Goal: Information Seeking & Learning: Learn about a topic

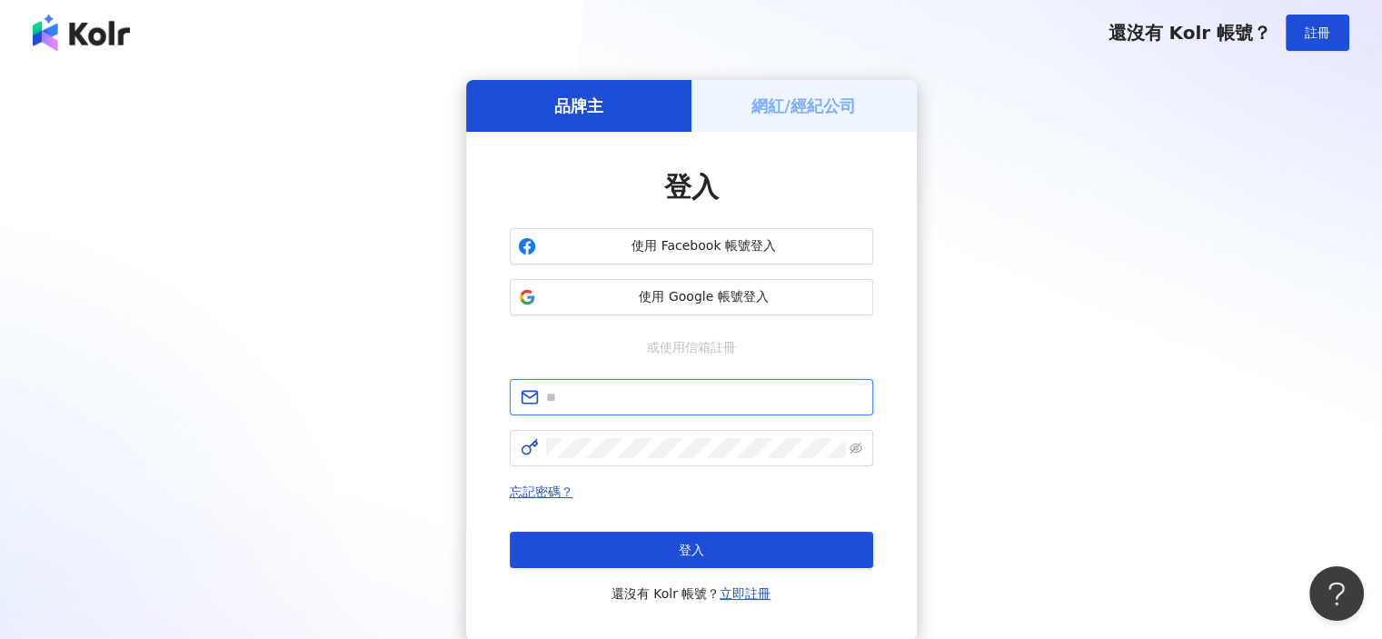
click at [636, 395] on input "text" at bounding box center [704, 397] width 316 height 20
type input "**********"
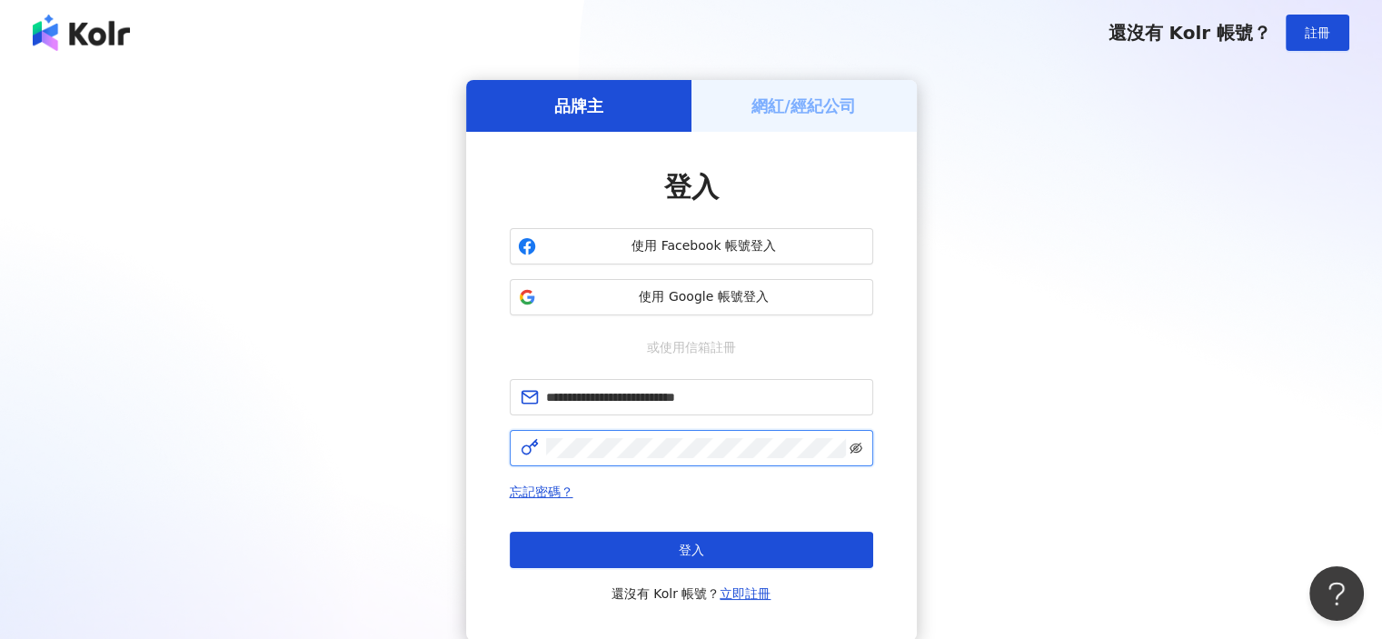
click at [859, 442] on icon "eye-invisible" at bounding box center [855, 447] width 13 height 11
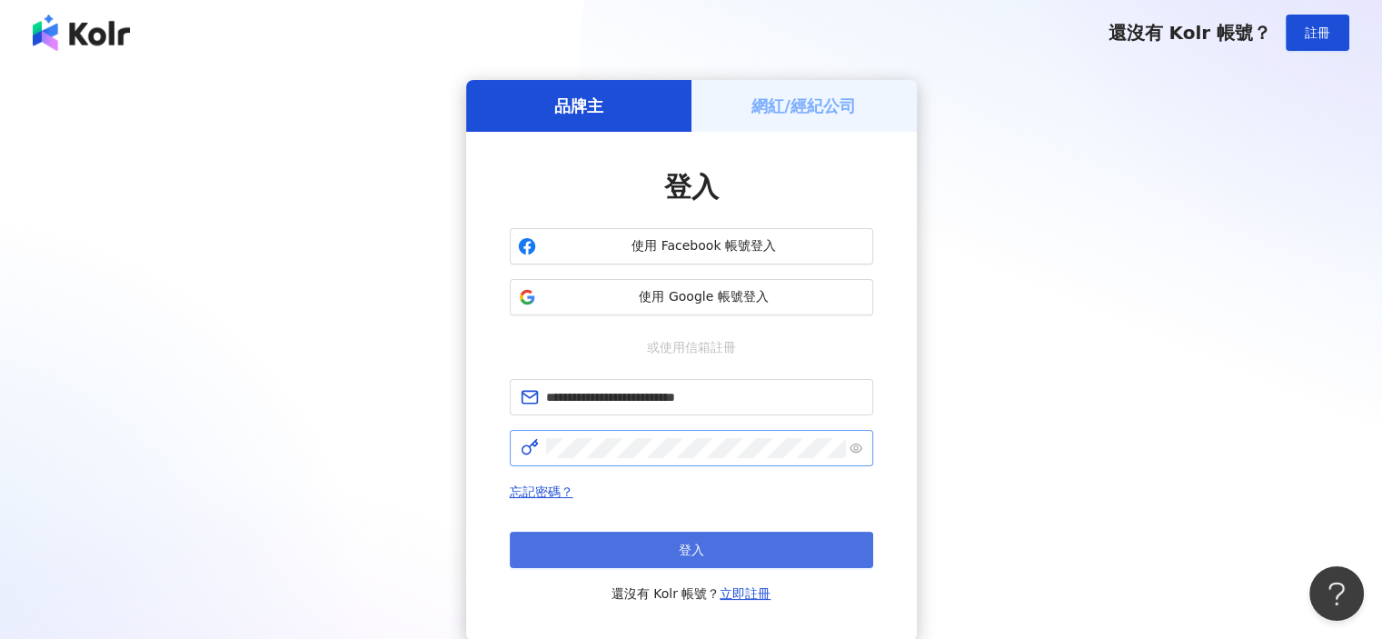
click at [672, 547] on button "登入" at bounding box center [691, 550] width 363 height 36
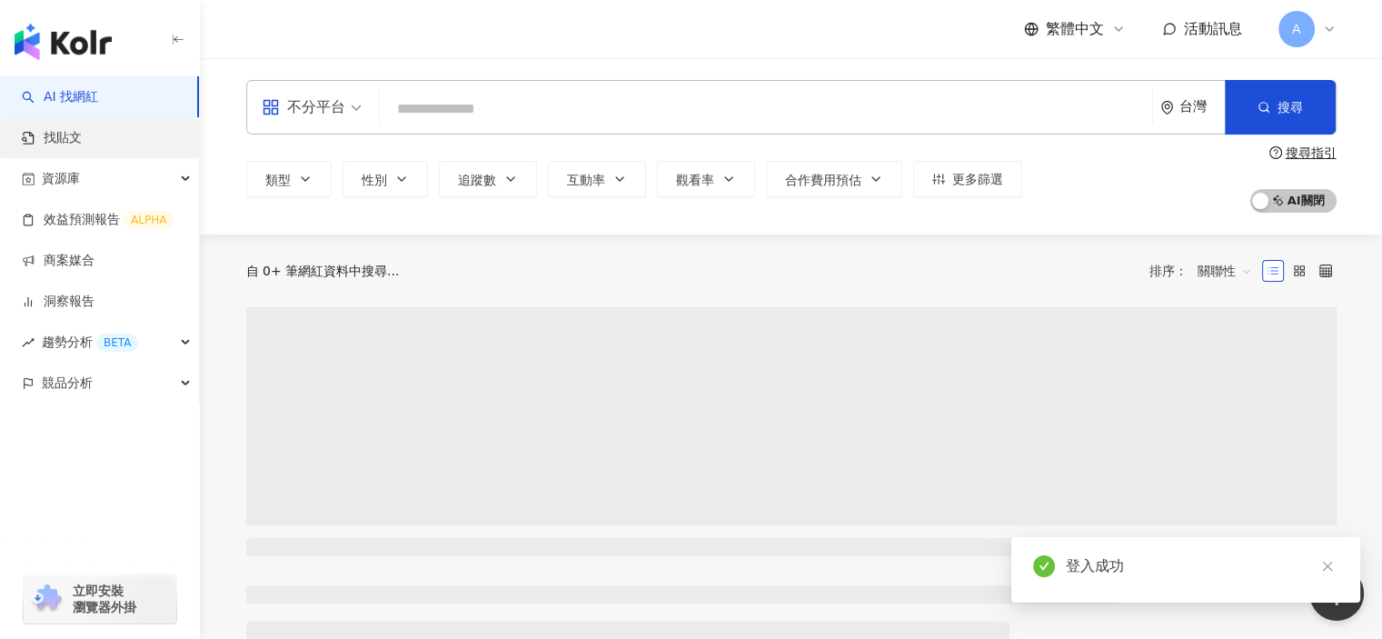
click at [82, 134] on link "找貼文" at bounding box center [52, 138] width 60 height 18
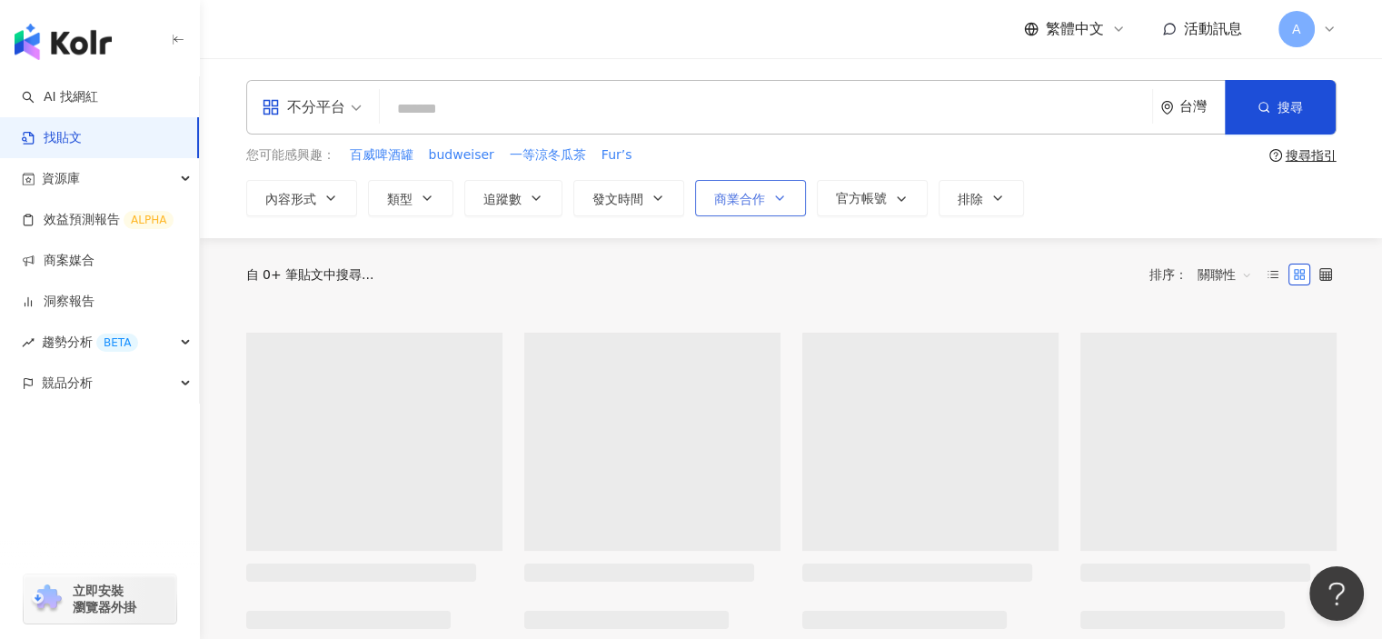
click at [788, 192] on button "商業合作" at bounding box center [750, 198] width 111 height 36
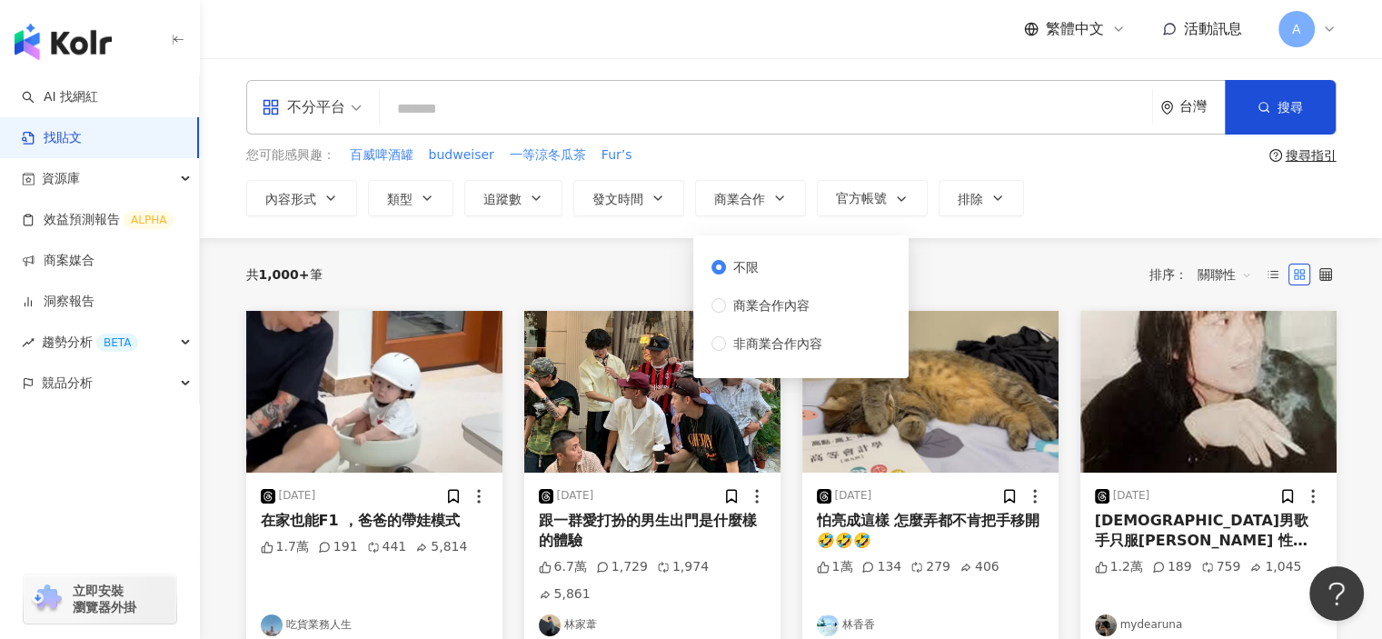
click at [757, 318] on div "不限 商業合作內容 非商業合作內容" at bounding box center [773, 305] width 125 height 96
click at [756, 309] on span "商業合作內容" at bounding box center [771, 305] width 91 height 20
click at [443, 105] on input "search" at bounding box center [766, 108] width 758 height 39
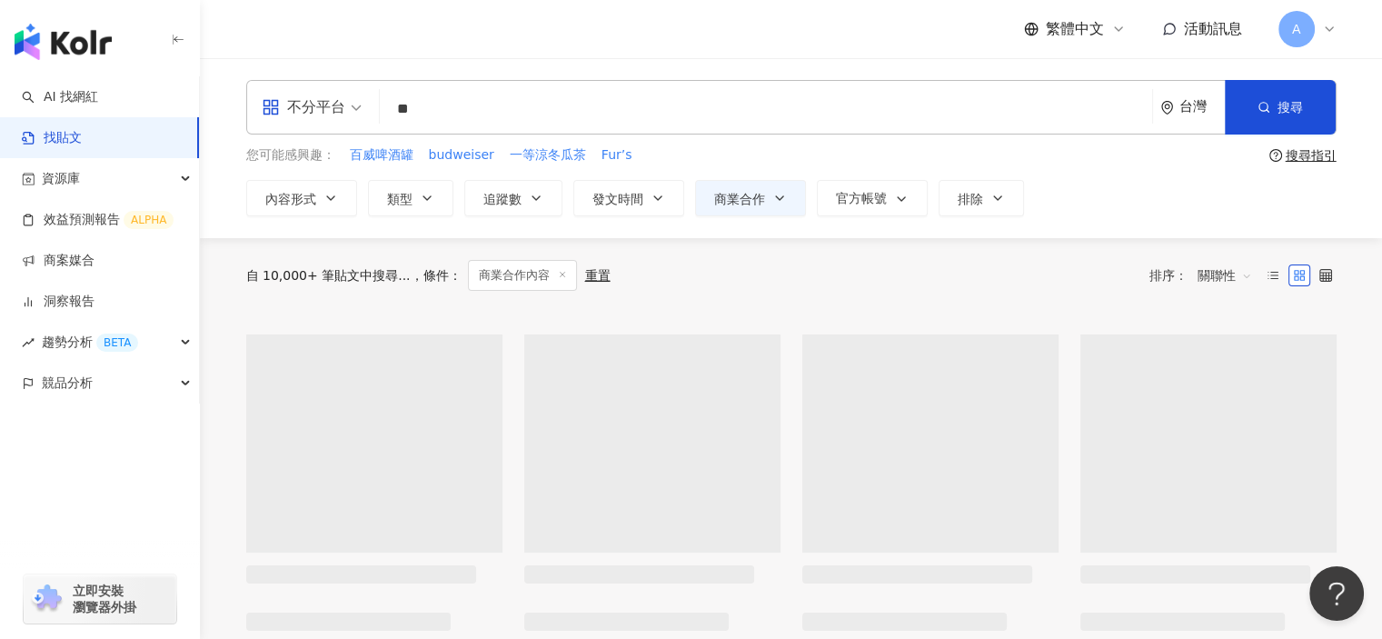
type input "*"
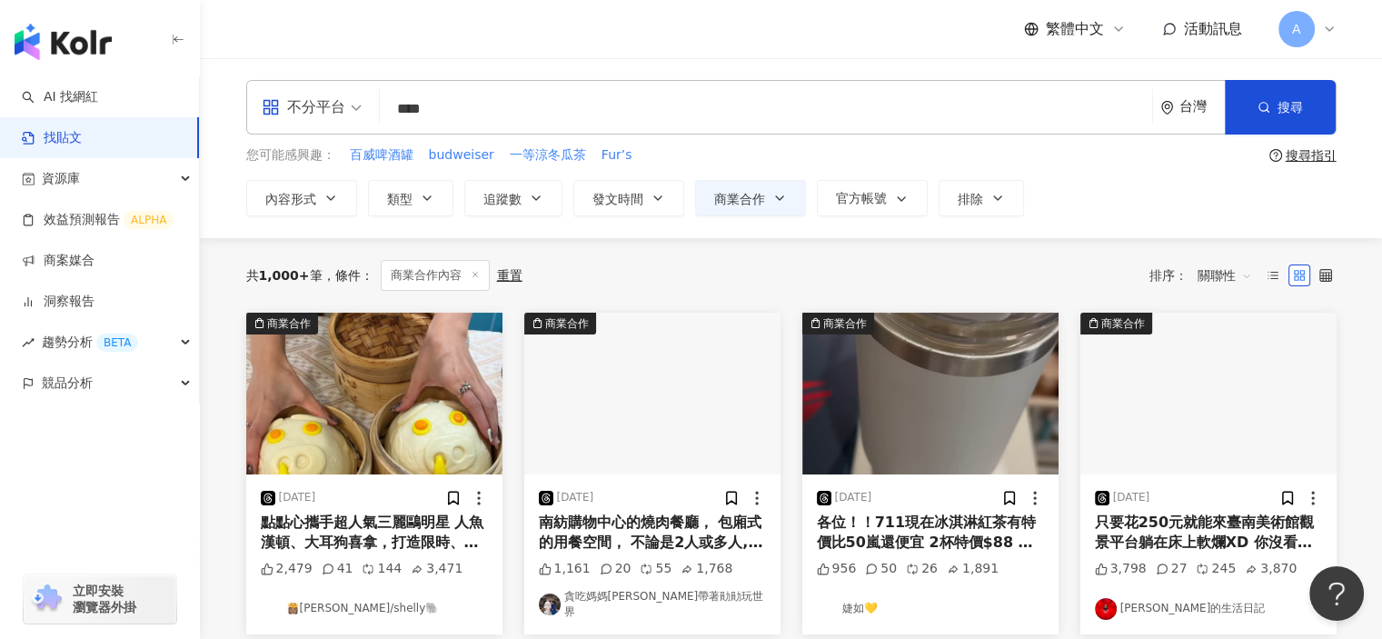
type input "****"
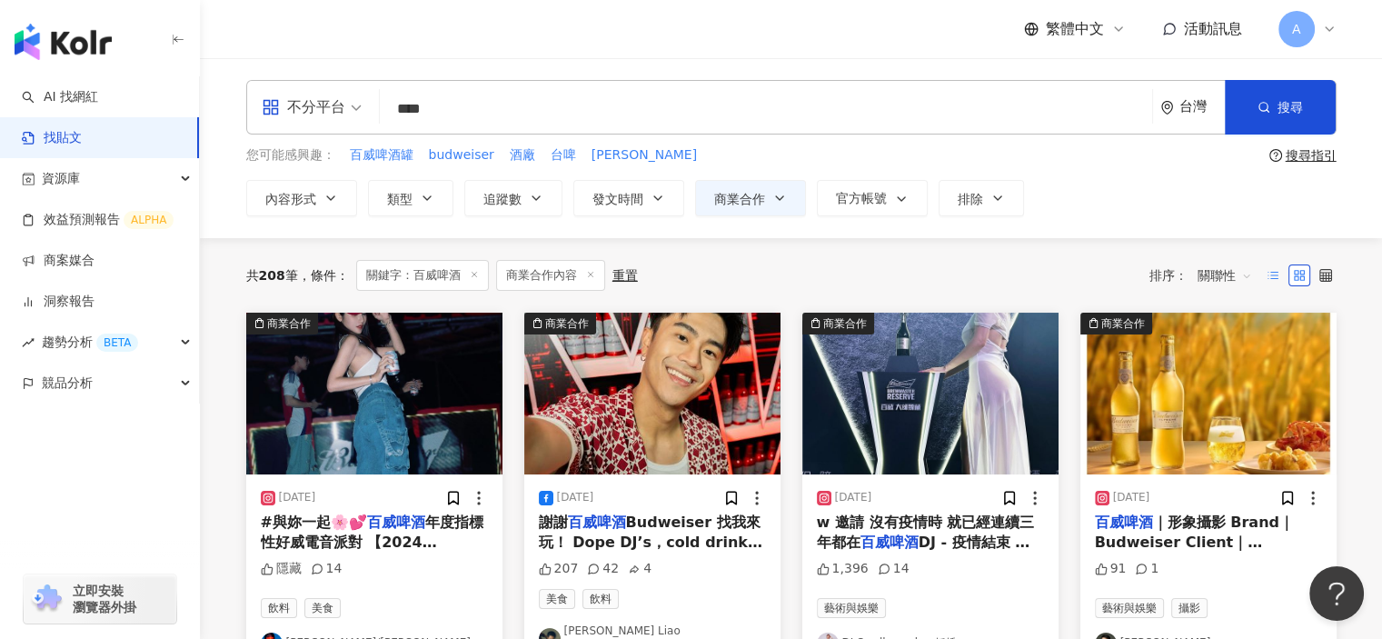
click at [1280, 272] on label at bounding box center [1273, 275] width 22 height 22
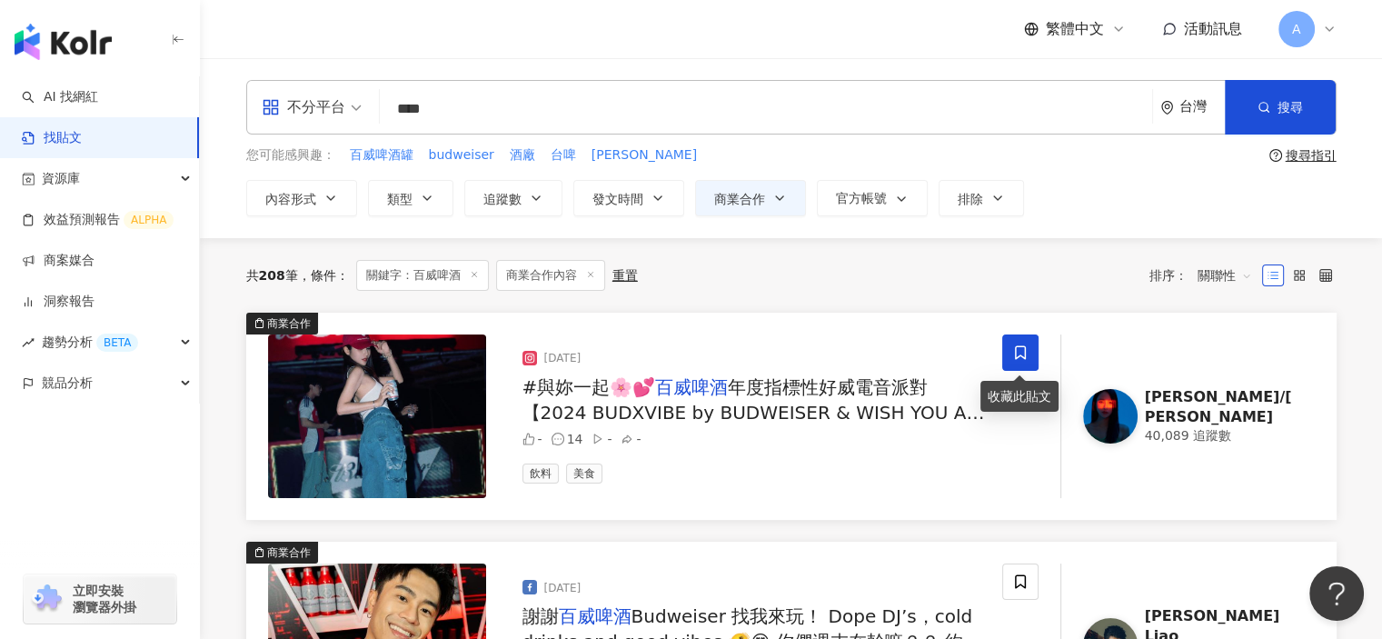
click at [1003, 363] on span at bounding box center [1020, 352] width 36 height 36
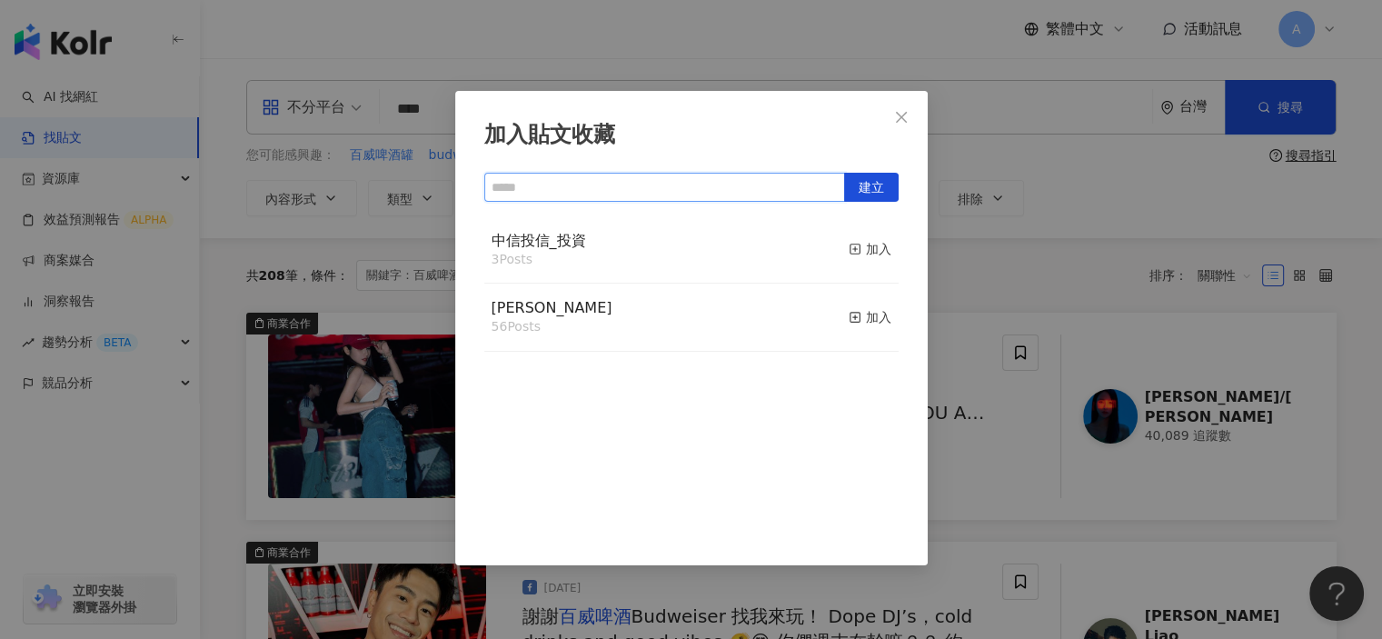
click at [730, 184] on input "text" at bounding box center [664, 187] width 361 height 29
type input "**"
click at [857, 183] on button "建立" at bounding box center [871, 187] width 55 height 29
click at [905, 108] on button "Close" at bounding box center [901, 117] width 36 height 36
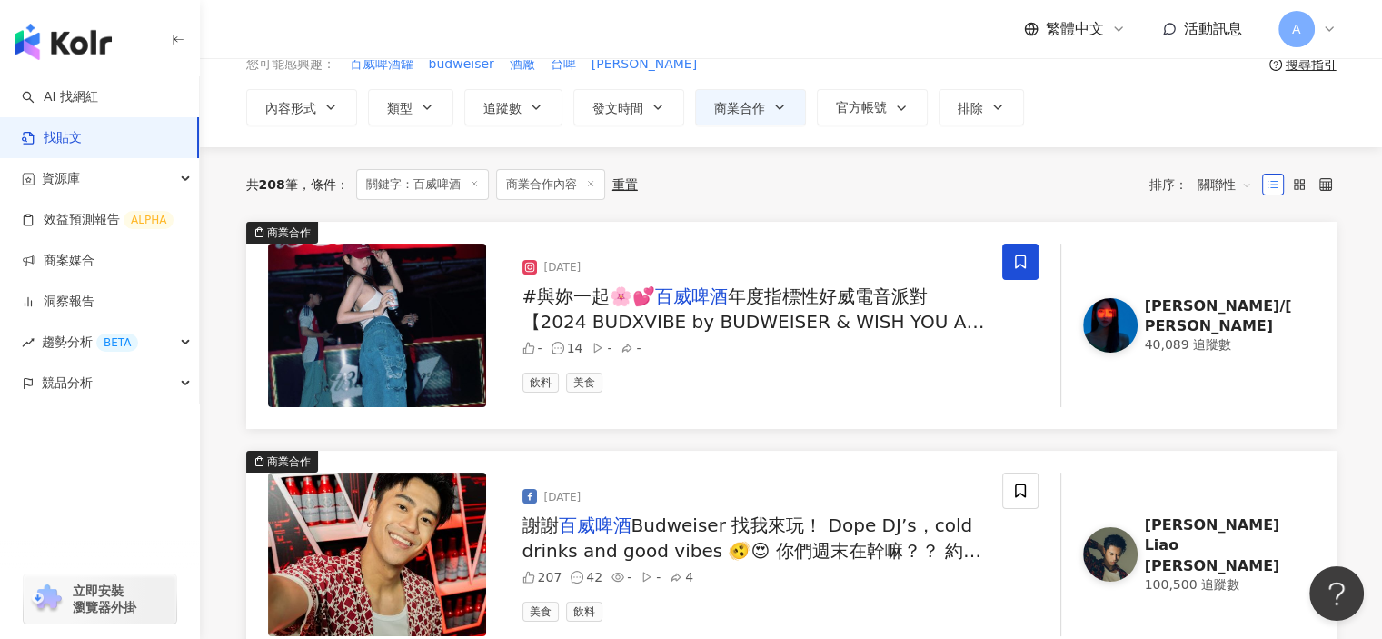
scroll to position [182, 0]
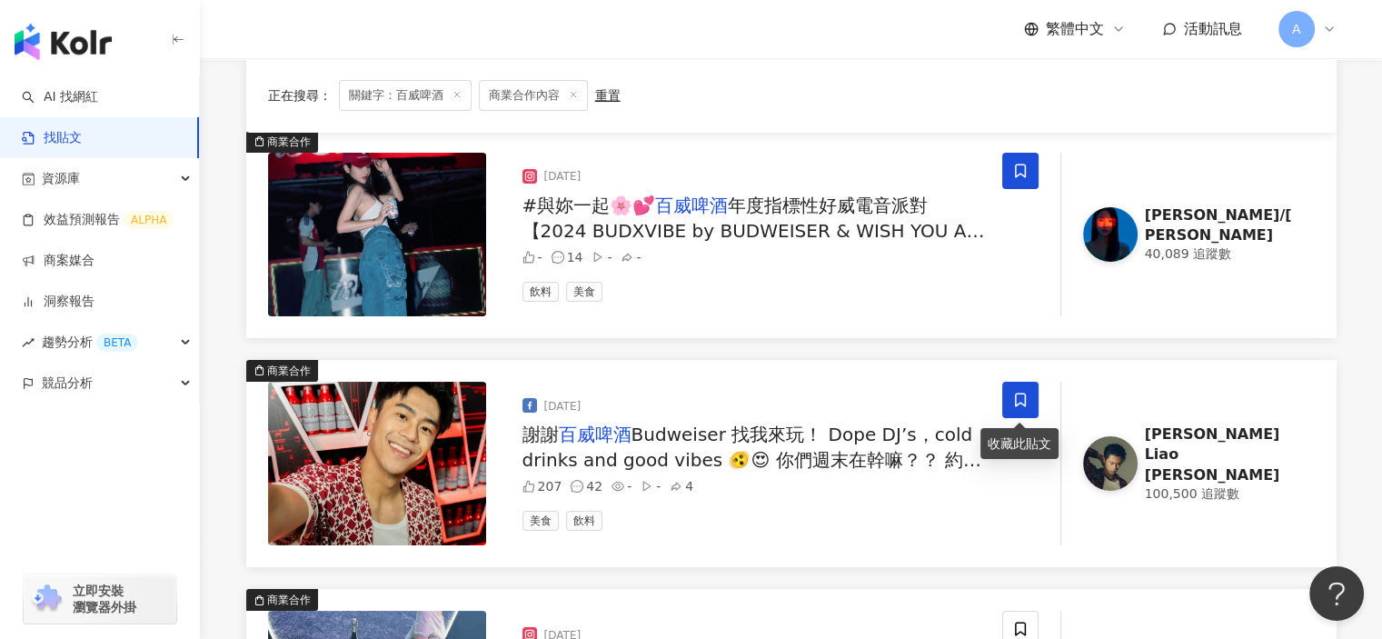
click at [1028, 402] on span at bounding box center [1020, 400] width 36 height 36
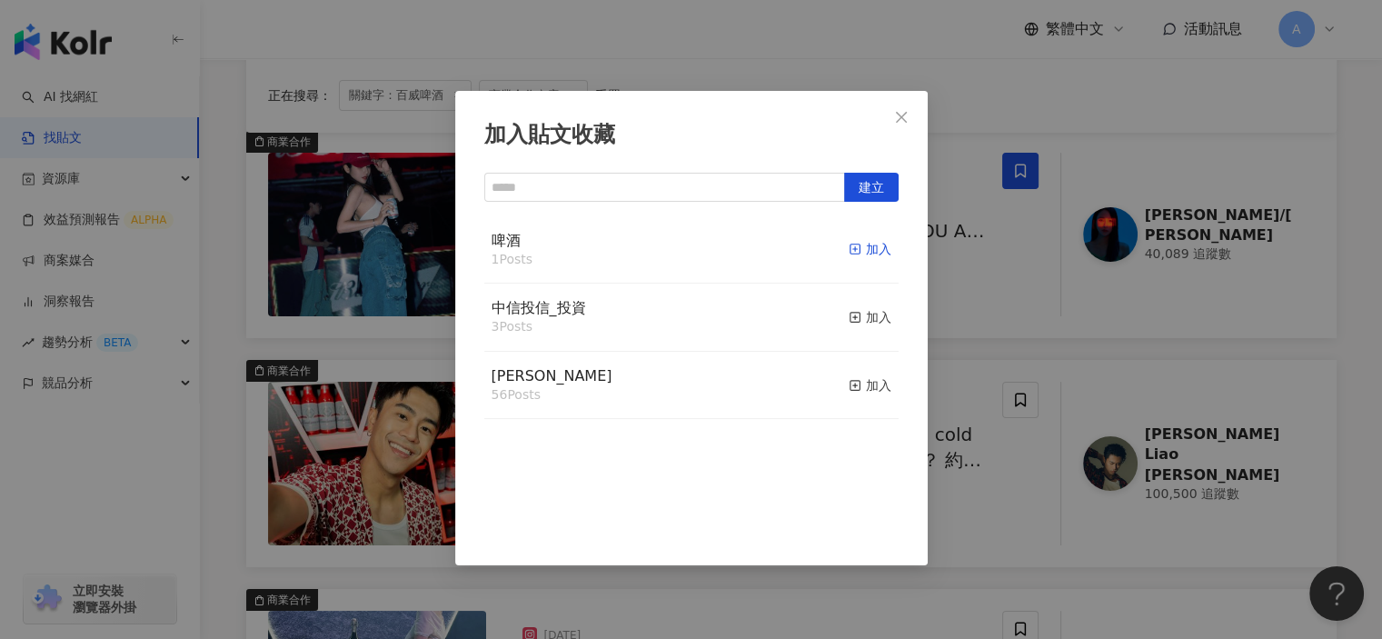
click at [849, 246] on icon "button" at bounding box center [855, 249] width 13 height 13
click at [901, 110] on icon "close" at bounding box center [901, 117] width 15 height 15
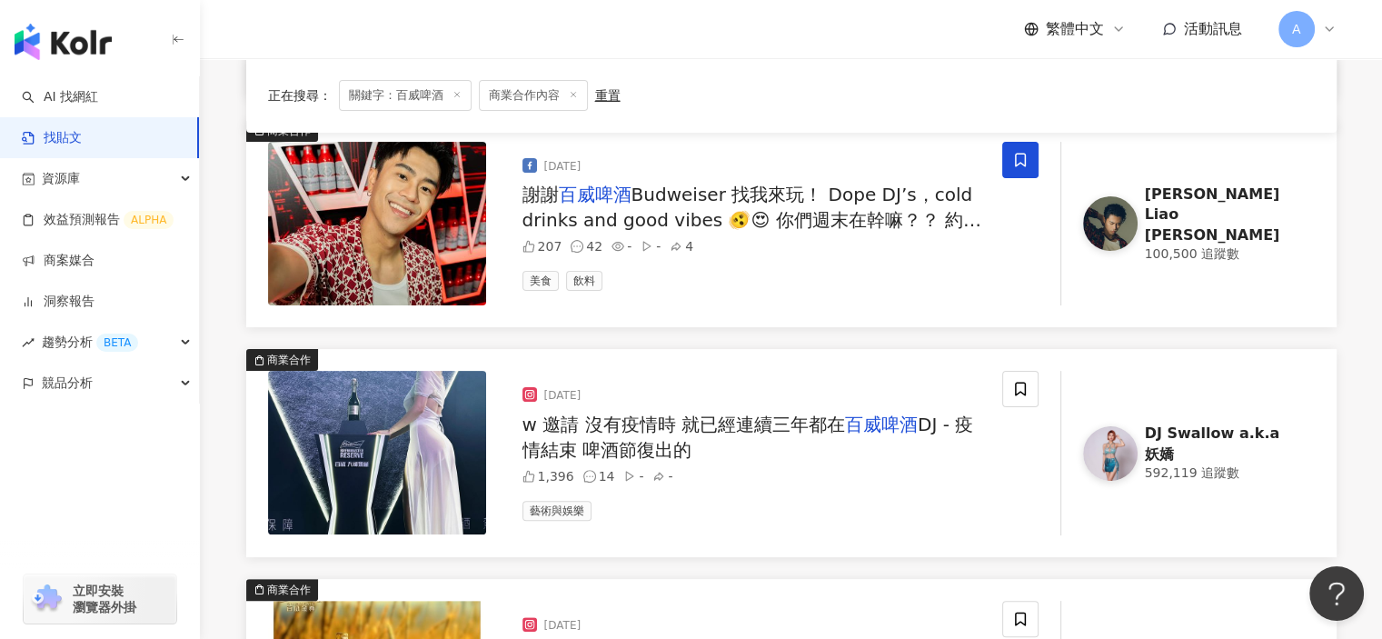
scroll to position [454, 0]
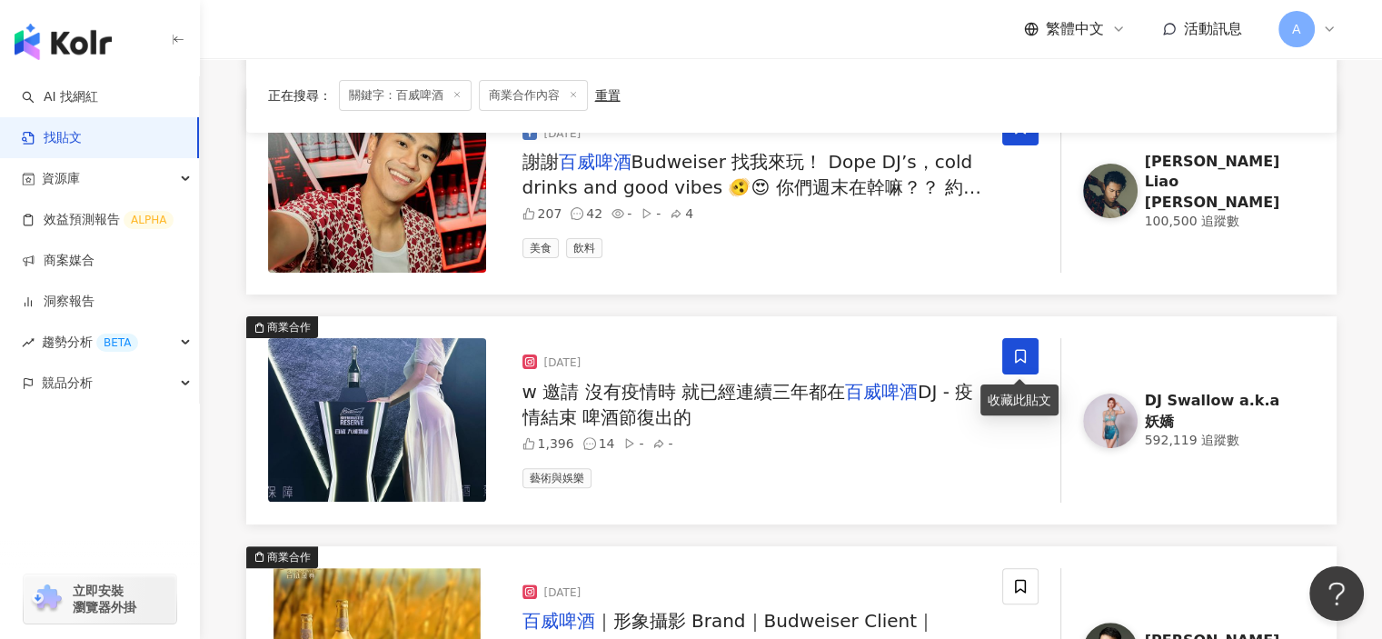
click at [1018, 369] on span at bounding box center [1020, 356] width 36 height 36
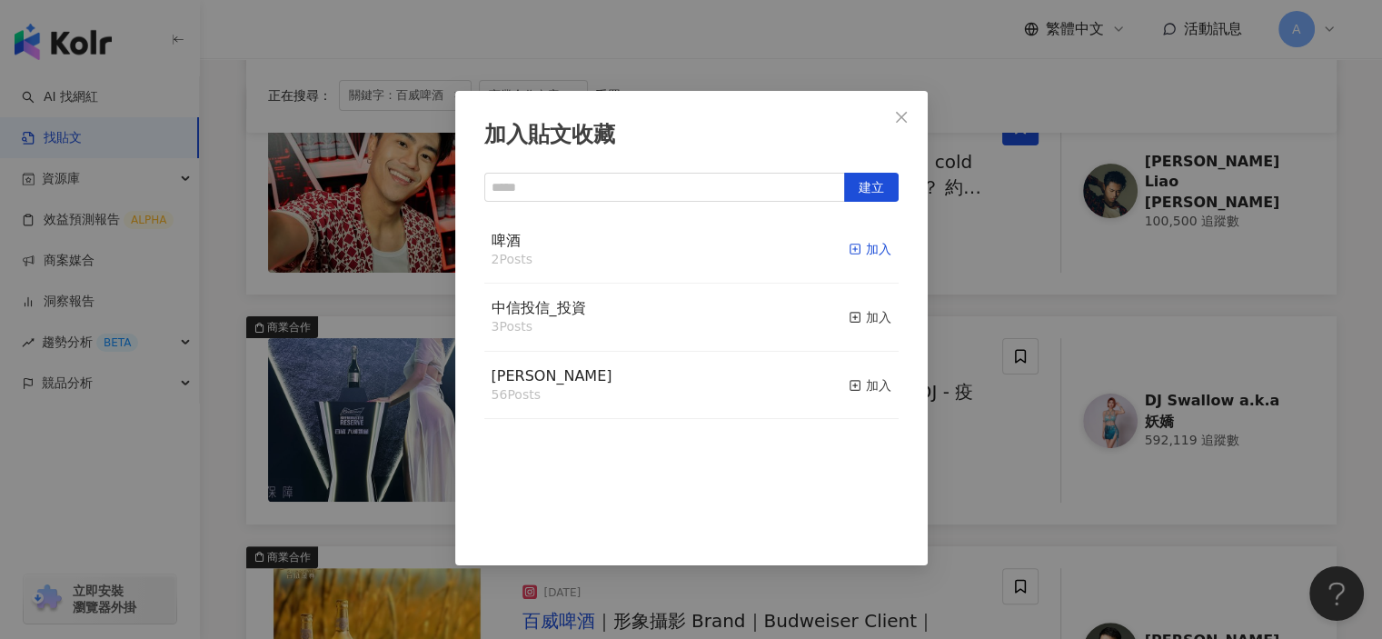
click at [849, 249] on icon "button" at bounding box center [855, 249] width 13 height 13
click at [947, 518] on div "加入貼文收藏 建立 啤酒 3 Posts 已加入 中信投信_投資 3 Posts 加入 麥香 56 Posts 加入" at bounding box center [691, 319] width 1382 height 639
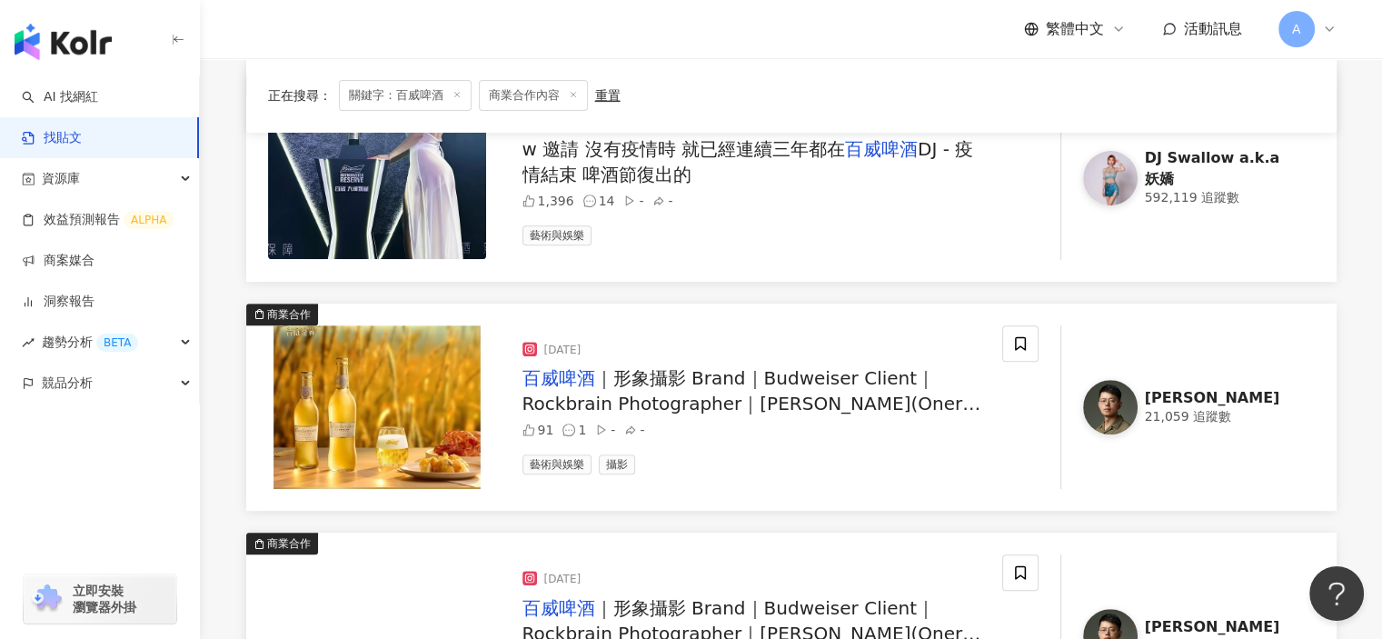
scroll to position [727, 0]
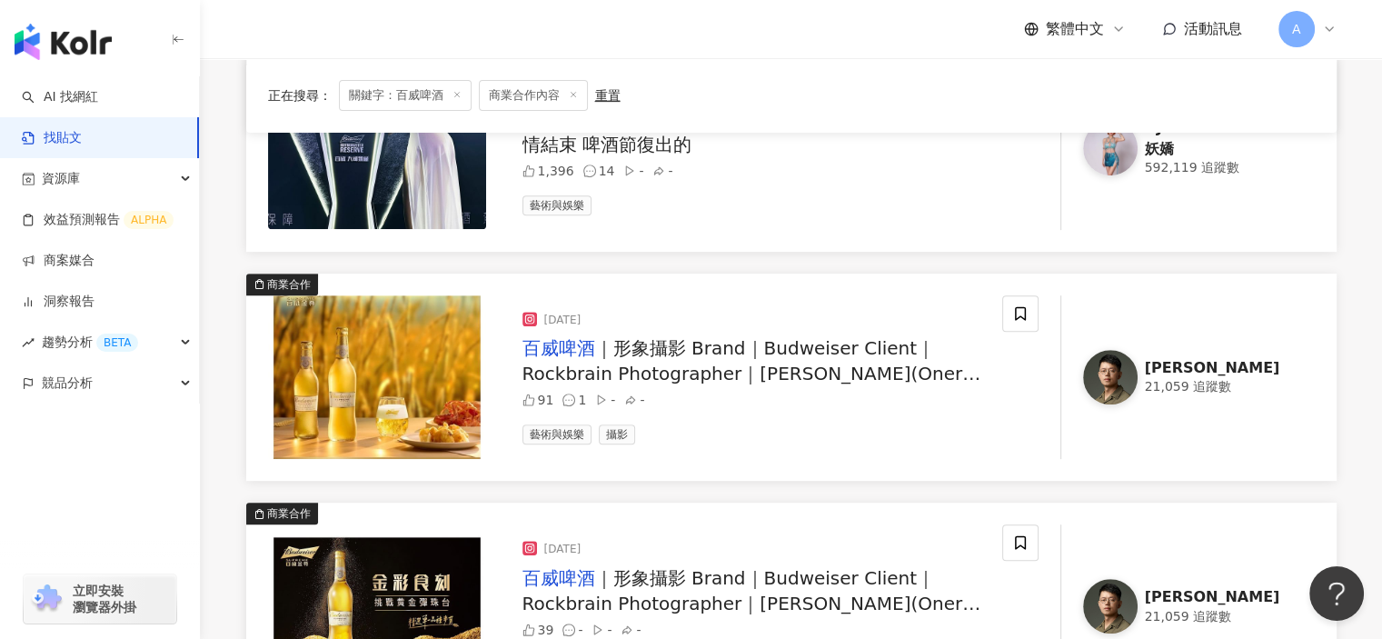
click at [681, 346] on span "｜形象攝影 Brand｜Budweiser Client｜Rockbrain Photographer｜Dean Cheng(Oner Photo) Phot…" at bounding box center [751, 399] width 459 height 124
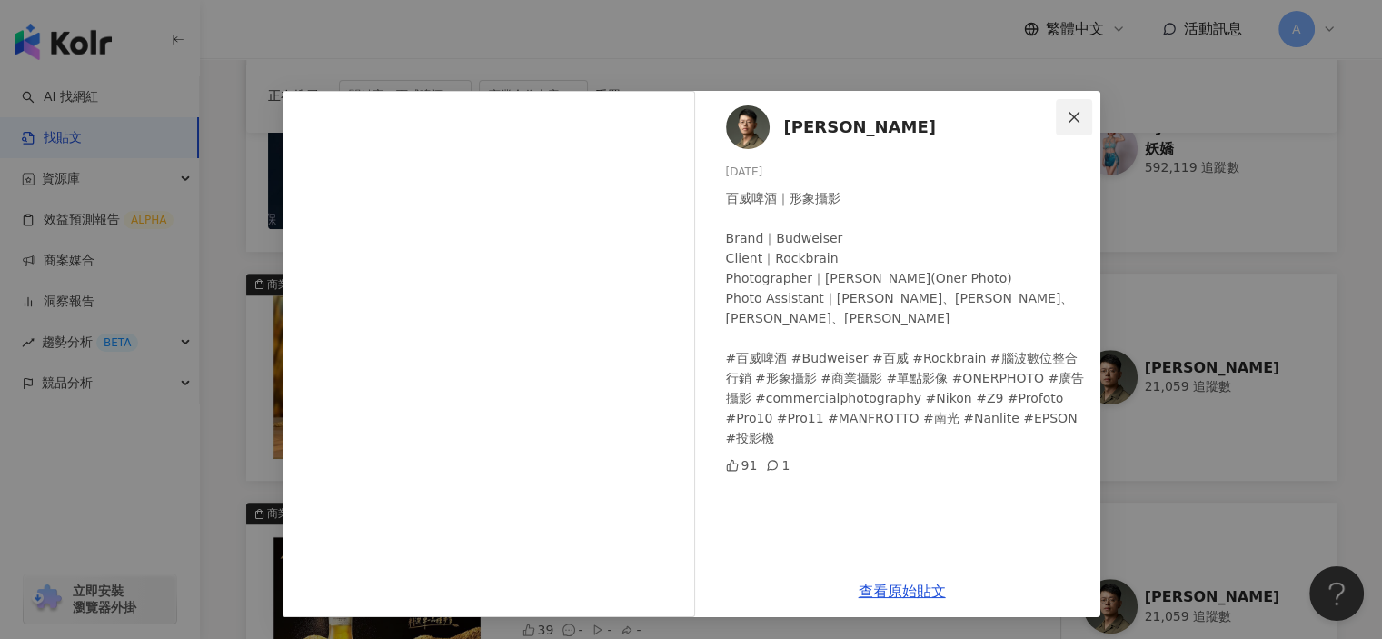
click at [1072, 117] on icon "close" at bounding box center [1073, 116] width 11 height 11
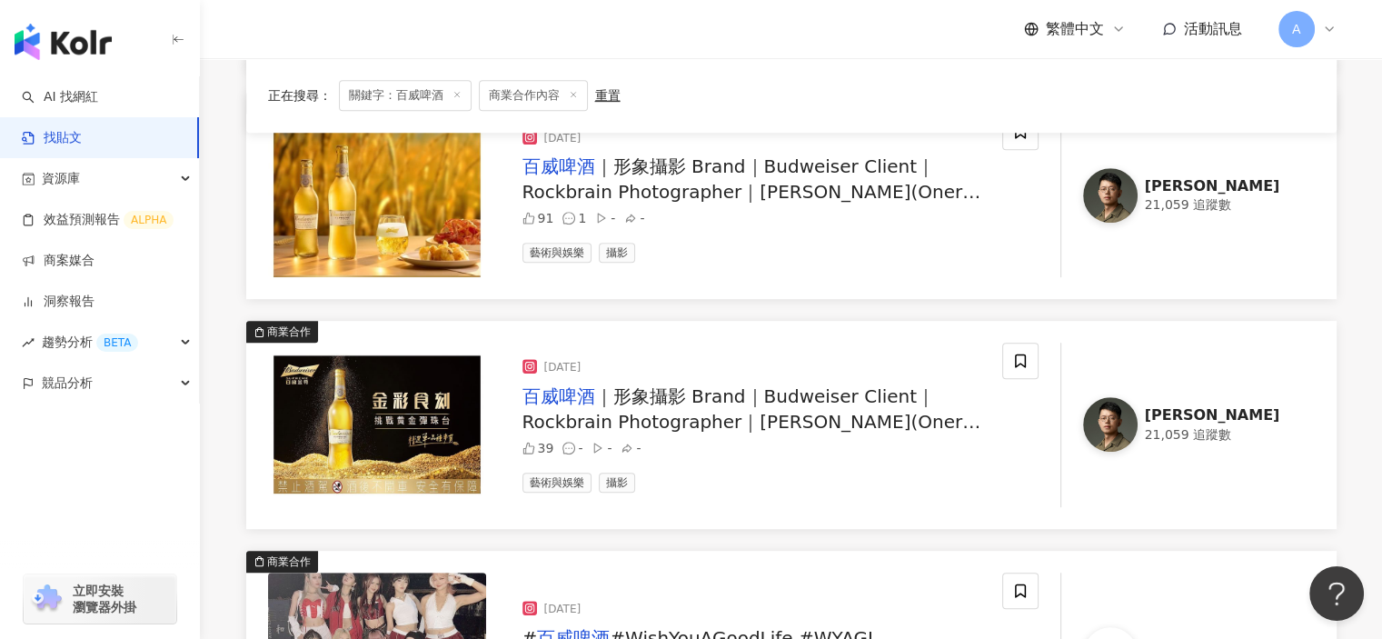
scroll to position [1181, 0]
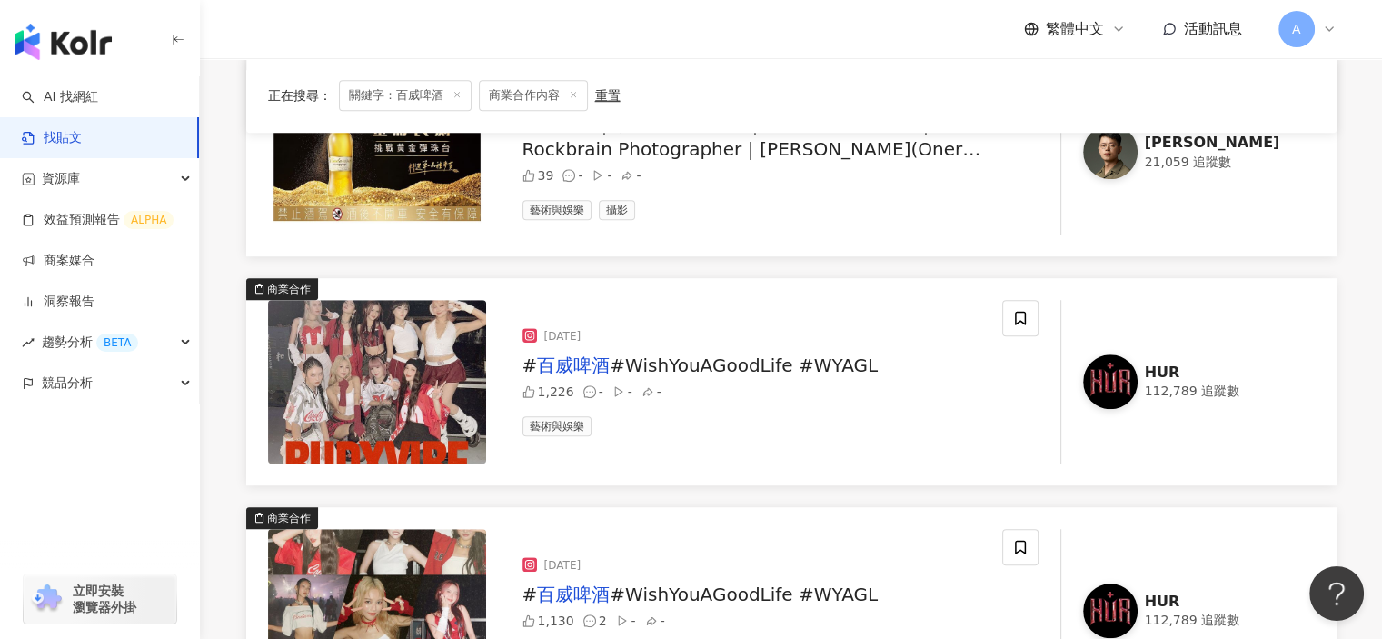
click at [838, 366] on span "#WishYouAGoodLife #WYAGL" at bounding box center [744, 365] width 268 height 22
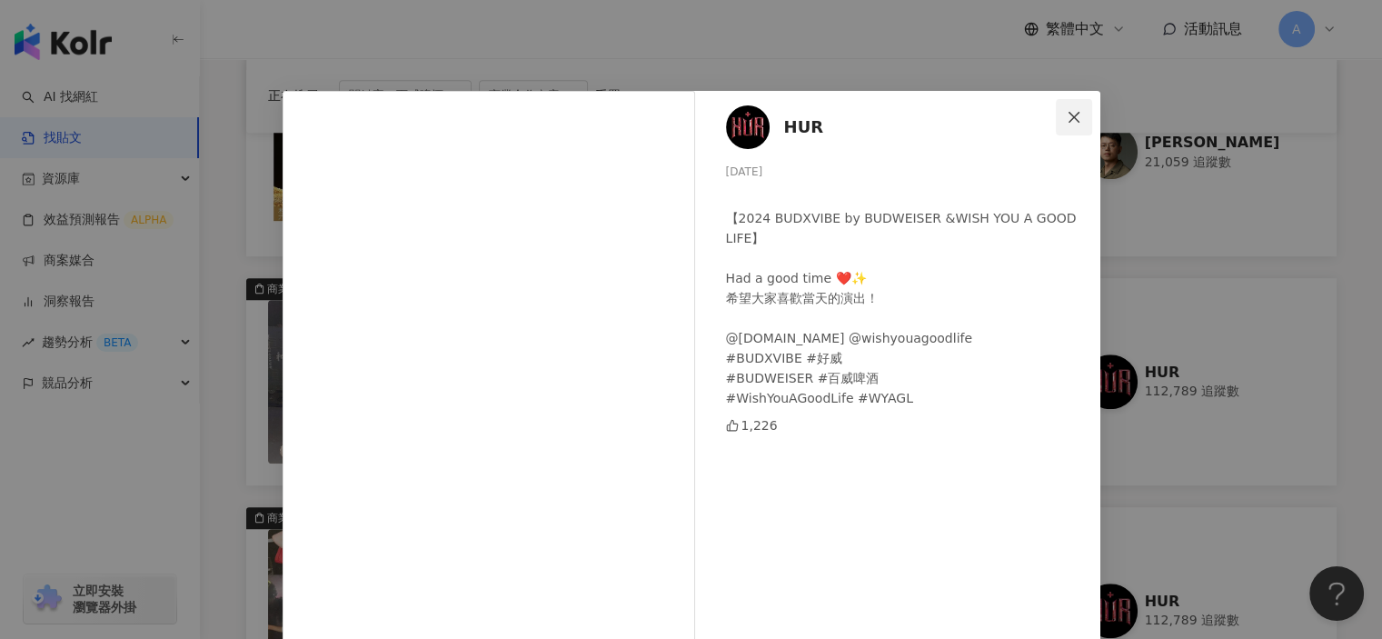
click at [1077, 123] on span "Close" at bounding box center [1074, 117] width 36 height 15
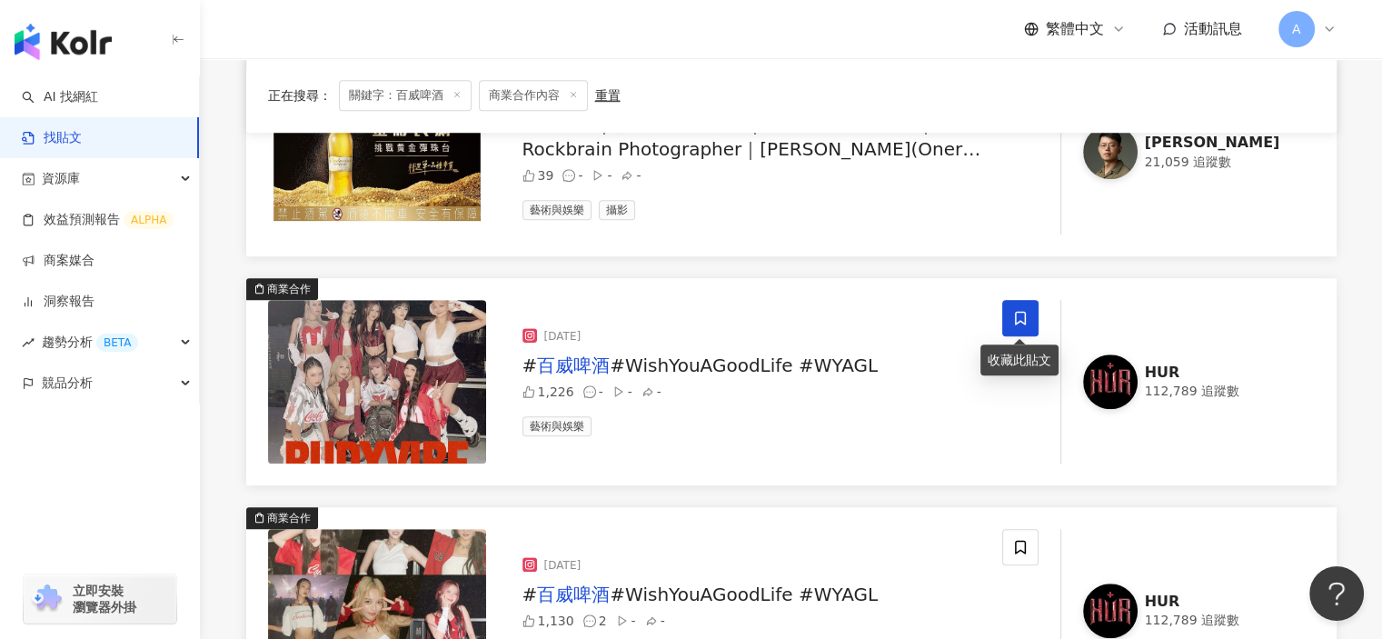
click at [1025, 330] on span at bounding box center [1020, 318] width 36 height 36
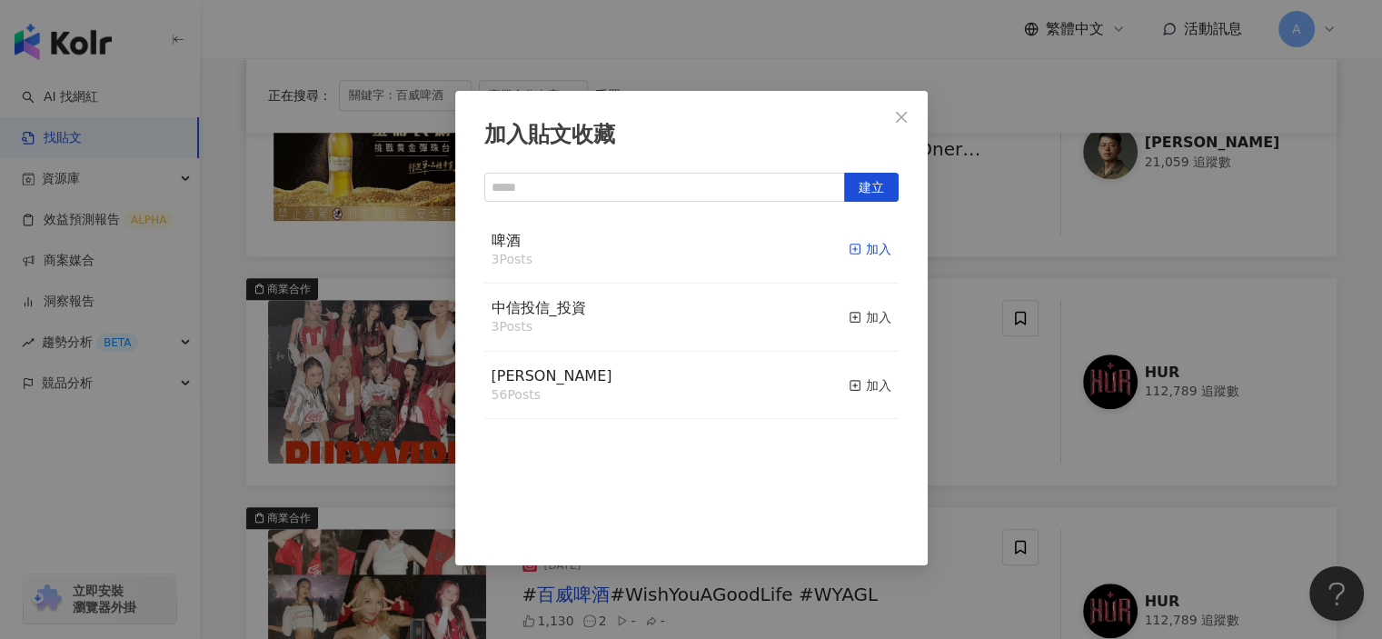
click at [849, 243] on span "button" at bounding box center [855, 249] width 13 height 15
click at [892, 119] on span "Close" at bounding box center [901, 117] width 36 height 15
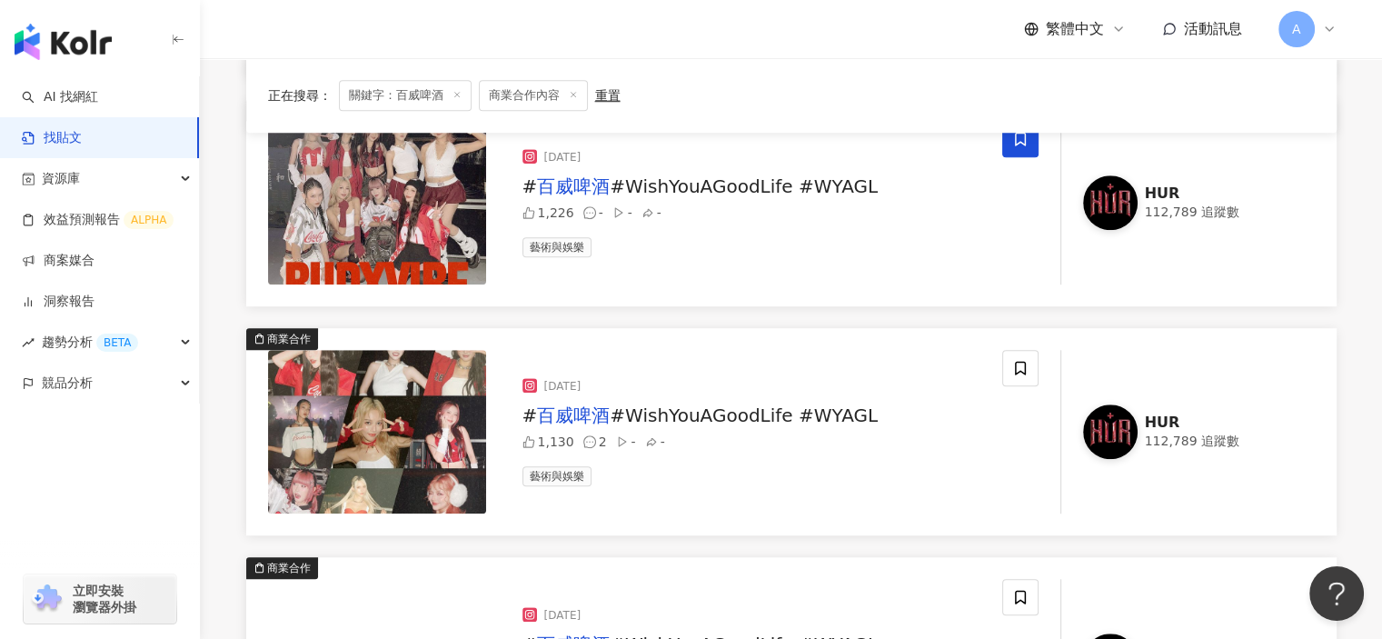
scroll to position [1363, 0]
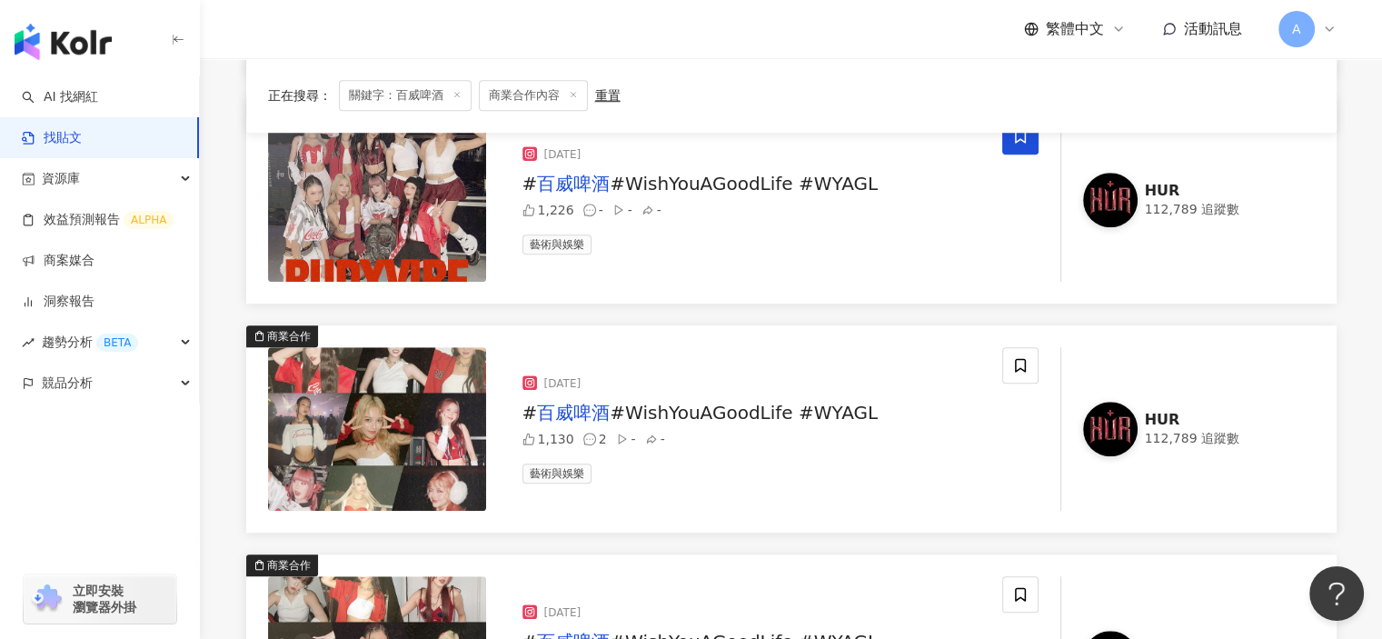
click at [821, 413] on span "#WishYouAGoodLife #WYAGL" at bounding box center [744, 413] width 268 height 22
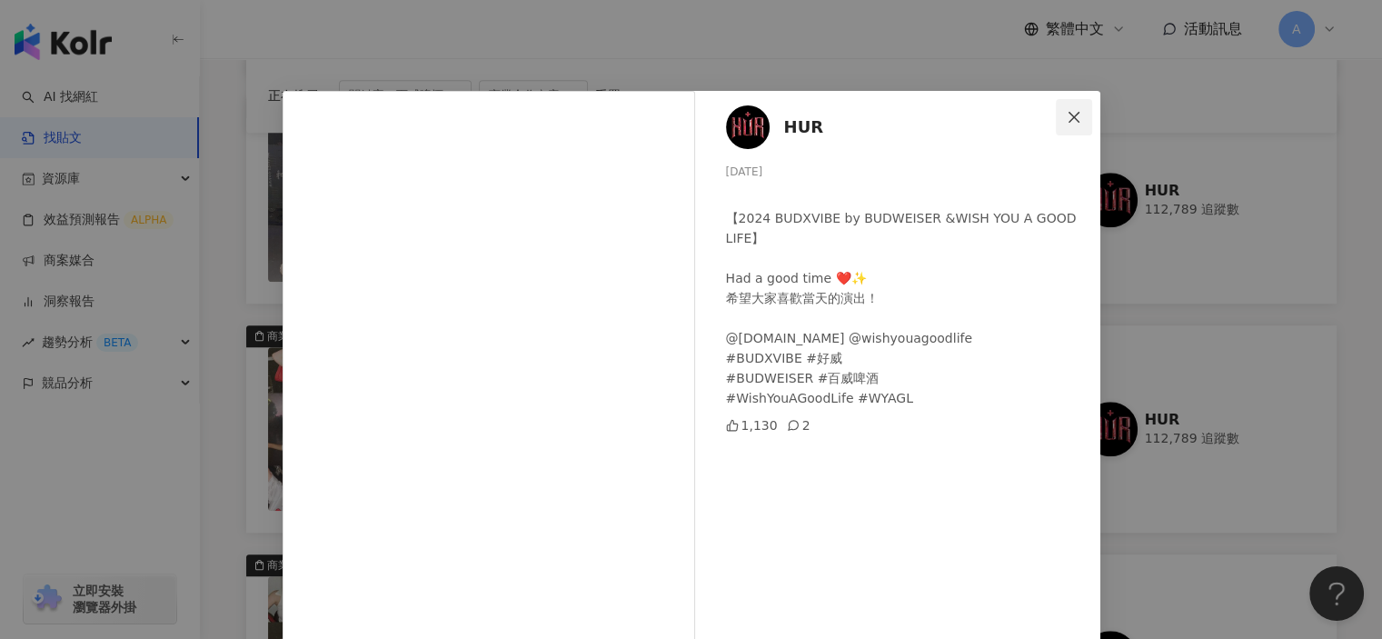
click at [1075, 115] on span "Close" at bounding box center [1074, 117] width 36 height 15
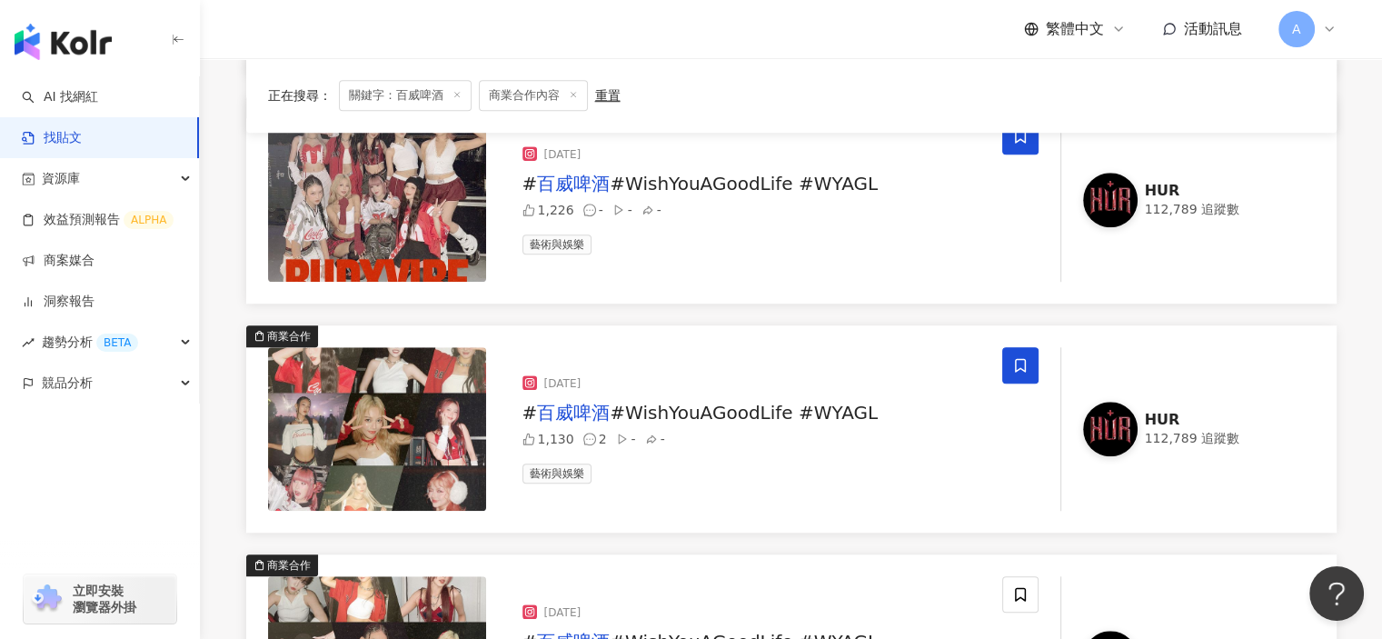
click at [1018, 370] on span at bounding box center [1020, 365] width 36 height 36
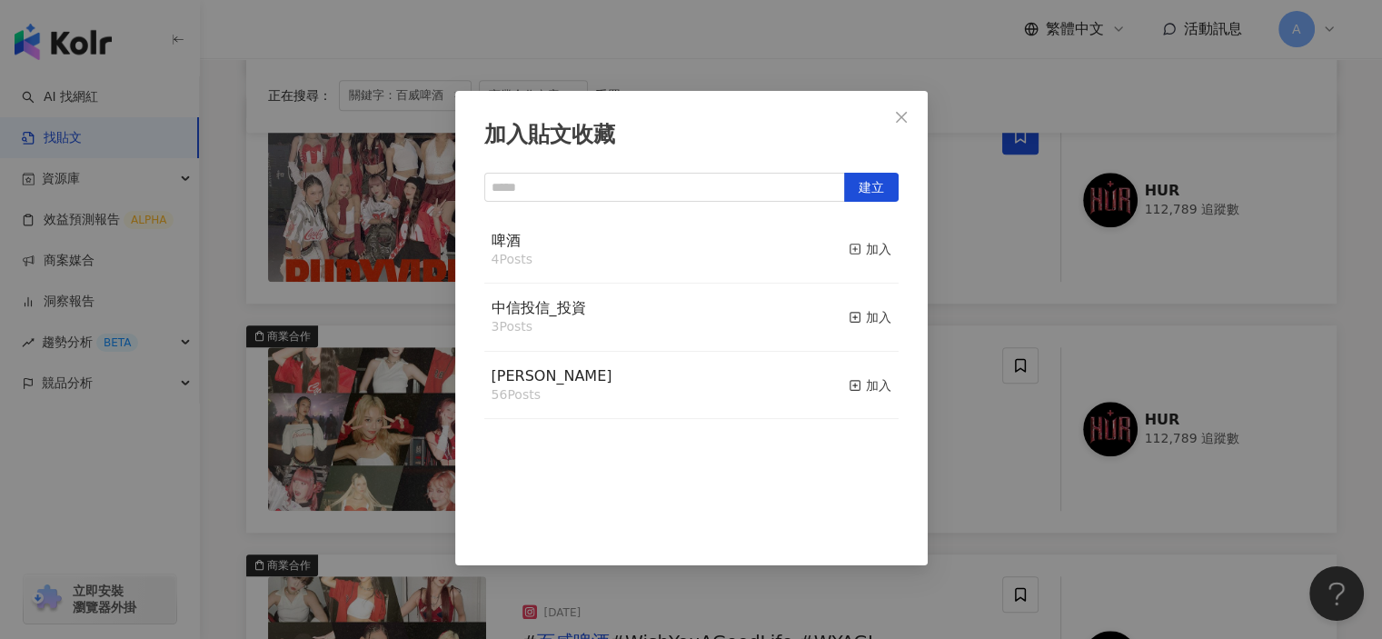
click at [832, 252] on div "啤酒 4 Posts 加入" at bounding box center [691, 250] width 414 height 68
click at [849, 252] on icon "button" at bounding box center [855, 249] width 13 height 13
click at [1007, 517] on div "加入貼文收藏 建立 啤酒 5 Posts 已加入 中信投信_投資 3 Posts 加入 麥香 56 Posts 加入" at bounding box center [691, 319] width 1382 height 639
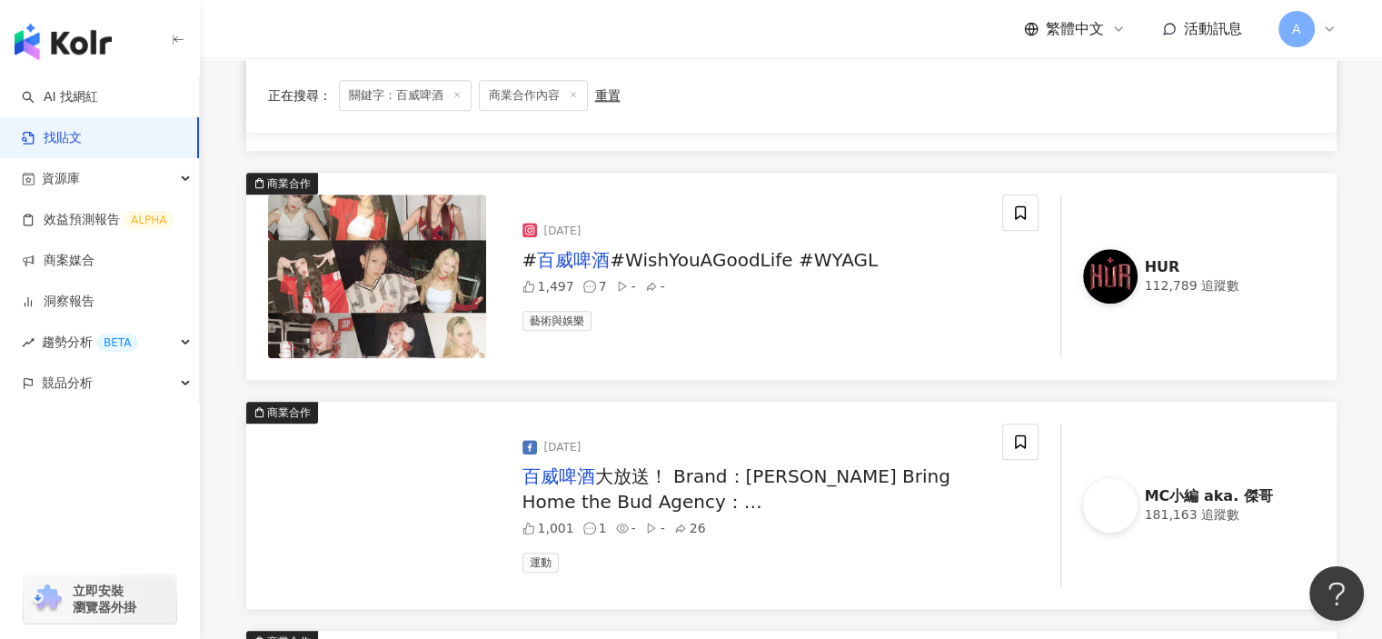
scroll to position [1908, 0]
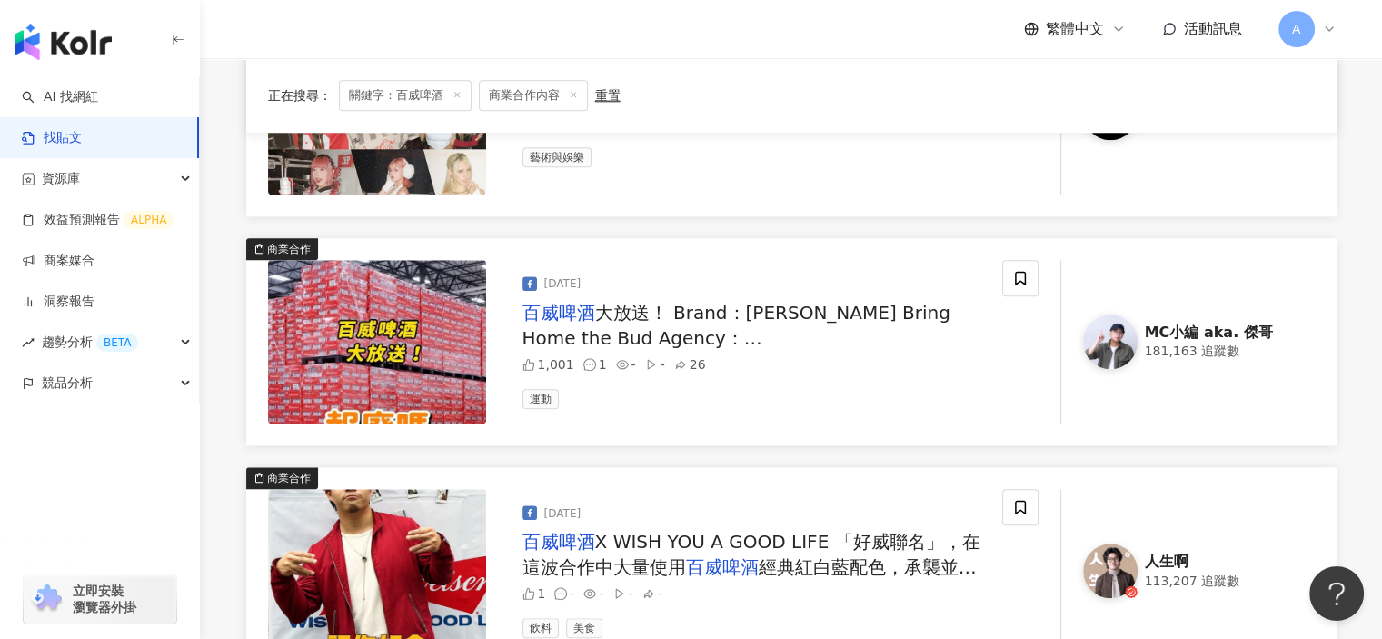
click at [827, 335] on span "大放送！ Brand：Heinz Bring Home the Bud Agency：Wieden+Kennedy NY #百威 #Budweiser #啤酒…" at bounding box center [746, 351] width 449 height 98
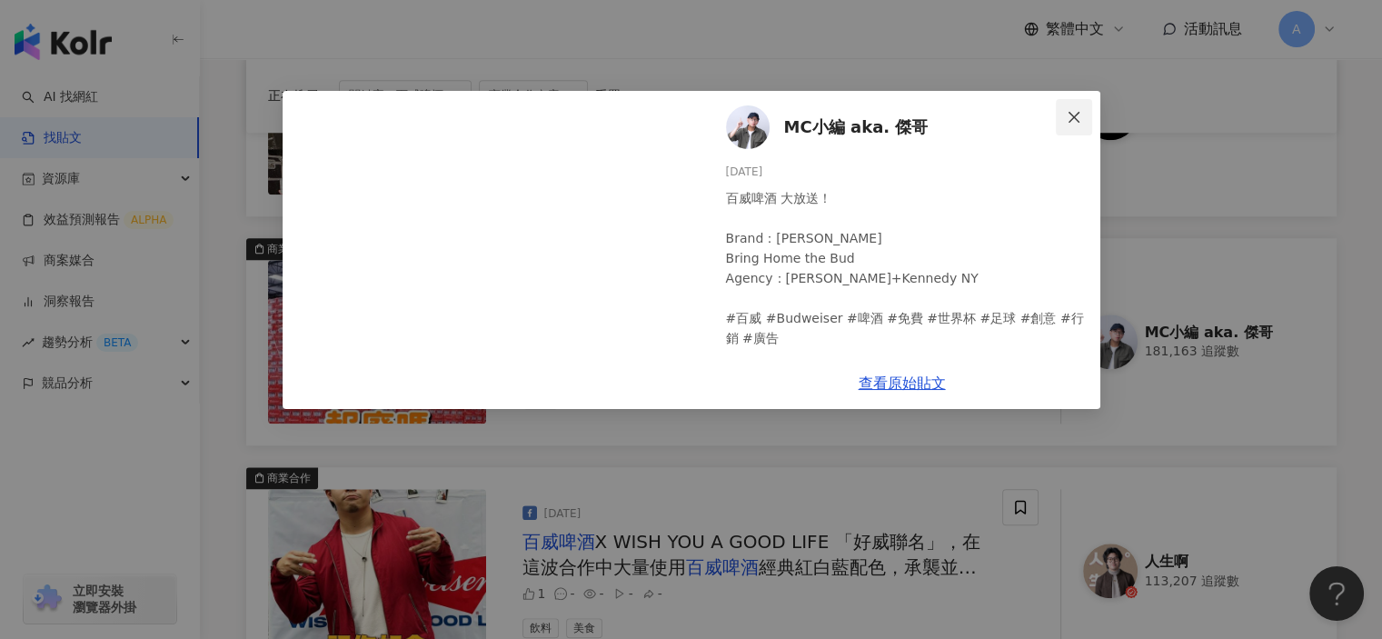
click at [1078, 117] on icon "close" at bounding box center [1074, 117] width 15 height 15
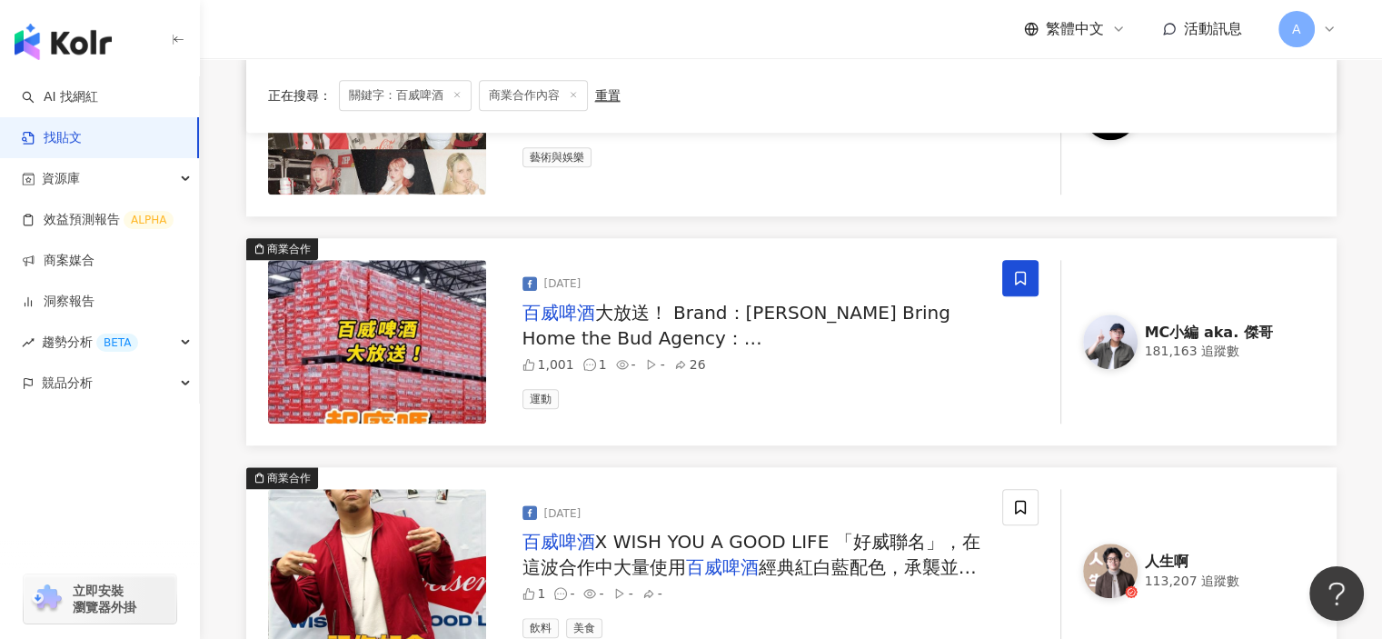
click at [1010, 284] on span at bounding box center [1020, 278] width 36 height 36
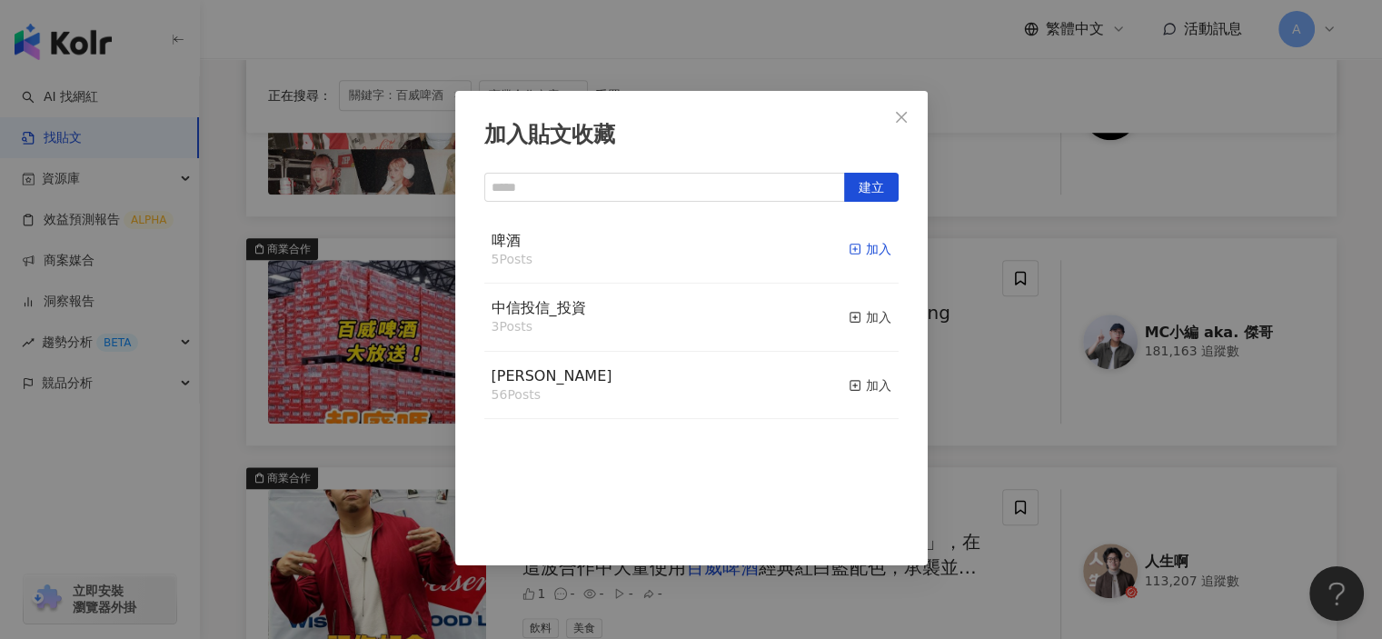
click at [849, 250] on icon "button" at bounding box center [855, 249] width 13 height 13
click at [966, 403] on div "加入貼文收藏 建立 啤酒 6 Posts 已加入 中信投信_投資 3 Posts 加入 麥香 56 Posts 加入" at bounding box center [691, 319] width 1382 height 639
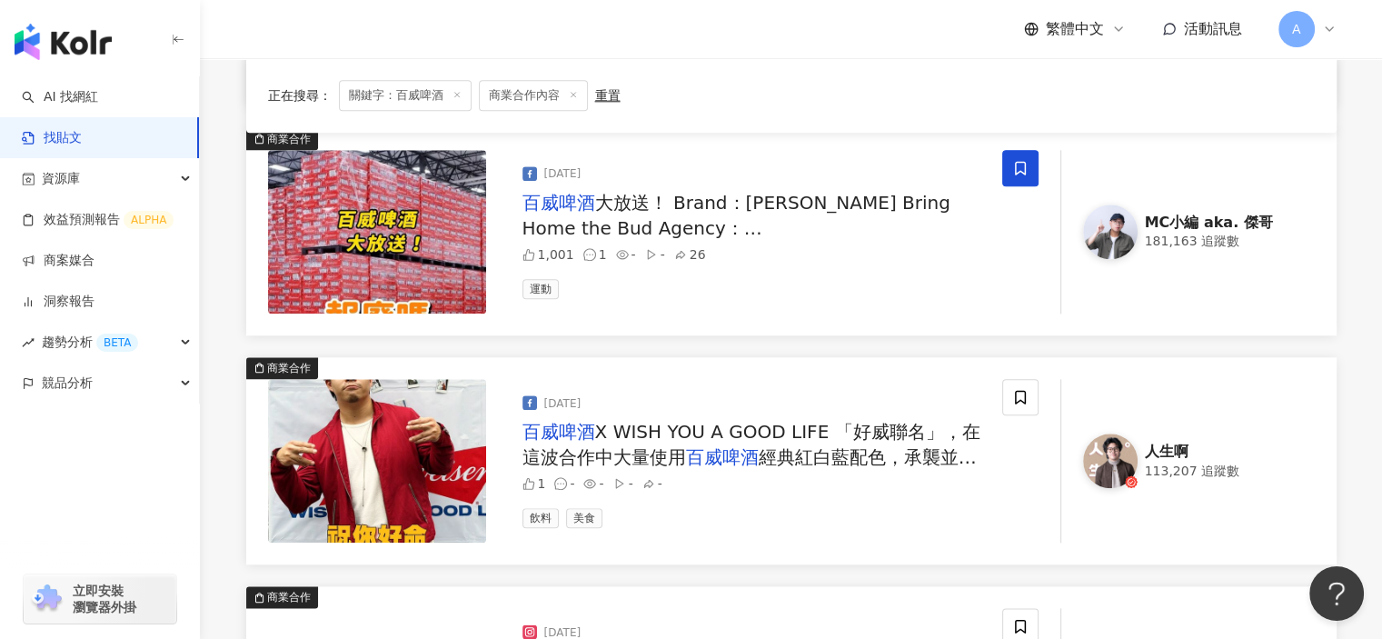
scroll to position [2090, 0]
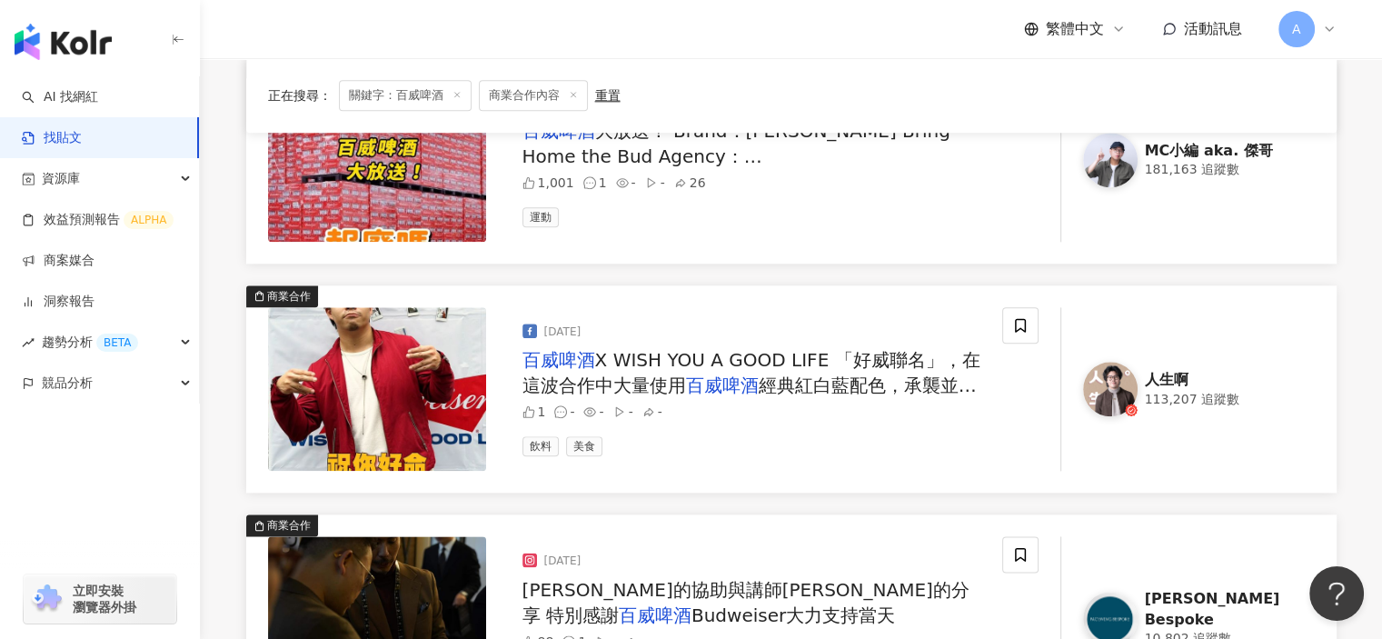
click at [963, 374] on span "經典紅白藍配色，承襲並傳遞了美式流行文化、大膽、多元與創新精神的強烈風格，大量翻轉美式啤酒插畫的傑出效果，再加上把「好命」遇上百威所激盪出的「好威」態度融入作…" at bounding box center [754, 461] width 464 height 174
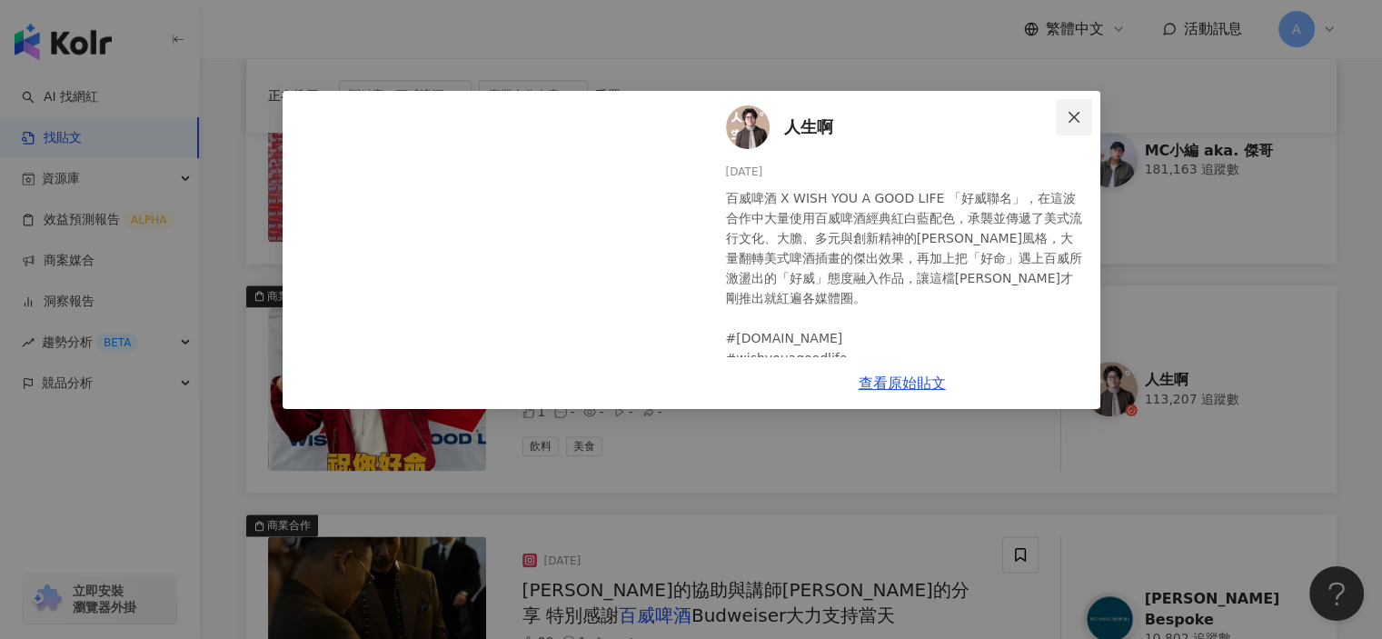
click at [1088, 110] on span "Close" at bounding box center [1074, 117] width 36 height 15
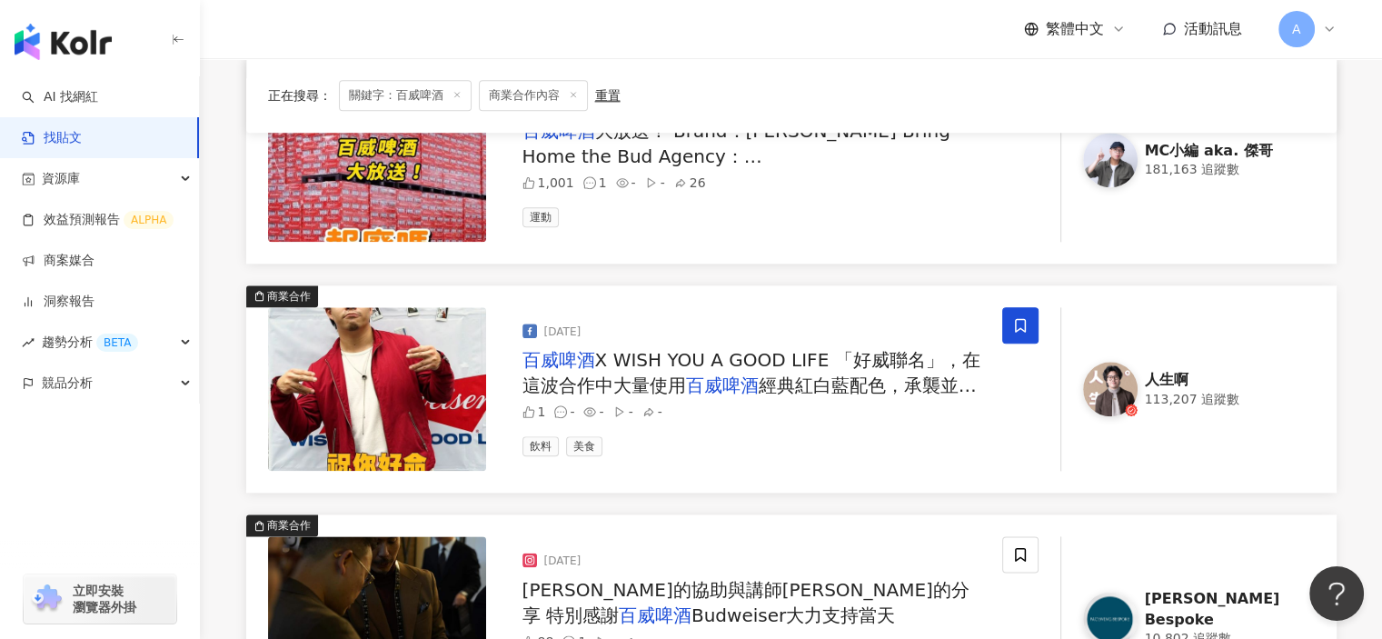
click at [1018, 330] on span at bounding box center [1020, 325] width 36 height 36
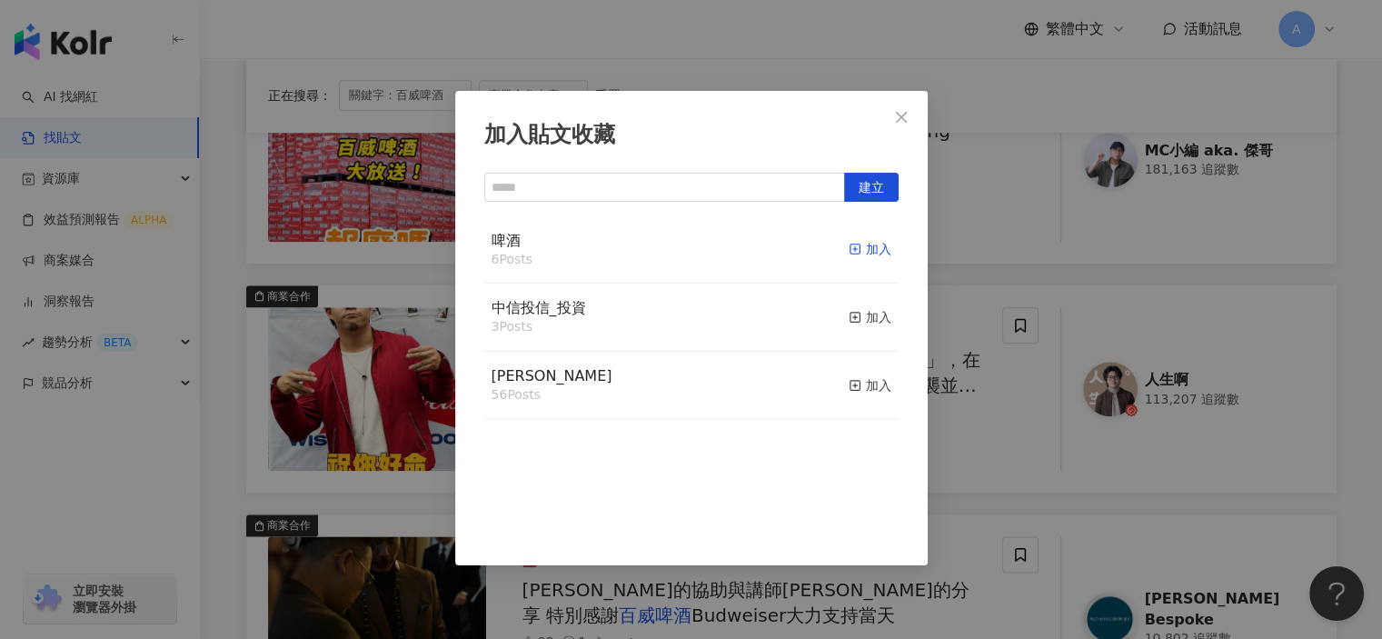
click at [855, 249] on line "button" at bounding box center [855, 249] width 0 height 5
click at [982, 460] on div "加入貼文收藏 建立 啤酒 7 Posts 已加入 中信投信_投資 3 Posts 加入 麥香 56 Posts 加入" at bounding box center [691, 319] width 1382 height 639
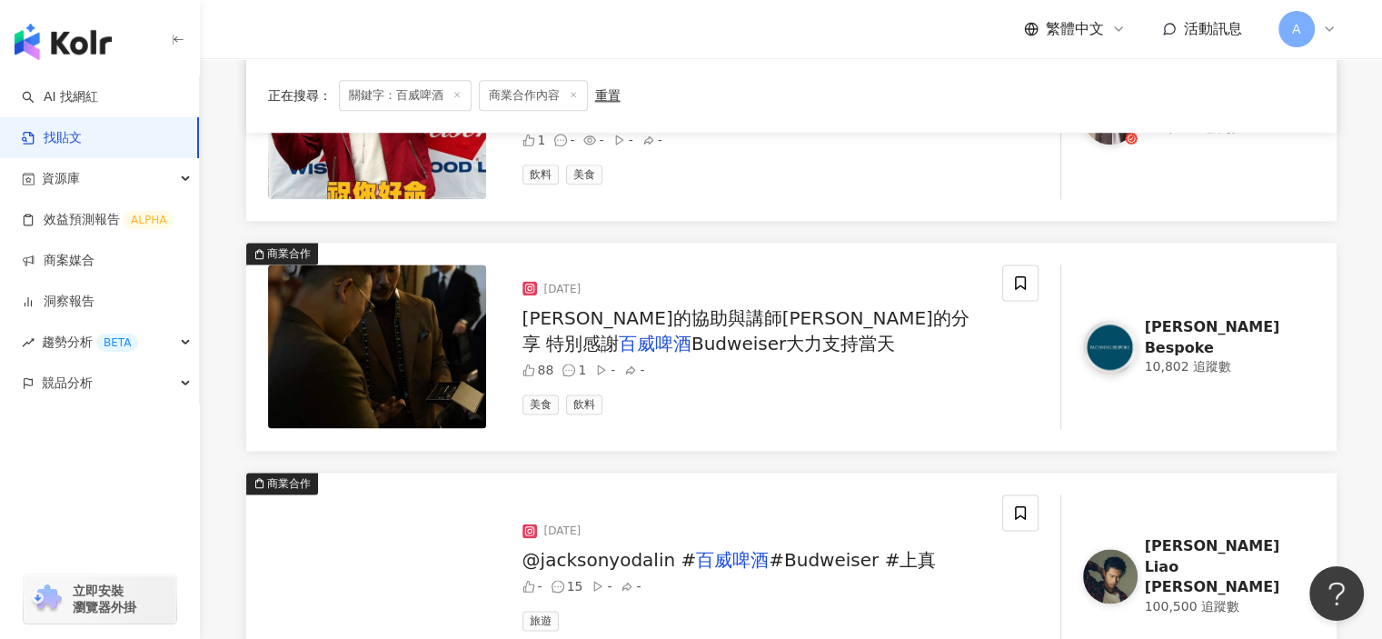
scroll to position [2362, 0]
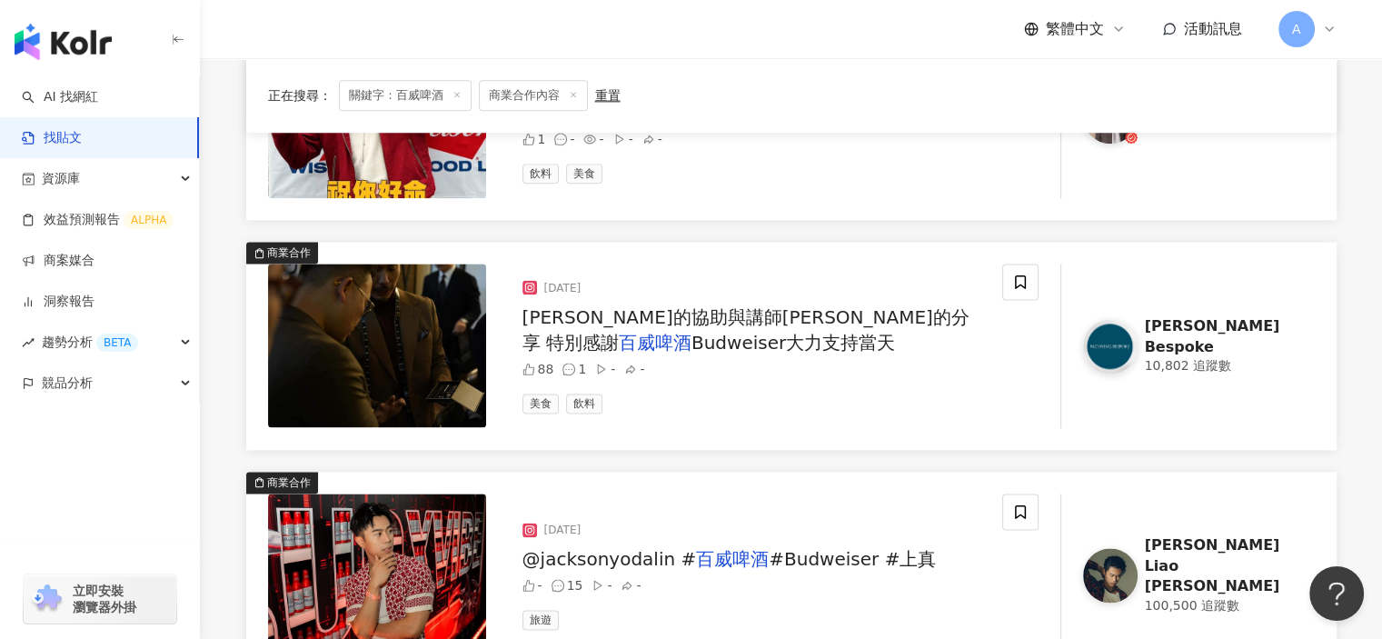
click at [821, 313] on span "家賢的協助與講師楊小歐的分享 特別感謝" at bounding box center [745, 329] width 447 height 47
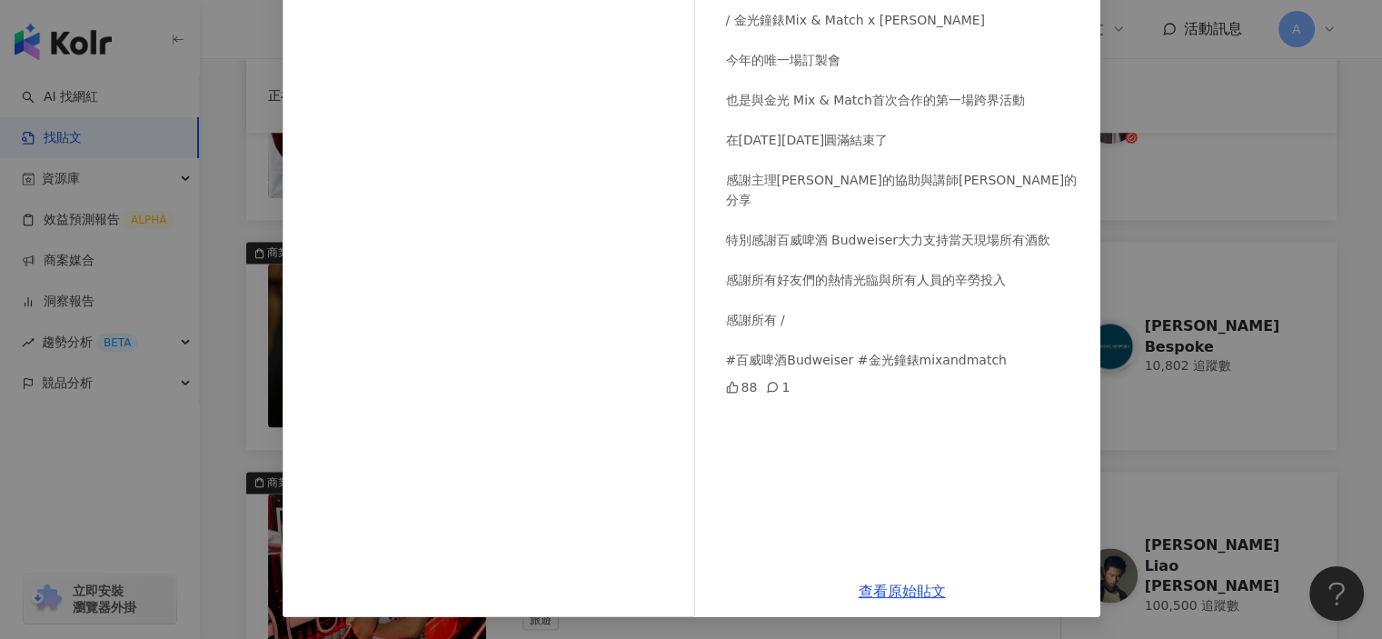
scroll to position [0, 0]
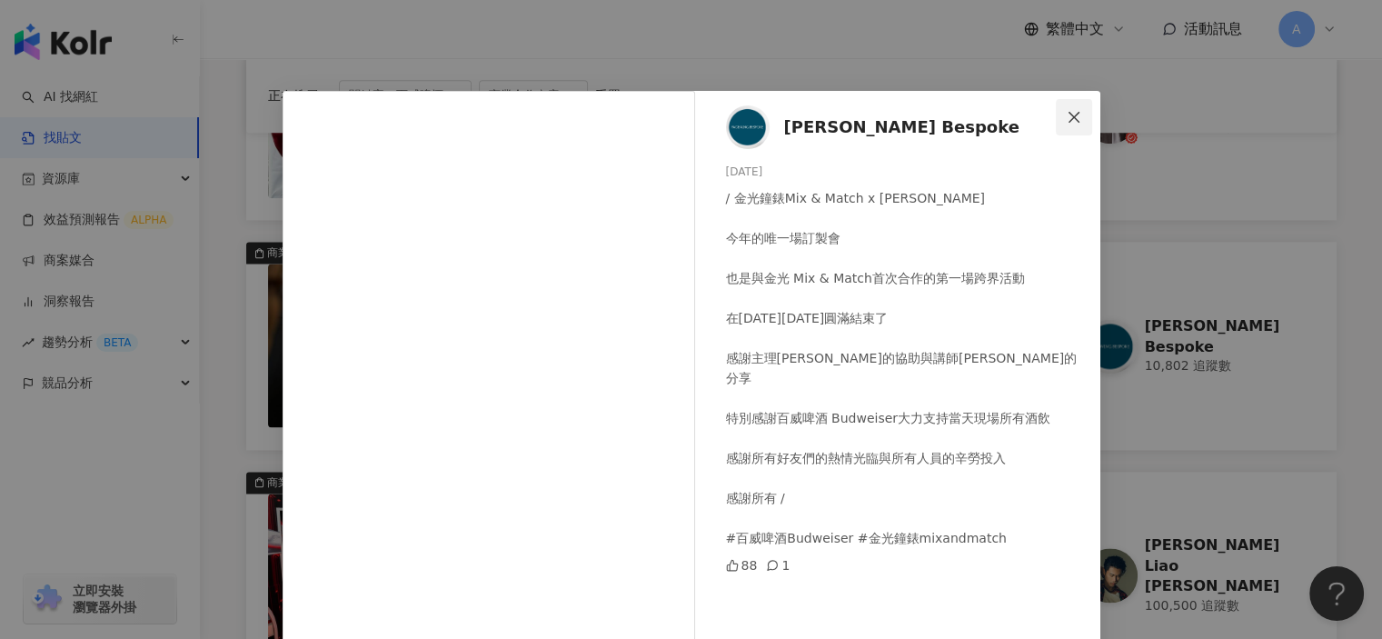
click at [1072, 112] on icon "close" at bounding box center [1073, 116] width 11 height 11
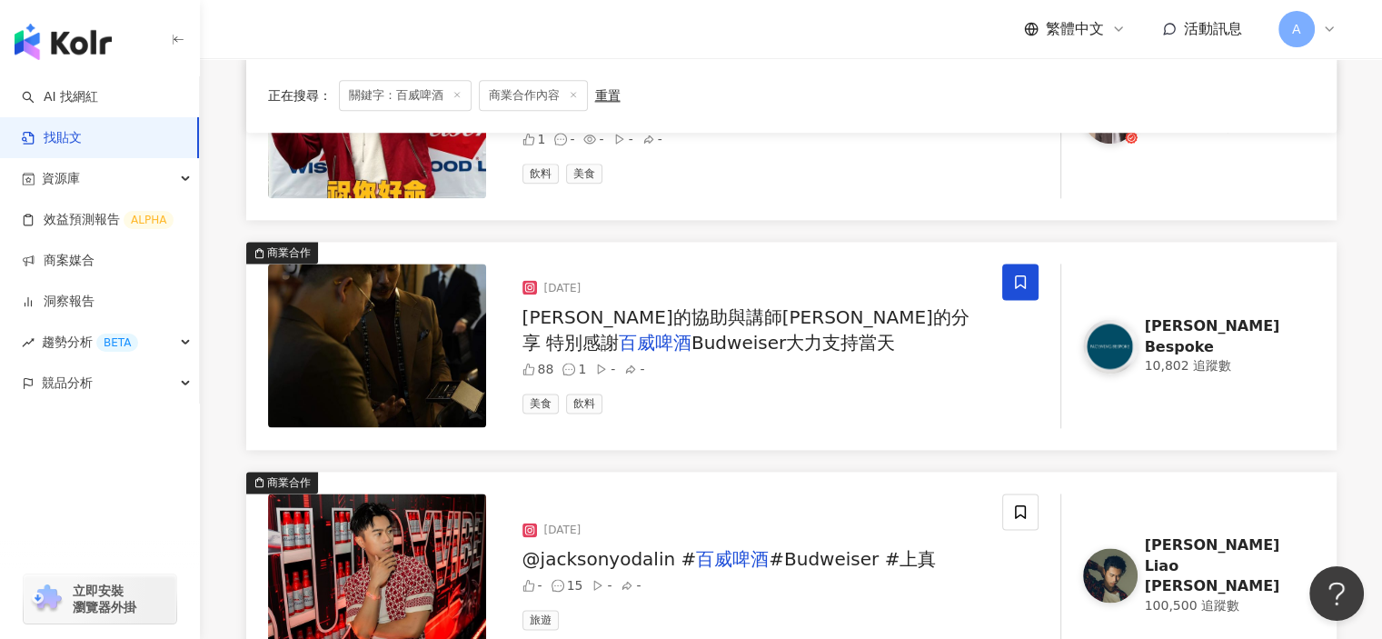
click at [1028, 274] on icon at bounding box center [1020, 281] width 16 height 16
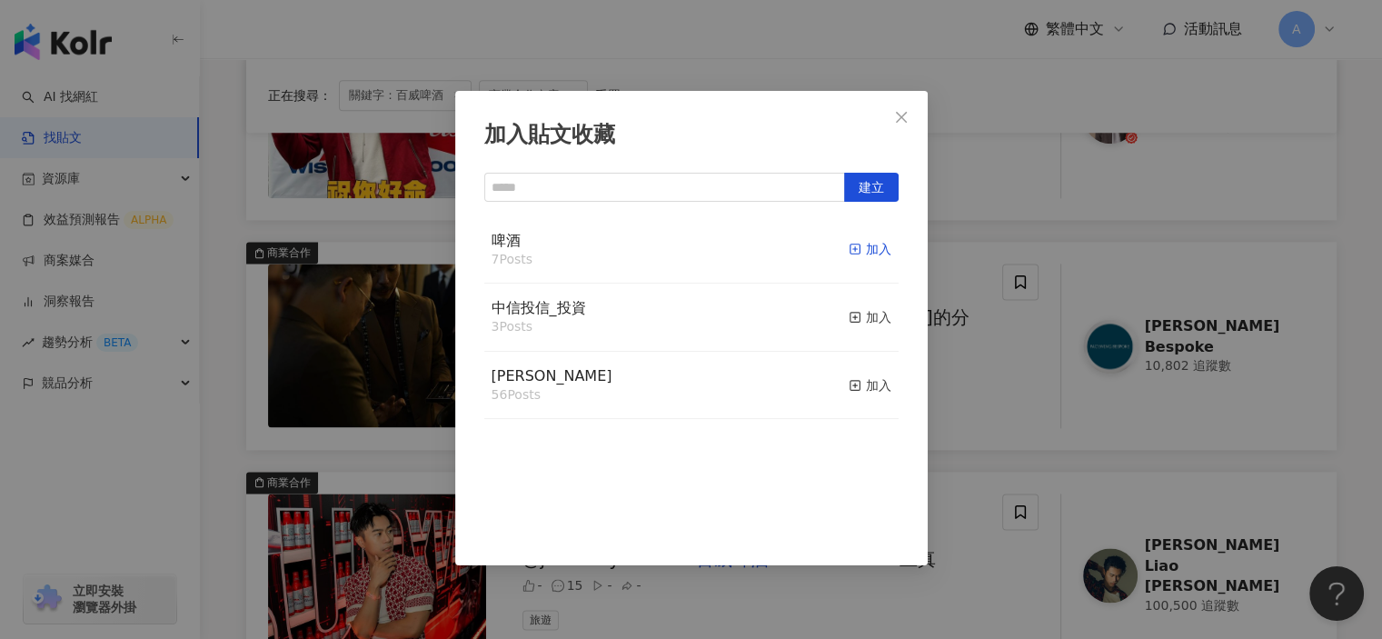
click at [852, 249] on line "button" at bounding box center [854, 249] width 5 height 0
click at [1035, 392] on div "加入貼文收藏 建立 啤酒 8 Posts 已加入 中信投信_投資 3 Posts 加入 麥香 56 Posts 加入" at bounding box center [691, 319] width 1382 height 639
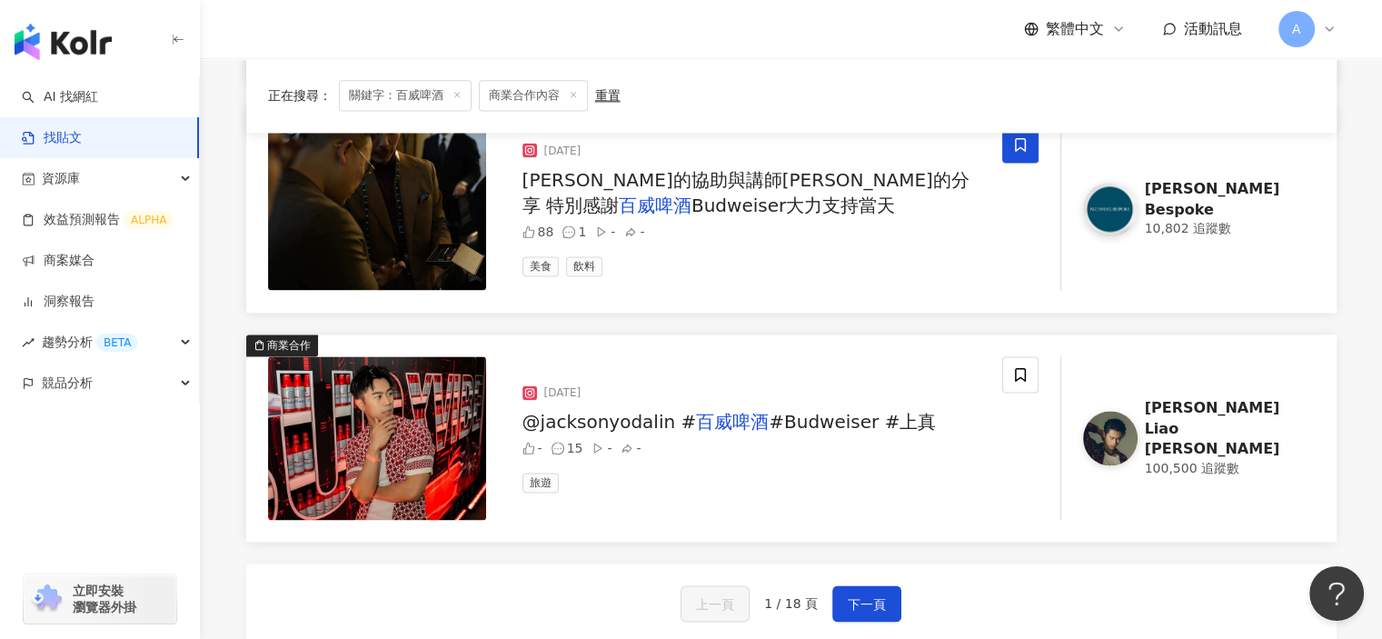
scroll to position [2544, 0]
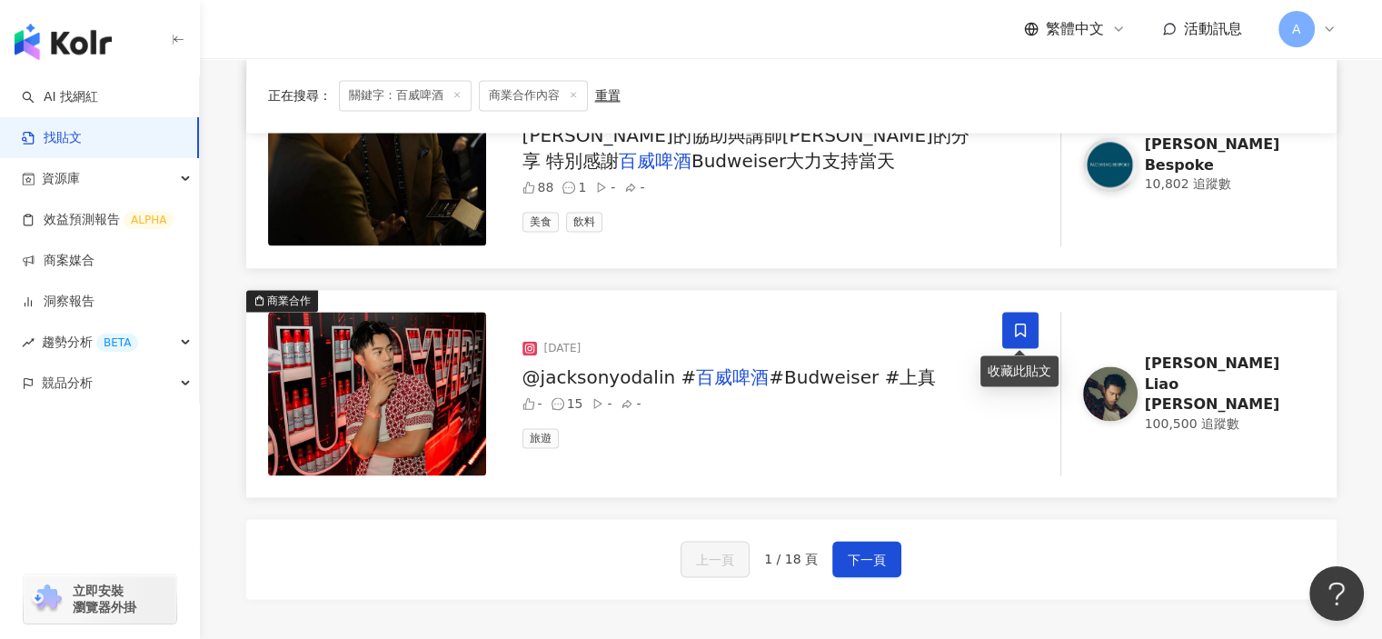
click at [1021, 331] on icon at bounding box center [1020, 330] width 16 height 16
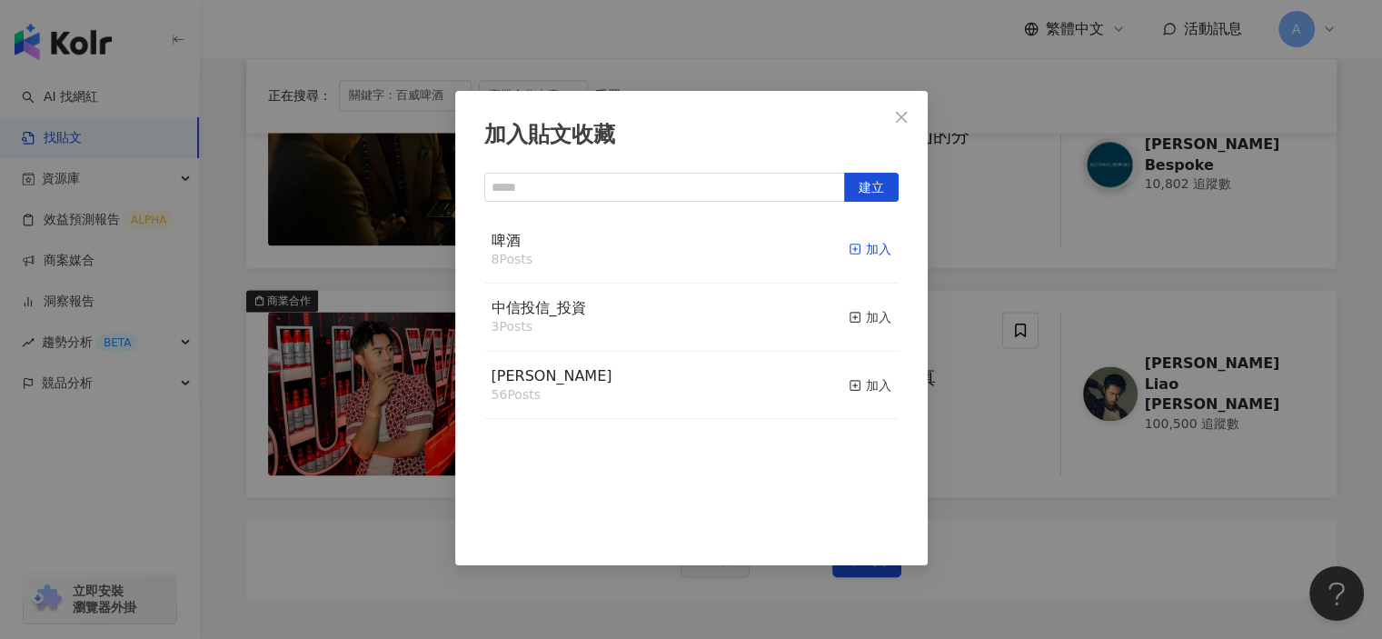
click at [849, 246] on div "加入" at bounding box center [870, 249] width 43 height 20
click at [982, 450] on div "加入貼文收藏 建立 啤酒 9 Posts 已加入 中信投信_投資 3 Posts 加入 麥香 56 Posts 加入" at bounding box center [691, 319] width 1382 height 639
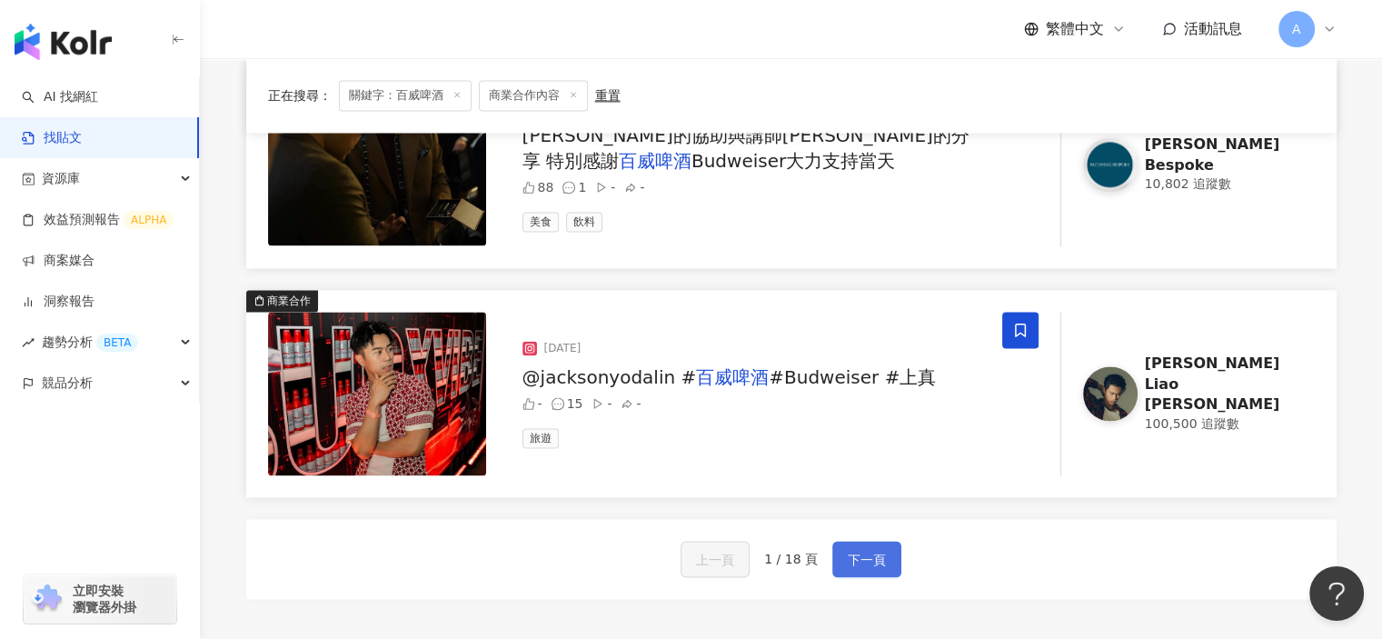
click at [848, 561] on span "下一頁" at bounding box center [867, 560] width 38 height 22
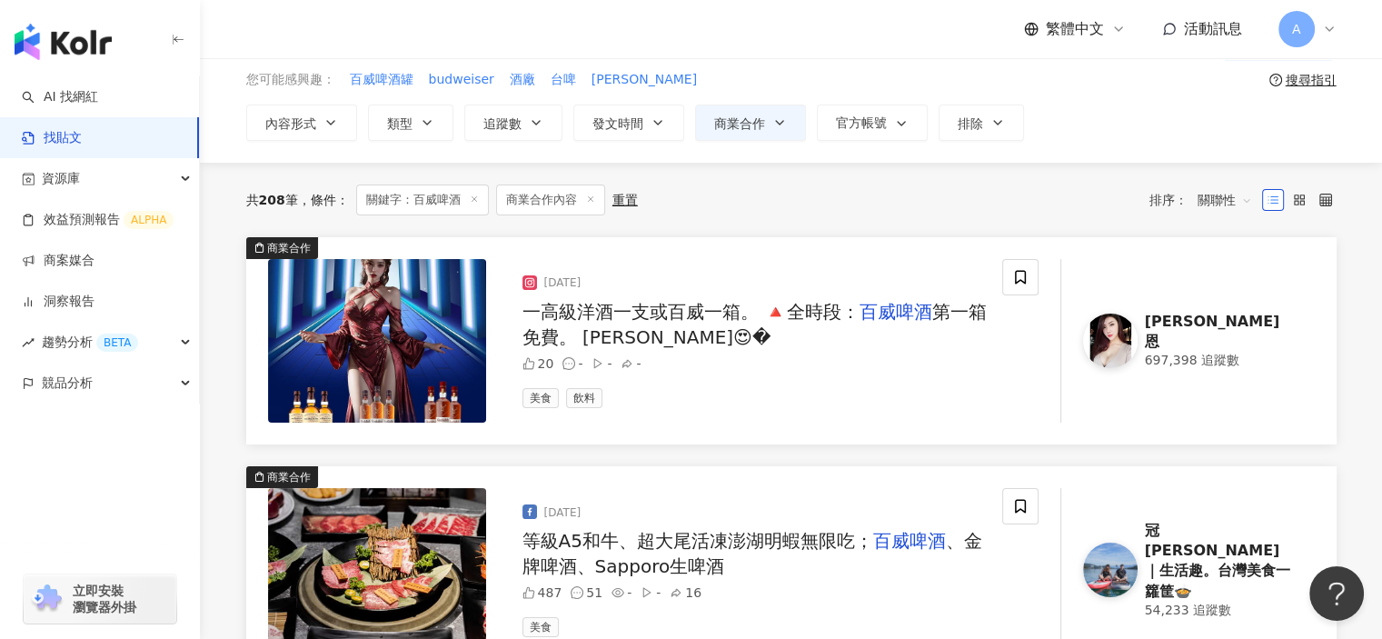
scroll to position [0, 0]
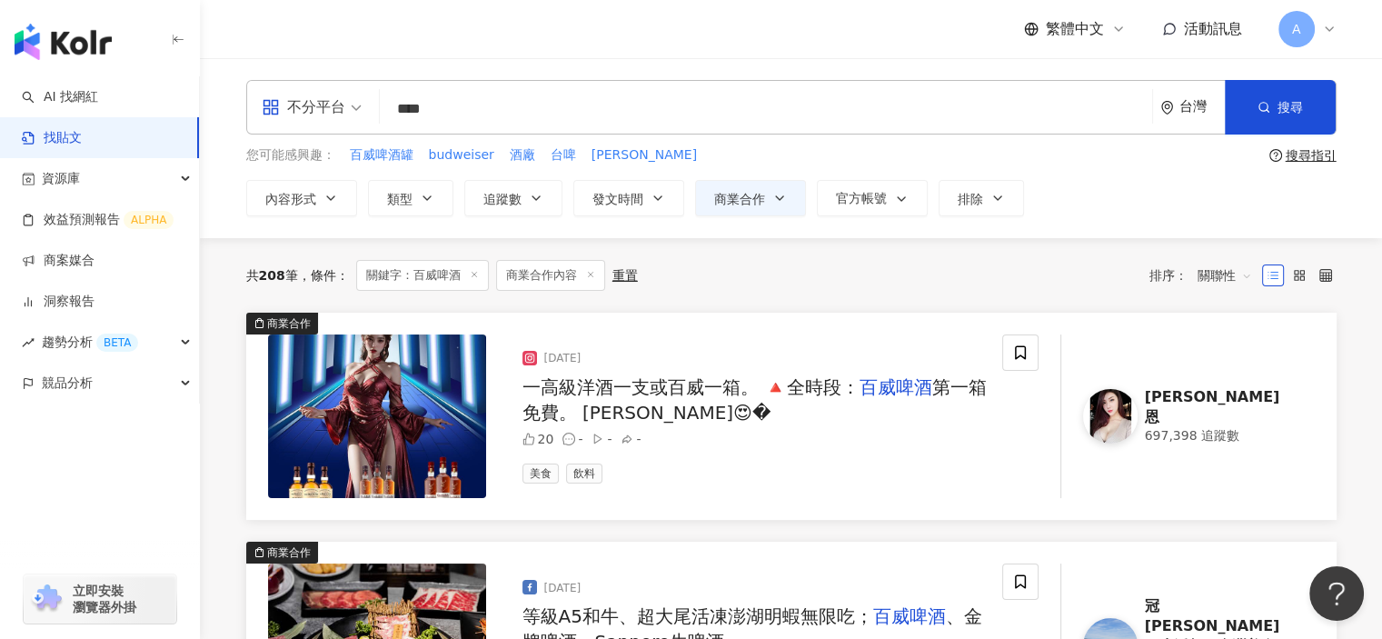
click at [842, 392] on span "一高級洋酒一支或百威一箱。 🔺全時段：" at bounding box center [690, 387] width 337 height 22
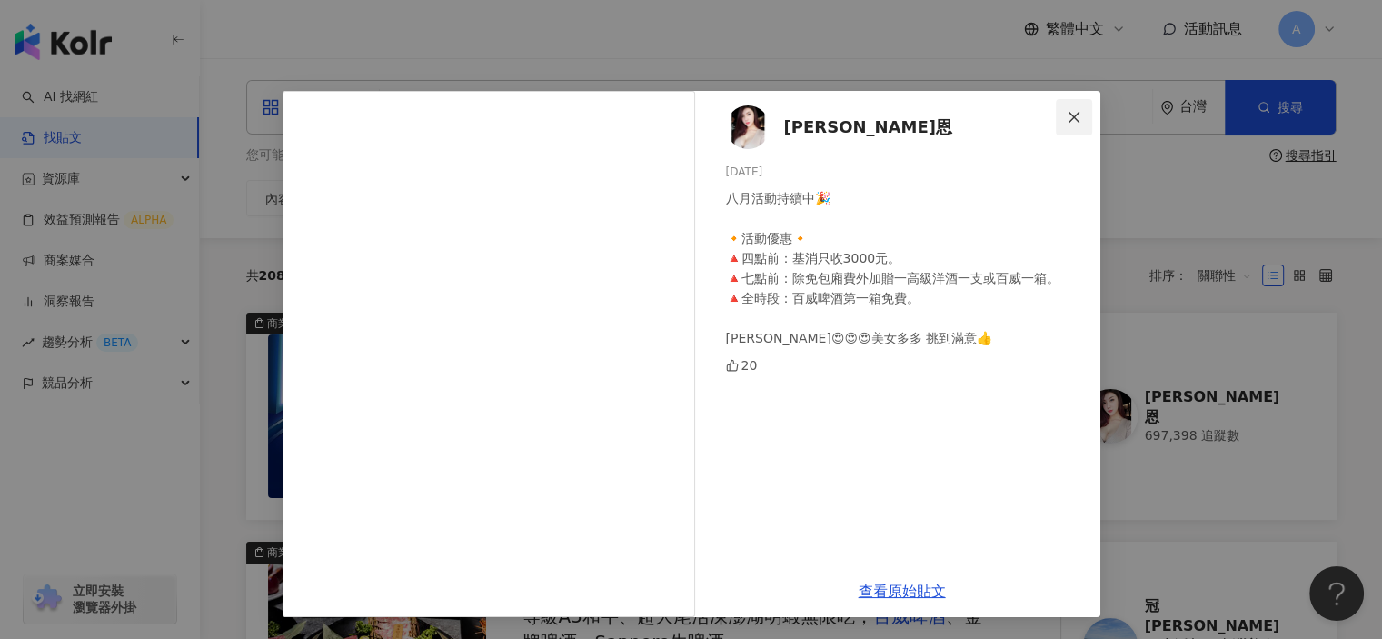
click at [1087, 108] on button "Close" at bounding box center [1074, 117] width 36 height 36
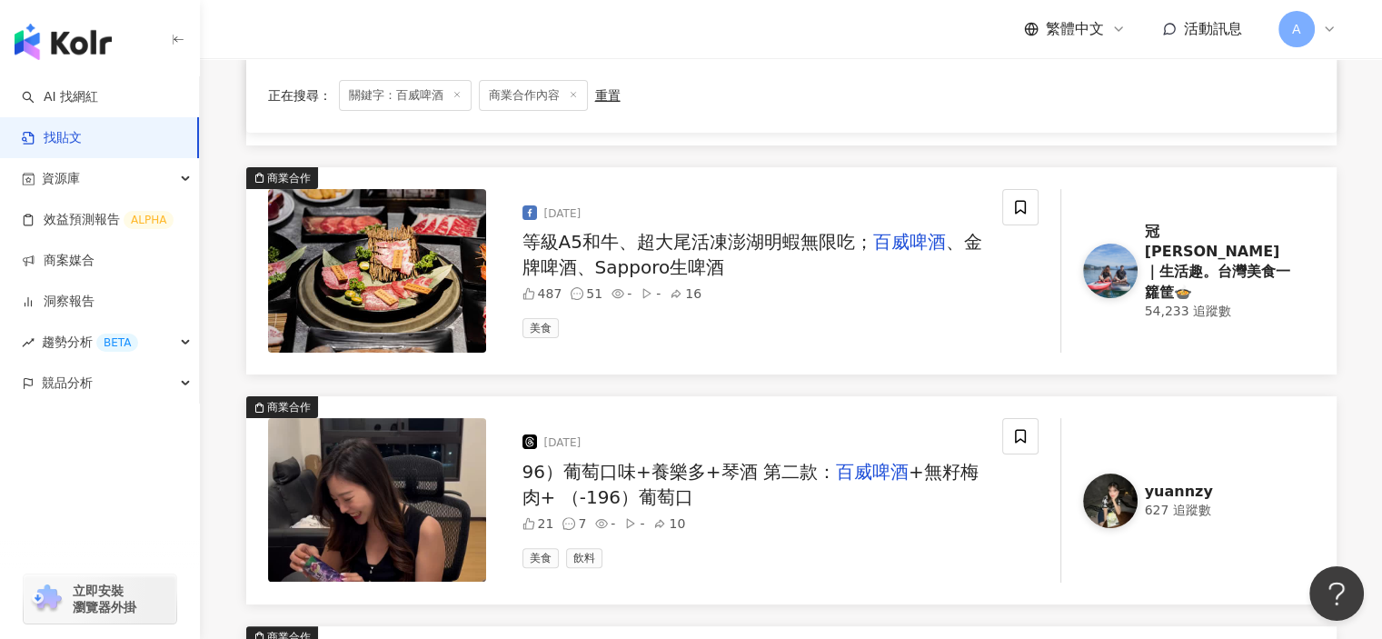
scroll to position [454, 0]
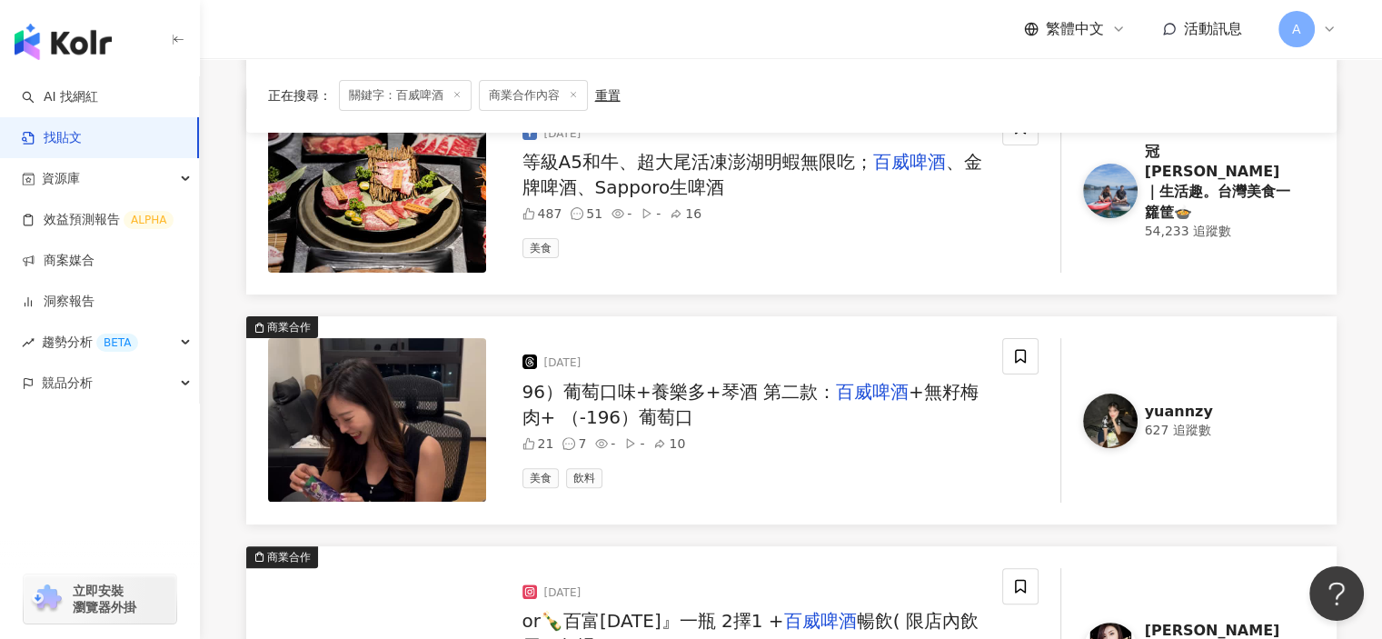
click at [837, 168] on span "等級A5和牛、超大尾活凍澎湖明蝦無限吃；" at bounding box center [697, 162] width 351 height 22
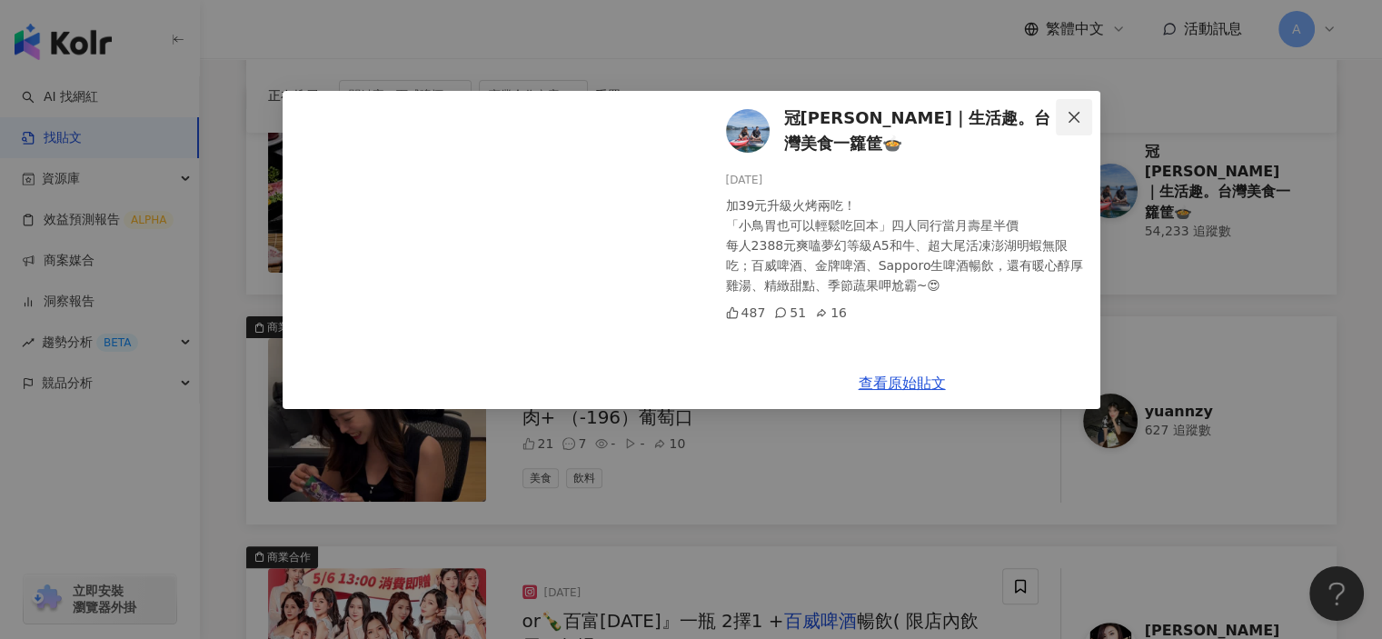
click at [1072, 115] on icon "close" at bounding box center [1073, 116] width 11 height 11
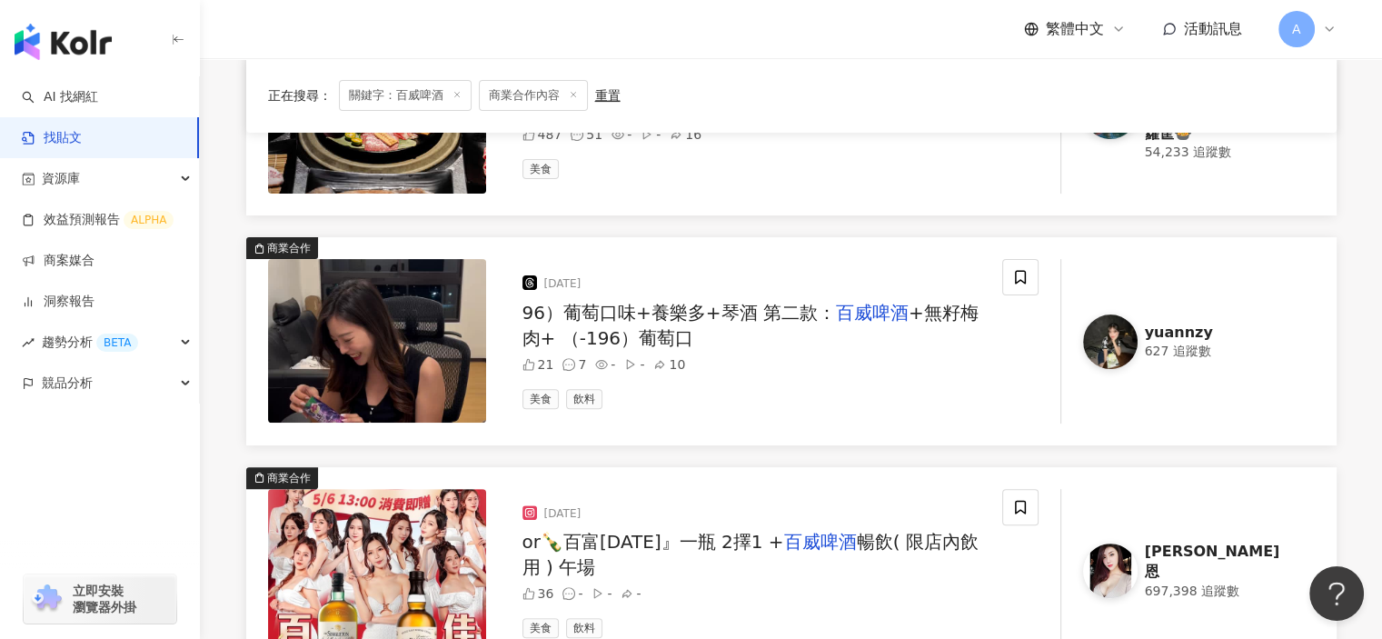
scroll to position [636, 0]
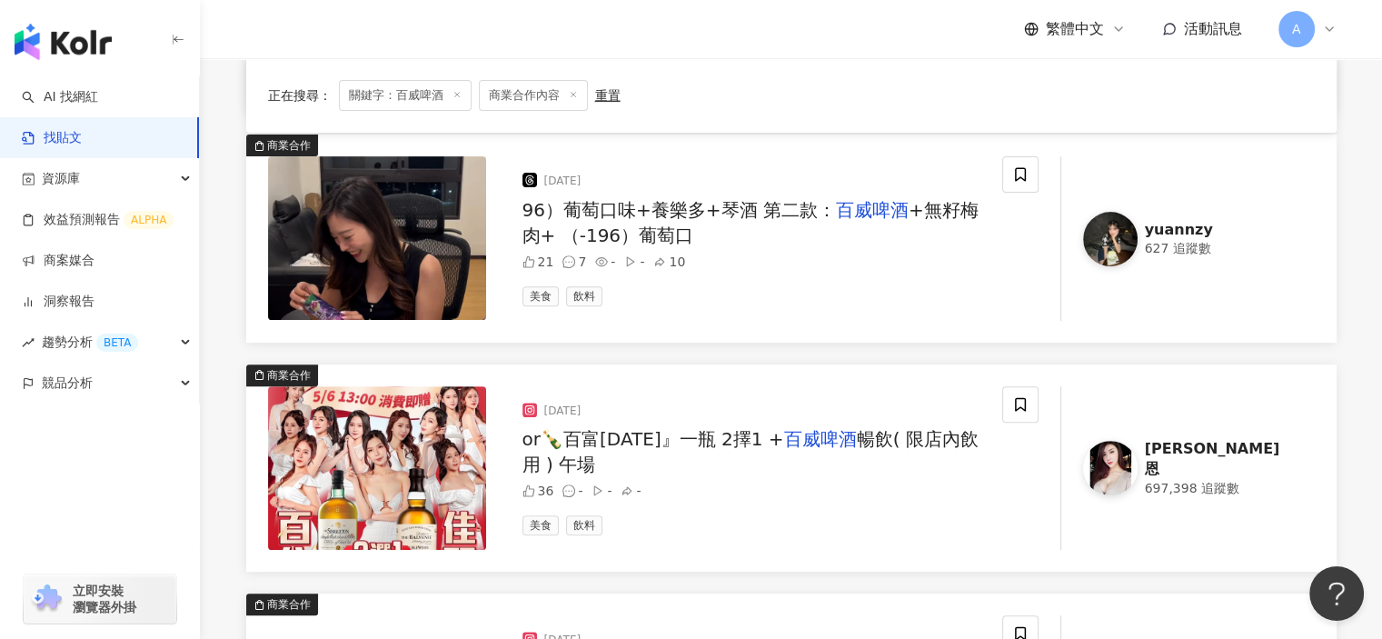
click at [948, 221] on div "96）葡萄口味+養樂多+琴酒 第二款： 百威啤酒 +無籽梅肉+ （-196）葡萄口" at bounding box center [754, 222] width 465 height 51
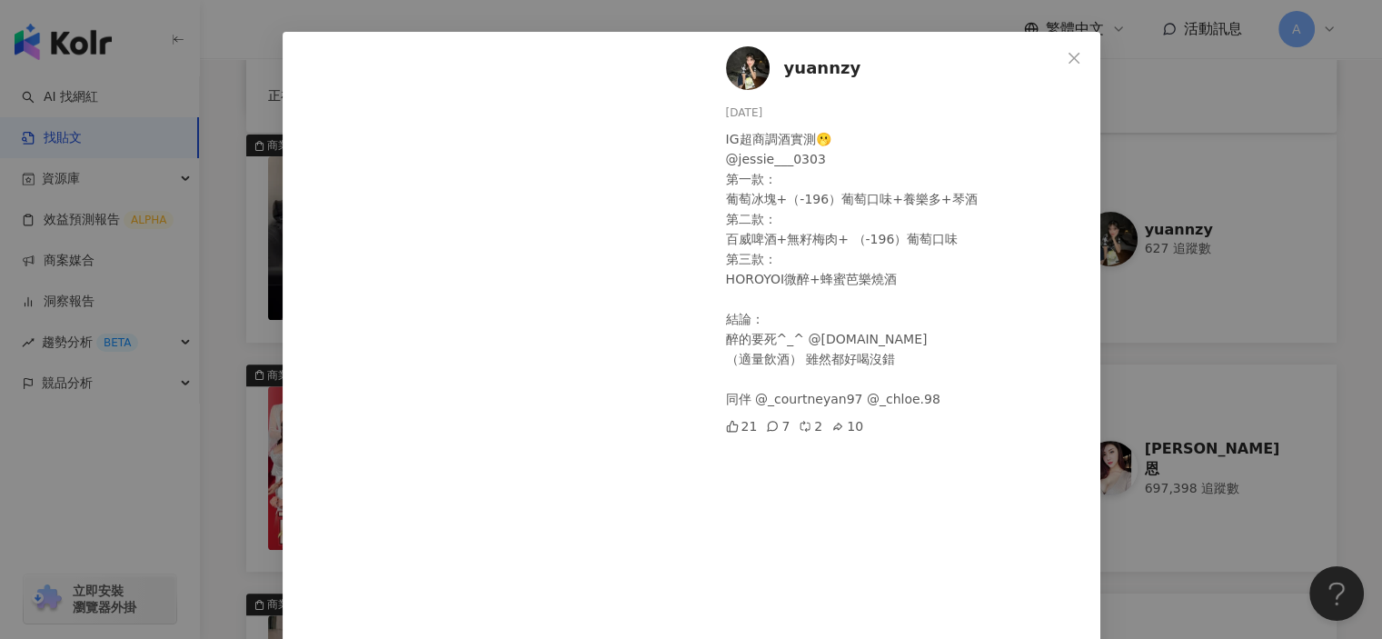
scroll to position [50, 0]
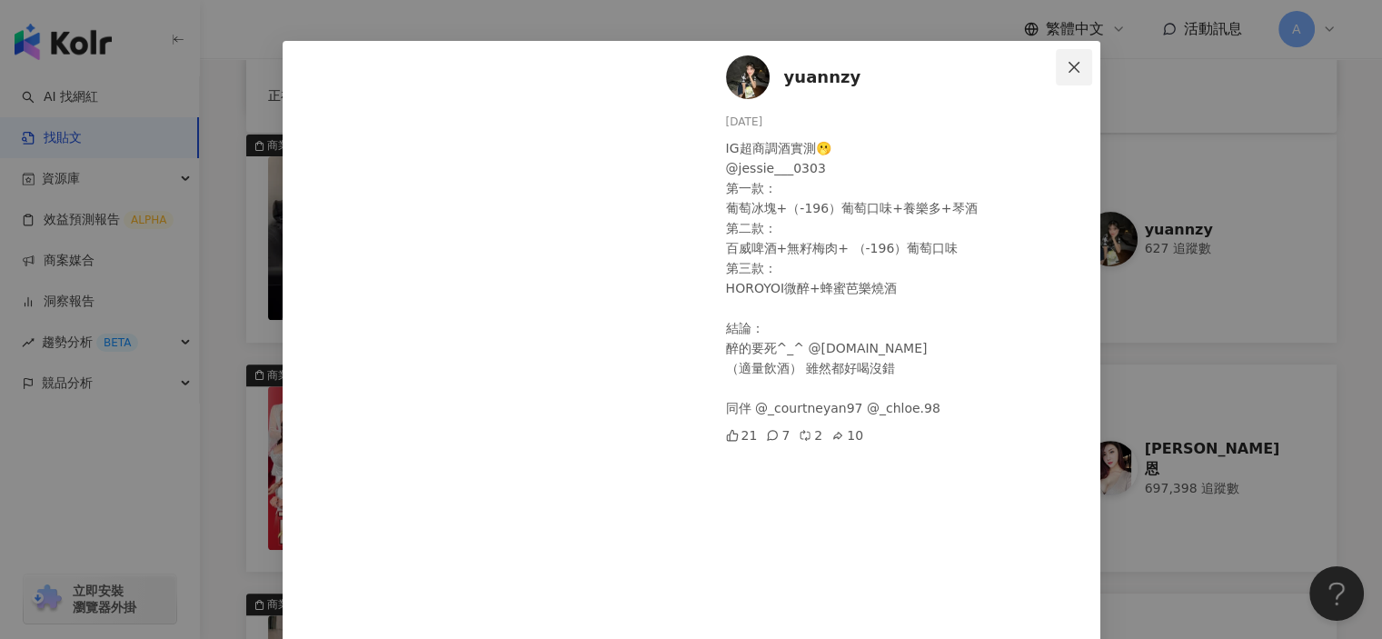
click at [1070, 66] on icon "close" at bounding box center [1074, 67] width 15 height 15
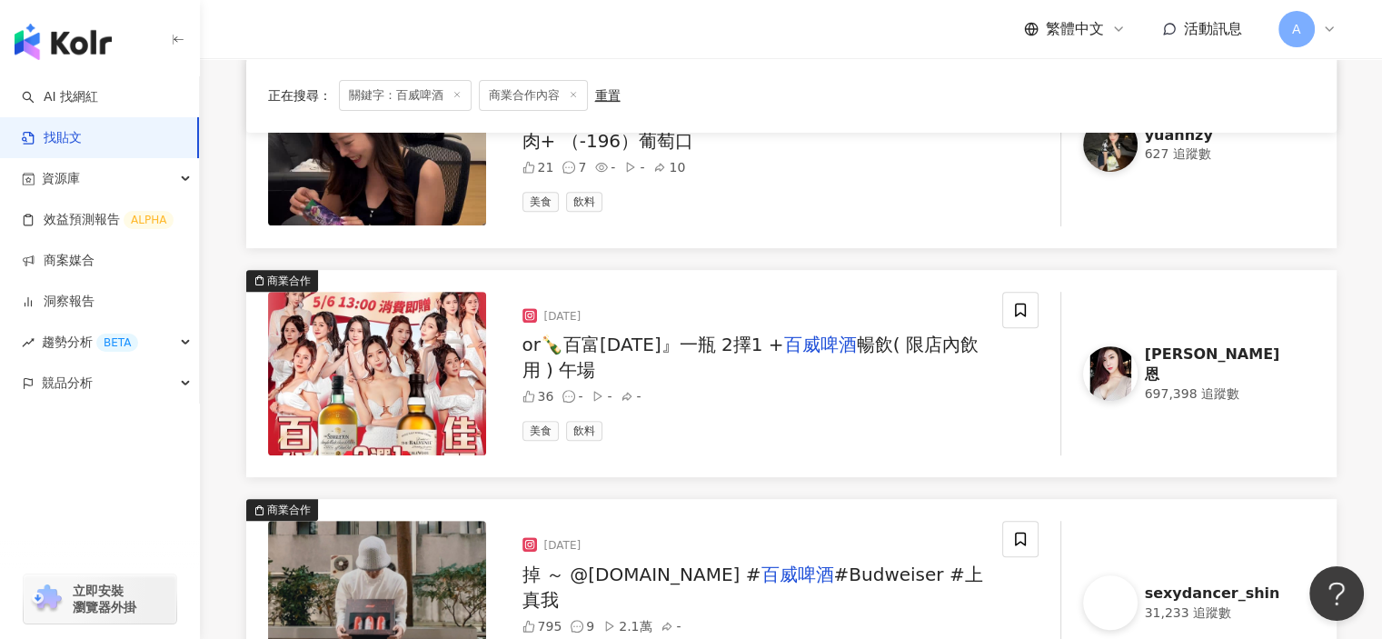
scroll to position [818, 0]
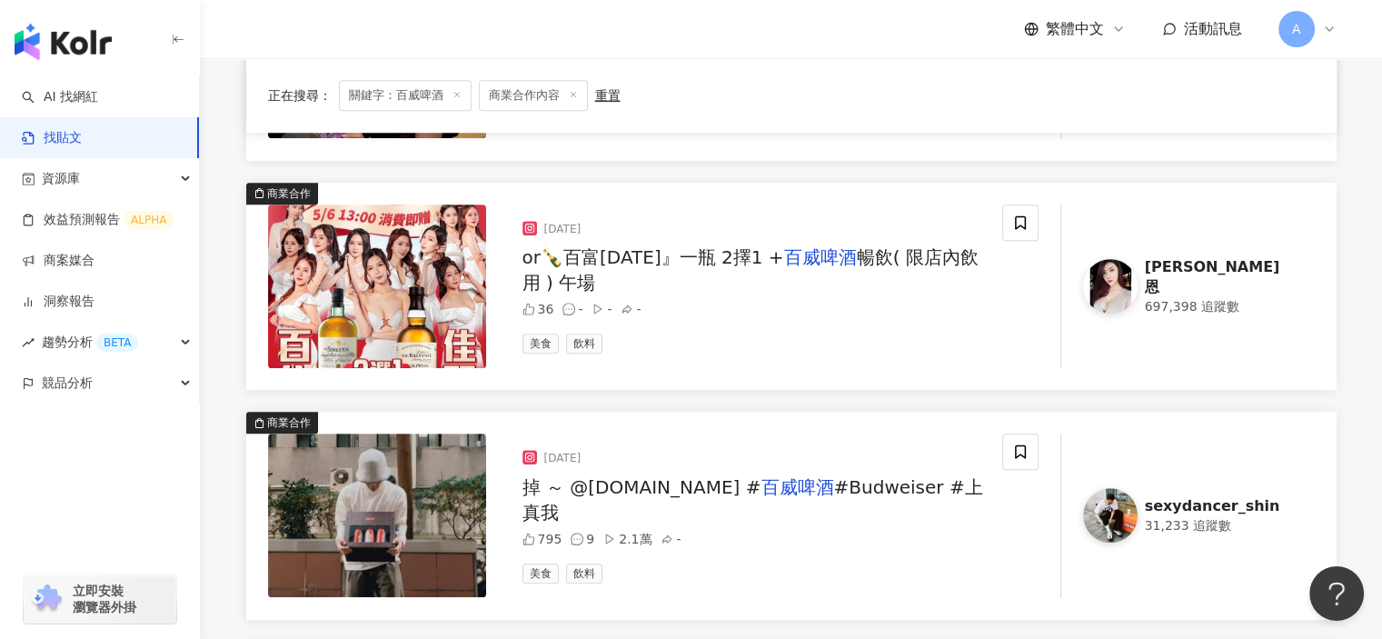
click at [784, 246] on mark "百威啤酒" at bounding box center [820, 257] width 73 height 22
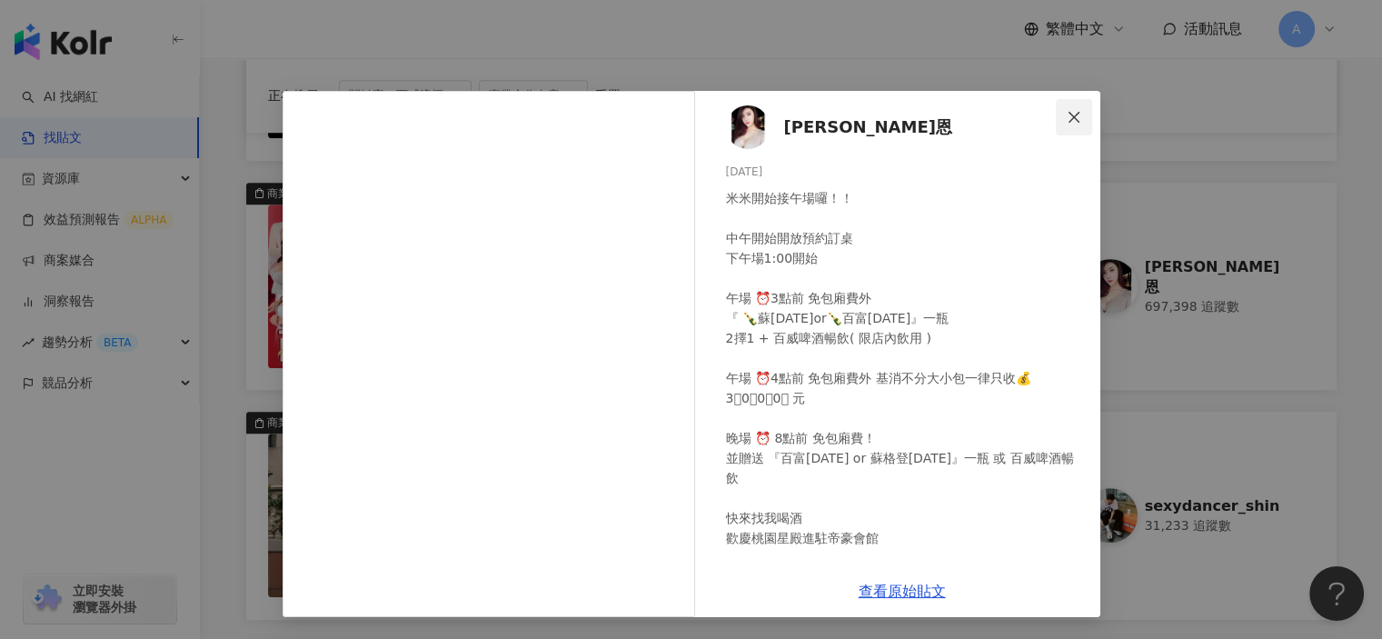
click at [1076, 119] on icon "close" at bounding box center [1073, 116] width 11 height 11
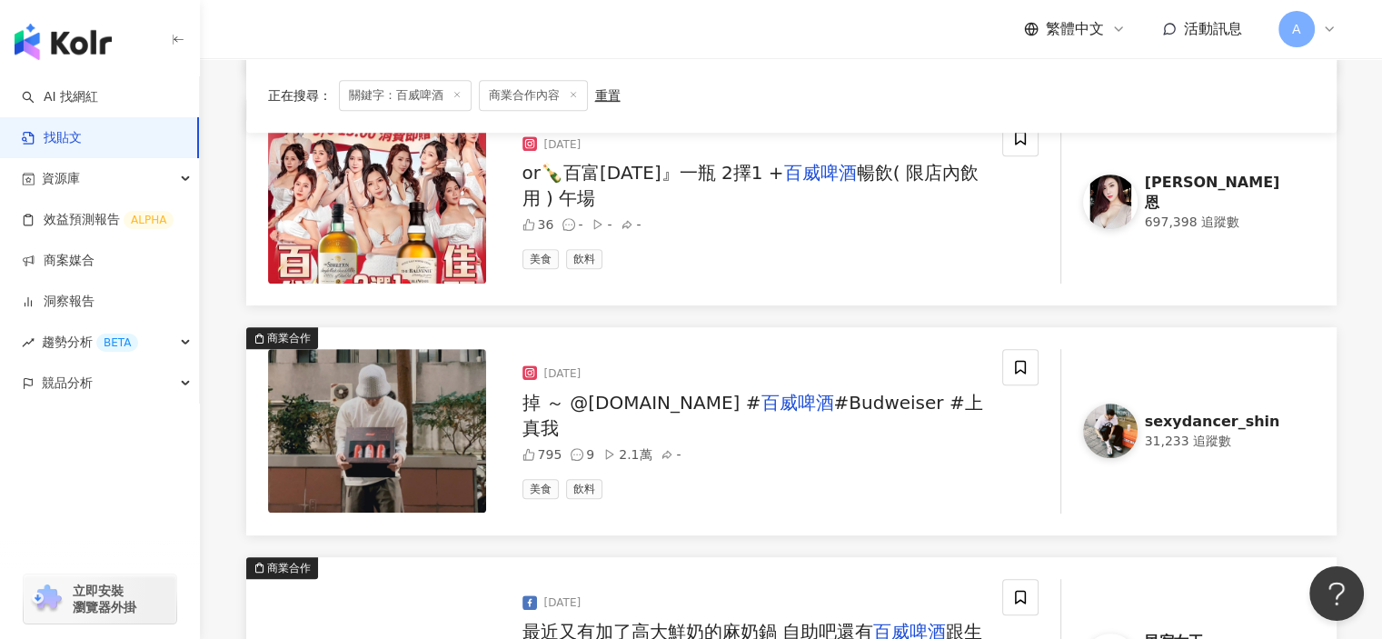
scroll to position [999, 0]
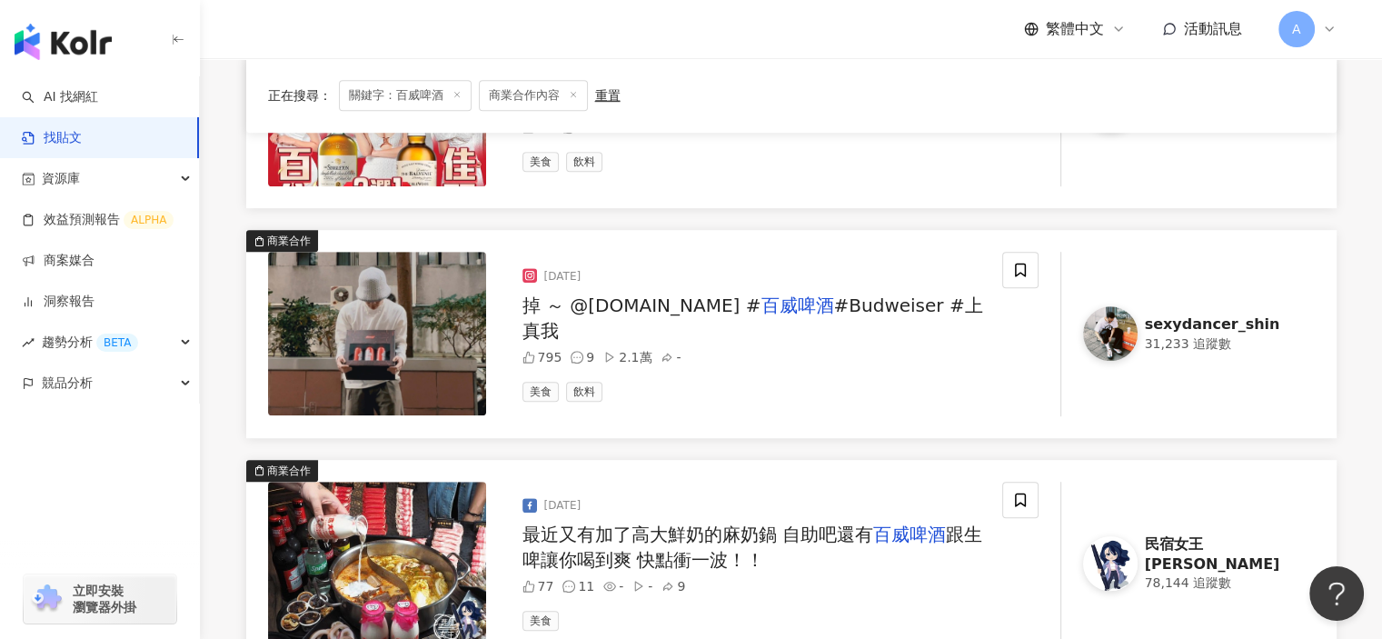
click at [819, 319] on span "#Budweiser #上真我" at bounding box center [752, 317] width 461 height 47
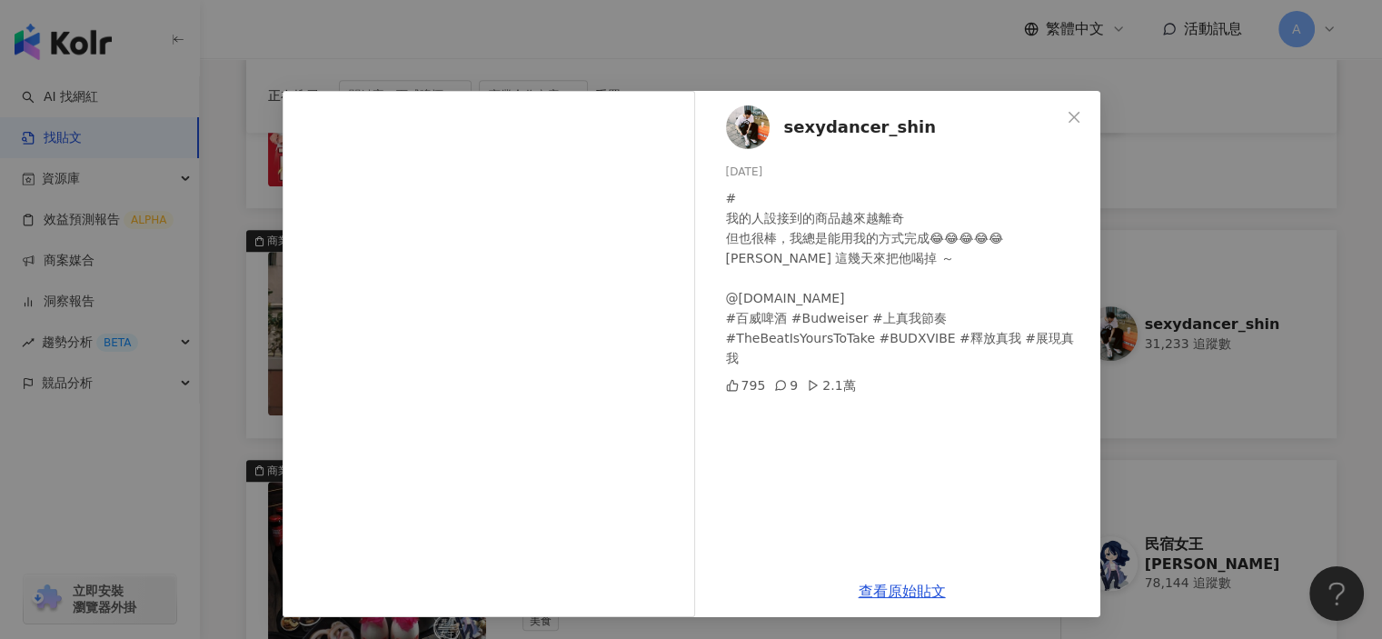
click at [1090, 98] on div "sexydancer_shin 2023/11/6 # 我的人設接到的商品越來越離奇 但也很棒，我總是能用我的方式完成😂😂😂😂😂 謝謝百威 這幾天來把他喝掉 …" at bounding box center [902, 328] width 396 height 474
click at [1075, 125] on button "Close" at bounding box center [1074, 117] width 36 height 36
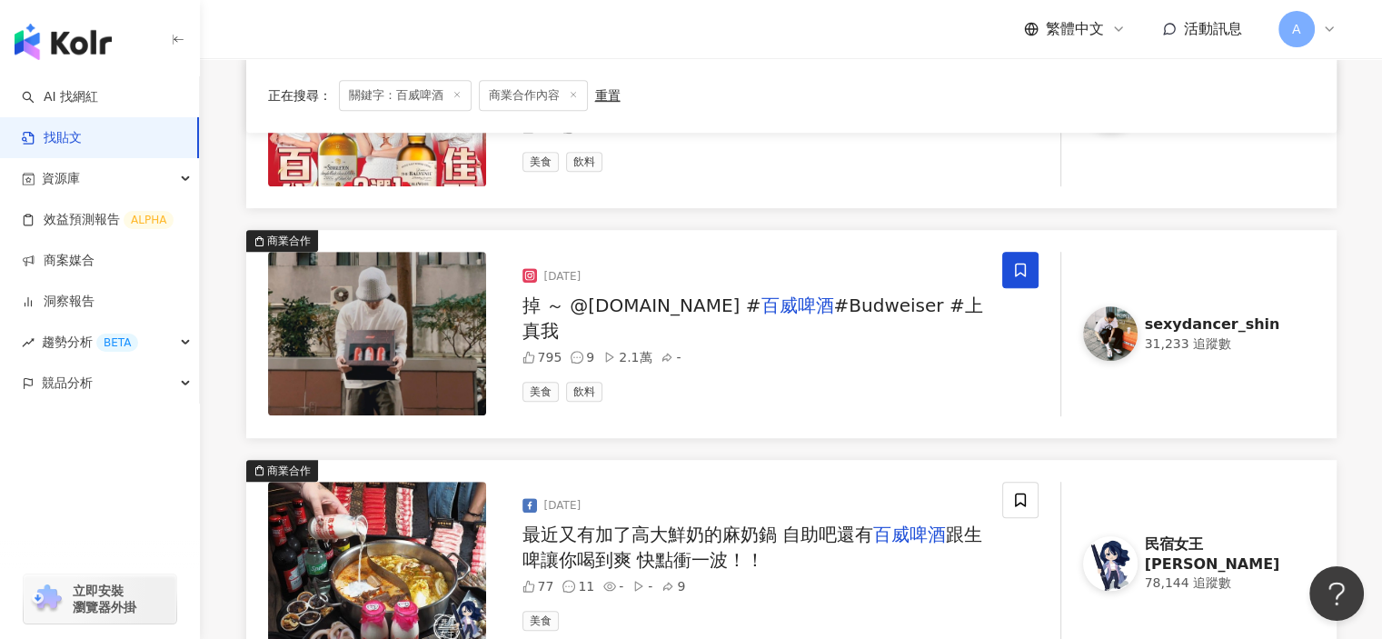
click at [1028, 268] on span at bounding box center [1020, 270] width 36 height 36
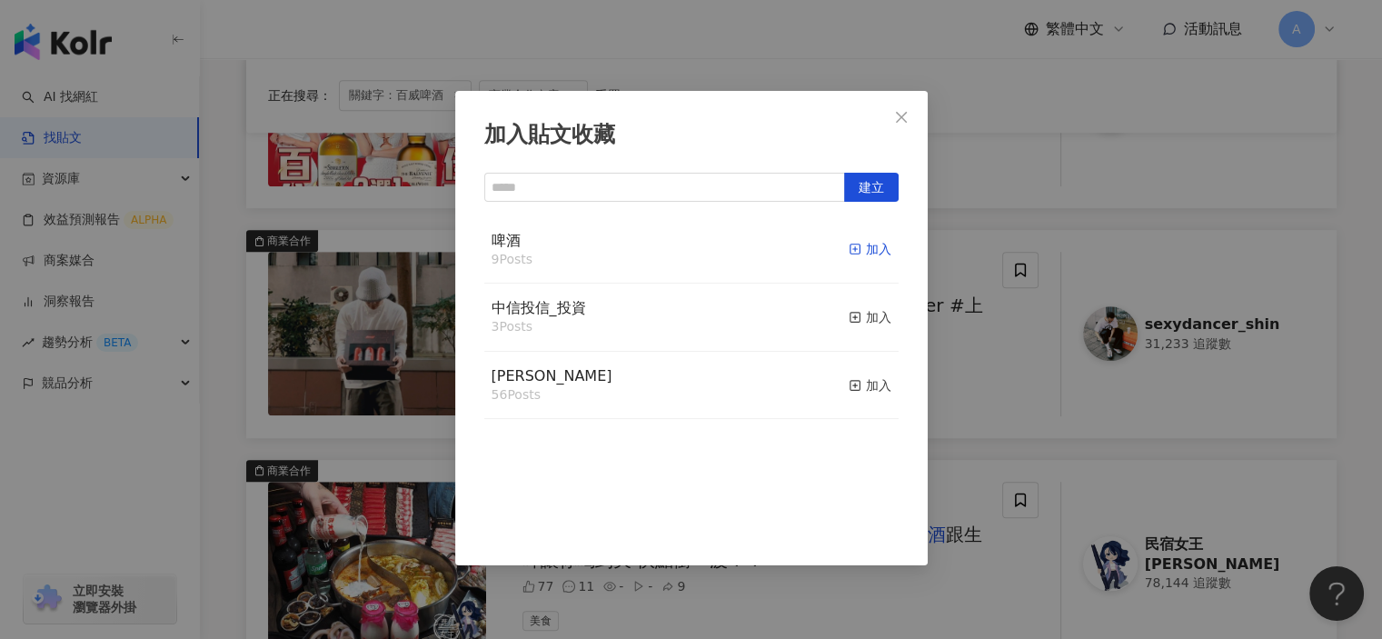
click at [855, 248] on line "button" at bounding box center [855, 249] width 0 height 5
click at [979, 387] on div "加入貼文收藏 建立 啤酒 10 Posts 已加入 中信投信_投資 3 Posts 加入 麥香 56 Posts 加入" at bounding box center [691, 319] width 1382 height 639
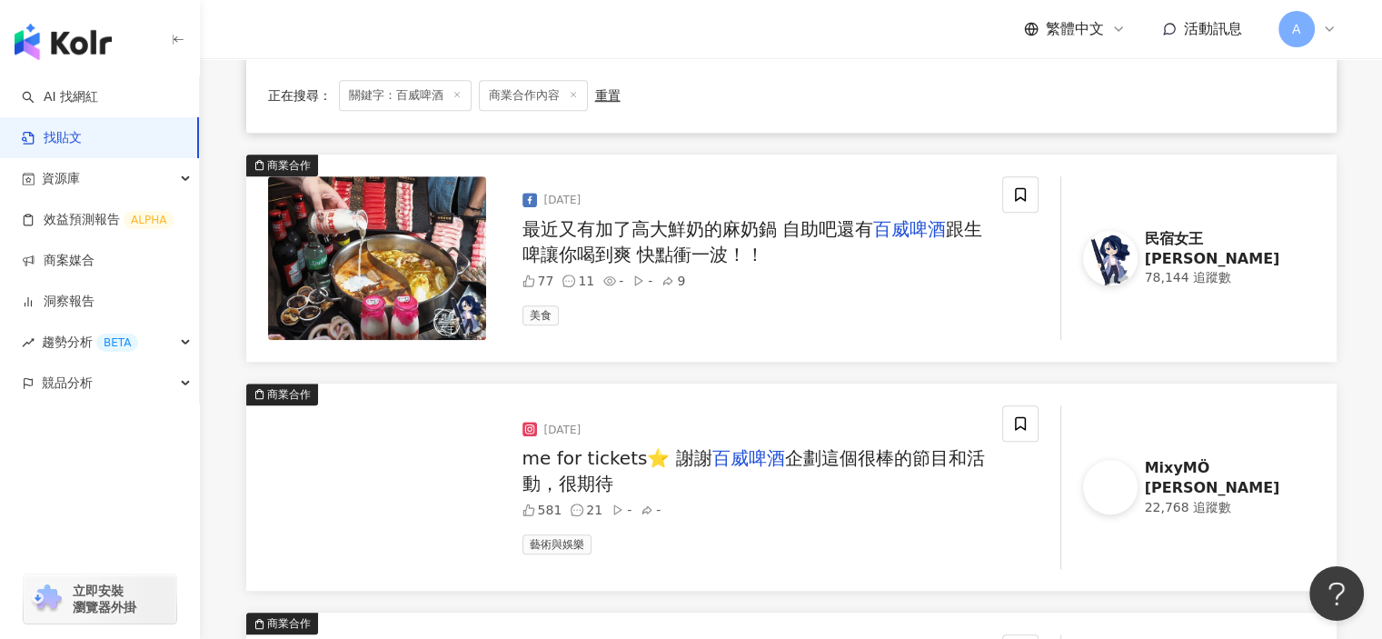
scroll to position [1363, 0]
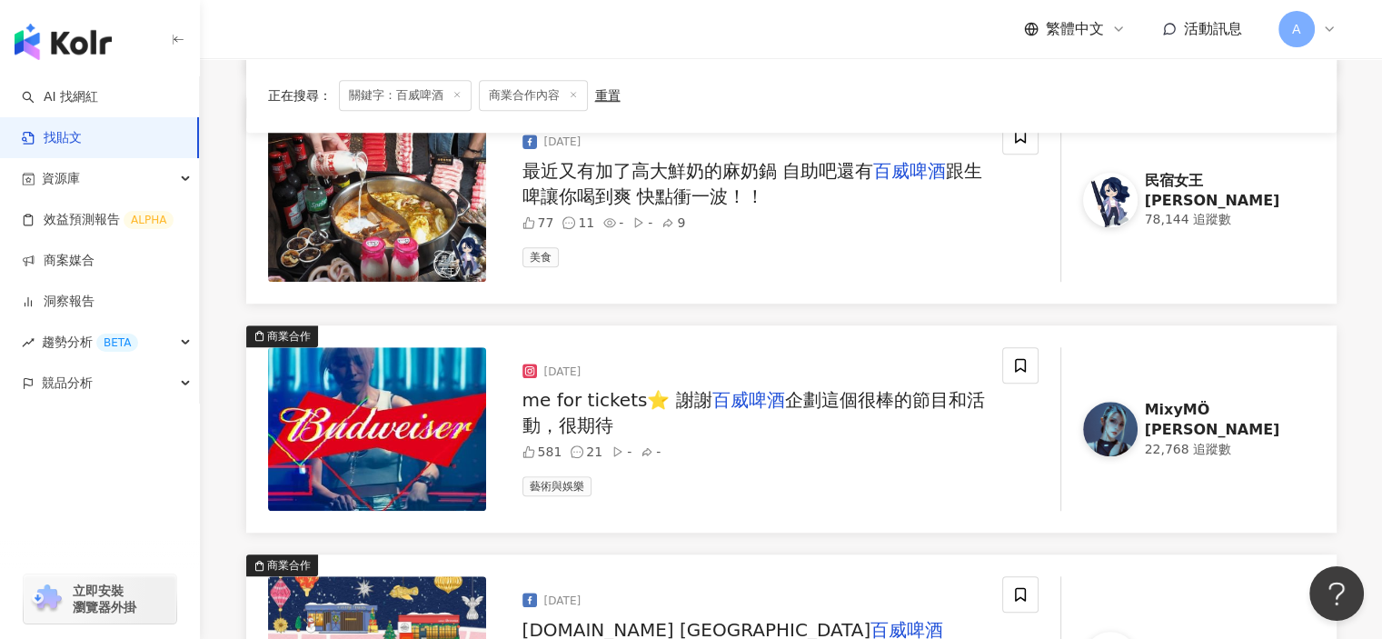
click at [892, 394] on span "企劃這個很棒的節目和活動，很期待" at bounding box center [753, 412] width 462 height 47
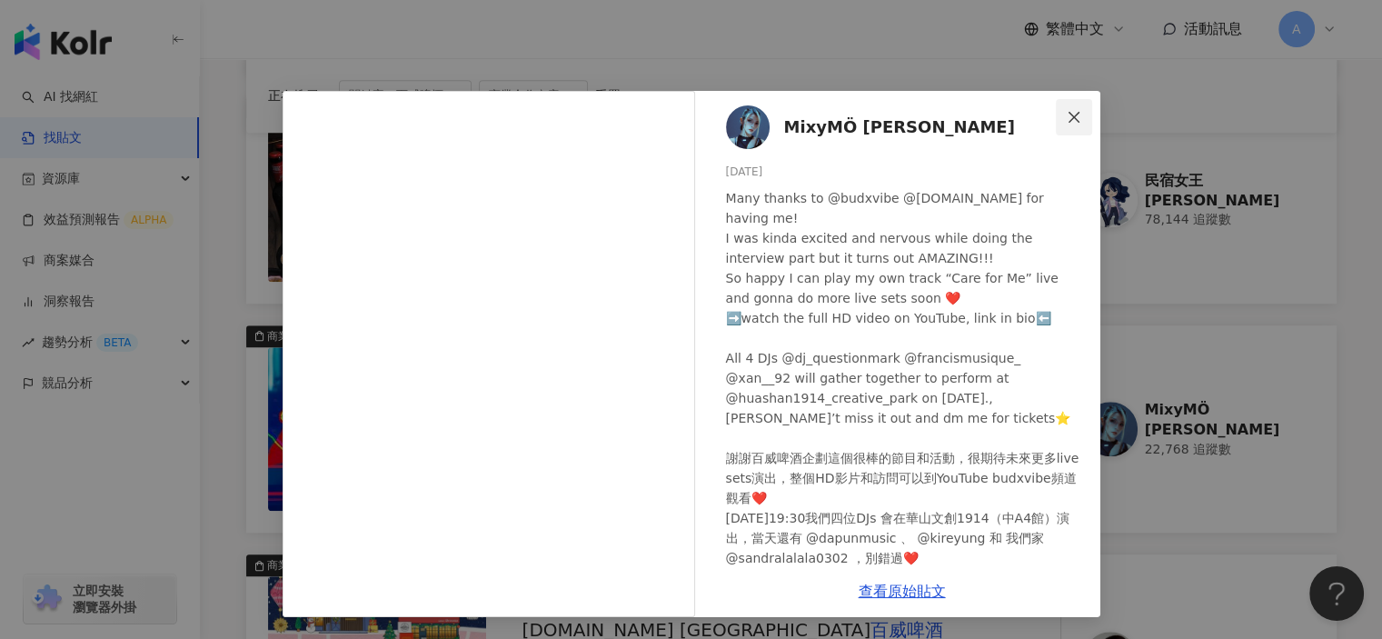
click at [1067, 104] on button "Close" at bounding box center [1074, 117] width 36 height 36
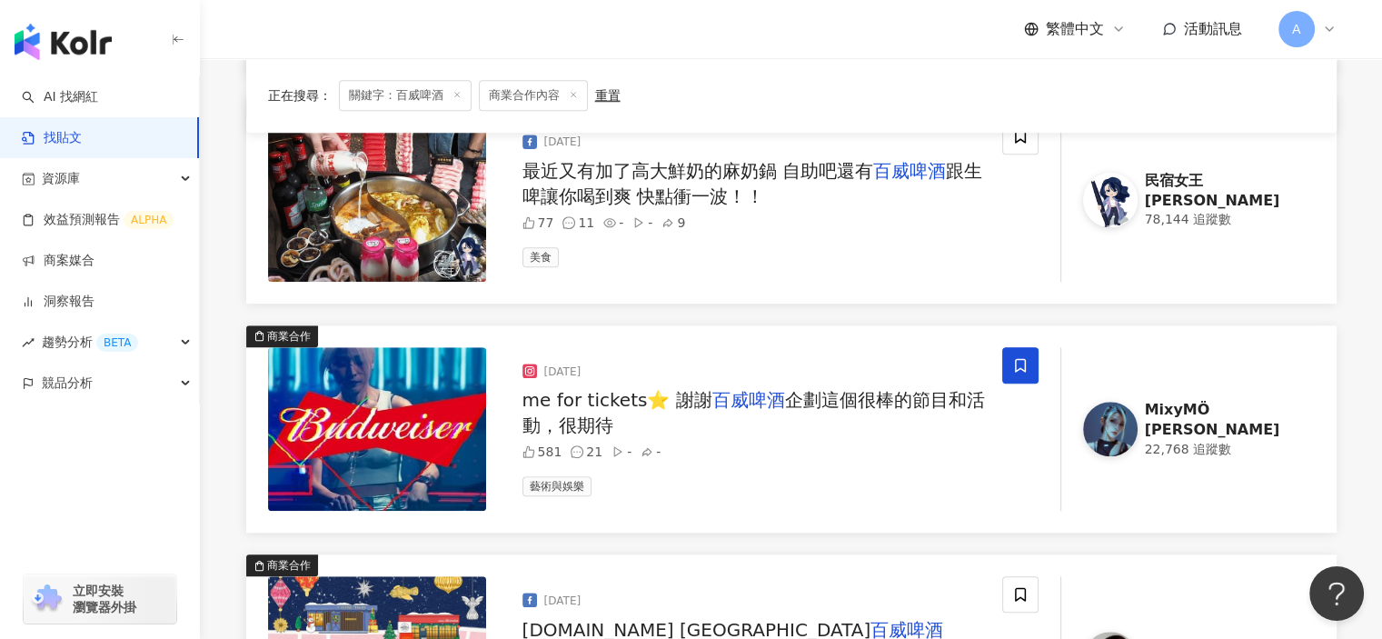
click at [1010, 363] on span at bounding box center [1020, 365] width 36 height 36
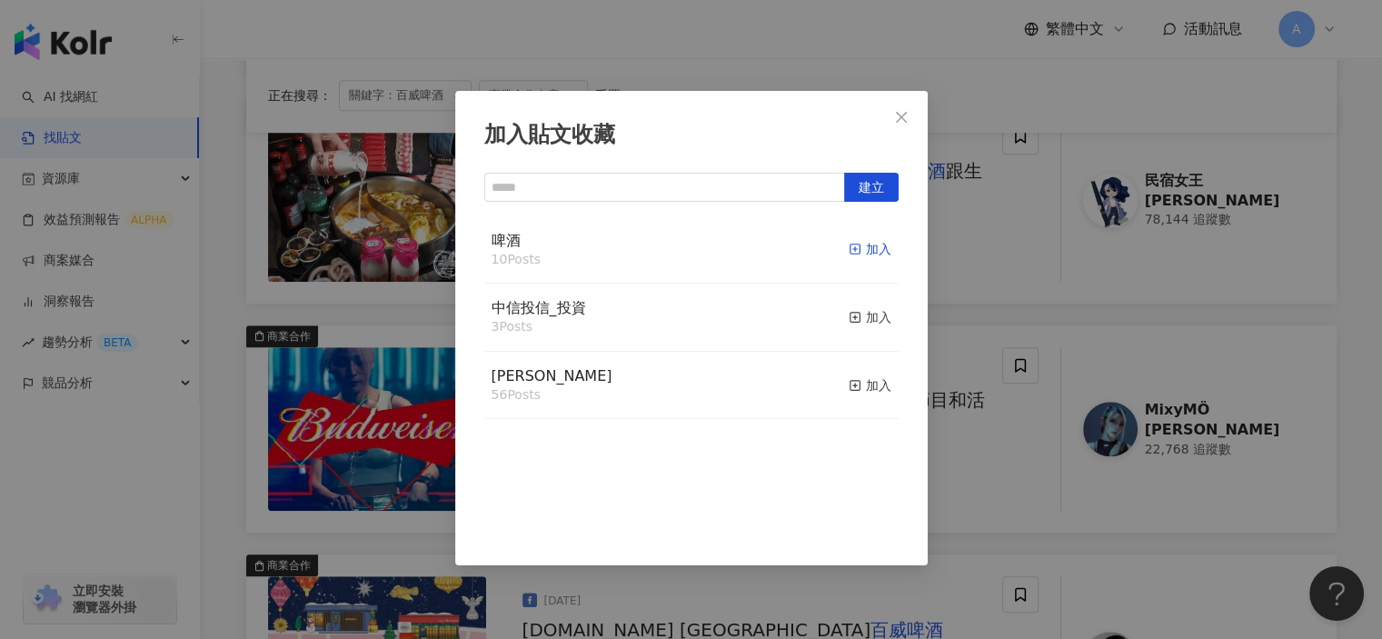
click at [852, 249] on line "button" at bounding box center [854, 249] width 5 height 0
click at [974, 476] on div "加入貼文收藏 建立 啤酒 11 Posts 已加入 中信投信_投資 3 Posts 加入 麥香 56 Posts 加入" at bounding box center [691, 319] width 1382 height 639
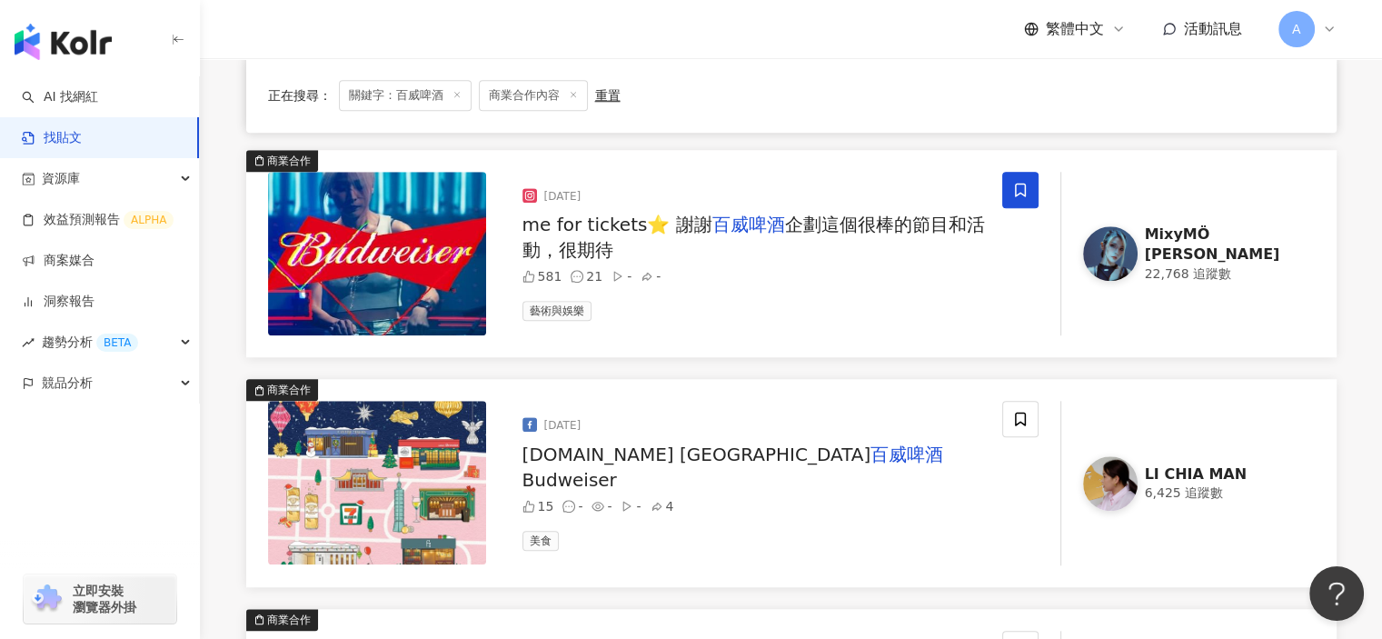
scroll to position [1545, 0]
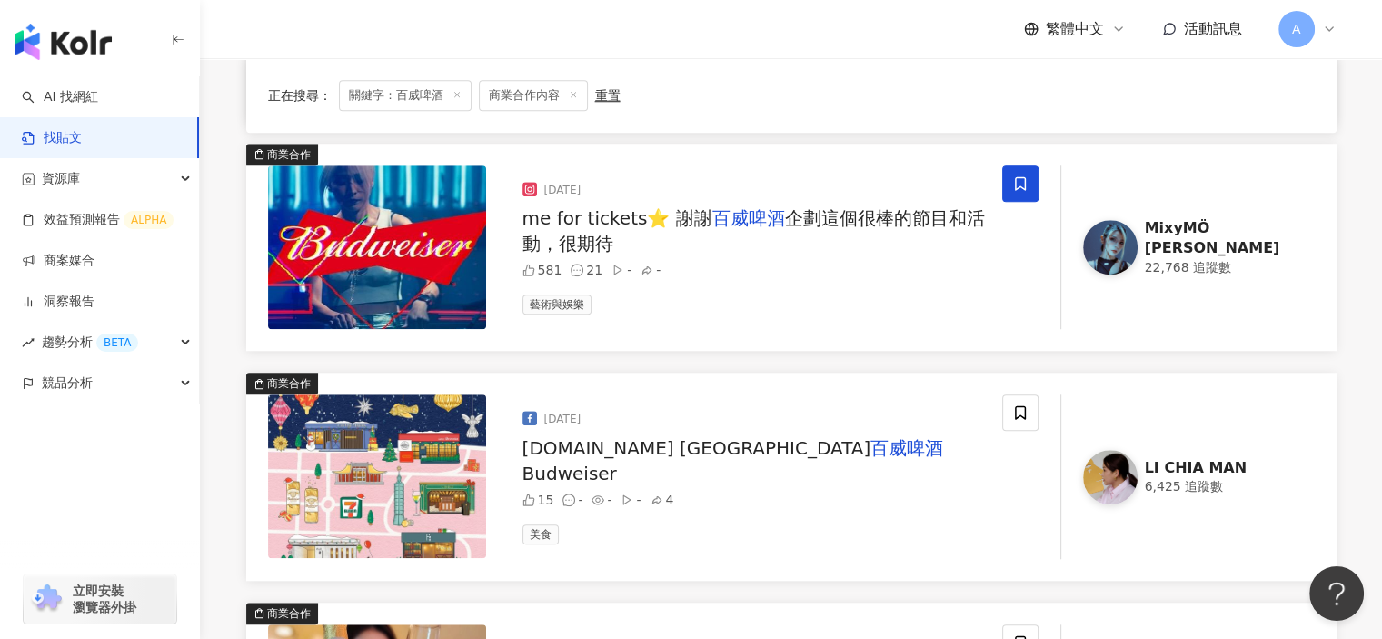
click at [617, 462] on span "Budweiser" at bounding box center [569, 473] width 94 height 22
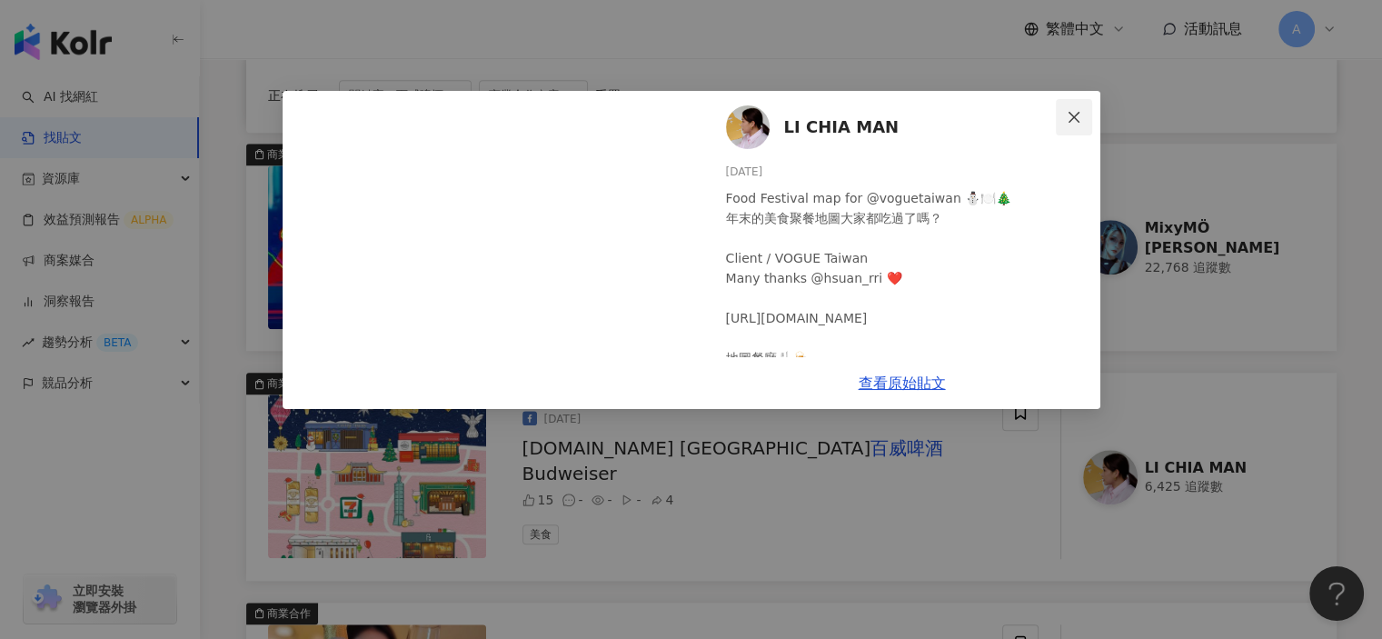
click at [1064, 112] on span "Close" at bounding box center [1074, 117] width 36 height 15
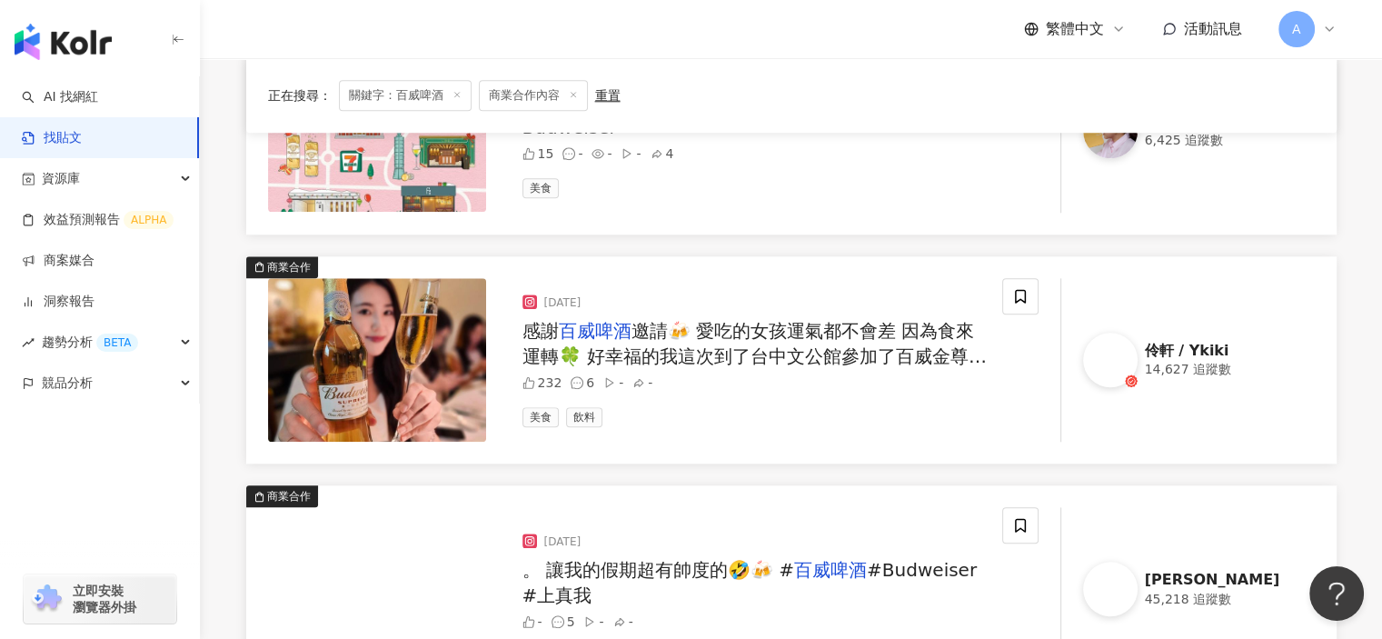
scroll to position [1908, 0]
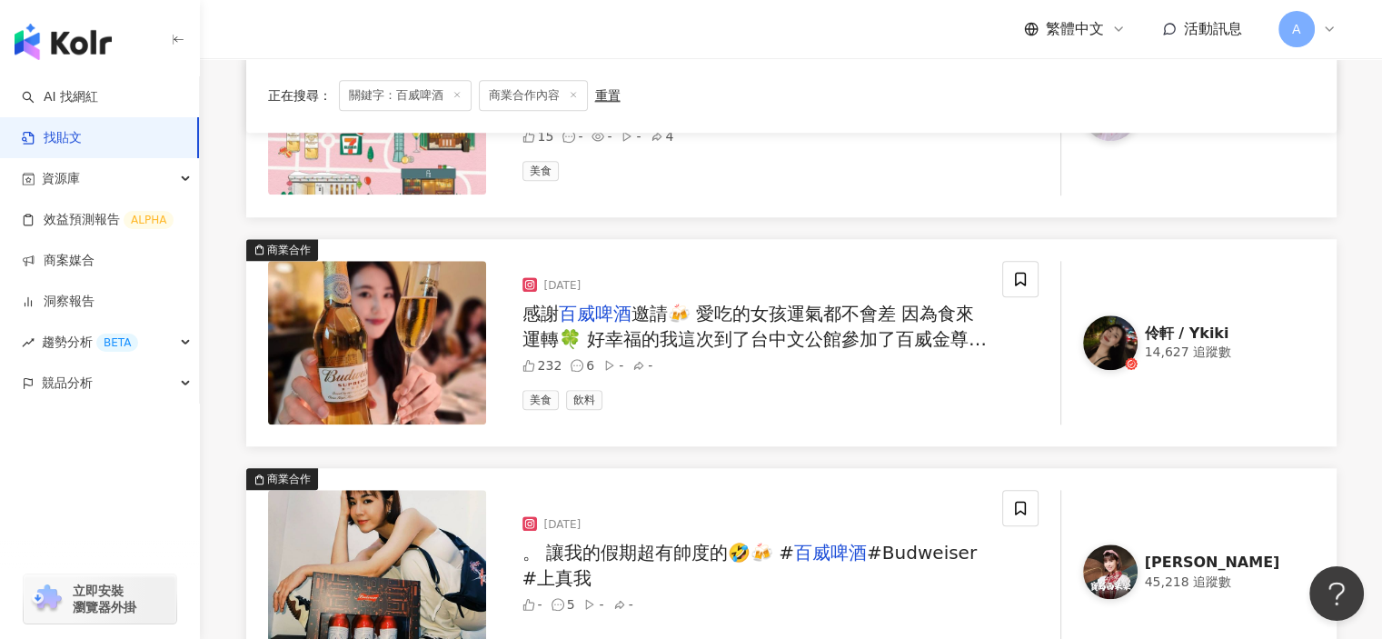
click at [881, 315] on span "邀請🍻 愛吃的女孩運氣都不會差 因為食來運轉🍀 好幸福的我這次到了台中文公館參加了百威金尊的「饕金盛宴」 享受了好多為了百威金尊而設計的菜色！ 🌟百威金尊之所…" at bounding box center [754, 466] width 464 height 327
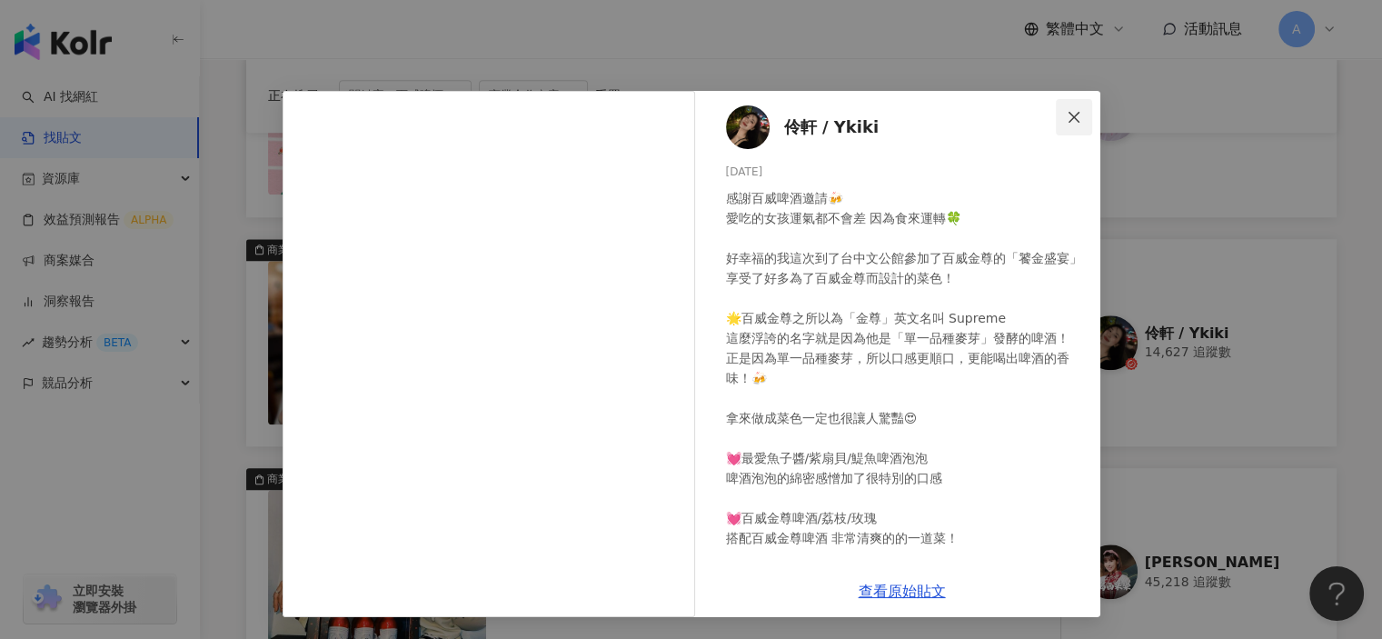
click at [1075, 116] on icon "close" at bounding box center [1074, 117] width 15 height 15
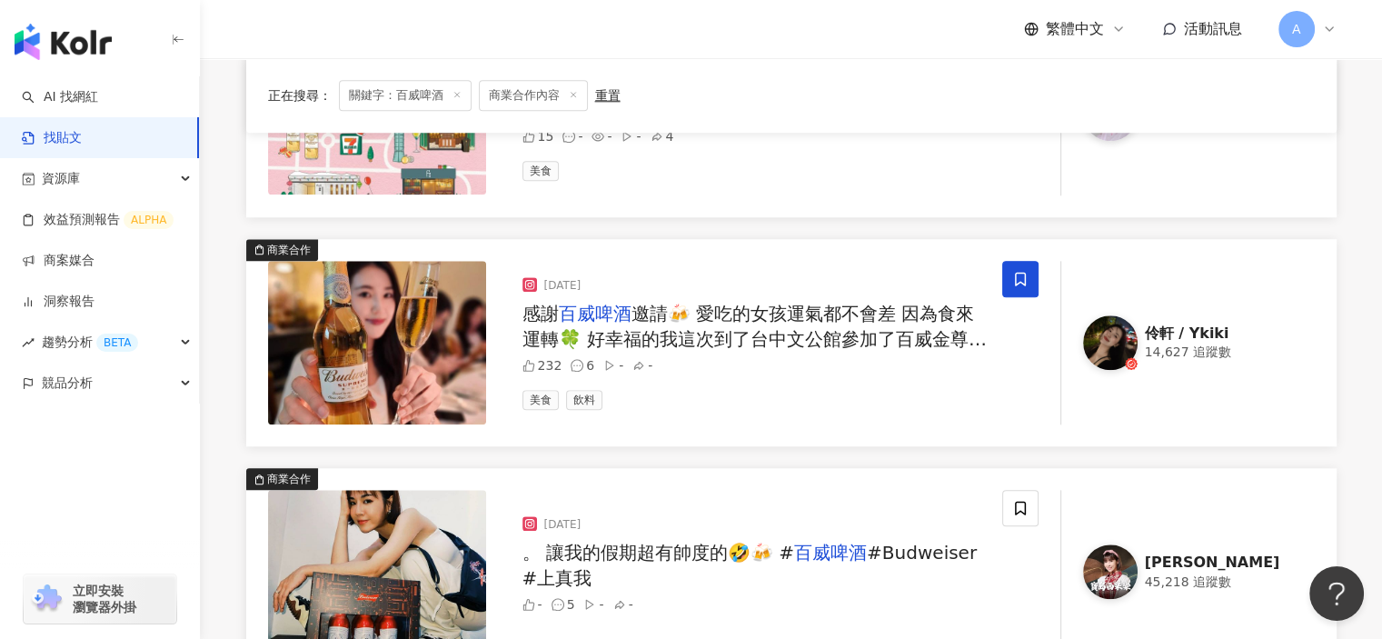
click at [1029, 282] on span at bounding box center [1020, 279] width 36 height 36
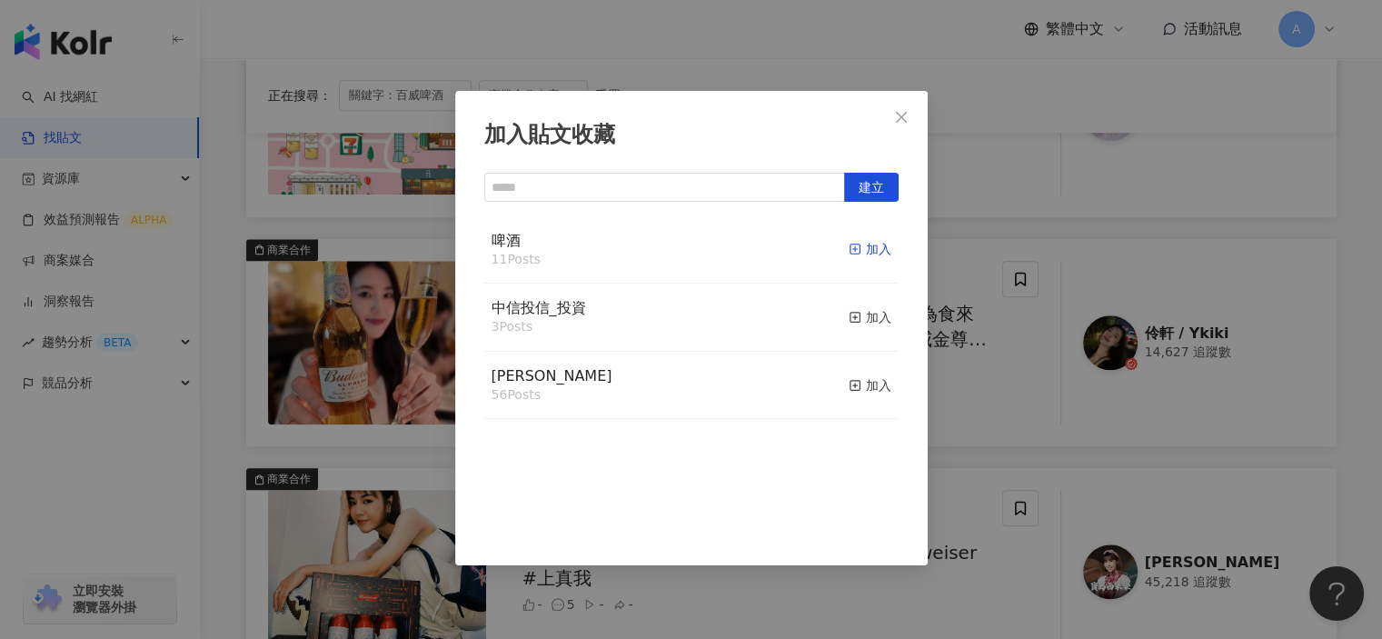
click at [849, 253] on icon "button" at bounding box center [855, 249] width 13 height 13
click at [949, 427] on div "加入貼文收藏 建立 啤酒 12 Posts 已加入 中信投信_投資 3 Posts 加入 麥香 56 Posts 加入" at bounding box center [691, 319] width 1382 height 639
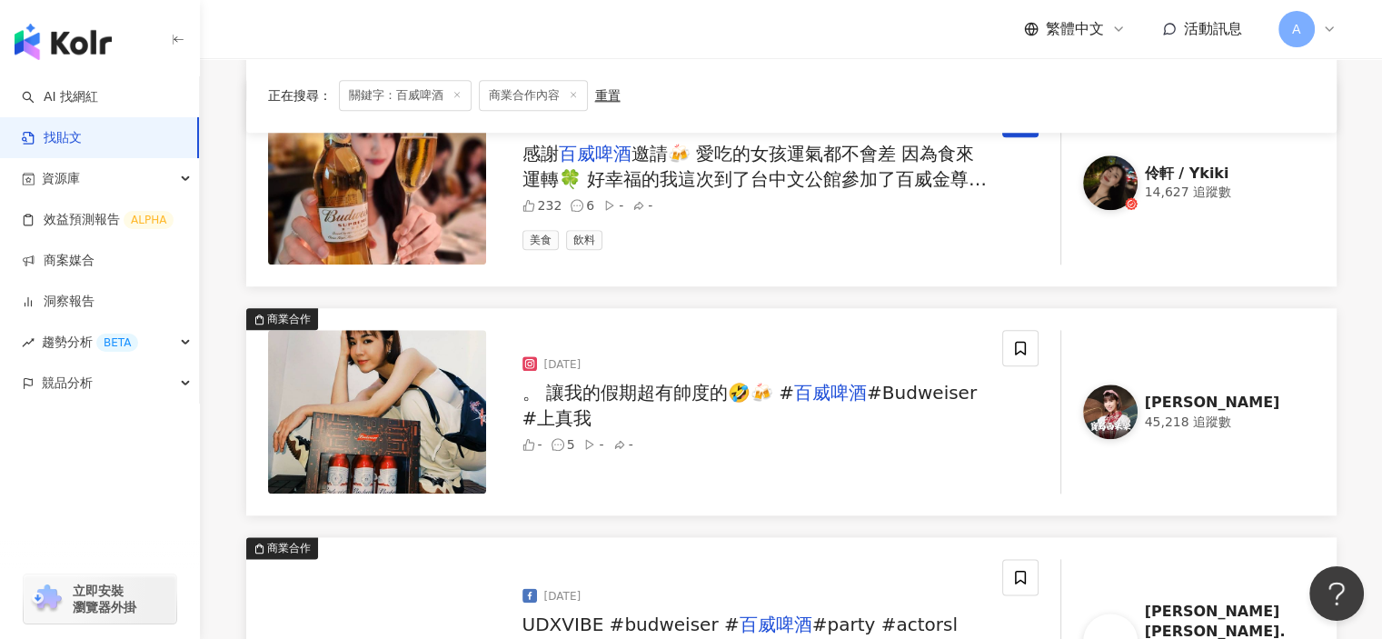
scroll to position [2090, 0]
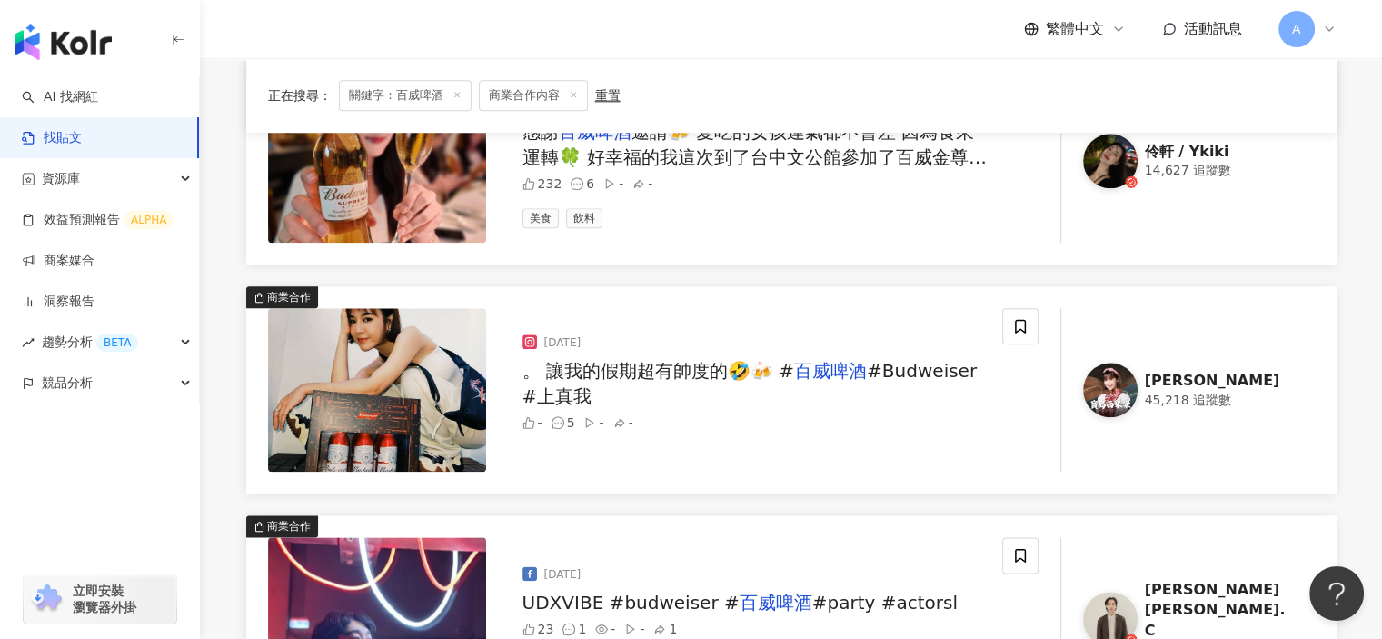
click at [920, 379] on span "#Budweiser #上真我" at bounding box center [749, 383] width 455 height 47
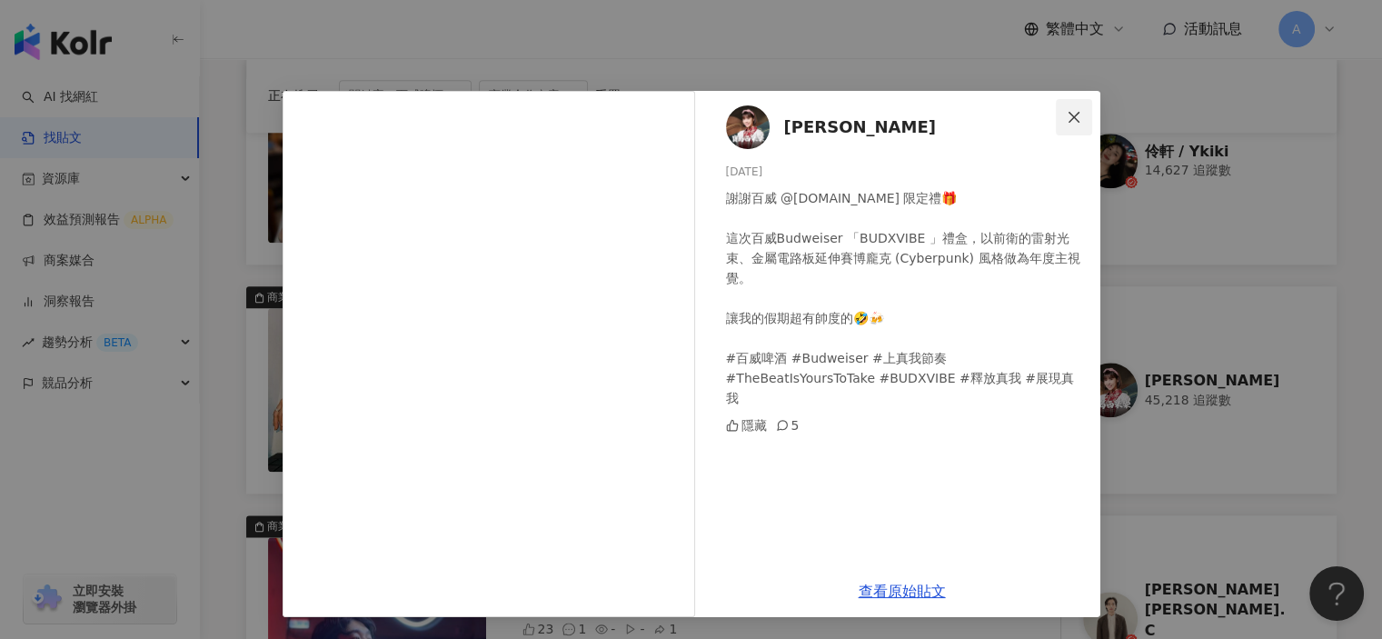
click at [1073, 123] on icon "close" at bounding box center [1074, 117] width 15 height 15
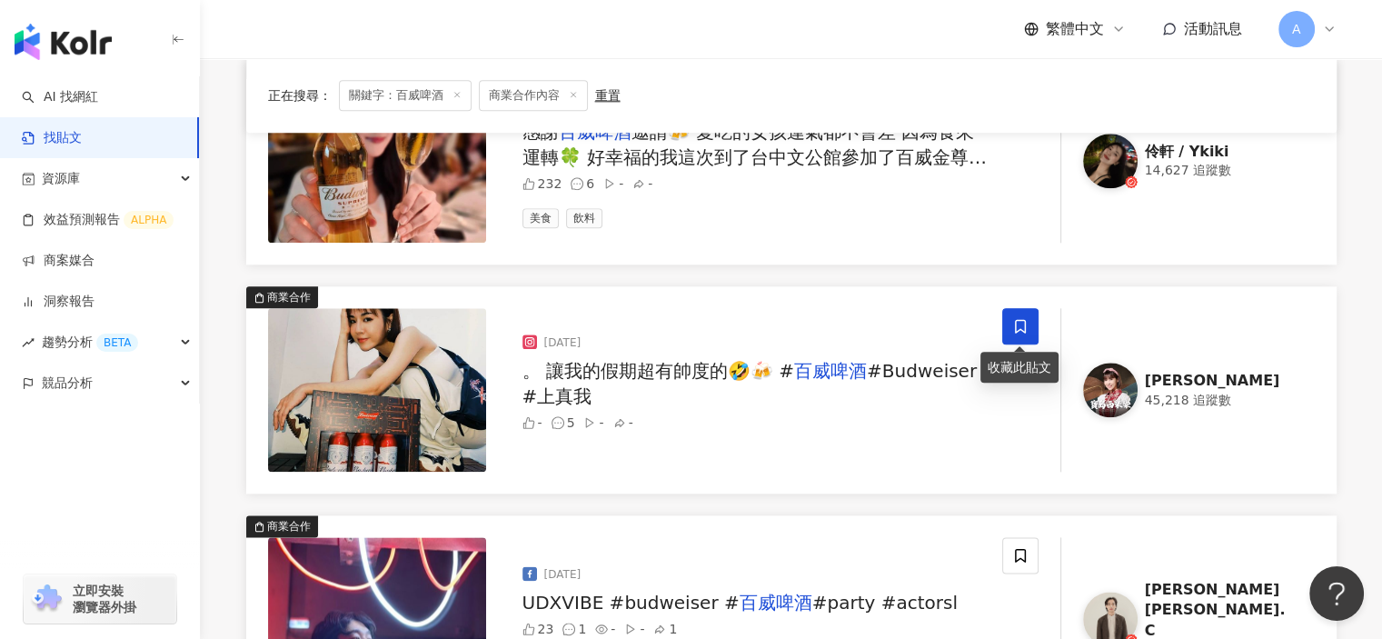
click at [1015, 323] on icon at bounding box center [1020, 327] width 11 height 14
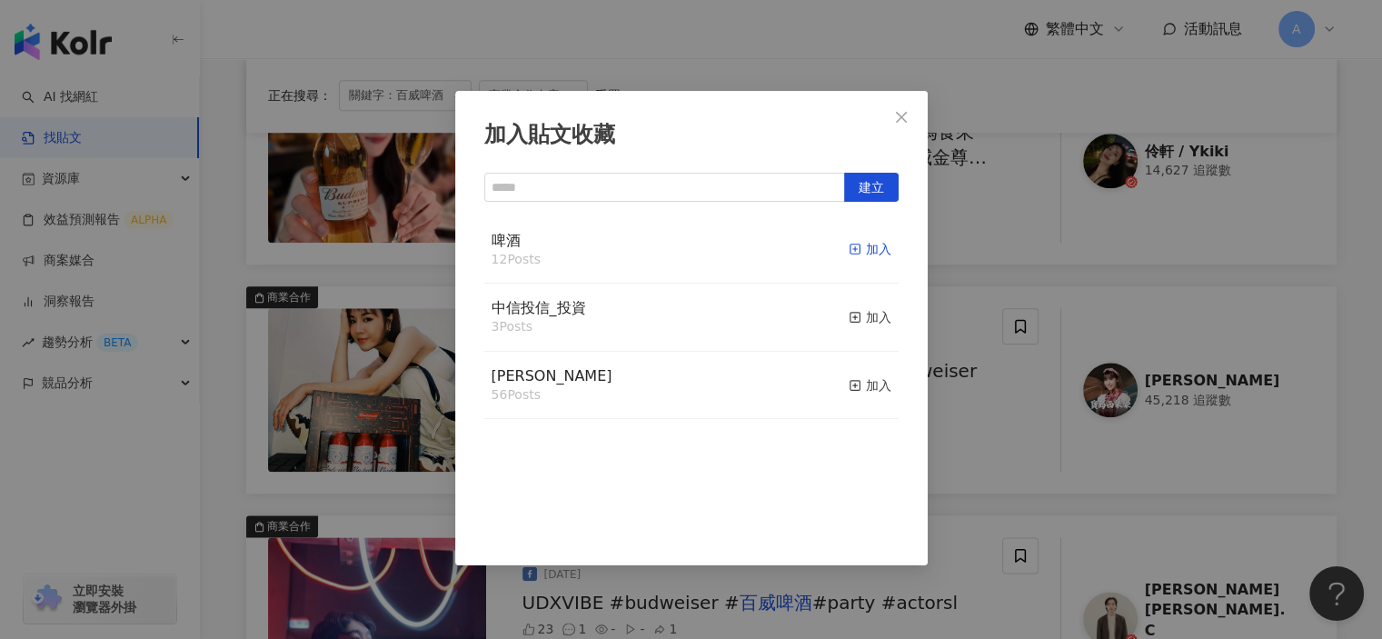
click at [849, 253] on icon "button" at bounding box center [855, 249] width 13 height 13
click at [953, 482] on div "加入貼文收藏 建立 啤酒 13 Posts 已加入 中信投信_投資 3 Posts 加入 麥香 56 Posts 加入" at bounding box center [691, 319] width 1382 height 639
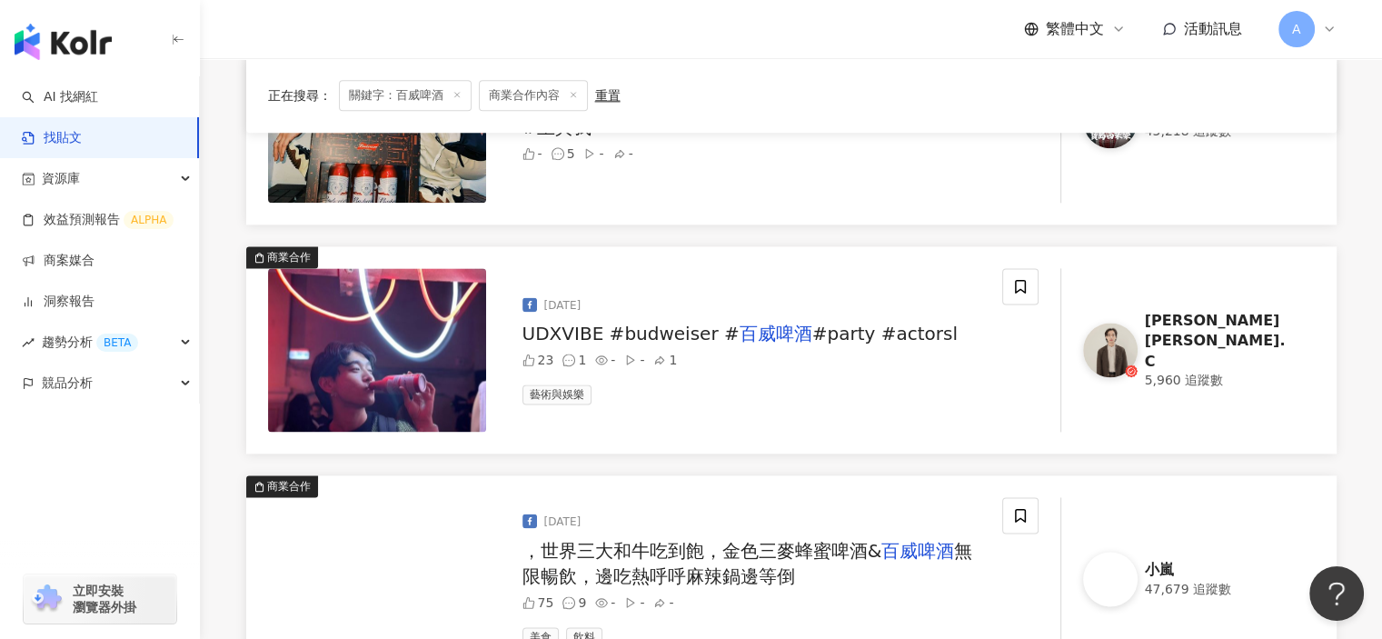
scroll to position [2362, 0]
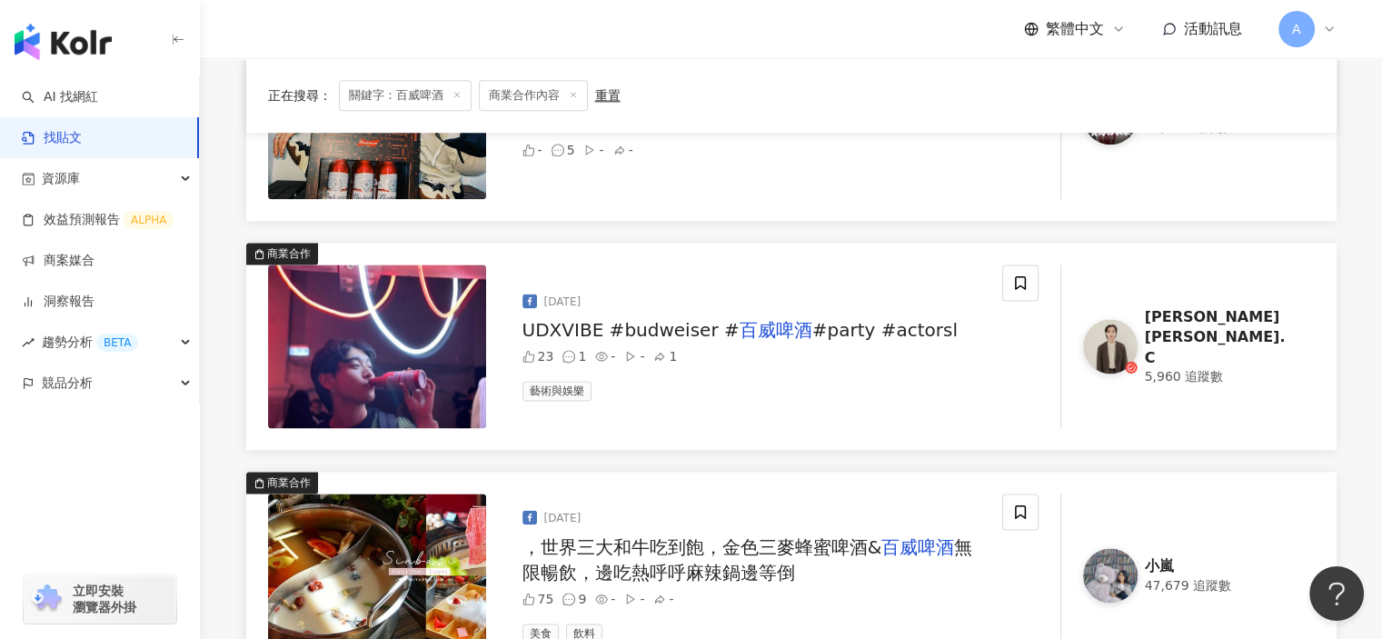
click at [889, 326] on span "#party #actorsl" at bounding box center [884, 330] width 145 height 22
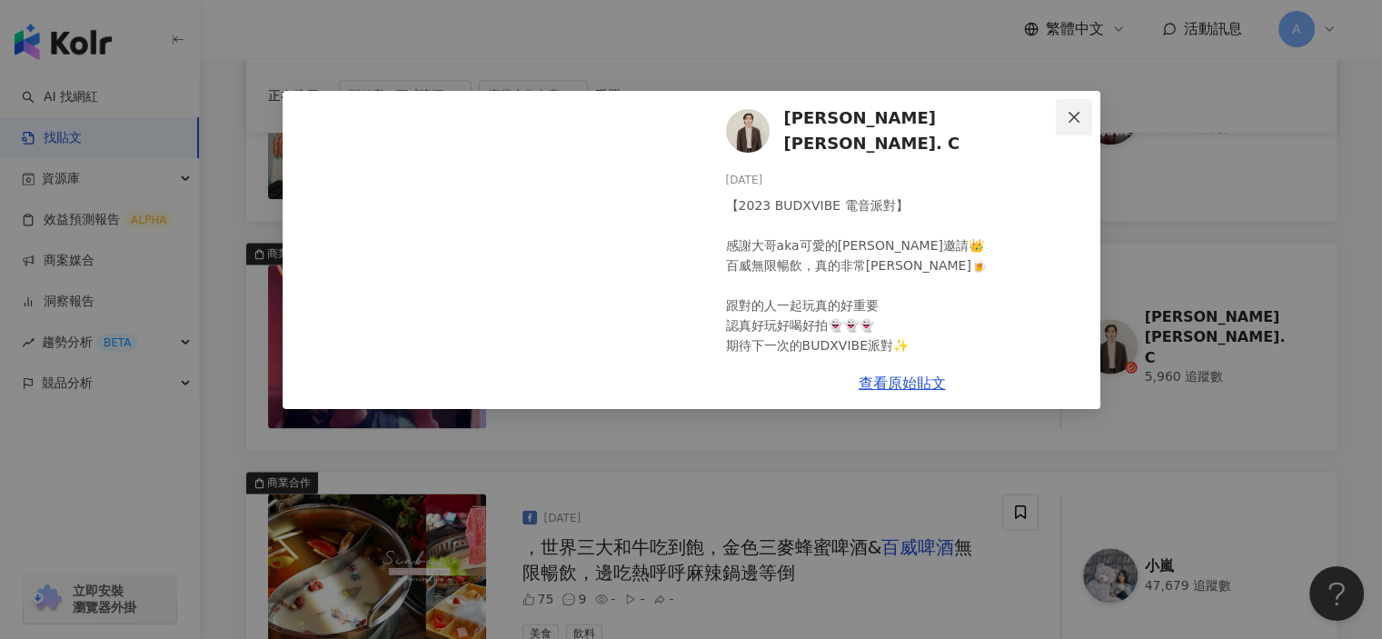
click at [1079, 108] on button "Close" at bounding box center [1074, 117] width 36 height 36
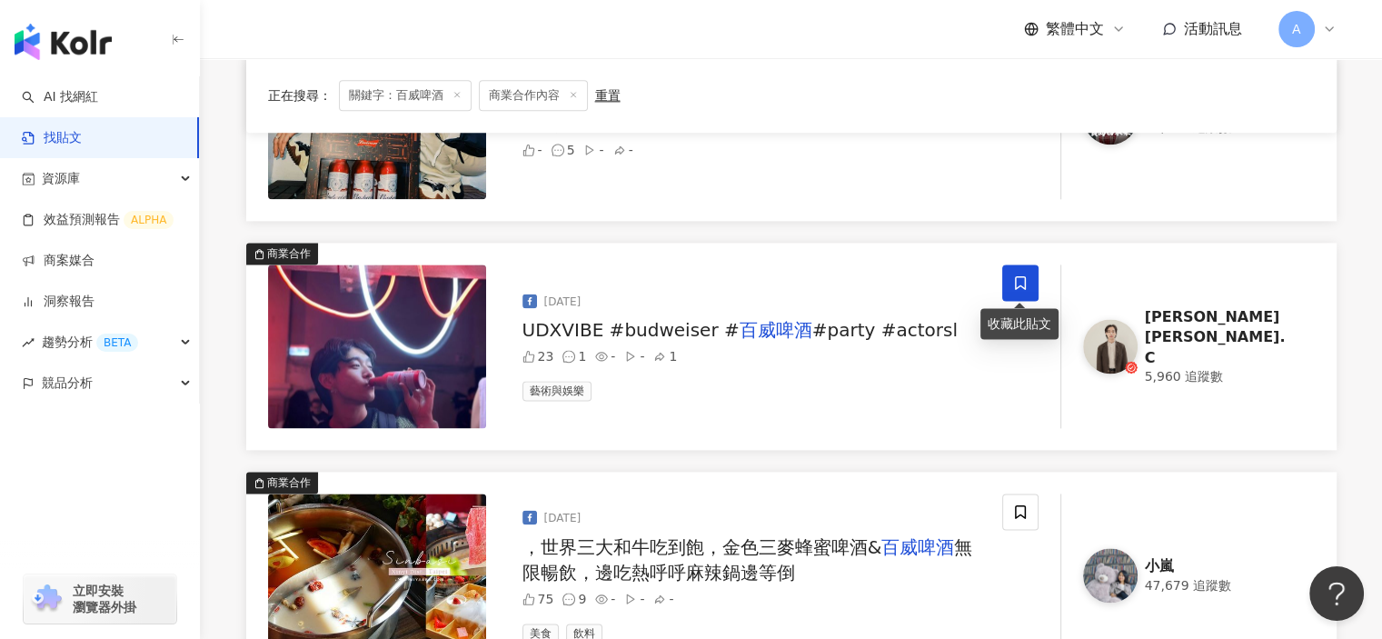
click at [1014, 290] on span at bounding box center [1020, 282] width 36 height 36
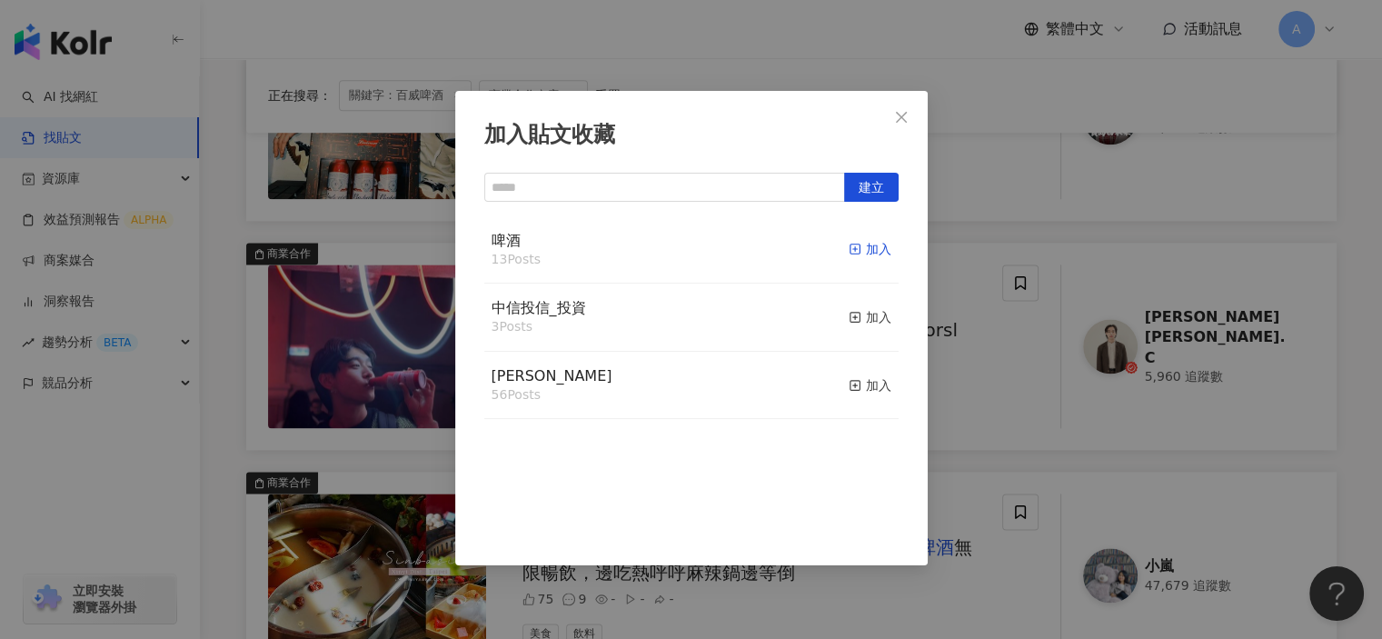
click at [849, 247] on rect "button" at bounding box center [854, 249] width 10 height 10
click at [953, 402] on div "加入貼文收藏 建立 啤酒 14 Posts 已加入 中信投信_投資 3 Posts 加入 麥香 56 Posts 加入" at bounding box center [691, 319] width 1382 height 639
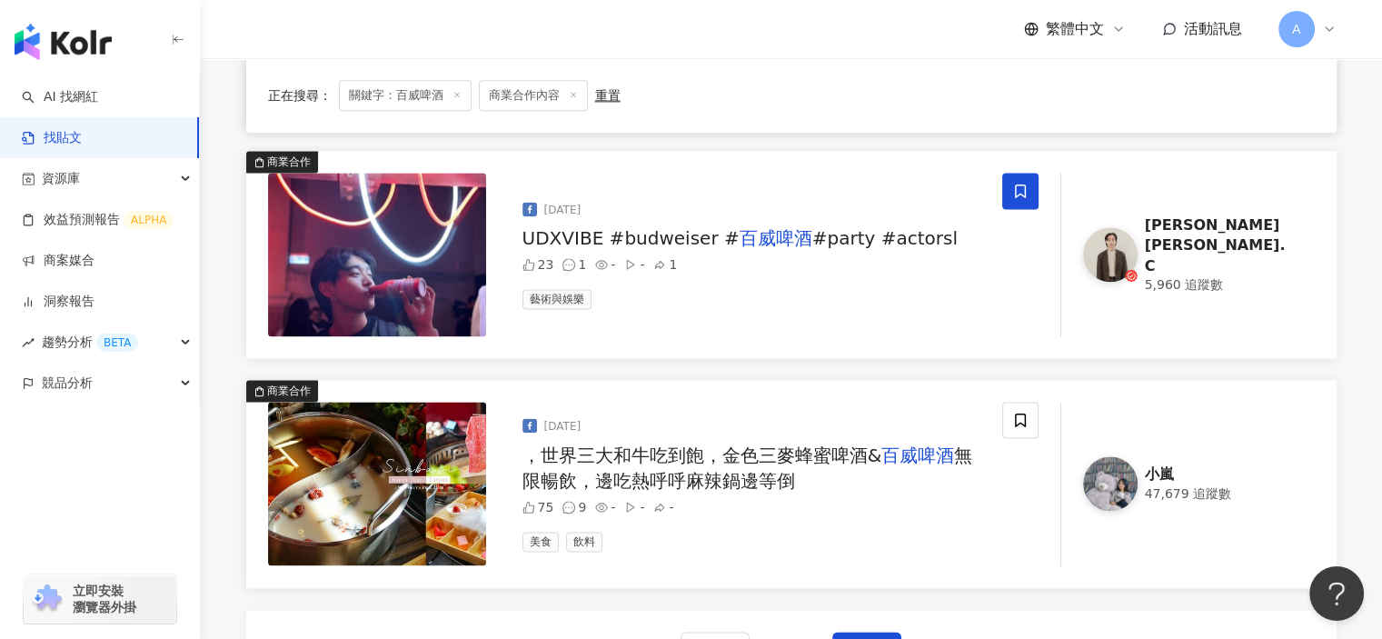
scroll to position [2544, 0]
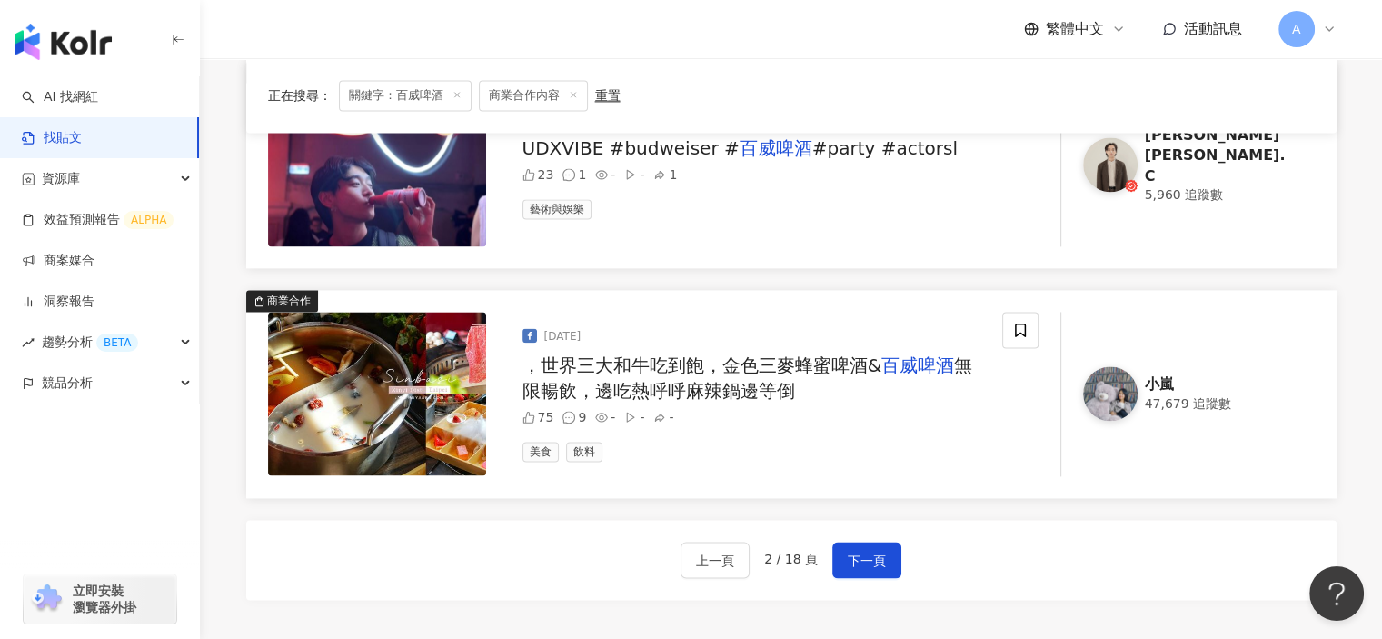
click at [935, 363] on mark "百威啤酒" at bounding box center [917, 365] width 73 height 22
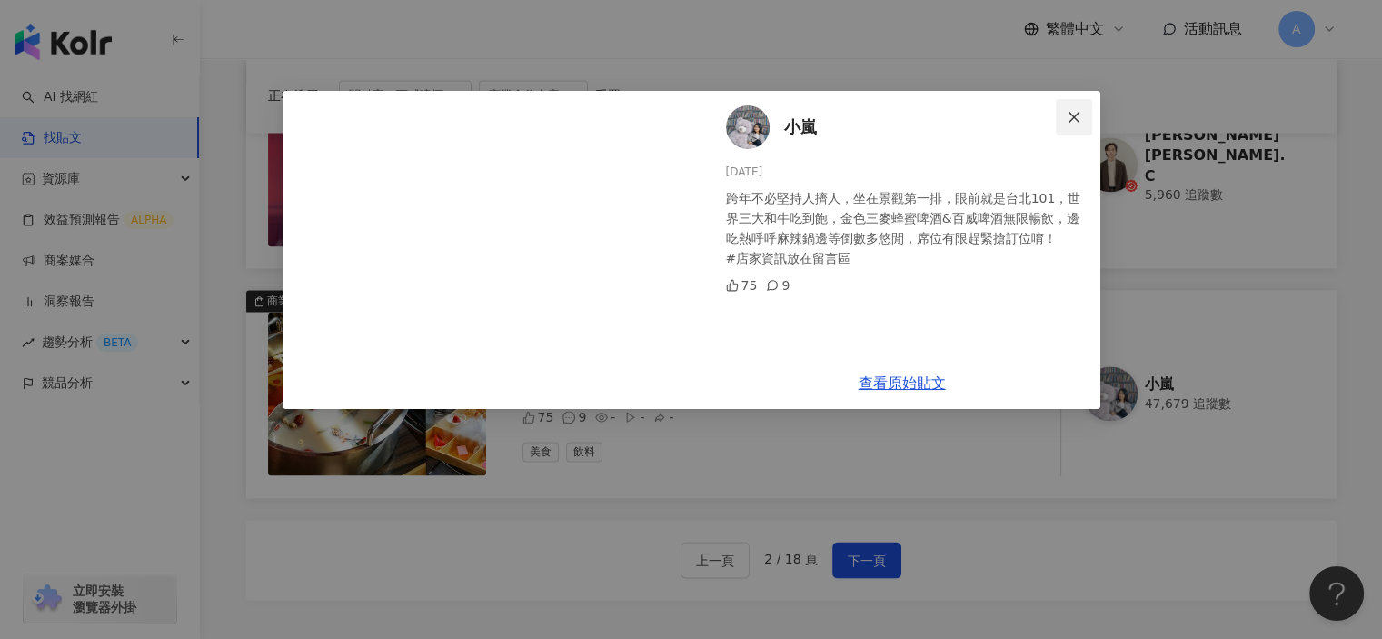
click at [1073, 115] on icon "close" at bounding box center [1074, 117] width 15 height 15
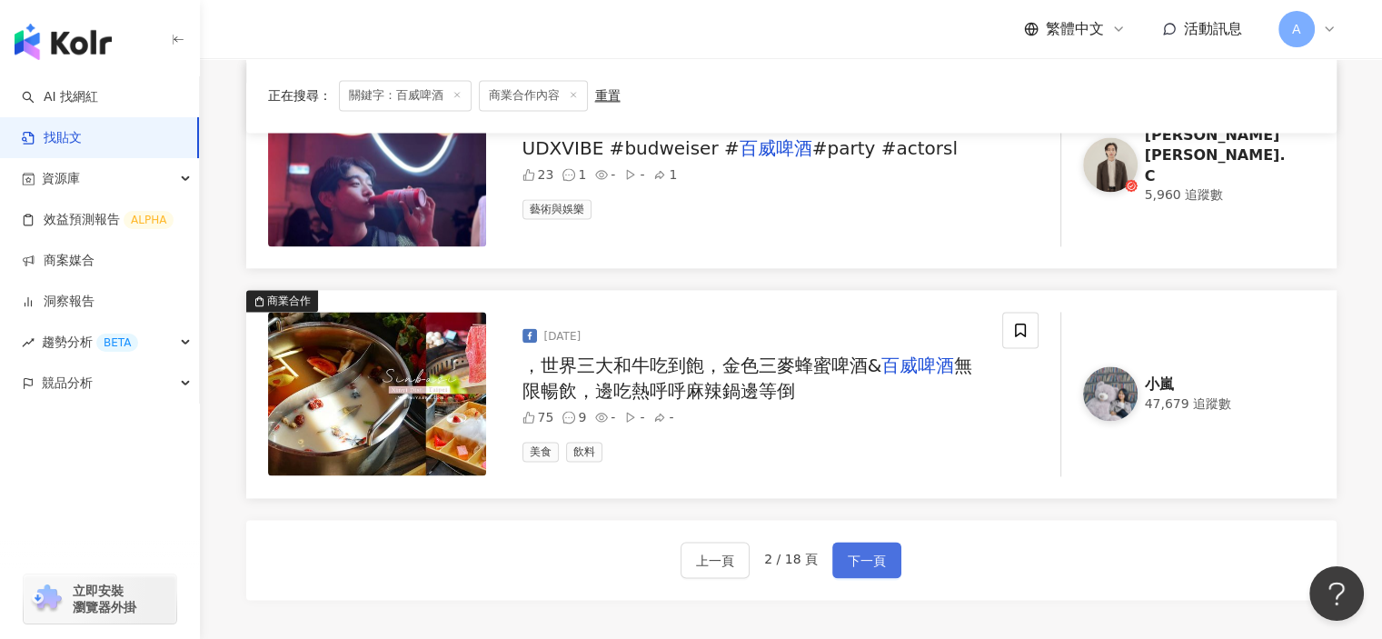
click at [874, 550] on span "下一頁" at bounding box center [867, 561] width 38 height 22
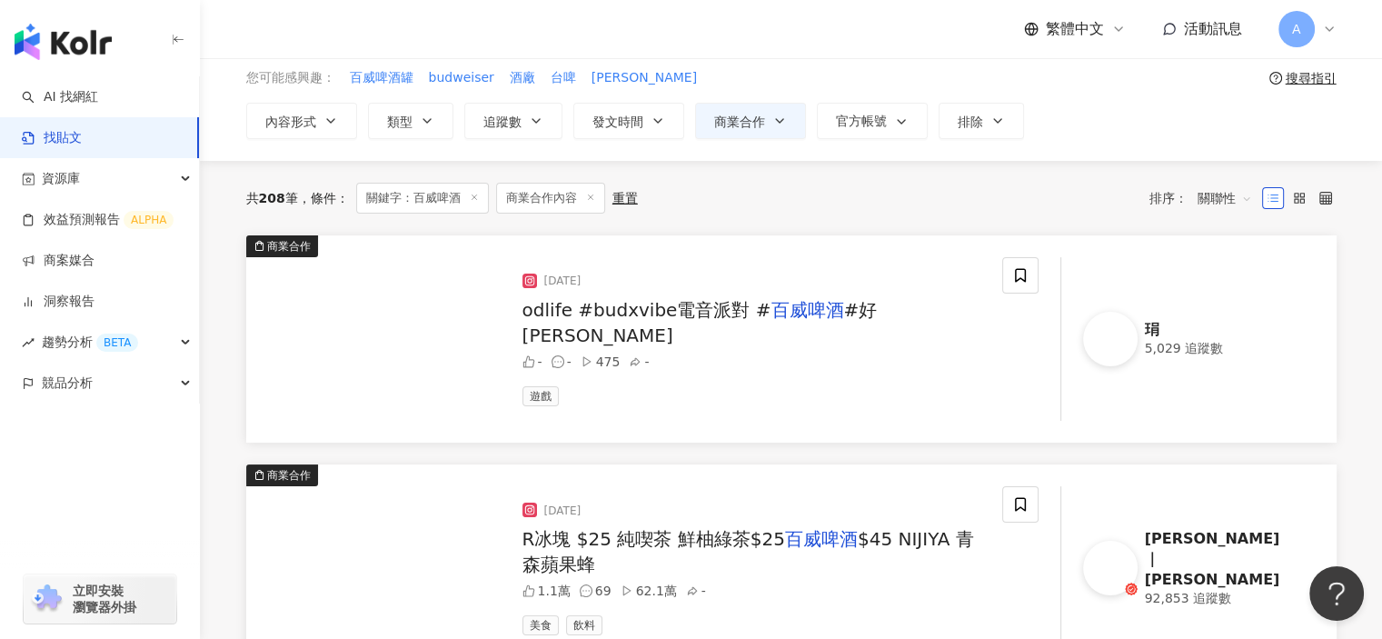
scroll to position [0, 0]
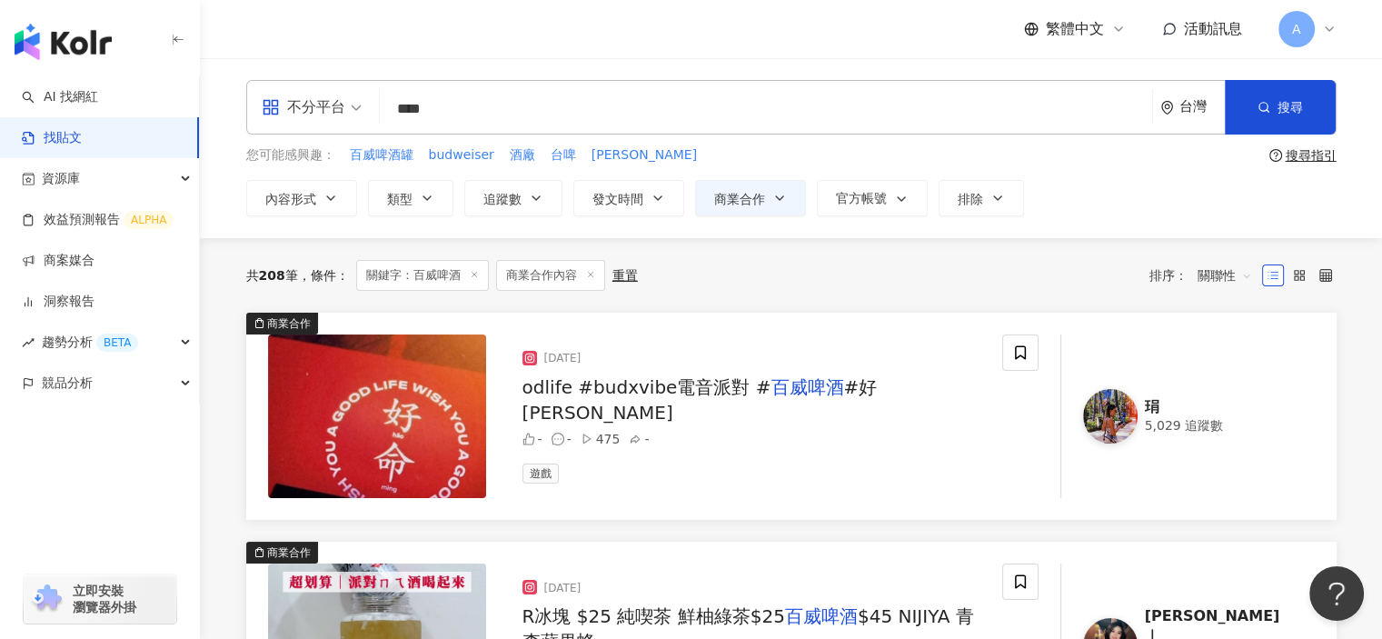
click at [849, 406] on span "#好威" at bounding box center [699, 399] width 355 height 47
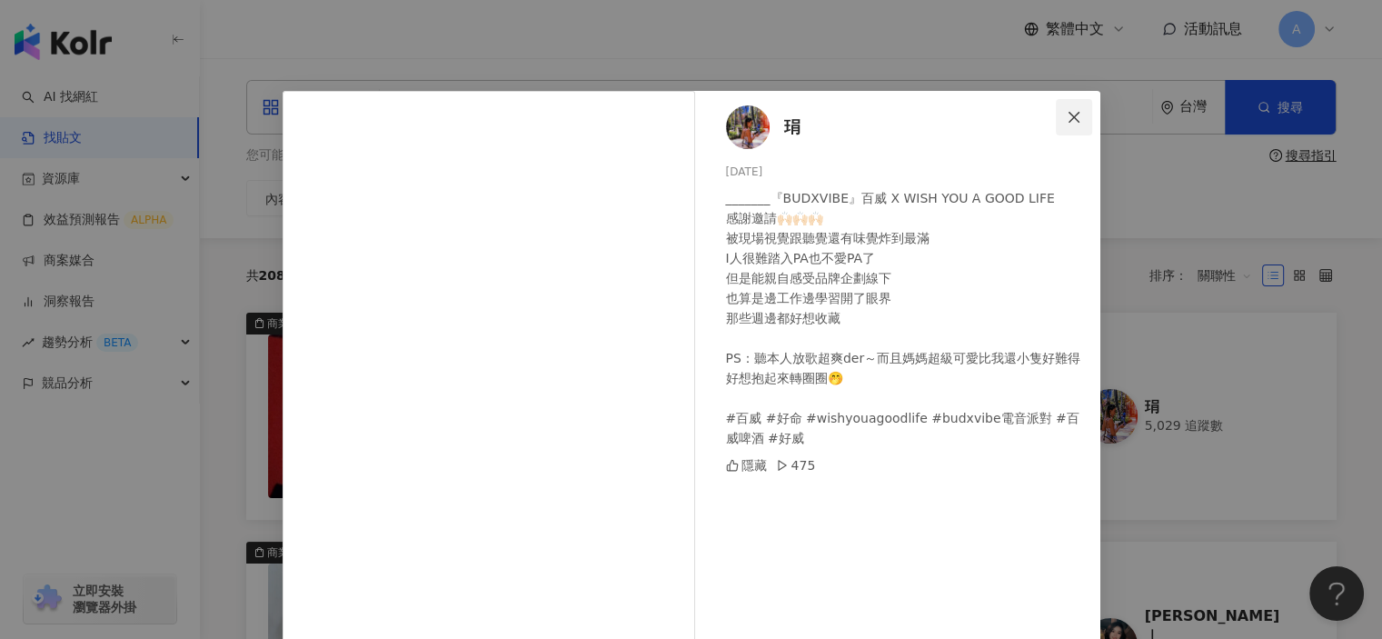
click at [1076, 110] on span "Close" at bounding box center [1074, 117] width 36 height 15
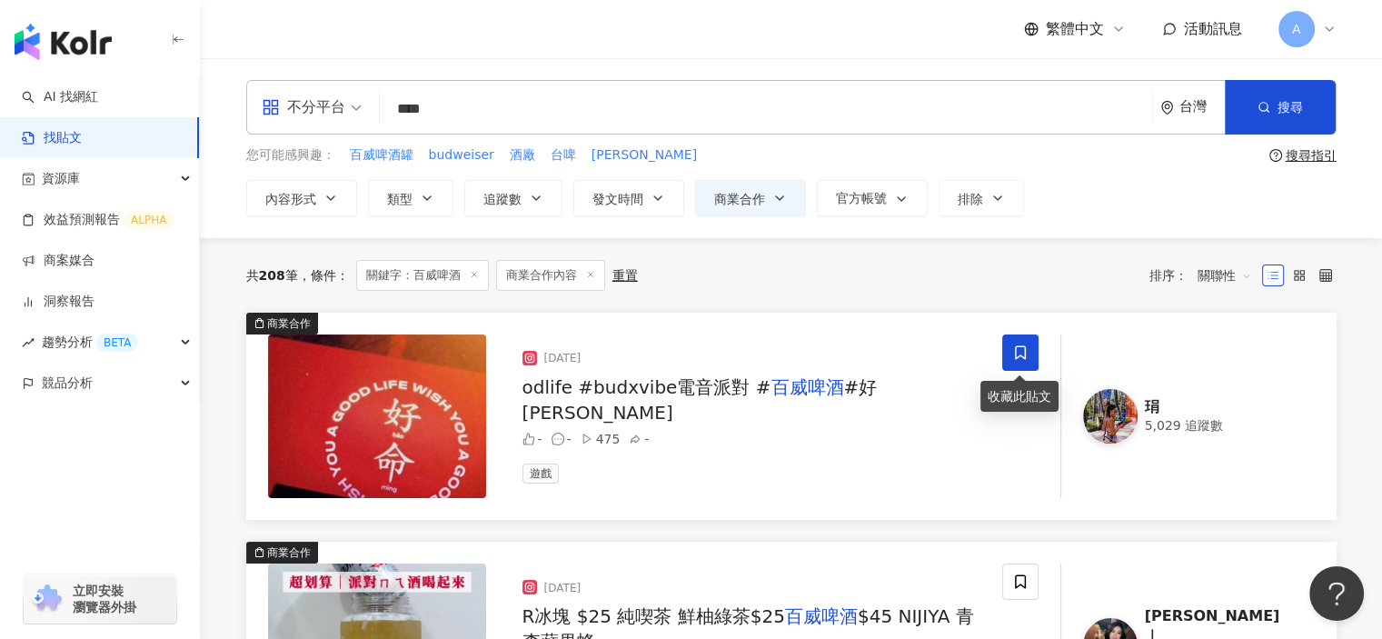
click at [1005, 336] on span at bounding box center [1020, 352] width 36 height 36
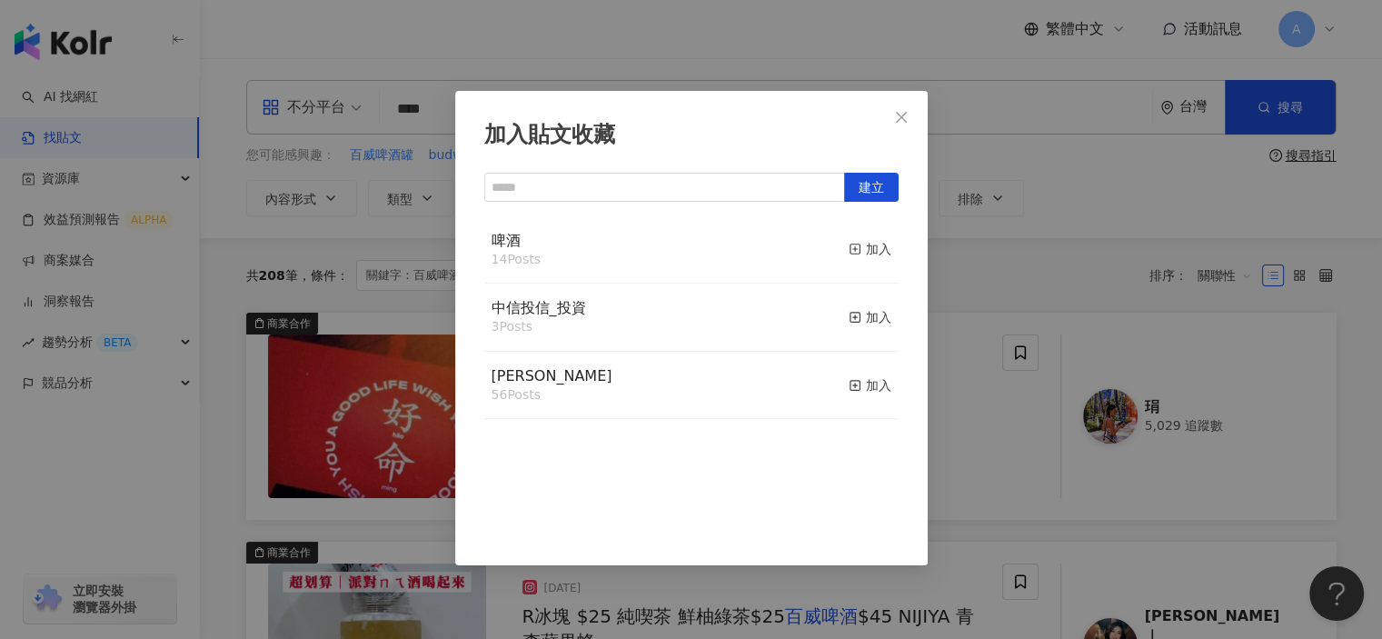
click at [831, 244] on div "啤酒 14 Posts 加入" at bounding box center [691, 250] width 414 height 68
click at [849, 249] on icon "button" at bounding box center [855, 249] width 13 height 13
click at [962, 515] on div "加入貼文收藏 建立 啤酒 15 Posts 已加入 中信投信_投資 3 Posts 加入 麥香 56 Posts 加入" at bounding box center [691, 319] width 1382 height 639
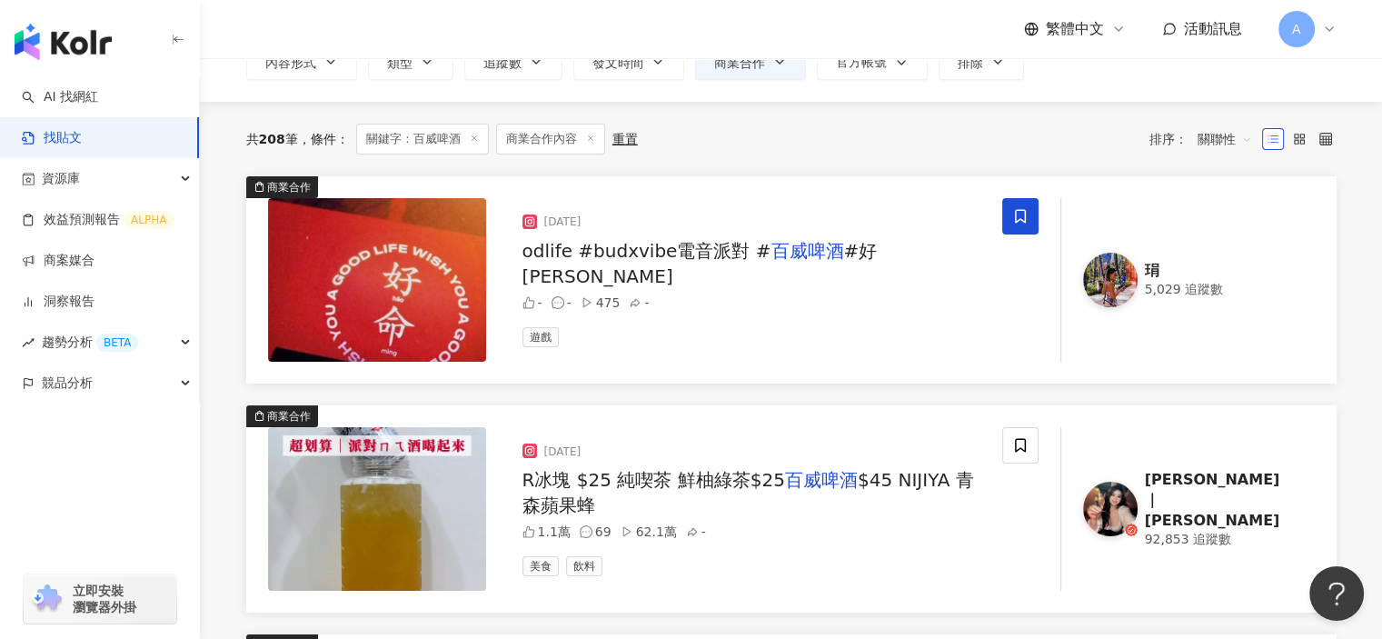
scroll to position [182, 0]
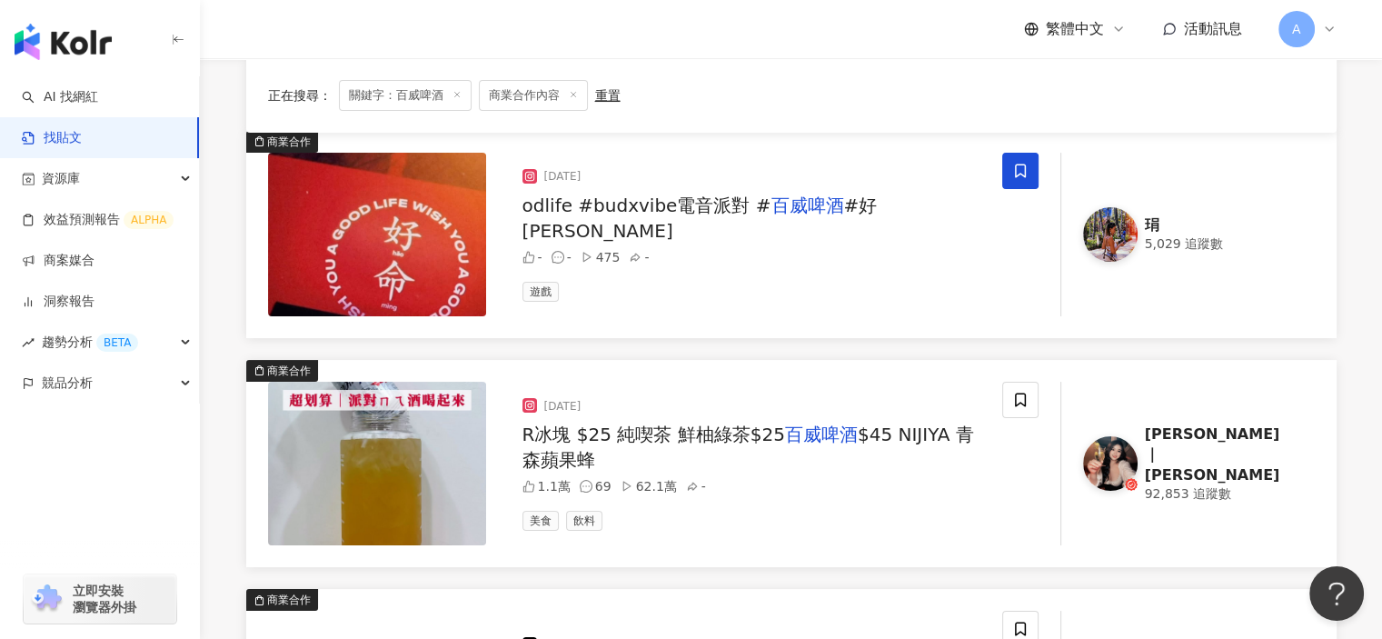
click at [859, 436] on span "$45 NIJIYA 青森蘋果蜂" at bounding box center [748, 446] width 452 height 47
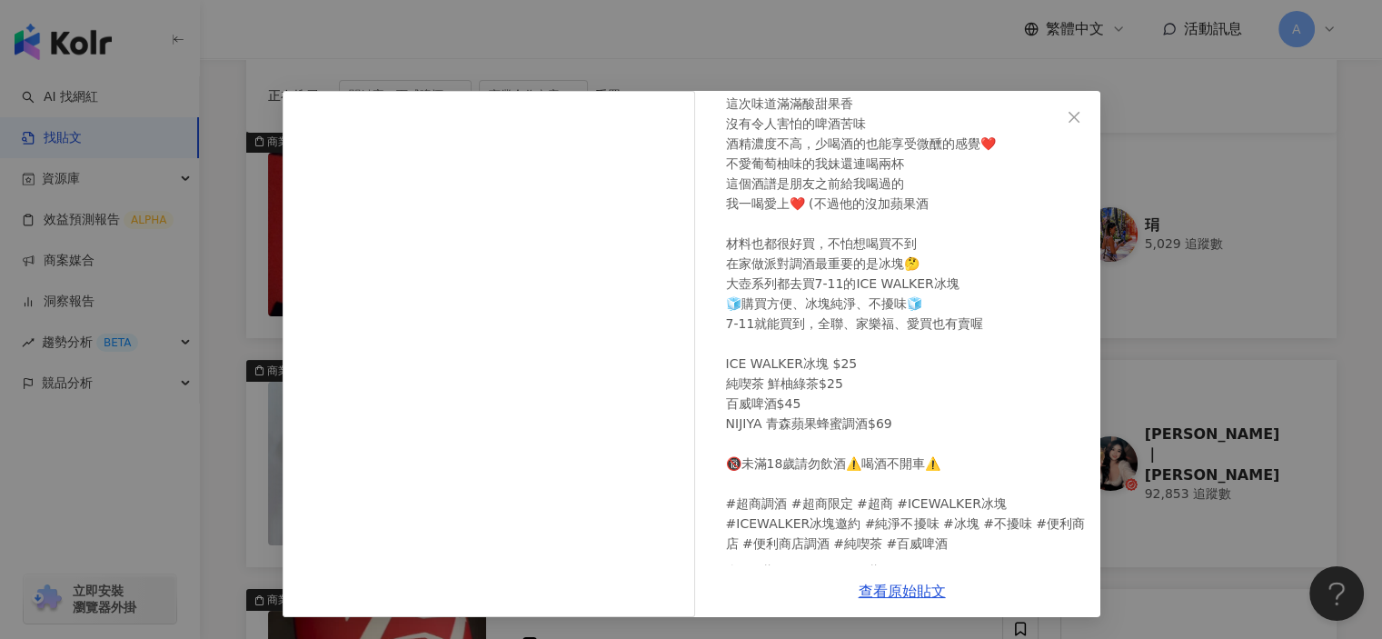
scroll to position [130, 0]
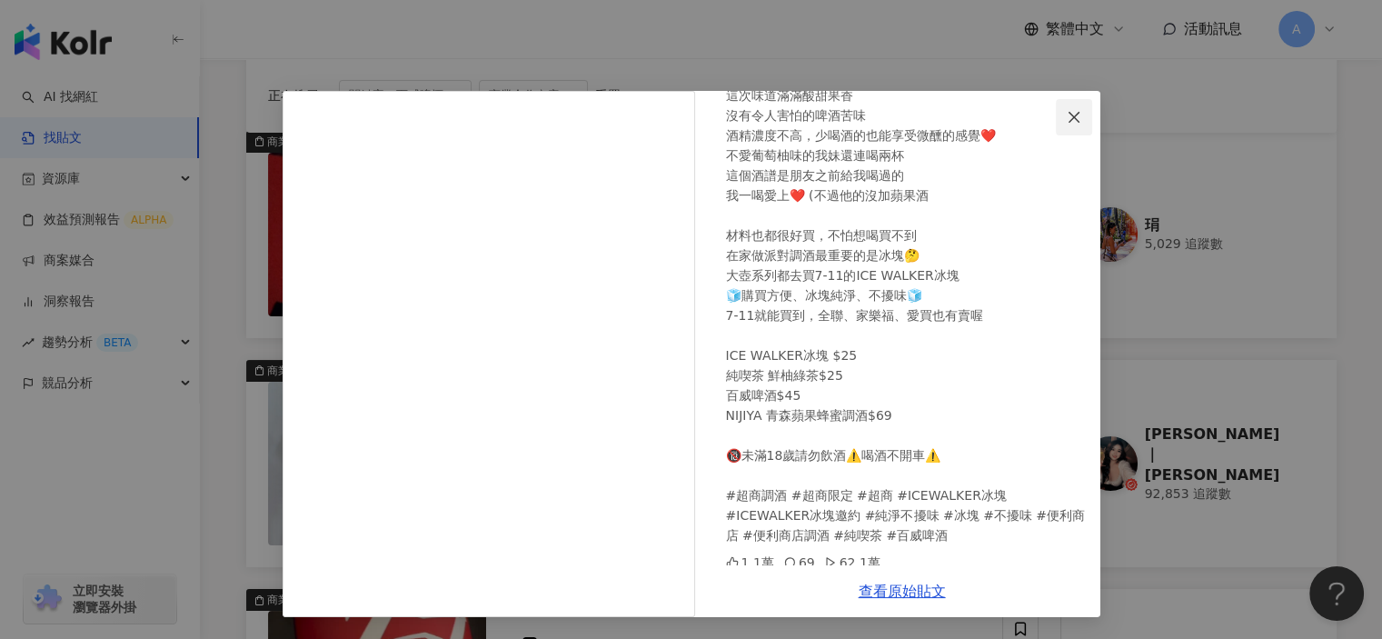
click at [1077, 115] on icon "close" at bounding box center [1074, 117] width 15 height 15
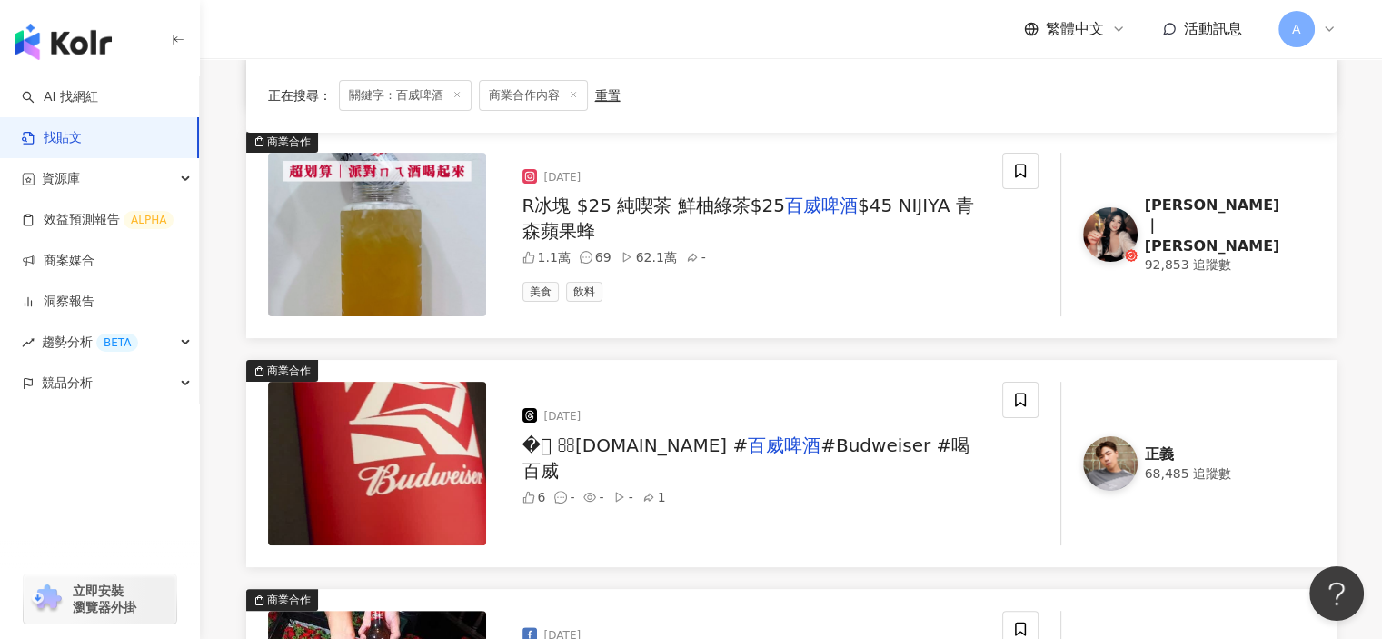
scroll to position [454, 0]
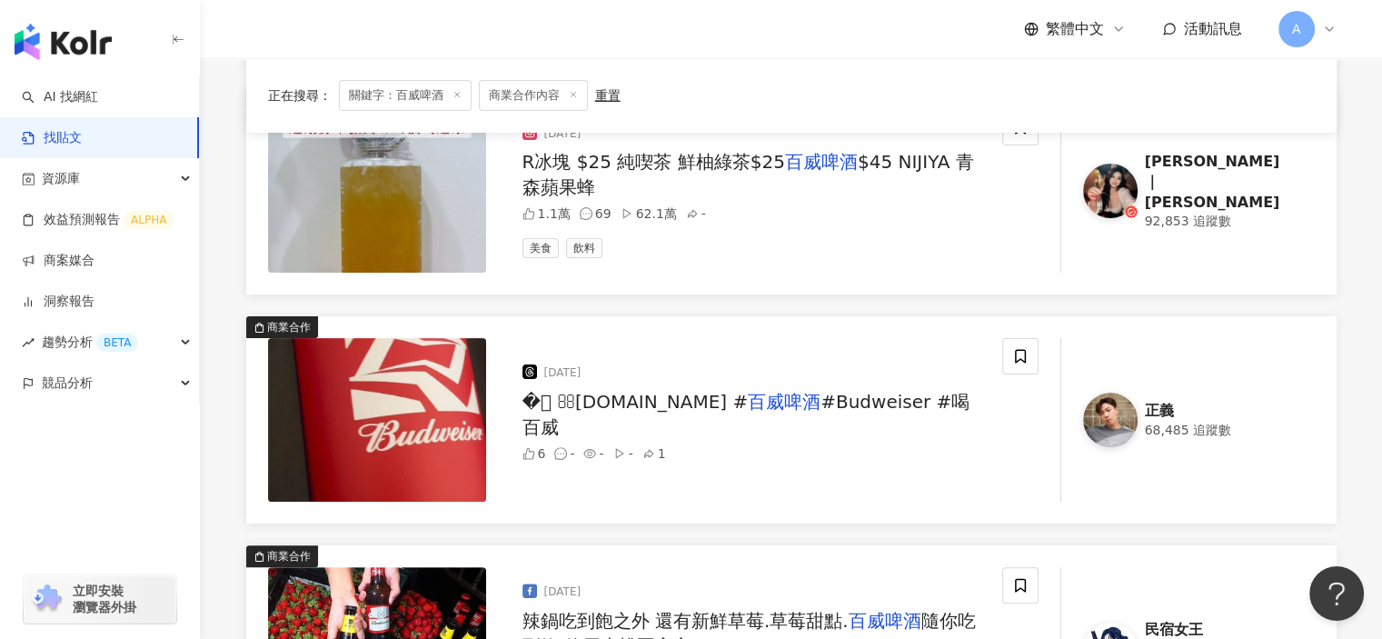
click at [939, 407] on span "#Budweiser #喝百威" at bounding box center [746, 414] width 448 height 47
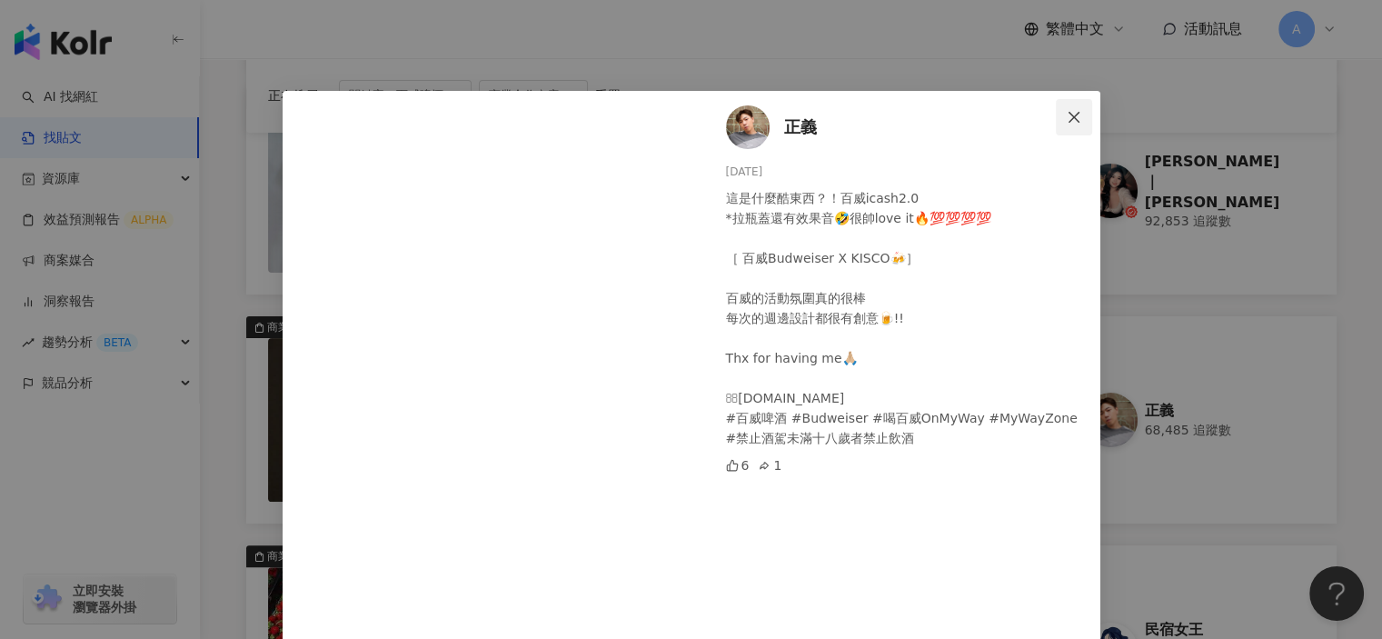
click at [1067, 115] on icon "close" at bounding box center [1074, 117] width 15 height 15
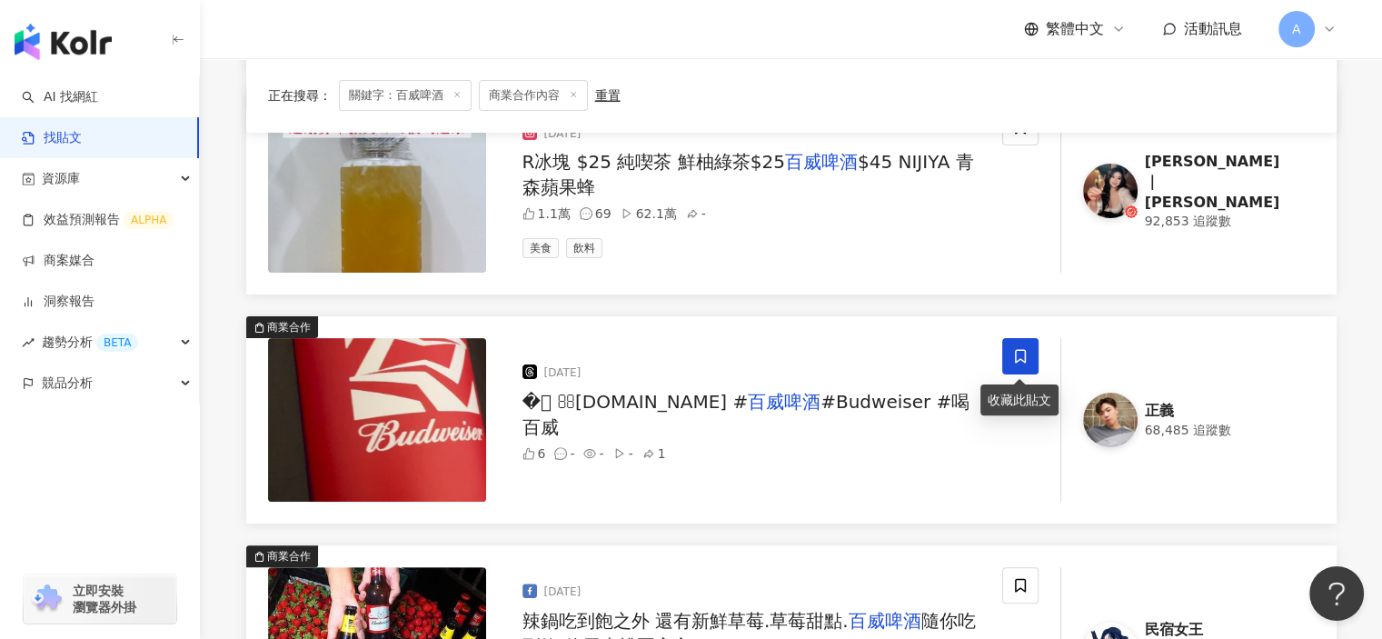
click at [1013, 367] on span at bounding box center [1020, 356] width 36 height 36
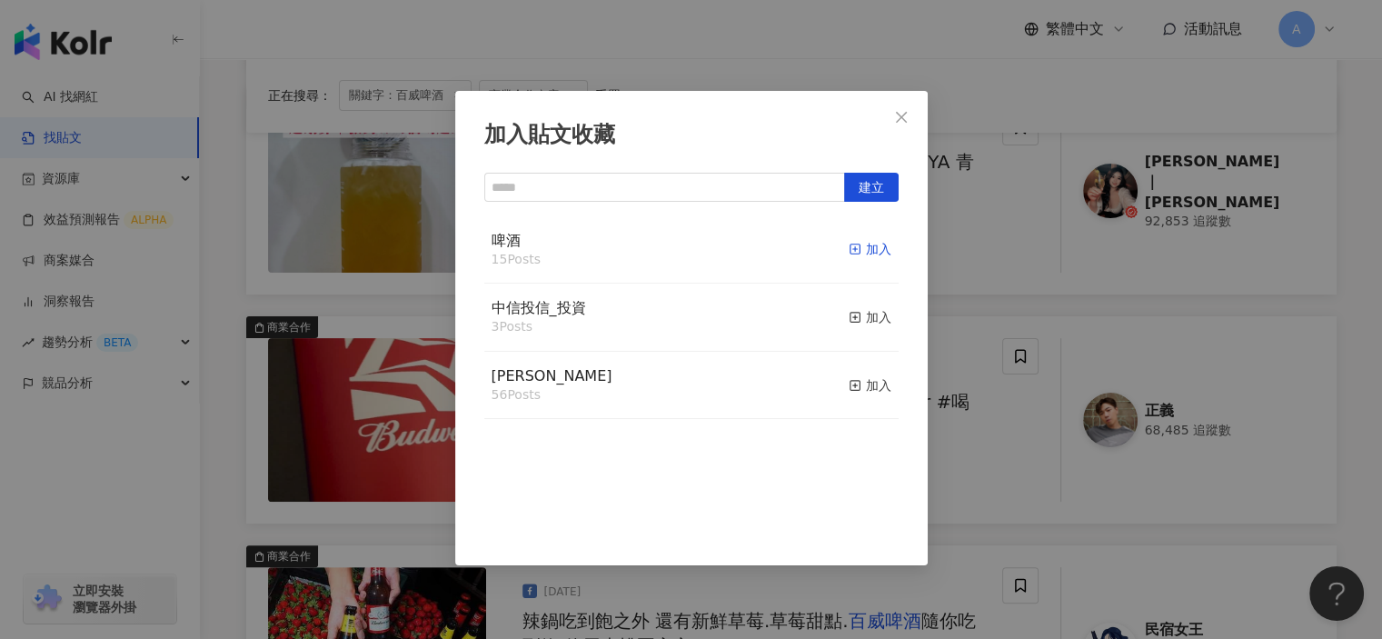
click at [849, 247] on icon "button" at bounding box center [855, 249] width 13 height 13
click at [997, 514] on div "加入貼文收藏 建立 啤酒 16 Posts 已加入 中信投信_投資 3 Posts 加入 麥香 56 Posts 加入" at bounding box center [691, 319] width 1382 height 639
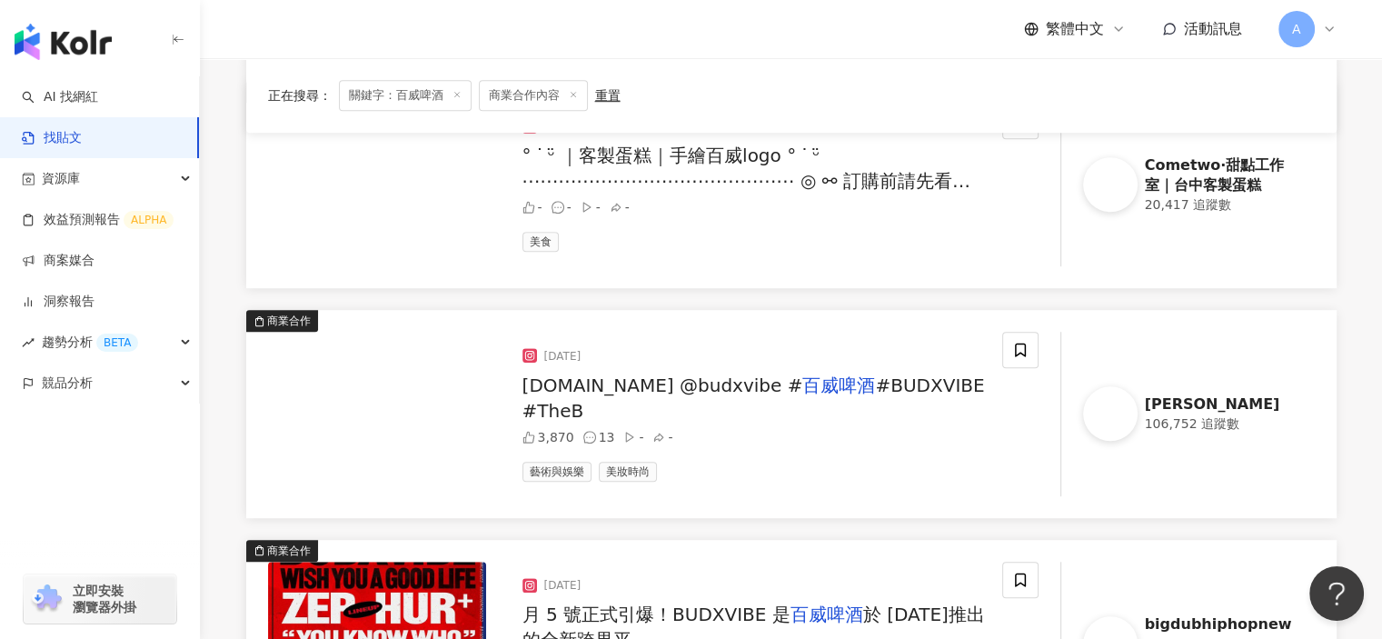
scroll to position [1181, 0]
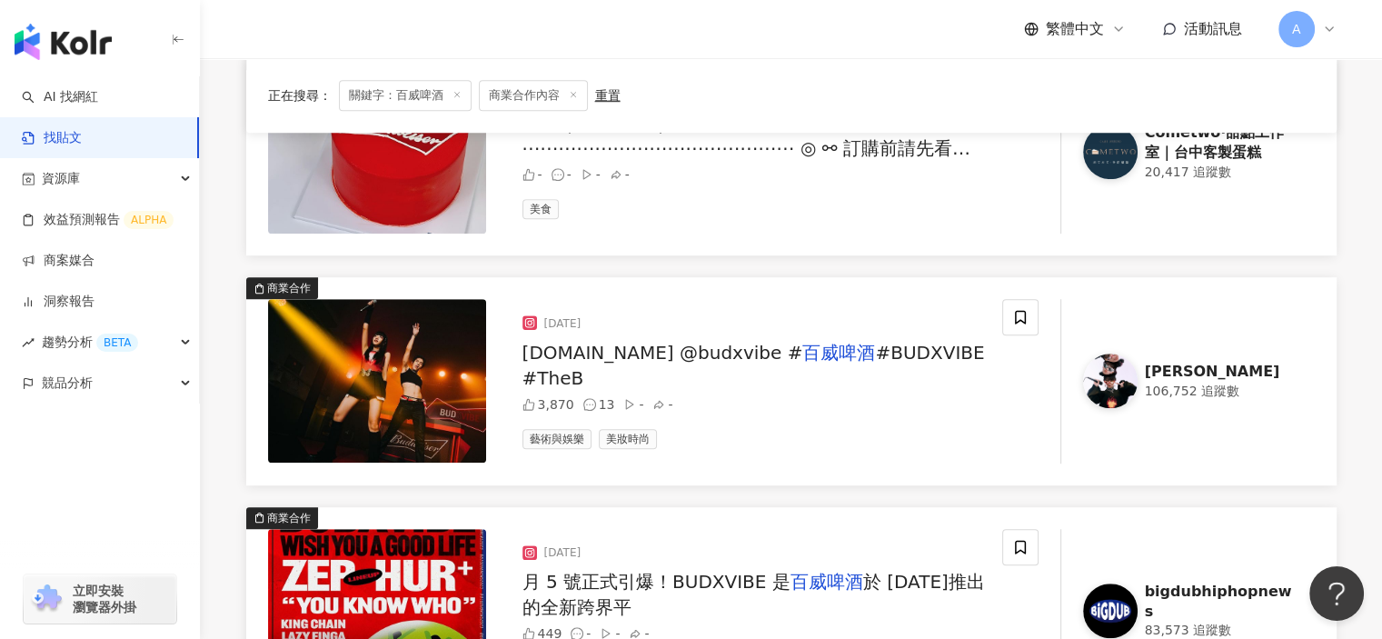
click at [900, 398] on div "3,870 13 - -" at bounding box center [754, 404] width 465 height 13
click at [900, 363] on span "#BUDXVIBE #TheB" at bounding box center [753, 365] width 462 height 47
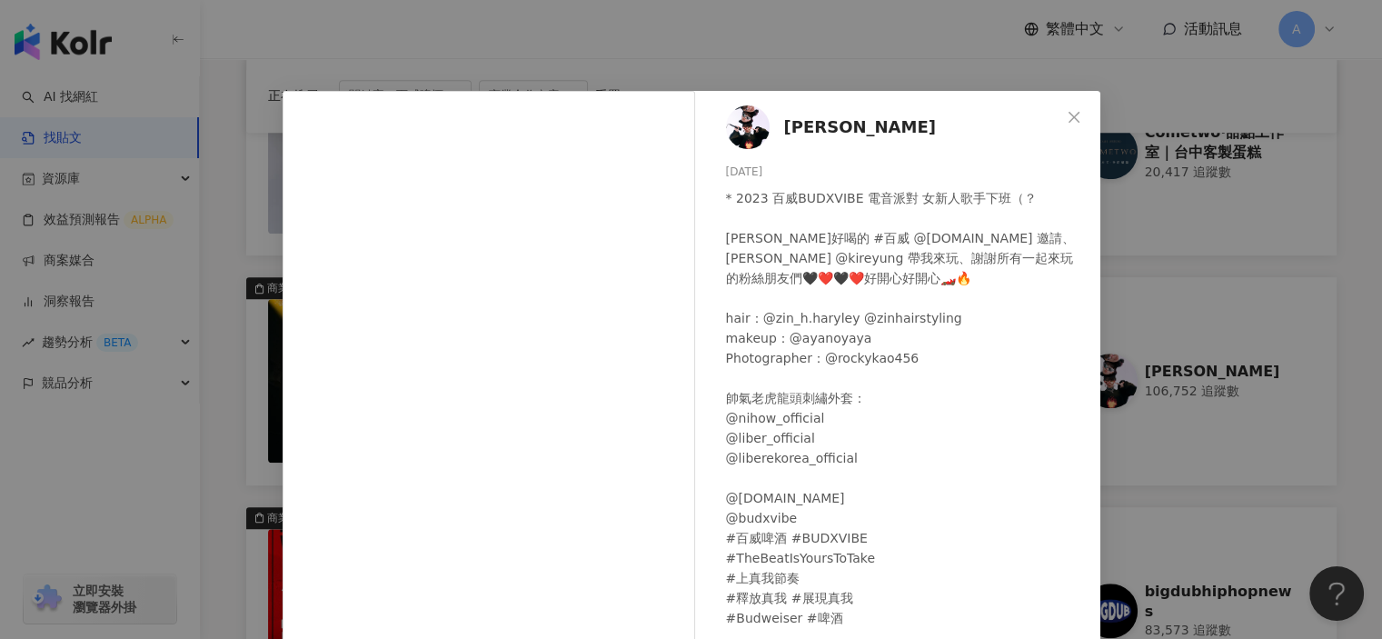
click at [1088, 106] on div "木木 2023/9/24 * 2023 百威BUDXVIBE 電音派對 女新人歌手下班（？ 謝謝超好喝的 #百威 @budweiser.tw 邀請、謝謝凱爾 …" at bounding box center [902, 417] width 396 height 652
click at [1072, 110] on icon "close" at bounding box center [1074, 117] width 15 height 15
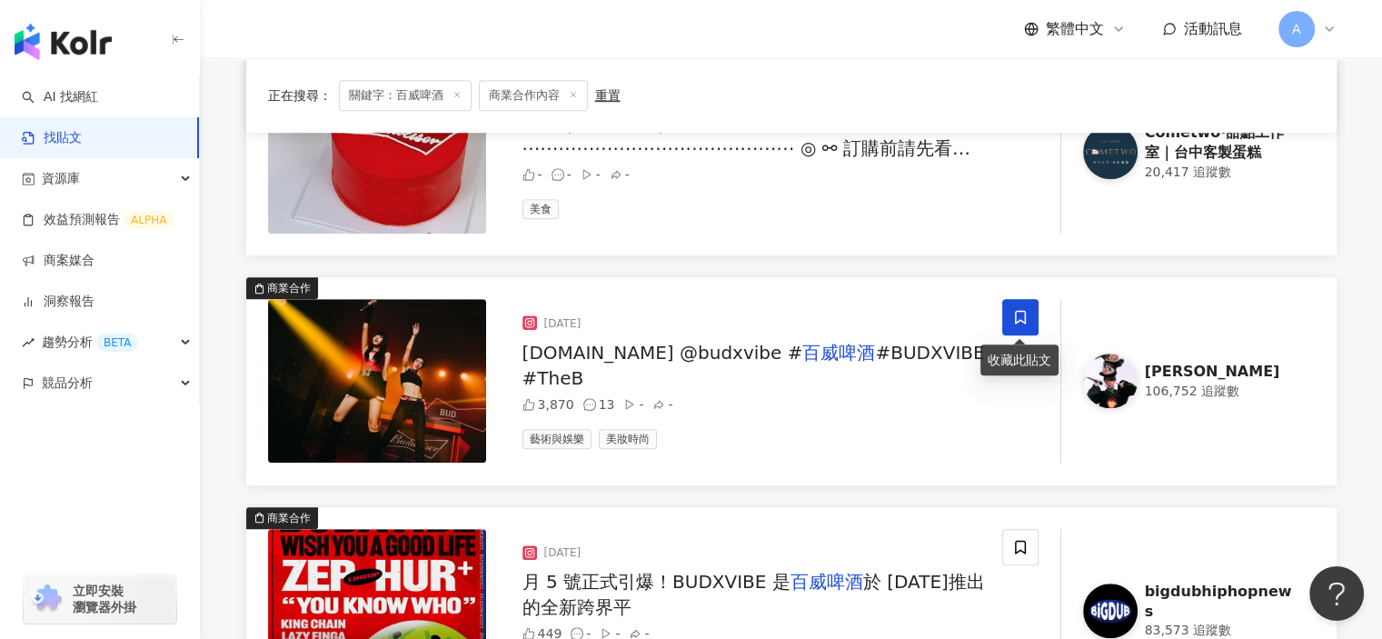
click at [1021, 318] on icon at bounding box center [1020, 318] width 11 height 14
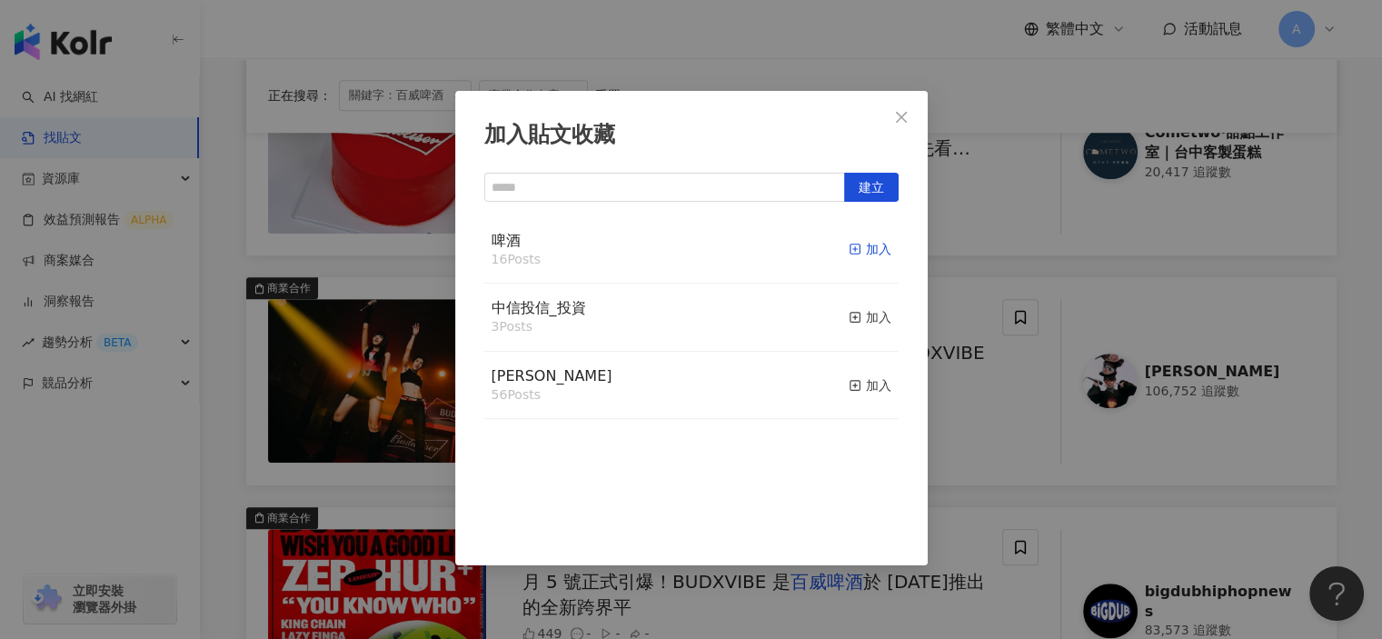
click at [849, 250] on icon "button" at bounding box center [855, 249] width 13 height 13
click at [1020, 482] on div "加入貼文收藏 建立 啤酒 17 Posts 已加入 中信投信_投資 3 Posts 加入 麥香 56 Posts 加入" at bounding box center [691, 319] width 1382 height 639
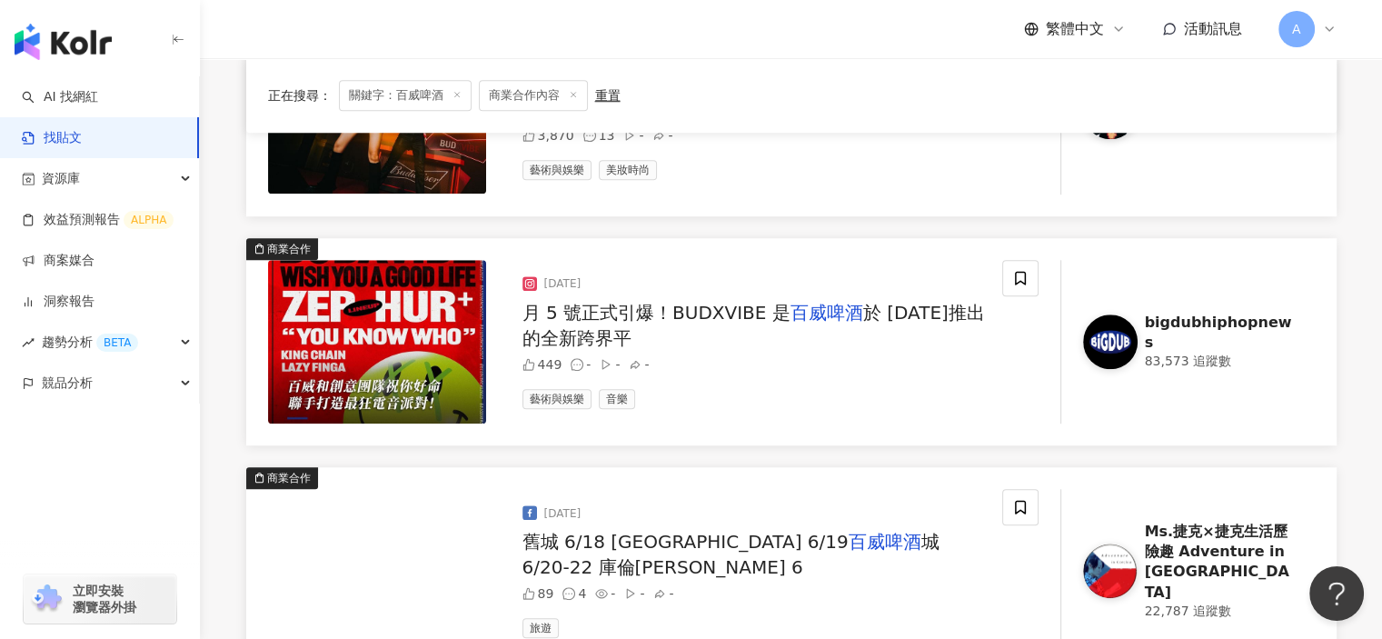
scroll to position [1454, 0]
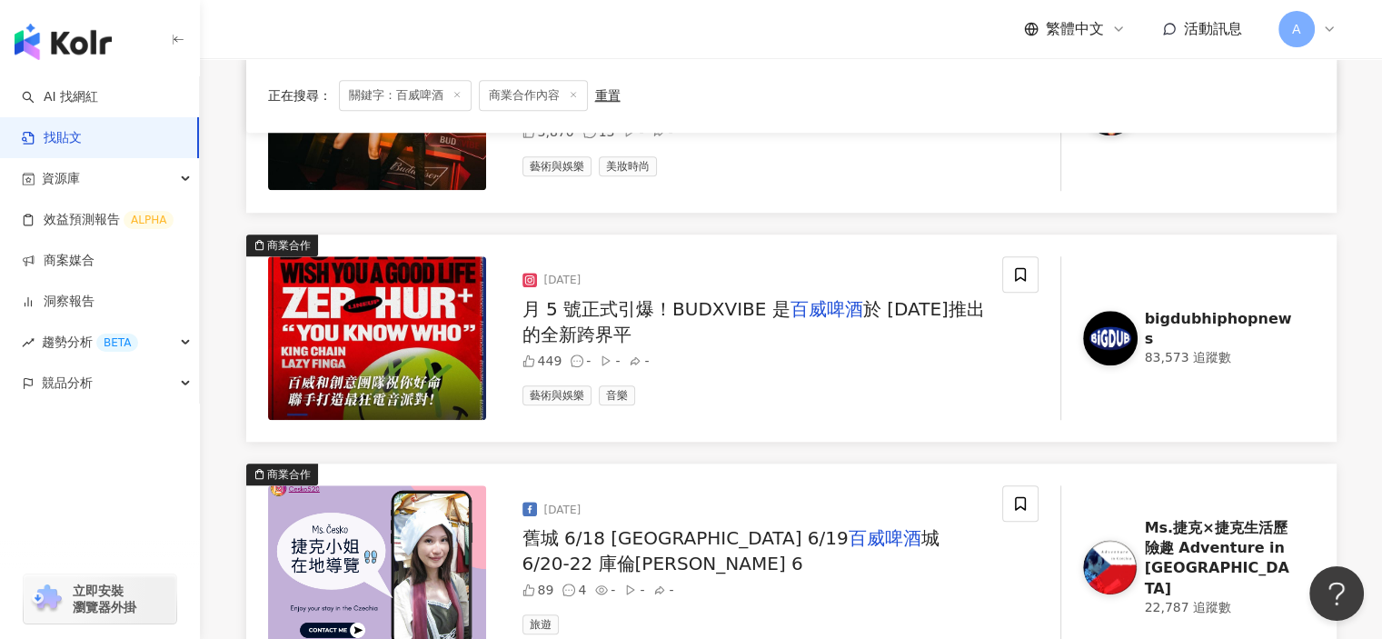
click at [814, 310] on mark "百威啤酒" at bounding box center [826, 309] width 73 height 22
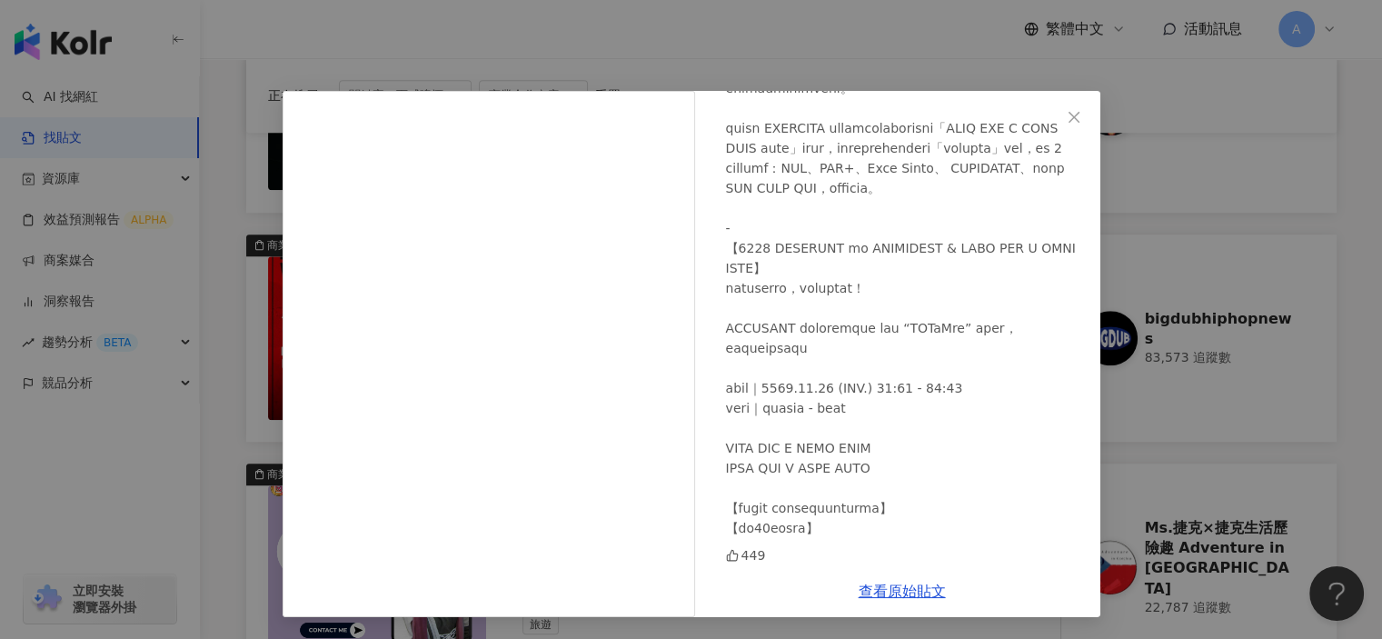
scroll to position [190, 0]
click at [1080, 112] on icon "close" at bounding box center [1074, 117] width 15 height 15
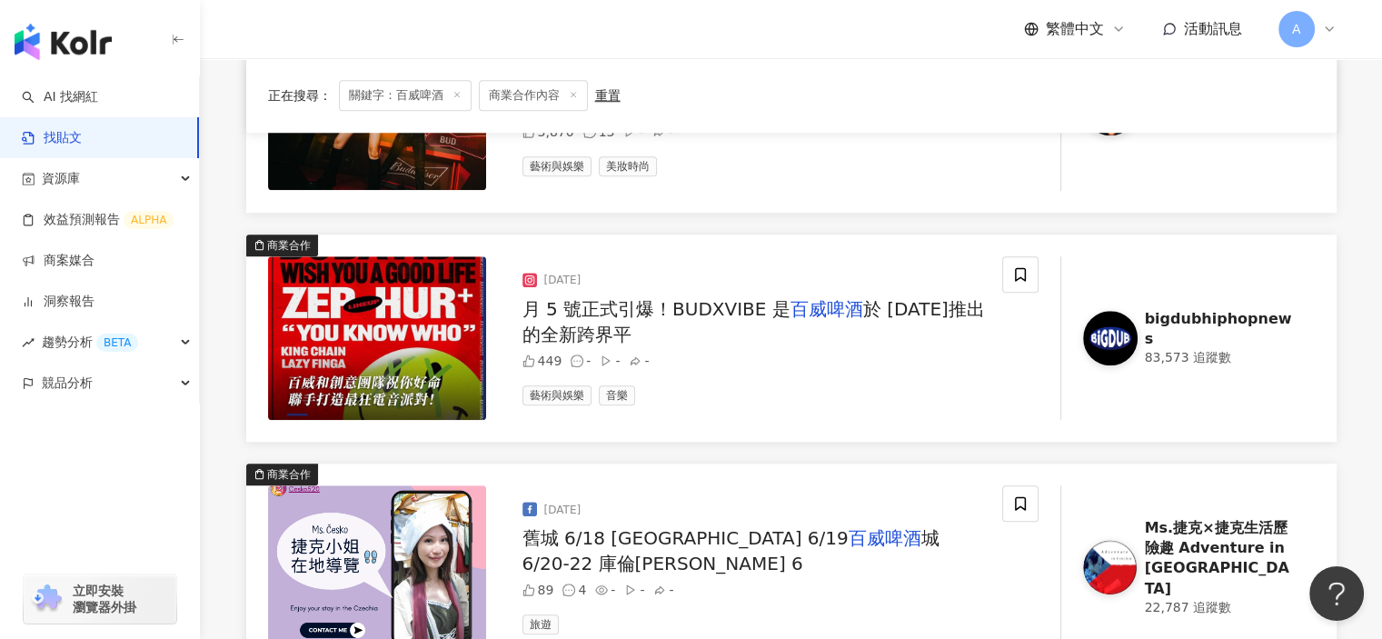
click at [986, 283] on div "2024/10/4" at bounding box center [754, 281] width 465 height 20
click at [1010, 276] on span at bounding box center [1020, 274] width 36 height 36
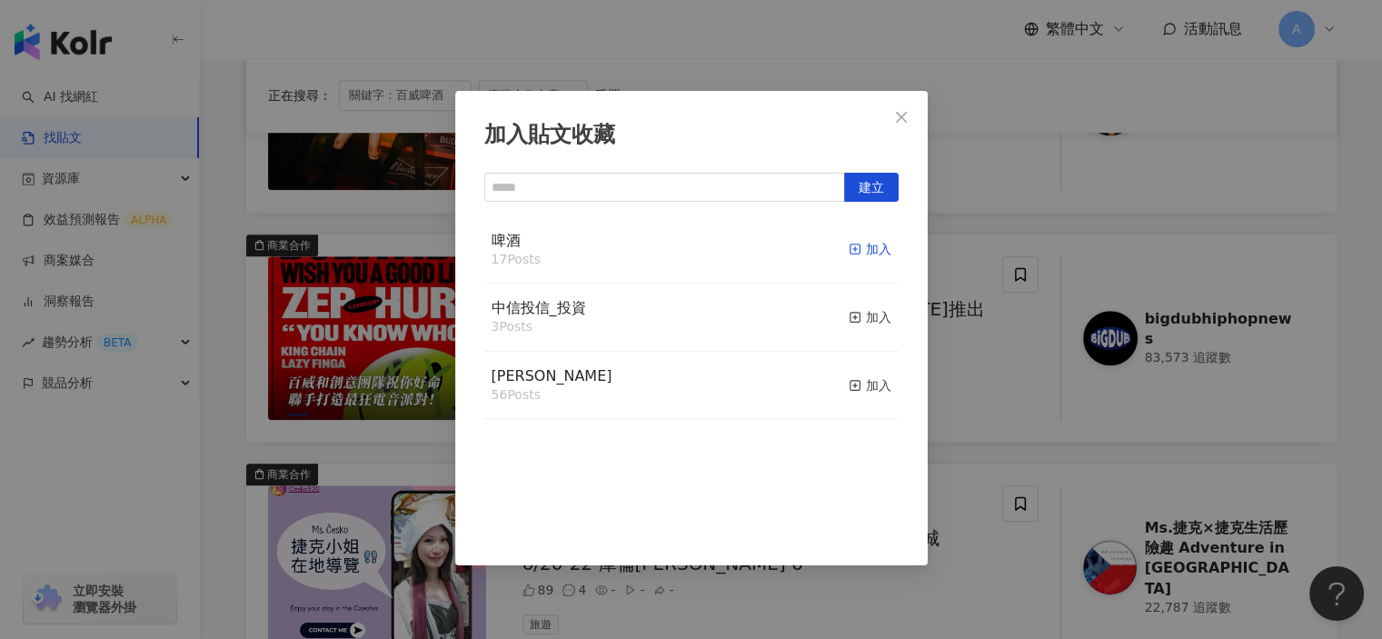
click at [849, 250] on div "加入" at bounding box center [870, 249] width 43 height 20
click at [966, 363] on div "加入貼文收藏 建立 啤酒 18 Posts 已加入 中信投信_投資 3 Posts 加入 麥香 56 Posts 加入" at bounding box center [691, 319] width 1382 height 639
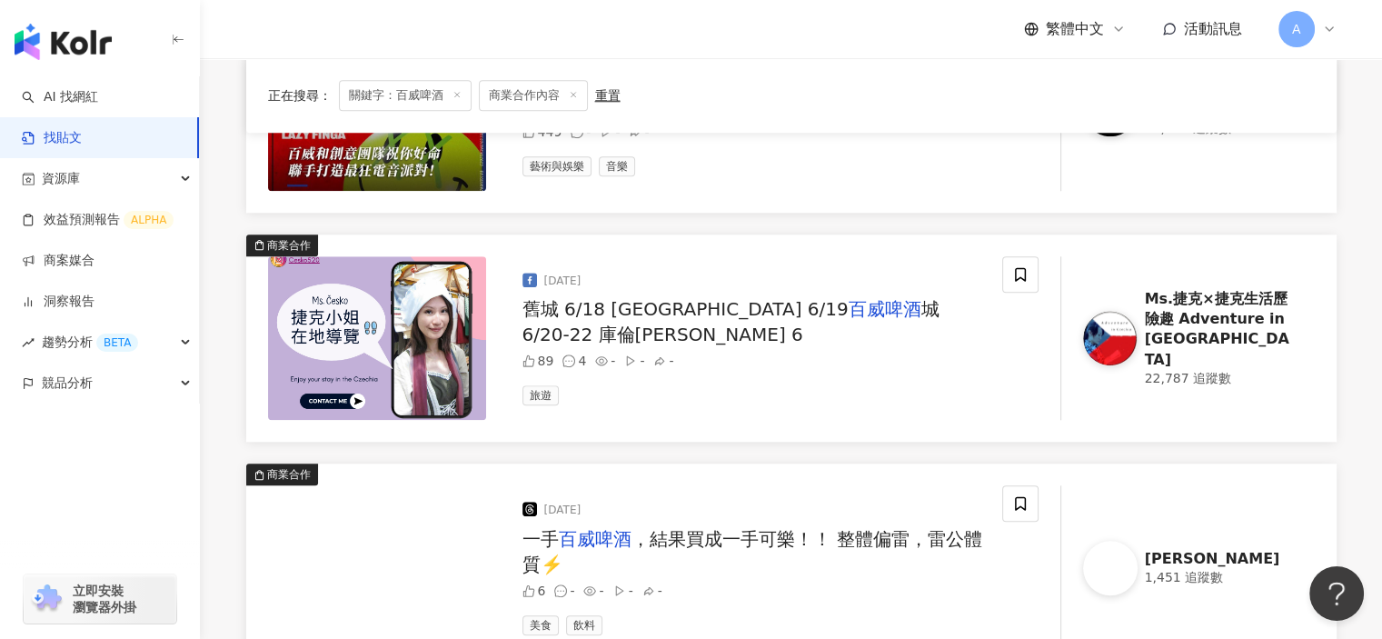
scroll to position [1726, 0]
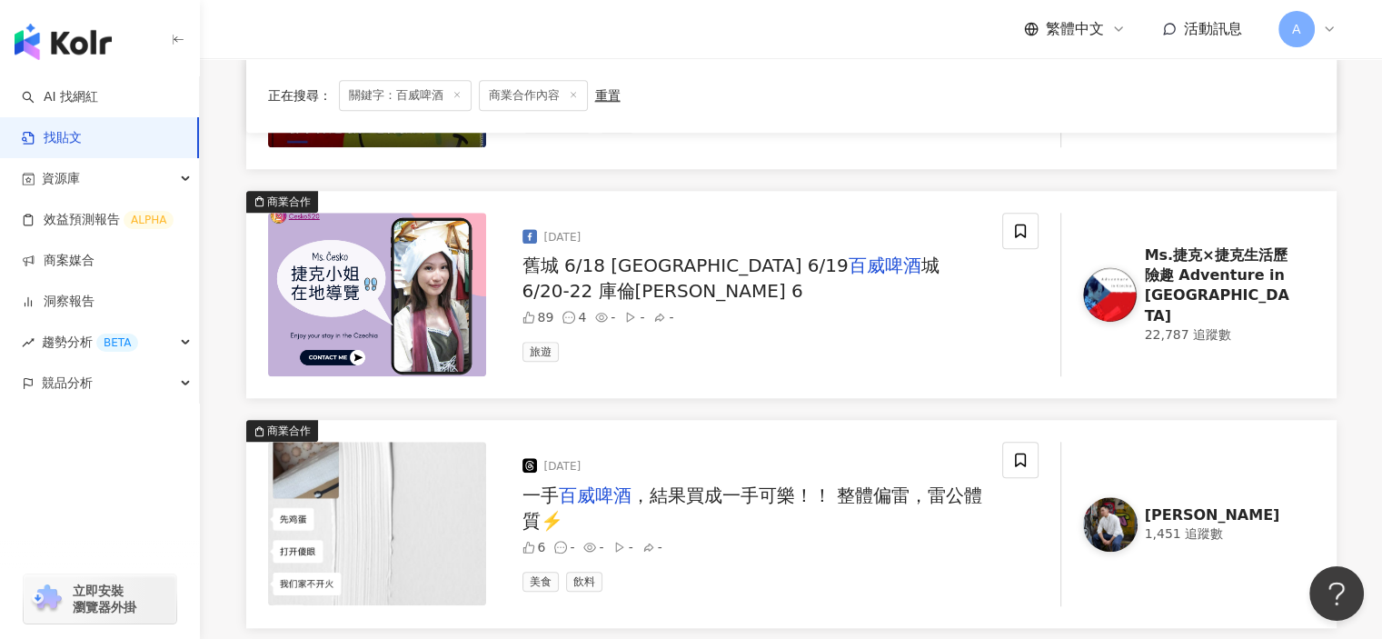
click at [876, 490] on span "，結果買成一手可樂！！ 整體偏雷，雷公體質⚡️" at bounding box center [752, 507] width 460 height 47
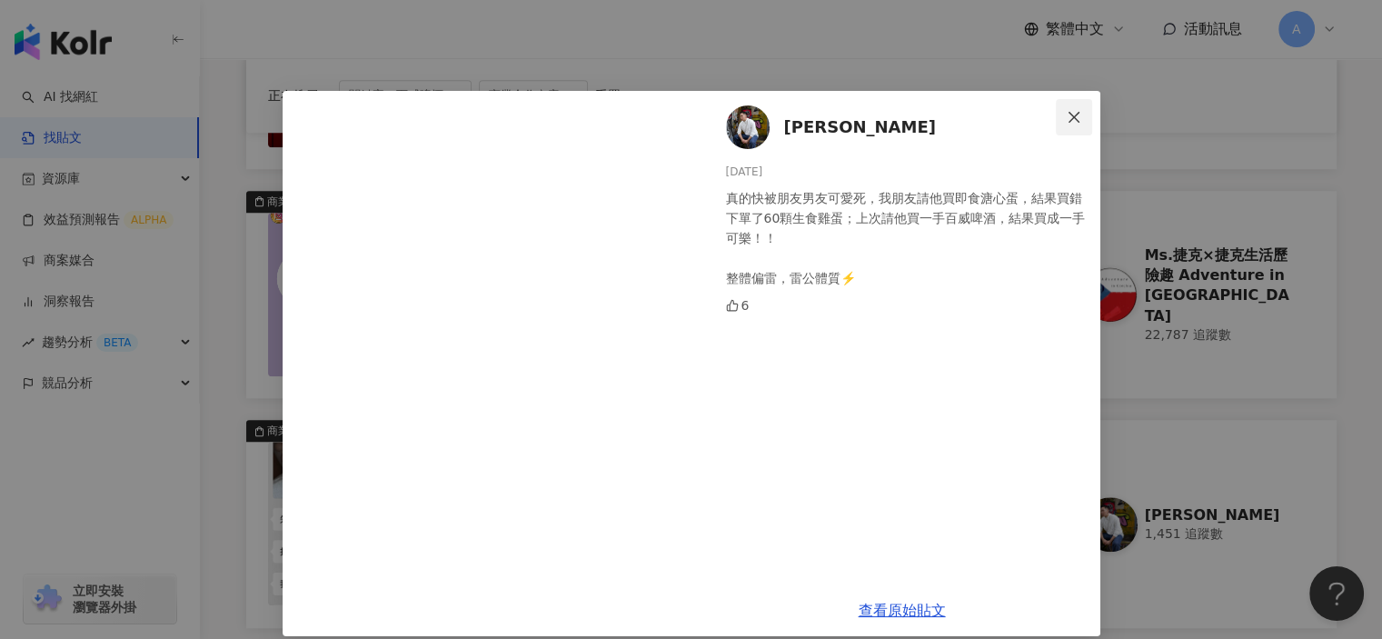
click at [1059, 124] on button "Close" at bounding box center [1074, 117] width 36 height 36
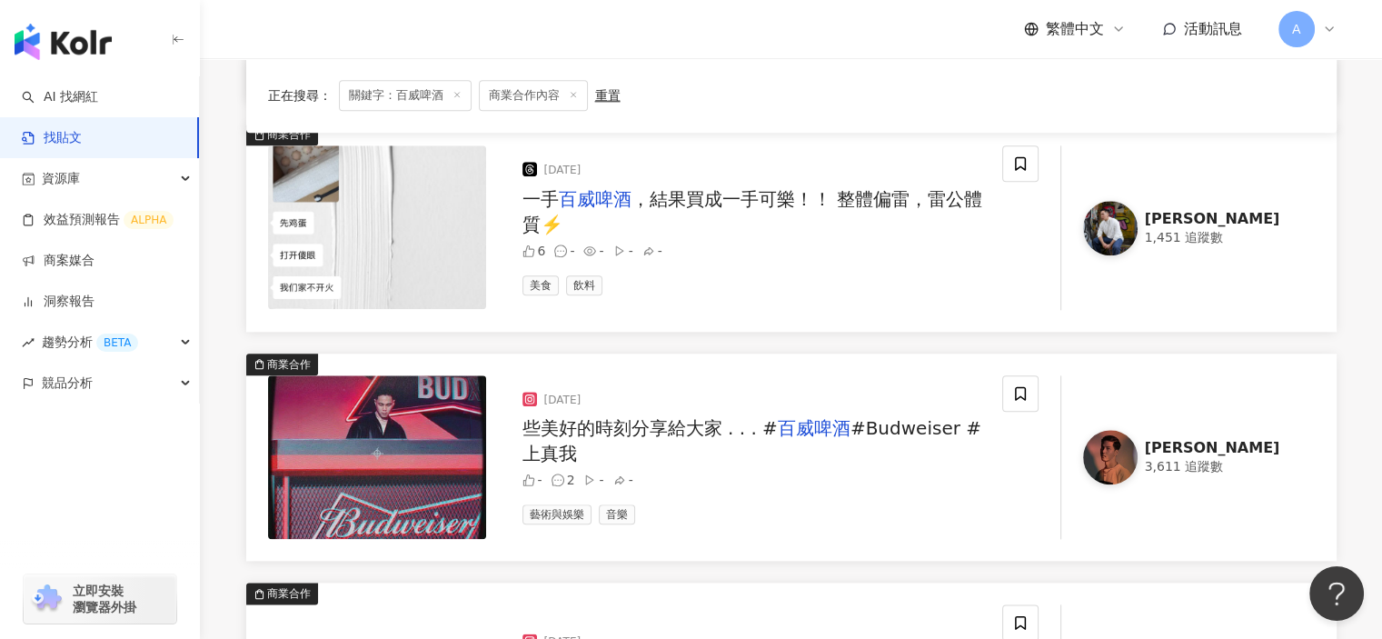
scroll to position [2090, 0]
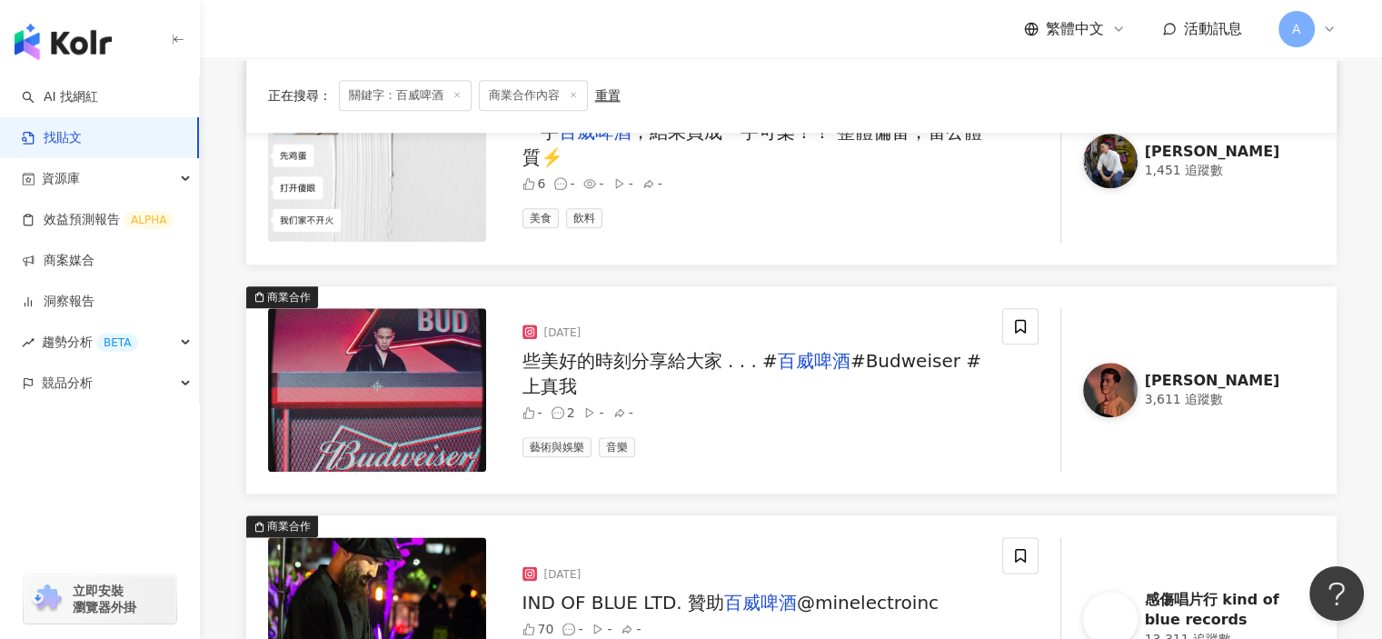
click at [931, 360] on span "#Budweiser #上真我" at bounding box center [751, 373] width 459 height 47
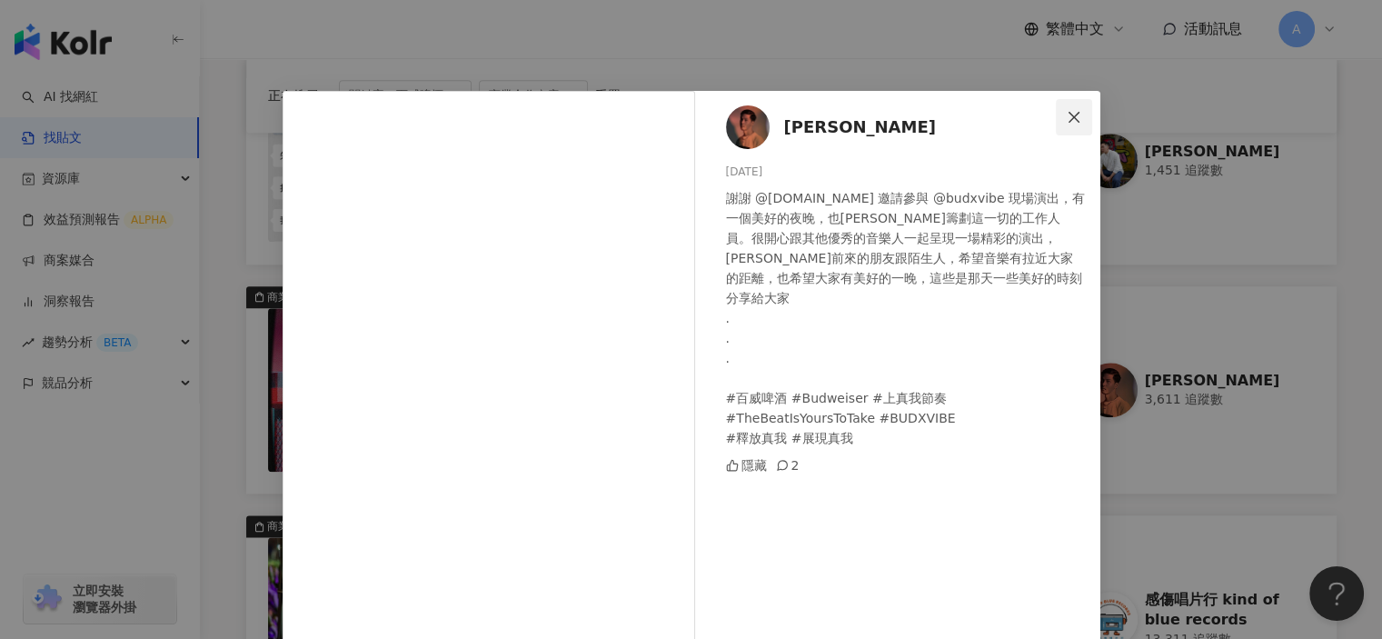
click at [1067, 110] on icon "close" at bounding box center [1074, 117] width 15 height 15
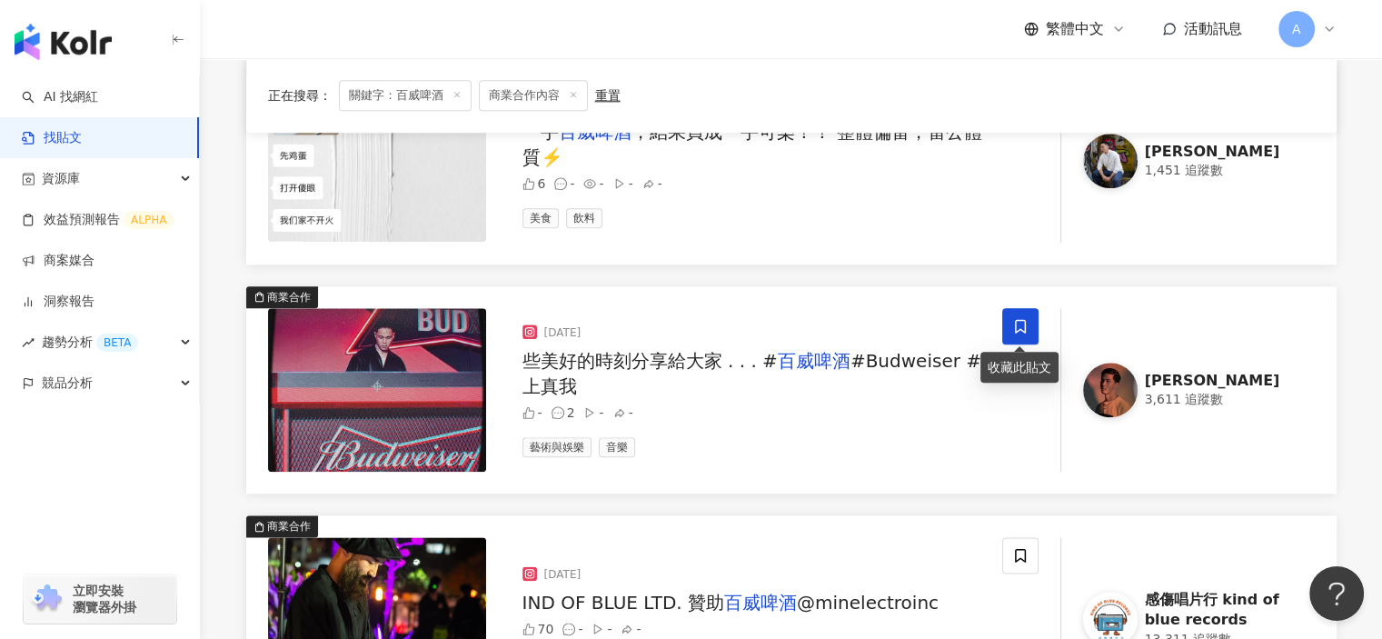
click at [1028, 319] on icon at bounding box center [1020, 326] width 16 height 16
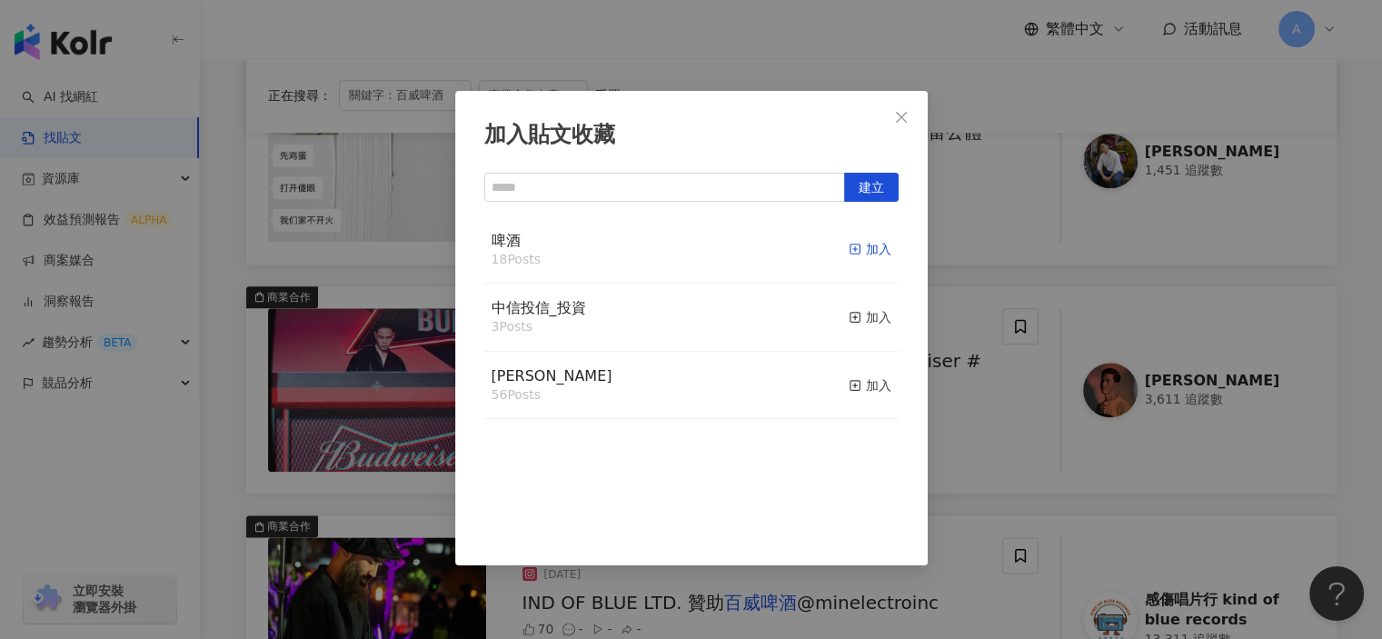
click at [849, 246] on icon "button" at bounding box center [855, 249] width 13 height 13
click at [1030, 482] on div "加入貼文收藏 建立 啤酒 19 Posts 已加入 中信投信_投資 3 Posts 加入 麥香 56 Posts 加入" at bounding box center [691, 319] width 1382 height 639
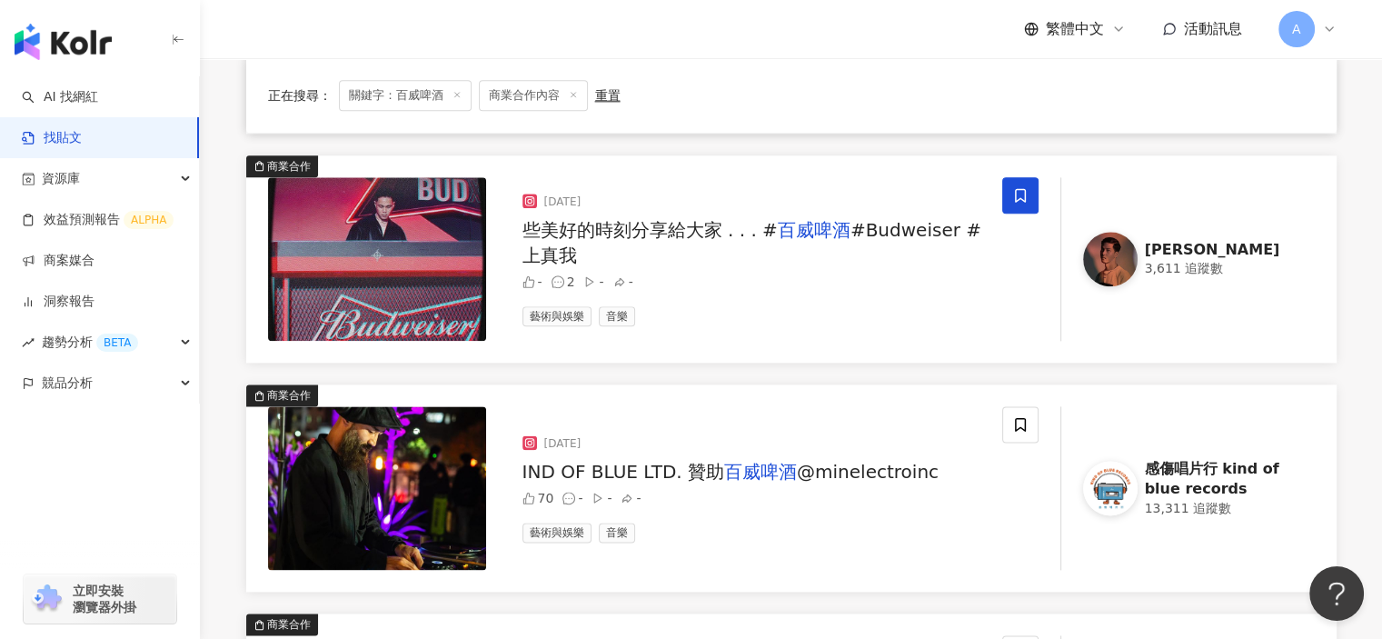
scroll to position [2271, 0]
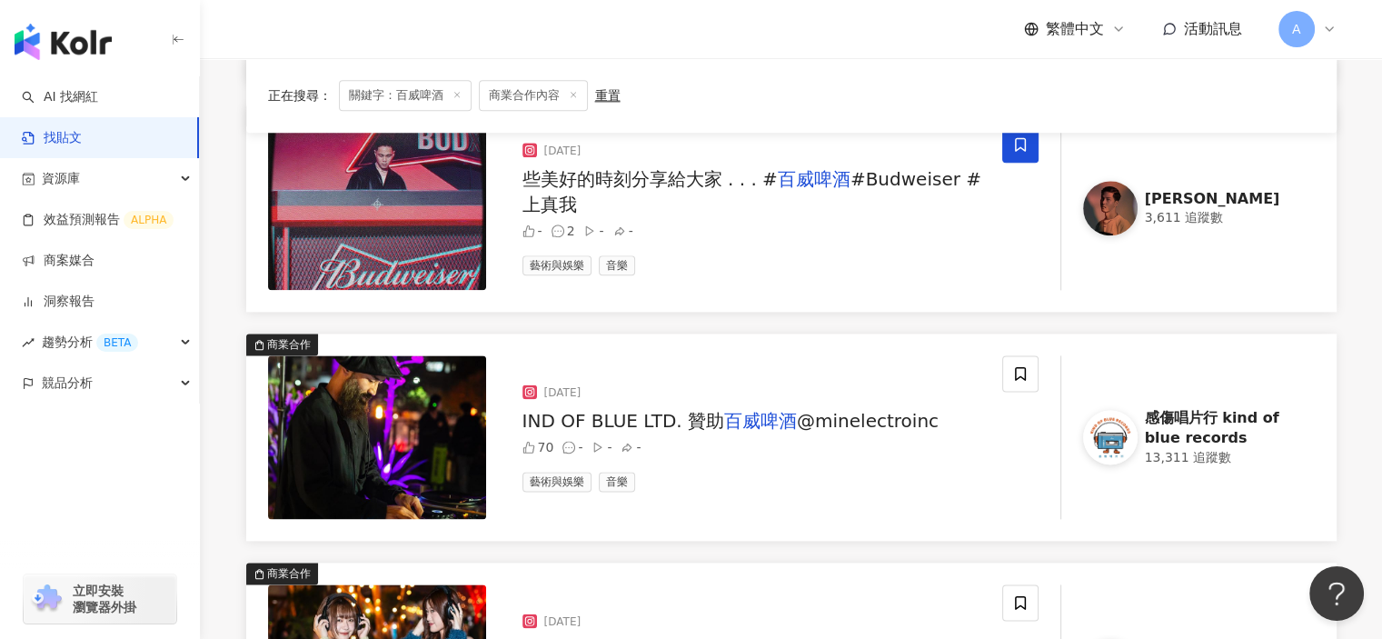
click at [916, 432] on div "2024/1/4 IND OF BLUE LTD. 贊助 百威啤酒 @minelectroinc 70 - - - 藝術與娛樂 音樂" at bounding box center [755, 437] width 494 height 164
click at [894, 420] on span "@minelectroinc" at bounding box center [868, 421] width 142 height 22
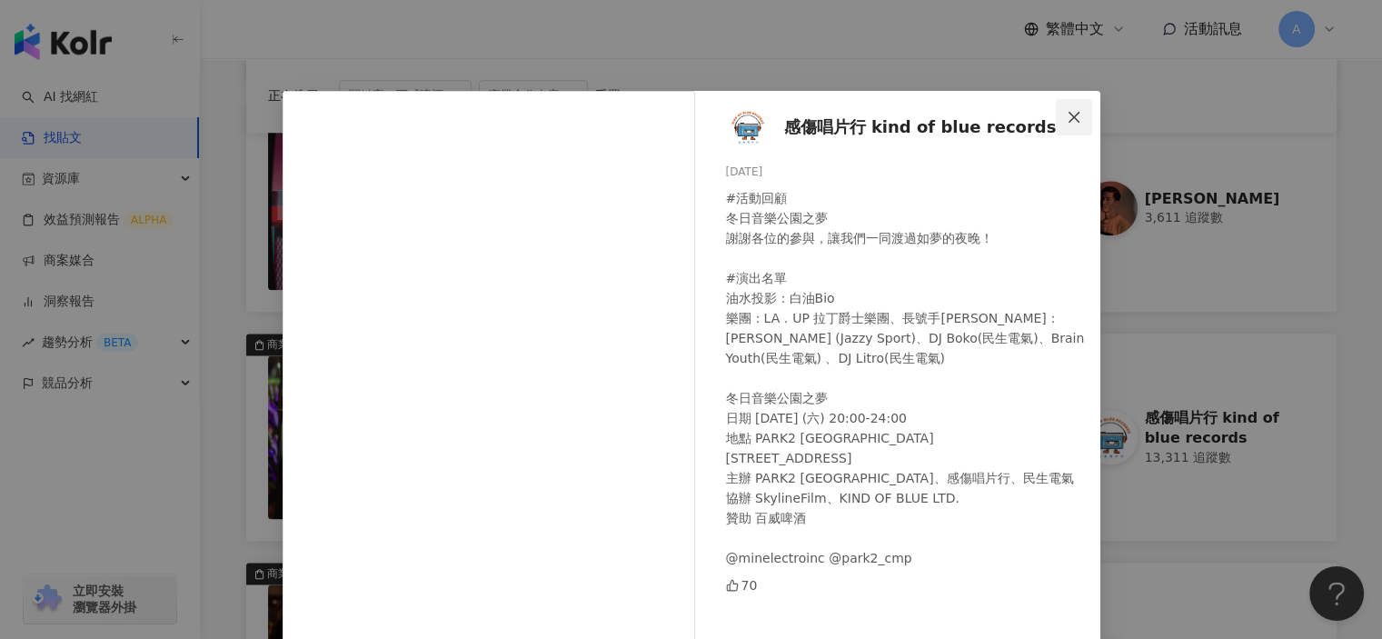
click at [1067, 116] on icon "close" at bounding box center [1074, 117] width 15 height 15
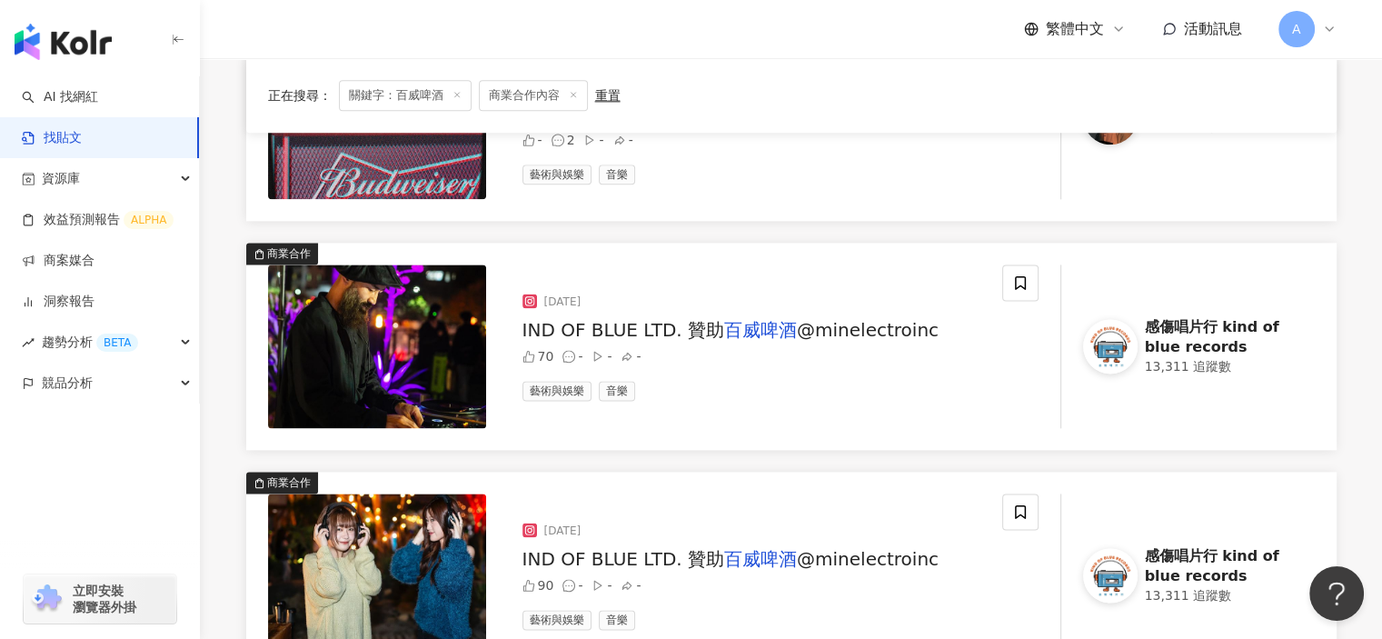
scroll to position [2453, 0]
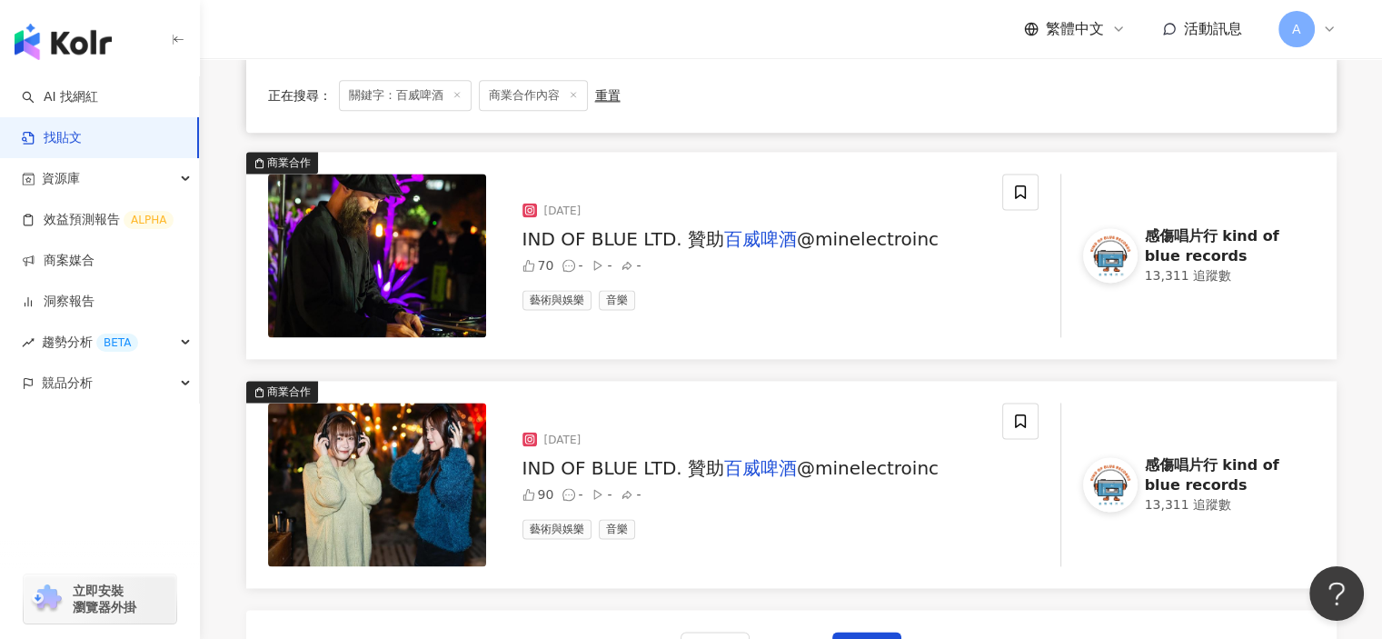
click at [873, 457] on span "@minelectroinc" at bounding box center [868, 468] width 142 height 22
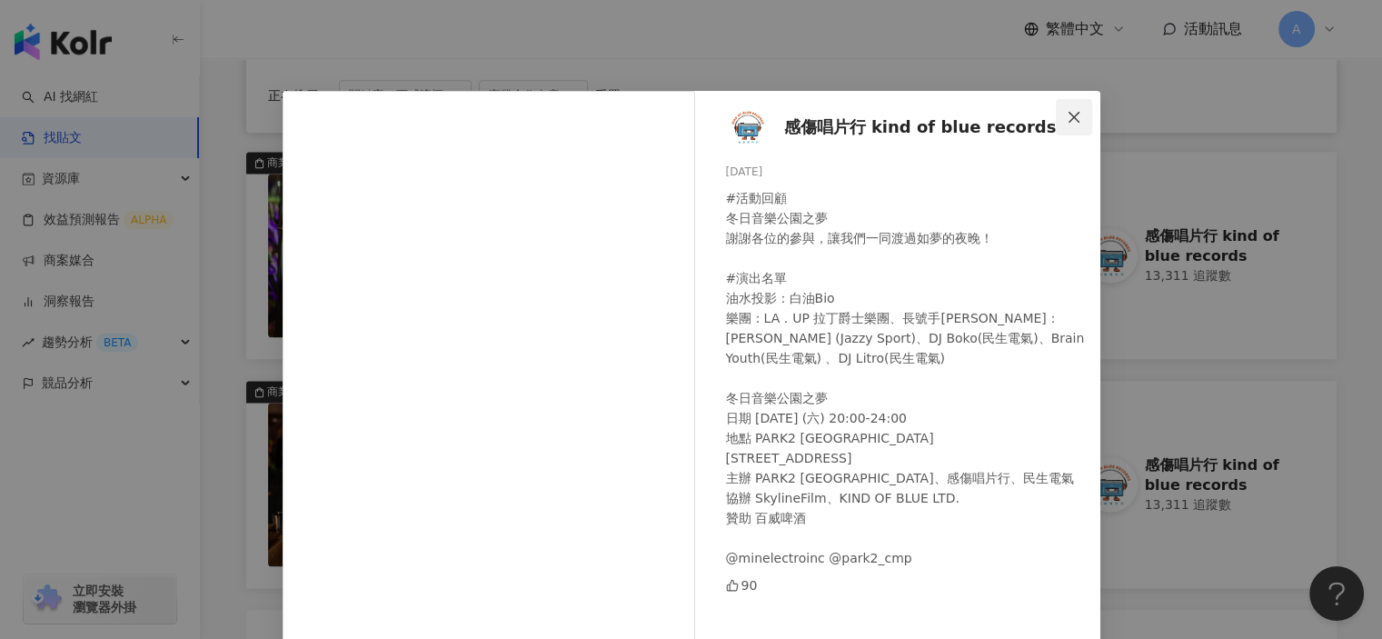
click at [1076, 108] on button "Close" at bounding box center [1074, 117] width 36 height 36
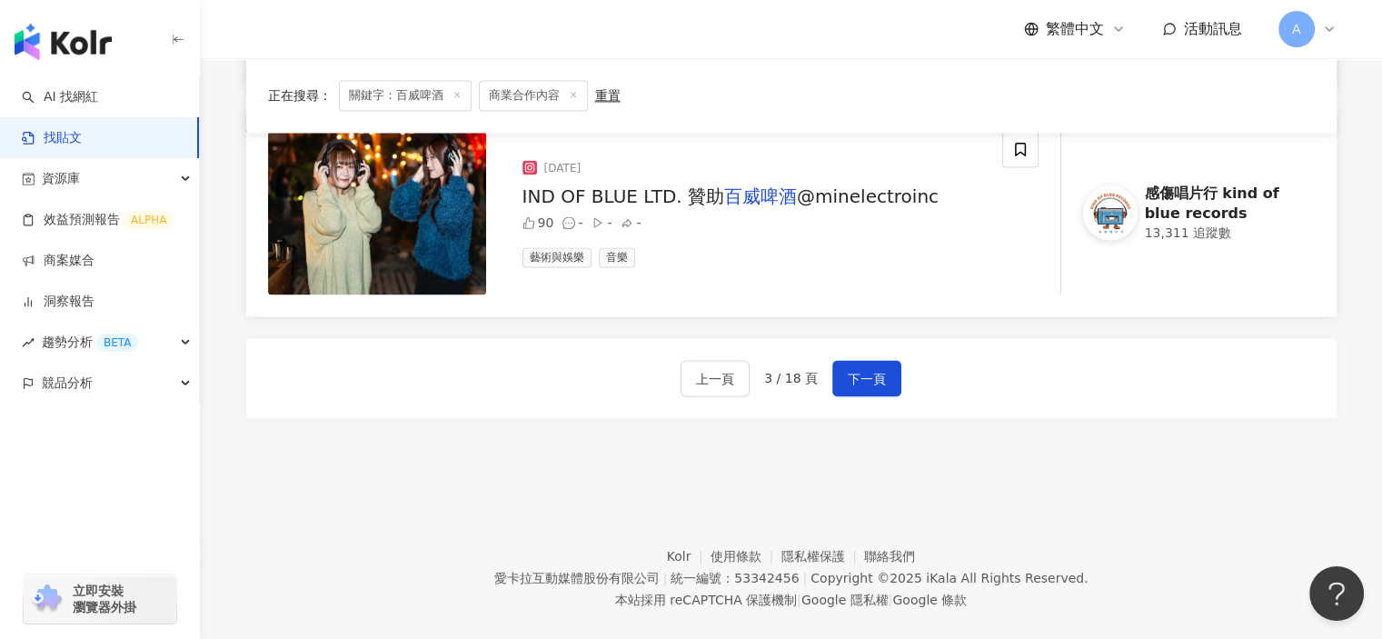
scroll to position [2726, 0]
click at [882, 375] on span "下一頁" at bounding box center [867, 378] width 38 height 22
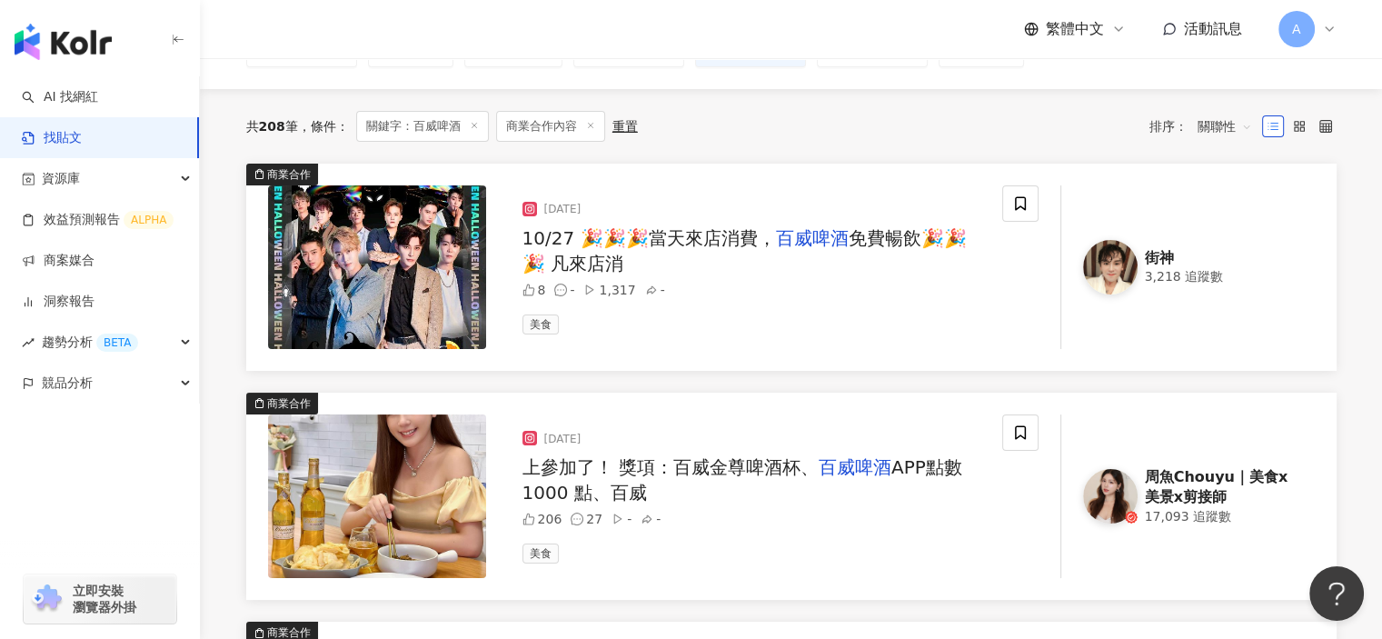
scroll to position [182, 0]
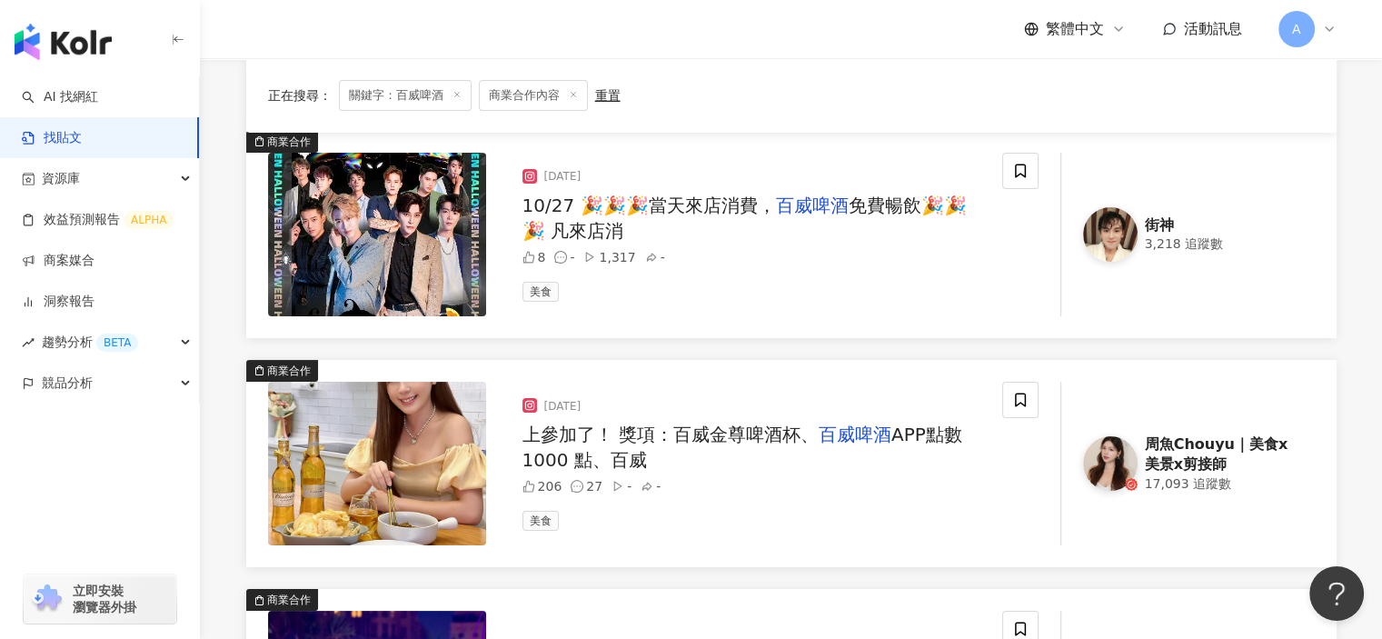
click at [903, 424] on span "APP點數 1000 點、百威" at bounding box center [742, 446] width 440 height 47
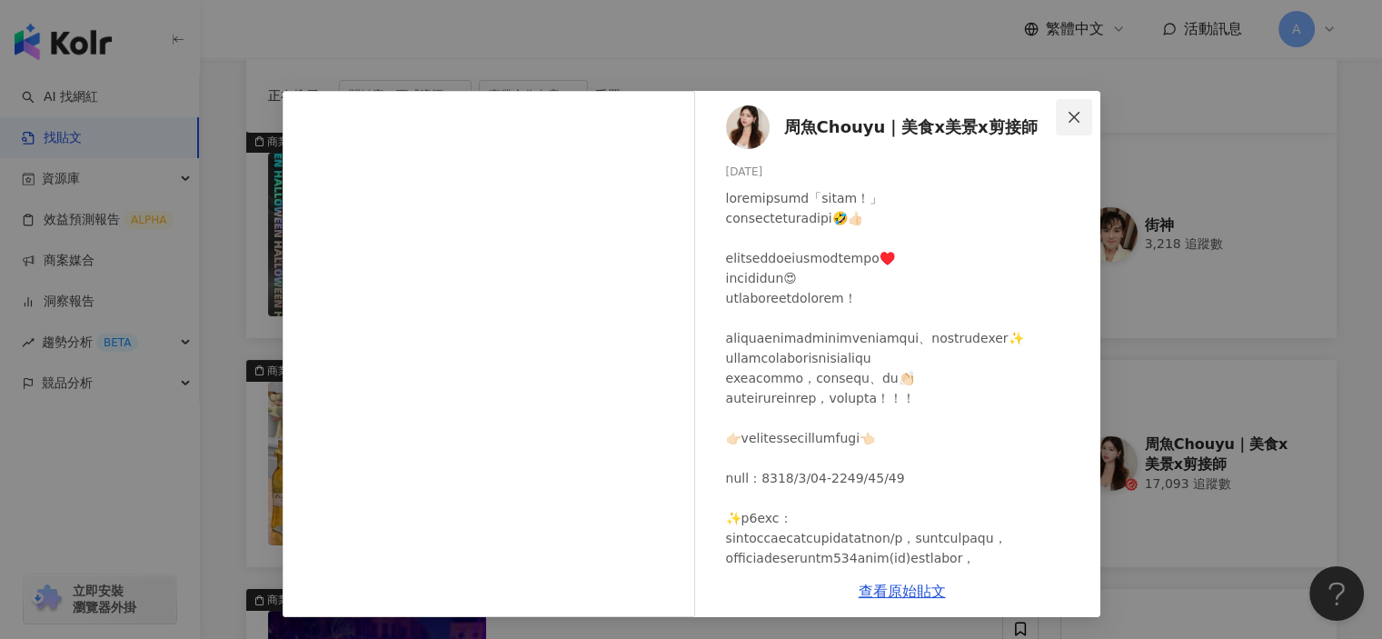
click at [1075, 127] on button "Close" at bounding box center [1074, 117] width 36 height 36
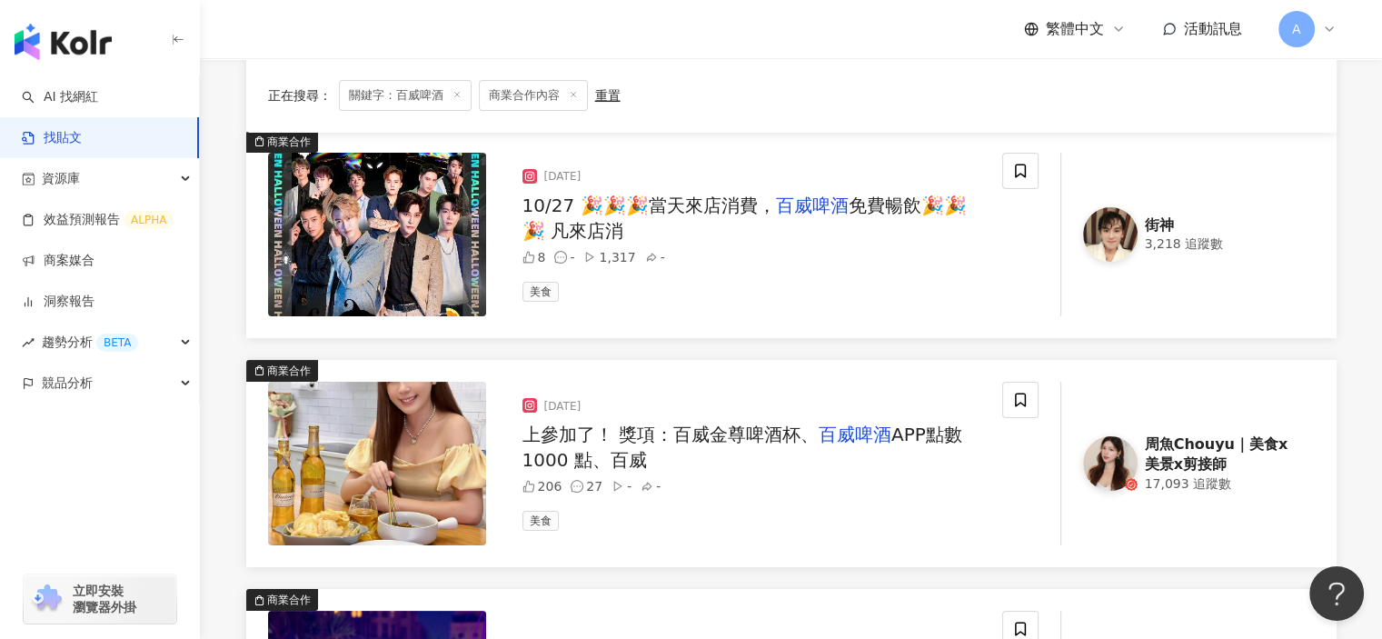
click at [1018, 418] on div at bounding box center [1020, 464] width 36 height 164
click at [1018, 399] on icon at bounding box center [1020, 400] width 16 height 16
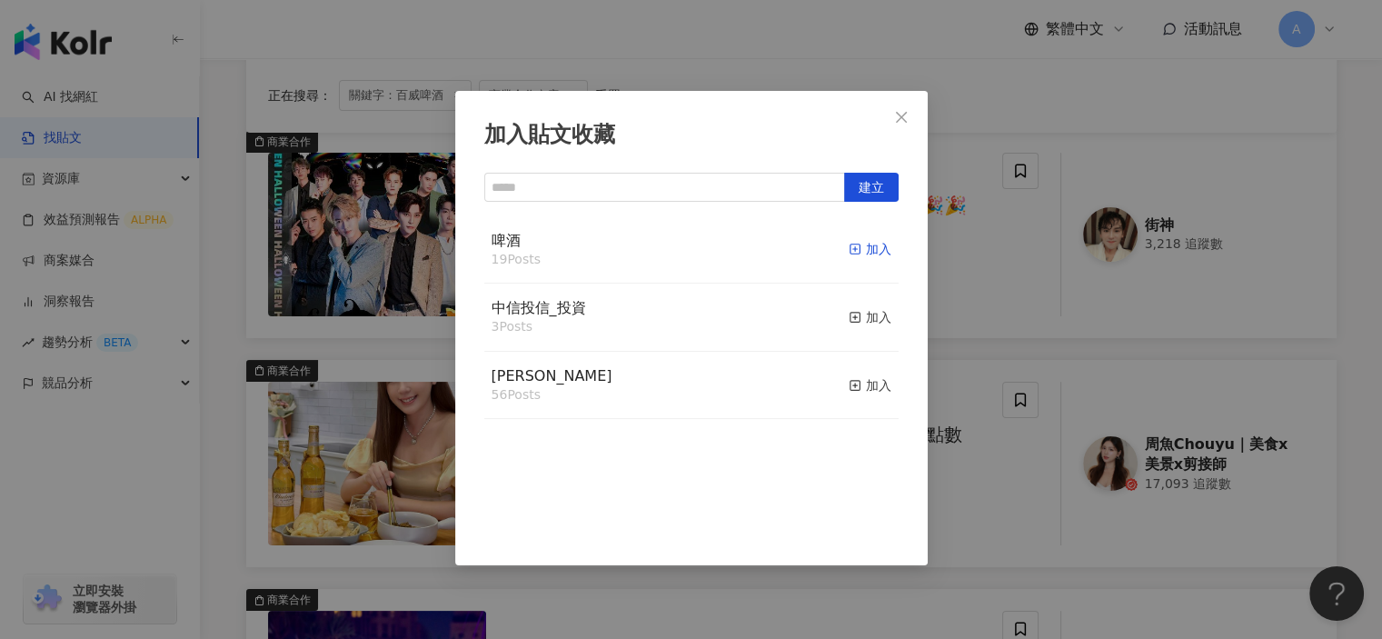
click at [849, 246] on icon "button" at bounding box center [855, 249] width 13 height 13
click at [954, 511] on div "加入貼文收藏 建立 啤酒 20 Posts 已加入 中信投信_投資 3 Posts 加入 麥香 56 Posts 加入" at bounding box center [691, 319] width 1382 height 639
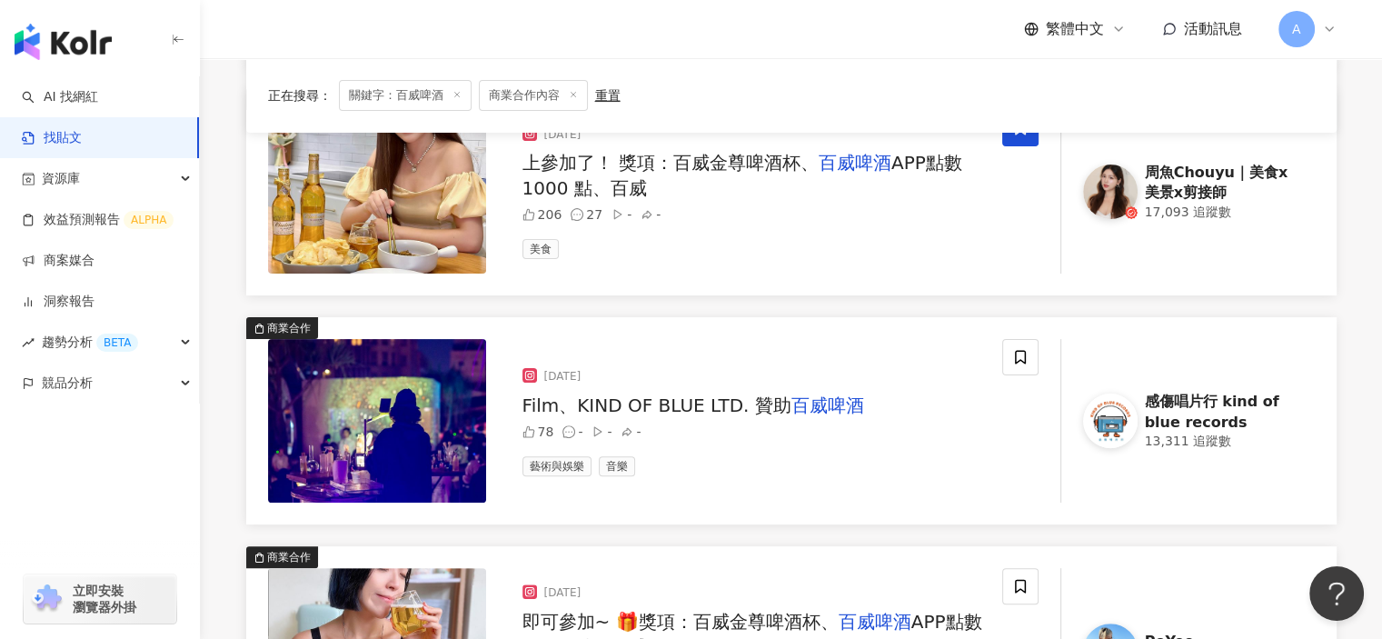
scroll to position [454, 0]
click at [825, 404] on mark "百威啤酒" at bounding box center [827, 404] width 73 height 22
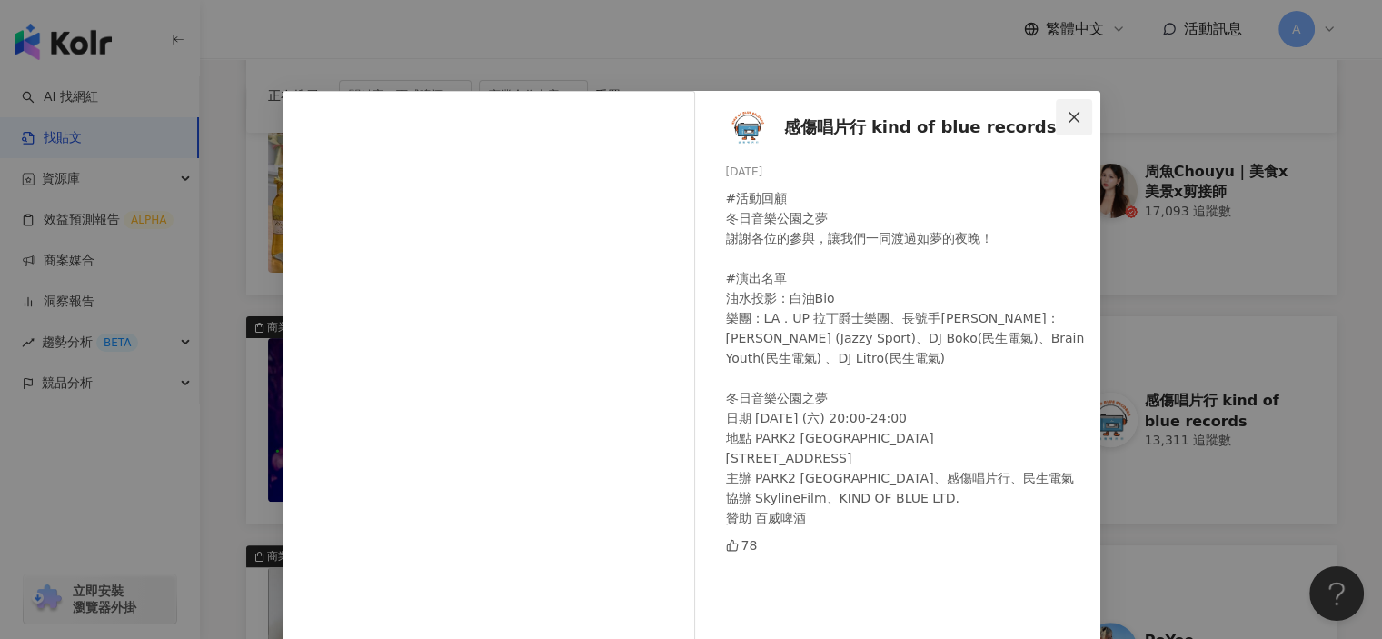
click at [1067, 113] on icon "close" at bounding box center [1074, 117] width 15 height 15
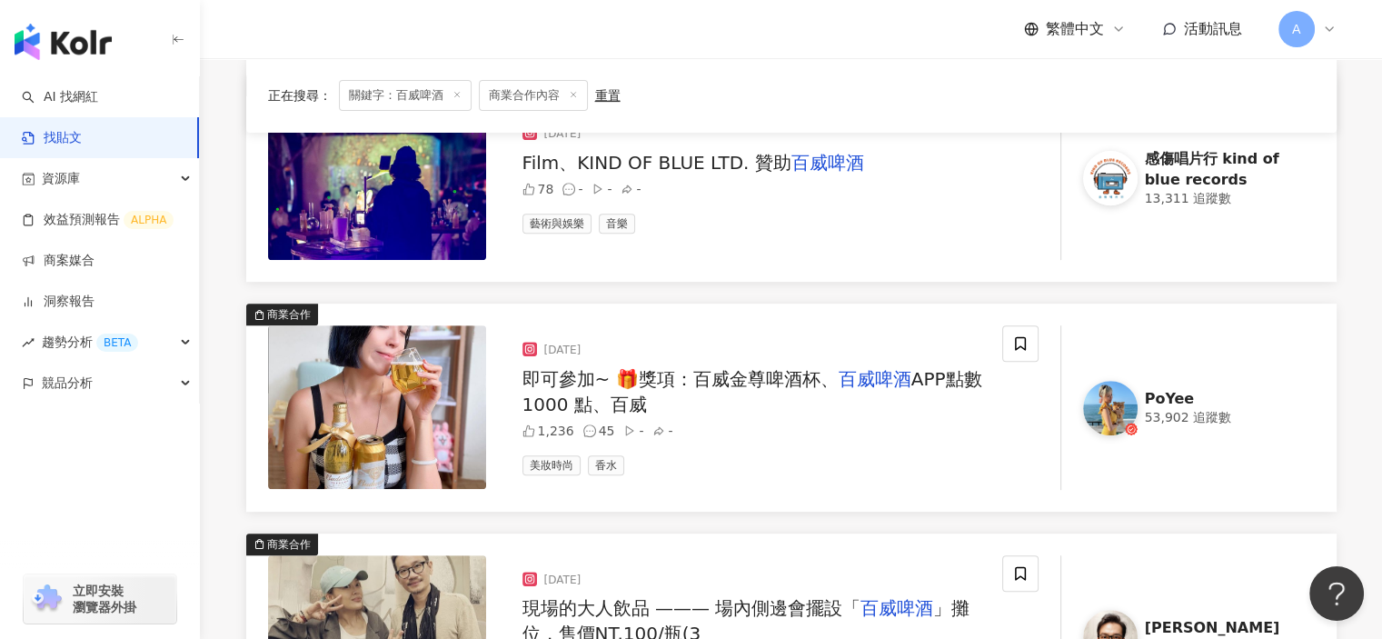
scroll to position [727, 0]
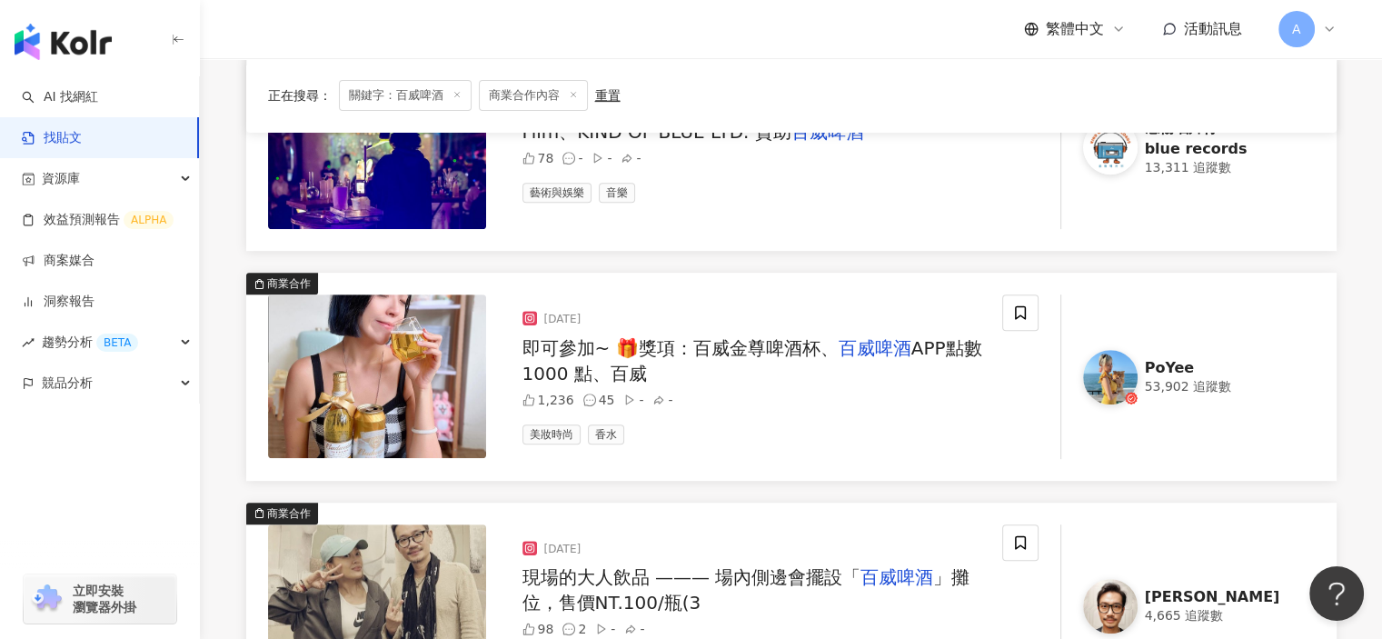
click at [839, 346] on mark "百威啤酒" at bounding box center [875, 348] width 73 height 22
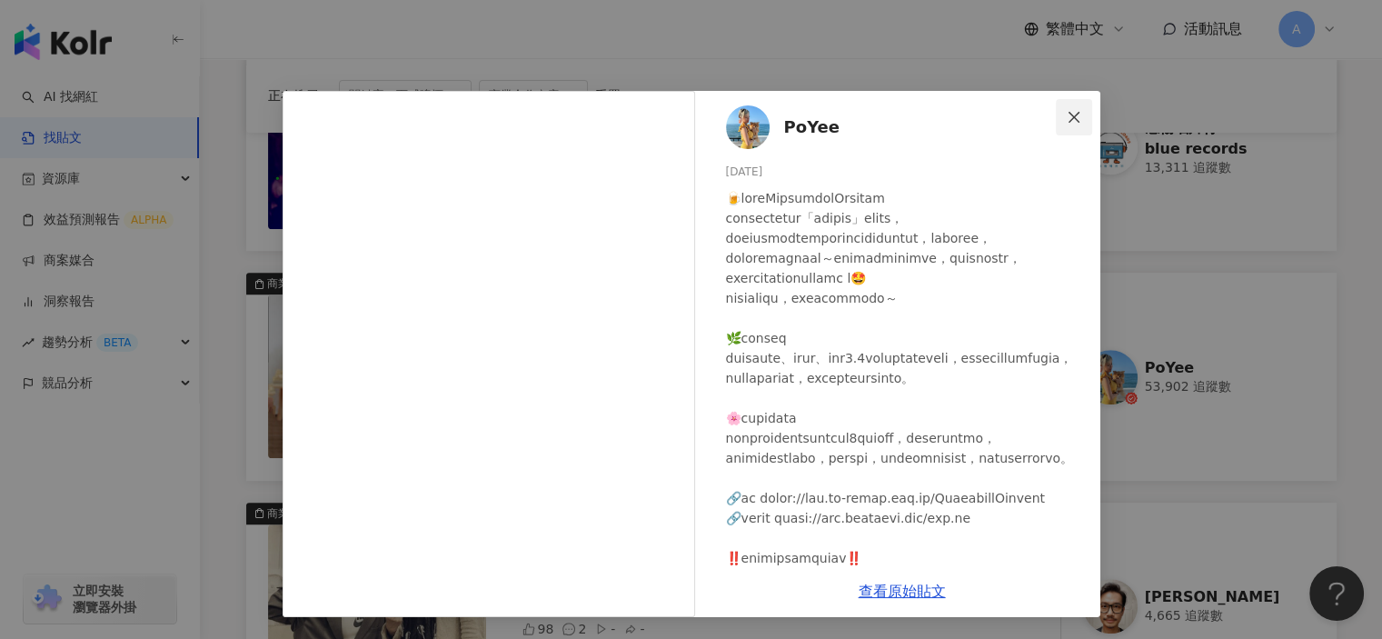
click at [1065, 112] on span "Close" at bounding box center [1074, 117] width 36 height 15
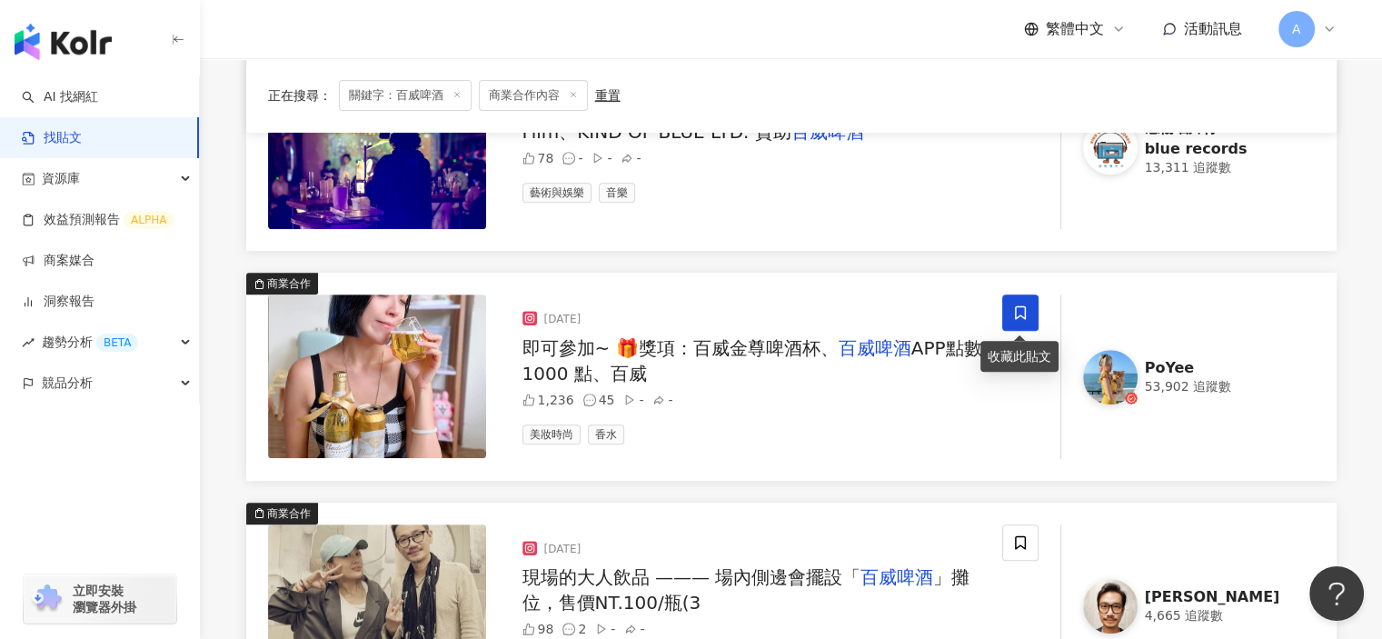
click at [1026, 311] on icon at bounding box center [1020, 312] width 16 height 16
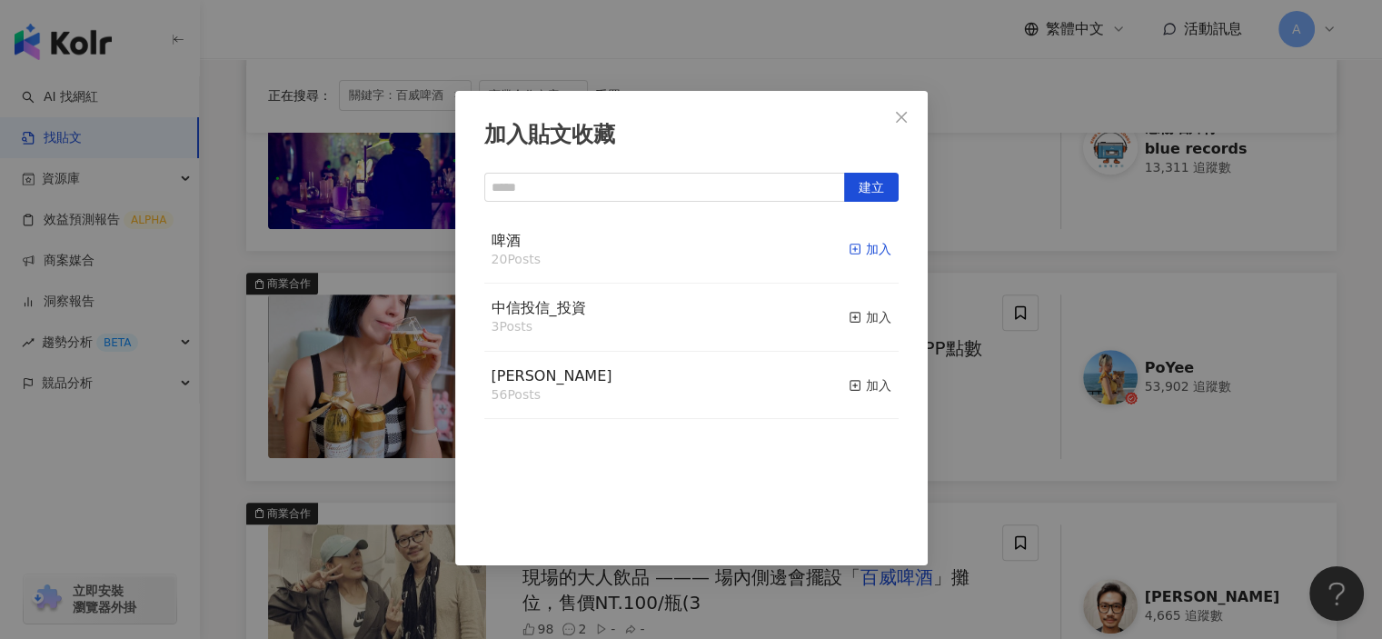
click at [849, 246] on icon "button" at bounding box center [855, 249] width 13 height 13
click at [960, 447] on div "加入貼文收藏 建立 啤酒 21 Posts 已加入 中信投信_投資 3 Posts 加入 麥香 56 Posts 加入" at bounding box center [691, 319] width 1382 height 639
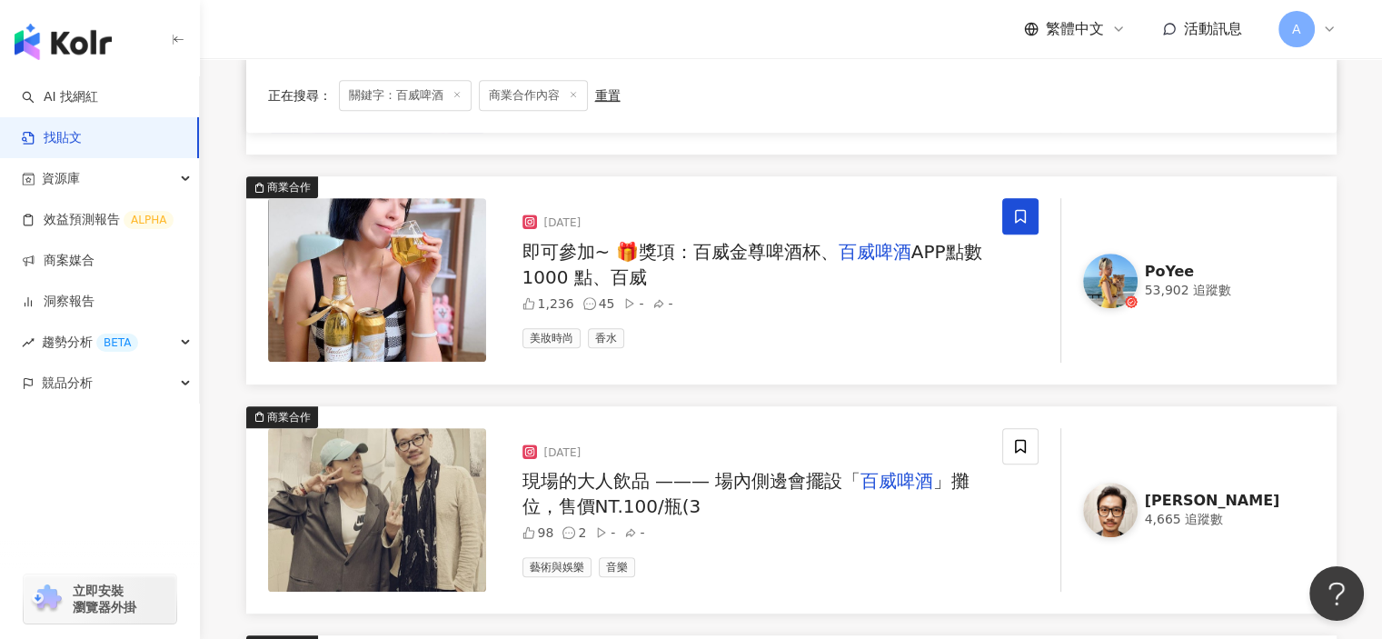
scroll to position [909, 0]
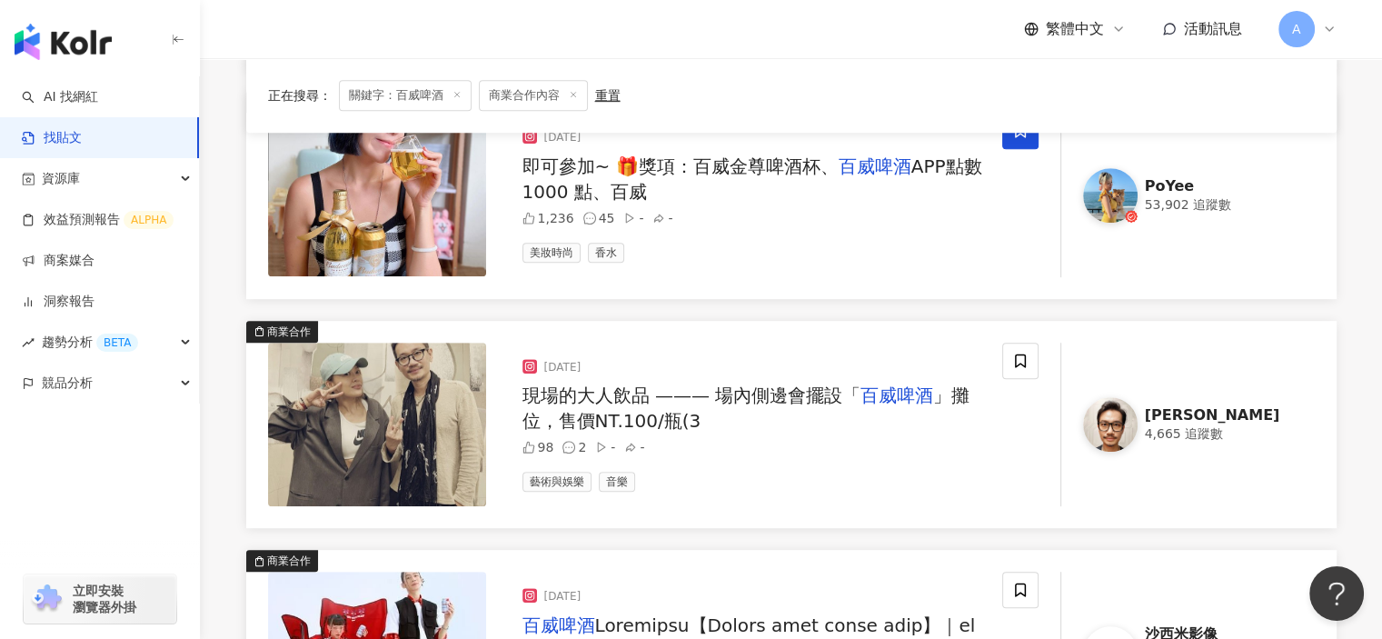
click at [949, 392] on span "」攤位，售價NT.100/瓶(3" at bounding box center [746, 407] width 448 height 47
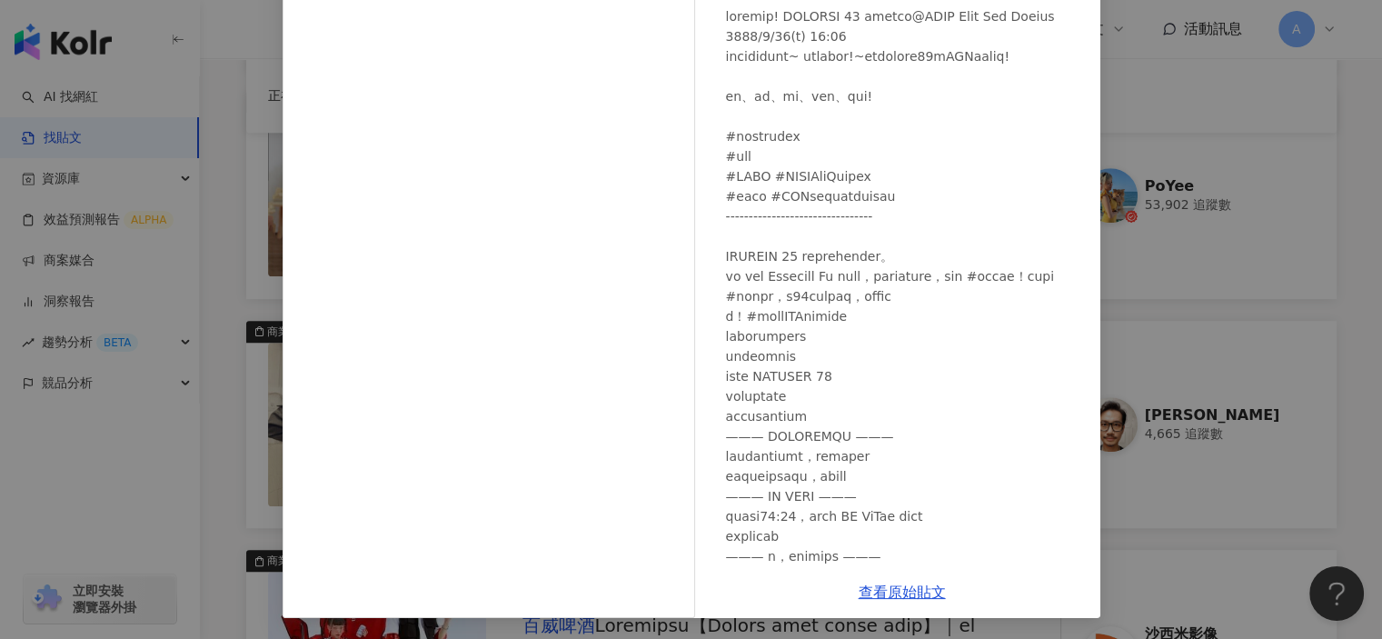
scroll to position [0, 0]
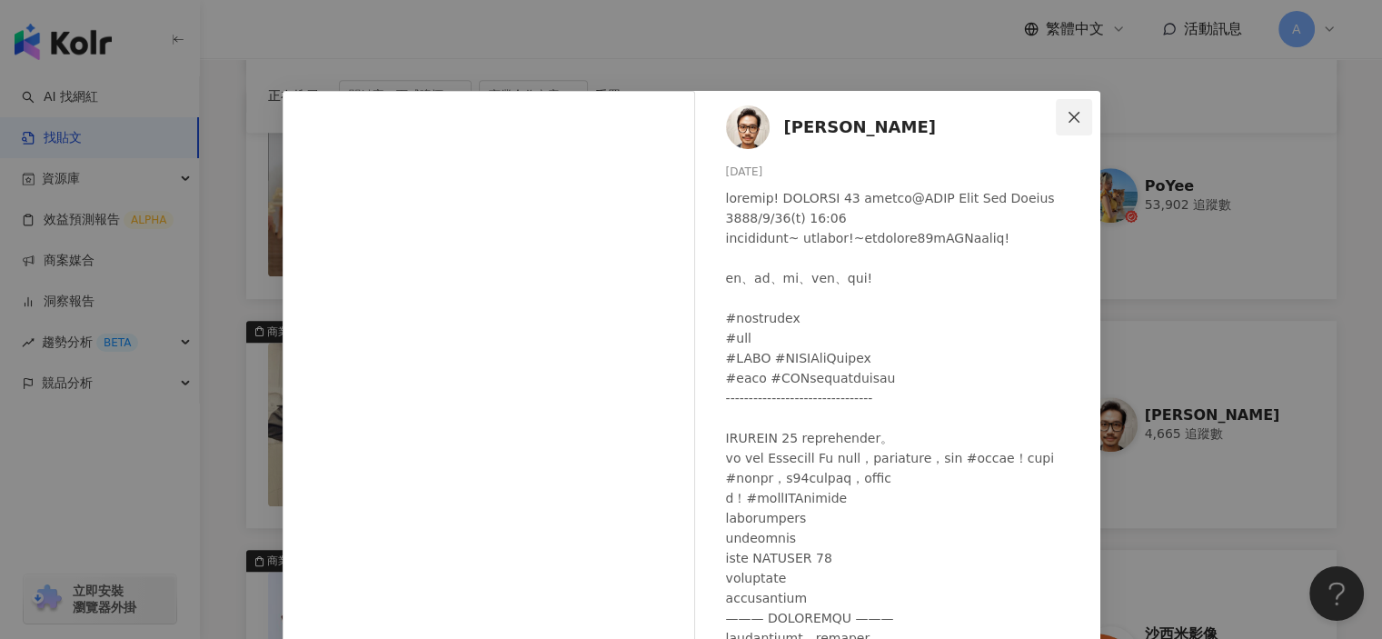
click at [1072, 110] on icon "close" at bounding box center [1074, 117] width 15 height 15
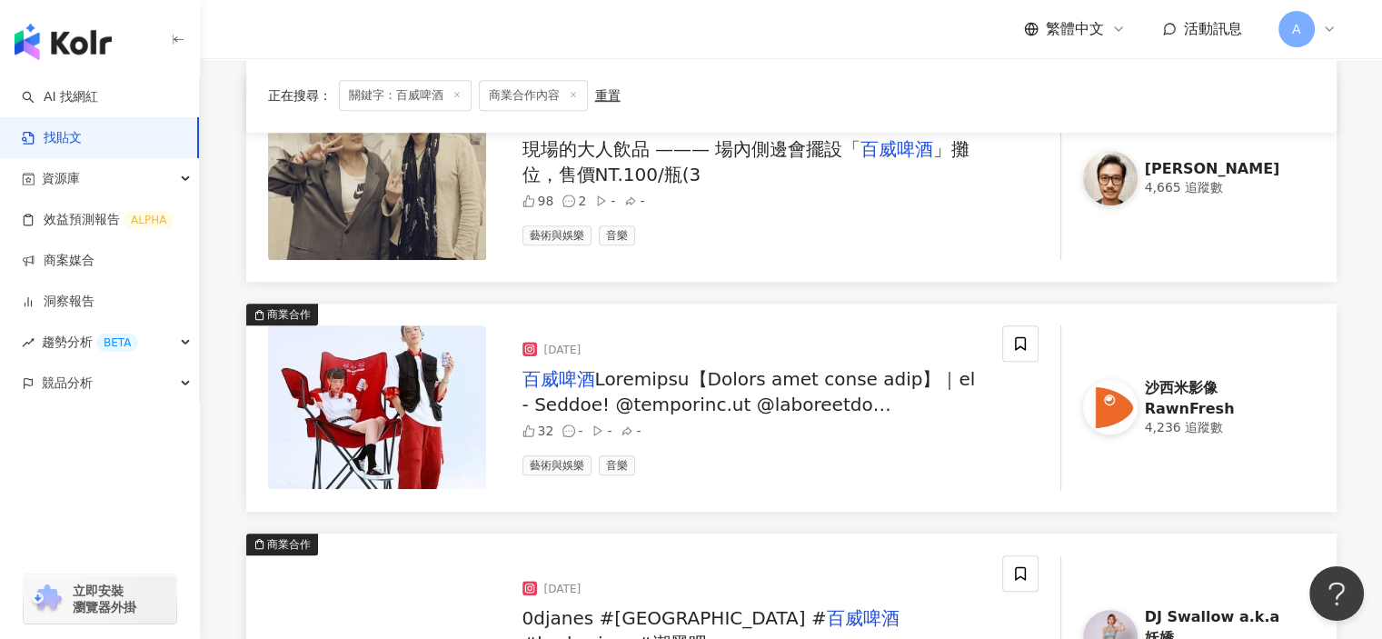
scroll to position [1181, 0]
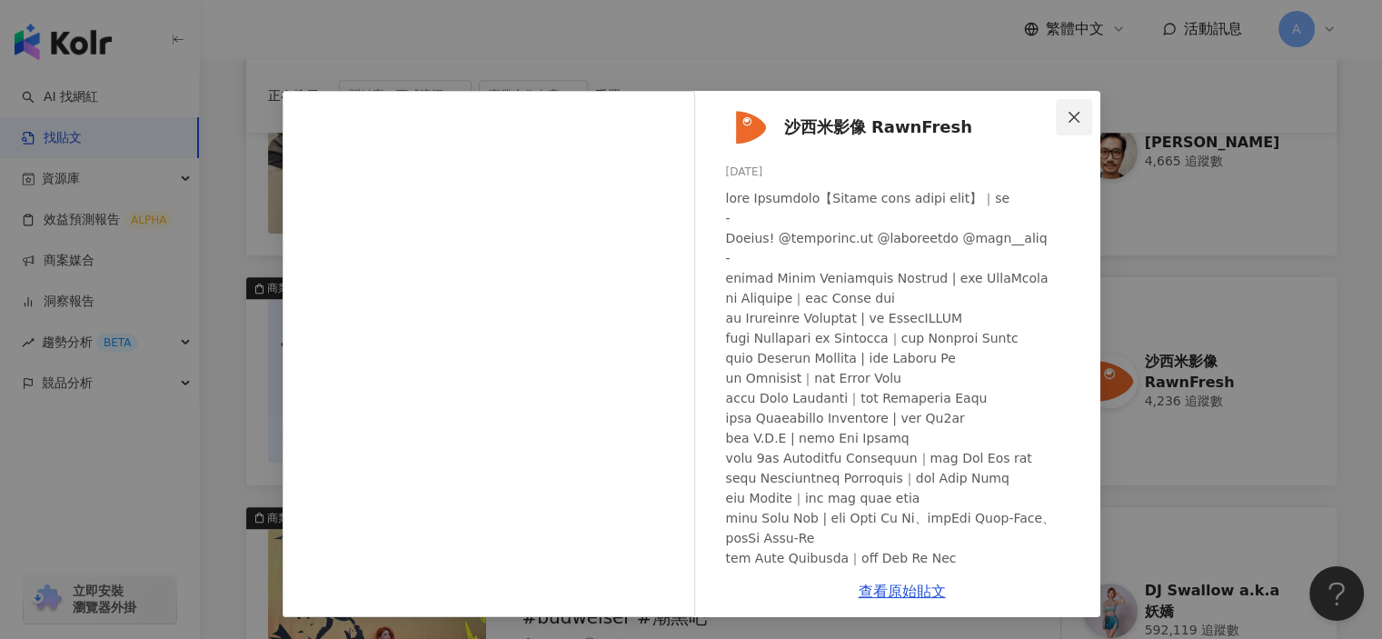
click at [1078, 112] on icon "close" at bounding box center [1073, 116] width 11 height 11
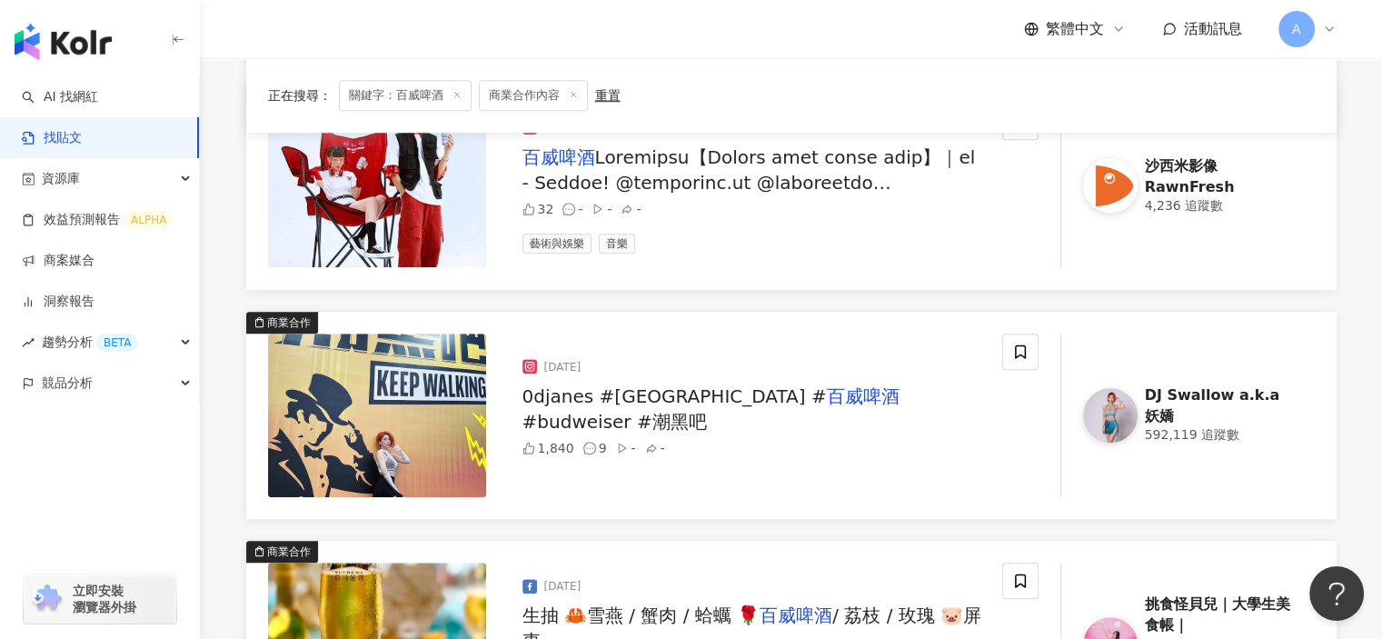
scroll to position [1454, 0]
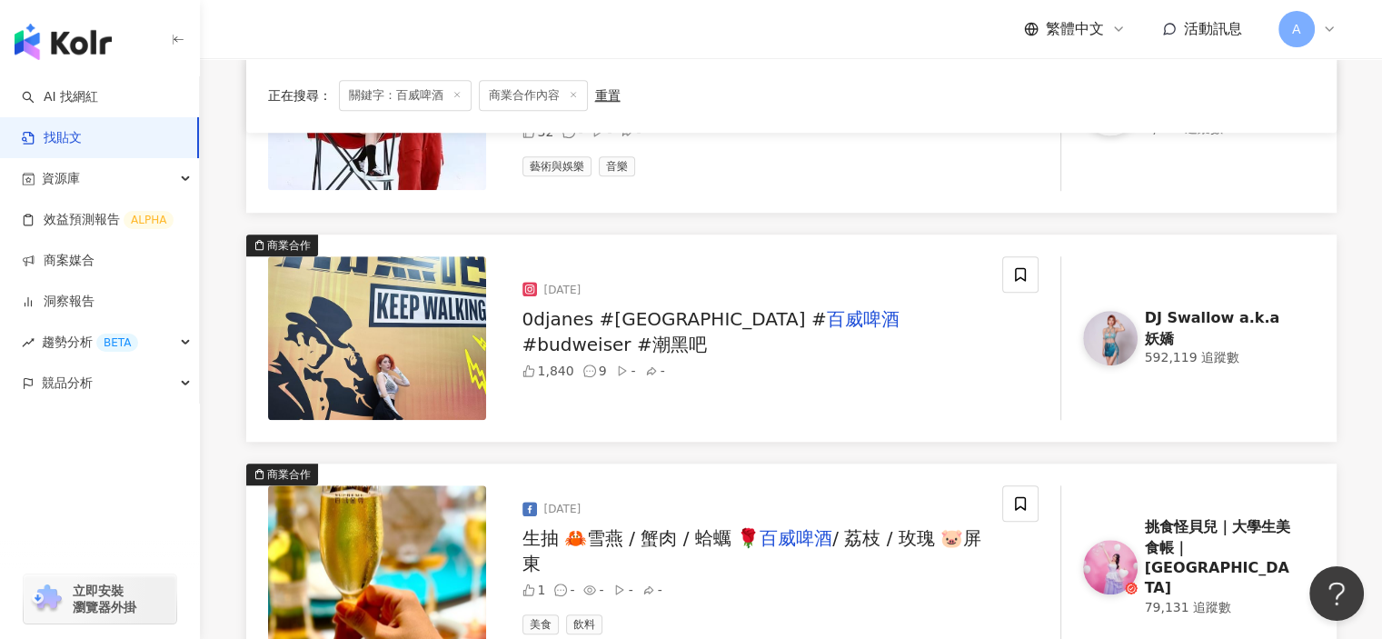
click at [707, 333] on span "#budweiser #潮黑吧" at bounding box center [614, 344] width 184 height 22
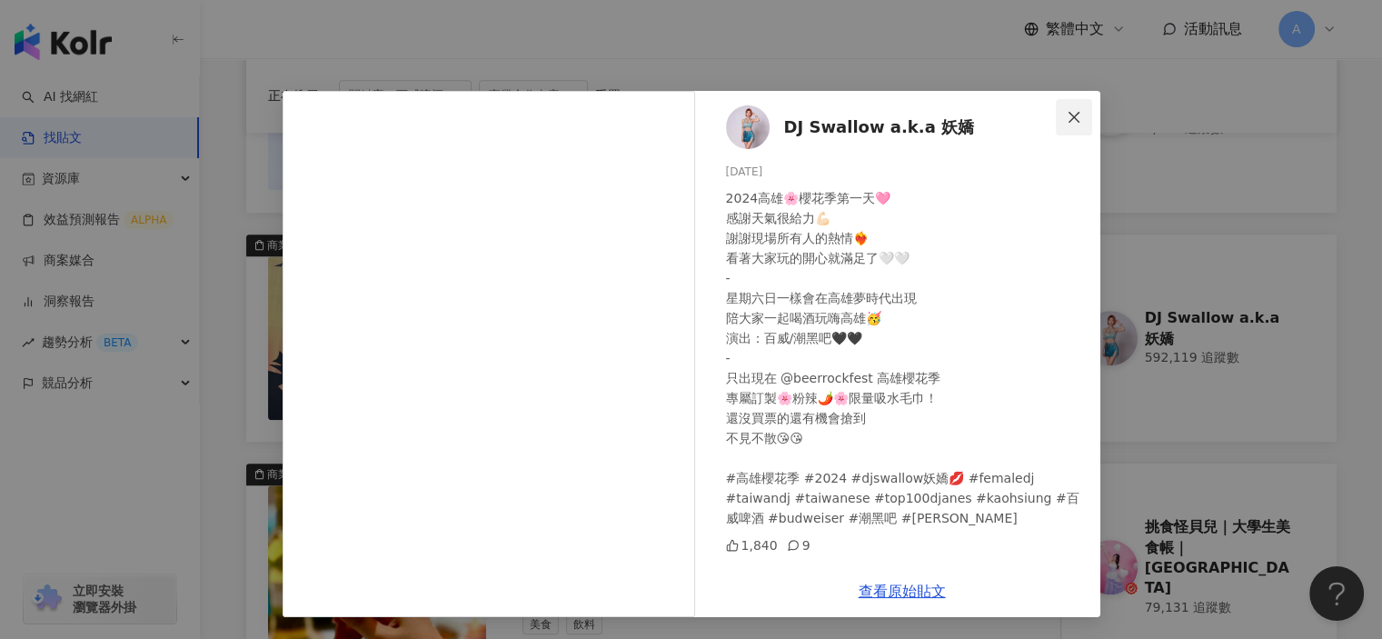
click at [1072, 113] on icon "close" at bounding box center [1074, 117] width 15 height 15
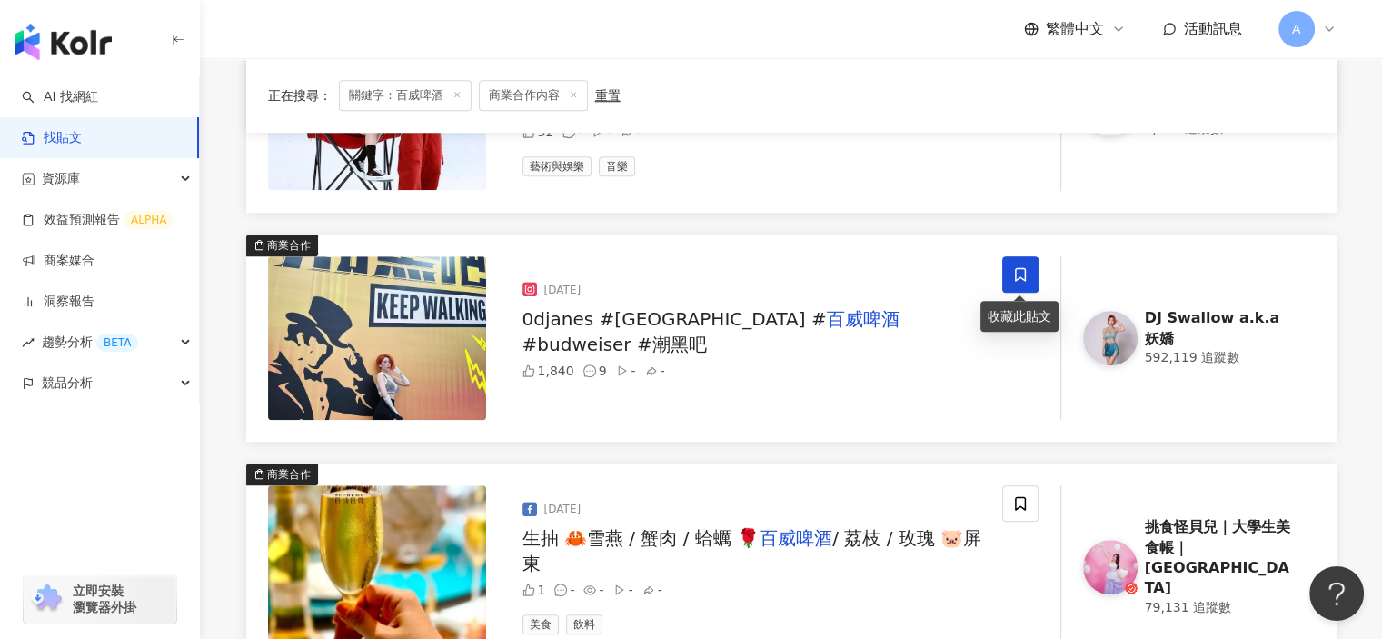
click at [1018, 271] on icon at bounding box center [1020, 274] width 16 height 16
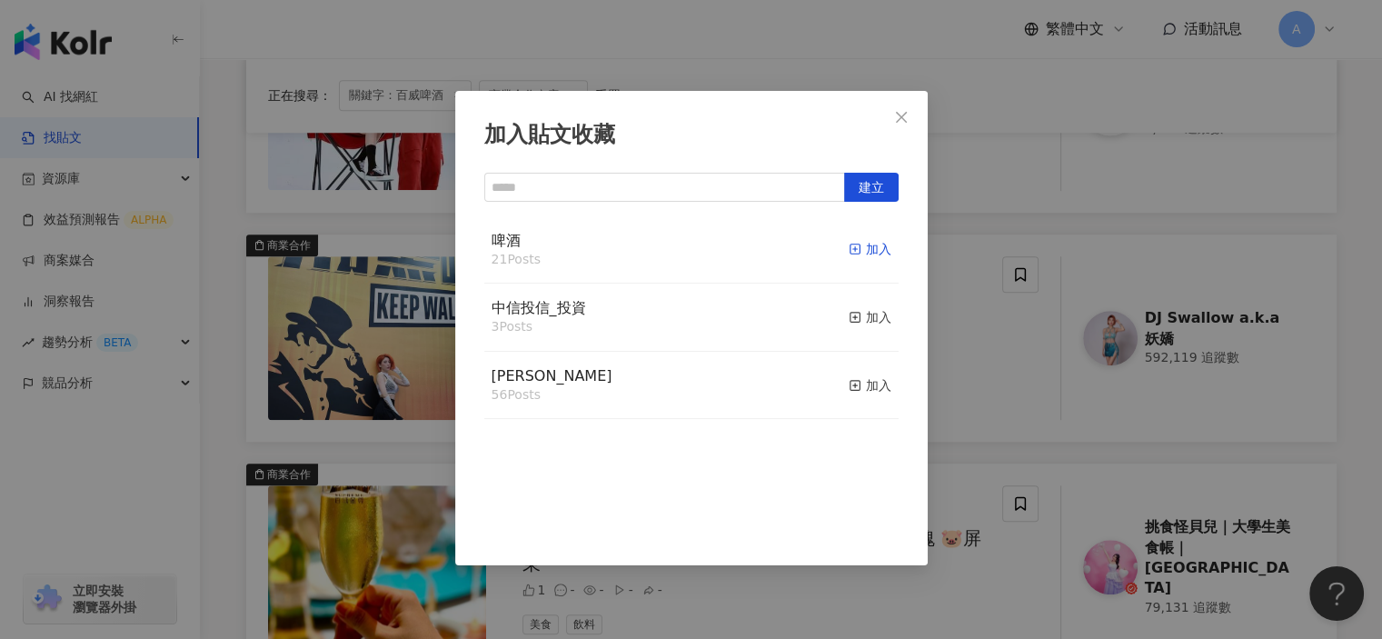
click at [849, 248] on icon "button" at bounding box center [855, 249] width 13 height 13
click at [999, 432] on div "加入貼文收藏 建立 啤酒 22 Posts 已加入 中信投信_投資 3 Posts 加入 麥香 56 Posts 加入" at bounding box center [691, 319] width 1382 height 639
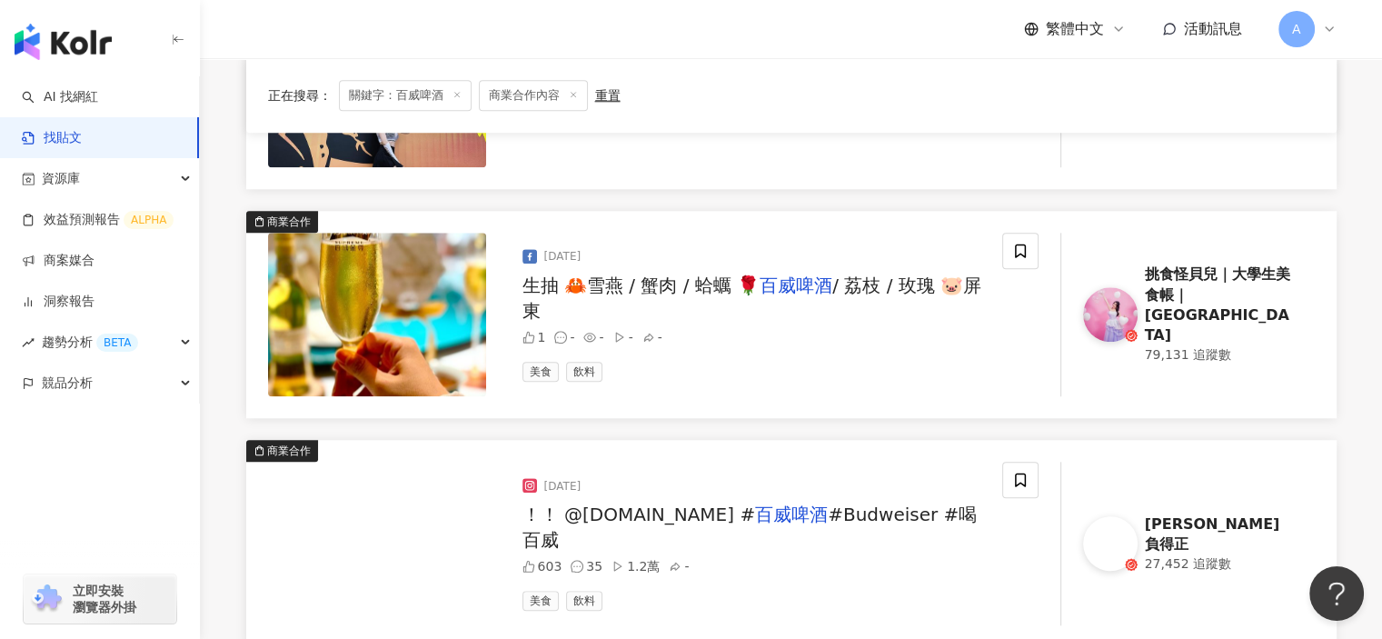
scroll to position [1817, 0]
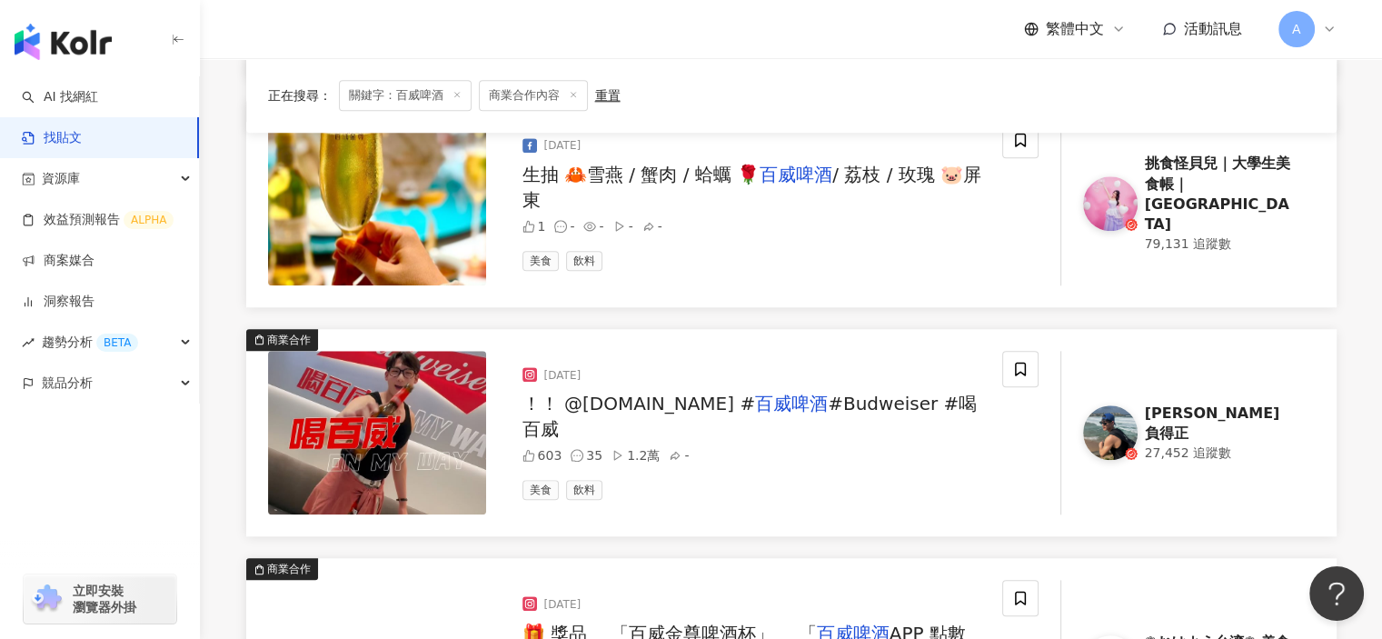
click at [901, 385] on div "2025/6/24" at bounding box center [754, 375] width 465 height 20
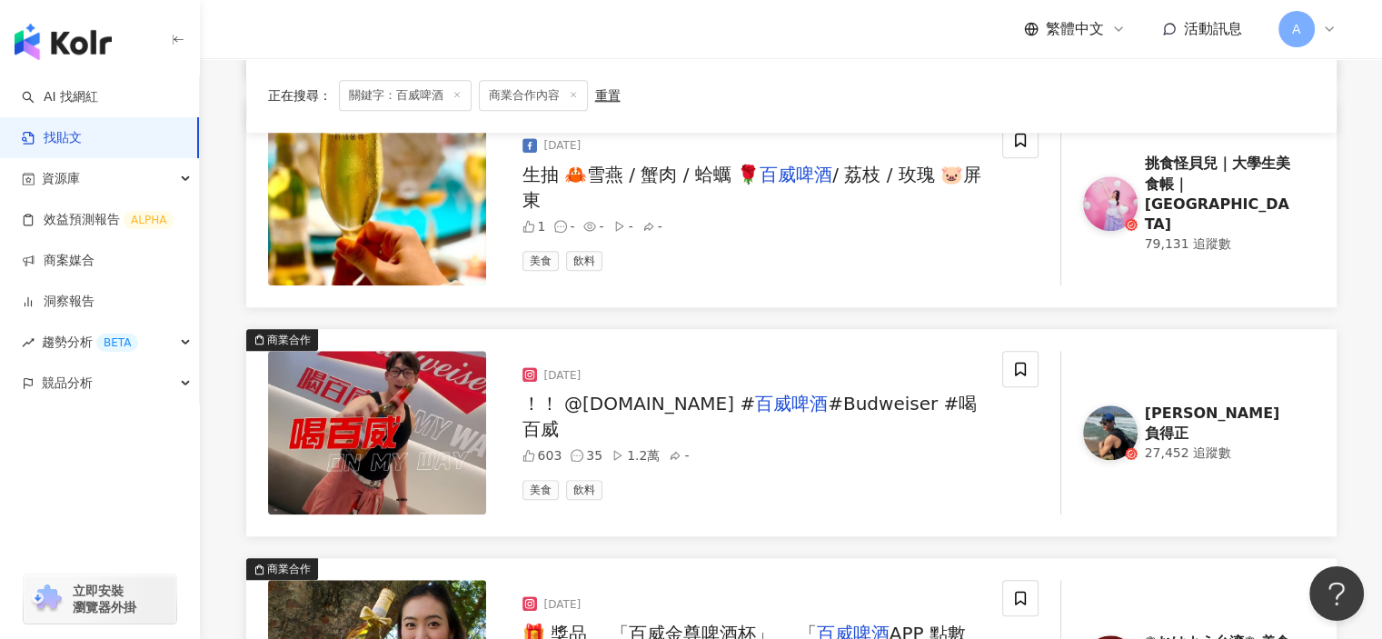
click at [901, 421] on span "#Budweiser #喝百威" at bounding box center [749, 415] width 455 height 47
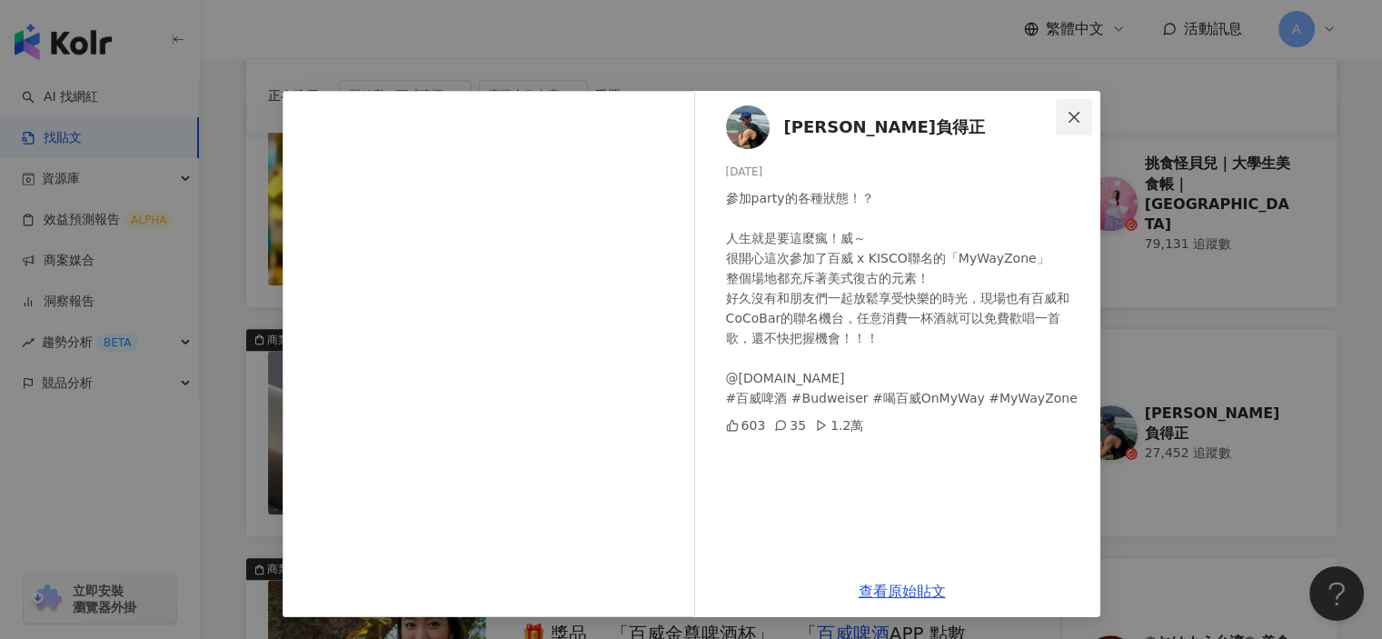
click at [1082, 106] on button "Close" at bounding box center [1074, 117] width 36 height 36
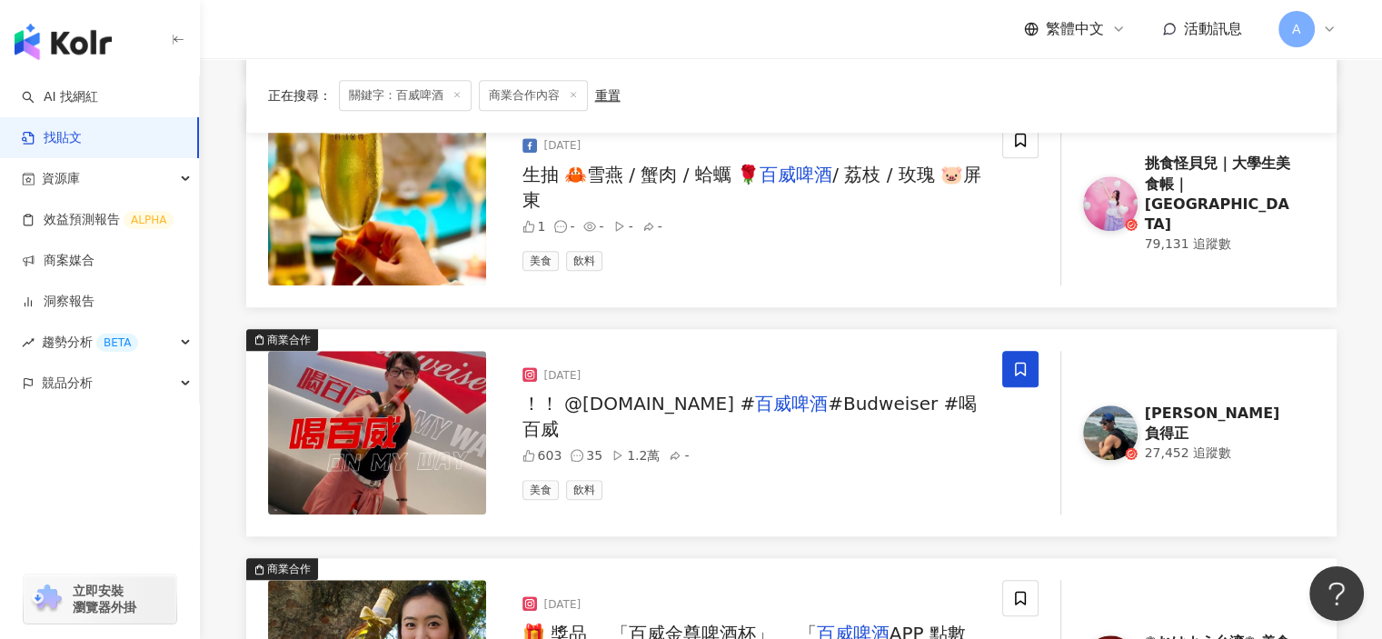
click at [1015, 363] on icon at bounding box center [1020, 369] width 11 height 14
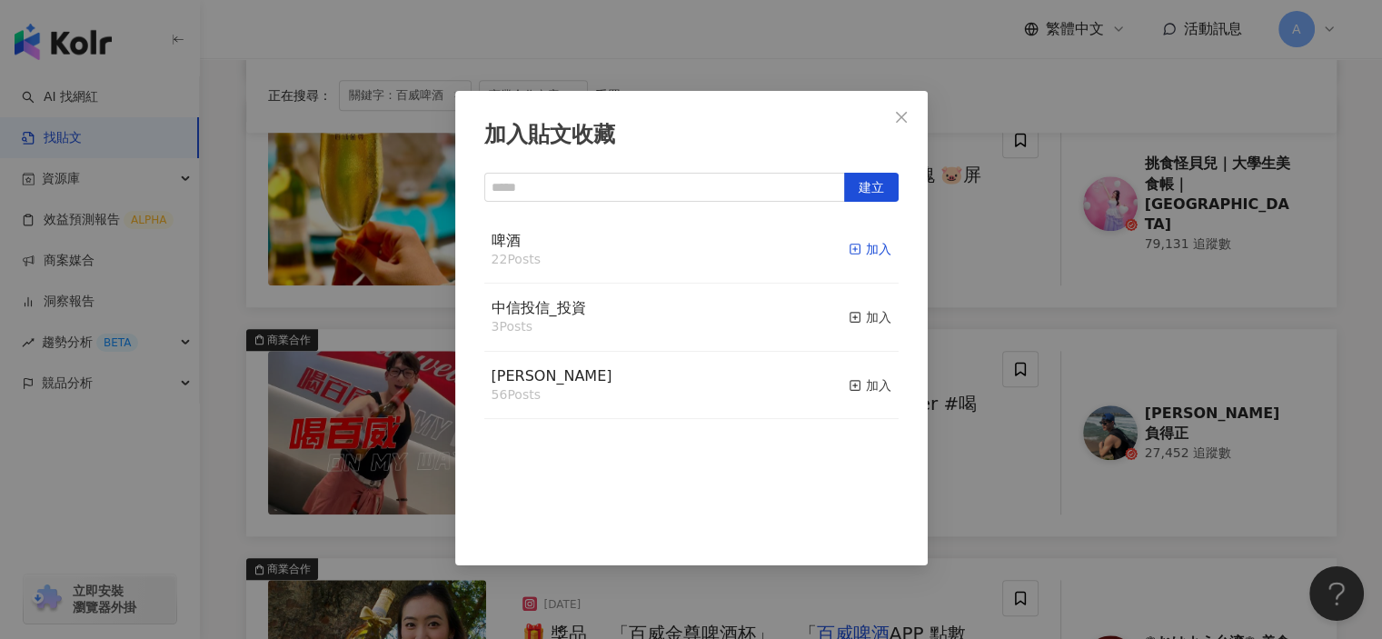
click at [849, 246] on icon "button" at bounding box center [855, 249] width 13 height 13
click at [1003, 507] on div "加入貼文收藏 建立 啤酒 23 Posts 已加入 中信投信_投資 3 Posts 加入 麥香 56 Posts 加入" at bounding box center [691, 319] width 1382 height 639
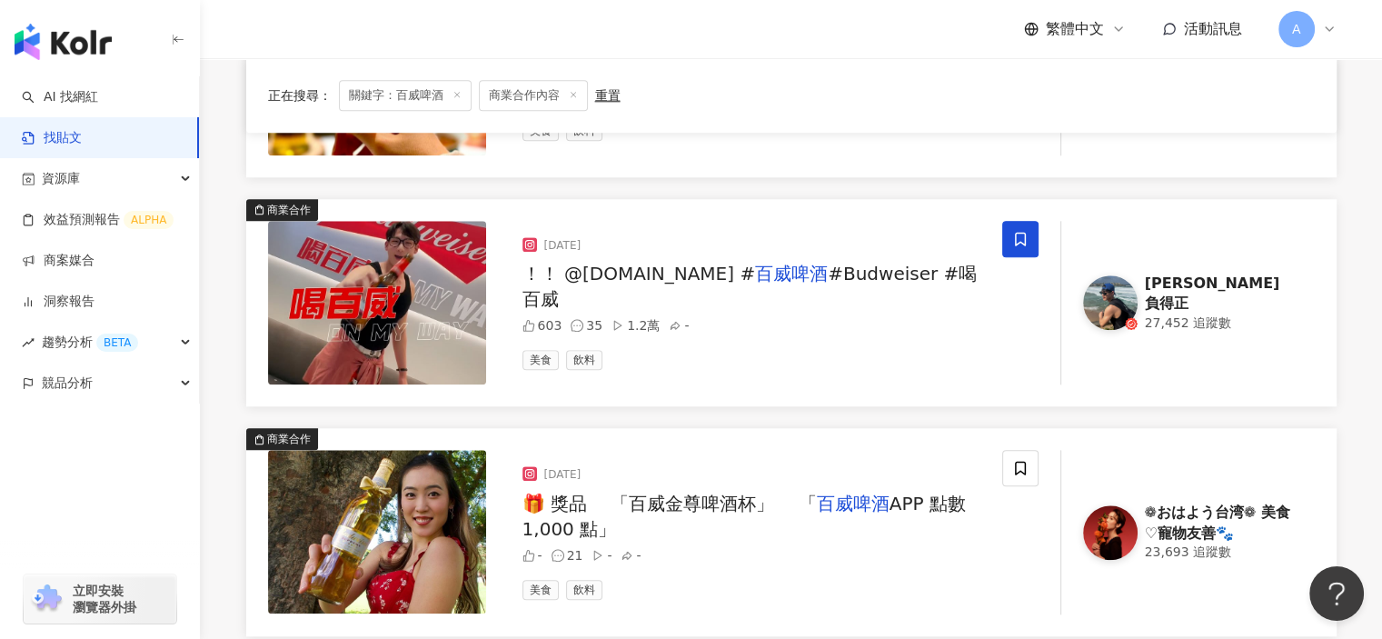
scroll to position [1999, 0]
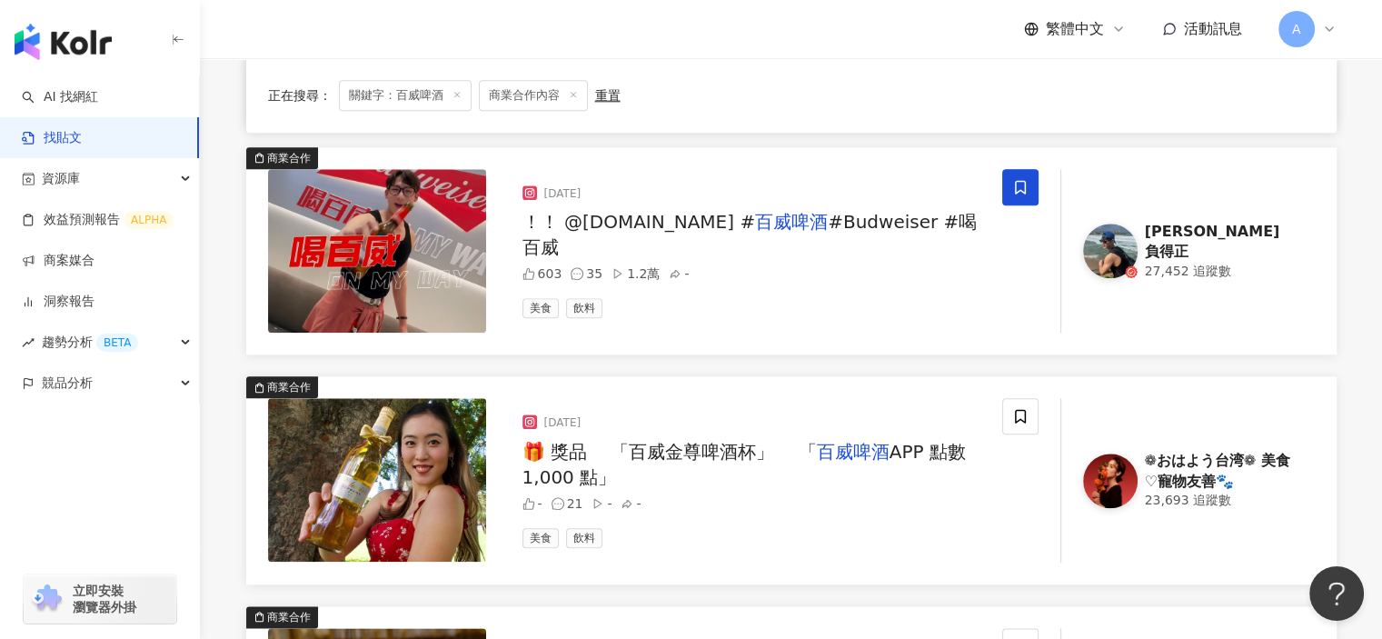
click at [930, 457] on span "APP 點數 1,000 點」" at bounding box center [743, 464] width 443 height 47
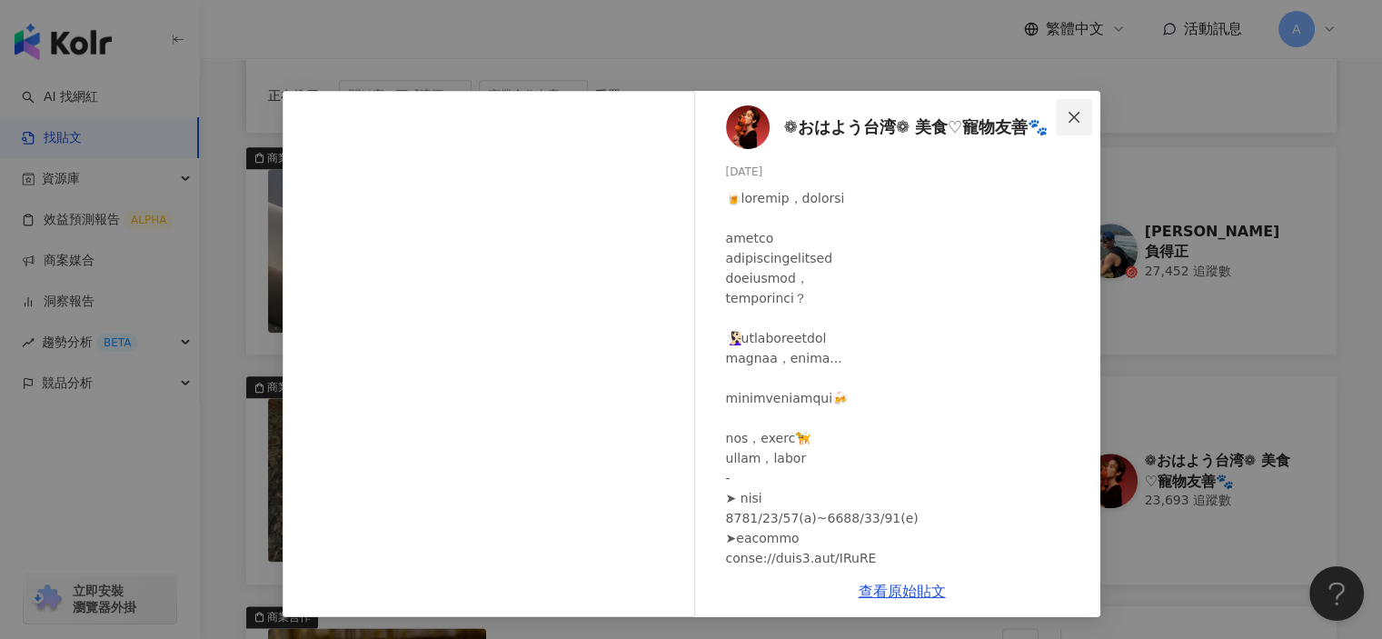
click at [1077, 110] on icon "close" at bounding box center [1074, 117] width 15 height 15
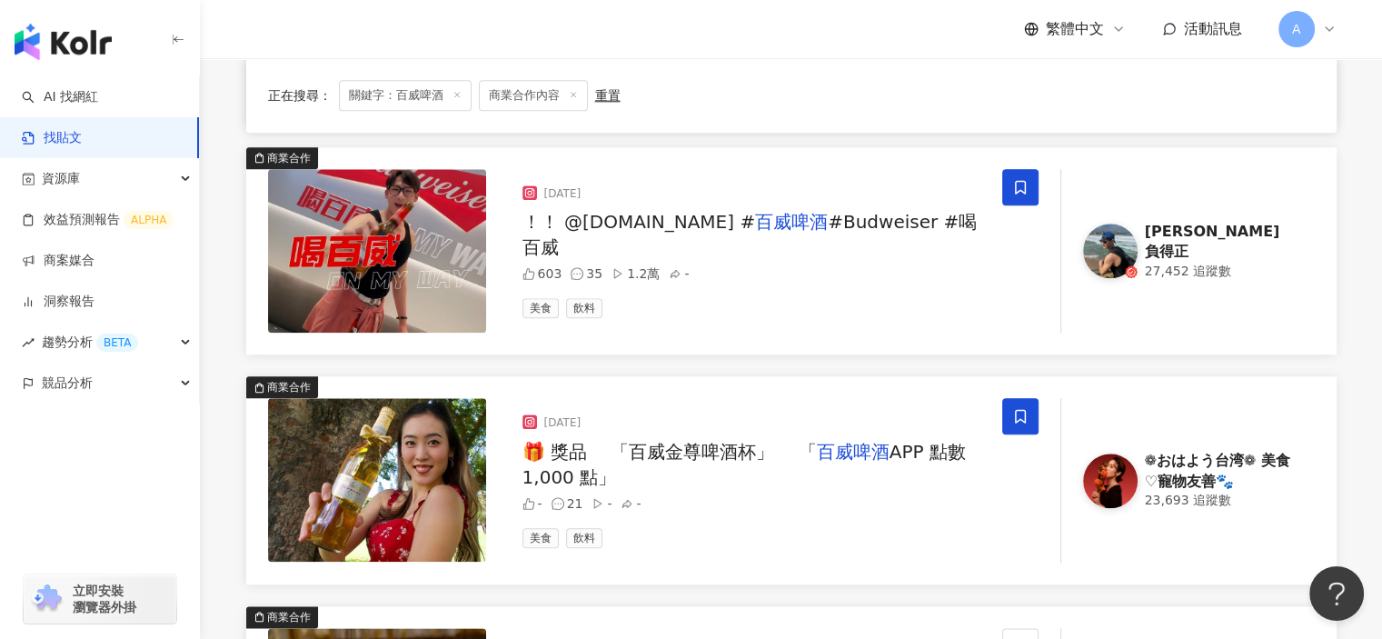
click at [1018, 410] on icon at bounding box center [1020, 417] width 11 height 14
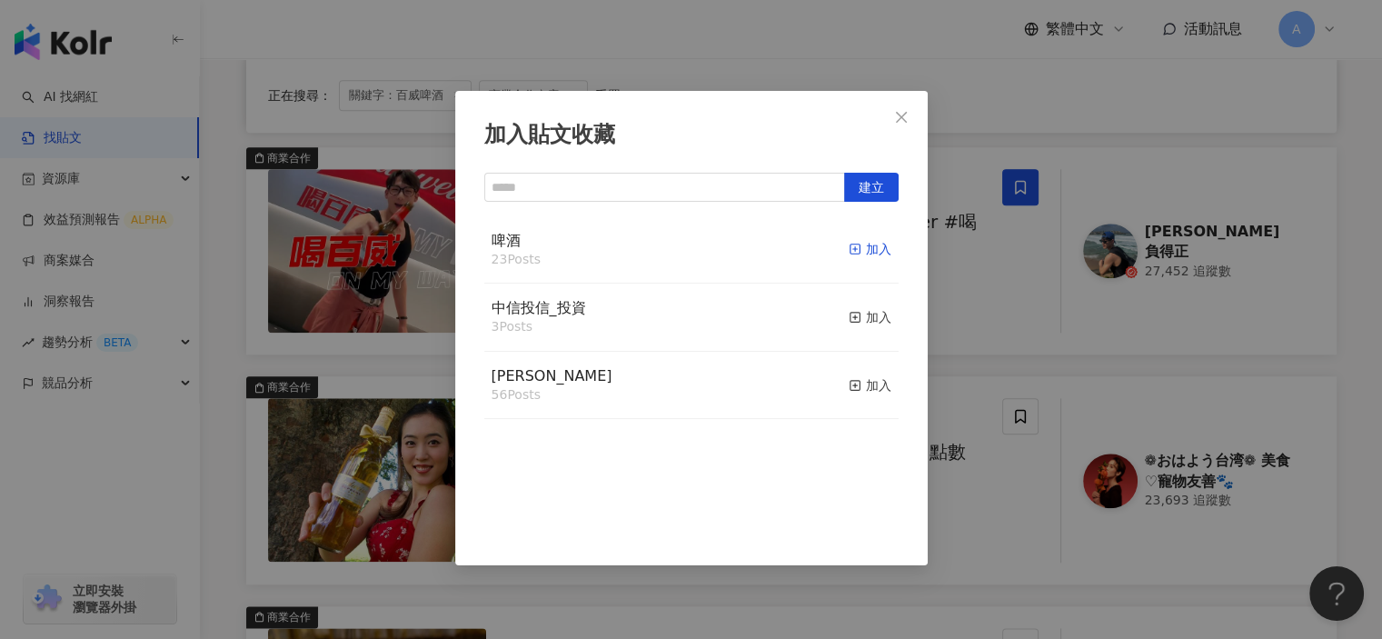
click at [849, 253] on icon "button" at bounding box center [855, 249] width 13 height 13
click at [961, 511] on div "加入貼文收藏 建立 啤酒 24 Posts 已加入 中信投信_投資 3 Posts 加入 麥香 56 Posts 加入" at bounding box center [691, 319] width 1382 height 639
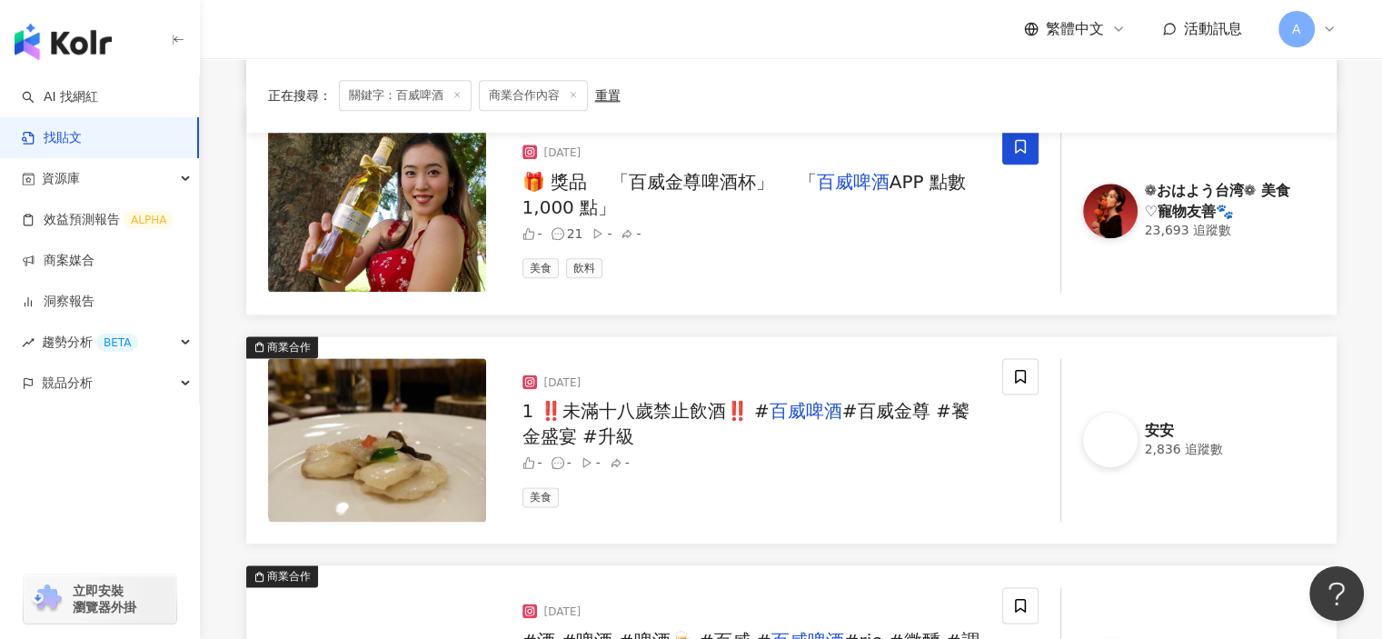
scroll to position [2271, 0]
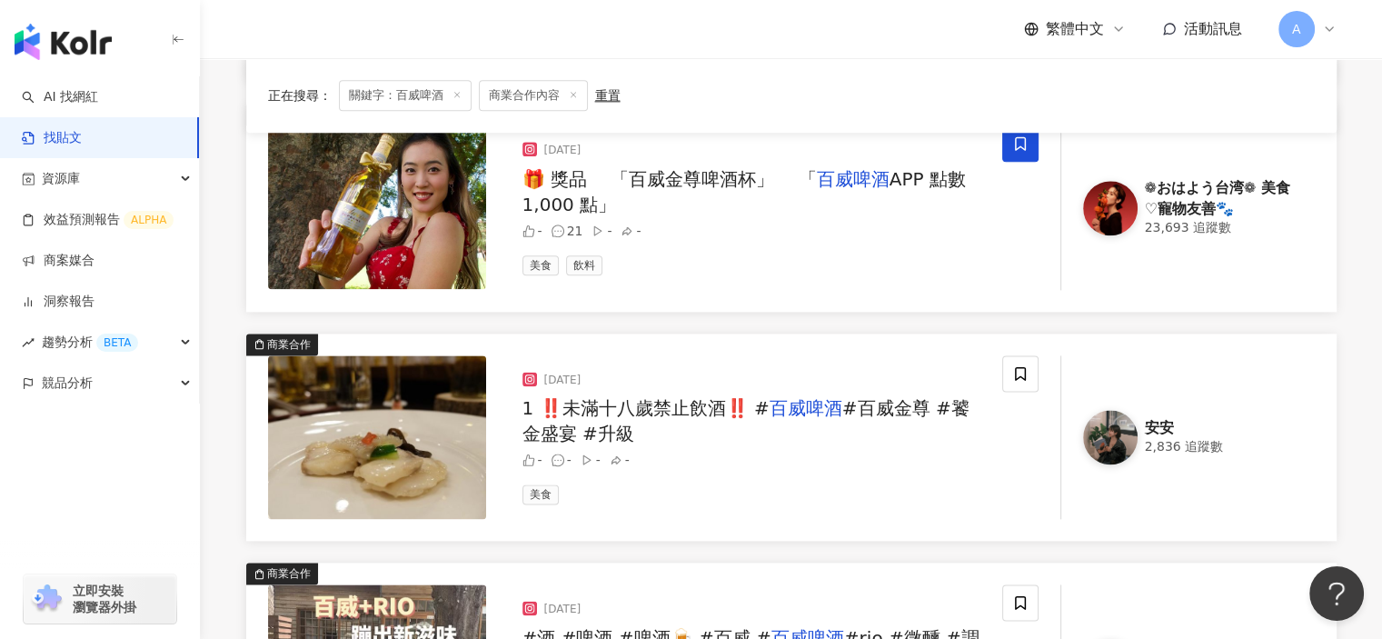
click at [863, 410] on span "#百威金尊 #饕金盛宴 #升級" at bounding box center [745, 420] width 447 height 47
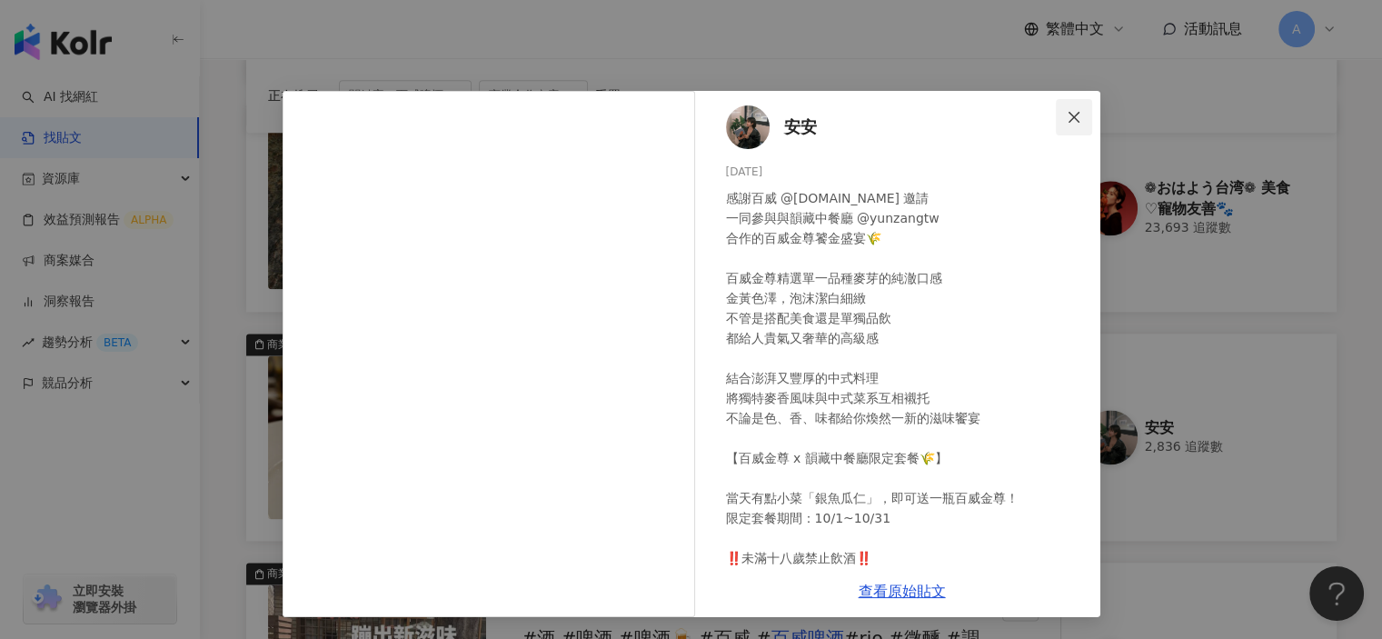
click at [1070, 108] on button "Close" at bounding box center [1074, 117] width 36 height 36
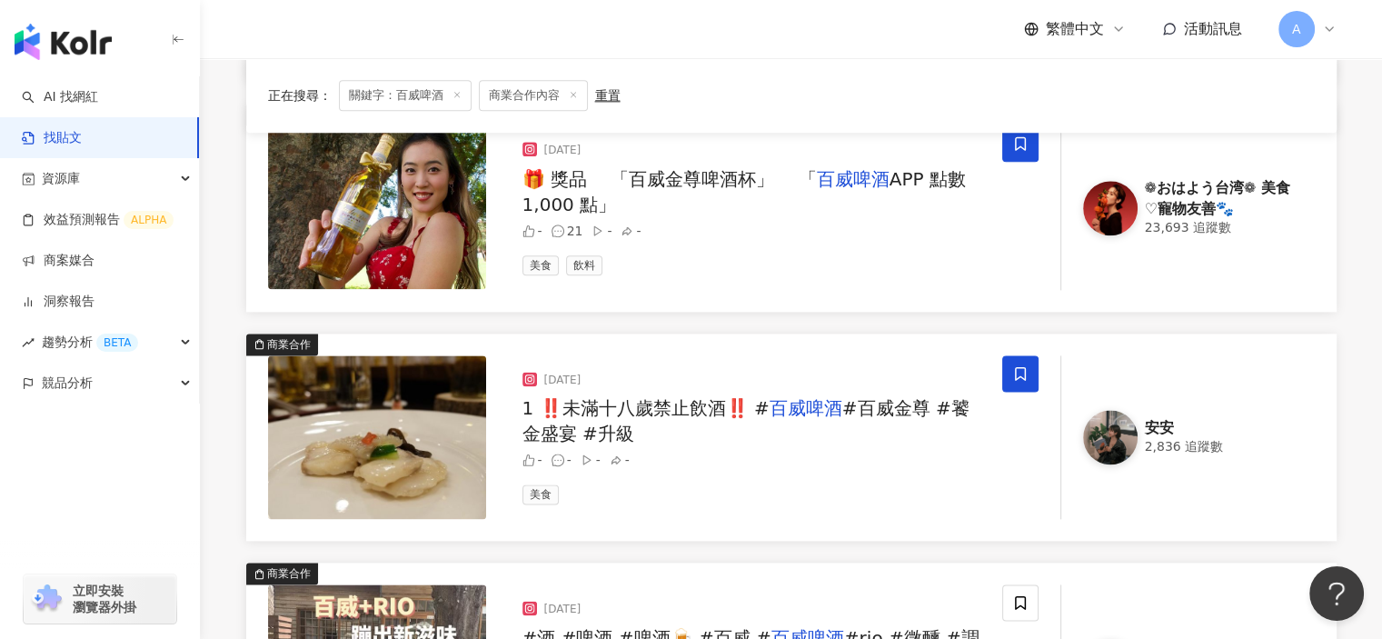
click at [1018, 374] on icon at bounding box center [1020, 373] width 16 height 16
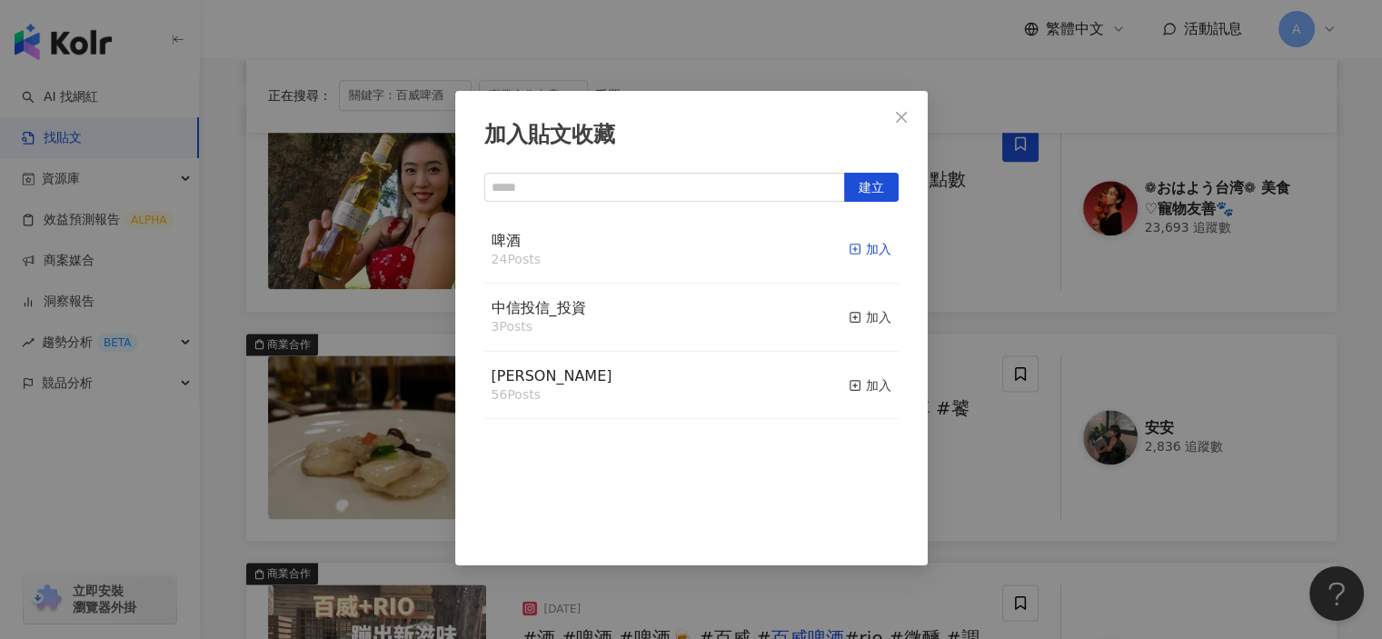
click at [849, 249] on icon "button" at bounding box center [855, 249] width 13 height 13
click at [980, 484] on div "加入貼文收藏 建立 啤酒 25 Posts 已加入 中信投信_投資 3 Posts 加入 麥香 56 Posts 加入" at bounding box center [691, 319] width 1382 height 639
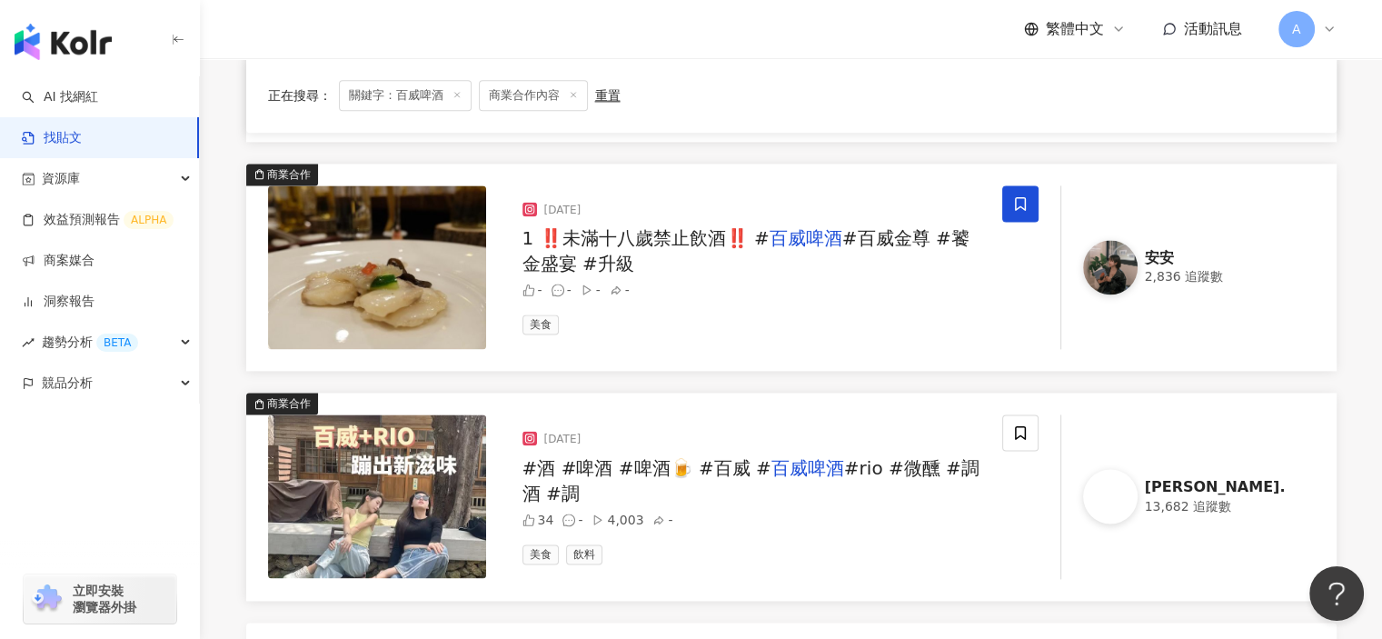
scroll to position [2544, 0]
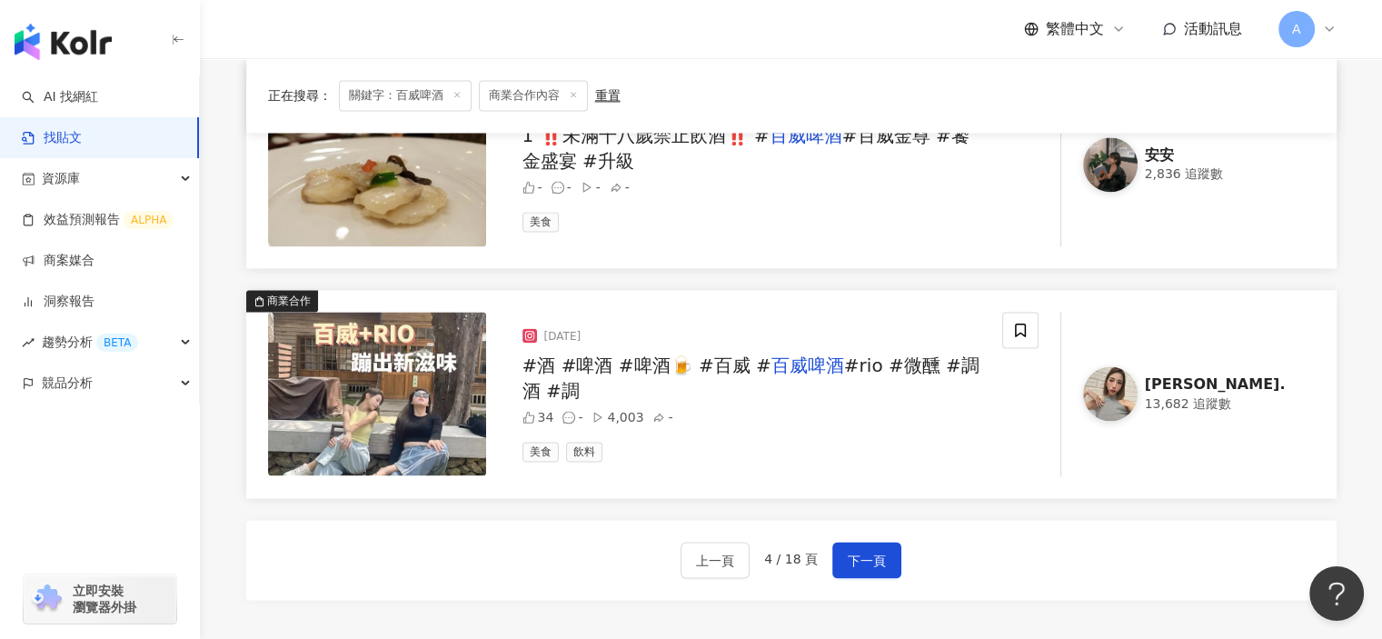
click at [915, 375] on span "#rio #微醺 #調酒 #調" at bounding box center [750, 377] width 457 height 47
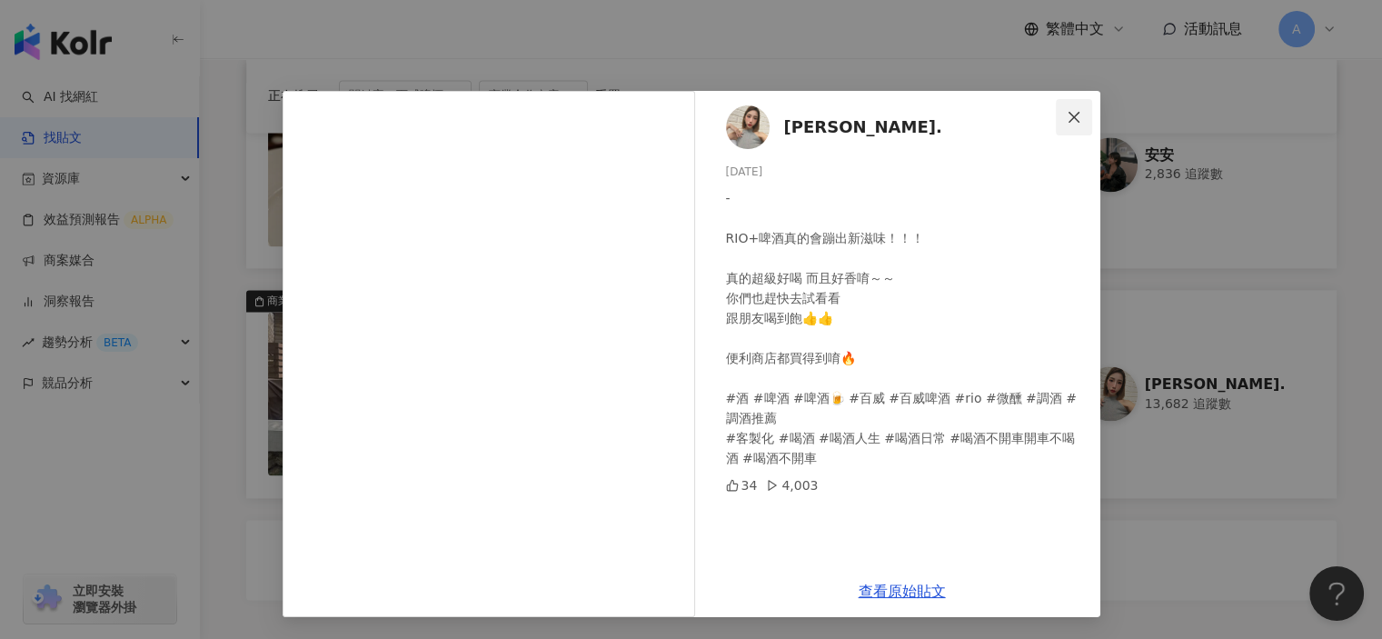
click at [1081, 108] on button "Close" at bounding box center [1074, 117] width 36 height 36
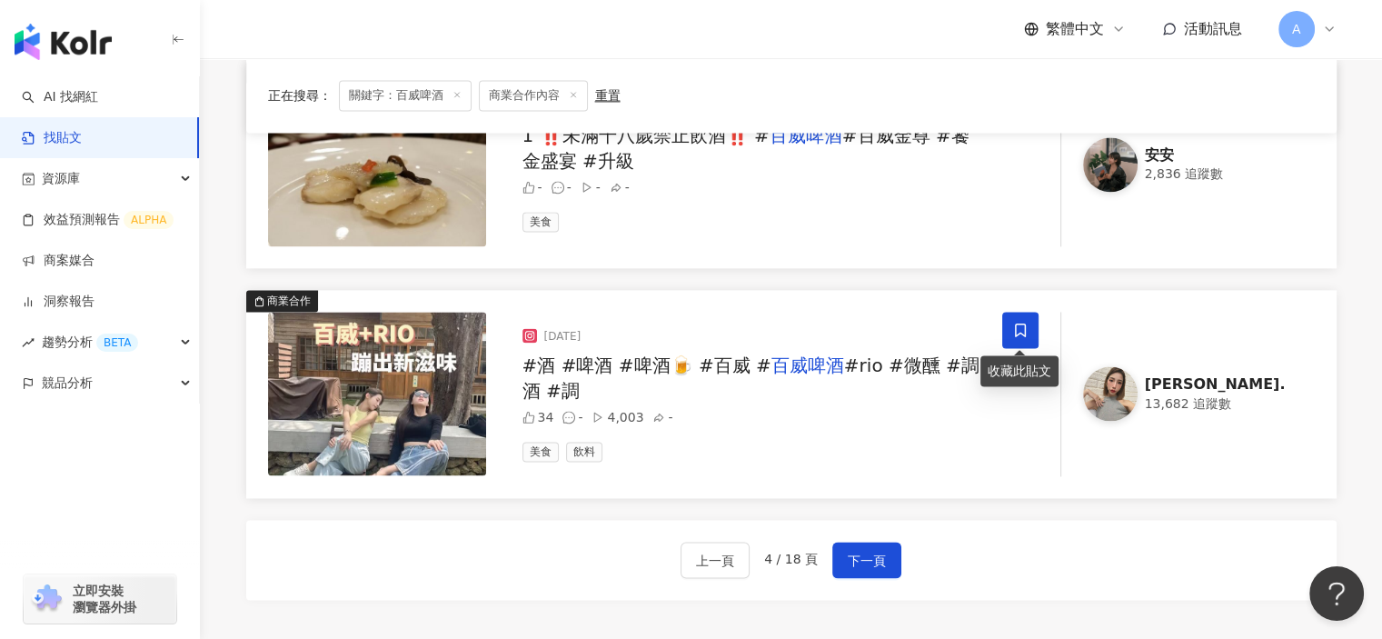
click at [1029, 337] on span at bounding box center [1020, 330] width 36 height 36
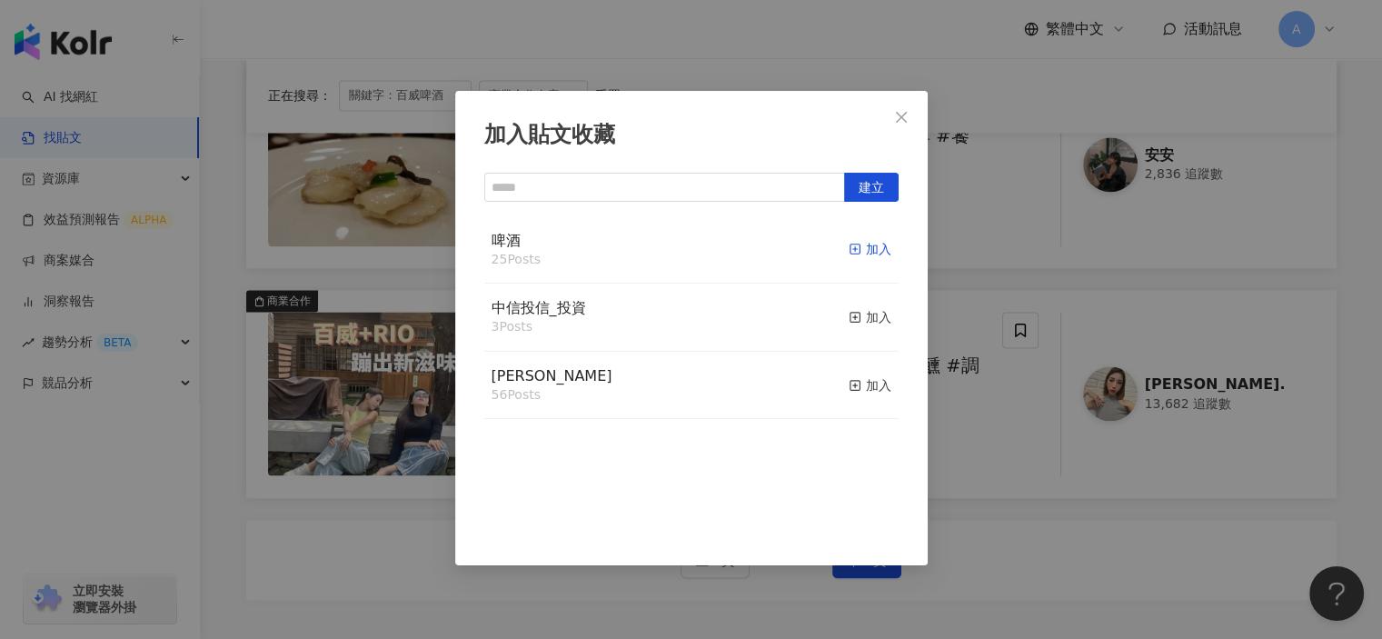
click at [849, 251] on icon "button" at bounding box center [855, 249] width 13 height 13
click at [982, 508] on div "加入貼文收藏 建立 啤酒 26 Posts 已加入 中信投信_投資 3 Posts 加入 麥香 56 Posts 加入" at bounding box center [691, 319] width 1382 height 639
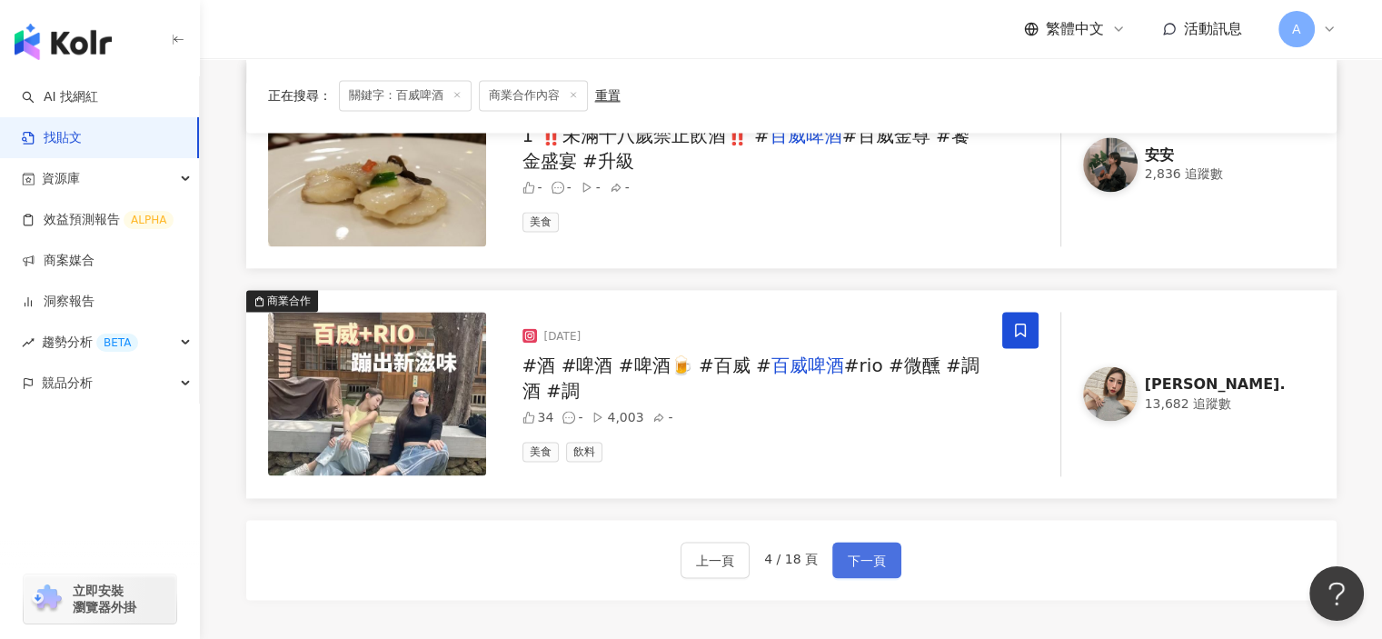
click at [861, 554] on span "下一頁" at bounding box center [867, 561] width 38 height 22
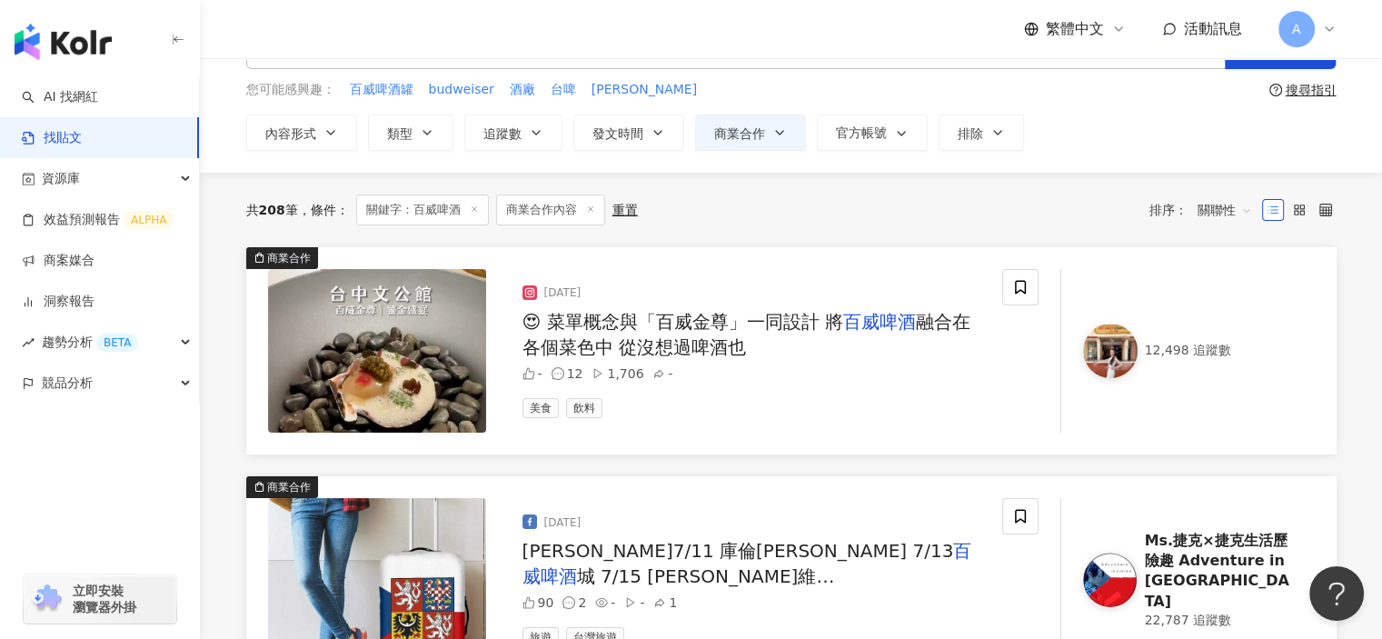
scroll to position [0, 0]
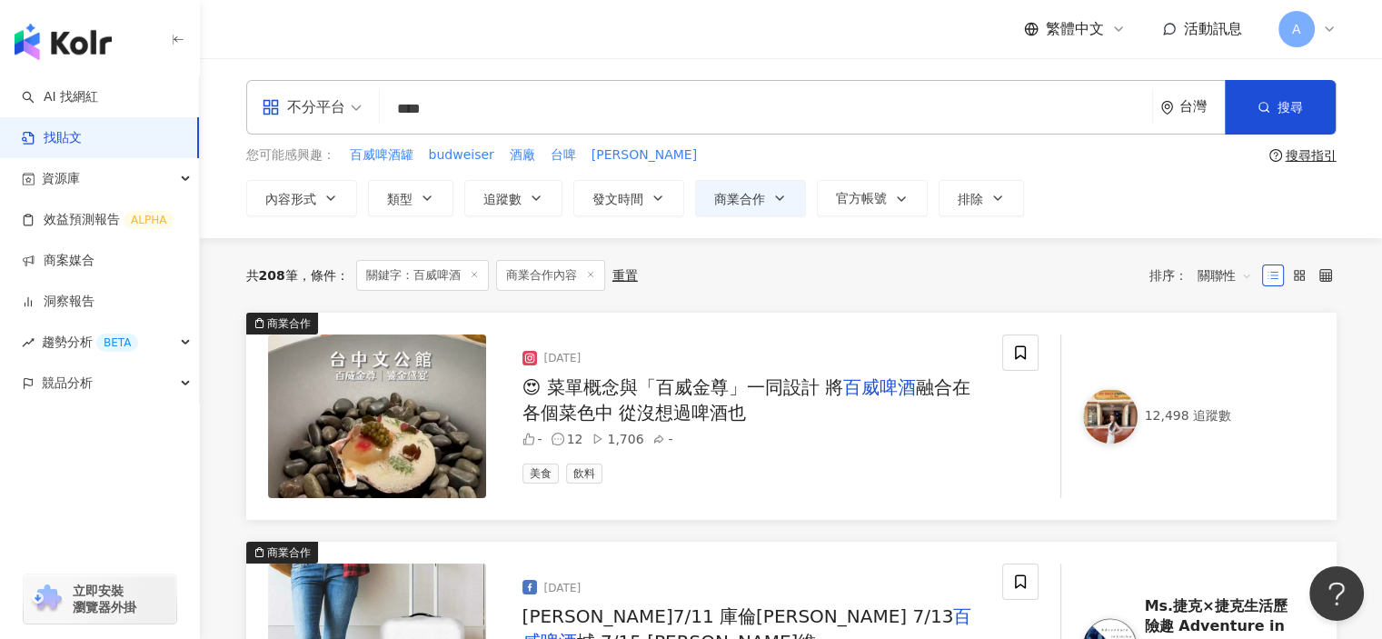
click at [809, 407] on div "😍 菜單概念與「百威金尊」一同設計 將 百威啤酒 融合在各個菜色中 從沒想過啤酒也" at bounding box center [754, 399] width 465 height 51
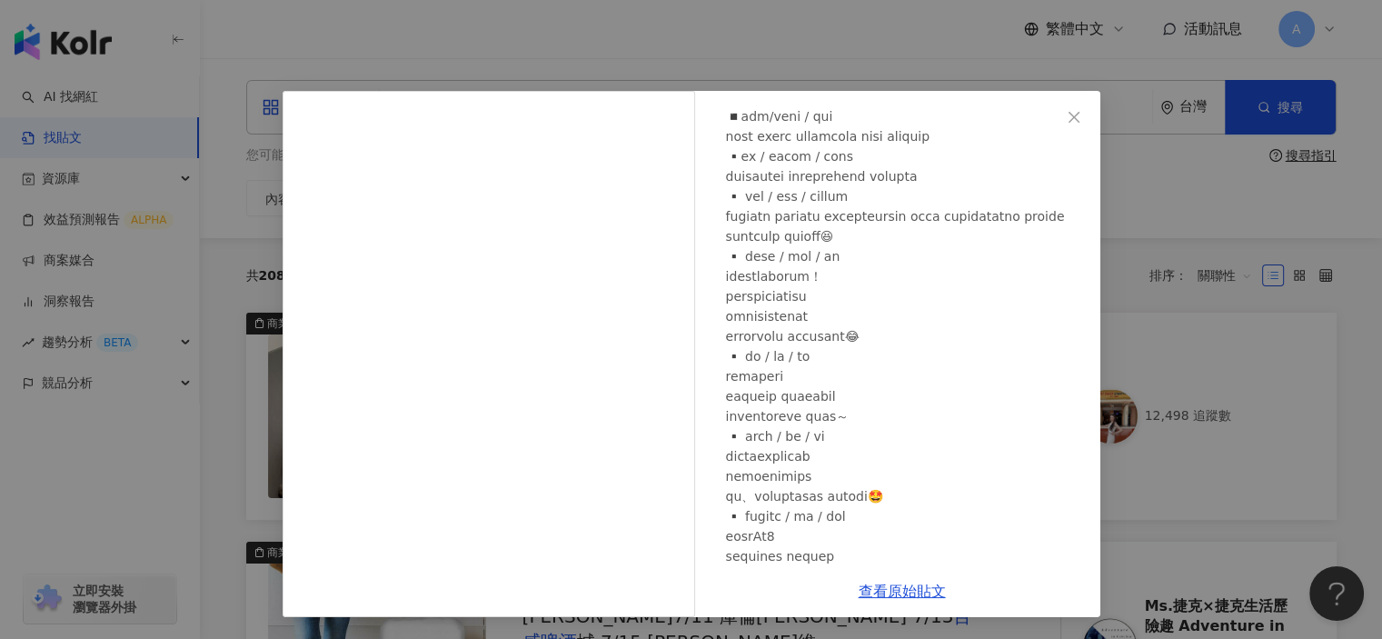
scroll to position [454, 0]
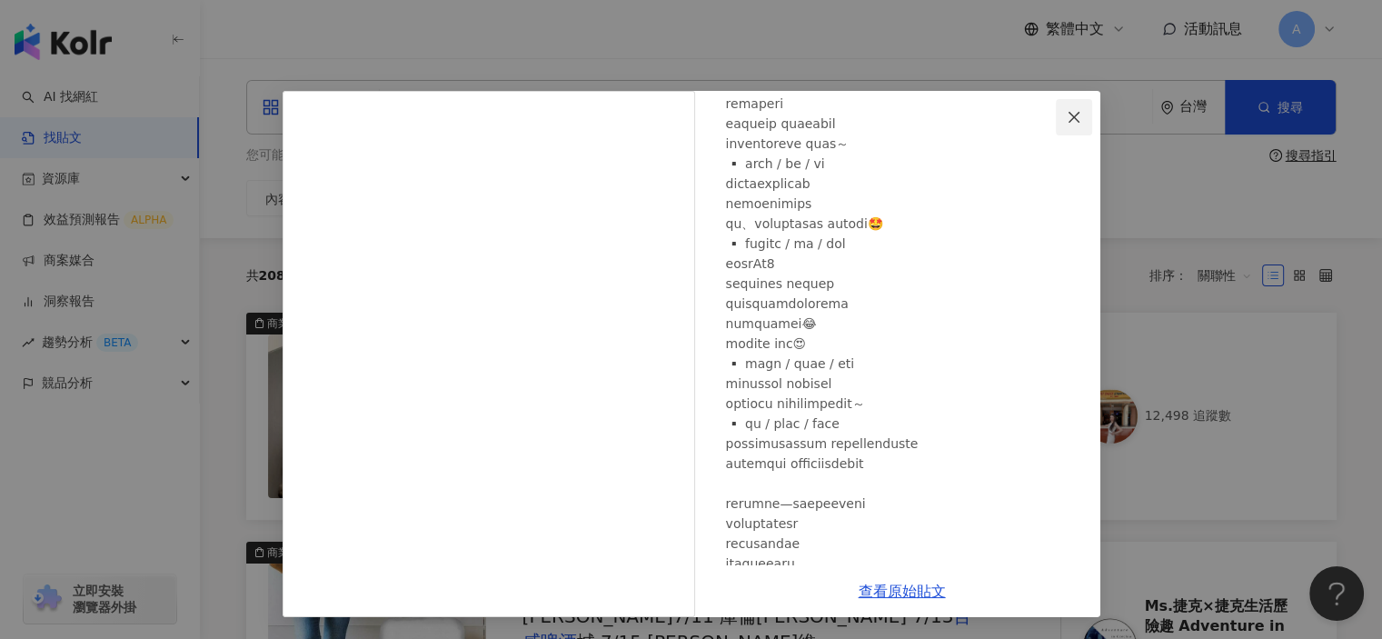
click at [1074, 110] on icon "close" at bounding box center [1074, 117] width 15 height 15
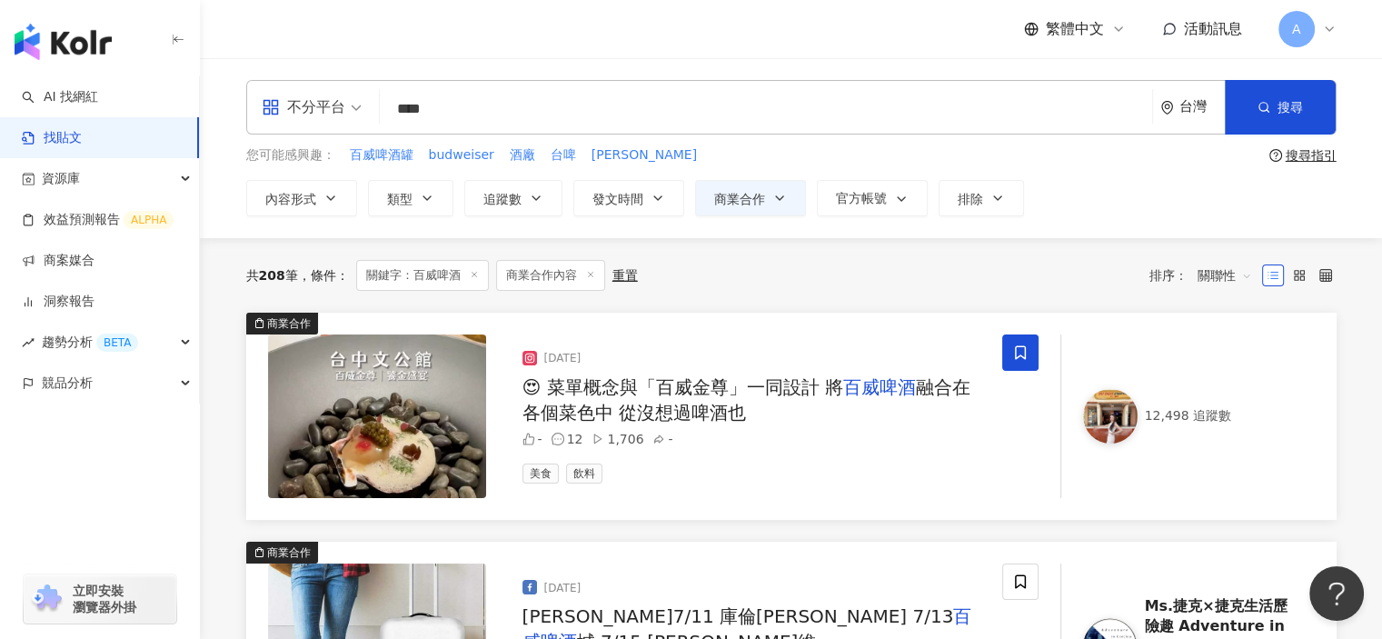
click at [1017, 345] on icon at bounding box center [1020, 352] width 11 height 14
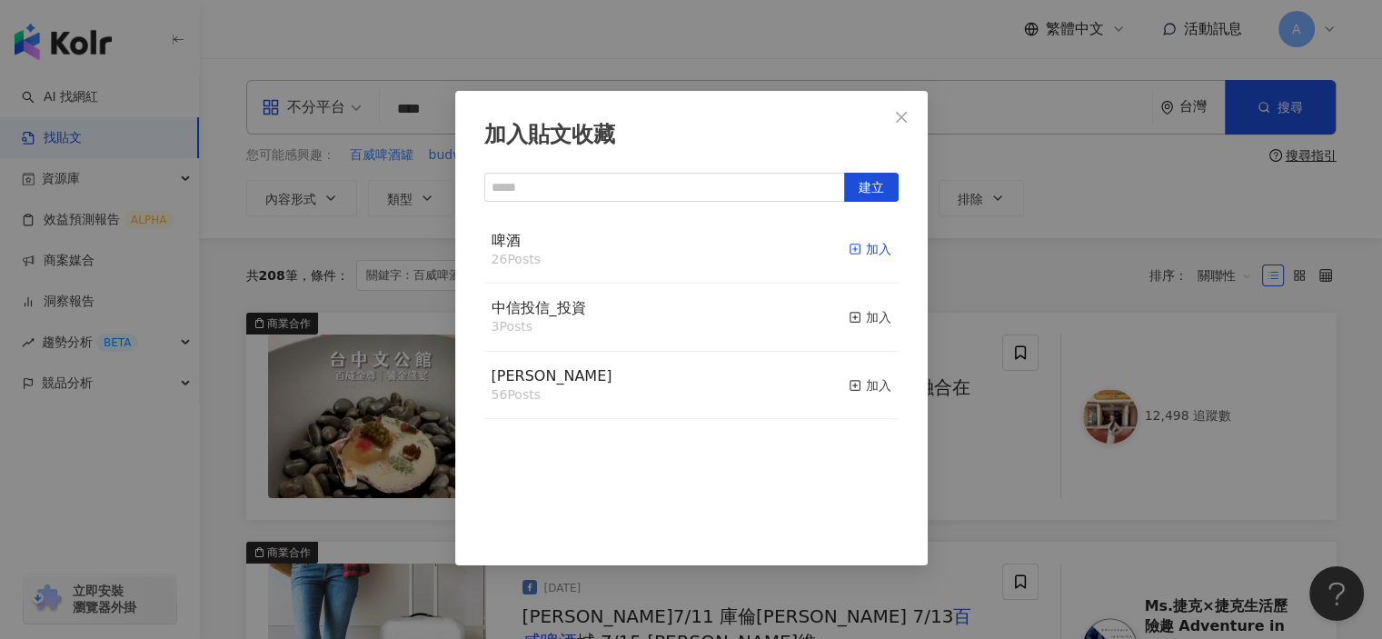
click at [849, 253] on icon "button" at bounding box center [855, 249] width 13 height 13
click at [978, 499] on div "加入貼文收藏 建立 啤酒 27 Posts 已加入 中信投信_投資 3 Posts 加入 麥香 56 Posts 加入" at bounding box center [691, 319] width 1382 height 639
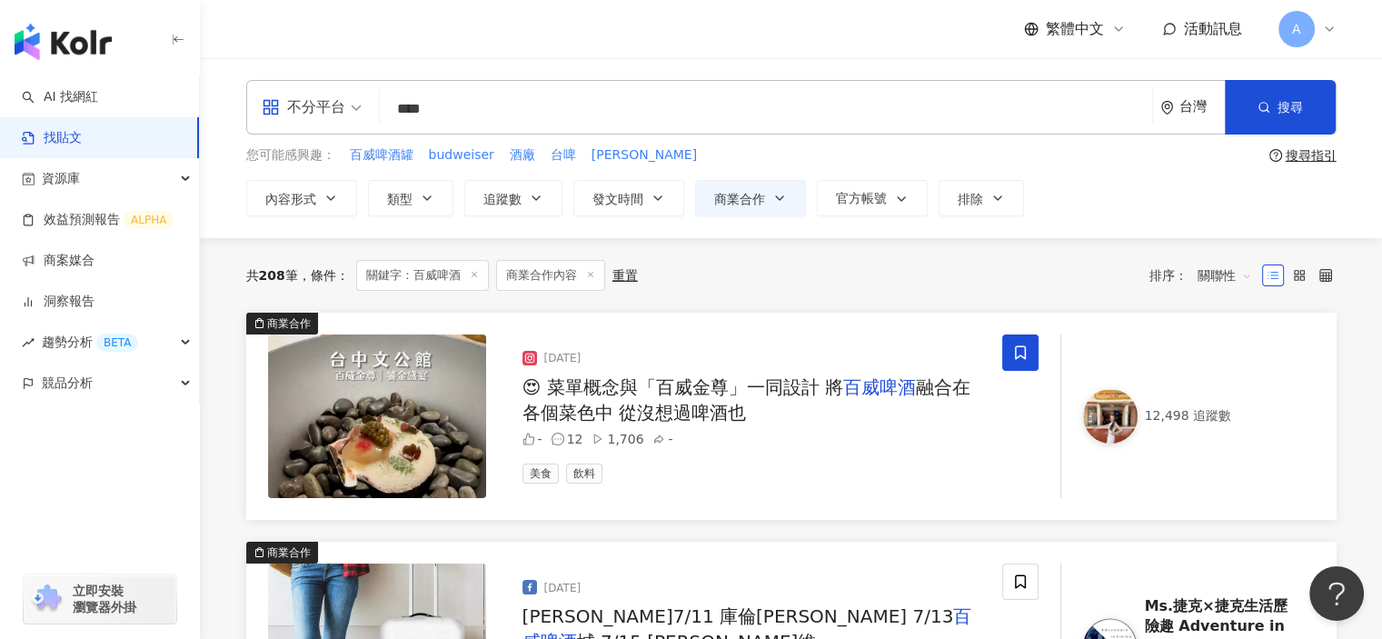
scroll to position [273, 0]
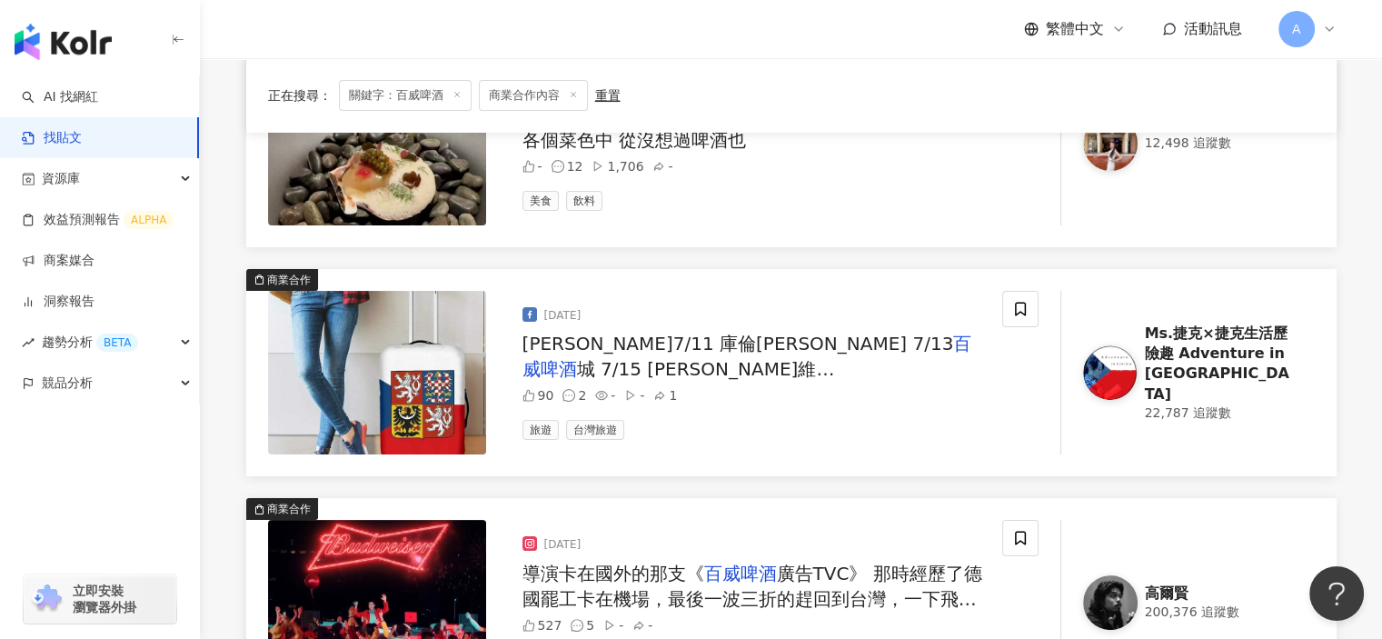
click at [835, 358] on span "城 7/15 卡羅維瓦莉溫泉區" at bounding box center [678, 381] width 313 height 47
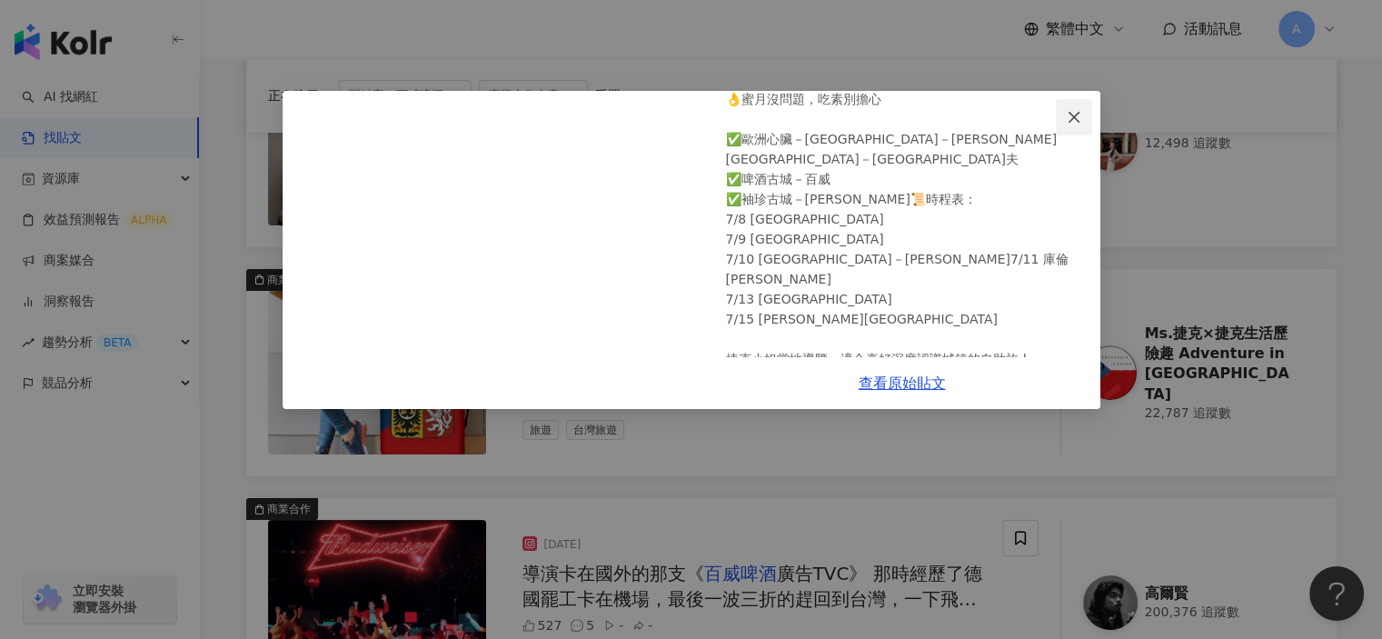
click at [1081, 114] on span "Close" at bounding box center [1074, 117] width 36 height 15
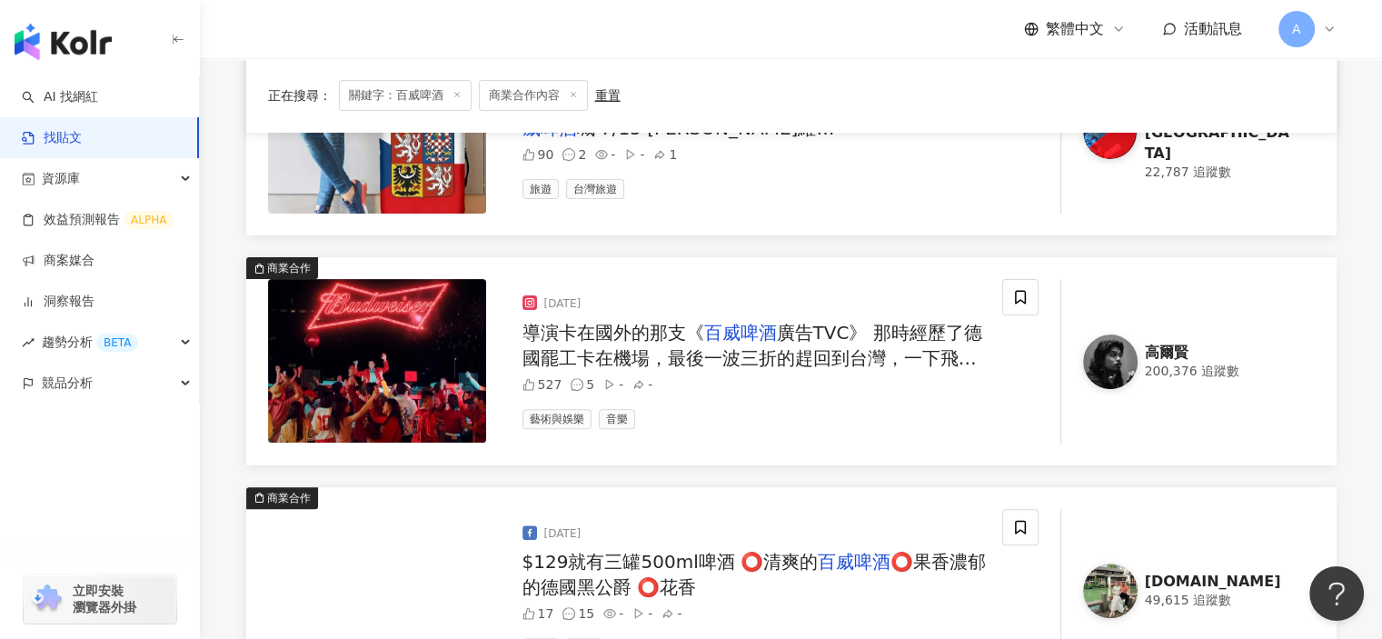
scroll to position [545, 0]
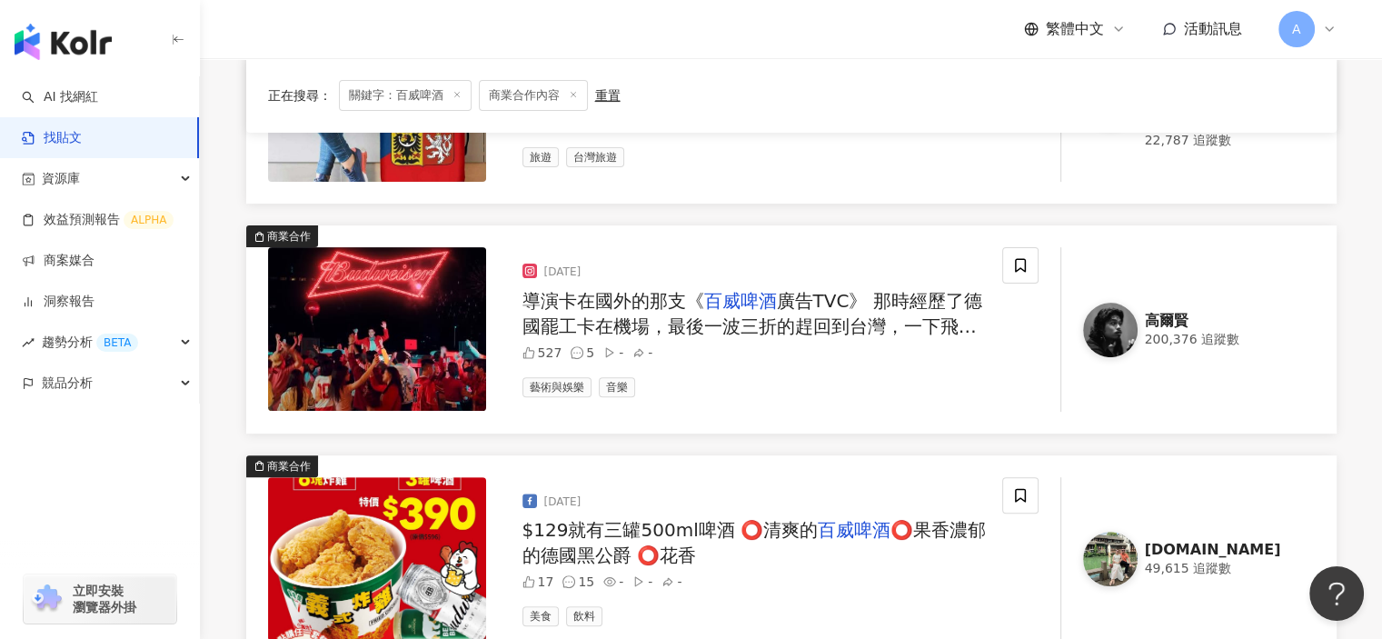
click at [934, 323] on span "廣告TVC》 那時經歷了德國罷工卡在機場，最後一波三折的趕回到台灣，一下飛機直奔現場行李都沒拿，感謝現場幫我Carry 了4/1的周暐，還有臨時來支援攝影的仲…" at bounding box center [752, 377] width 460 height 174
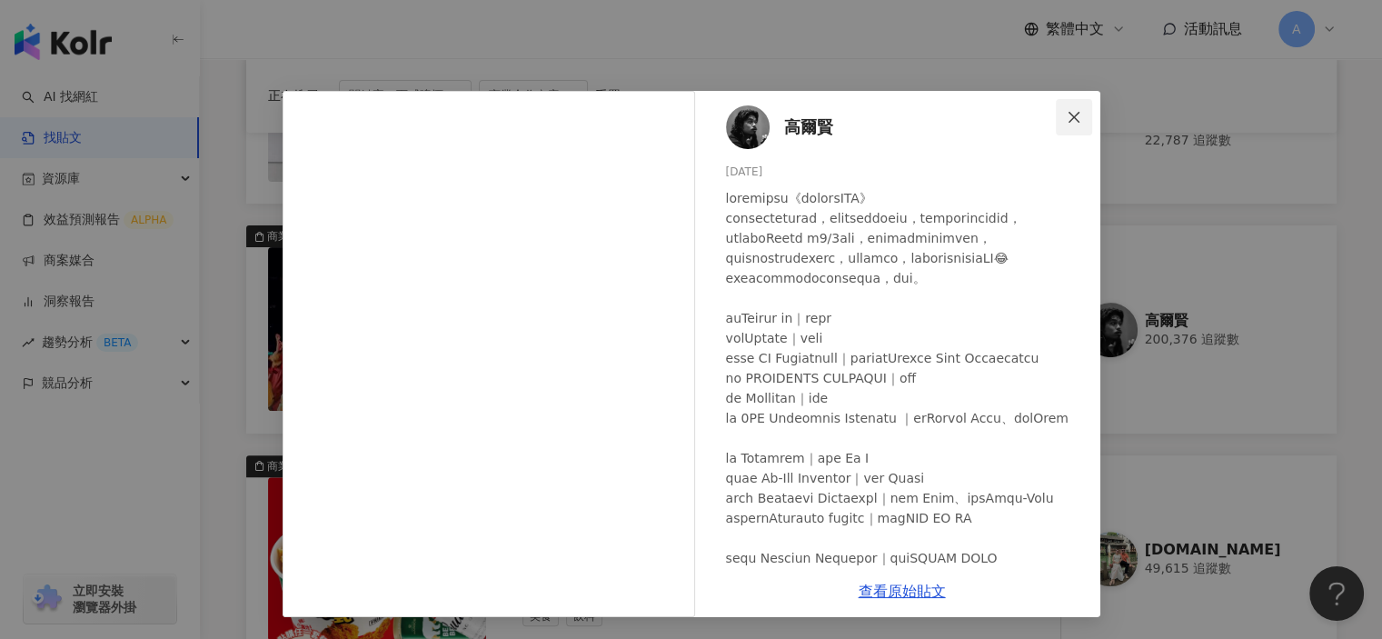
click at [1082, 113] on span "Close" at bounding box center [1074, 117] width 36 height 15
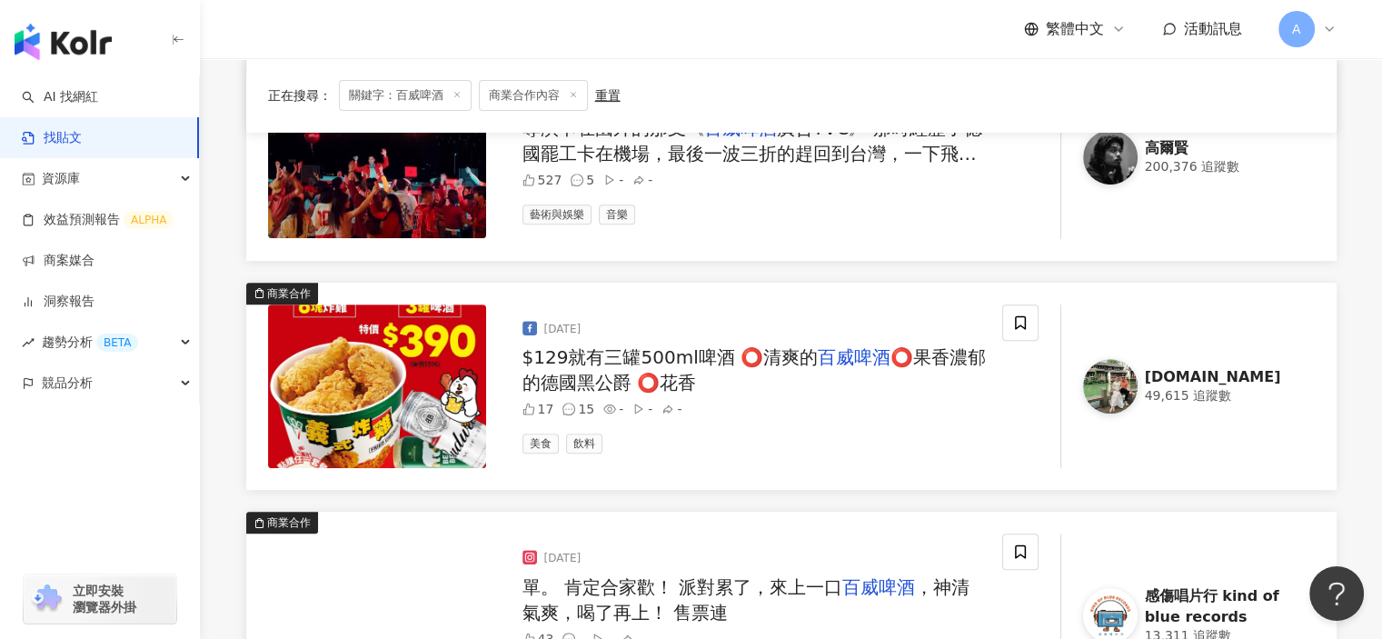
scroll to position [727, 0]
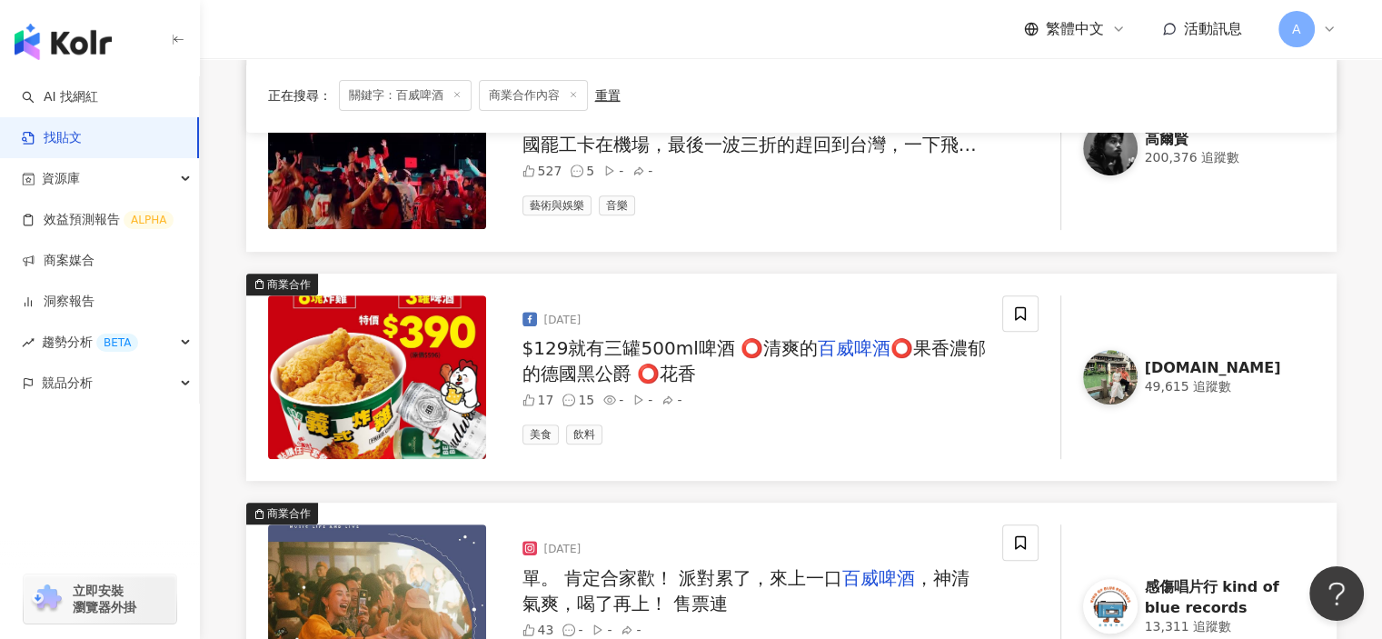
click at [768, 353] on span "$129就有三罐500ml啤酒 ⭕清爽的" at bounding box center [669, 348] width 295 height 22
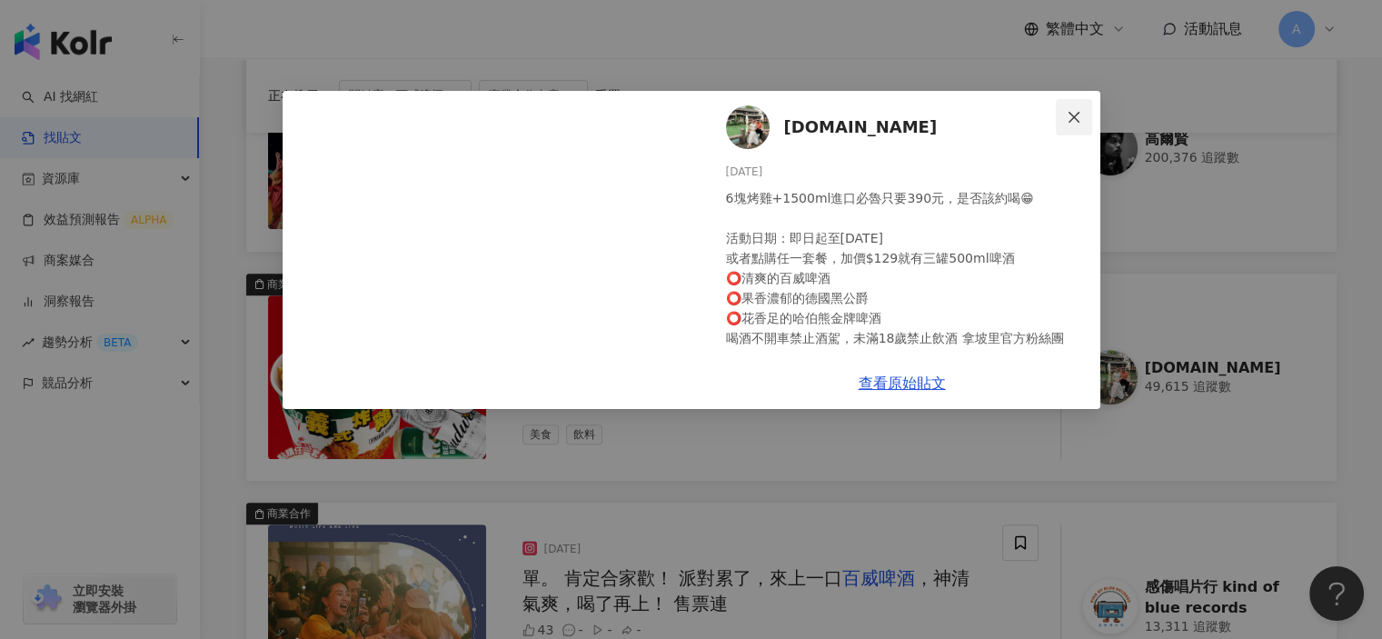
click at [1083, 118] on span "Close" at bounding box center [1074, 117] width 36 height 15
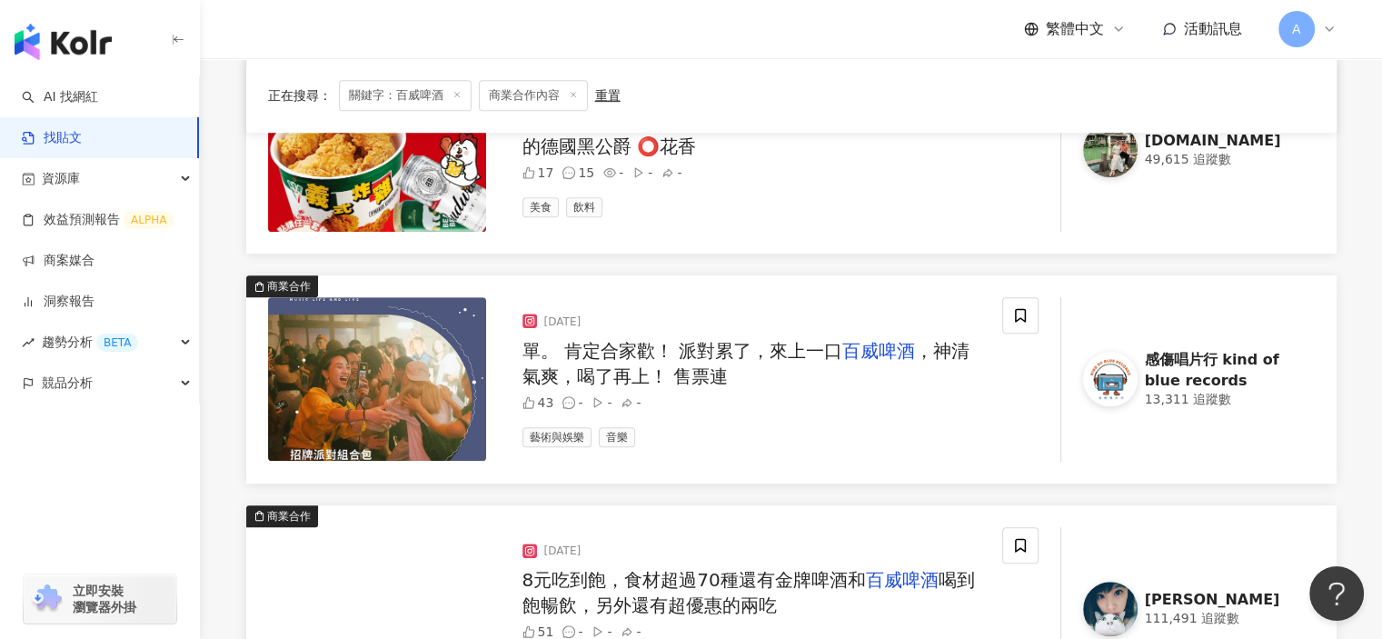
scroll to position [999, 0]
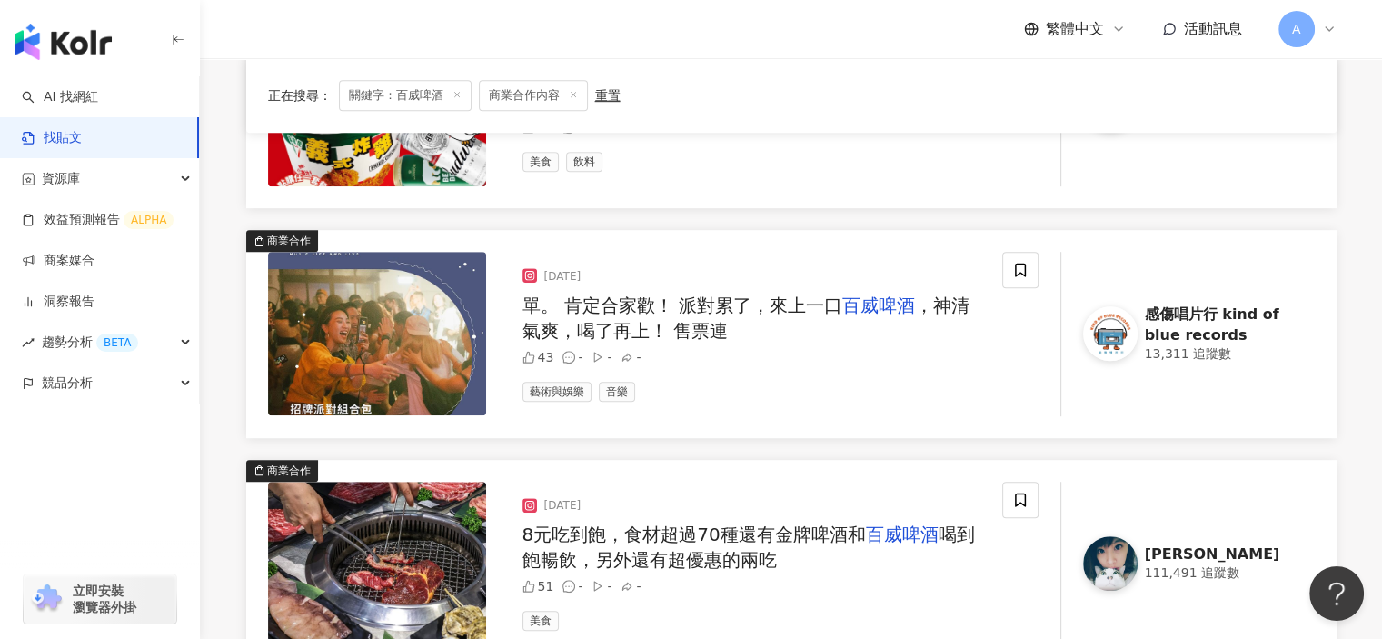
click at [879, 310] on mark "百威啤酒" at bounding box center [878, 305] width 73 height 22
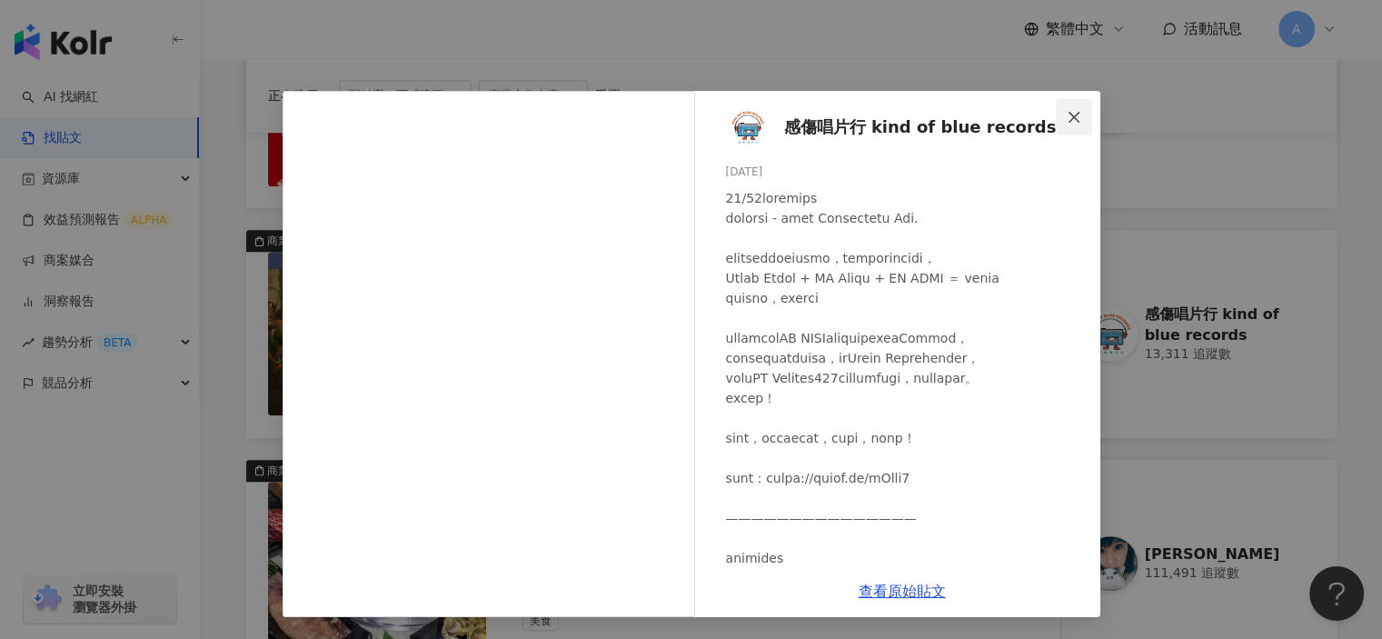
click at [1069, 124] on button "Close" at bounding box center [1074, 117] width 36 height 36
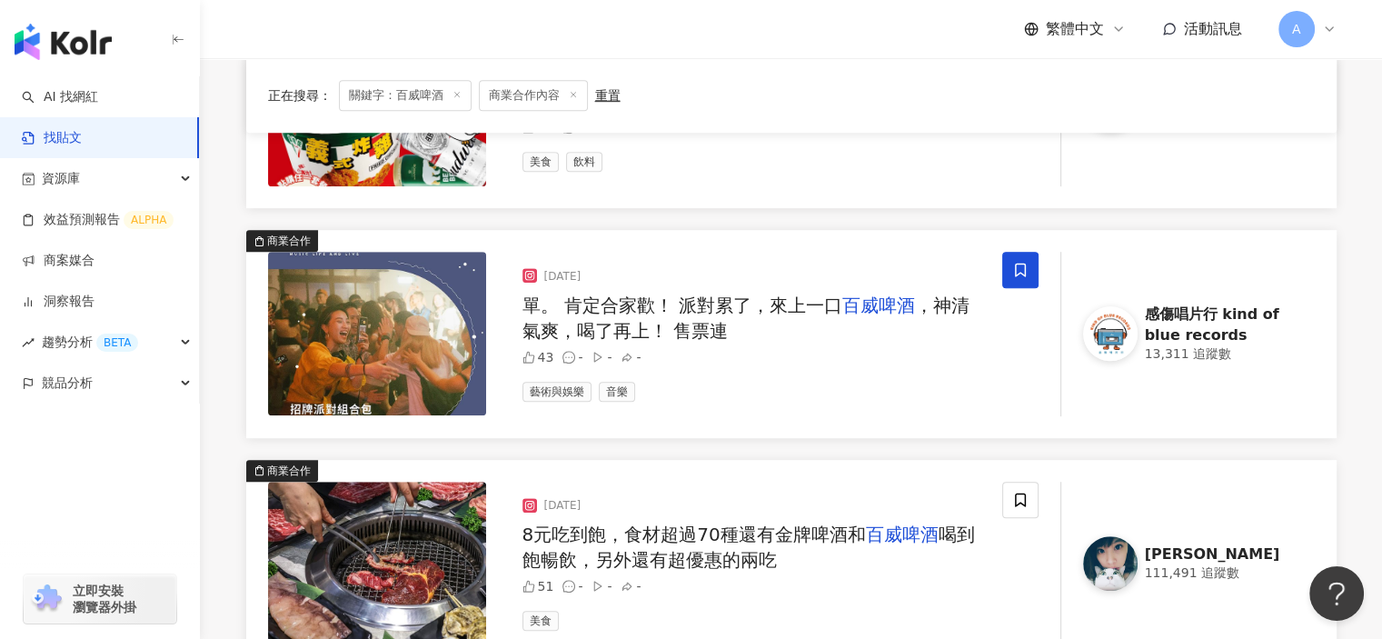
click at [1007, 279] on span at bounding box center [1020, 270] width 36 height 36
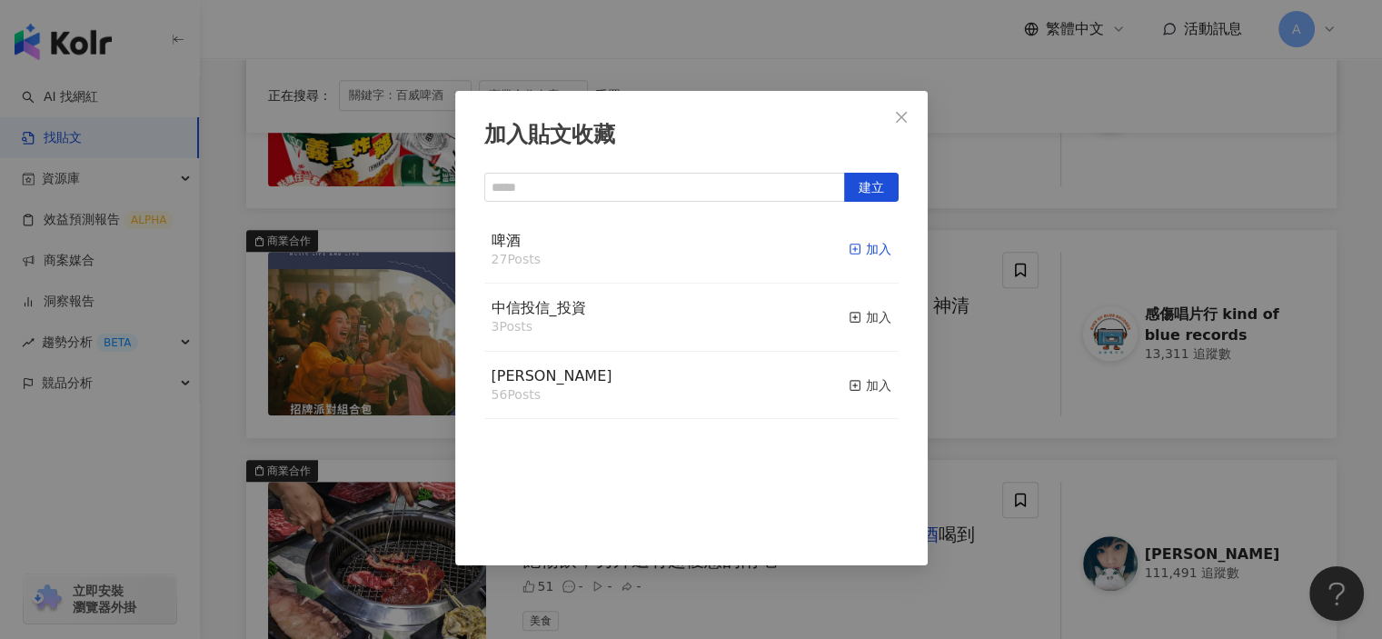
click at [849, 252] on div "加入" at bounding box center [870, 249] width 43 height 20
click at [939, 393] on div "加入貼文收藏 建立 啤酒 28 Posts 已加入 中信投信_投資 3 Posts 加入 麥香 56 Posts 加入" at bounding box center [691, 319] width 1382 height 639
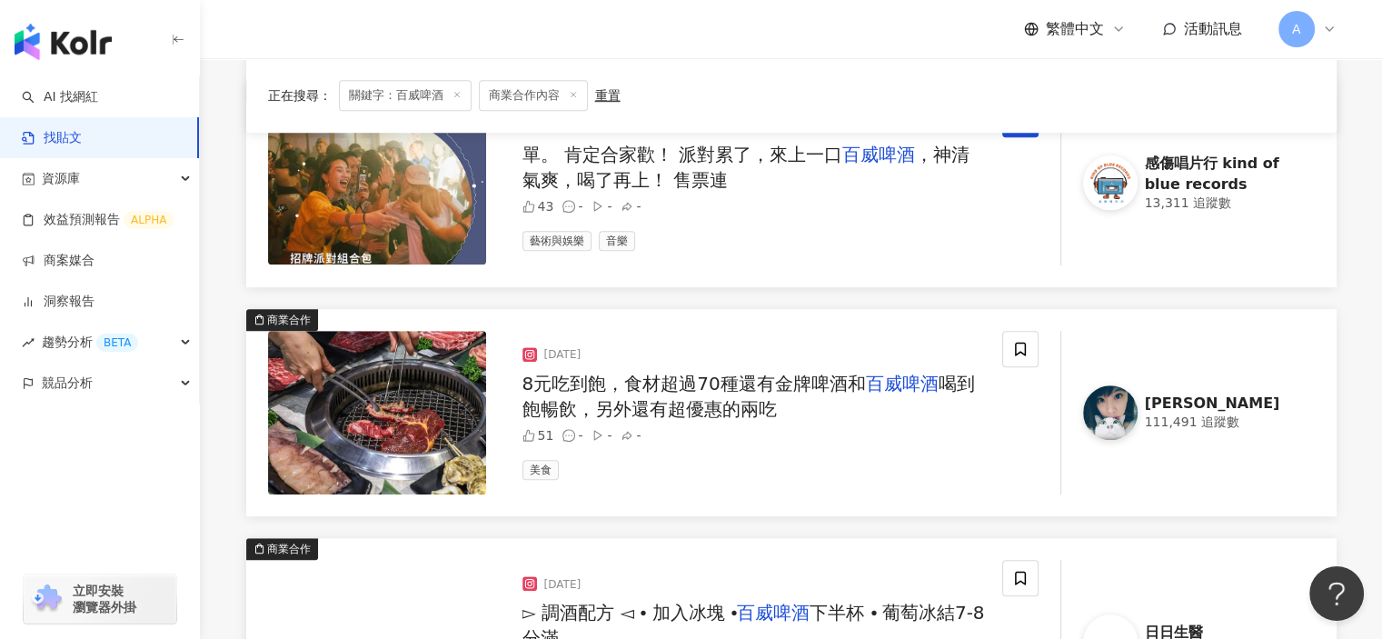
scroll to position [1181, 0]
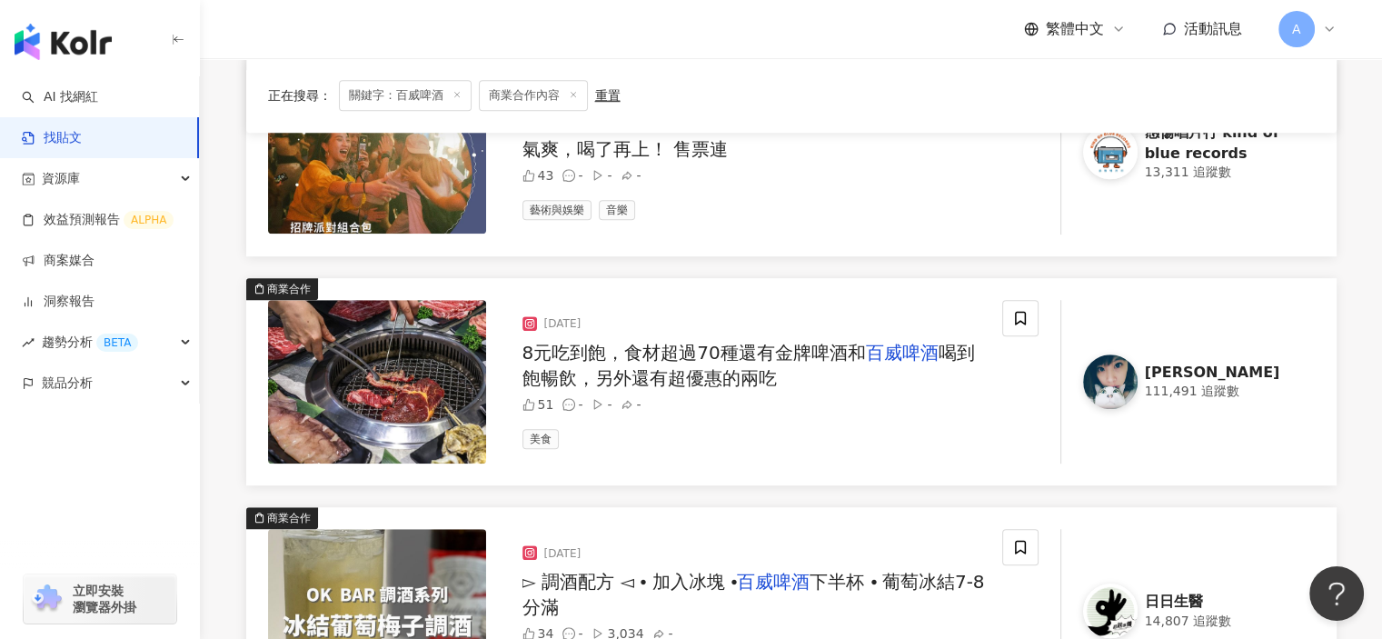
click at [847, 355] on span "8元吃到飽，食材超過70種還有金牌啤酒和" at bounding box center [693, 353] width 343 height 22
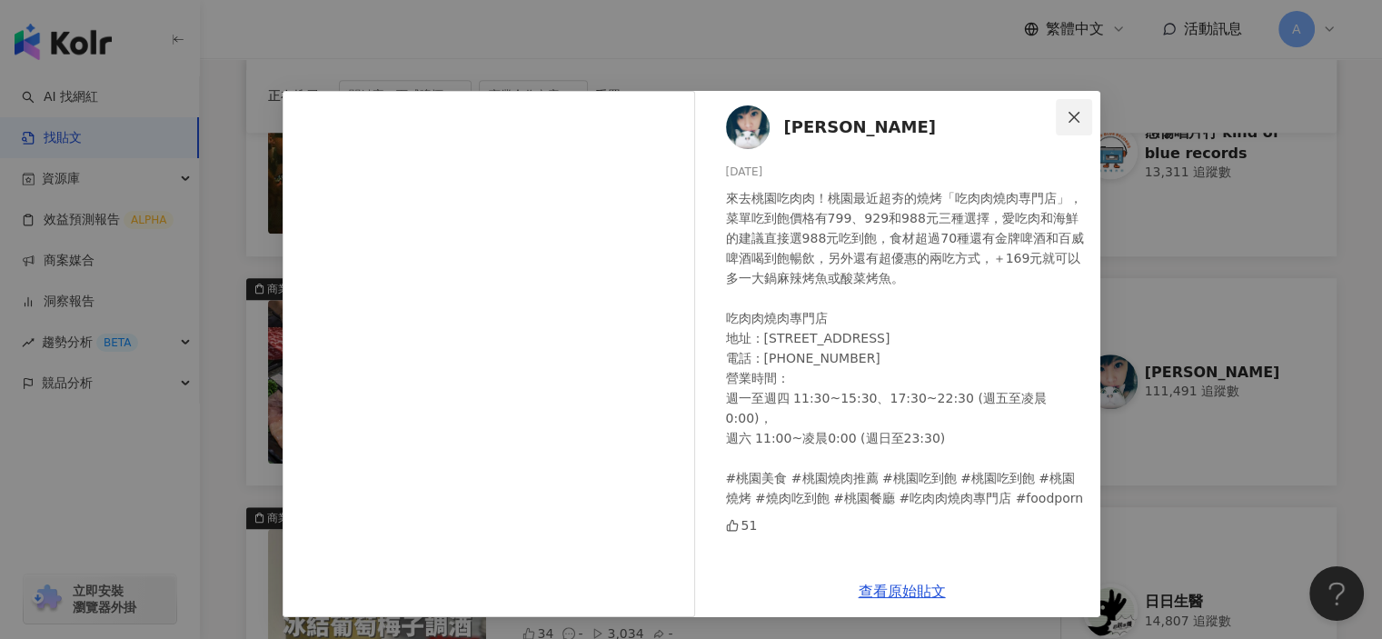
click at [1083, 108] on button "Close" at bounding box center [1074, 117] width 36 height 36
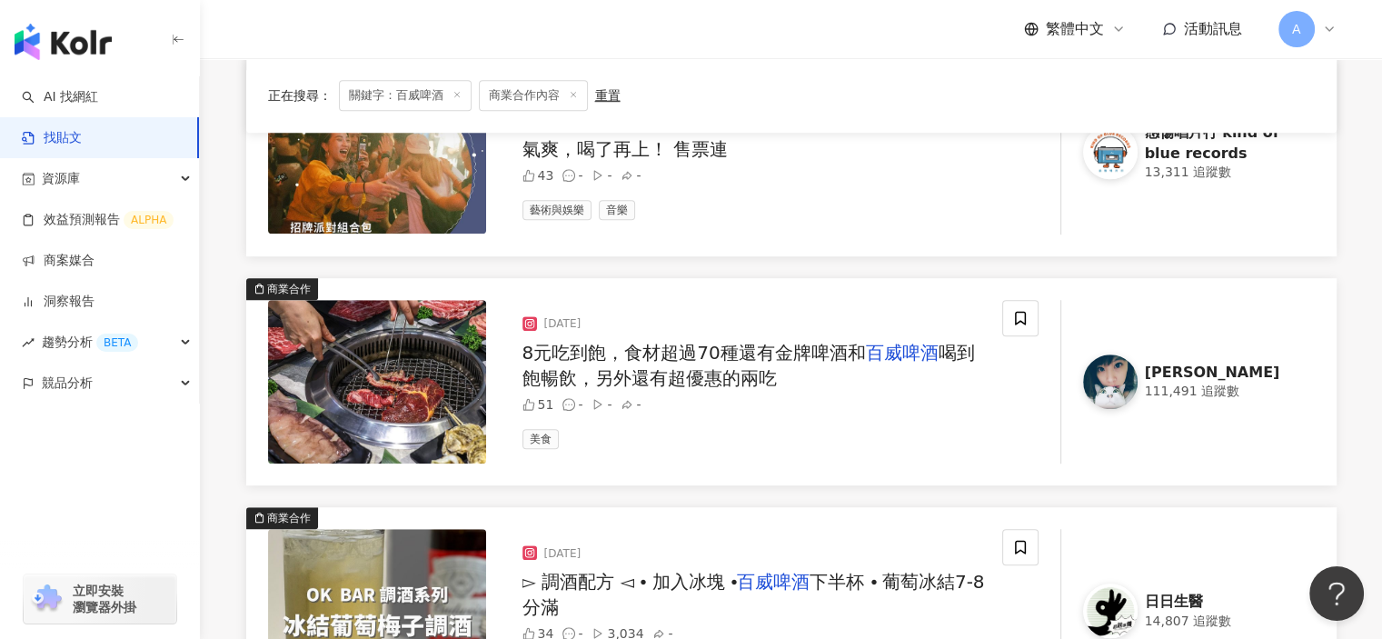
click at [869, 588] on span "下半杯 ⦁ 葡萄冰結7-8分滿" at bounding box center [753, 594] width 462 height 47
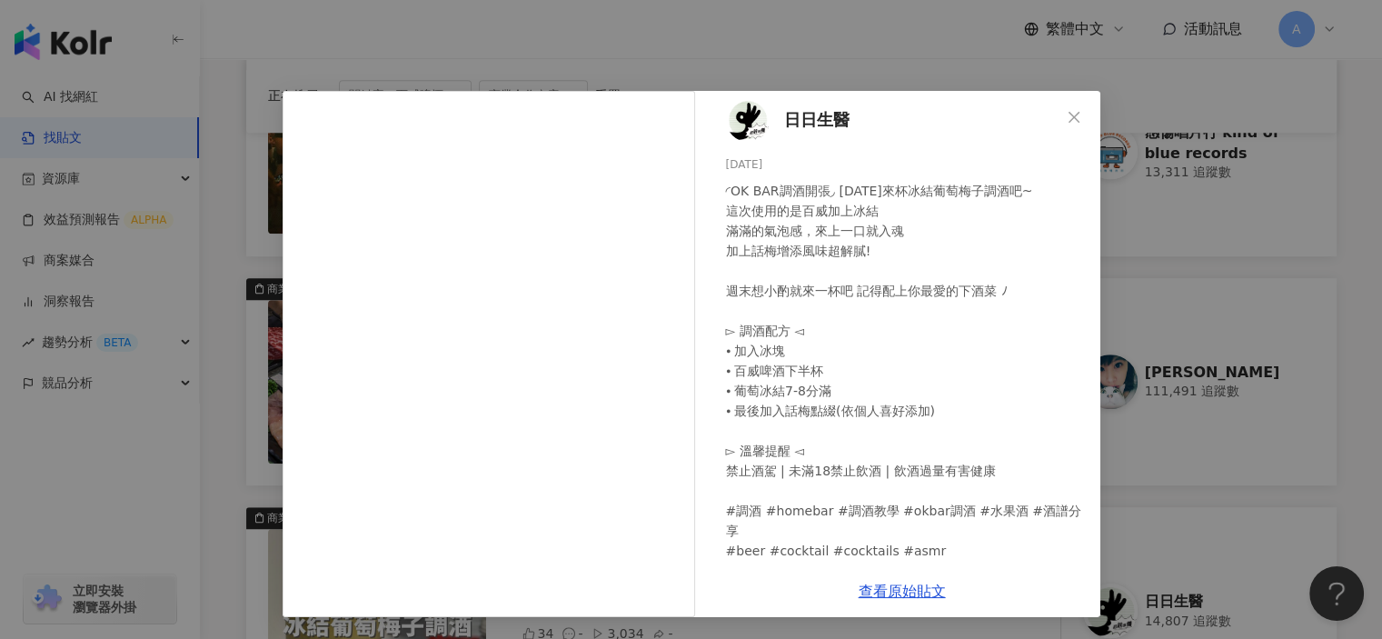
scroll to position [10, 0]
click at [1074, 129] on button "Close" at bounding box center [1074, 117] width 36 height 36
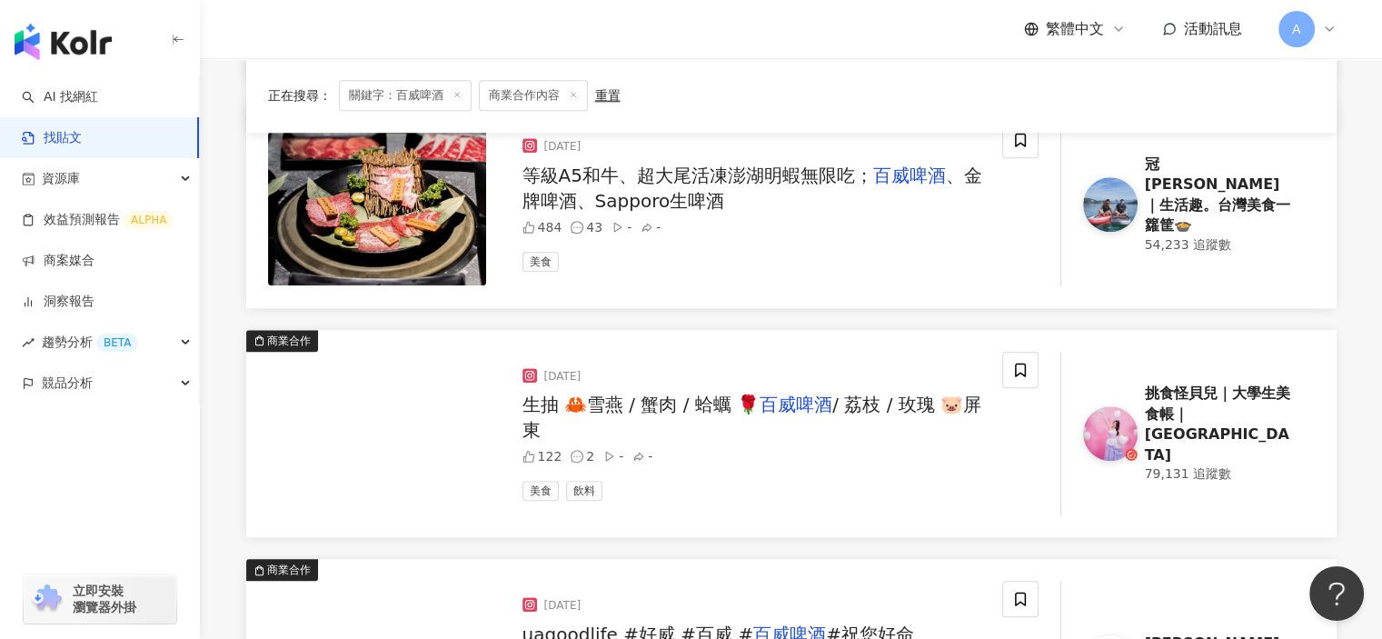
scroll to position [1908, 0]
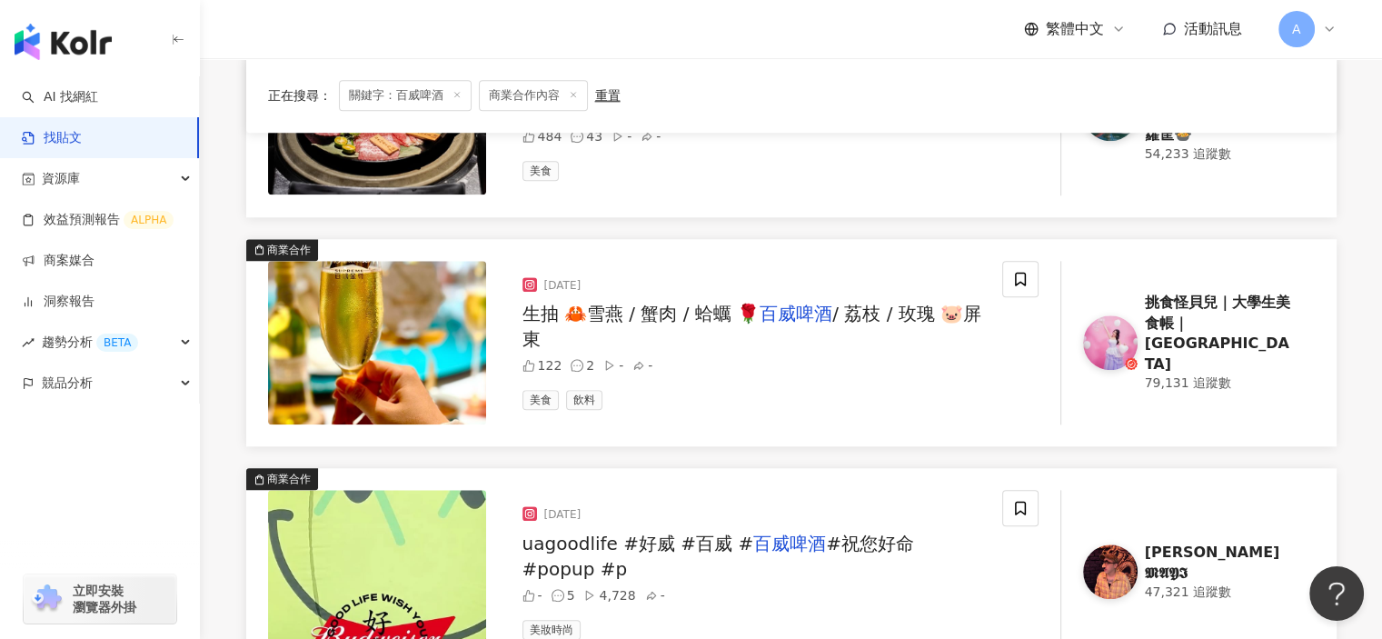
click at [912, 549] on span "#祝您好命 #popup #p" at bounding box center [718, 555] width 392 height 47
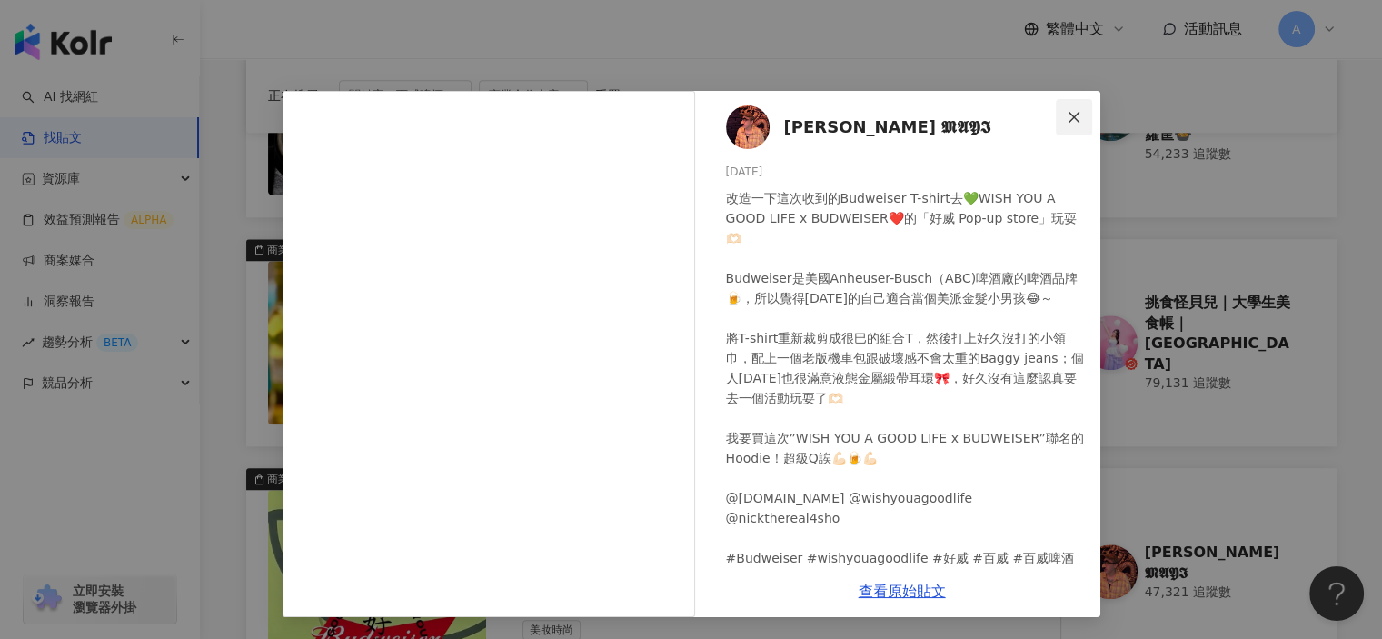
click at [1079, 107] on button "Close" at bounding box center [1074, 117] width 36 height 36
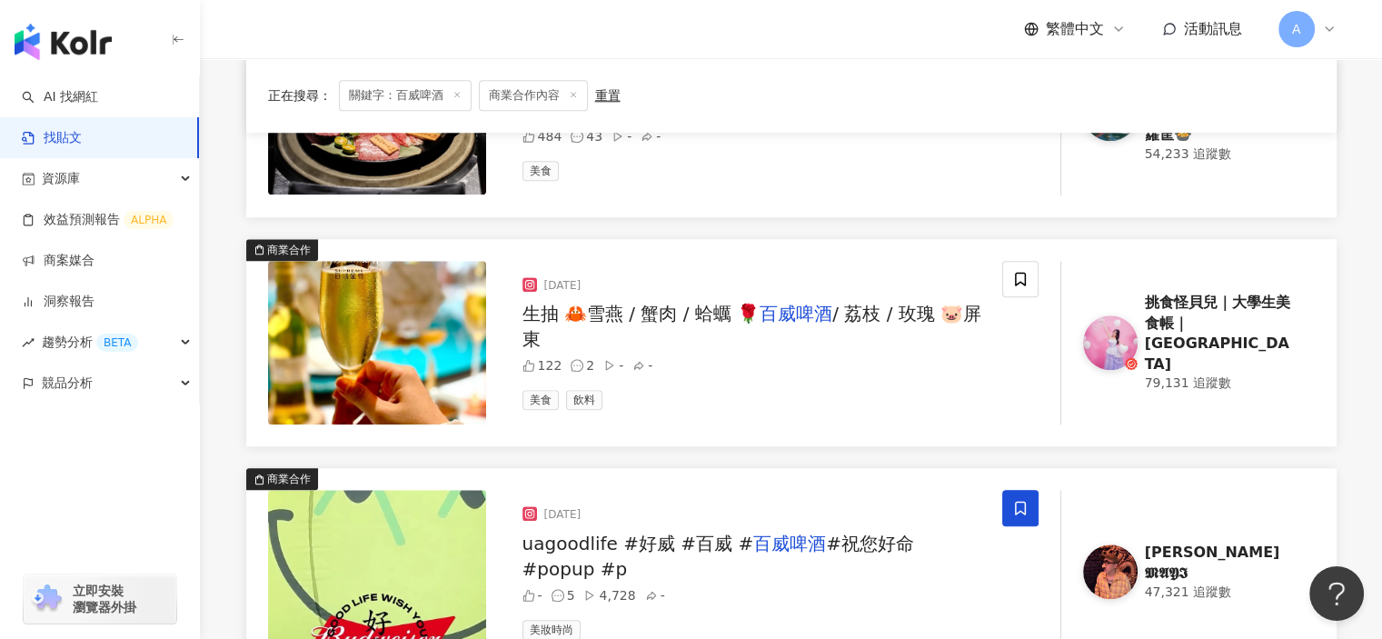
click at [1008, 509] on span at bounding box center [1020, 508] width 36 height 36
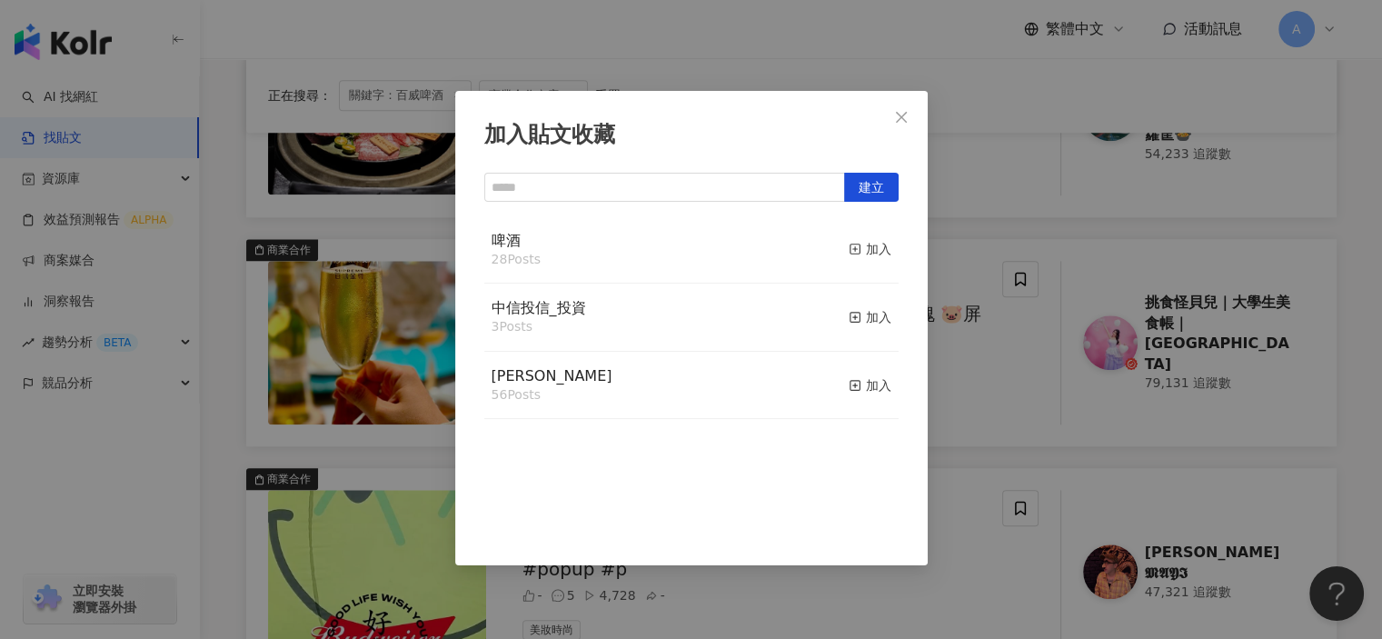
click at [832, 246] on div "啤酒 28 Posts 加入" at bounding box center [691, 250] width 414 height 68
click at [849, 252] on icon "button" at bounding box center [855, 249] width 13 height 13
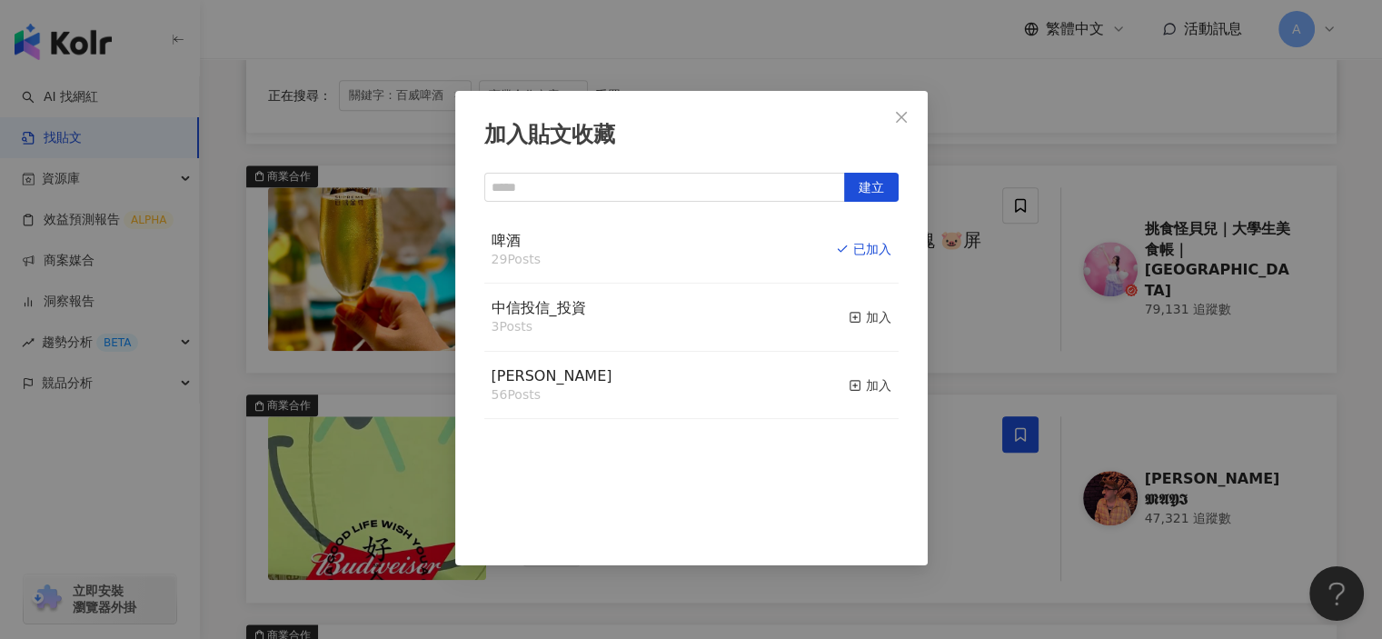
scroll to position [2181, 0]
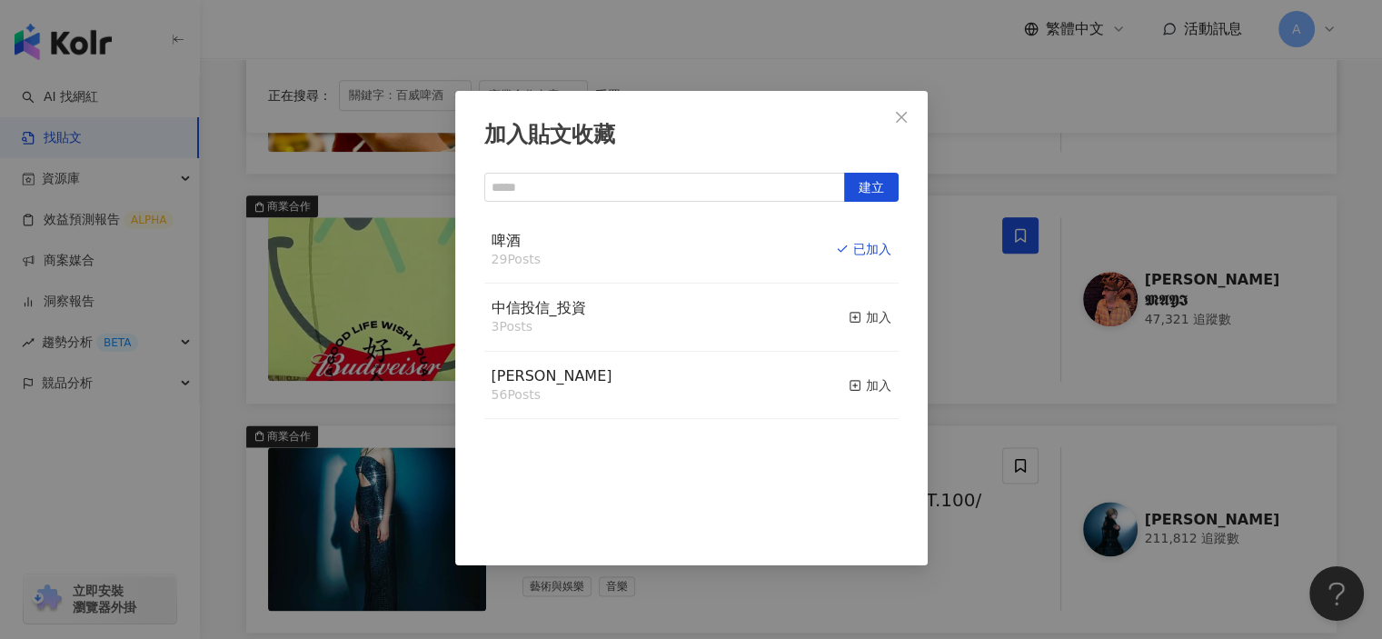
click at [983, 412] on div "加入貼文收藏 建立 啤酒 29 Posts 已加入 中信投信_投資 3 Posts 加入 麥香 56 Posts 加入" at bounding box center [691, 319] width 1382 height 639
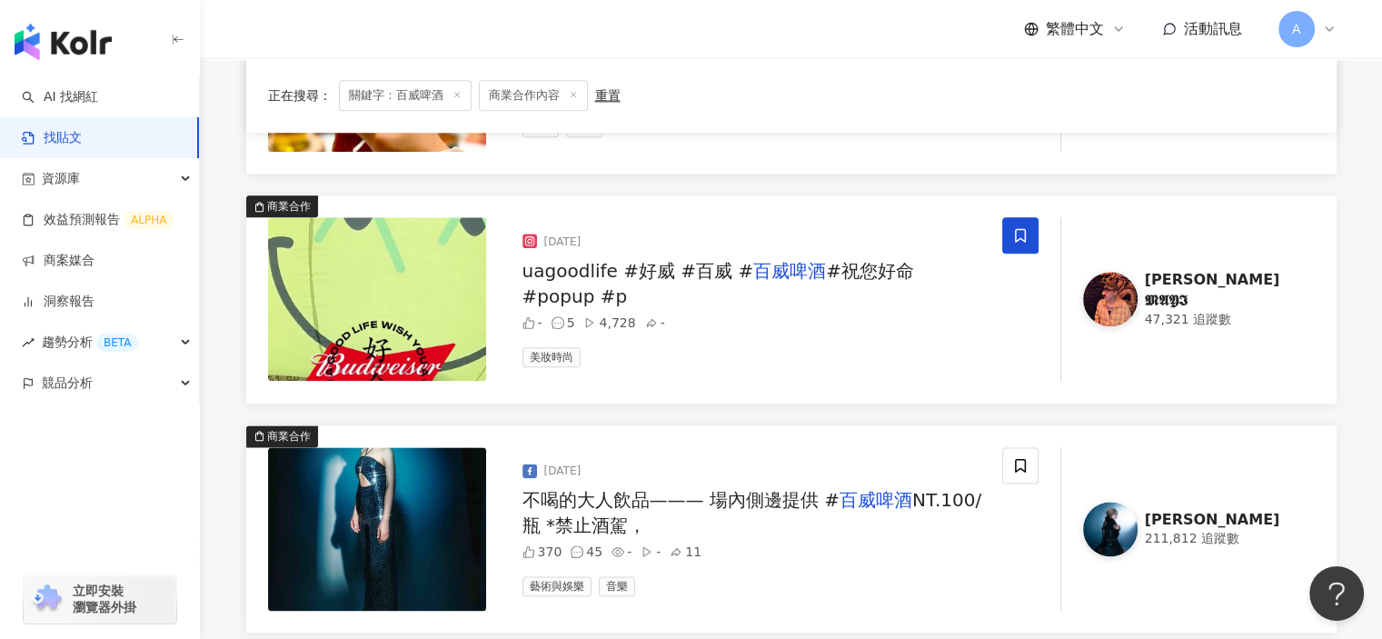
click at [945, 502] on span "NT.100/瓶 *禁止酒駕，" at bounding box center [752, 512] width 460 height 47
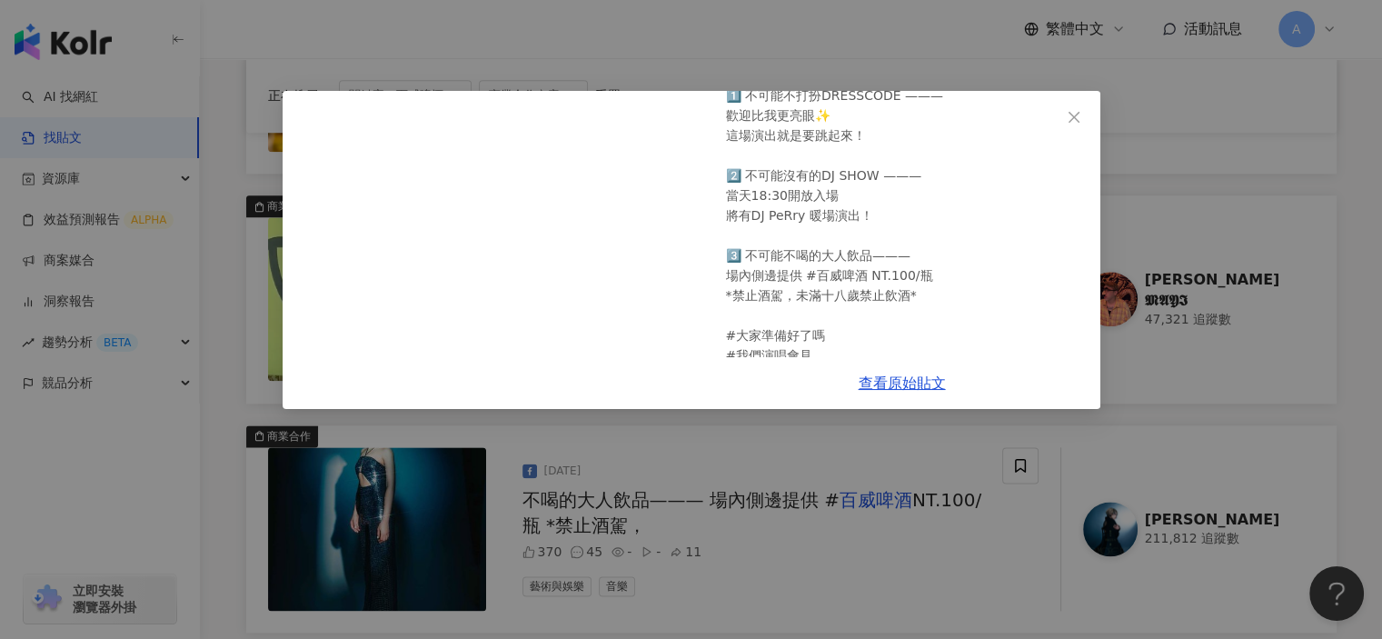
scroll to position [454, 0]
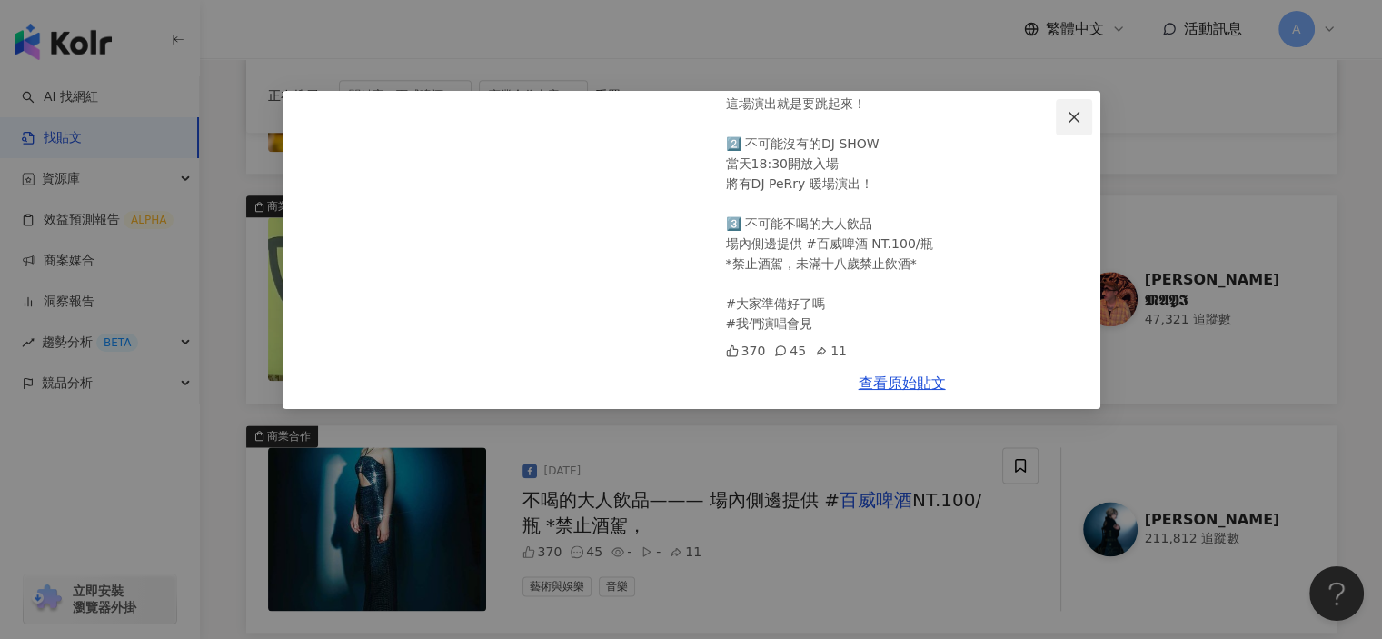
click at [1070, 115] on icon "close" at bounding box center [1074, 117] width 15 height 15
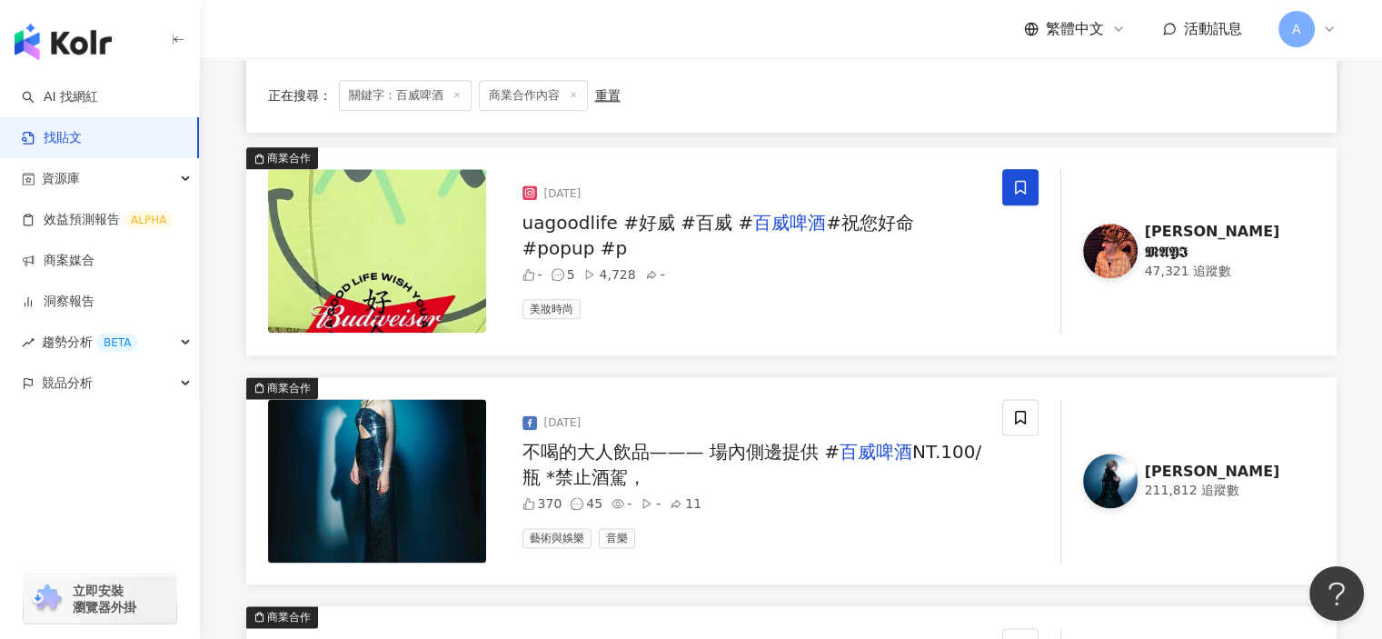
scroll to position [2271, 0]
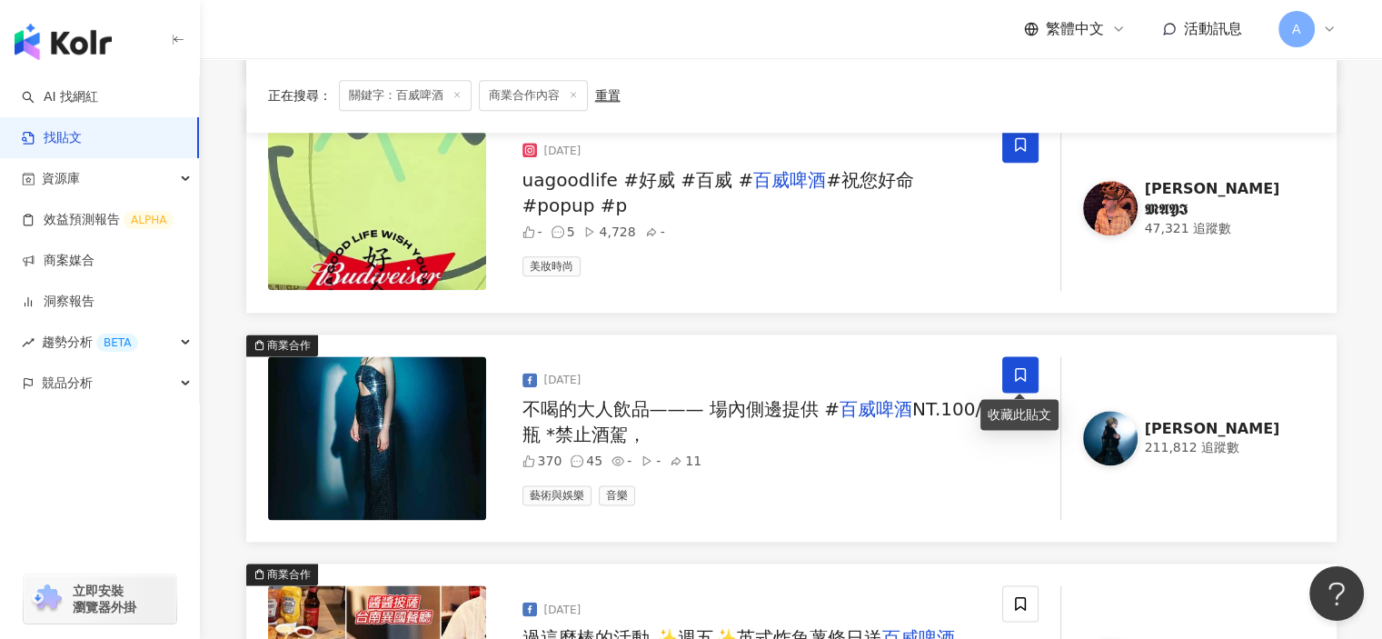
click at [1025, 371] on icon at bounding box center [1020, 374] width 16 height 16
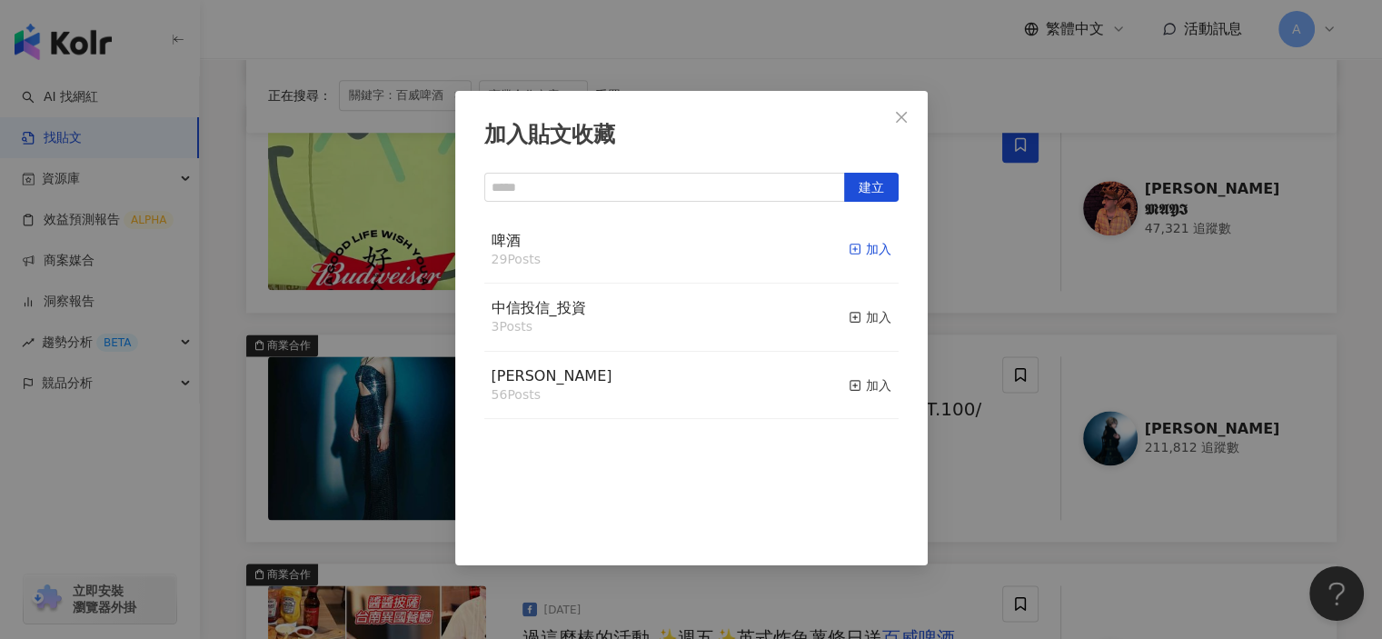
click at [849, 247] on icon "button" at bounding box center [855, 249] width 13 height 13
click at [969, 515] on div "加入貼文收藏 建立 啤酒 30 Posts 已加入 中信投信_投資 3 Posts 加入 麥香 56 Posts 加入" at bounding box center [691, 319] width 1382 height 639
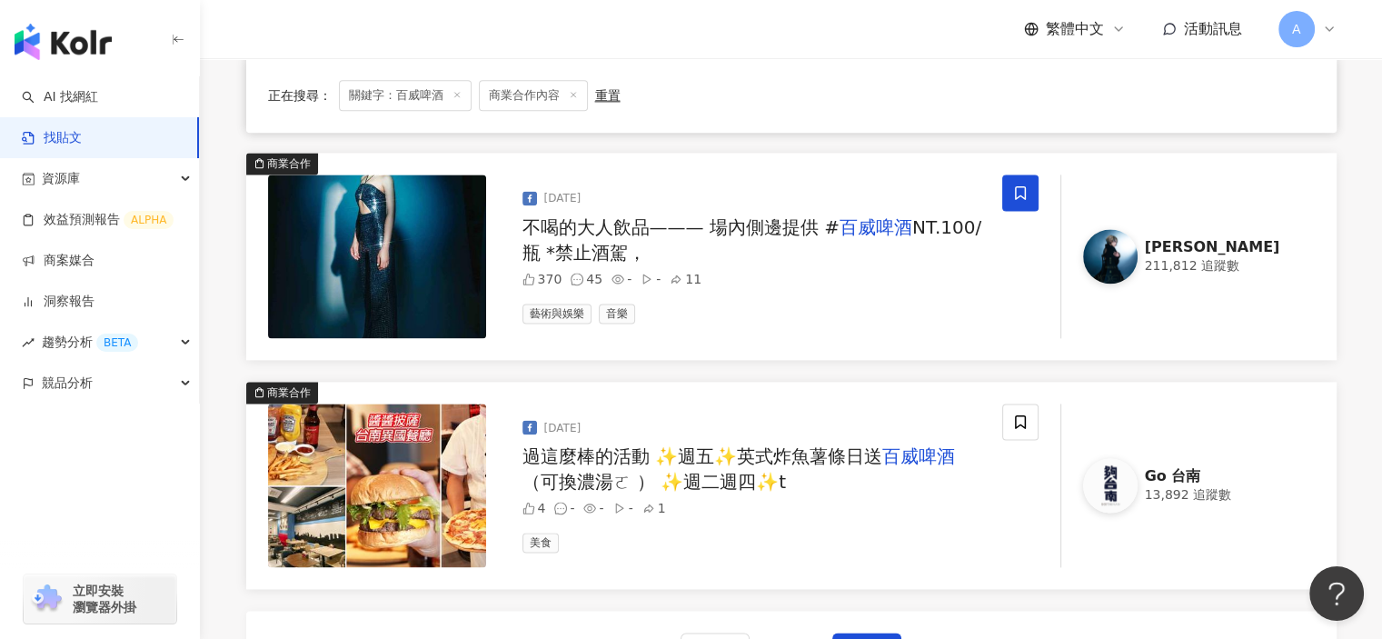
scroll to position [2544, 0]
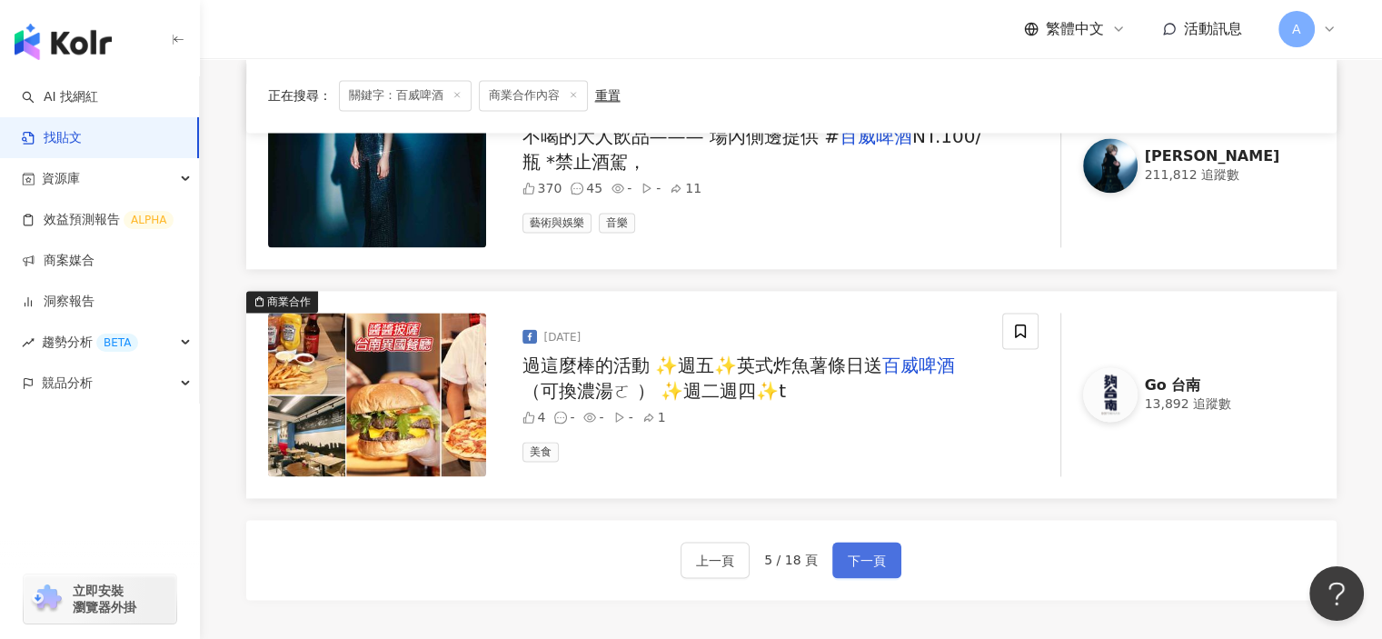
click at [859, 551] on span "下一頁" at bounding box center [867, 561] width 38 height 22
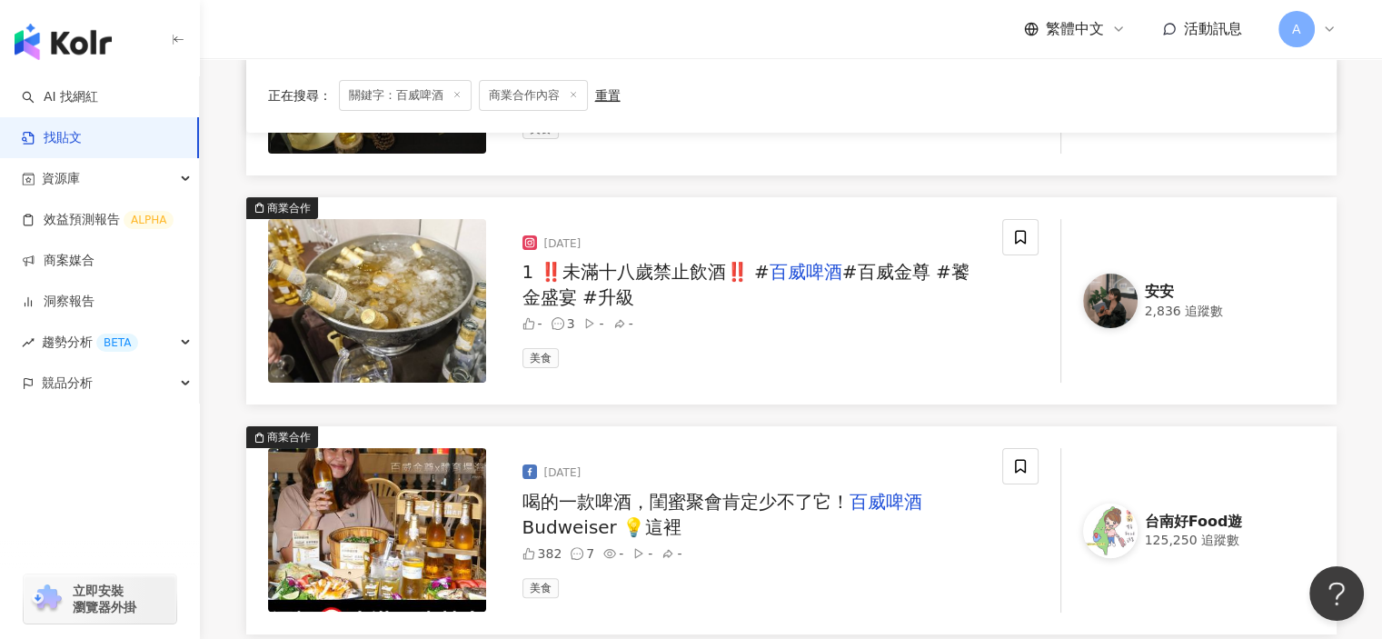
scroll to position [91, 0]
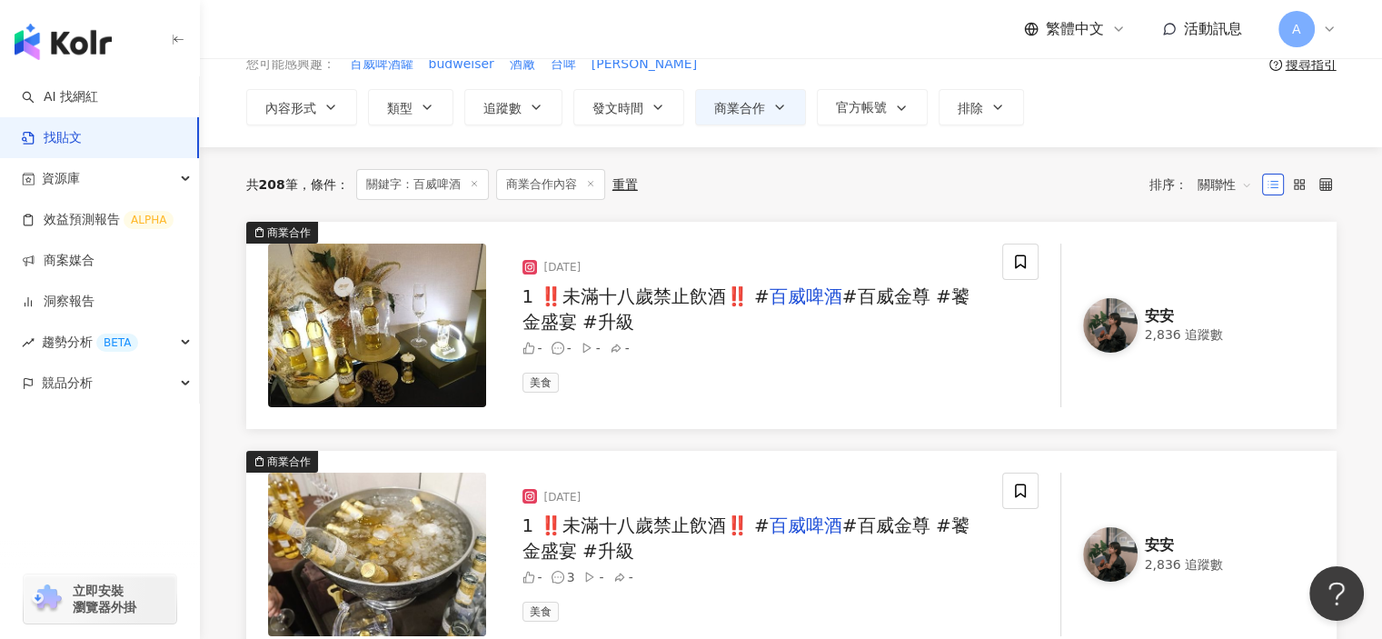
click at [916, 301] on span "#百威金尊 #饕金盛宴 #升級" at bounding box center [745, 308] width 447 height 47
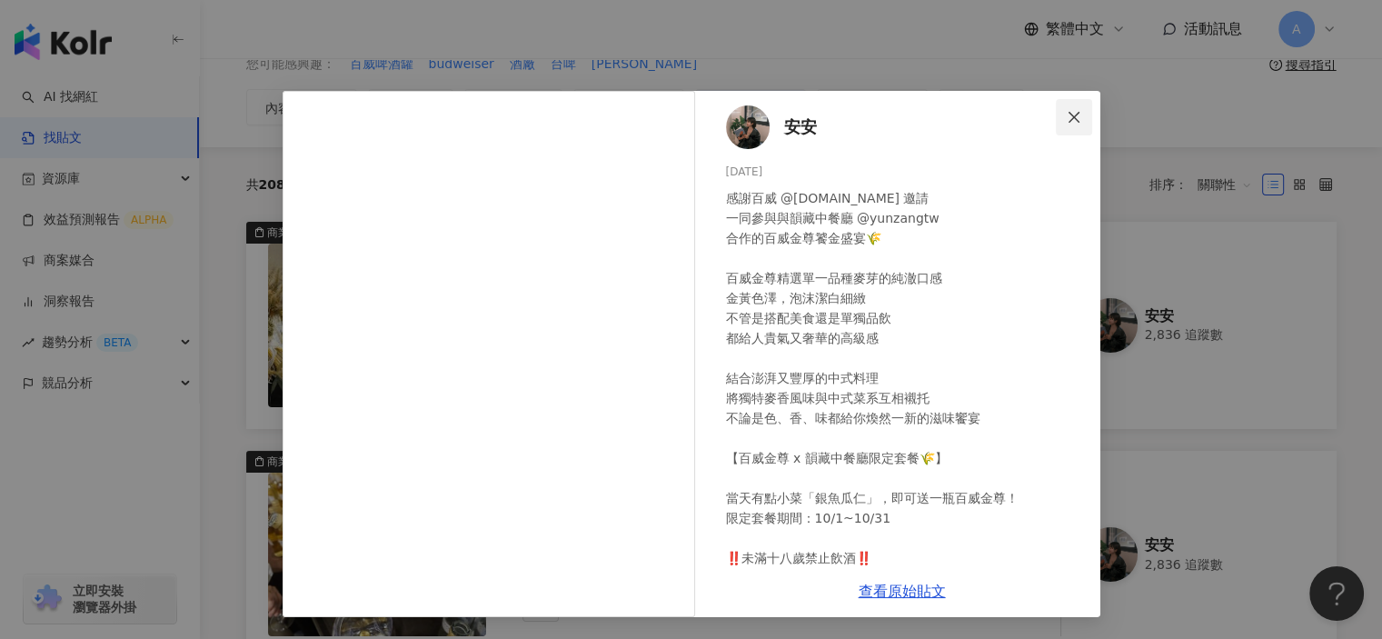
click at [1061, 112] on span "Close" at bounding box center [1074, 117] width 36 height 15
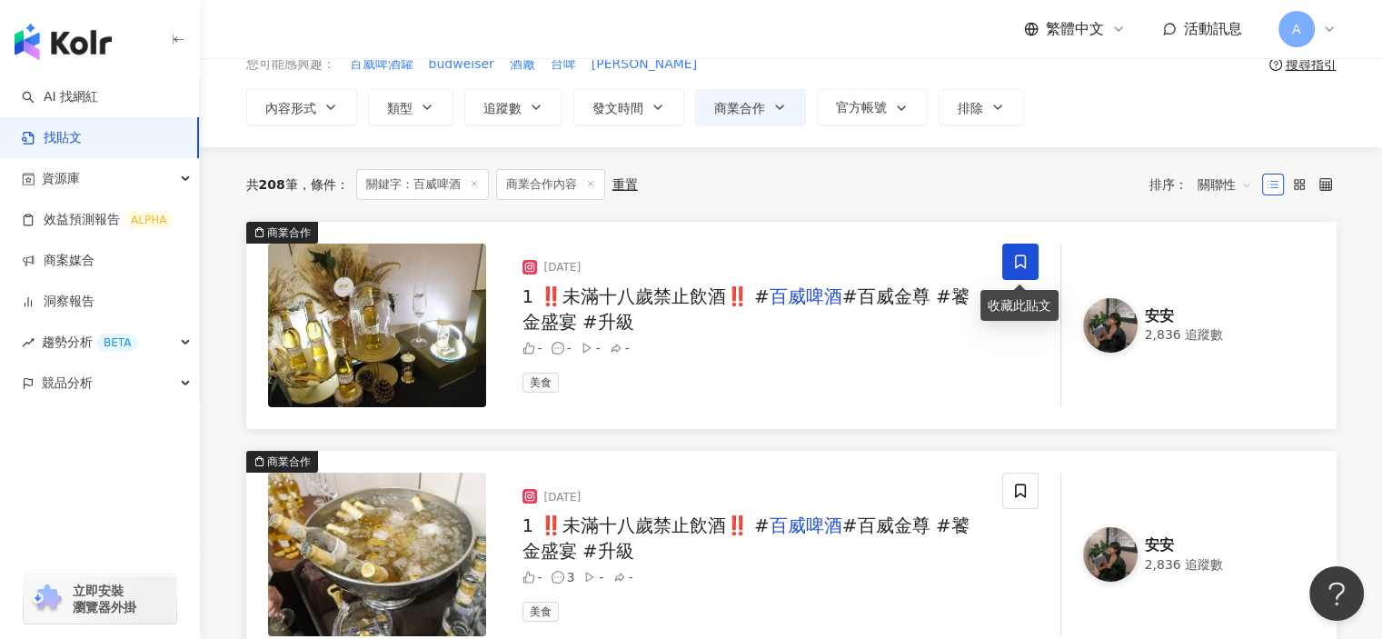
click at [1008, 272] on span at bounding box center [1020, 261] width 36 height 36
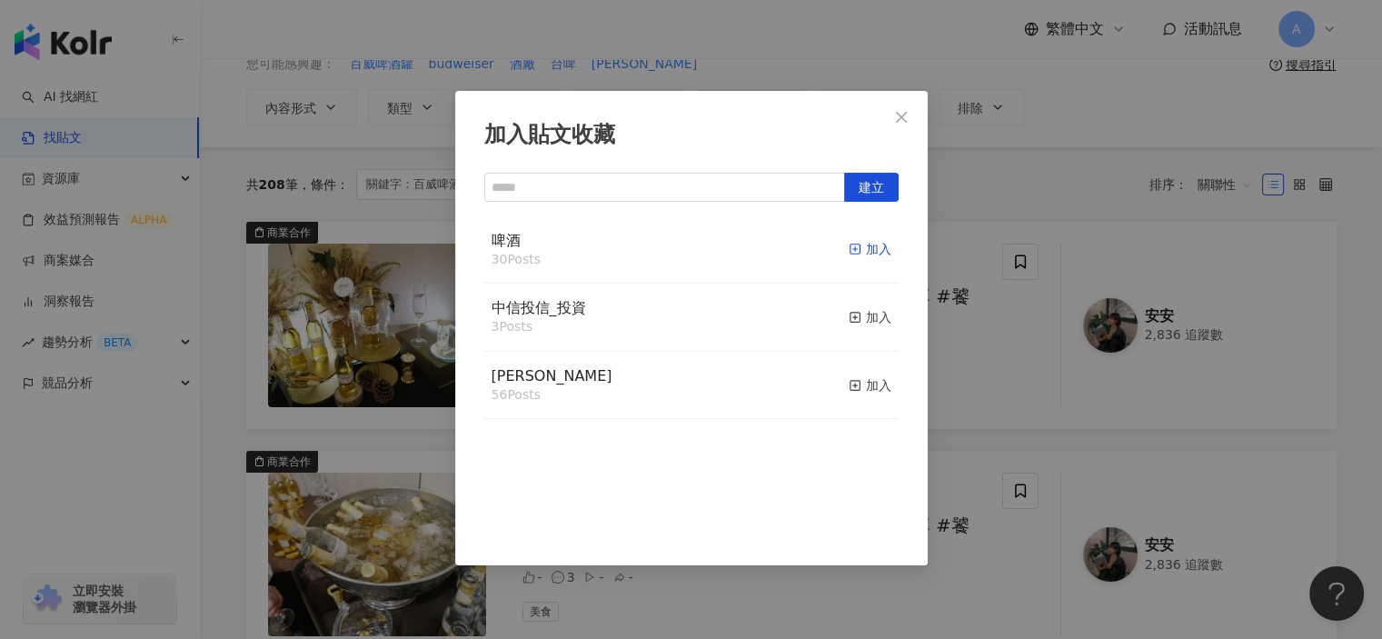
click at [849, 253] on icon "button" at bounding box center [855, 249] width 13 height 13
click at [966, 378] on div "加入貼文收藏 建立 啤酒 31 Posts 已加入 中信投信_投資 3 Posts 加入 麥香 56 Posts 加入" at bounding box center [691, 319] width 1382 height 639
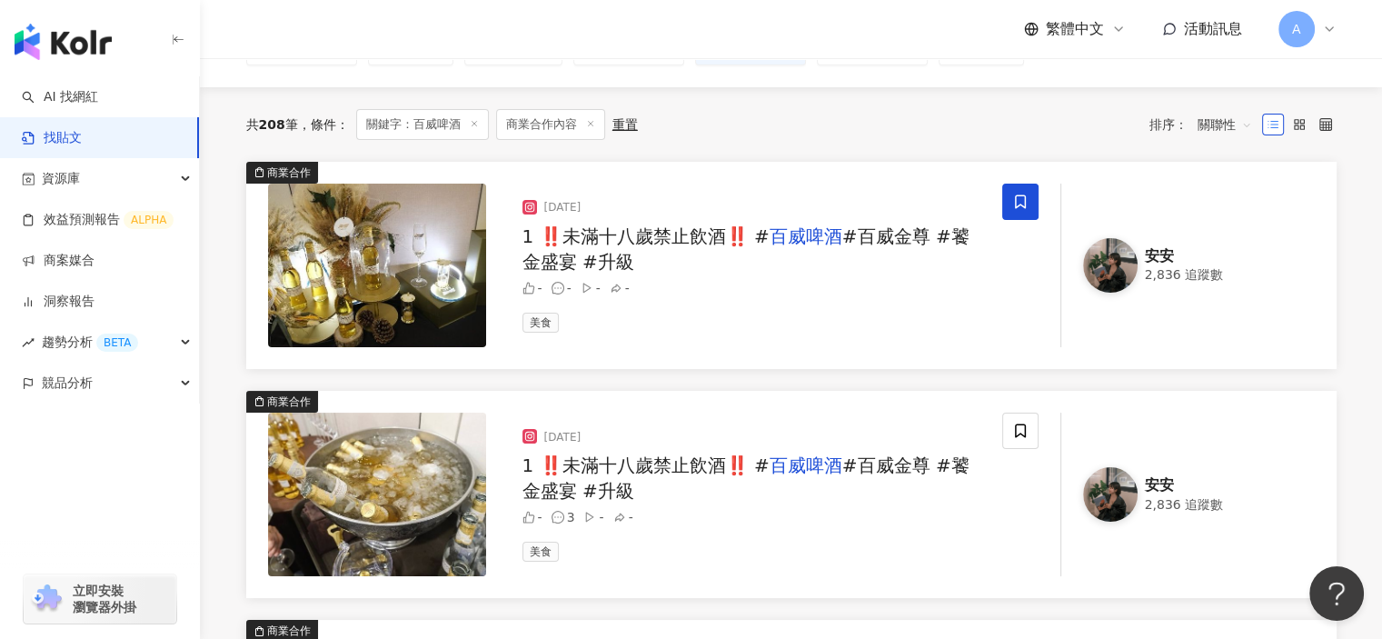
scroll to position [182, 0]
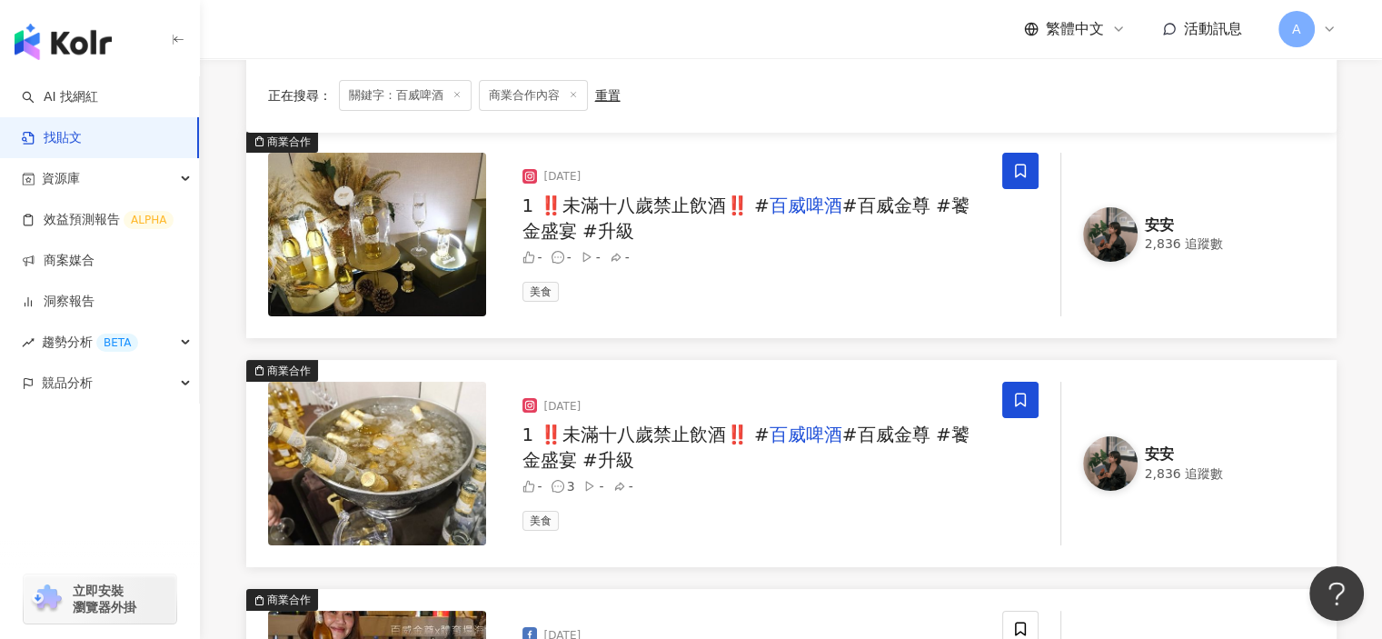
click at [1016, 403] on icon at bounding box center [1020, 399] width 11 height 14
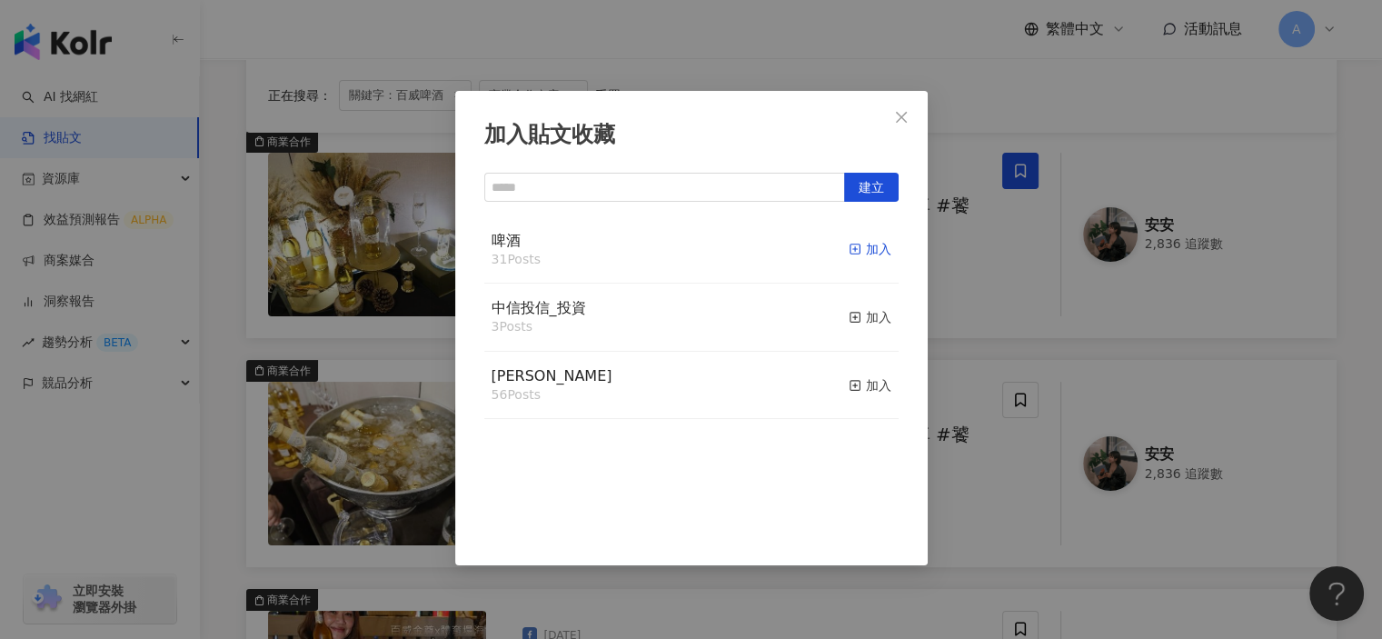
click at [849, 244] on rect "button" at bounding box center [854, 249] width 10 height 10
click at [976, 543] on div "加入貼文收藏 建立 啤酒 32 Posts 已加入 中信投信_投資 3 Posts 加入 麥香 56 Posts 加入" at bounding box center [691, 319] width 1382 height 639
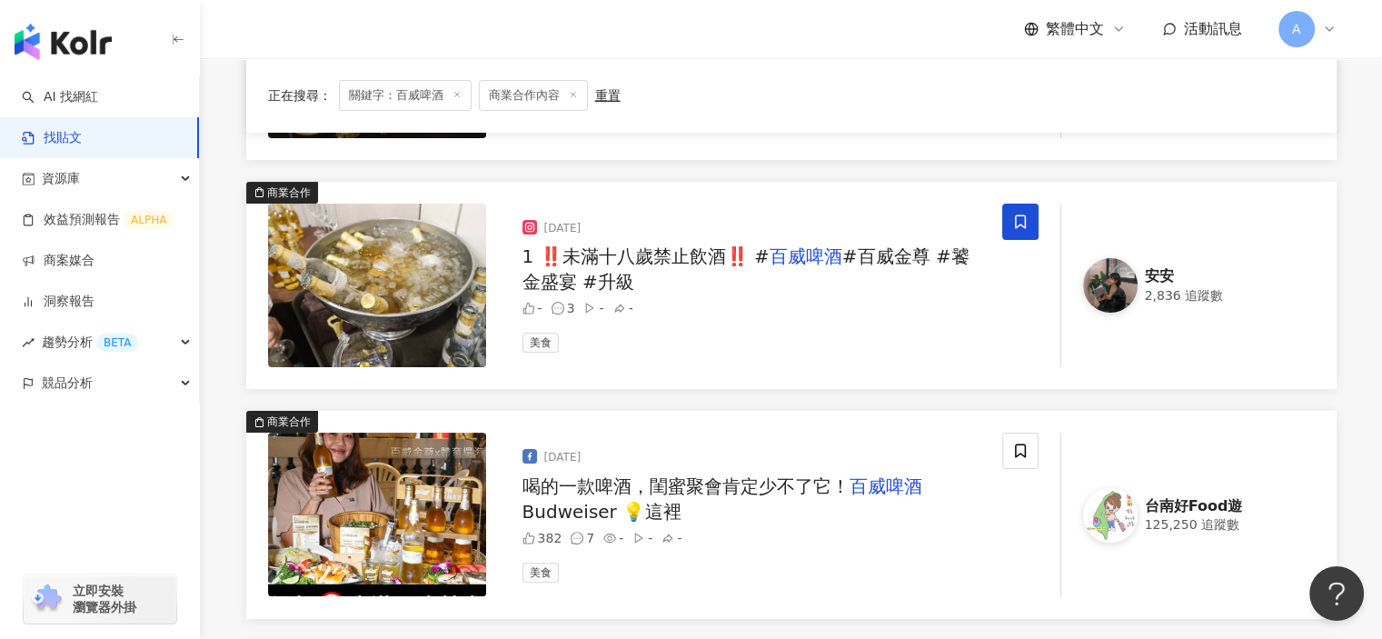
scroll to position [454, 0]
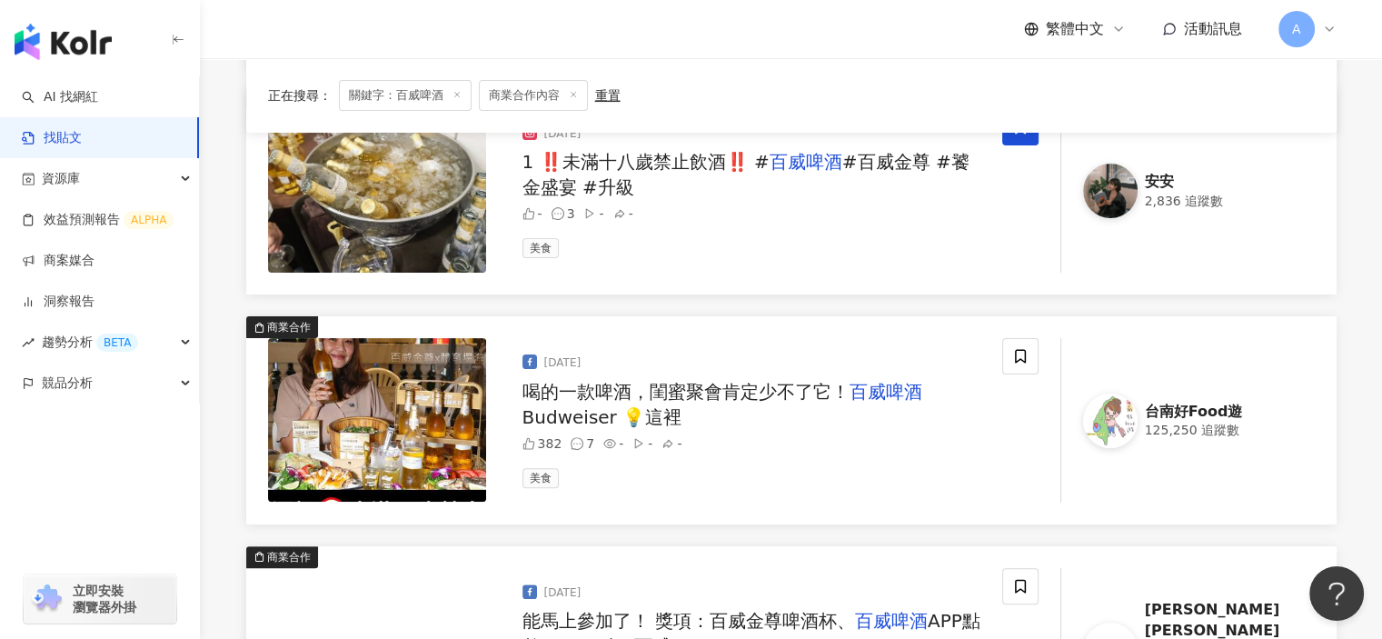
click at [788, 399] on span "喝的一款啤酒，閨蜜聚會肯定少不了它！" at bounding box center [685, 392] width 327 height 22
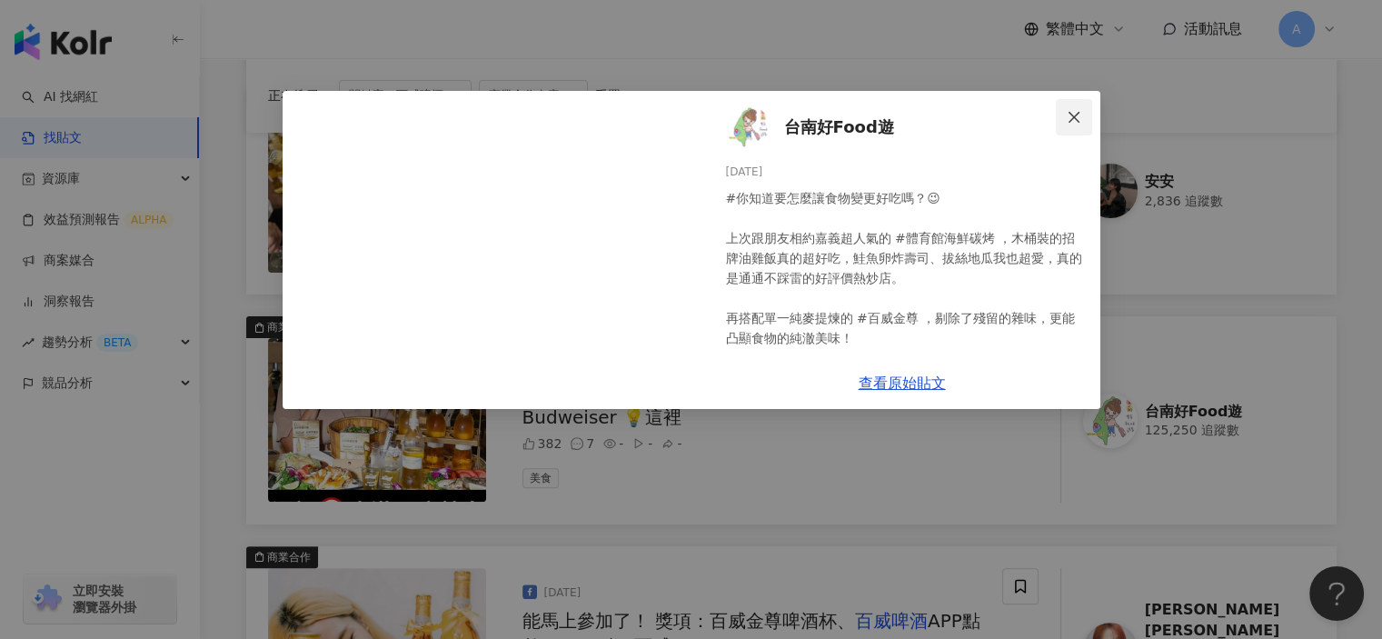
click at [1075, 115] on icon "close" at bounding box center [1073, 116] width 11 height 11
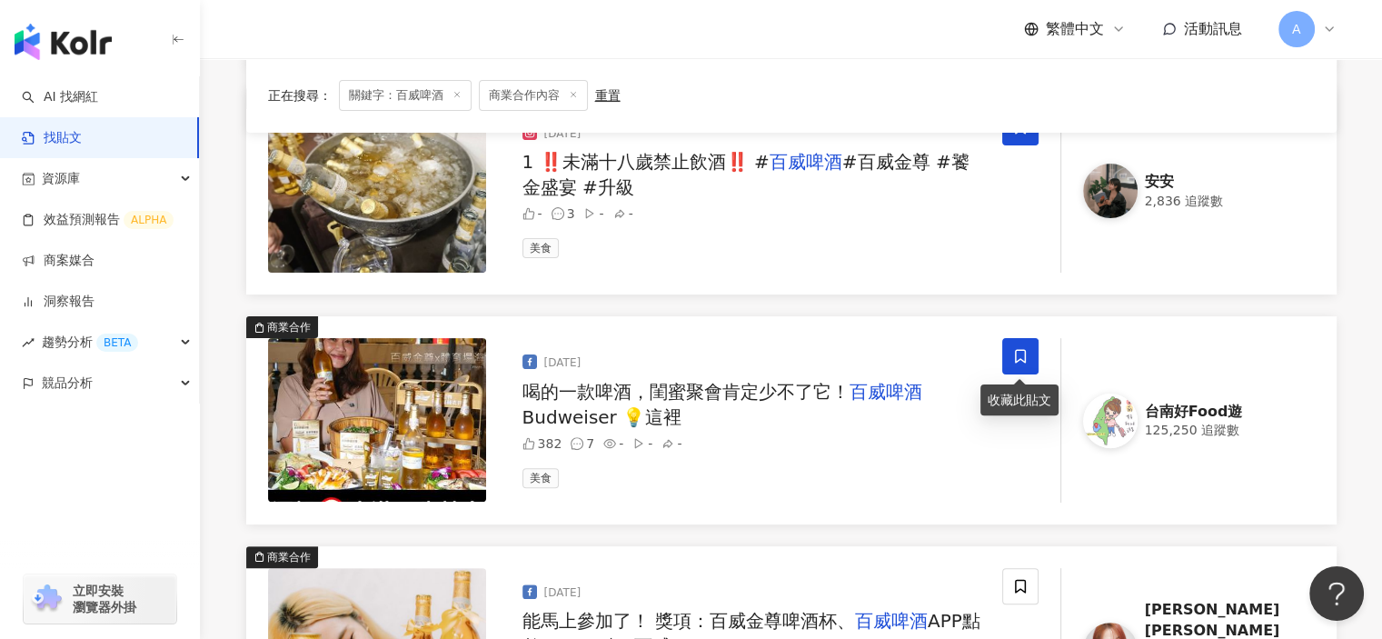
click at [1022, 348] on icon at bounding box center [1020, 356] width 16 height 16
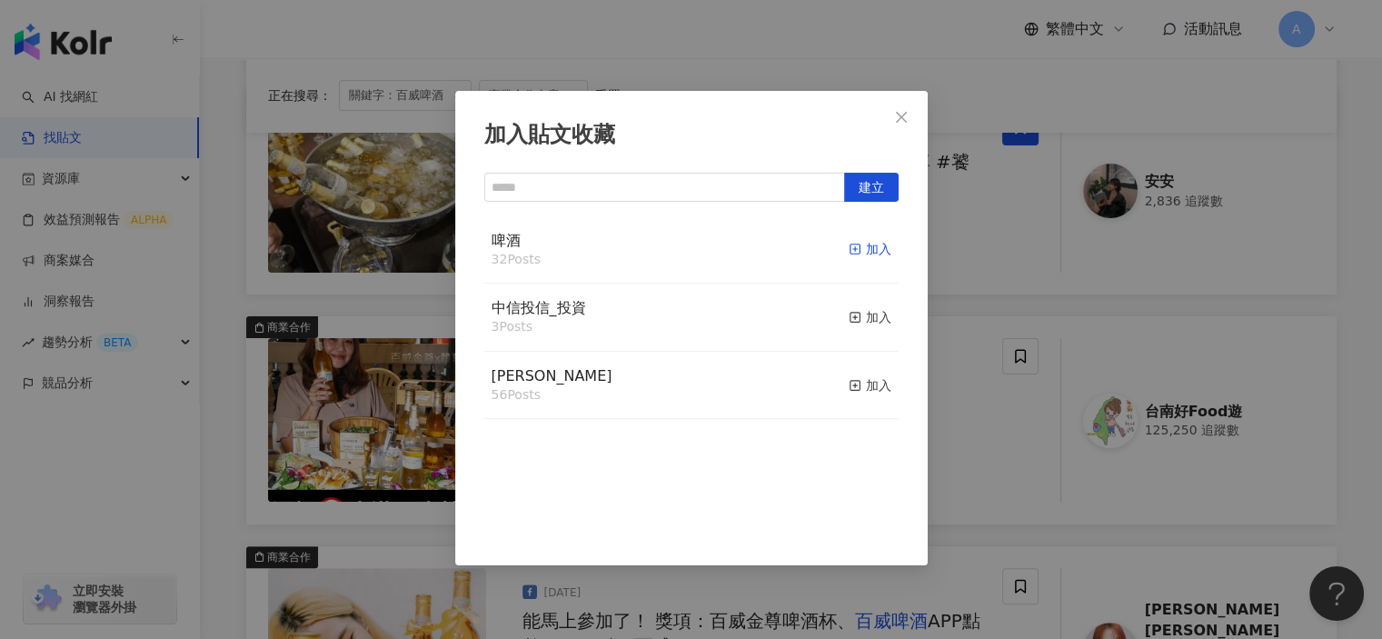
click at [849, 250] on icon "button" at bounding box center [855, 249] width 13 height 13
click at [978, 475] on div "加入貼文收藏 建立 啤酒 33 Posts 已加入 中信投信_投資 3 Posts 加入 麥香 56 Posts 加入" at bounding box center [691, 319] width 1382 height 639
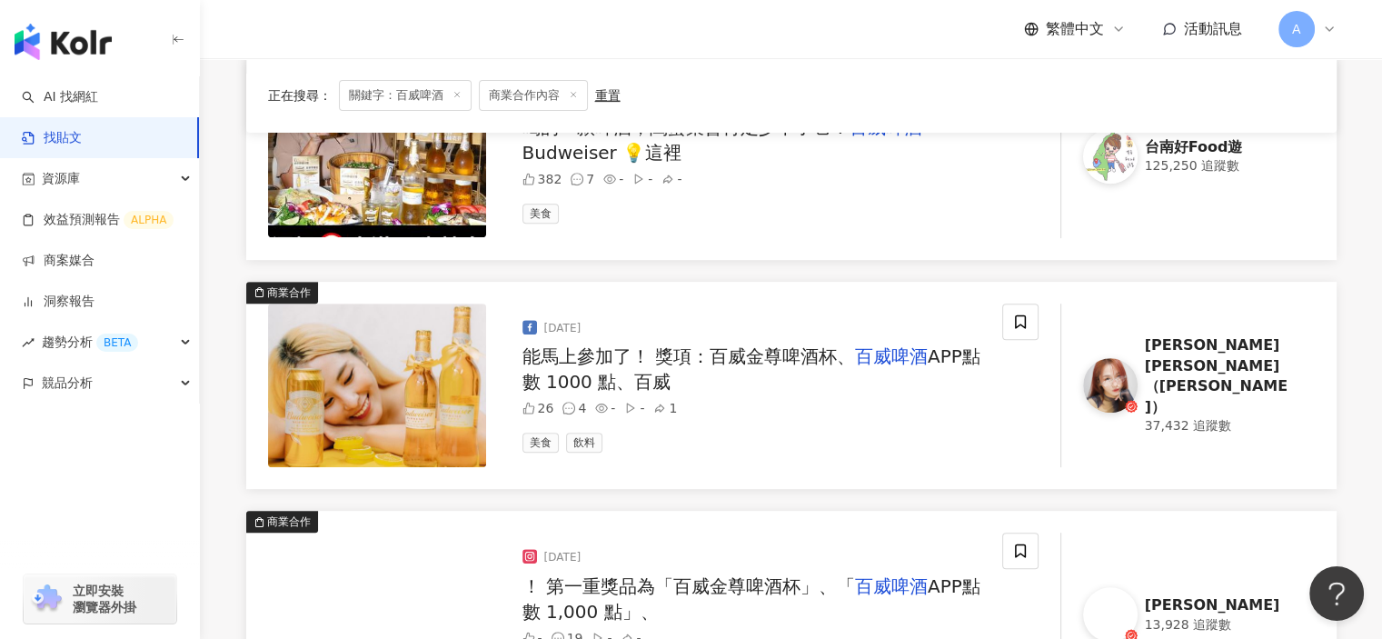
scroll to position [727, 0]
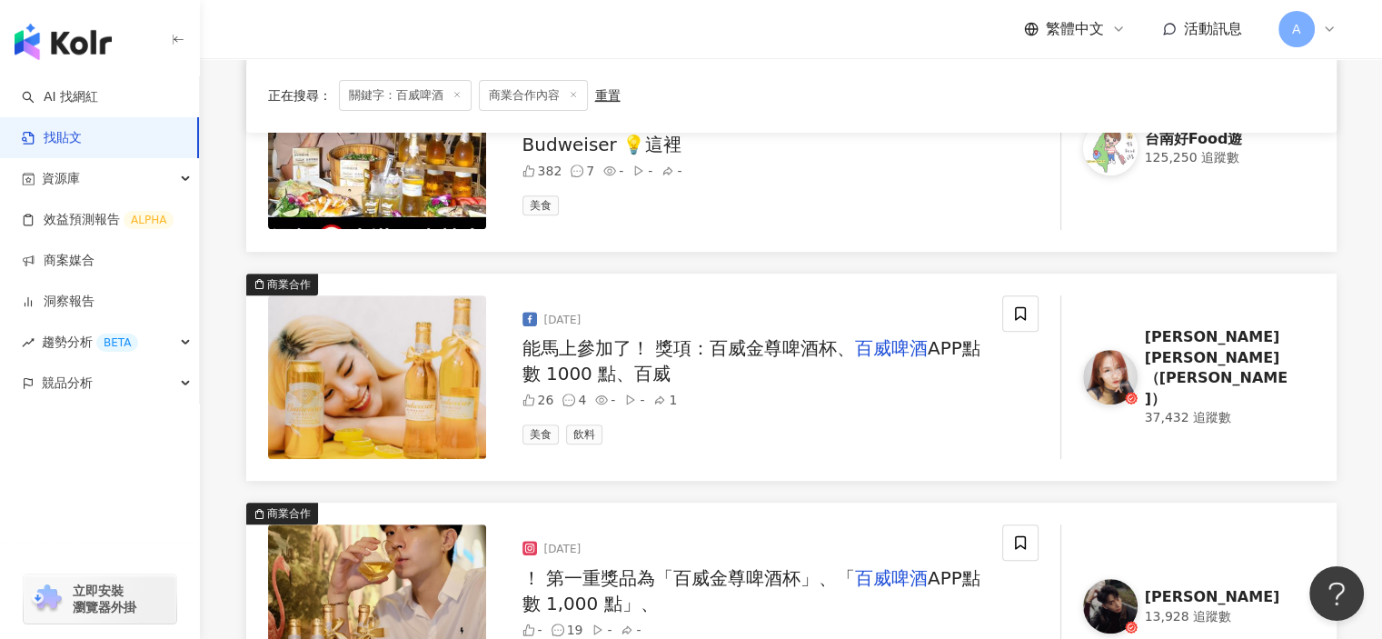
click at [952, 352] on span "APP點數 1000 點、百威" at bounding box center [751, 360] width 458 height 47
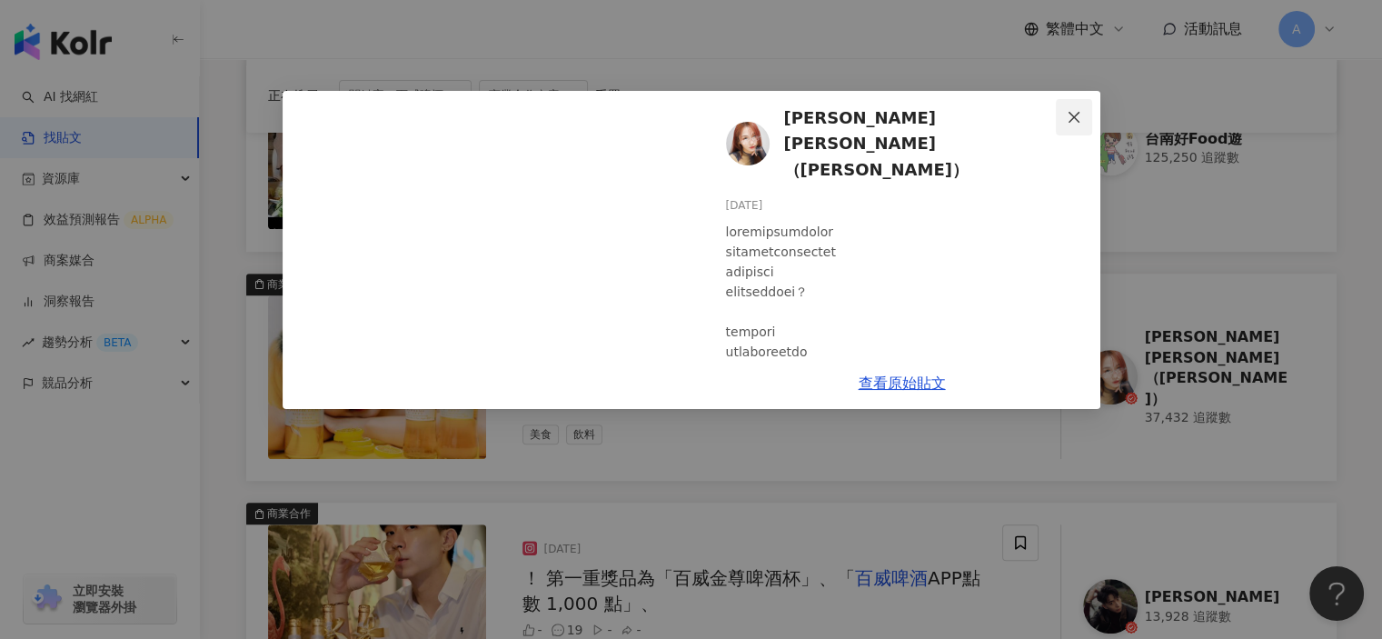
click at [1067, 114] on icon "close" at bounding box center [1074, 117] width 15 height 15
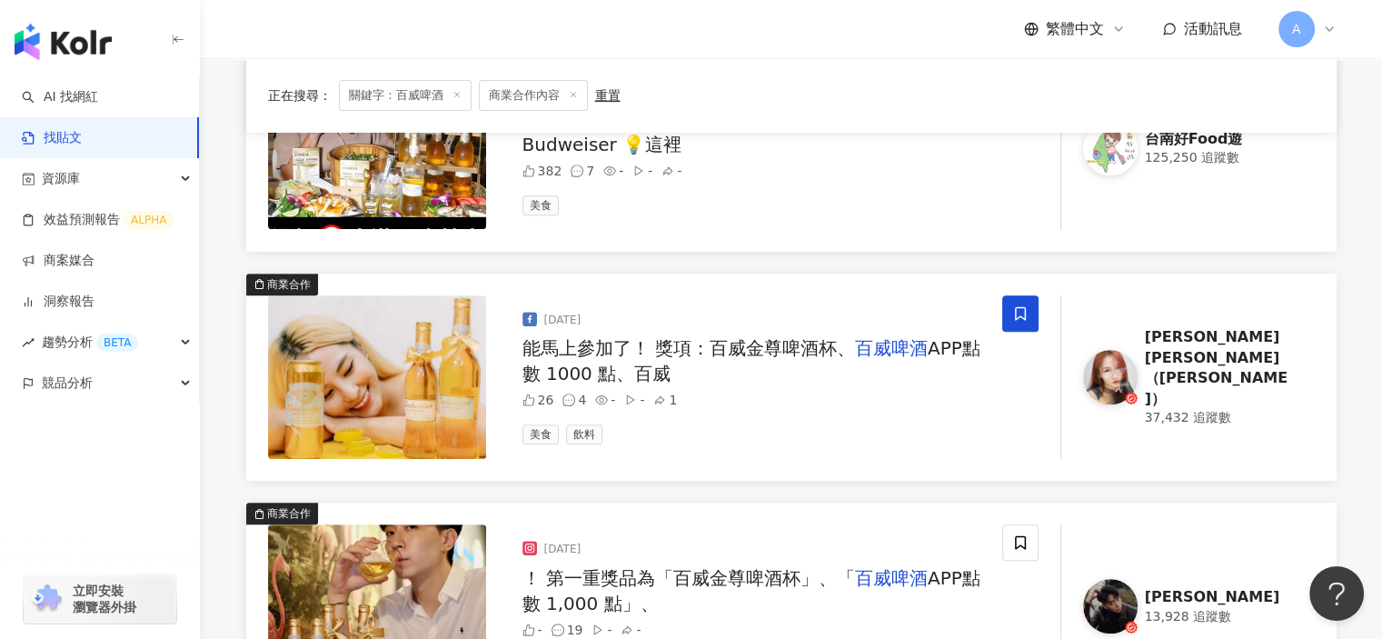
click at [1009, 327] on span at bounding box center [1020, 313] width 36 height 36
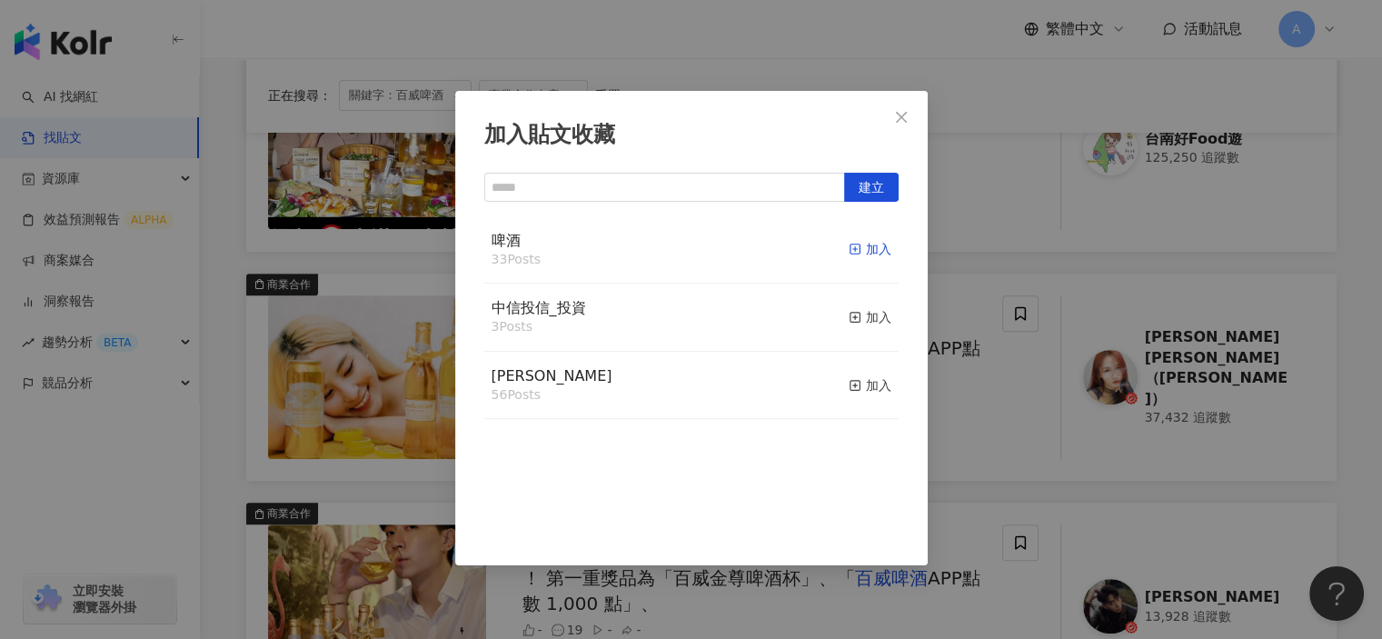
click at [855, 251] on line "button" at bounding box center [855, 249] width 0 height 5
click at [989, 453] on div "加入貼文收藏 建立 啤酒 34 Posts 已加入 中信投信_投資 3 Posts 加入 麥香 56 Posts 加入" at bounding box center [691, 319] width 1382 height 639
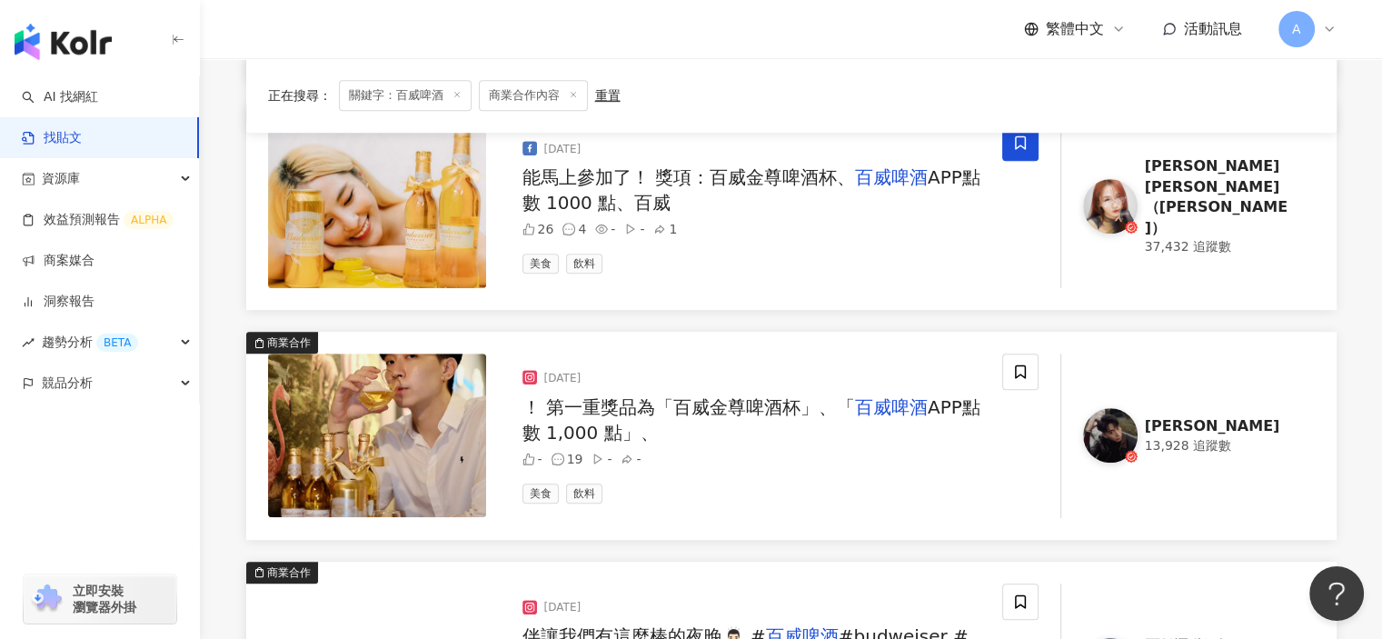
scroll to position [909, 0]
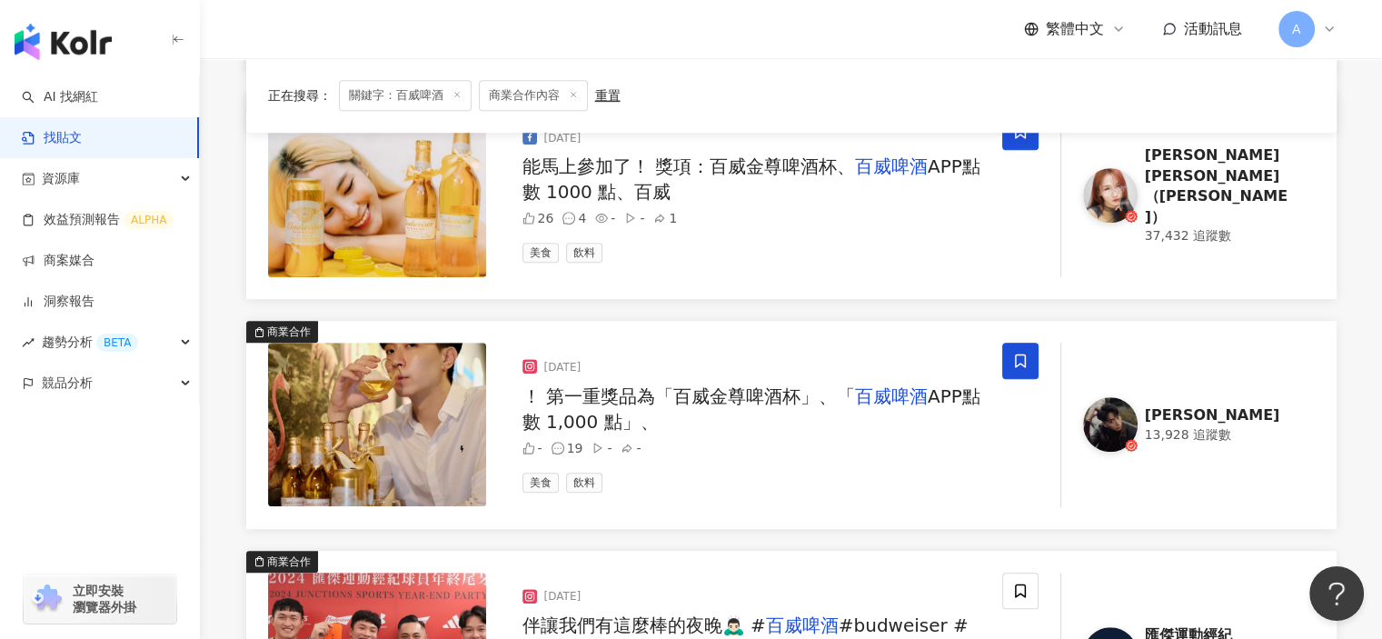
click at [1026, 360] on icon at bounding box center [1020, 361] width 16 height 16
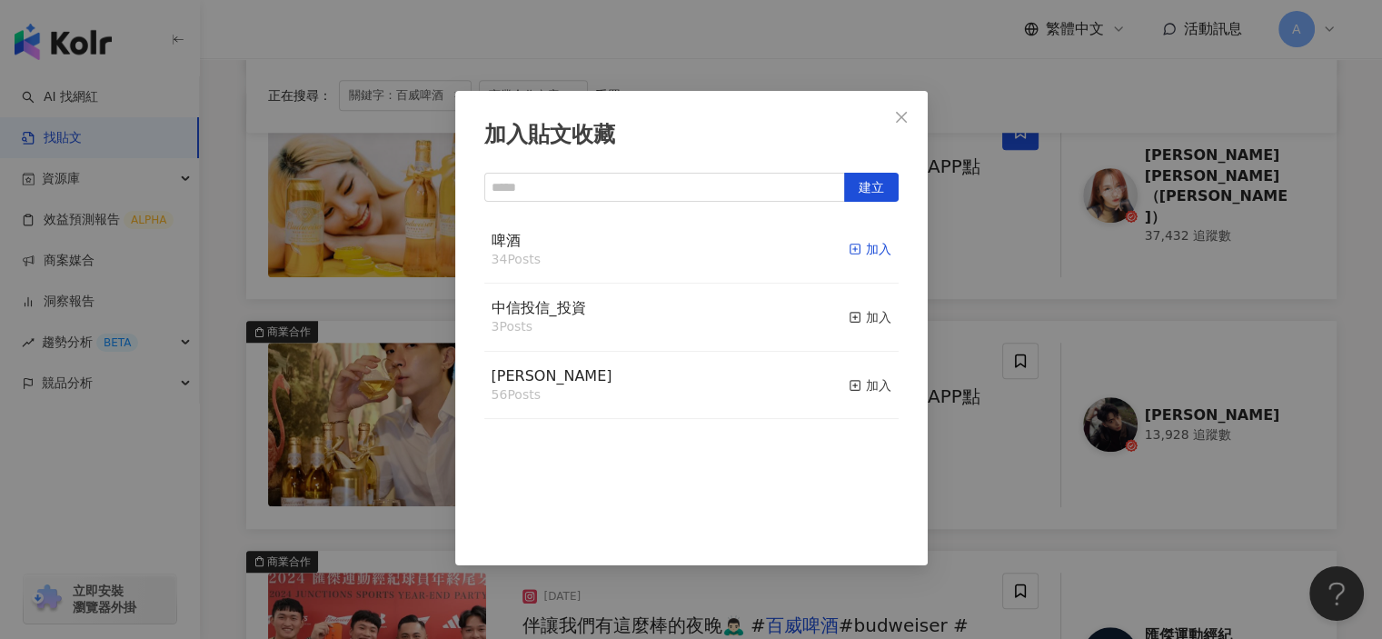
click at [849, 251] on rect "button" at bounding box center [854, 249] width 10 height 10
click at [978, 488] on div "加入貼文收藏 建立 啤酒 35 Posts 已加入 中信投信_投資 3 Posts 加入 麥香 56 Posts 加入" at bounding box center [691, 319] width 1382 height 639
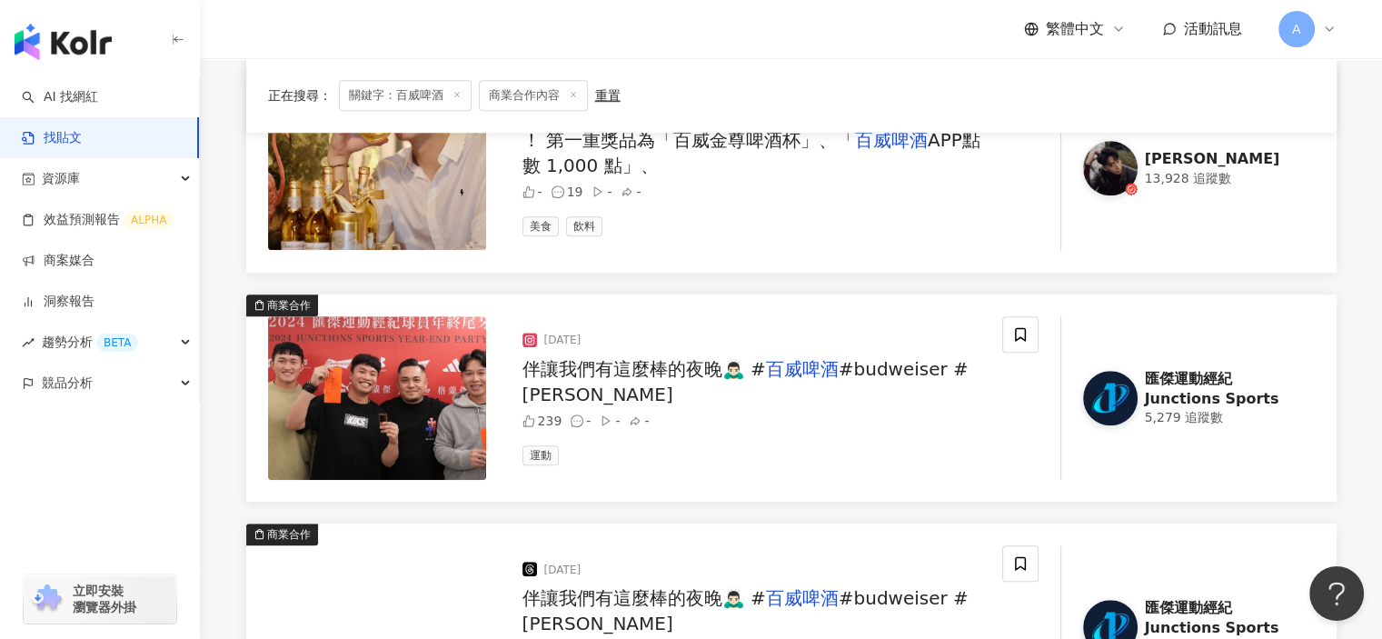
scroll to position [1181, 0]
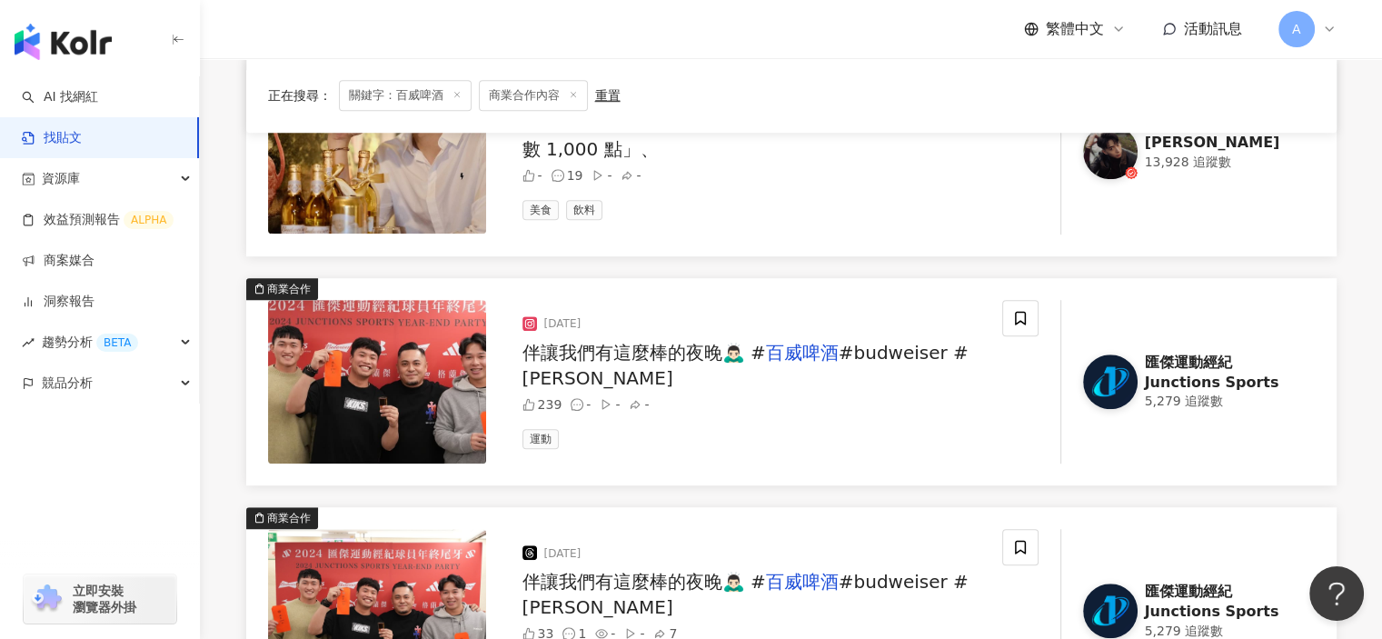
click at [957, 364] on span "#budweiser #格蘭" at bounding box center [745, 365] width 446 height 47
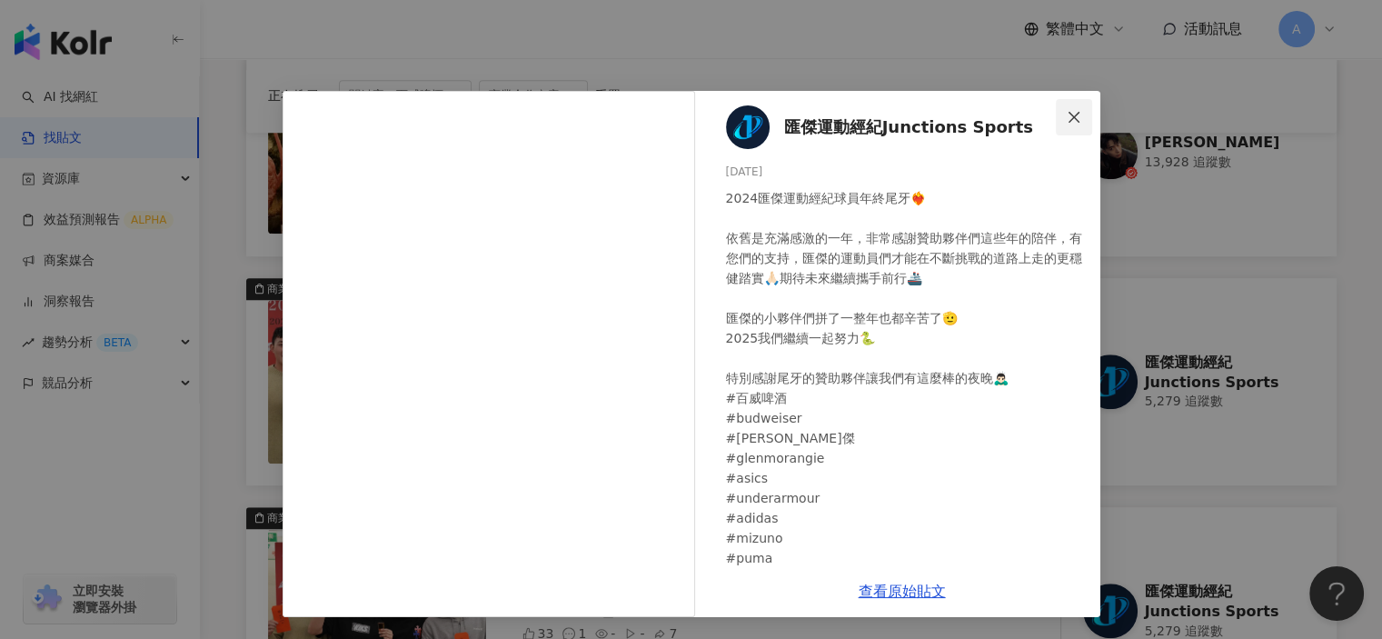
click at [1090, 120] on span "Close" at bounding box center [1074, 117] width 36 height 15
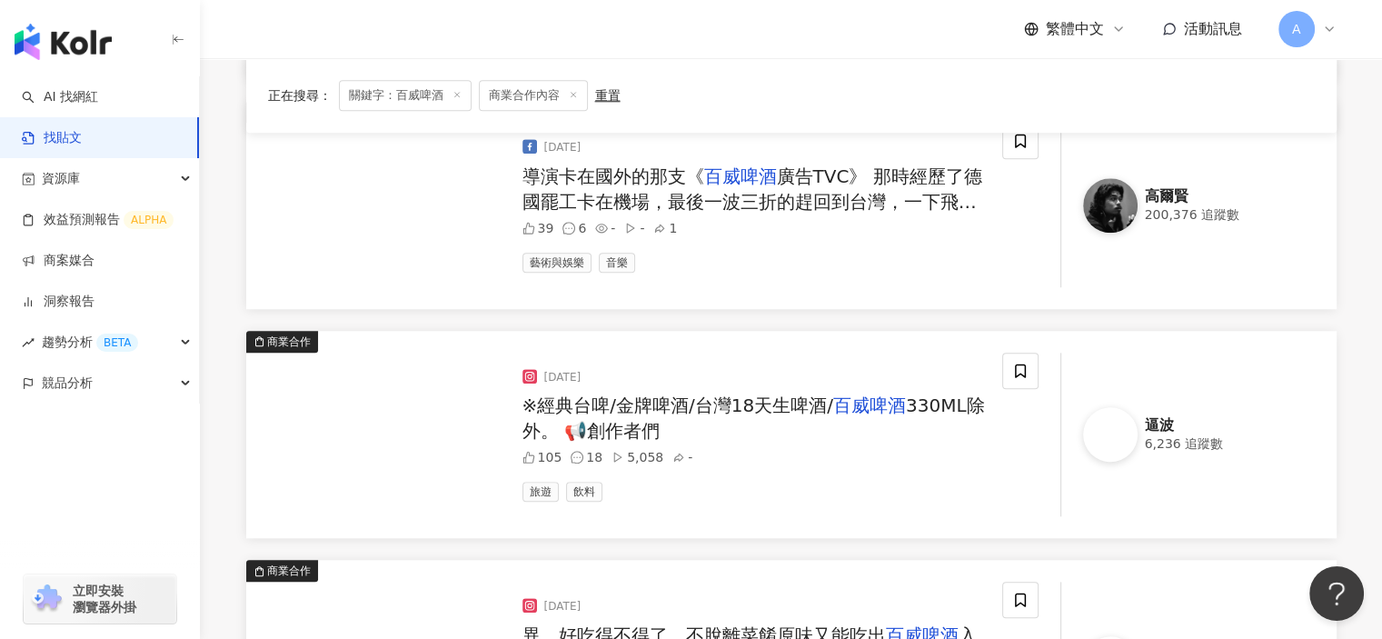
scroll to position [1817, 0]
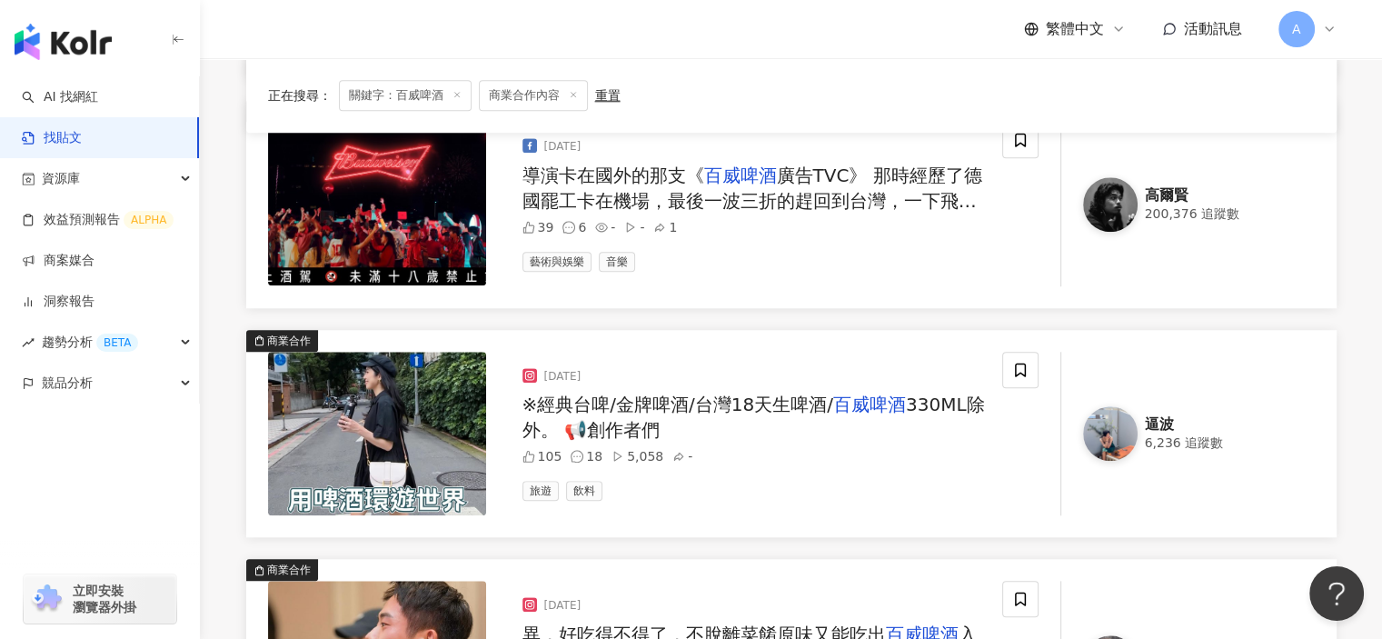
click at [938, 412] on span "330ML除外。 📢創作者們" at bounding box center [753, 416] width 462 height 47
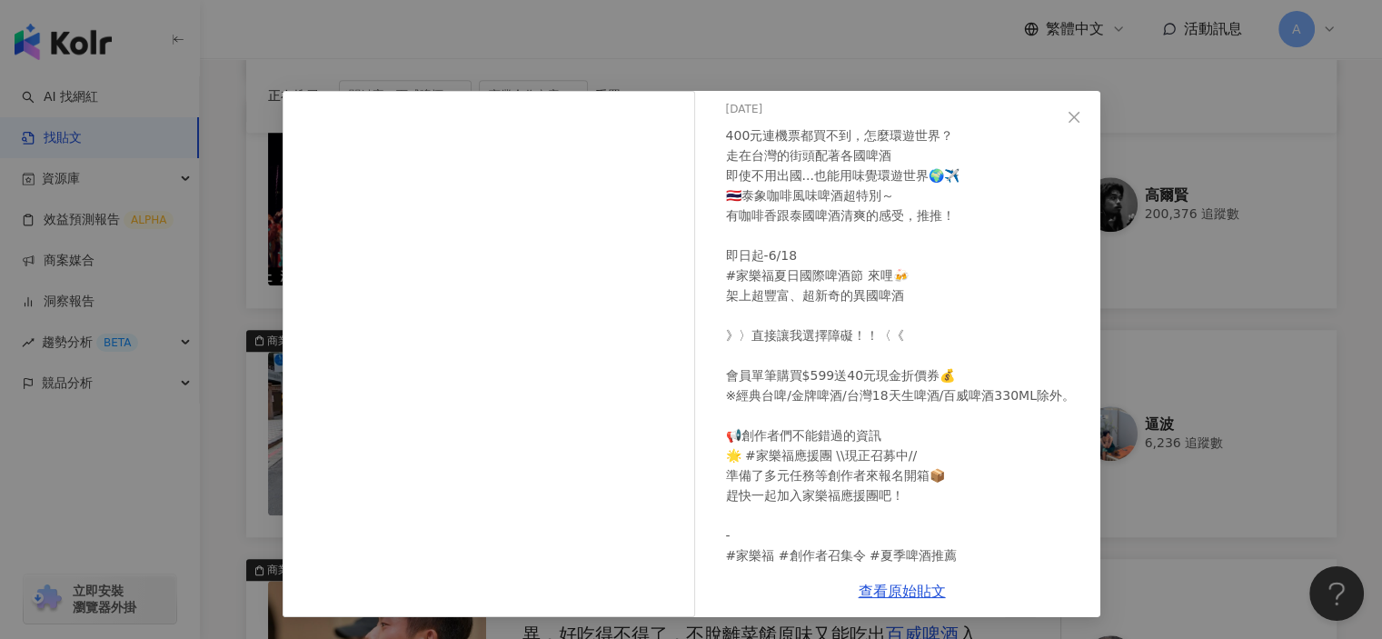
scroll to position [130, 0]
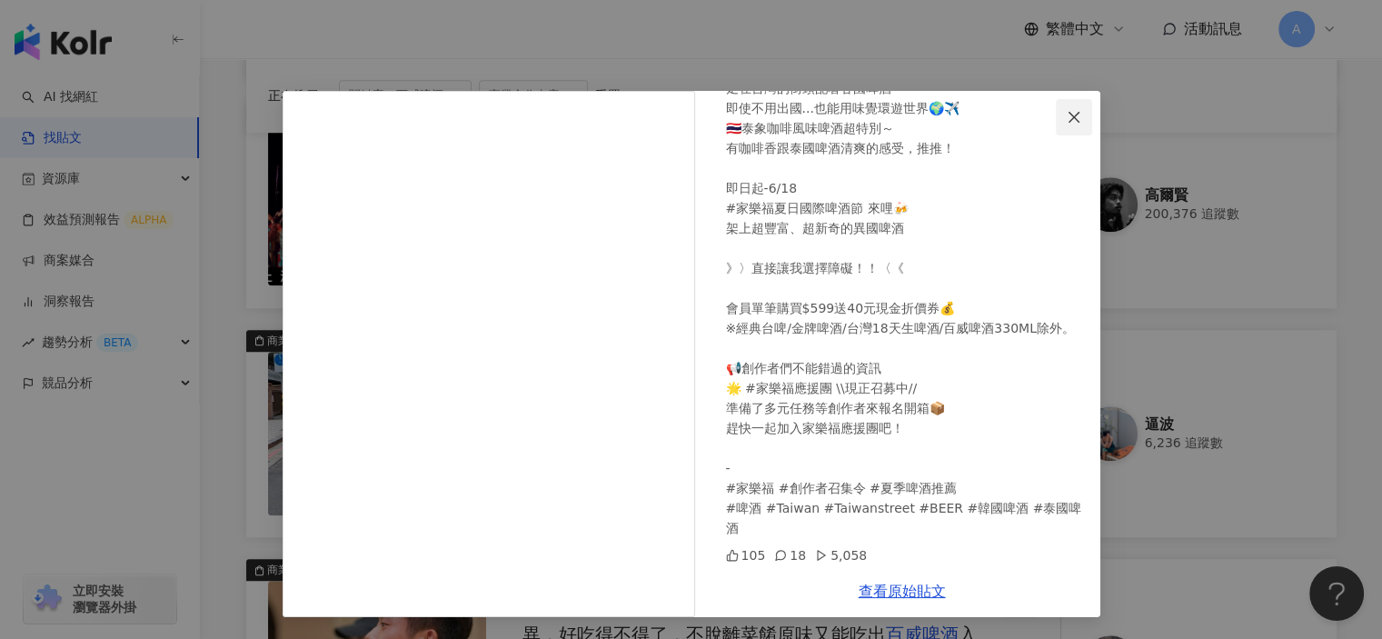
click at [1083, 121] on span "Close" at bounding box center [1074, 117] width 36 height 15
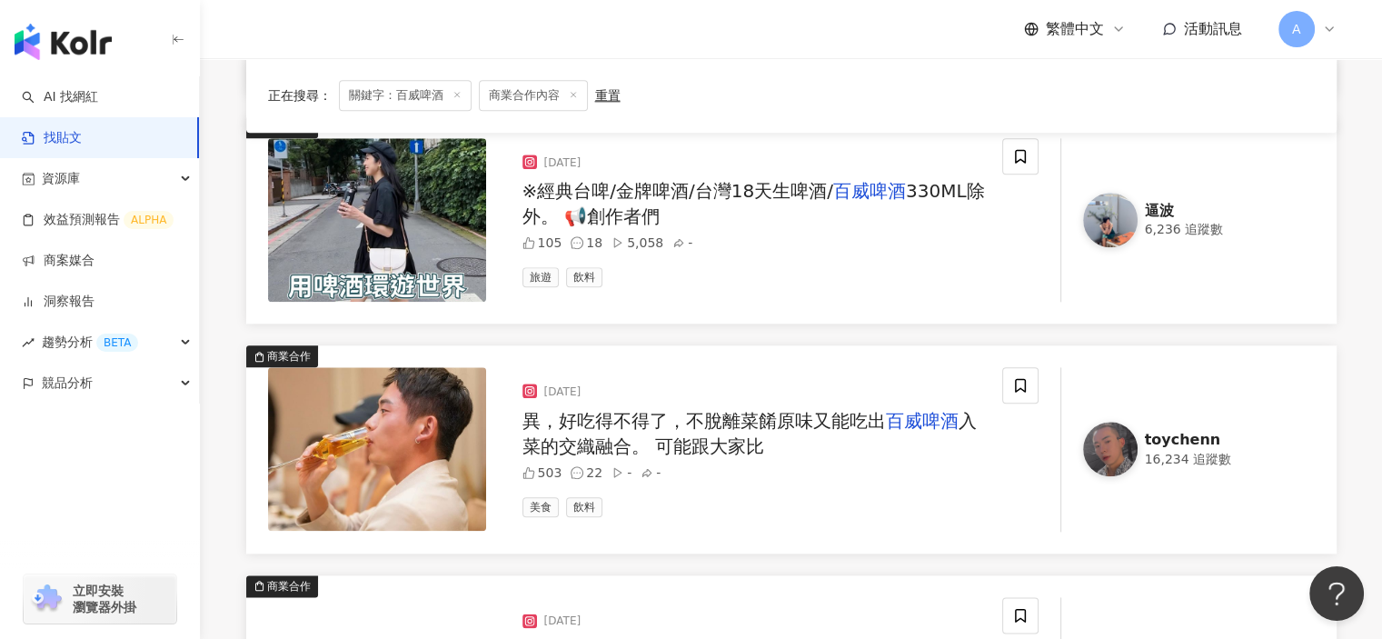
scroll to position [2090, 0]
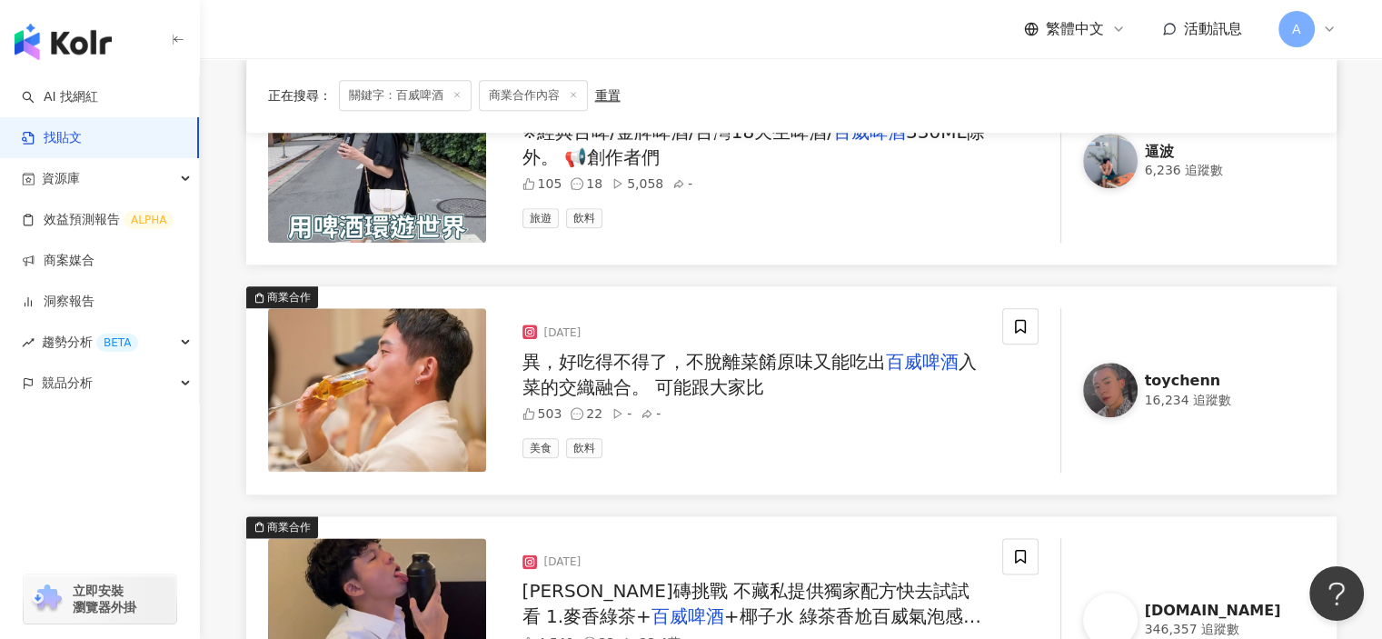
click at [810, 362] on span "異，好吃得不得了，不脫離菜餚原味又能吃出" at bounding box center [703, 362] width 363 height 22
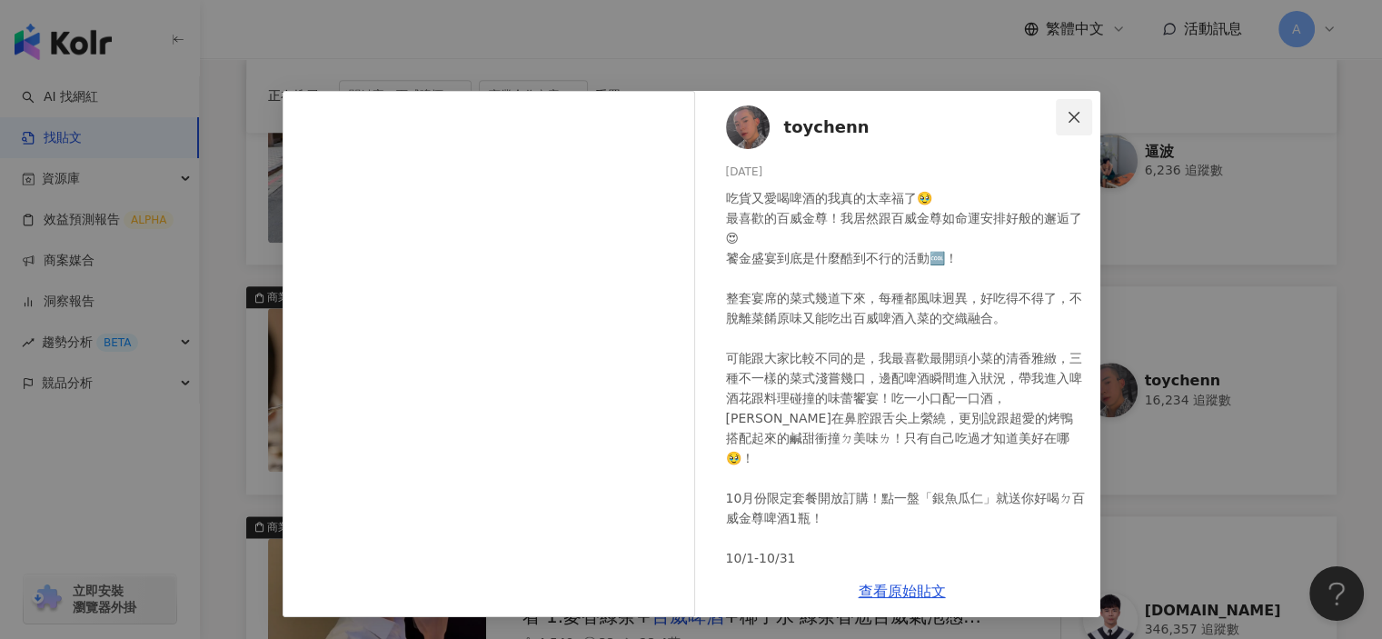
click at [1071, 123] on icon "close" at bounding box center [1074, 117] width 15 height 15
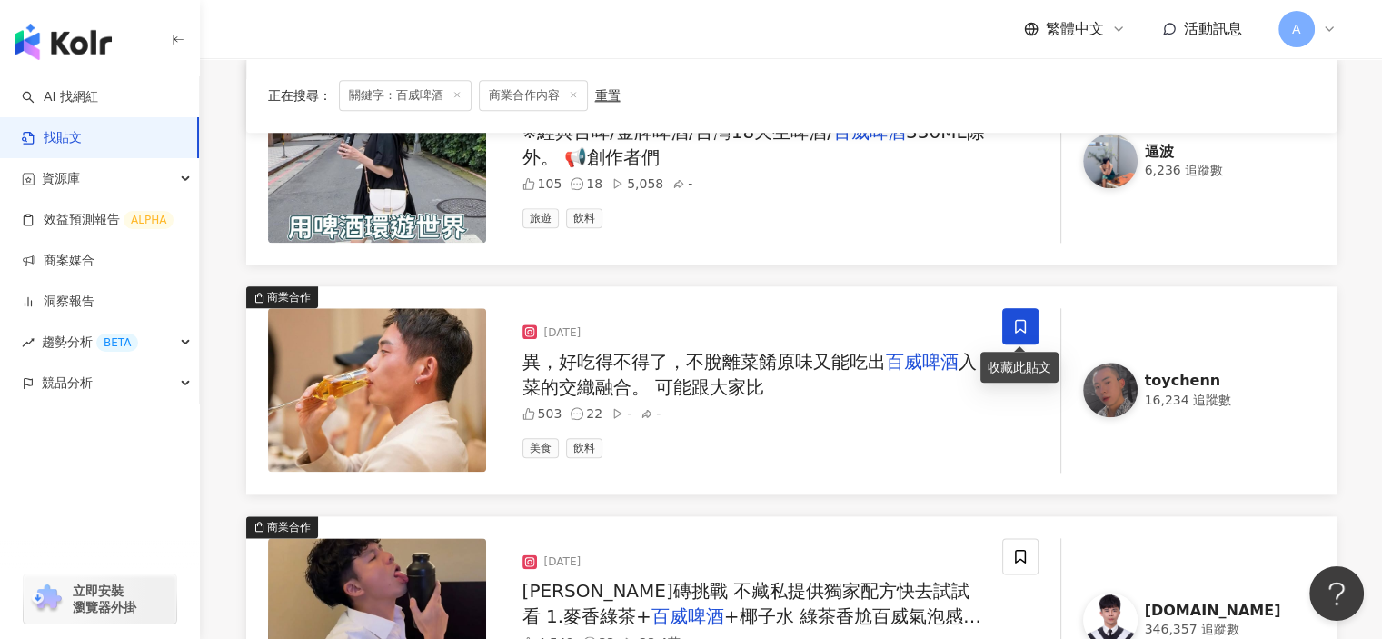
click at [1019, 324] on icon at bounding box center [1020, 327] width 11 height 14
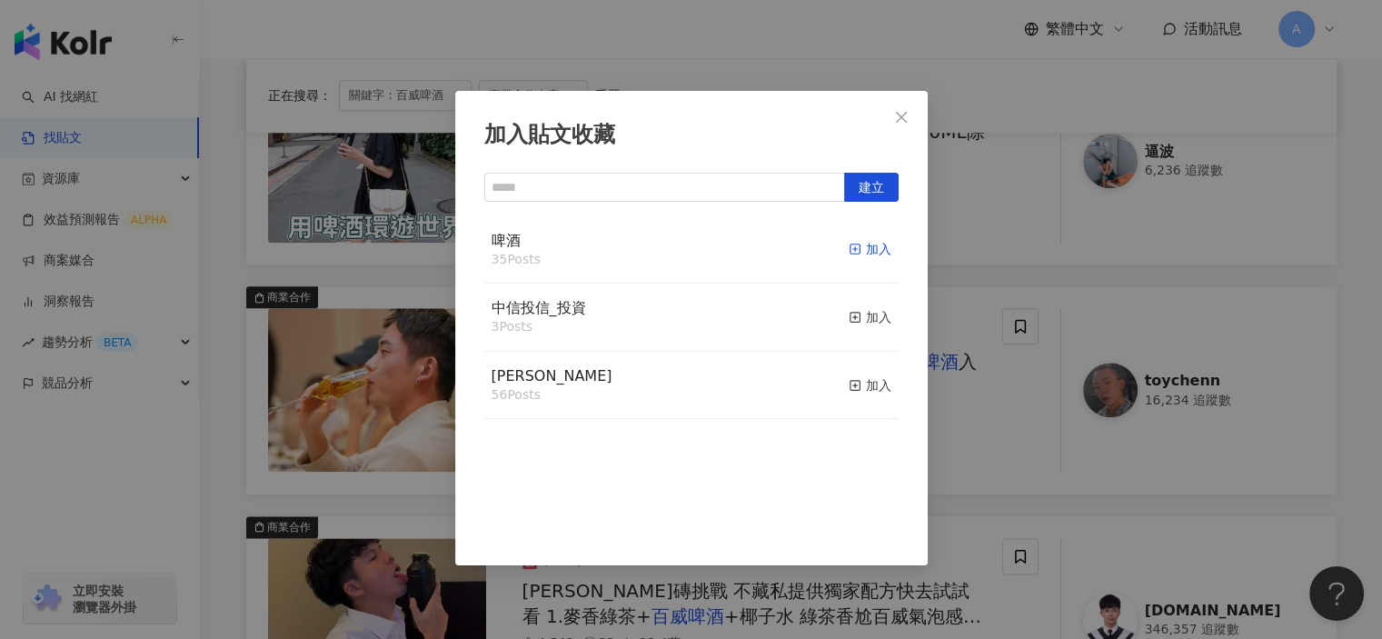
click at [849, 246] on icon "button" at bounding box center [855, 249] width 13 height 13
click at [956, 439] on div "加入貼文收藏 建立 啤酒 36 Posts 已加入 中信投信_投資 3 Posts 加入 麥香 56 Posts 加入" at bounding box center [691, 319] width 1382 height 639
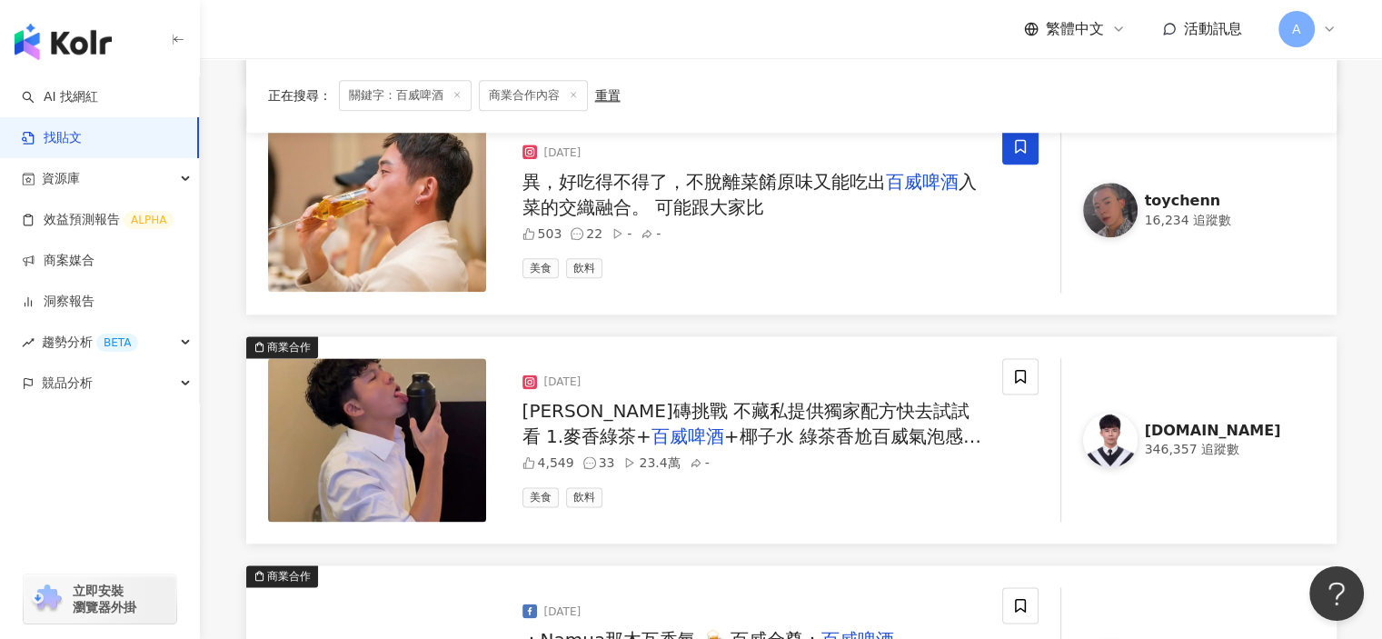
scroll to position [2271, 0]
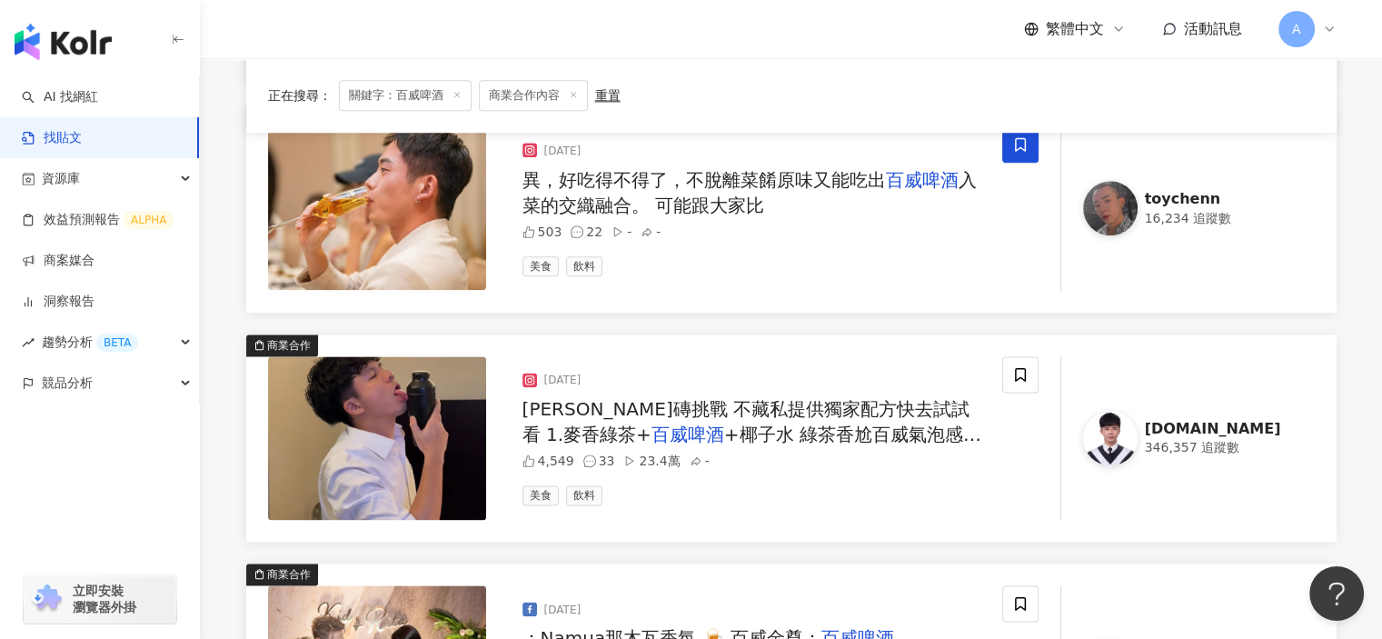
click at [959, 440] on span "+椰子水 綠茶香尬百威氣泡感最後椰子水點綴 喝起來又順又香 2.麥香紅茶冰磚+NIJIYA梅子氣泡酒+檸檬汁 紅茶甜更帶出梅子酒的香氣，加上檸檬汁爽度更高 3…" at bounding box center [752, 497] width 460 height 149
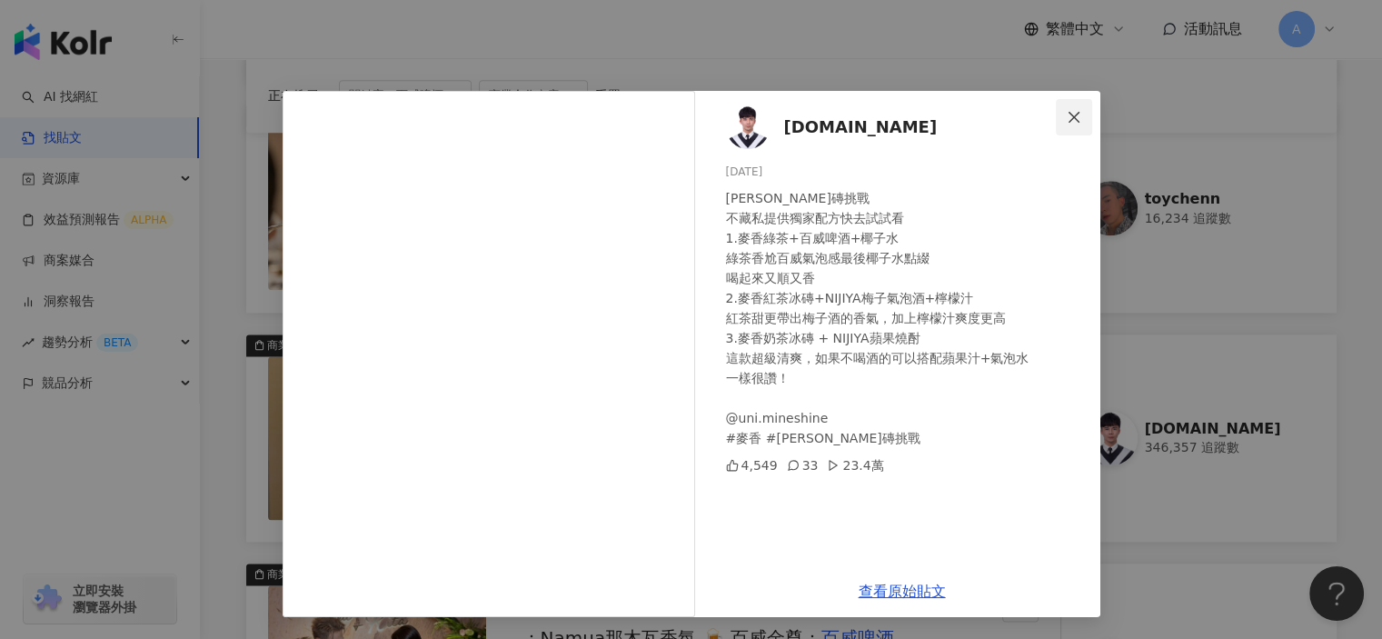
click at [1087, 105] on button "Close" at bounding box center [1074, 117] width 36 height 36
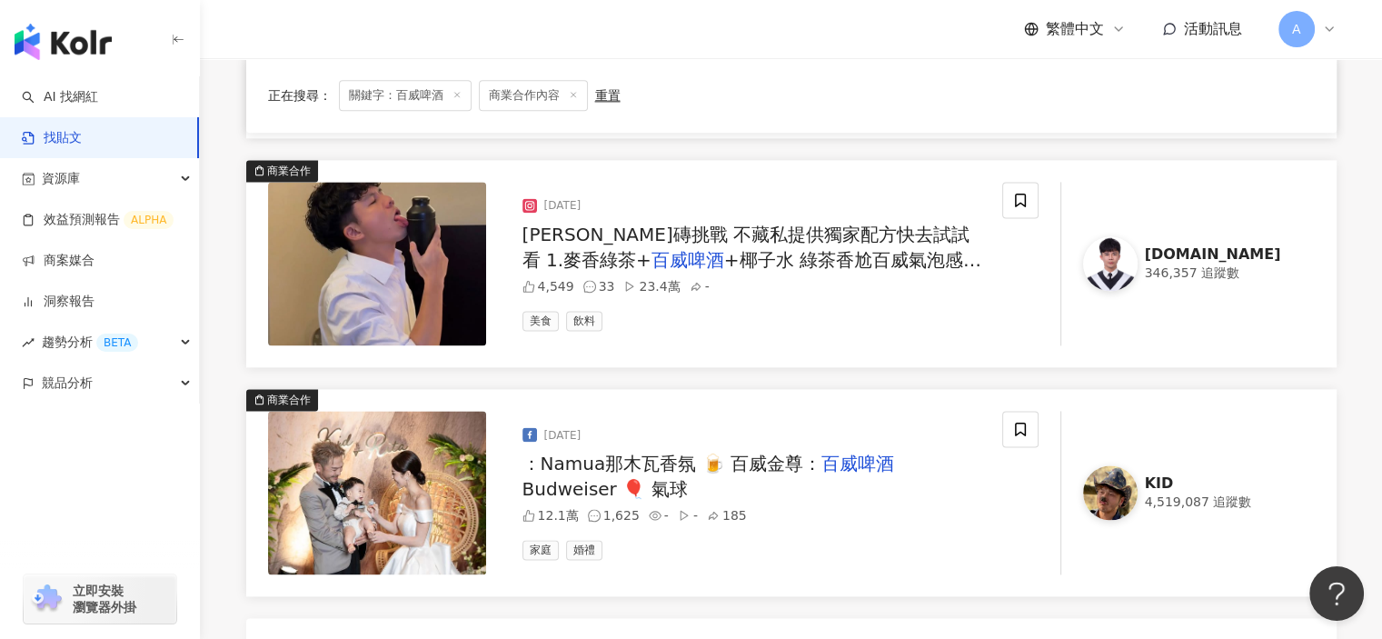
scroll to position [2544, 0]
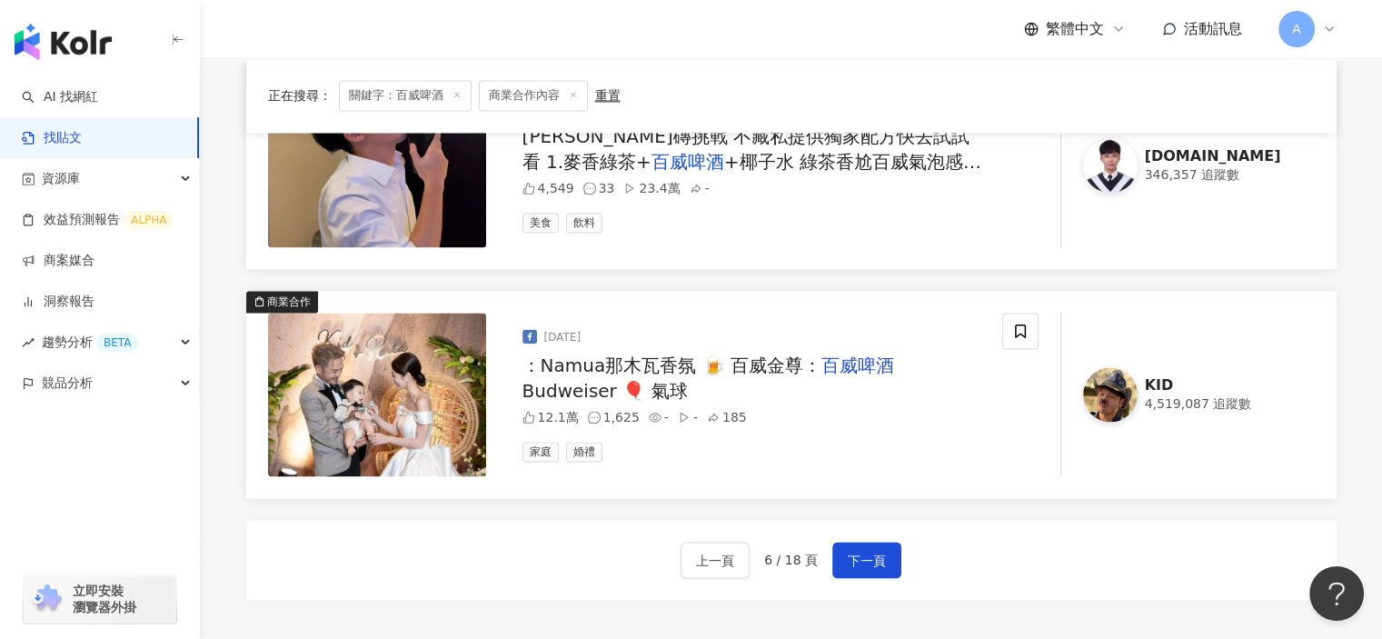
click at [928, 399] on div "：Namua那木瓦香氛 🍺 百威金尊： 百威啤酒 Budweiser 🎈 氣球" at bounding box center [754, 378] width 465 height 51
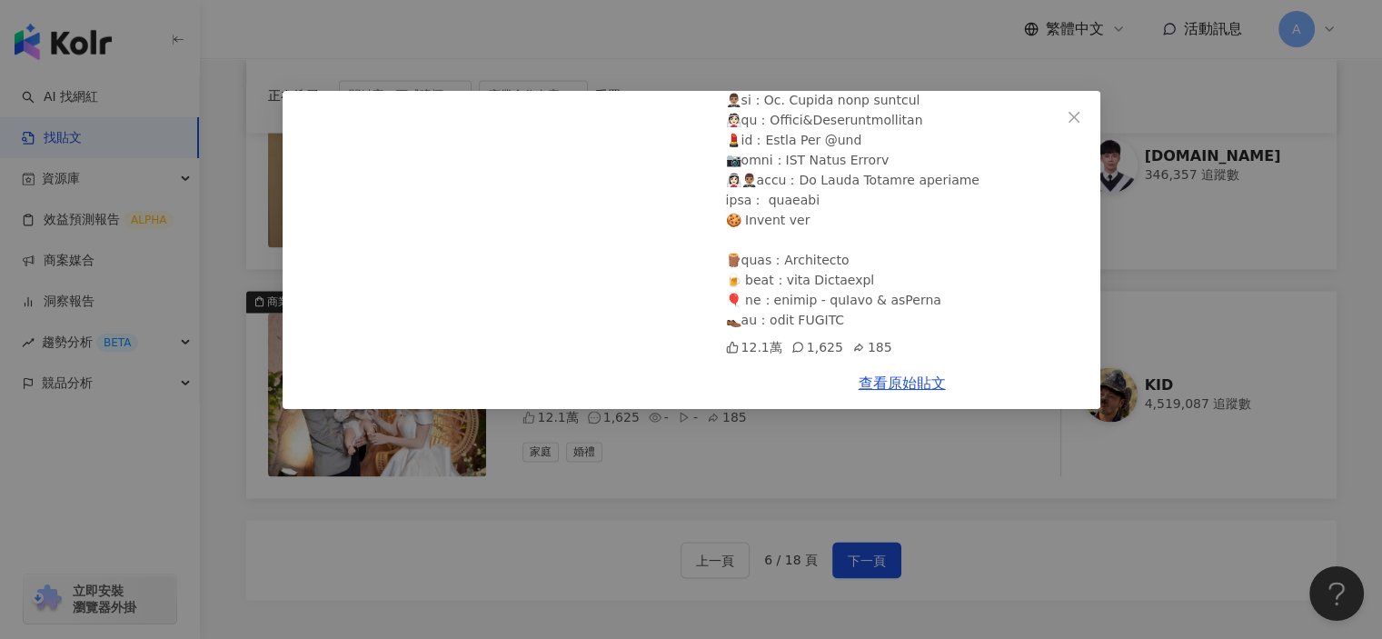
scroll to position [318, 0]
click at [1068, 119] on icon "close" at bounding box center [1074, 117] width 15 height 15
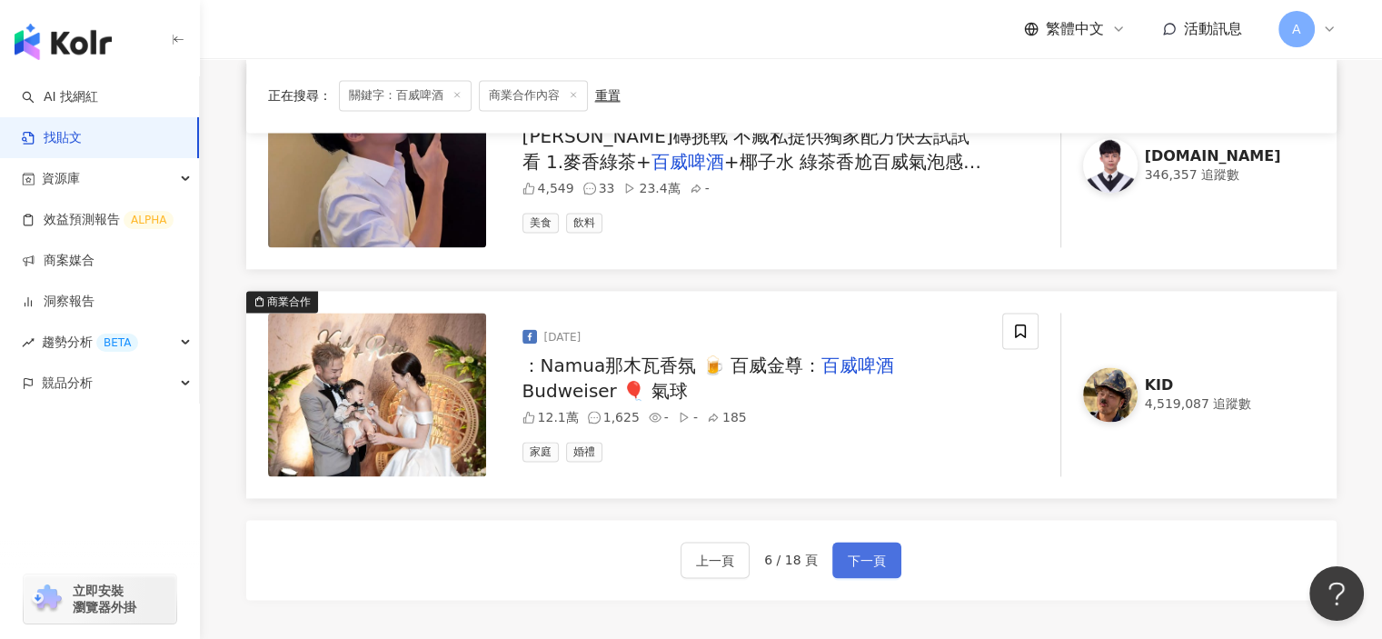
click at [850, 555] on span "下一頁" at bounding box center [867, 561] width 38 height 22
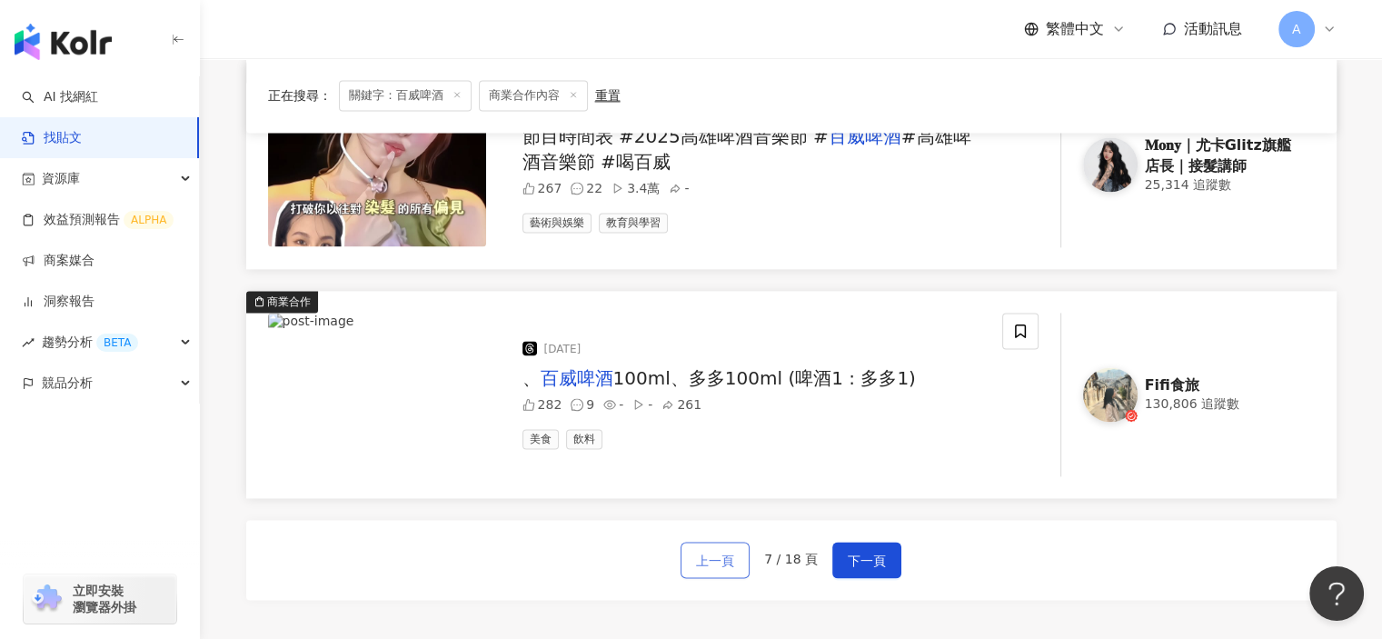
click at [734, 554] on span "上一頁" at bounding box center [715, 561] width 38 height 22
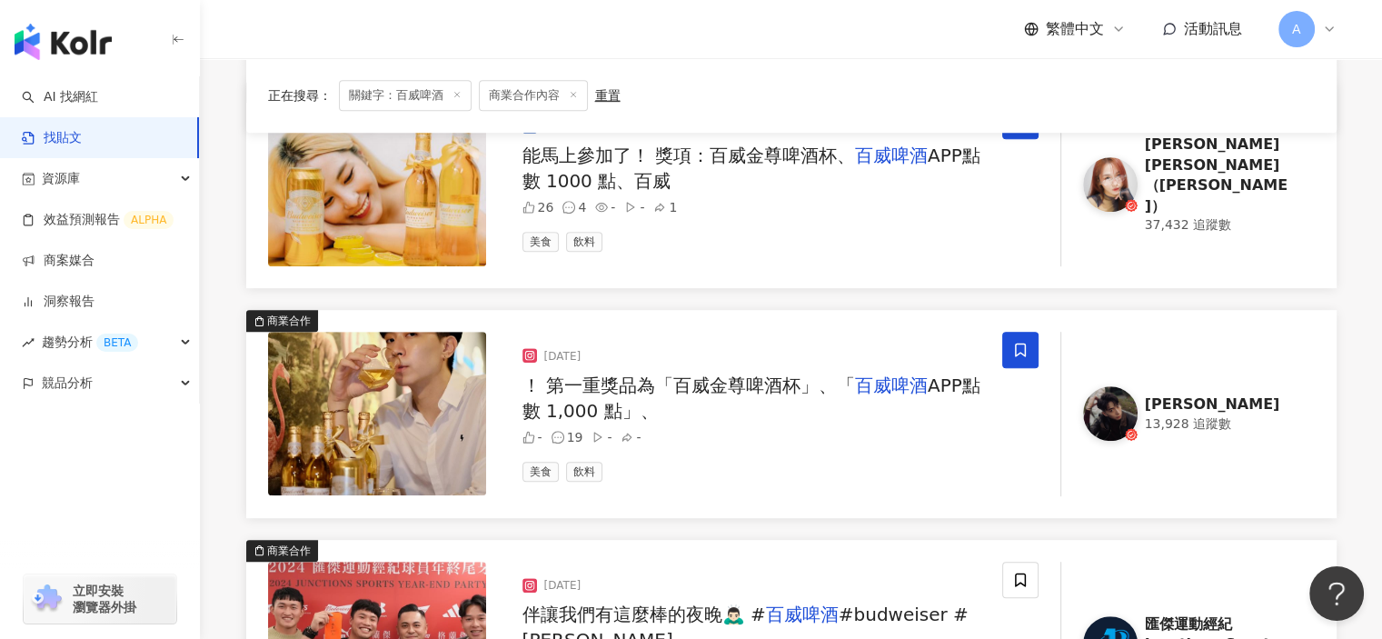
scroll to position [2544, 0]
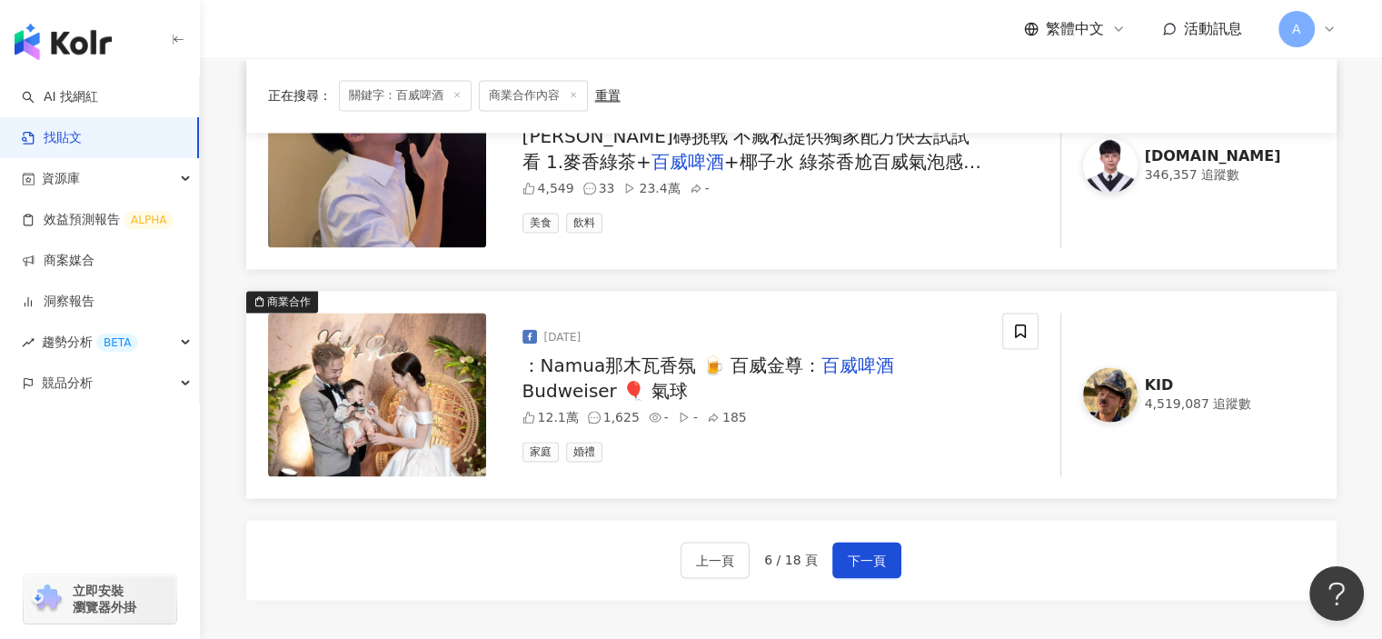
click at [688, 380] on span "Budweiser 🎈 氣球" at bounding box center [604, 391] width 165 height 22
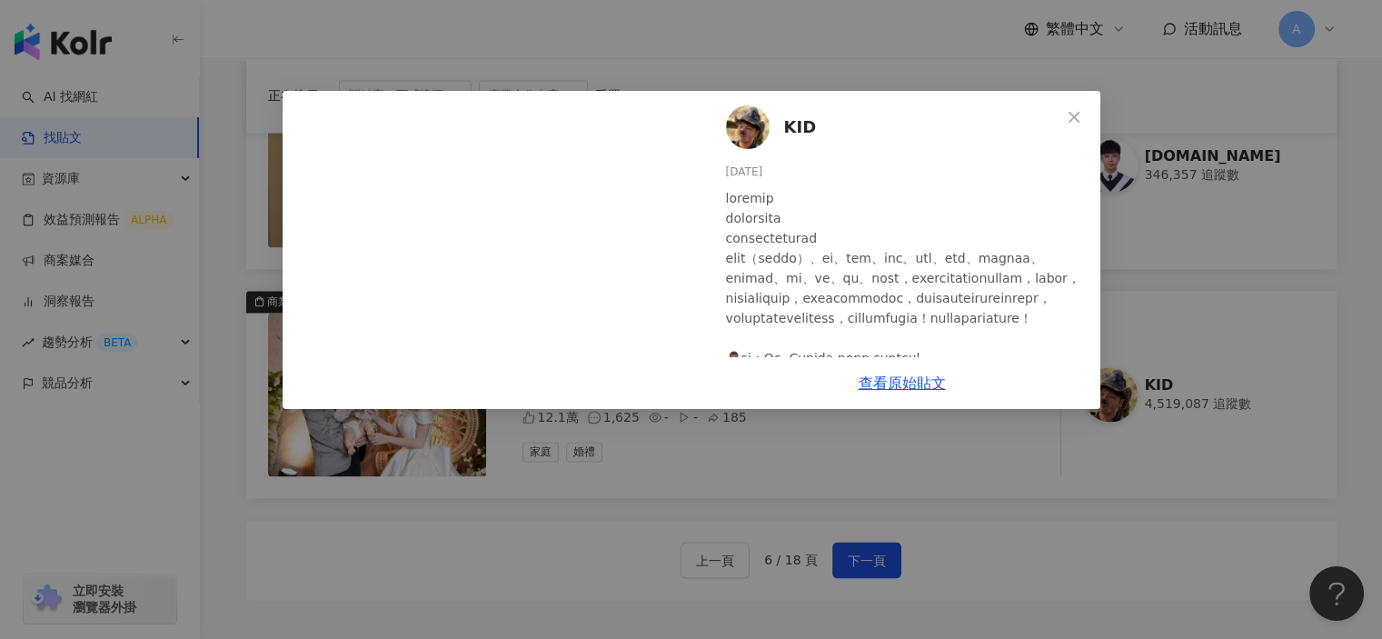
scroll to position [318, 0]
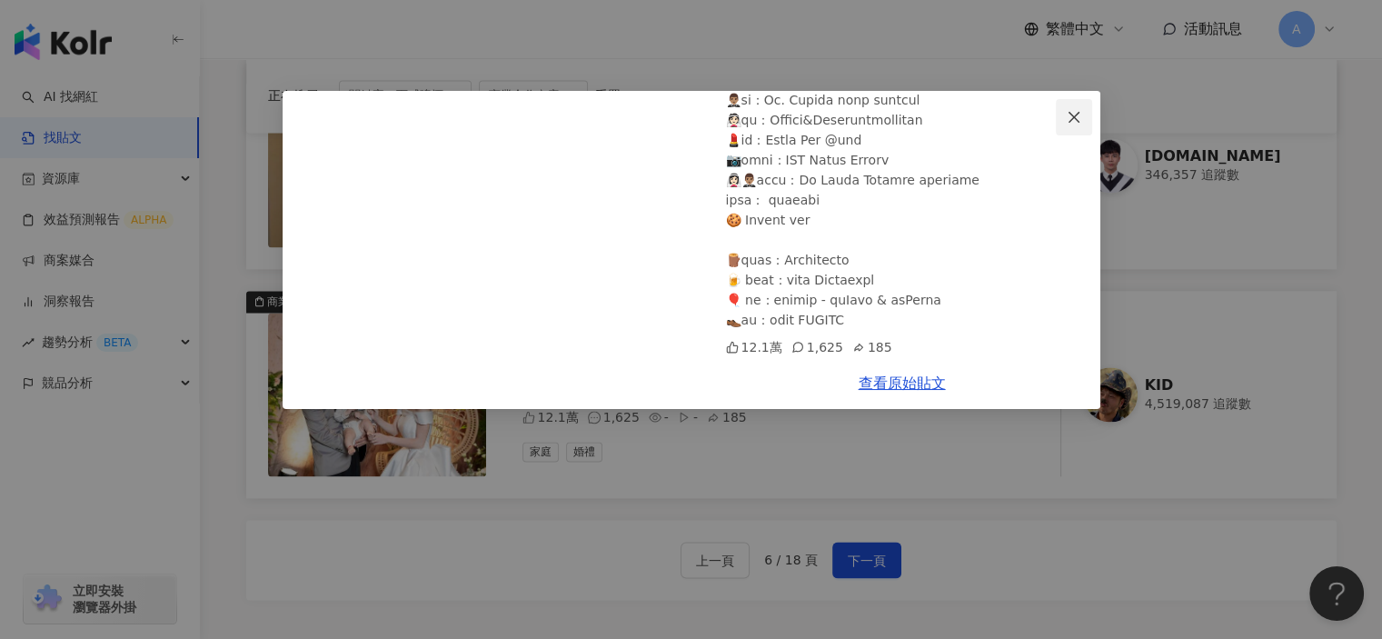
click at [1072, 115] on icon "close" at bounding box center [1073, 116] width 11 height 11
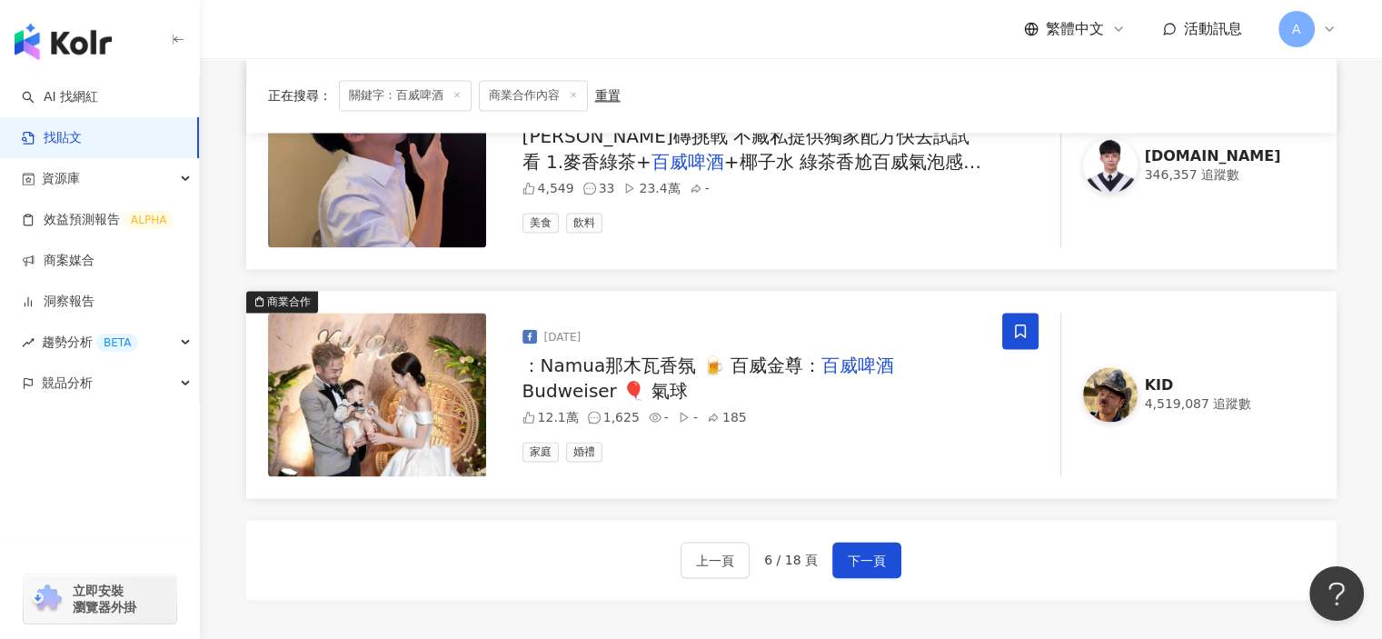
click at [1019, 329] on icon at bounding box center [1020, 330] width 11 height 14
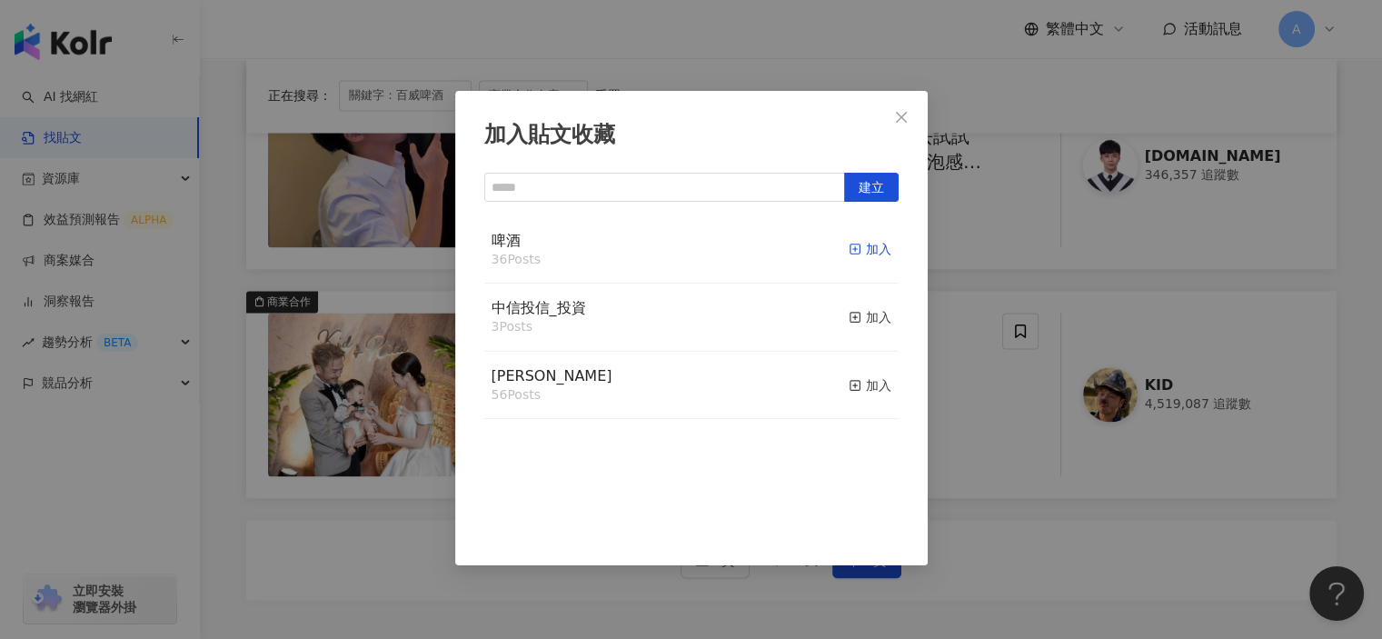
click at [849, 248] on icon "button" at bounding box center [855, 249] width 13 height 13
click at [967, 481] on div "加入貼文收藏 建立 啤酒 37 Posts 已加入 中信投信_投資 3 Posts 加入 麥香 56 Posts 加入" at bounding box center [691, 319] width 1382 height 639
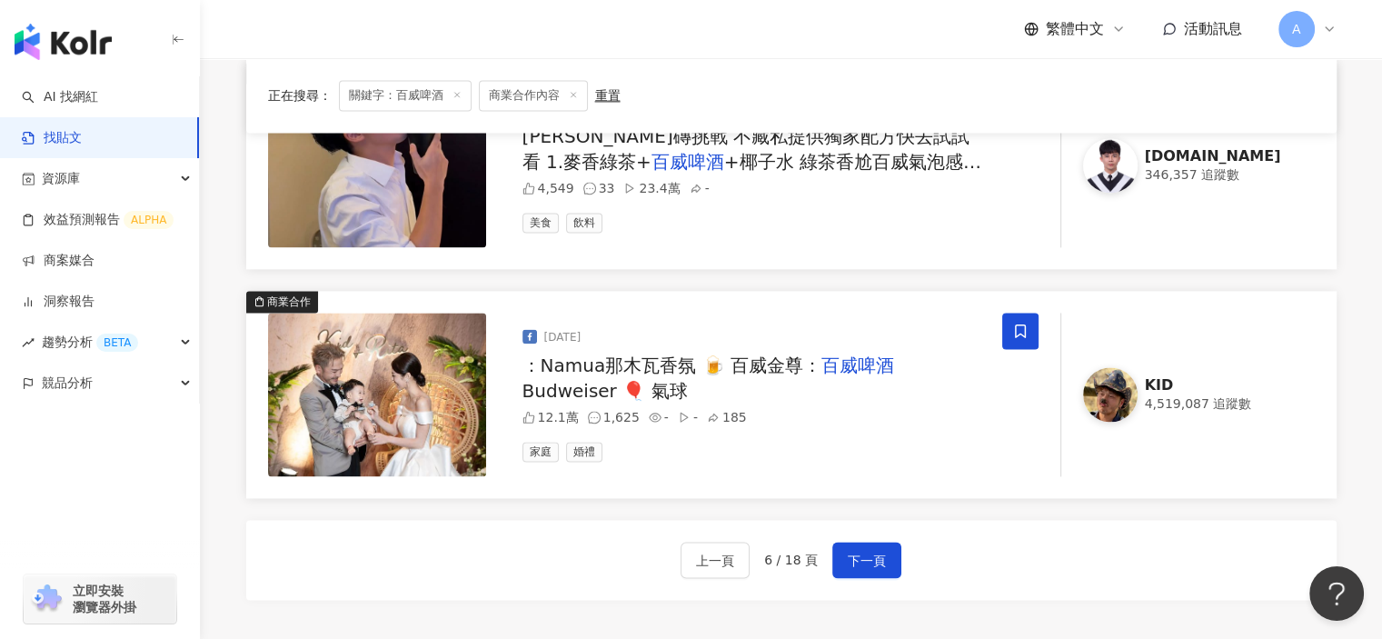
click at [844, 575] on div "上一頁 6 / 18 頁 下一頁" at bounding box center [791, 560] width 1090 height 80
click at [858, 555] on span "下一頁" at bounding box center [867, 561] width 38 height 22
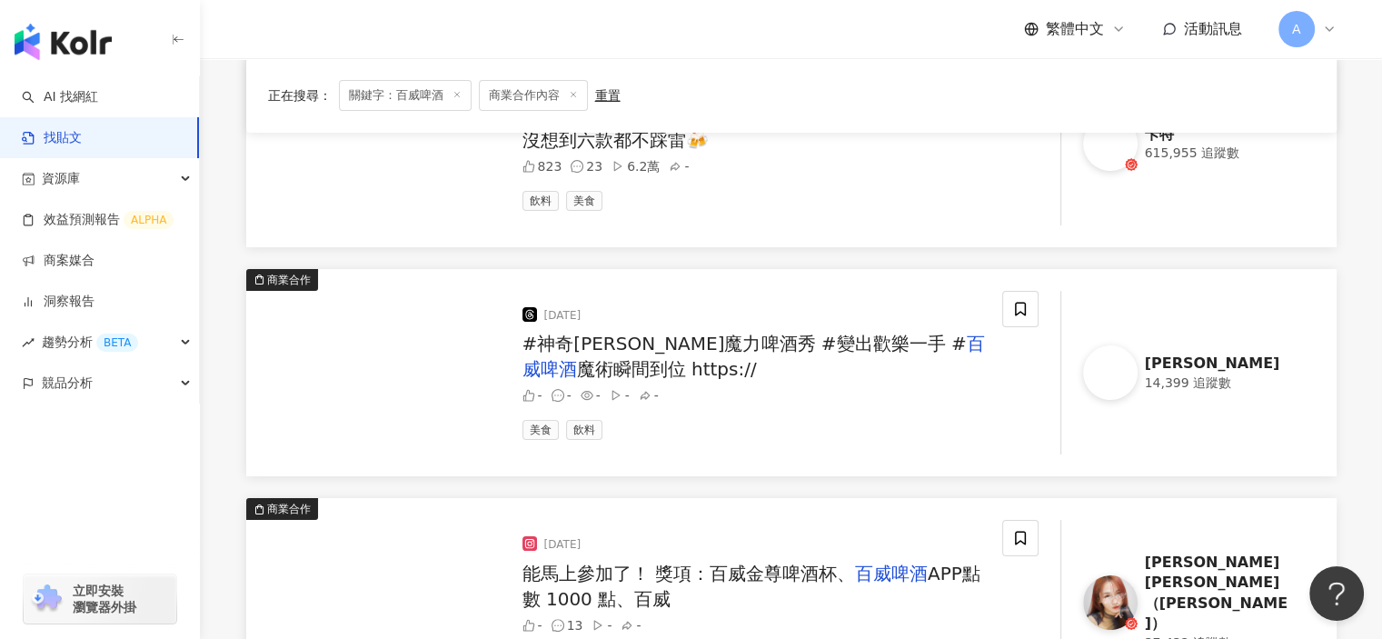
scroll to position [0, 0]
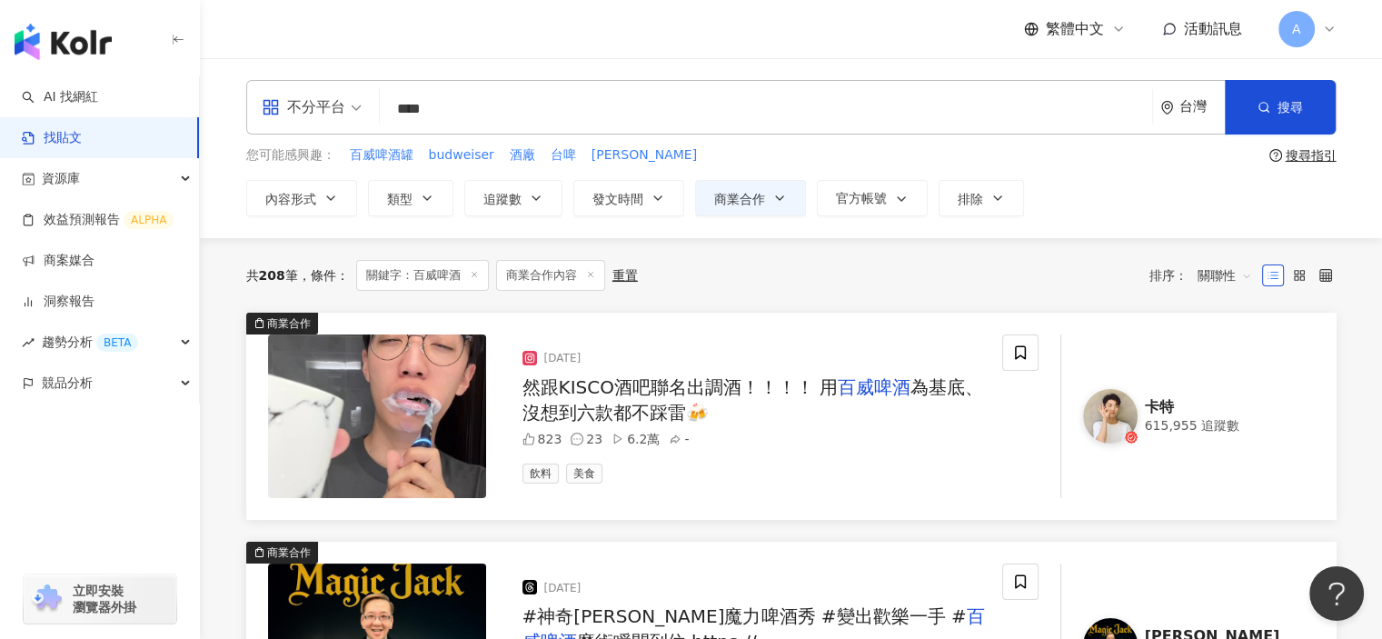
click at [920, 388] on span "為基底、沒想到六款都不踩雷🍻" at bounding box center [753, 399] width 462 height 47
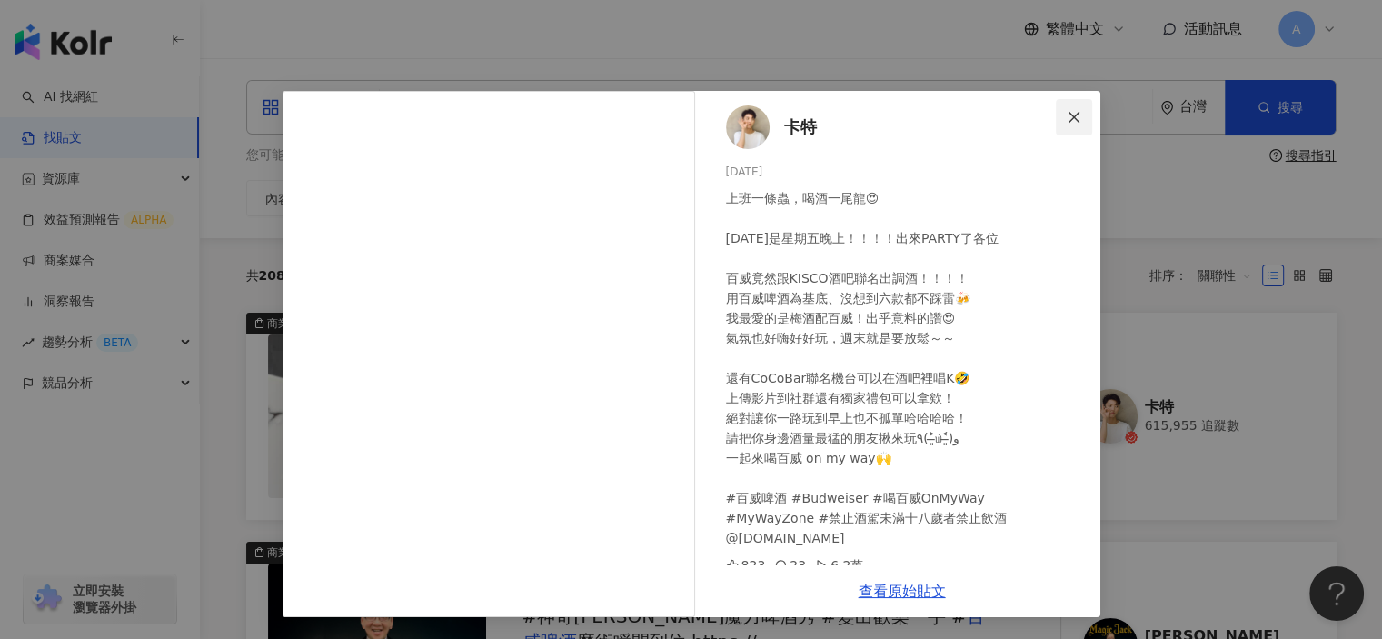
click at [1070, 119] on icon "close" at bounding box center [1073, 116] width 11 height 11
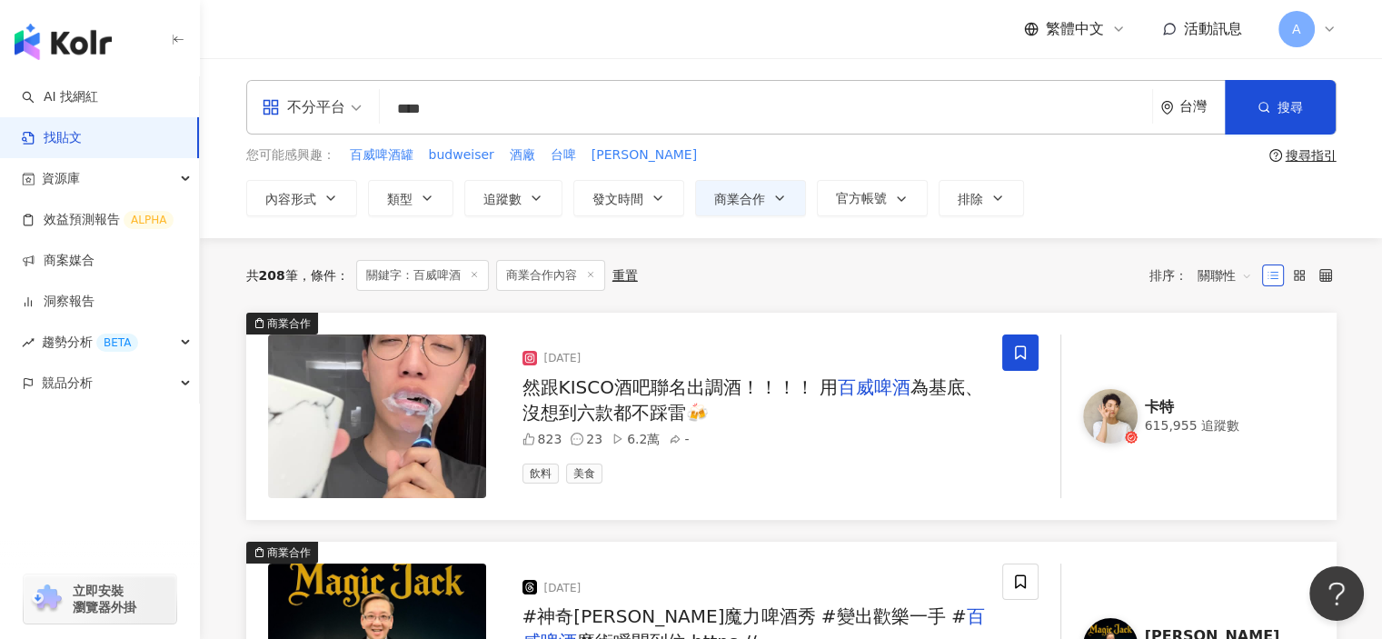
click at [1016, 346] on icon at bounding box center [1020, 352] width 16 height 16
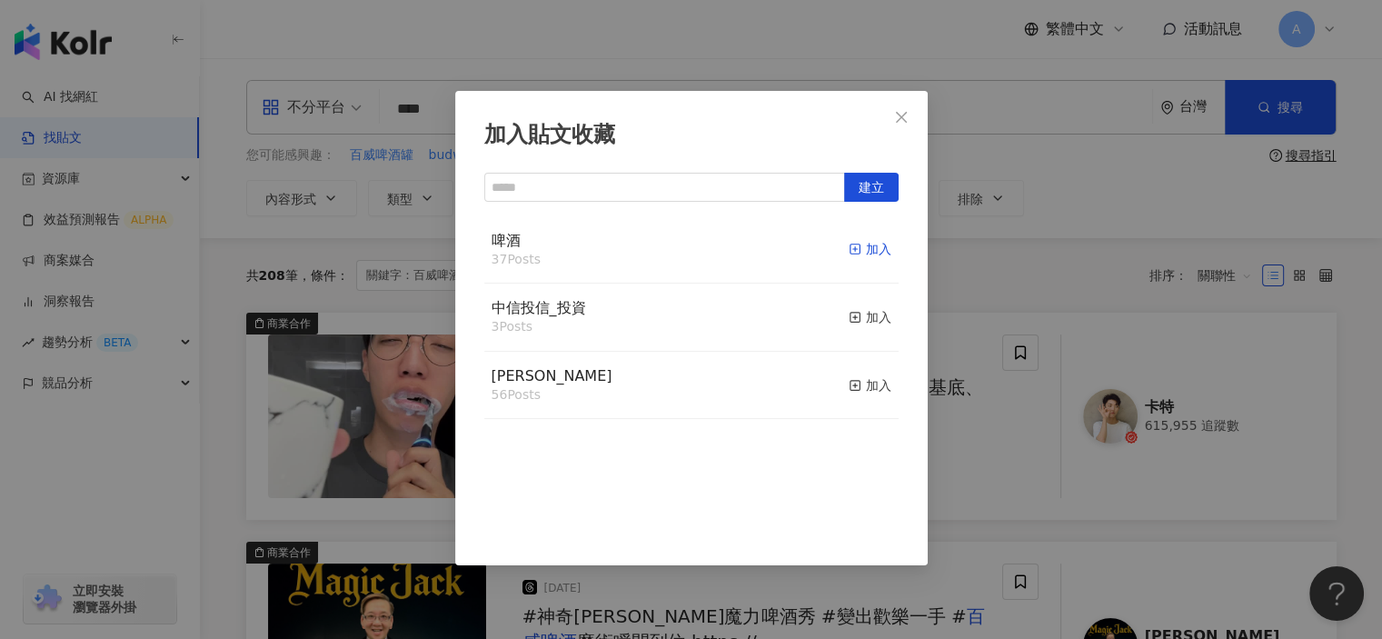
click at [849, 245] on icon "button" at bounding box center [855, 249] width 13 height 13
click at [959, 490] on div "加入貼文收藏 建立 啤酒 38 Posts 已加入 中信投信_投資 3 Posts 加入 麥香 56 Posts 加入" at bounding box center [691, 319] width 1382 height 639
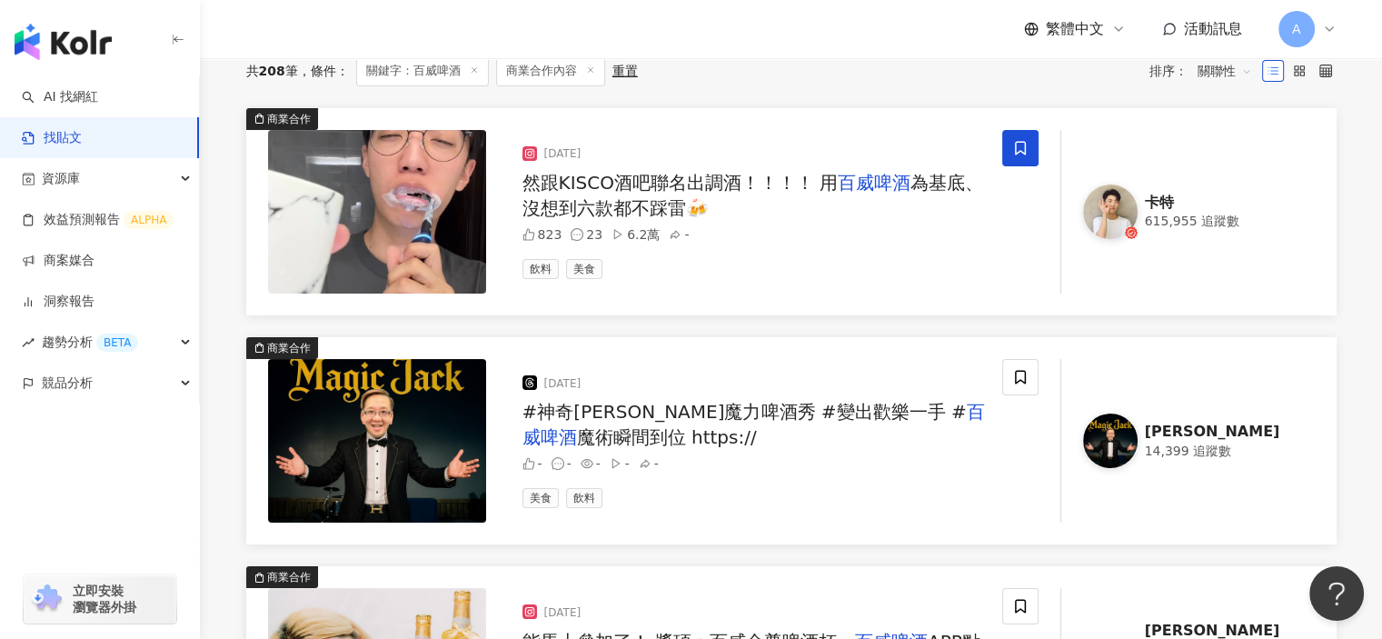
scroll to position [273, 0]
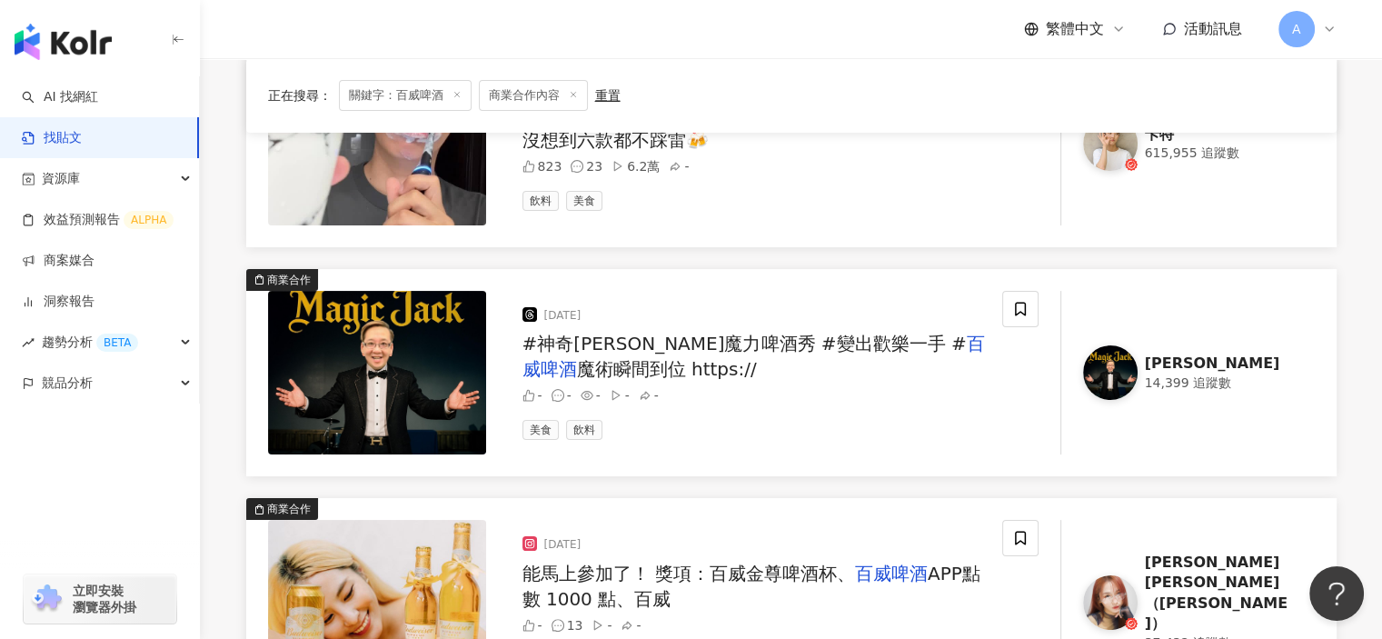
click at [757, 358] on span "魔術瞬間到位 https://" at bounding box center [667, 369] width 180 height 22
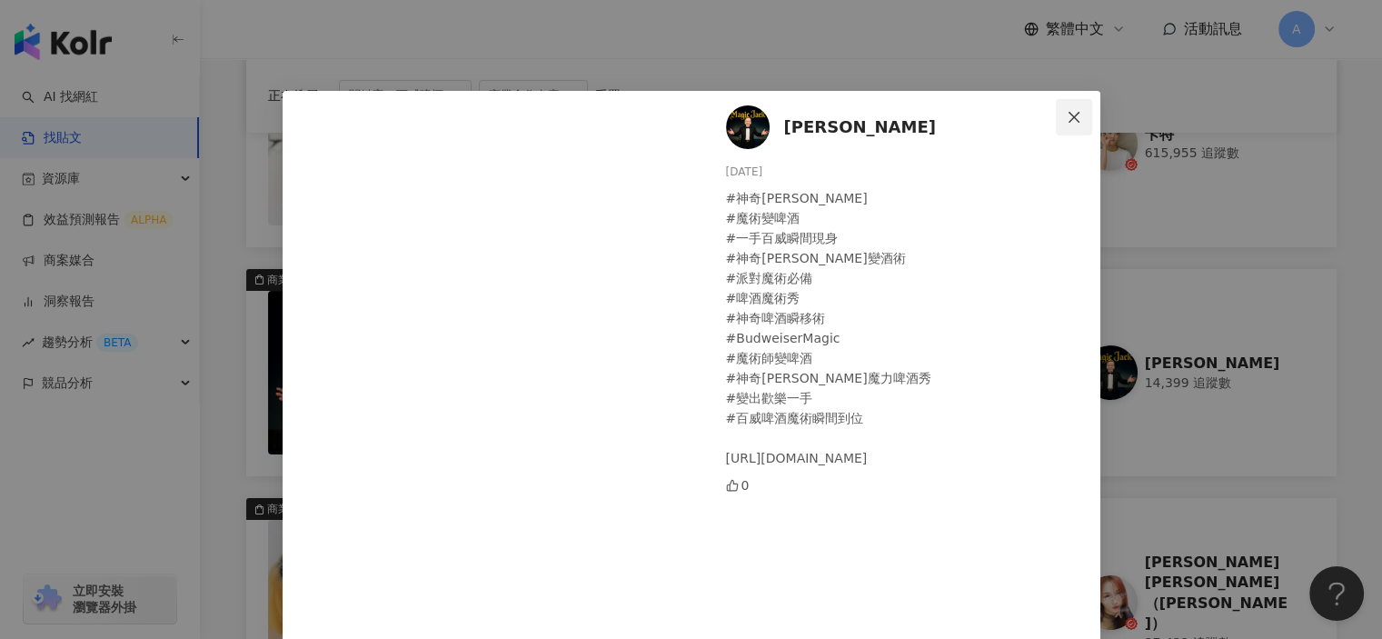
click at [1071, 110] on icon "close" at bounding box center [1074, 117] width 15 height 15
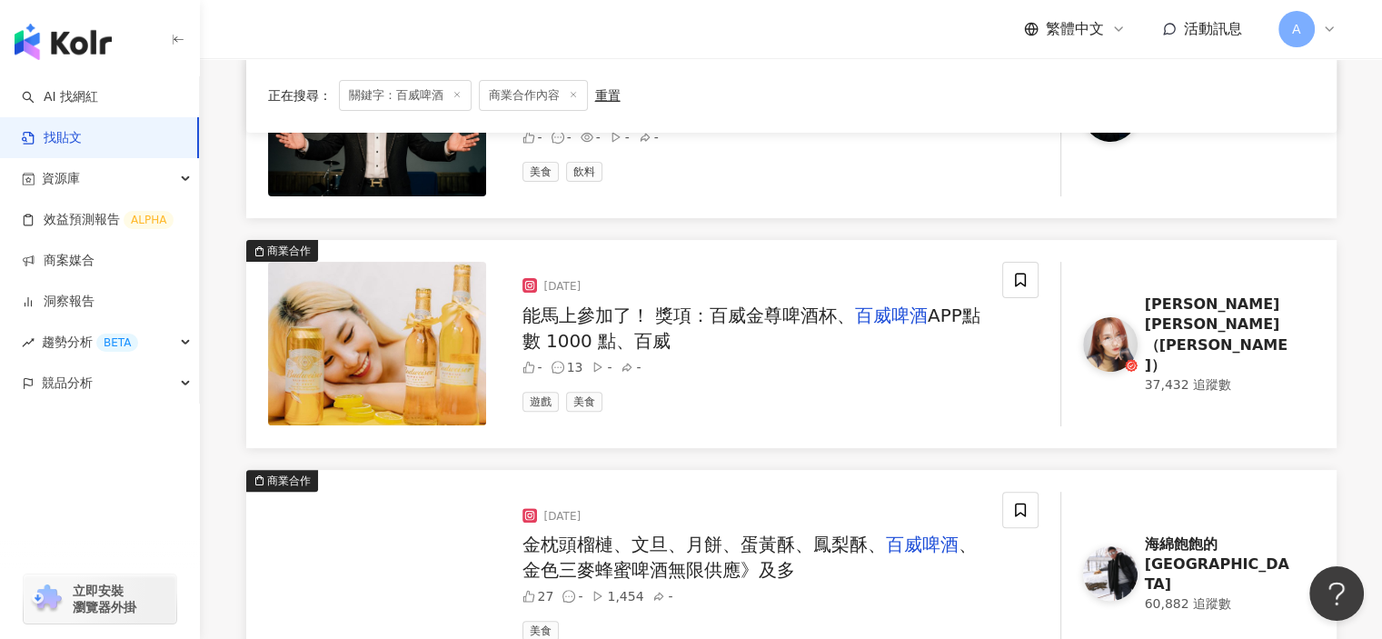
scroll to position [636, 0]
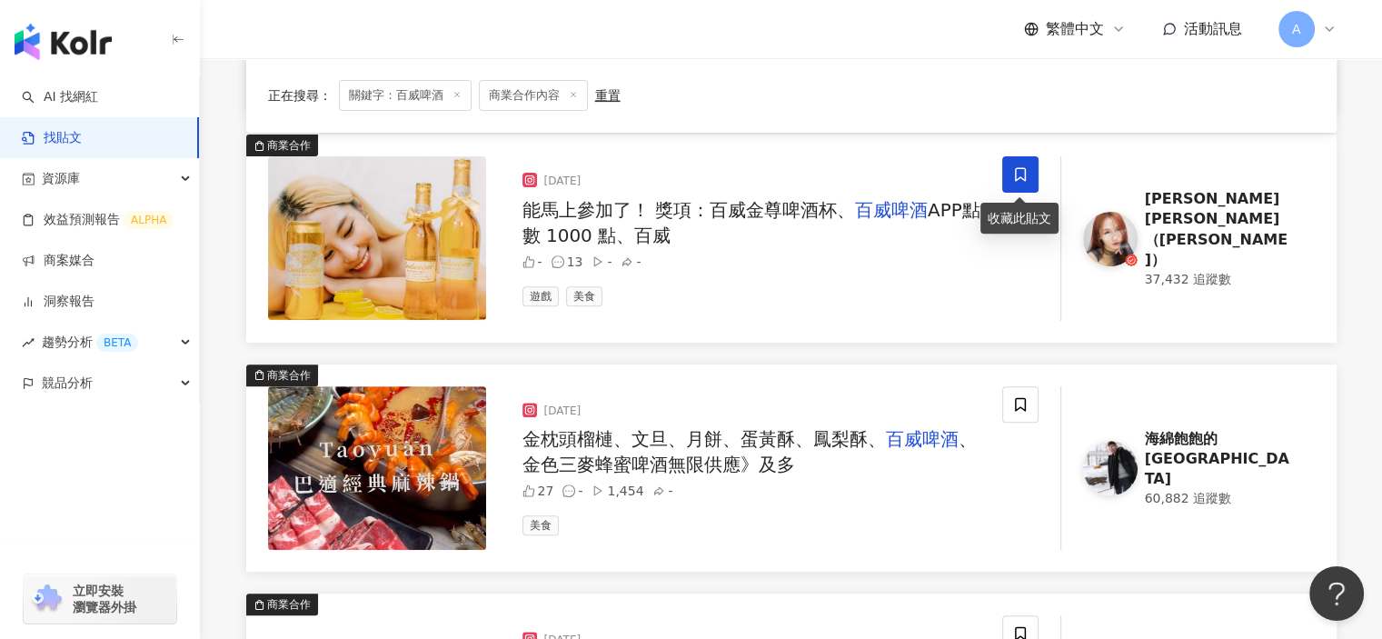
click at [1011, 182] on span at bounding box center [1020, 174] width 36 height 36
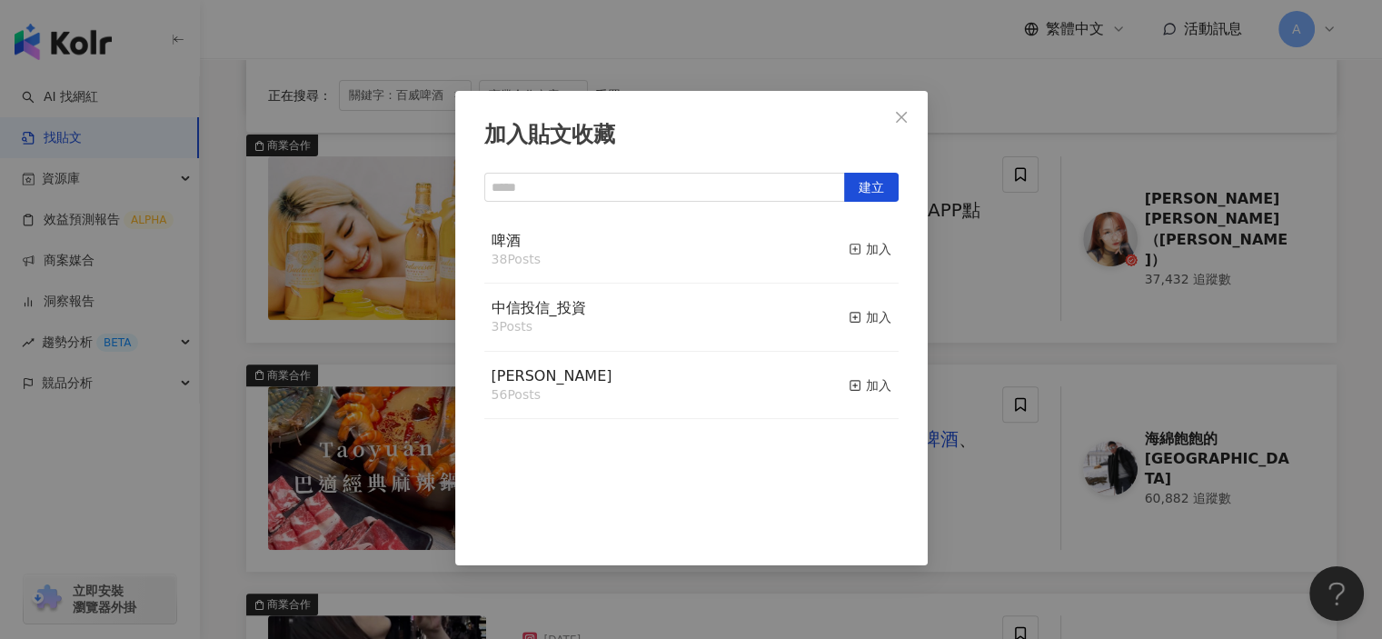
click at [849, 238] on button "加入" at bounding box center [870, 250] width 43 height 38
click at [968, 288] on div "加入貼文收藏 建立 啤酒 39 Posts 已加入 中信投信_投資 3 Posts 加入 麥香 56 Posts 加入" at bounding box center [691, 319] width 1382 height 639
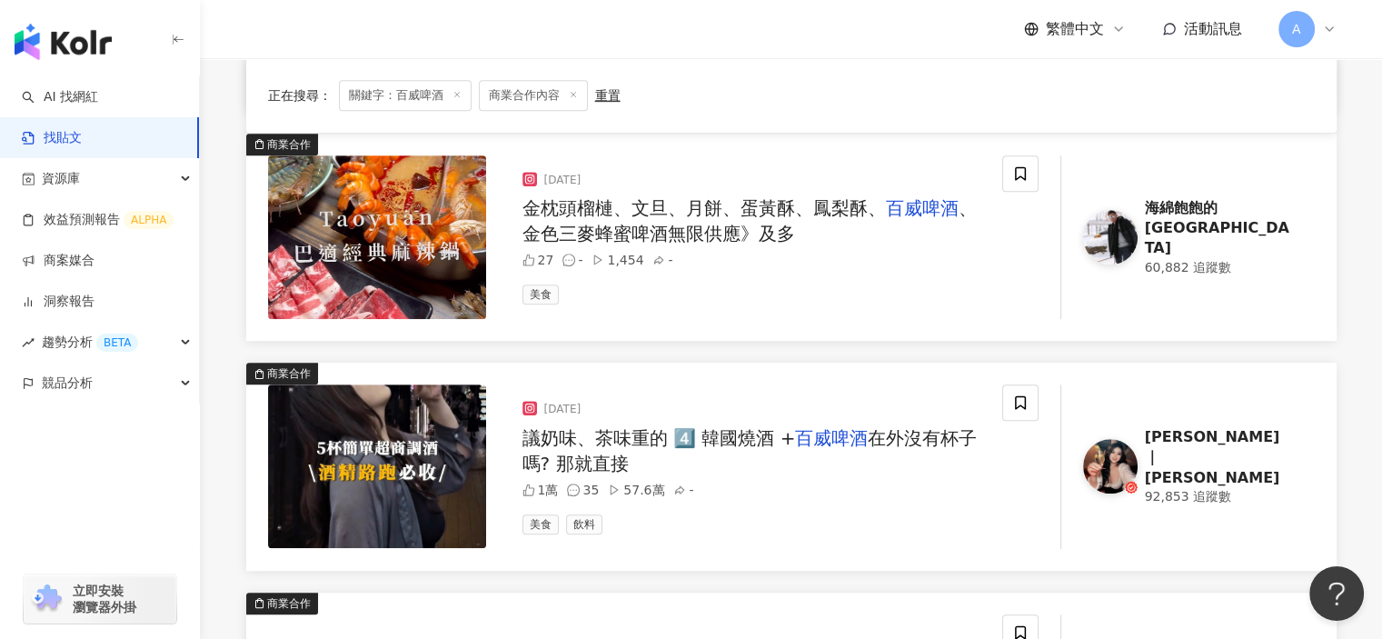
scroll to position [909, 0]
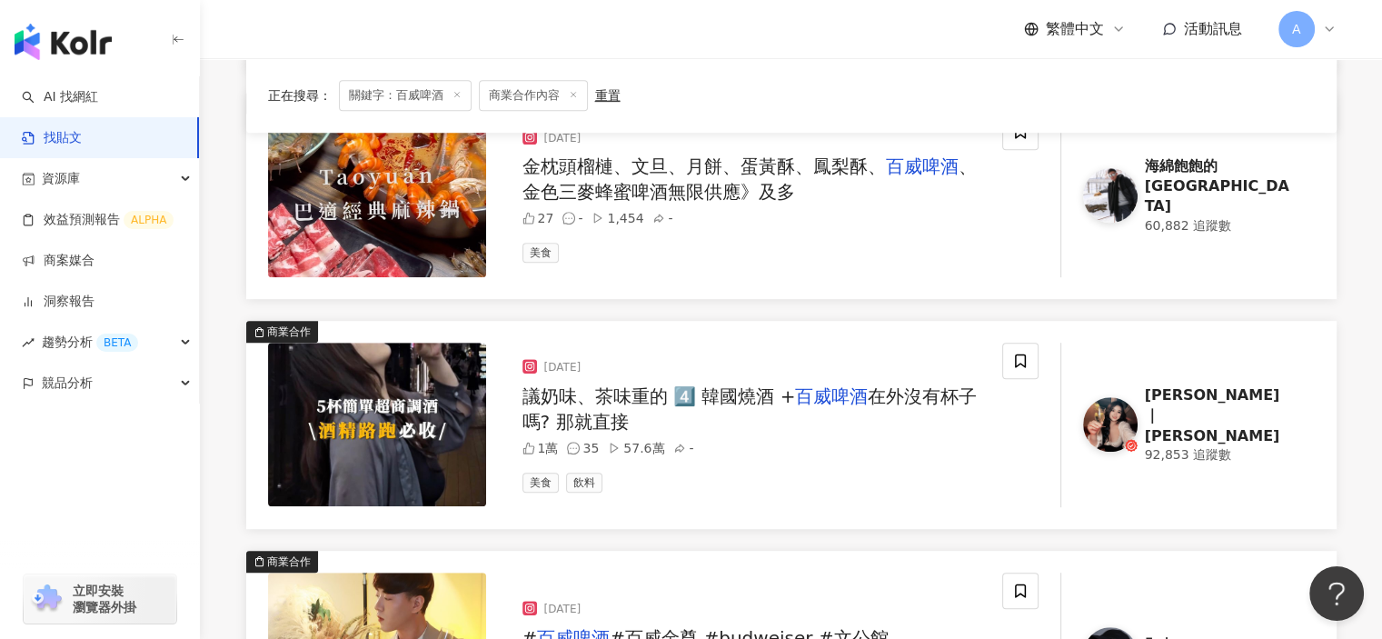
click at [929, 392] on span "在外沒有杯子嗎? 那就直接" at bounding box center [749, 408] width 455 height 47
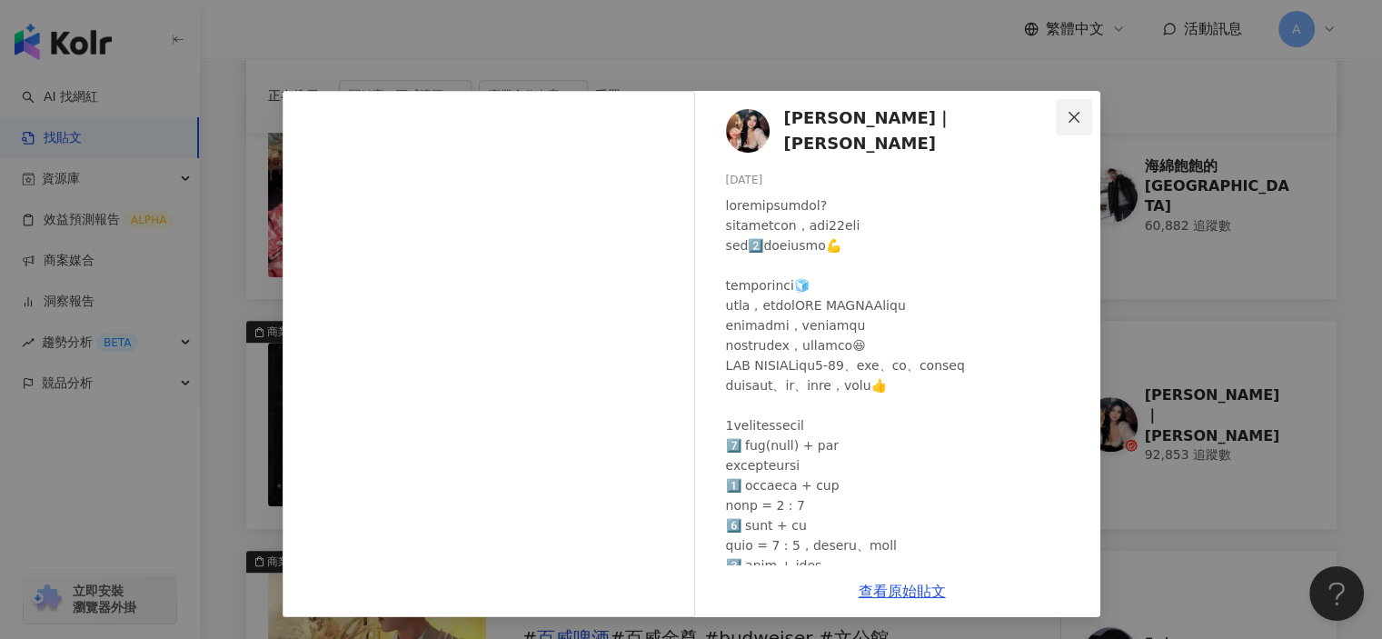
click at [1075, 118] on icon "close" at bounding box center [1073, 116] width 11 height 11
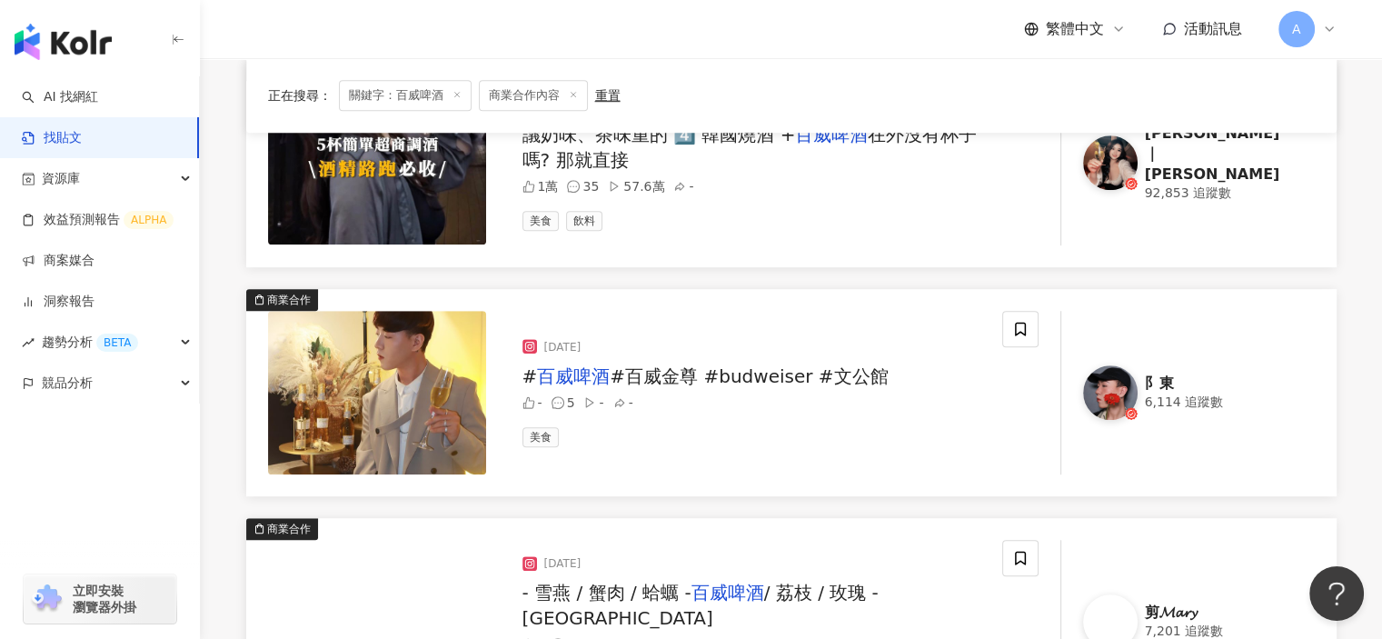
scroll to position [1181, 0]
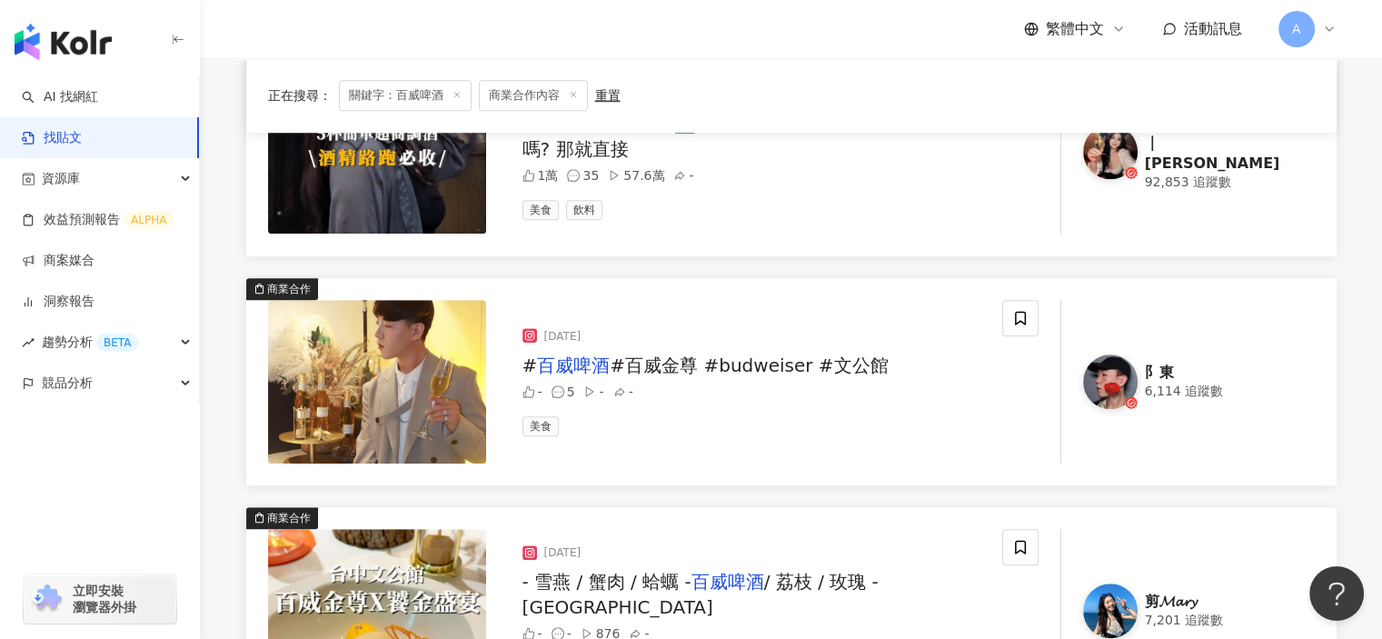
click at [810, 376] on div "2024/10/1 # 百威啤酒 #百威金尊 #budweiser #文公館 - 5 - - 美食" at bounding box center [755, 382] width 494 height 164
click at [766, 360] on span "#百威金尊 #budweiser #文公館" at bounding box center [749, 365] width 278 height 22
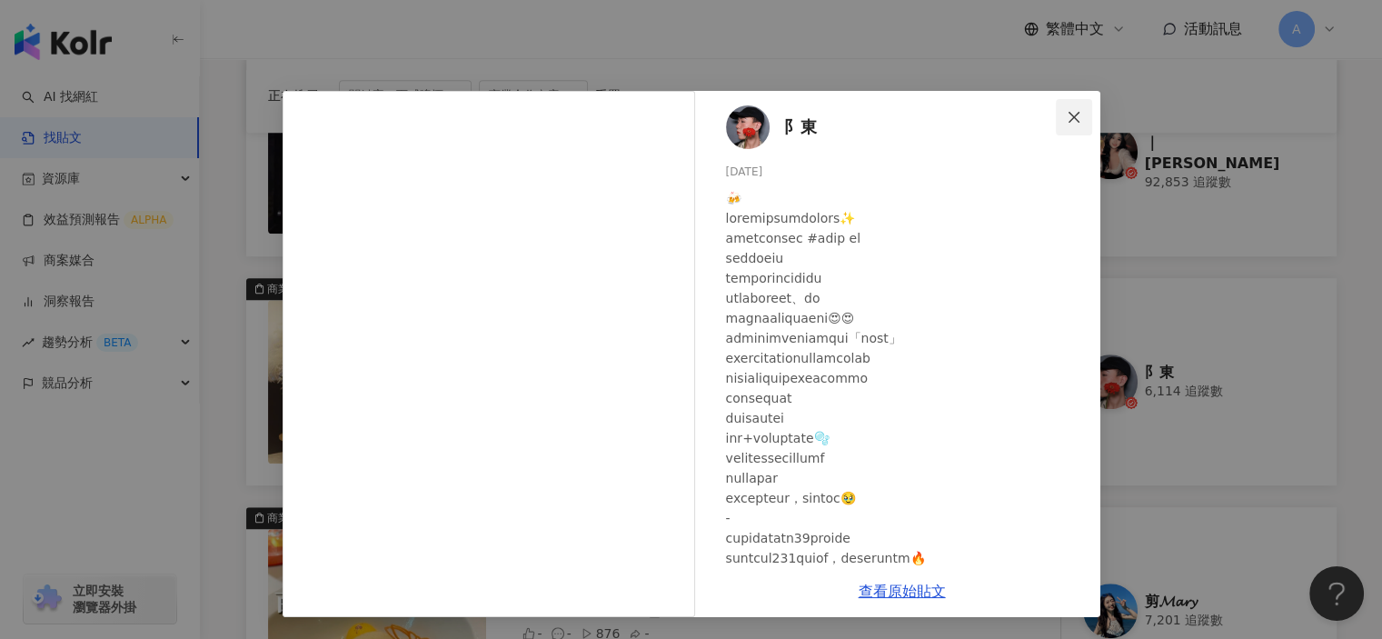
click at [1084, 108] on button "Close" at bounding box center [1074, 117] width 36 height 36
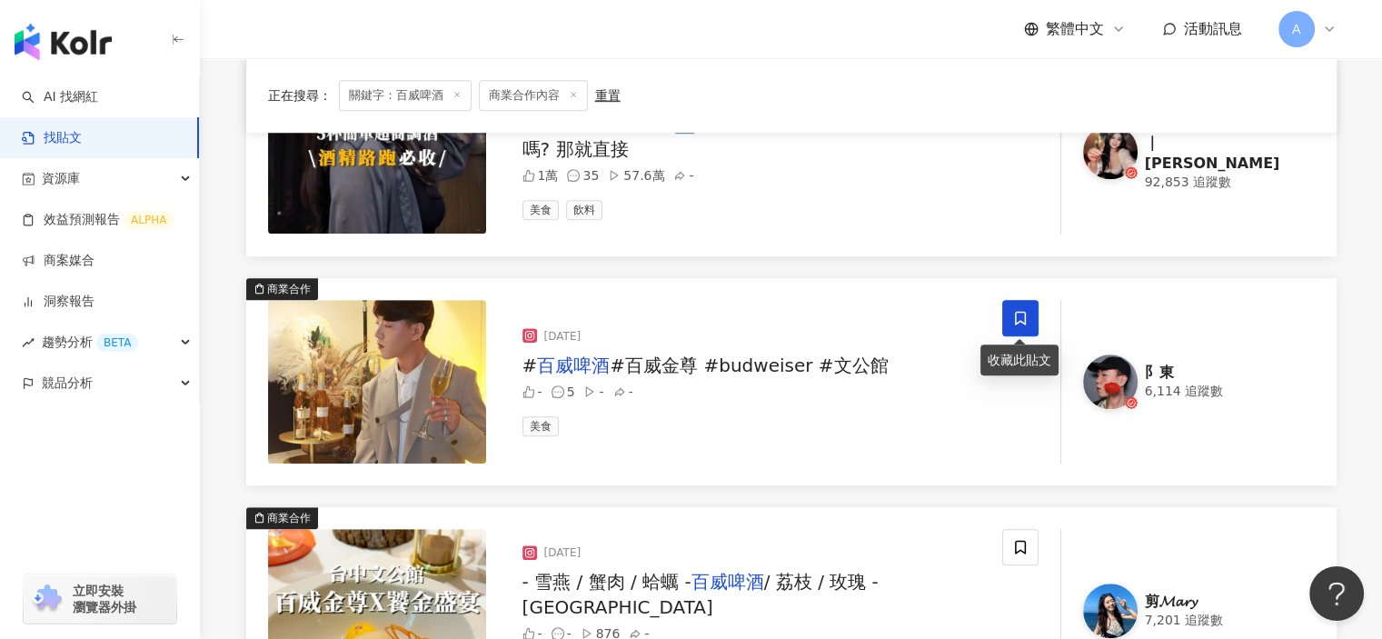
click at [1021, 311] on icon at bounding box center [1020, 318] width 16 height 16
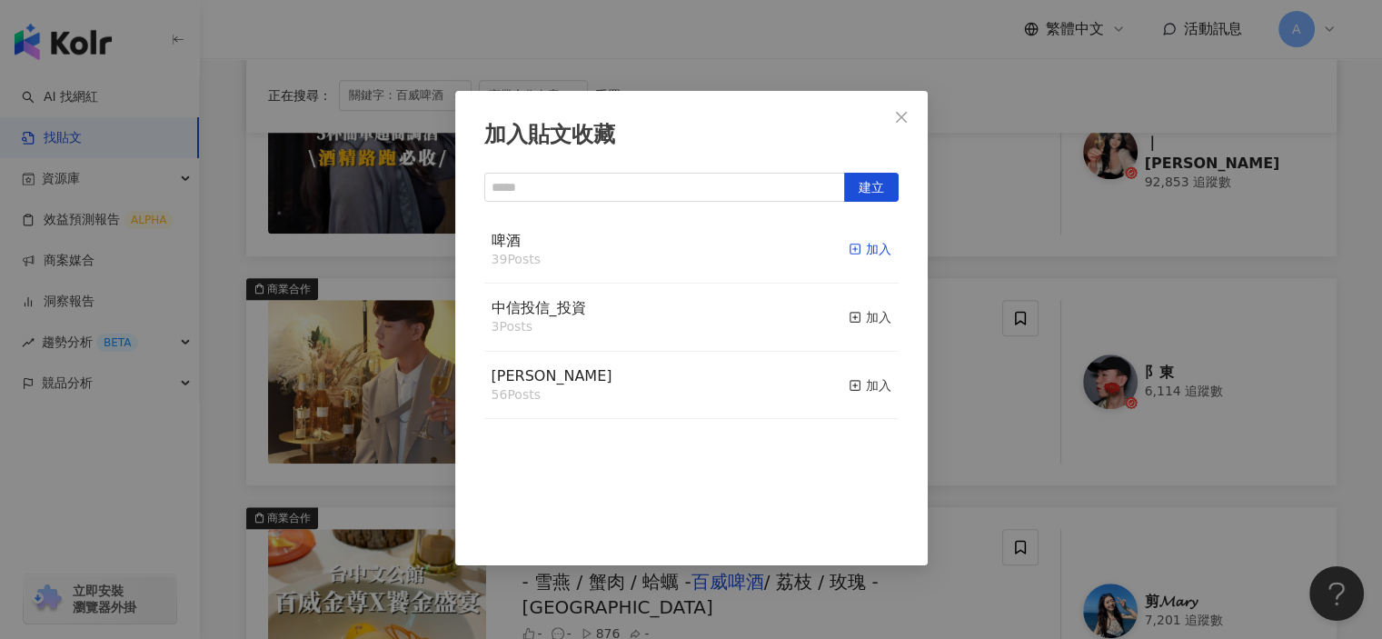
click at [849, 244] on rect "button" at bounding box center [854, 249] width 10 height 10
click at [974, 435] on div "加入貼文收藏 建立 啤酒 40 Posts 已加入 中信投信_投資 3 Posts 加入 麥香 56 Posts 加入" at bounding box center [691, 319] width 1382 height 639
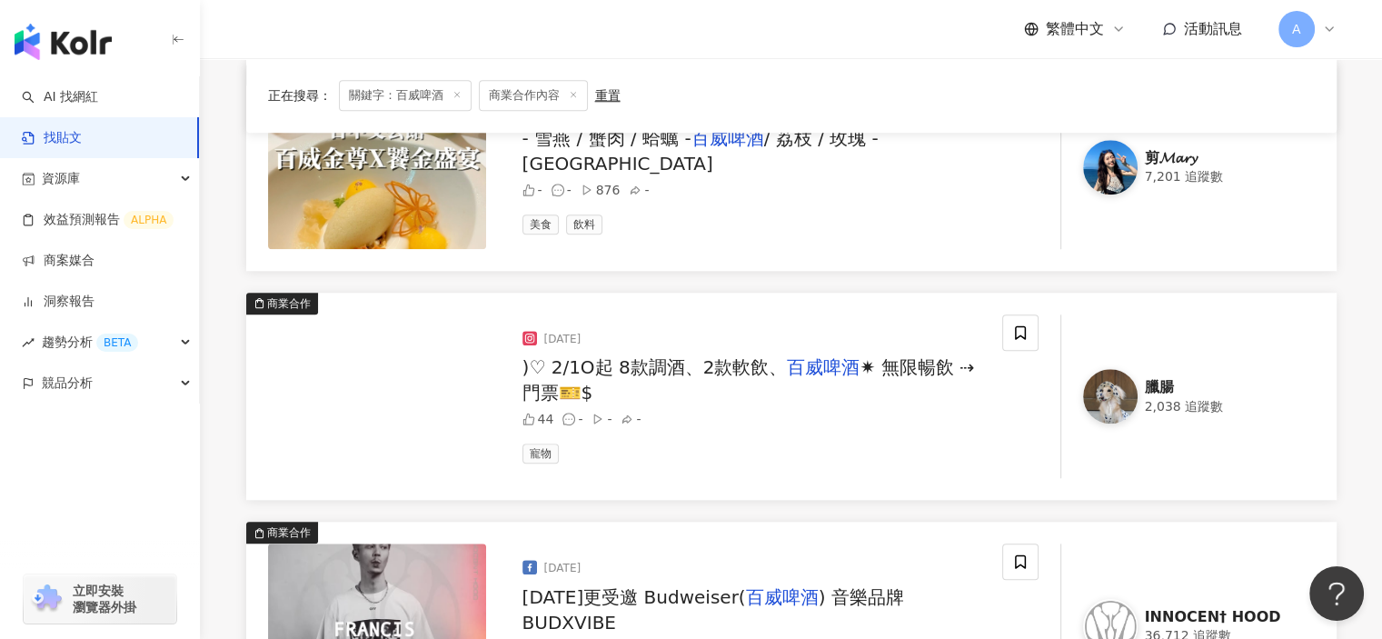
scroll to position [1635, 0]
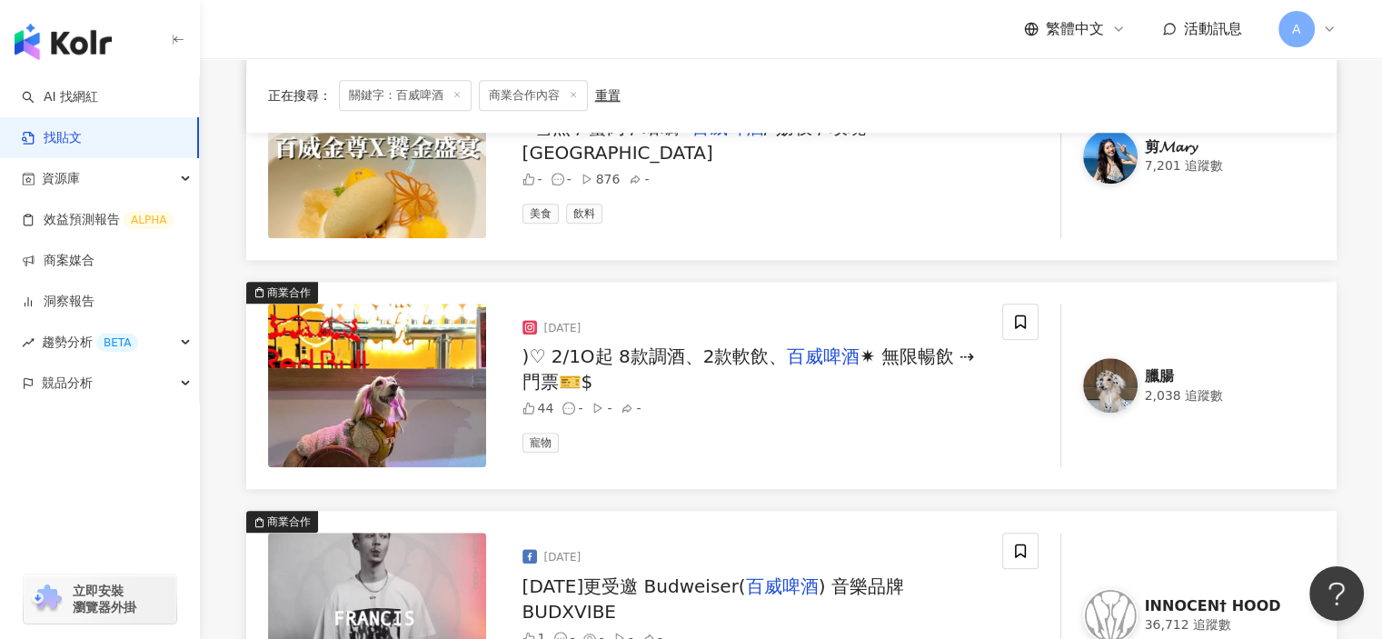
click at [930, 353] on span "✷ 無限暢飲 ⇢ 門票🎫$" at bounding box center [748, 368] width 452 height 47
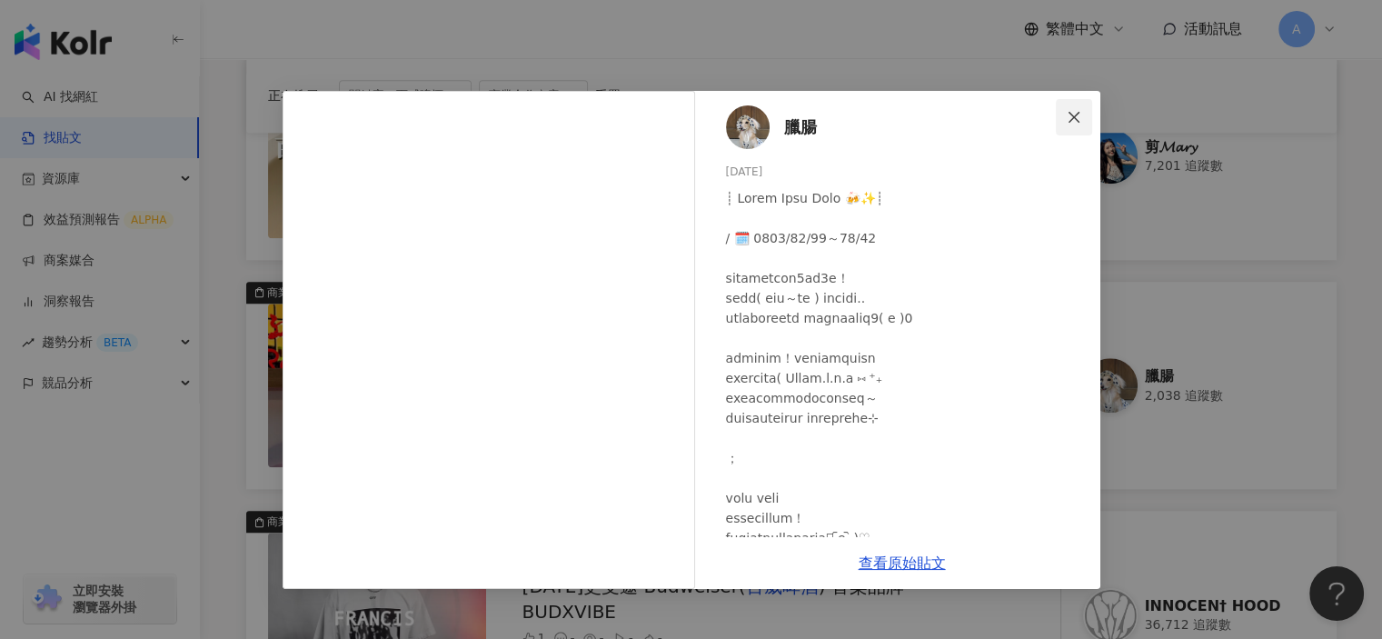
click at [1068, 112] on icon "close" at bounding box center [1073, 116] width 11 height 11
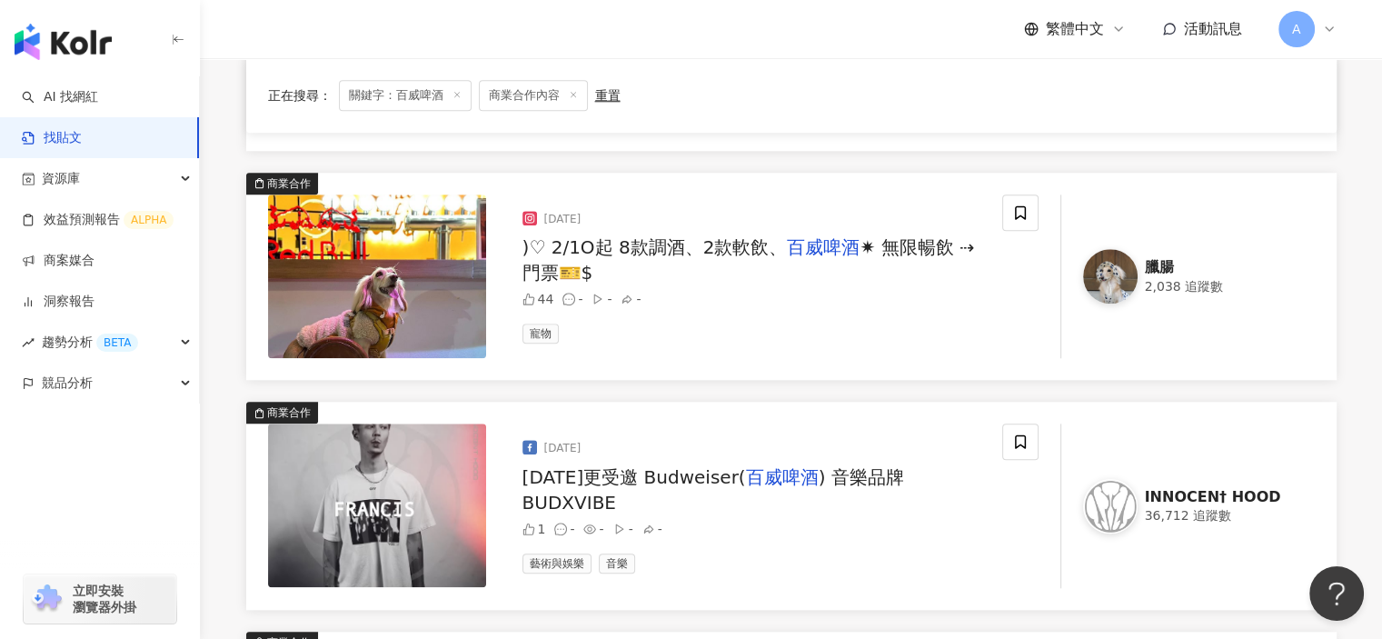
scroll to position [1817, 0]
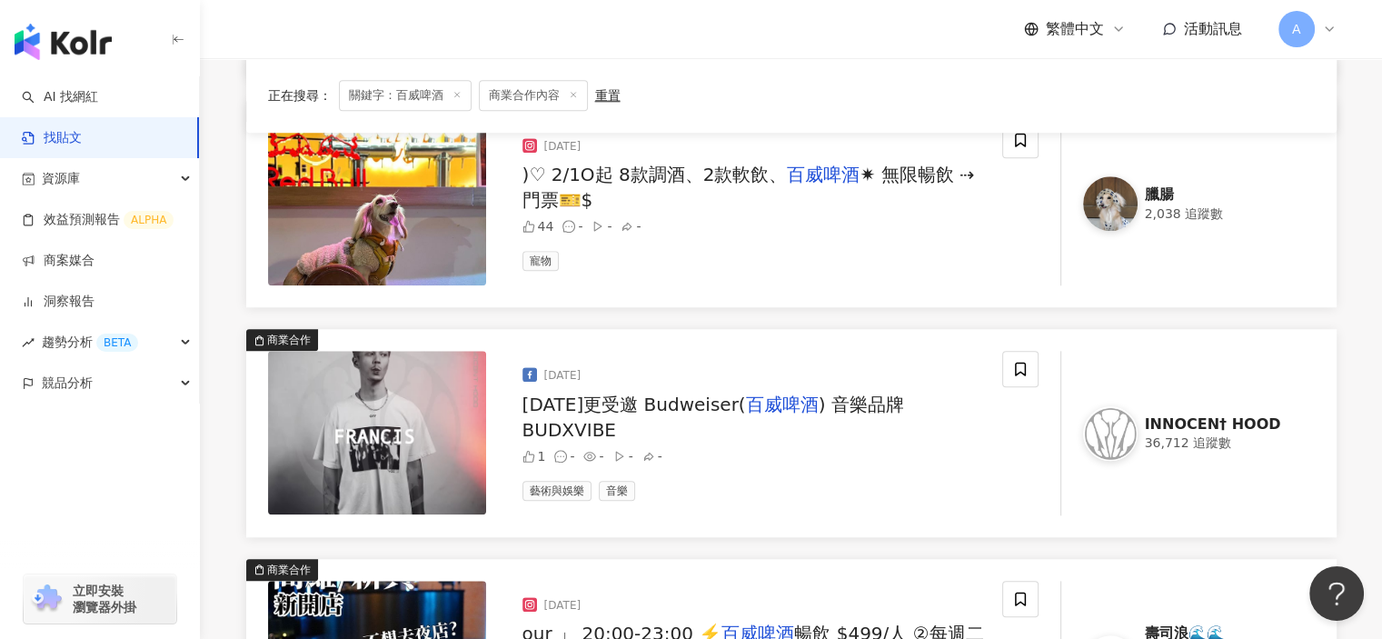
click at [904, 409] on span ") 音樂品牌 BUDXVIBE" at bounding box center [713, 416] width 382 height 47
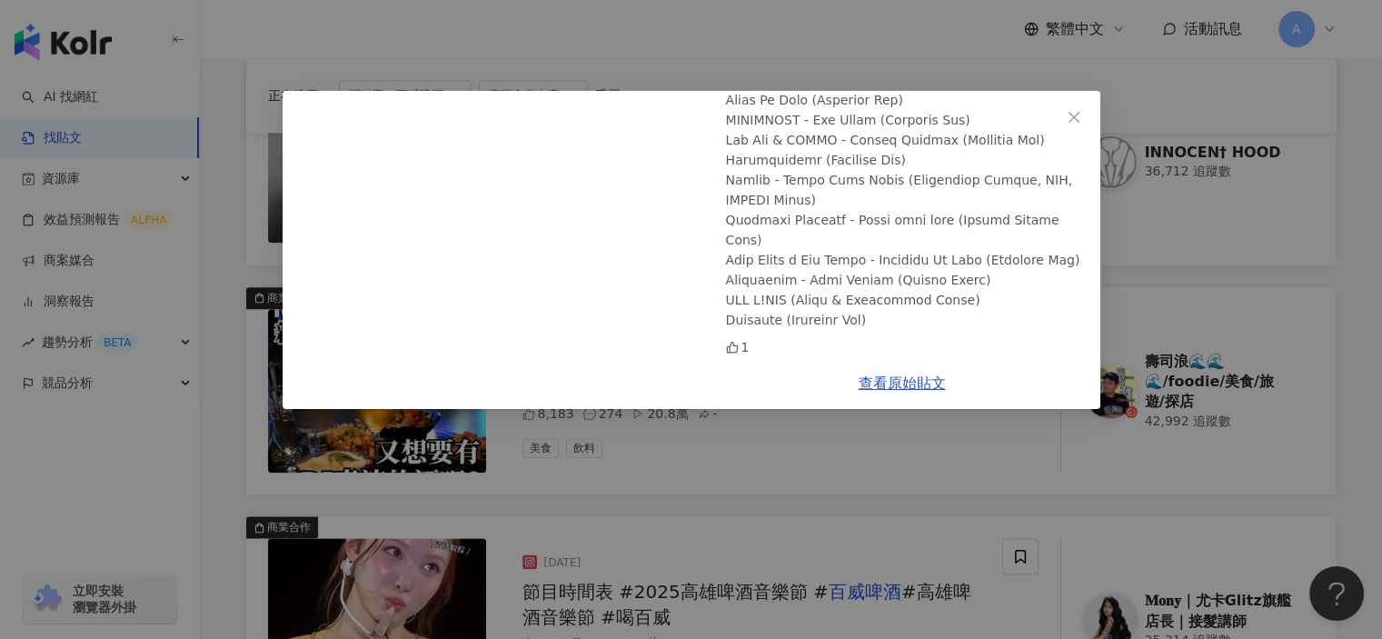
scroll to position [2090, 0]
click at [1065, 122] on span "Close" at bounding box center [1074, 117] width 36 height 15
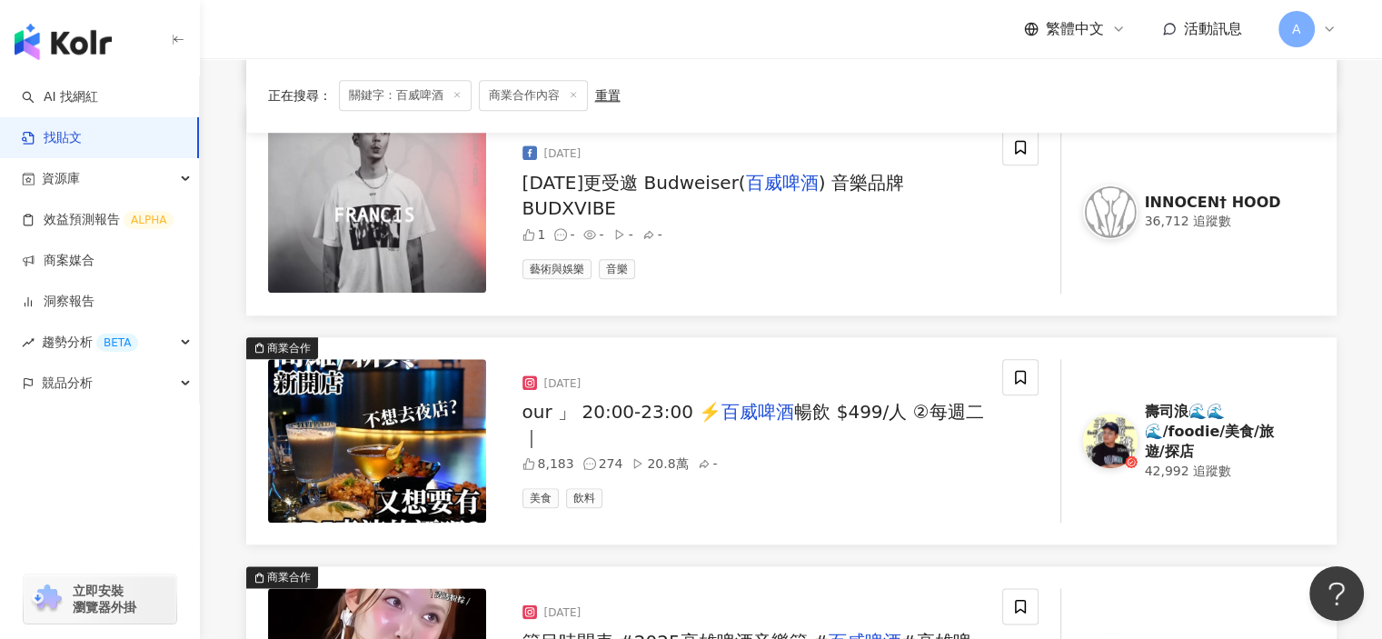
scroll to position [1999, 0]
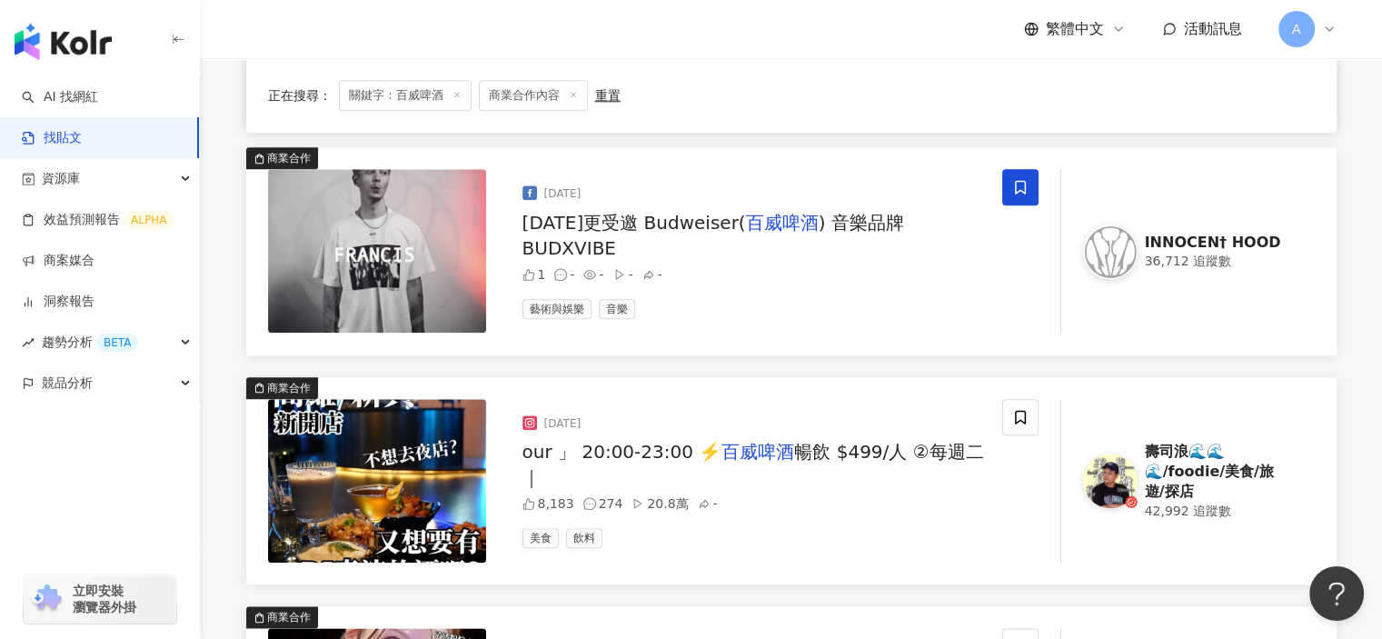
click at [1032, 178] on span at bounding box center [1020, 187] width 36 height 36
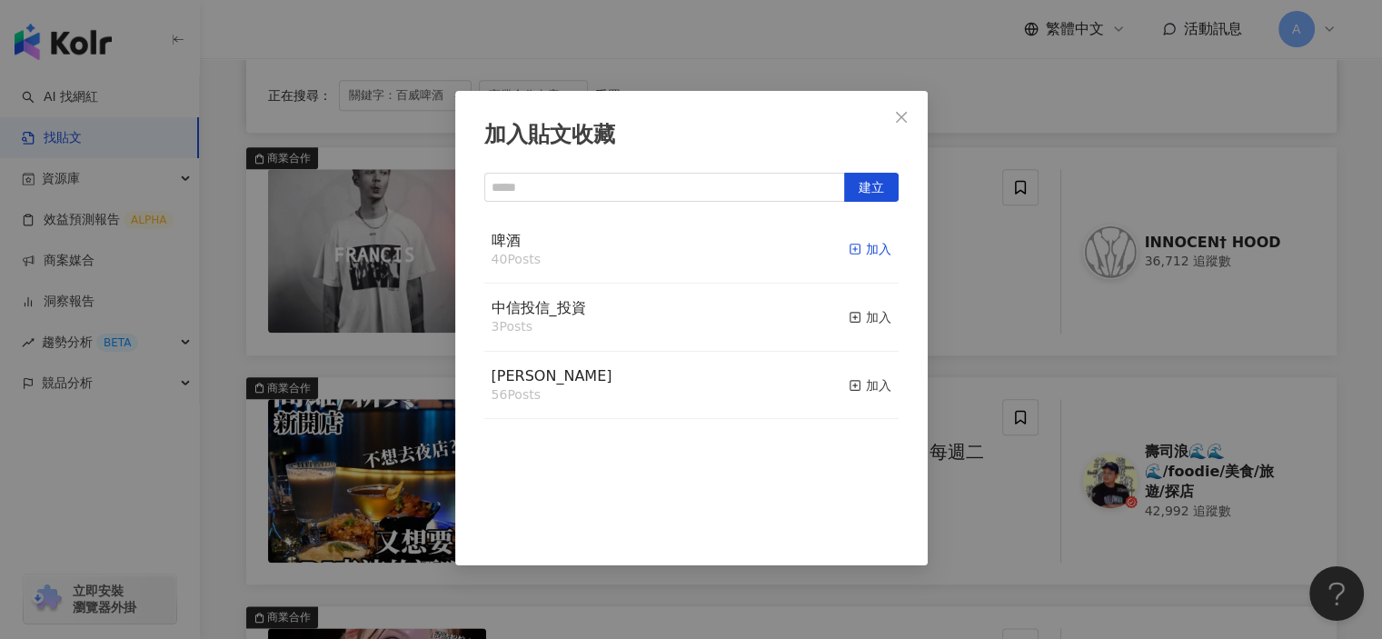
click at [855, 249] on div "加入" at bounding box center [870, 249] width 43 height 20
click at [986, 353] on div "加入貼文收藏 建立 啤酒 41 Posts 已加入 中信投信_投資 3 Posts 加入 麥香 56 Posts 加入" at bounding box center [691, 319] width 1382 height 639
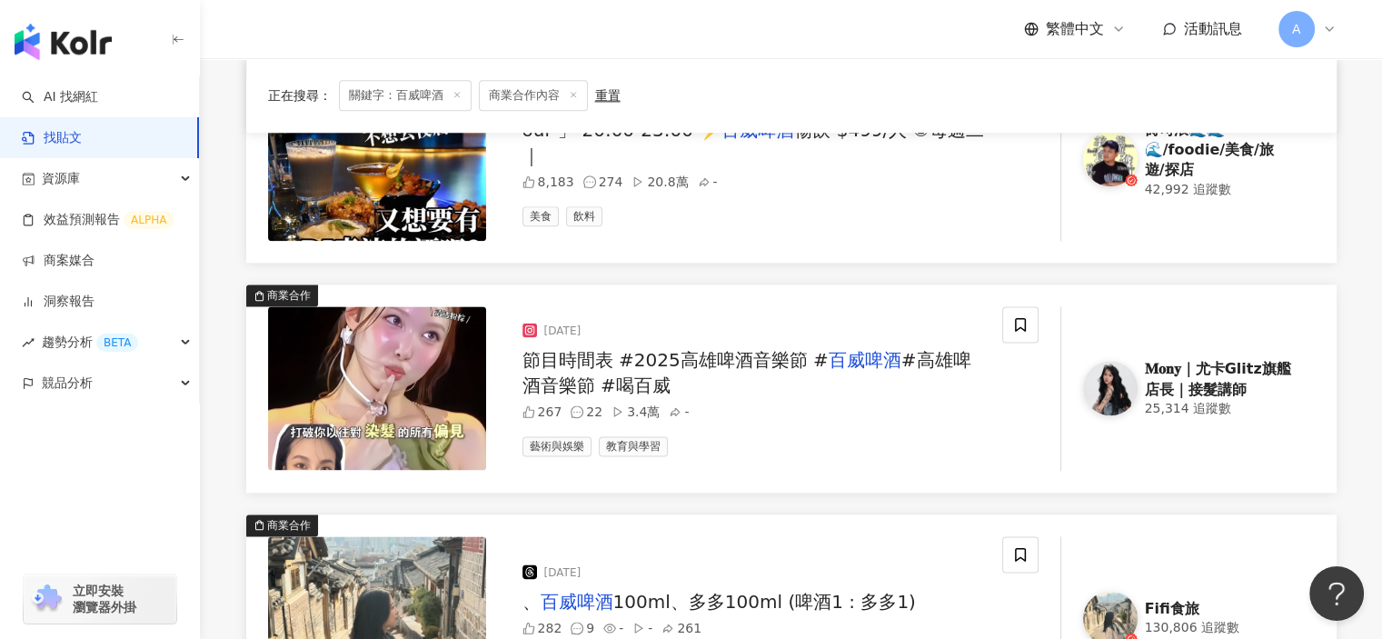
scroll to position [2362, 0]
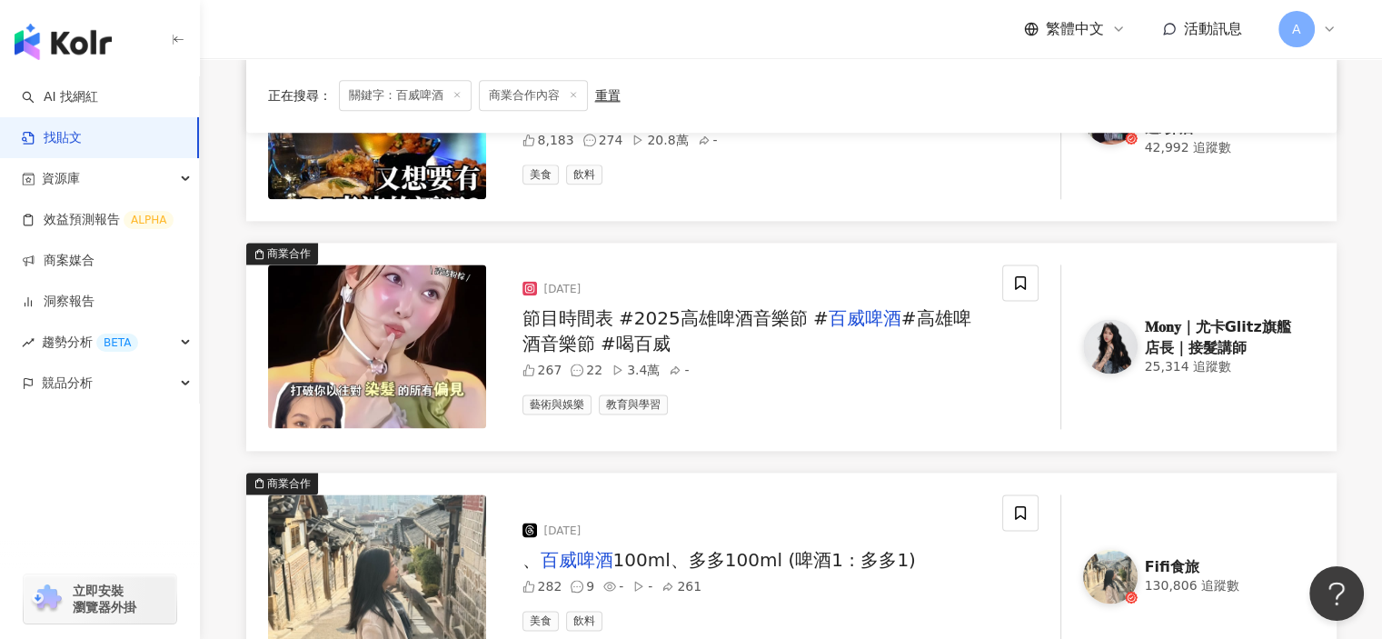
click at [941, 307] on span "#高雄啤酒音樂節 #喝百威" at bounding box center [746, 330] width 449 height 47
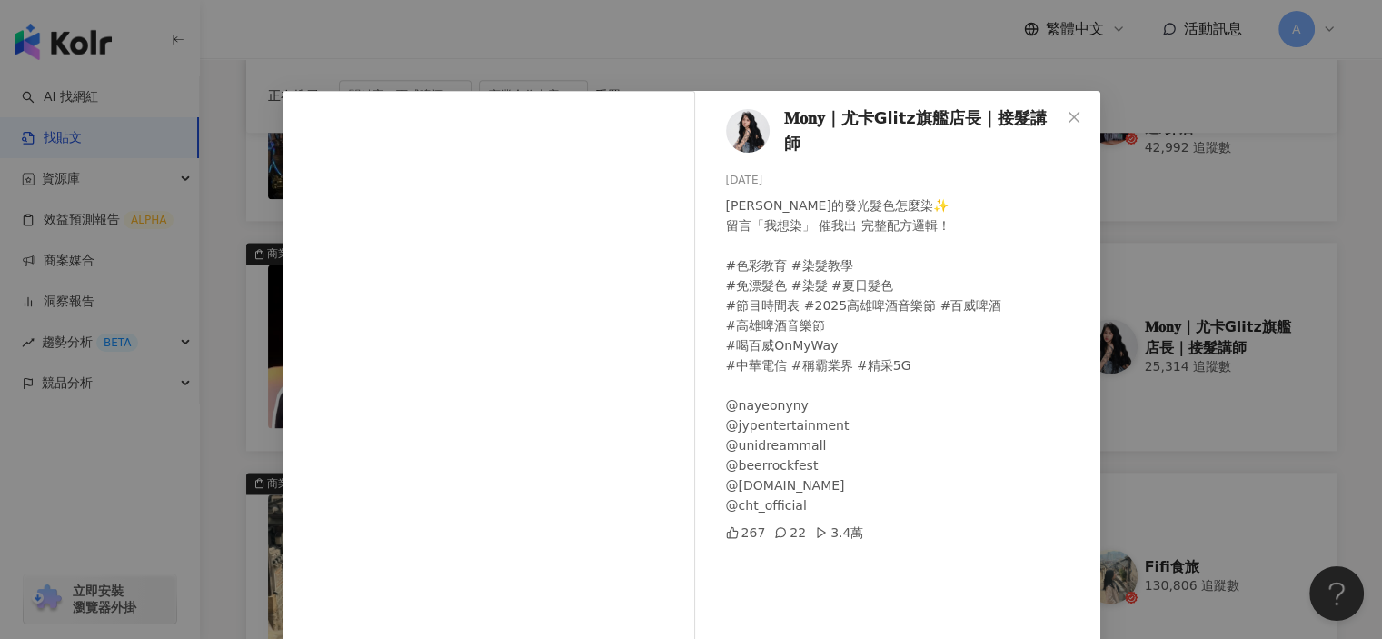
scroll to position [91, 0]
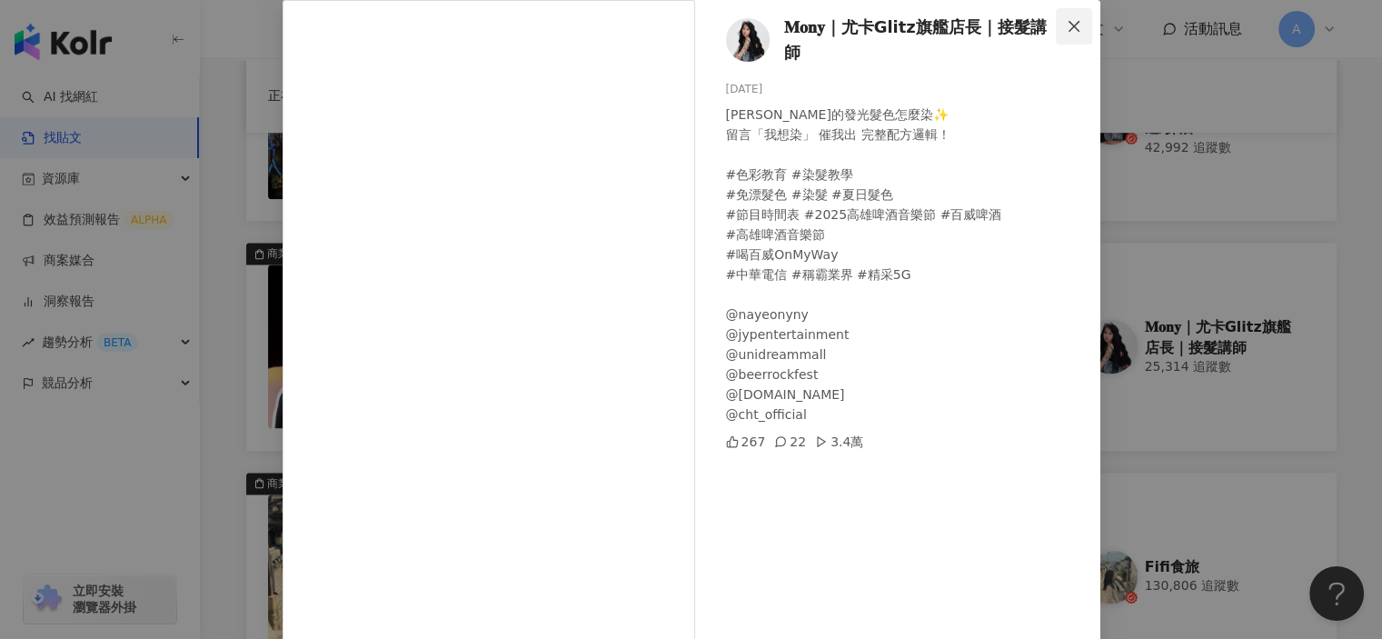
click at [1072, 23] on icon "close" at bounding box center [1074, 26] width 15 height 15
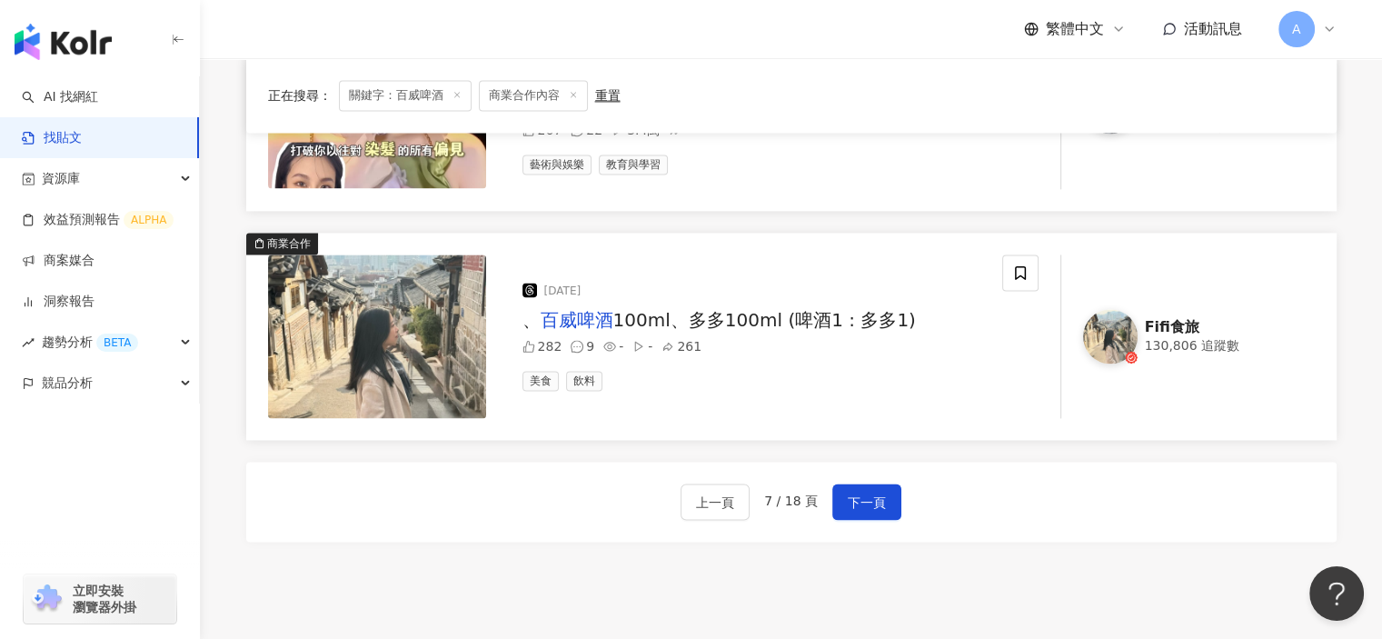
scroll to position [2635, 0]
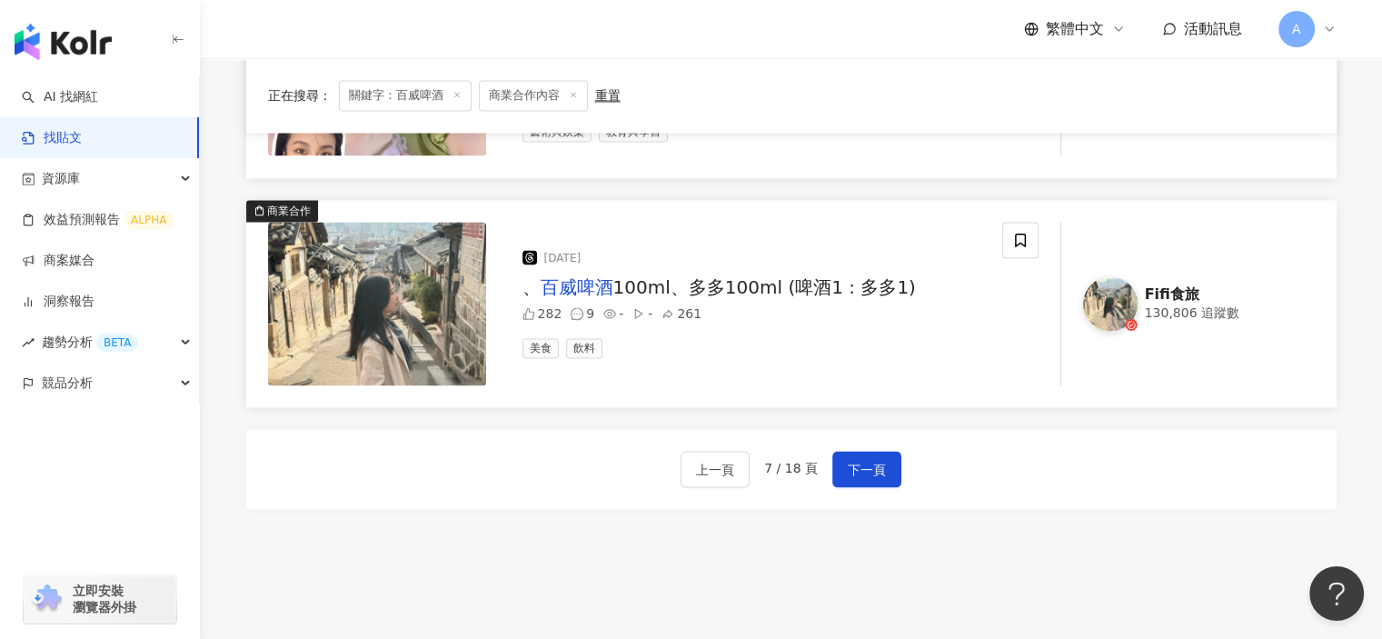
click at [873, 288] on span "100ml、多多100ml (啤酒1 : 多多1)" at bounding box center [764, 287] width 303 height 22
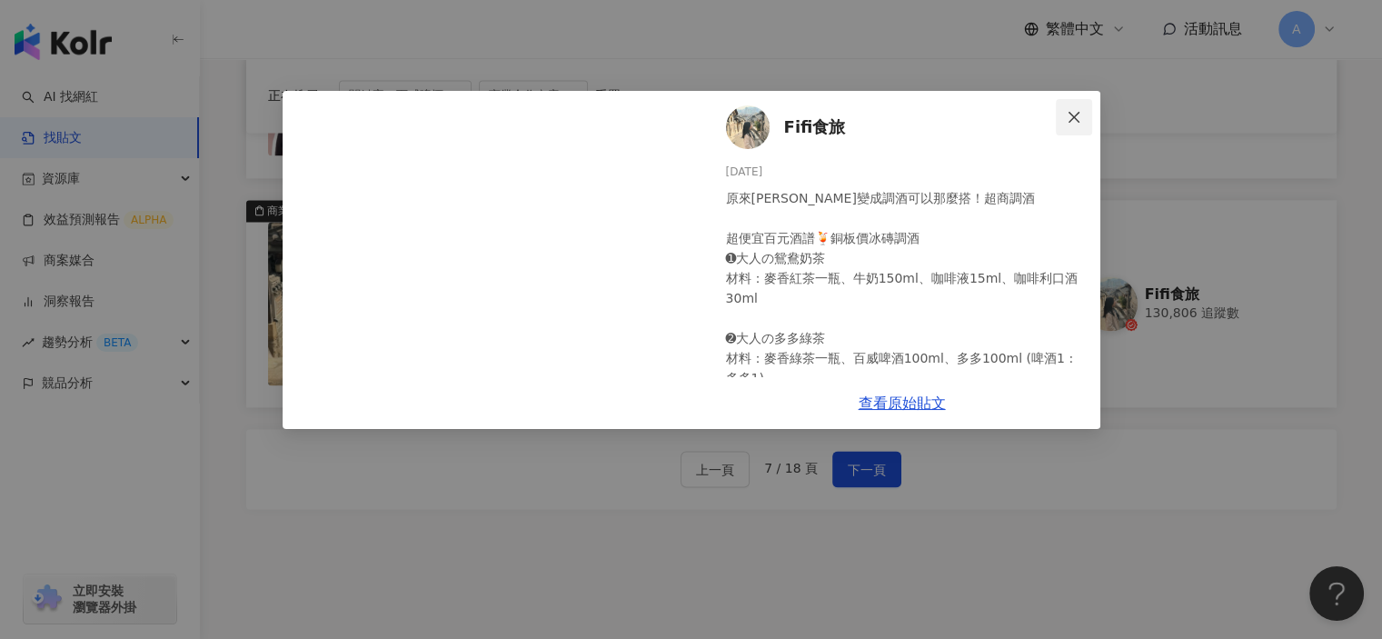
click at [1076, 115] on icon "close" at bounding box center [1074, 117] width 15 height 15
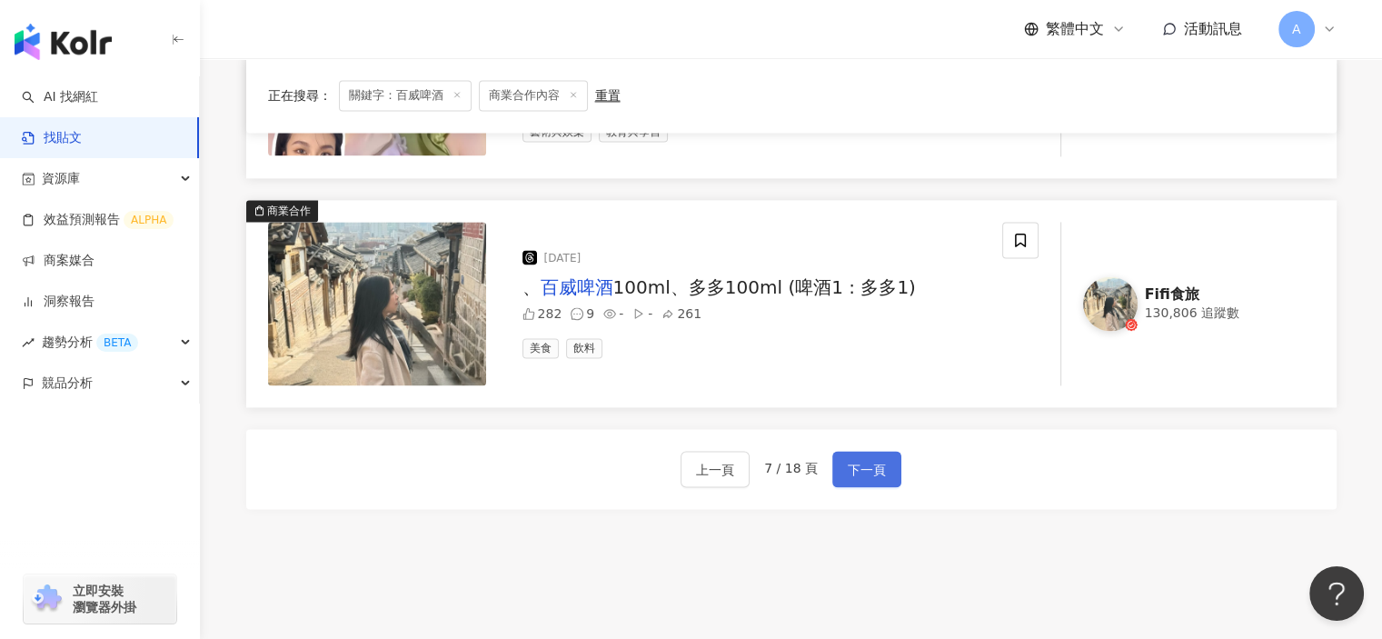
click at [876, 459] on span "下一頁" at bounding box center [867, 470] width 38 height 22
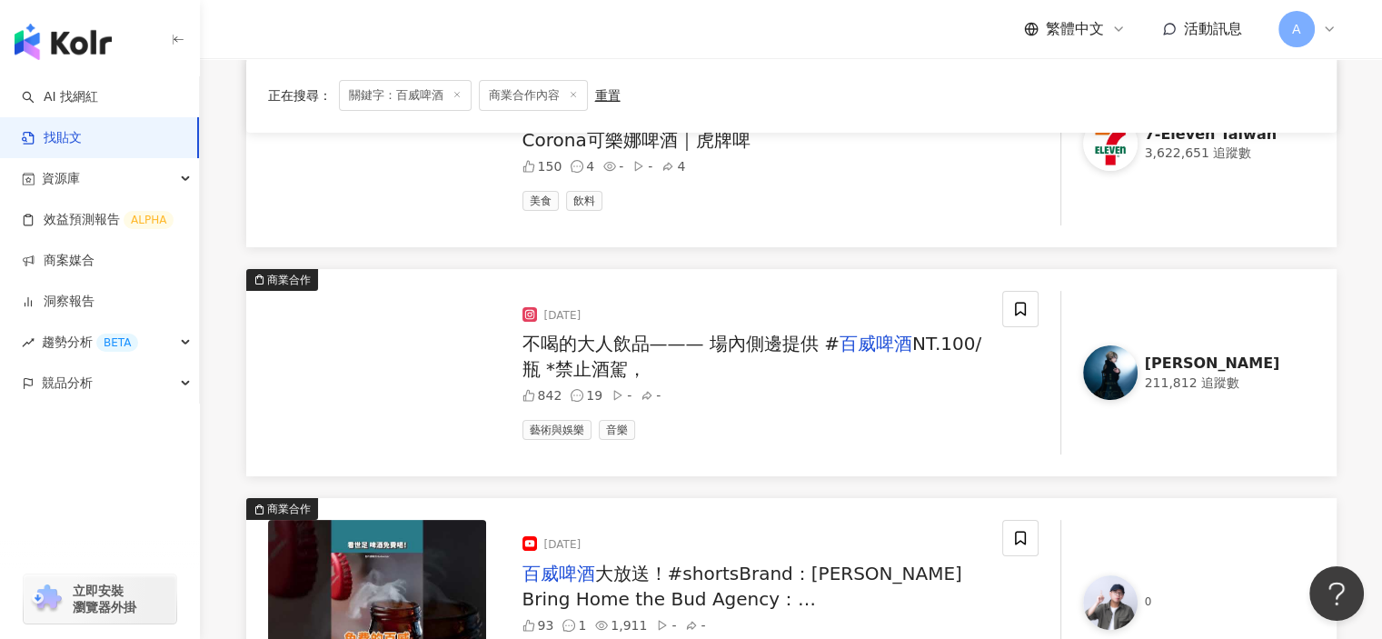
scroll to position [0, 0]
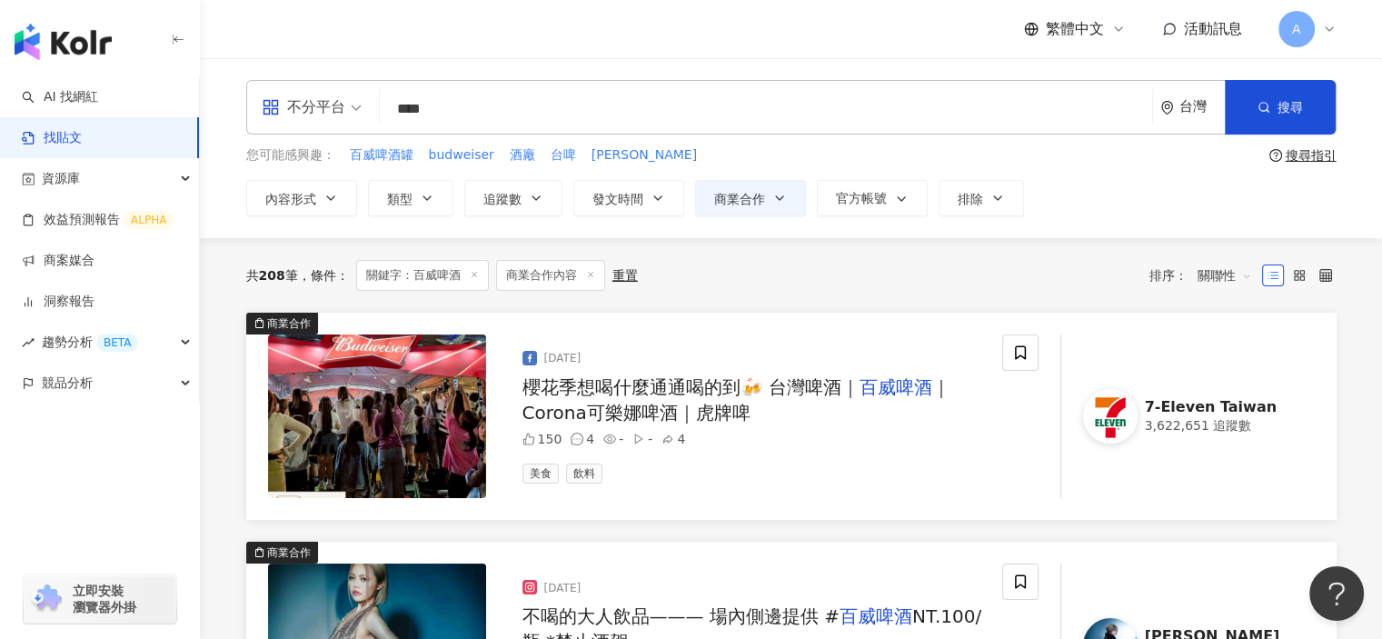
click at [658, 402] on span "｜Corona可樂娜啤酒｜虎牌啤" at bounding box center [736, 399] width 428 height 47
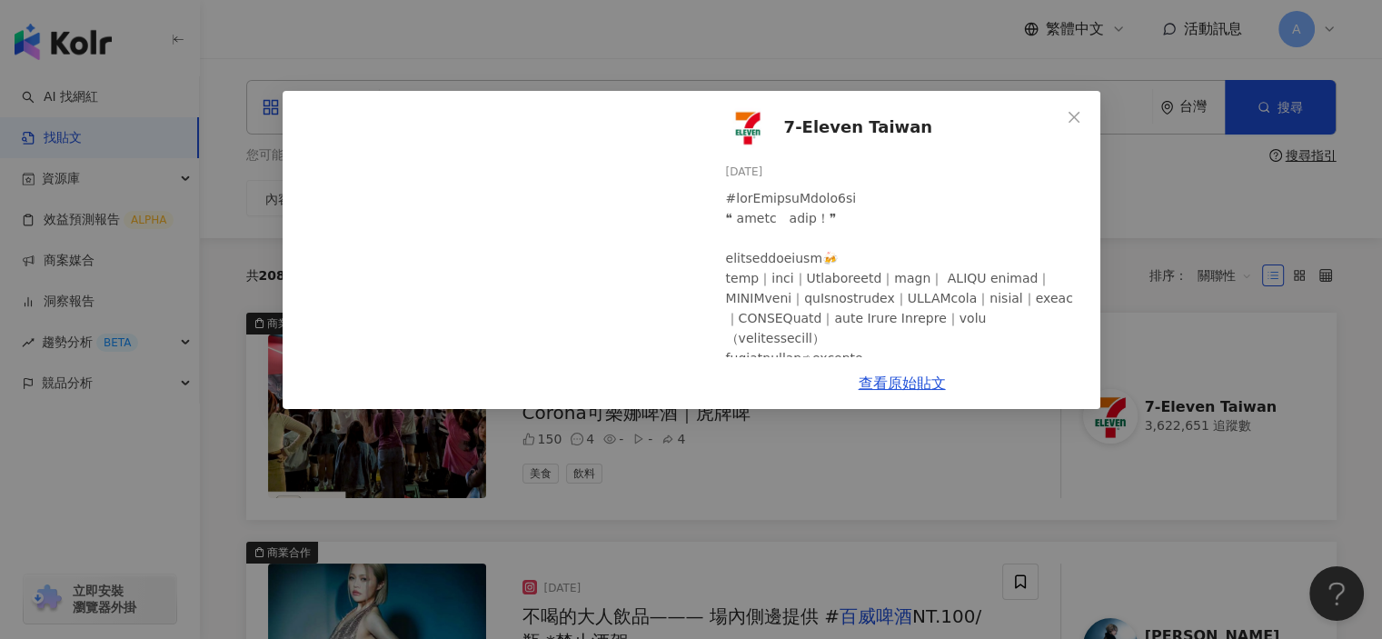
scroll to position [91, 0]
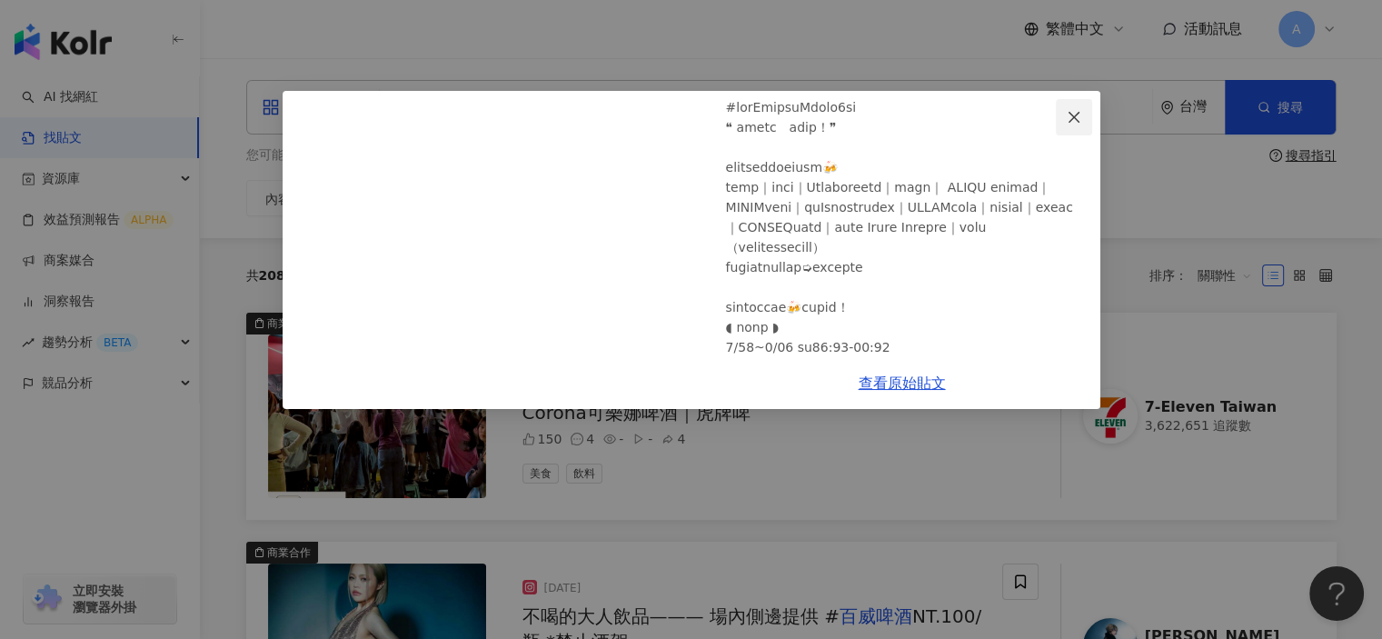
click at [1072, 129] on button "Close" at bounding box center [1074, 117] width 36 height 36
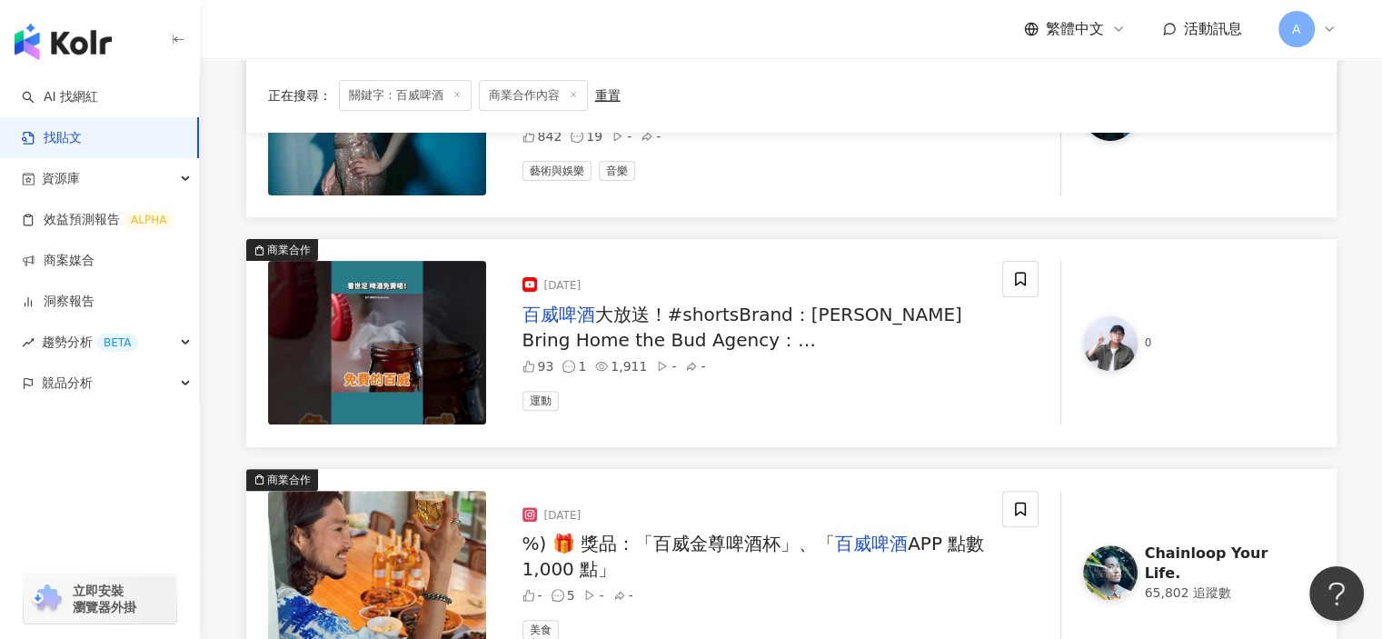
scroll to position [545, 0]
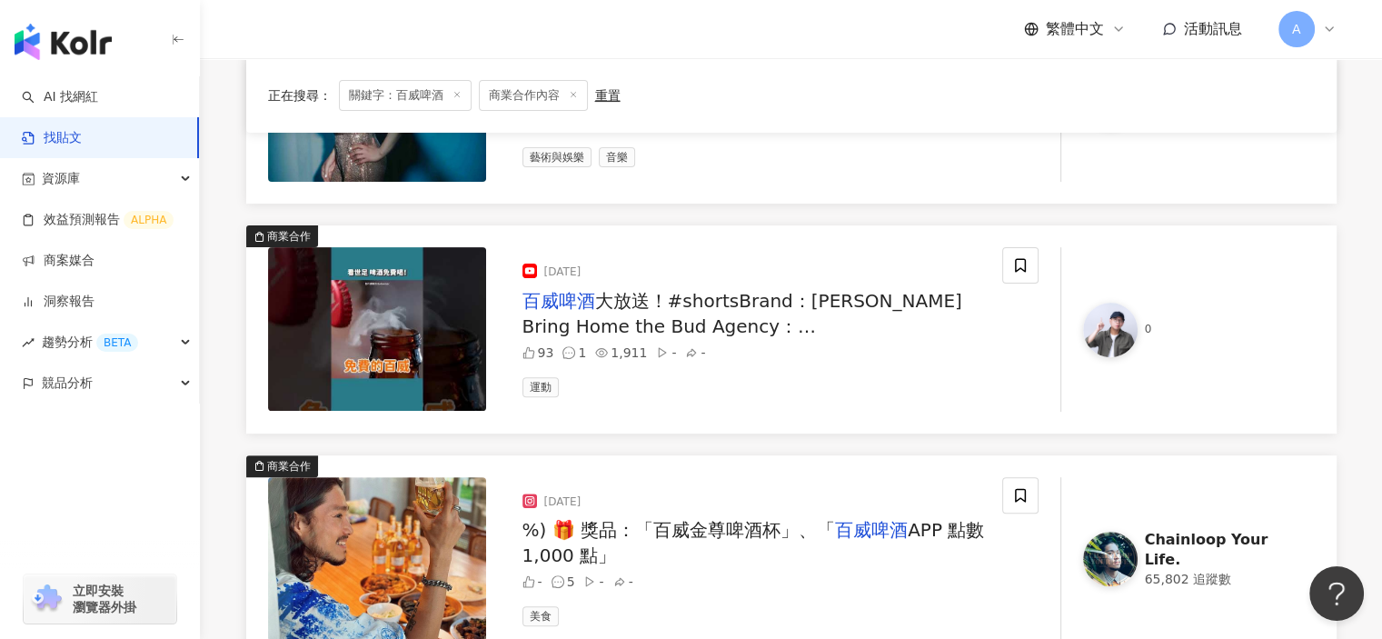
click at [861, 322] on span "大放送！#shortsBrand：Heinz Bring Home the Bud Agency：Wieden+Kennedy NY #百威 #Budweis…" at bounding box center [746, 339] width 449 height 98
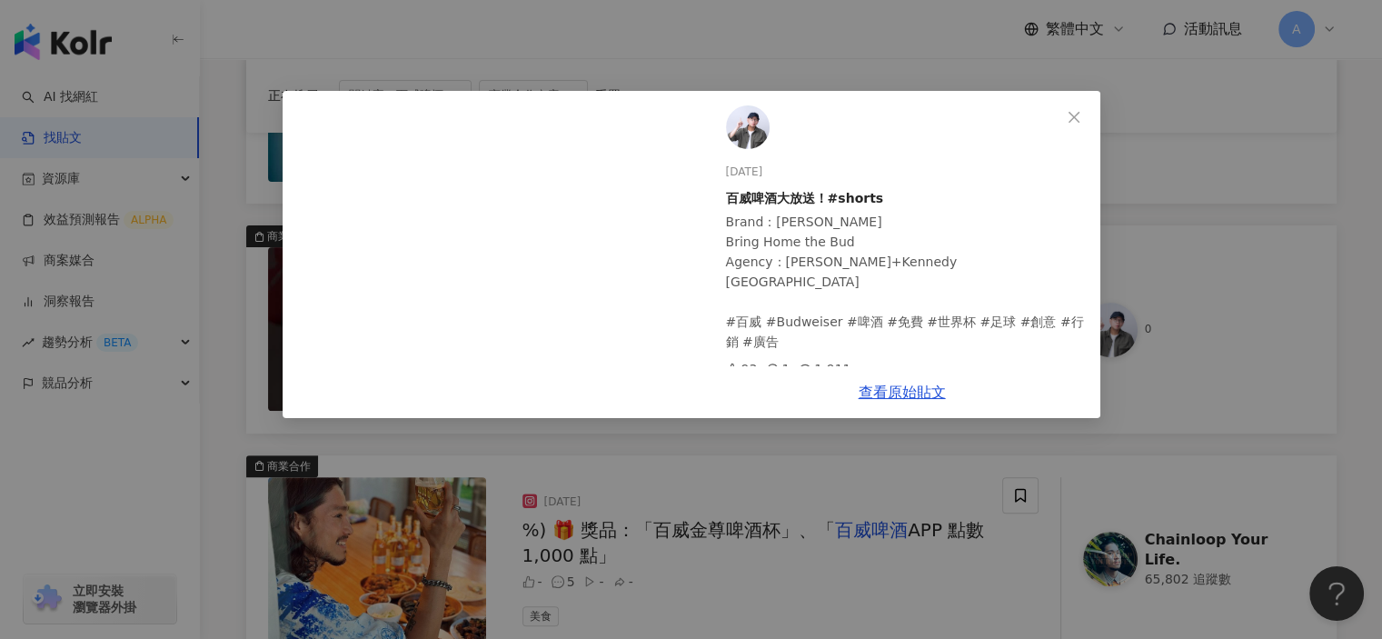
click at [1085, 96] on div "2023/10/27 百威啤酒大放送！#shorts Brand：Heinz Bring Home the Bud Agency：Wieden+Kennedy…" at bounding box center [902, 228] width 396 height 275
click at [1075, 123] on icon "close" at bounding box center [1074, 117] width 15 height 15
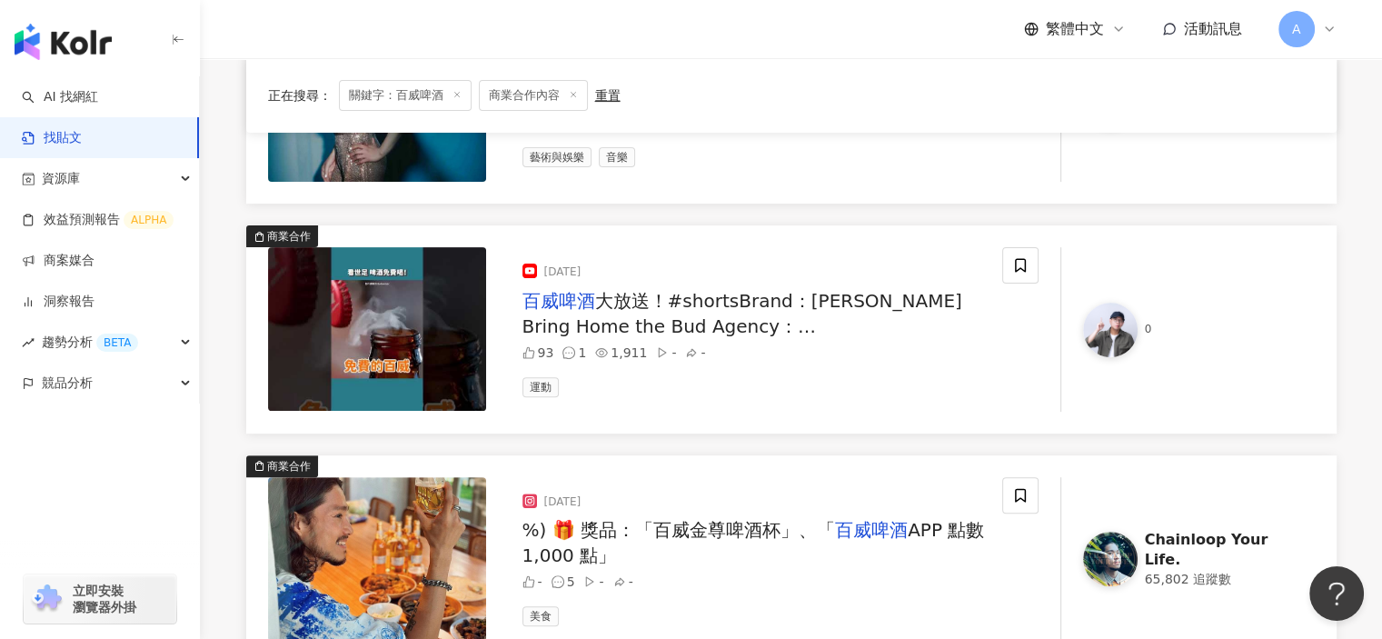
click at [1016, 284] on div at bounding box center [1020, 329] width 36 height 164
click at [1020, 263] on icon at bounding box center [1020, 265] width 16 height 16
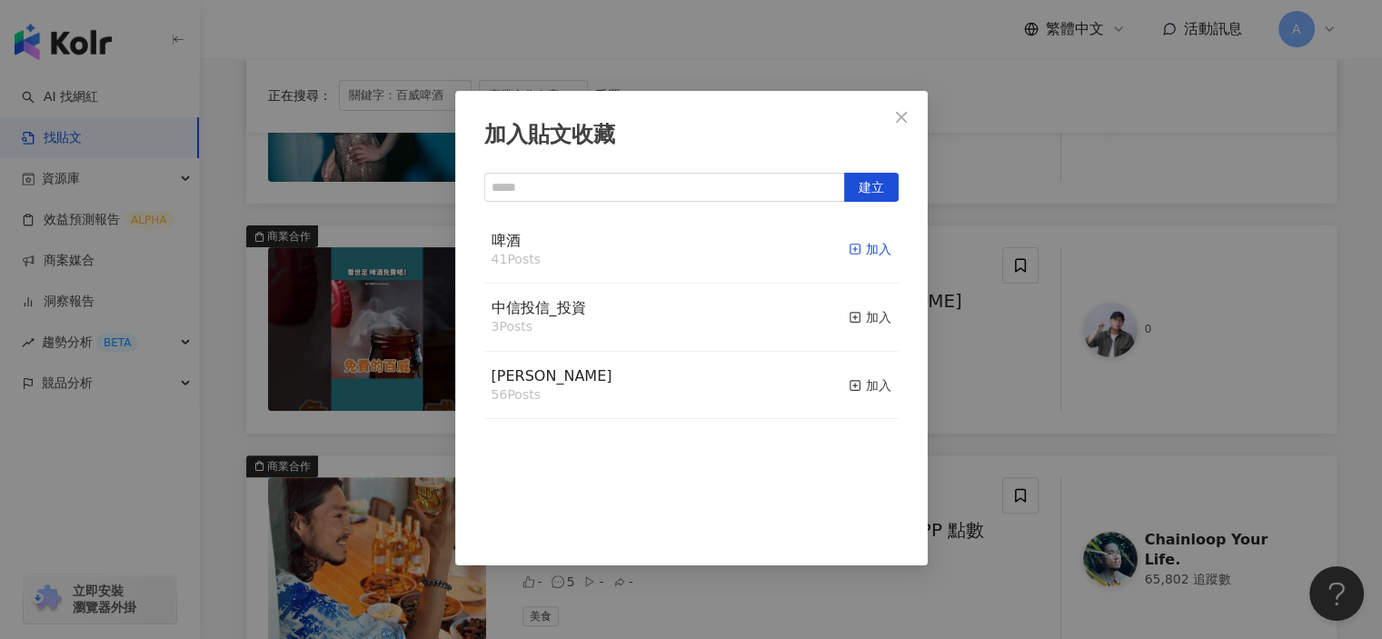
click at [849, 250] on icon "button" at bounding box center [855, 249] width 13 height 13
click at [971, 404] on div "加入貼文收藏 建立 啤酒 42 Posts 已加入 中信投信_投資 3 Posts 加入 麥香 56 Posts 加入" at bounding box center [691, 319] width 1382 height 639
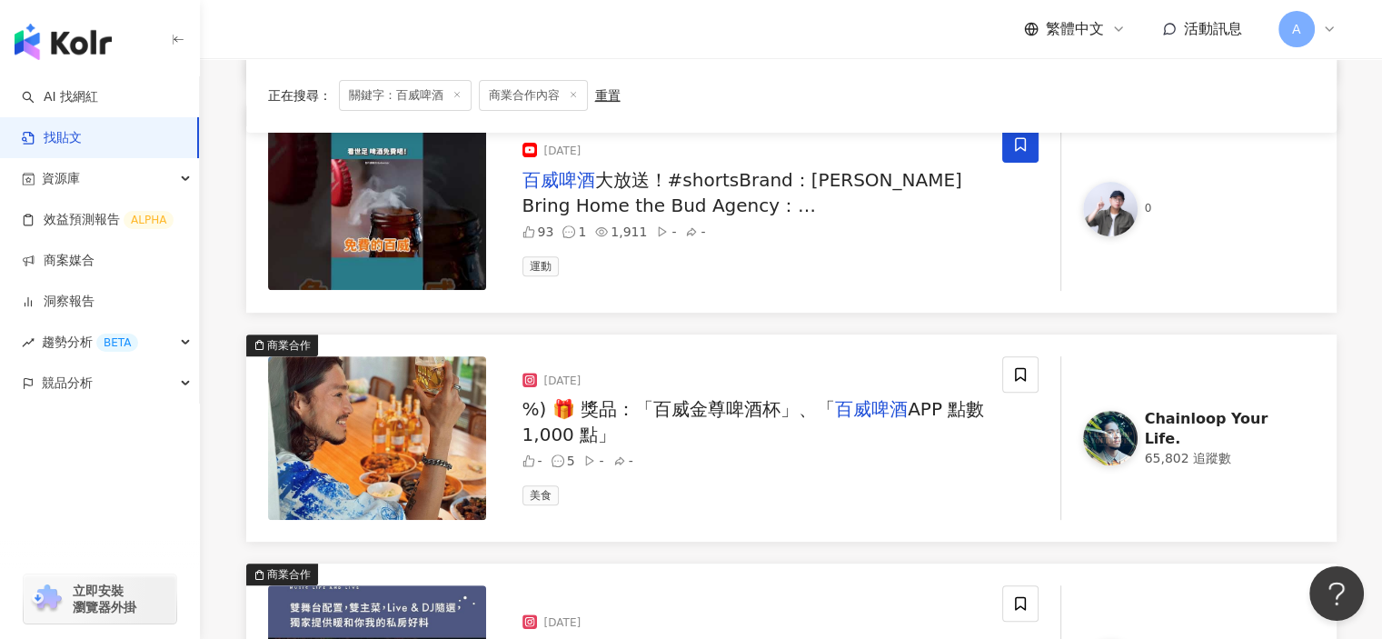
scroll to position [727, 0]
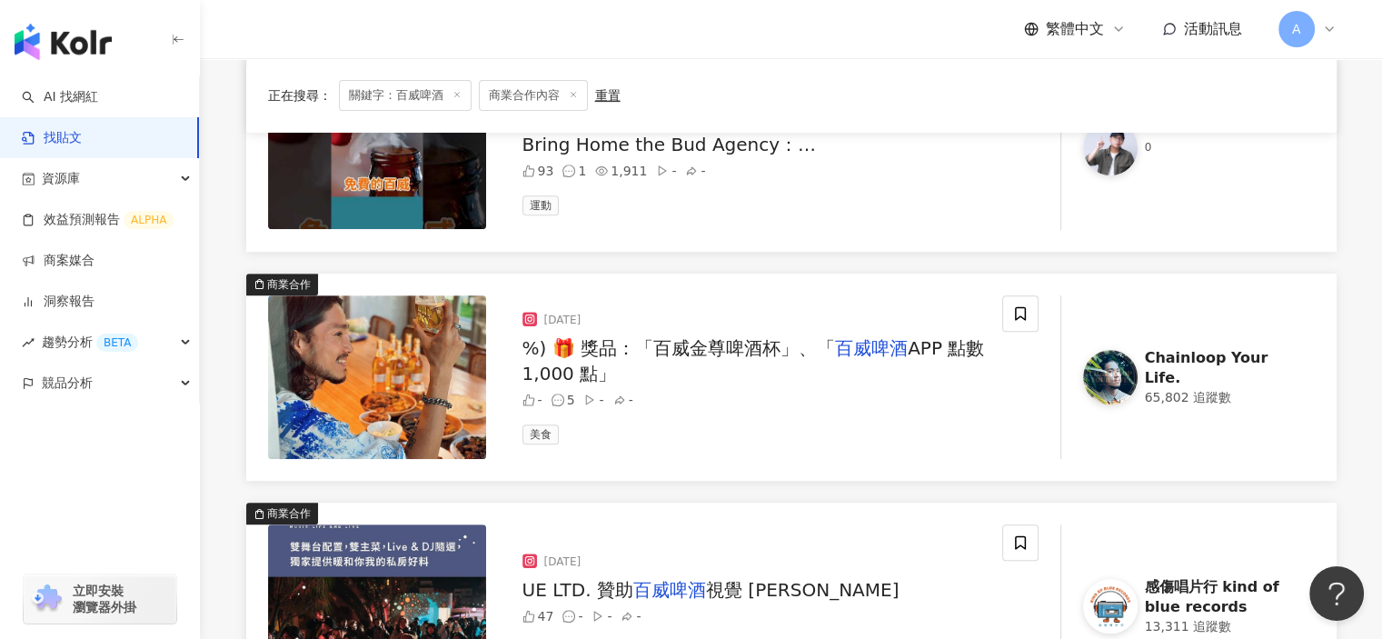
click at [909, 353] on span "APP 點數 1,000 點」" at bounding box center [753, 360] width 462 height 47
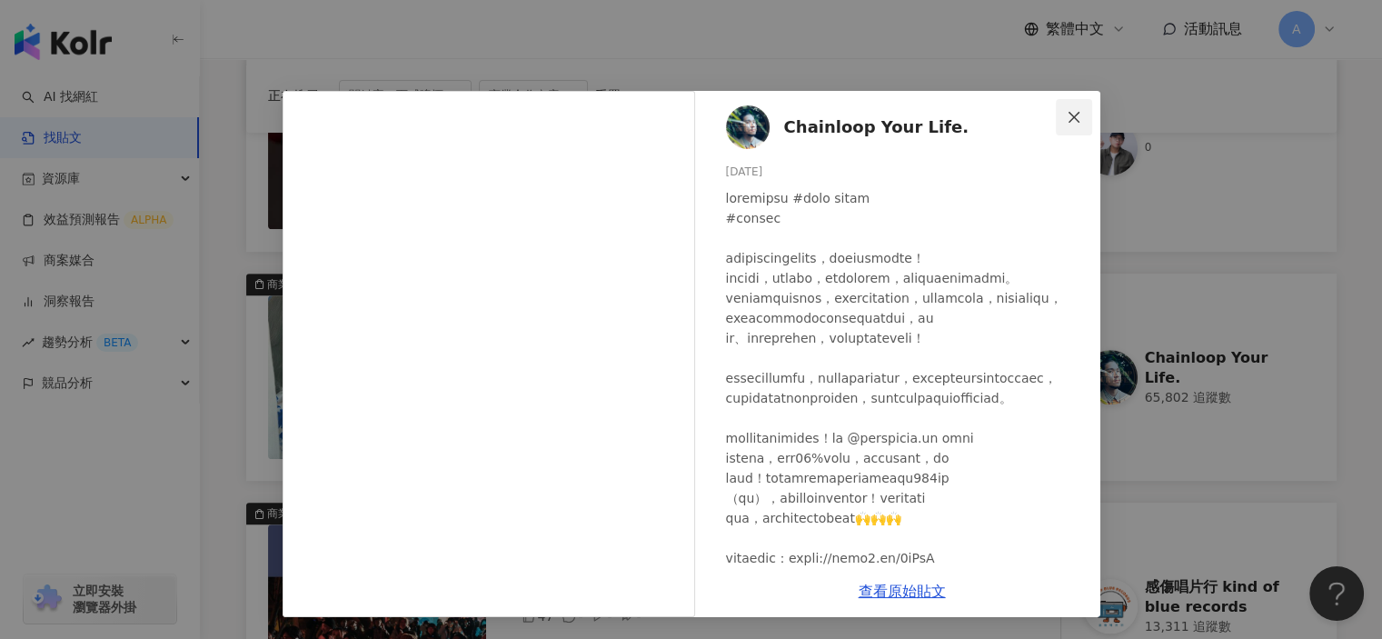
click at [1061, 112] on span "Close" at bounding box center [1074, 117] width 36 height 15
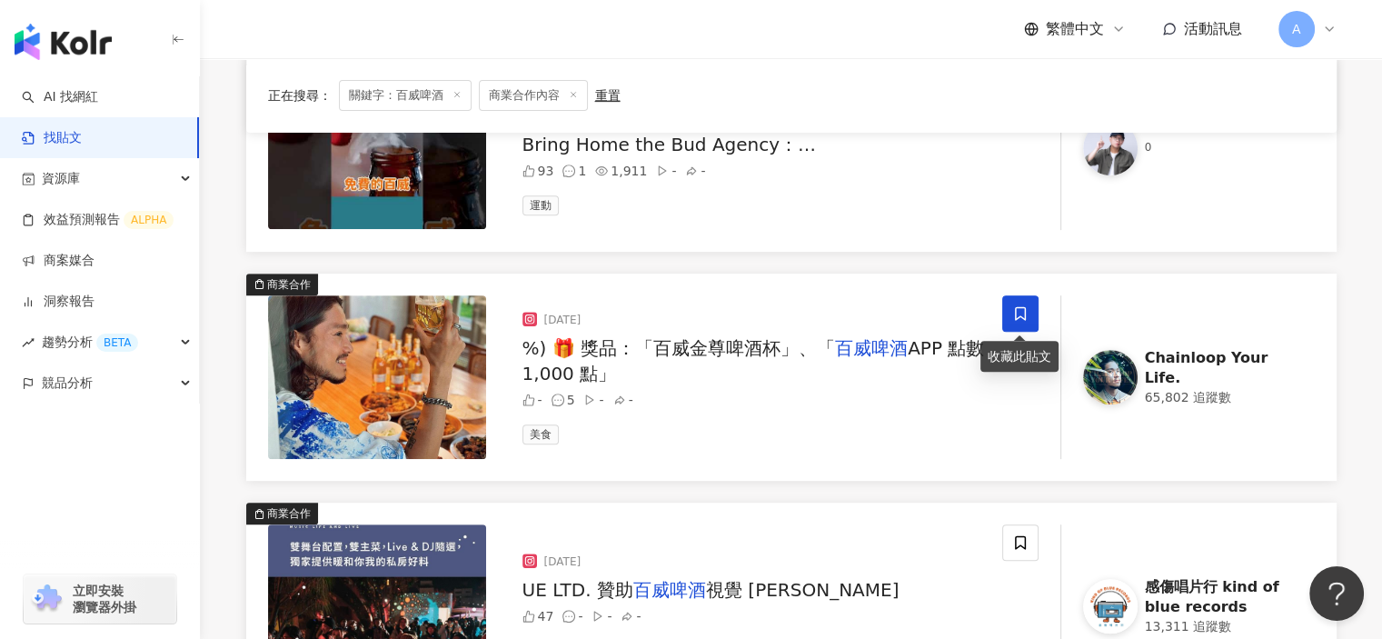
click at [1027, 325] on span at bounding box center [1020, 313] width 36 height 36
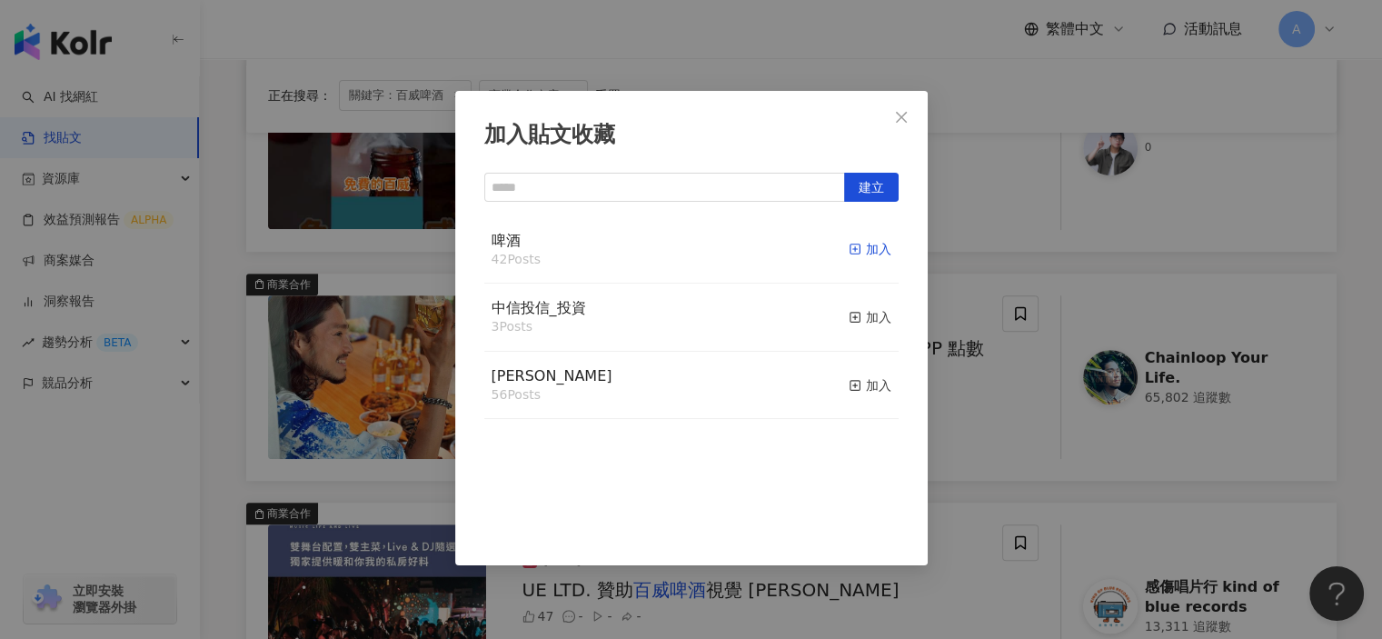
click at [849, 250] on icon "button" at bounding box center [855, 249] width 13 height 13
click at [957, 403] on div "加入貼文收藏 建立 啤酒 43 Posts 已加入 中信投信_投資 3 Posts 加入 麥香 56 Posts 加入" at bounding box center [691, 319] width 1382 height 639
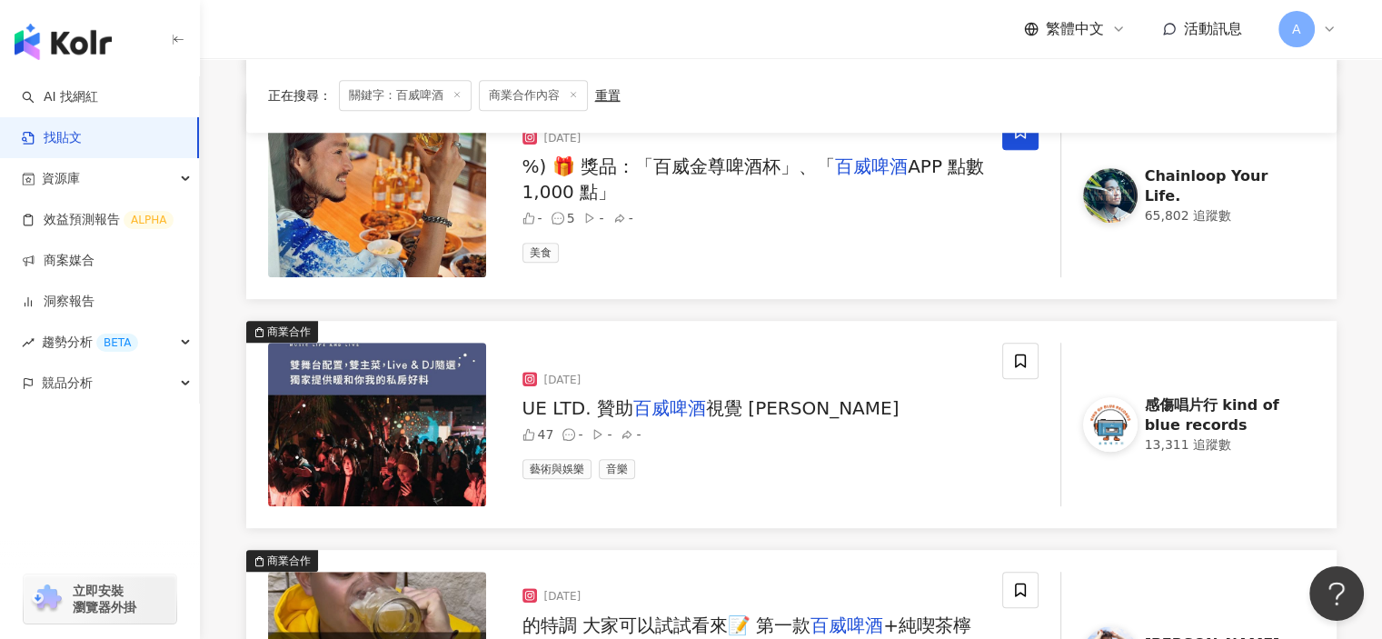
scroll to position [999, 0]
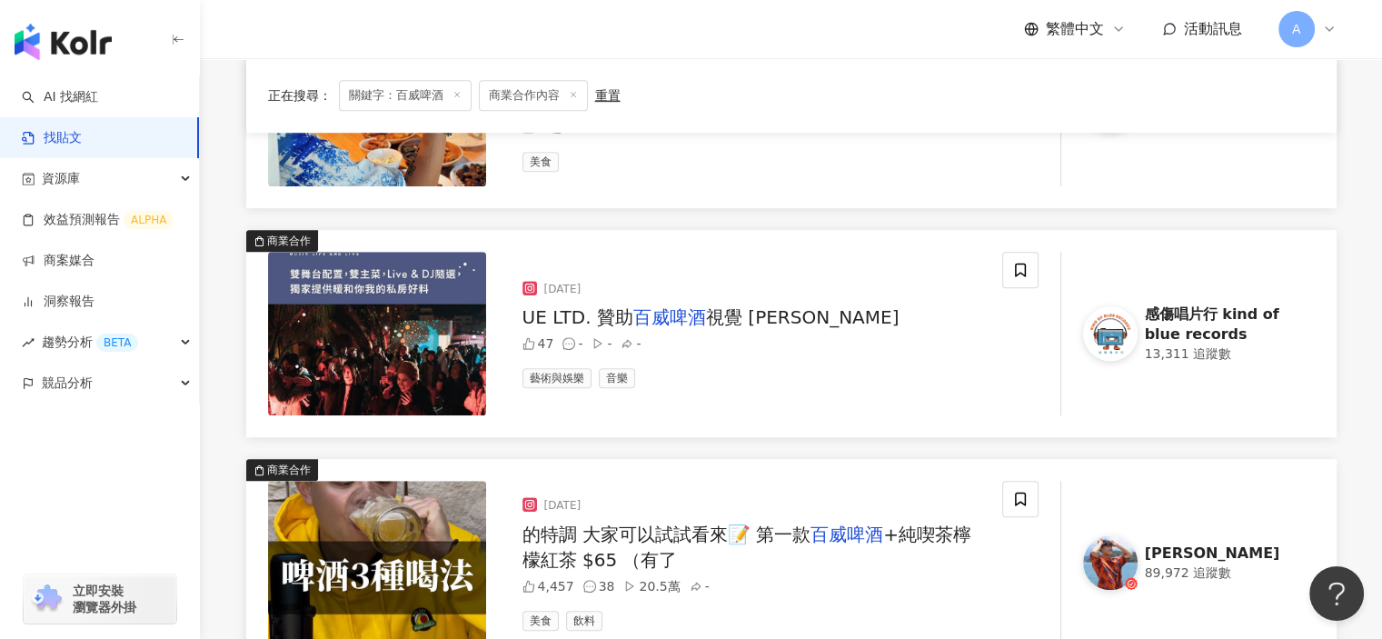
click at [879, 318] on div "UE LTD. 贊助 百威啤酒 視覺 Zom Kashwak" at bounding box center [754, 316] width 465 height 25
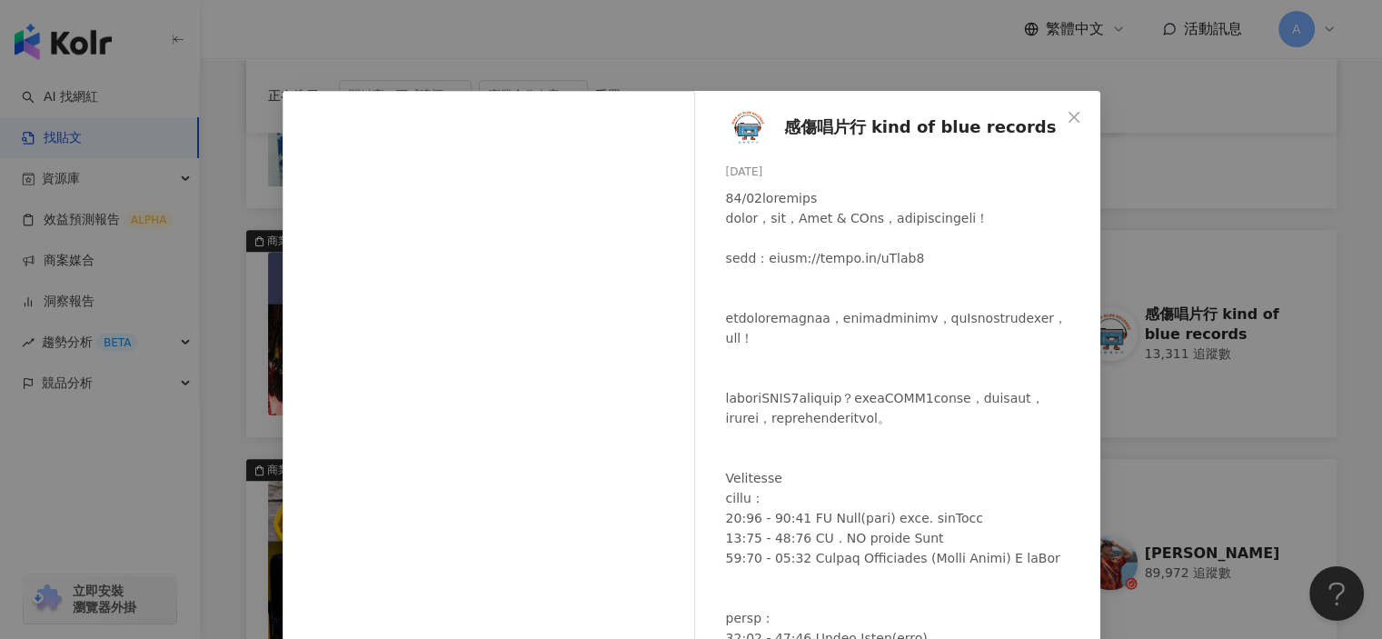
drag, startPoint x: 1073, startPoint y: 106, endPoint x: 953, endPoint y: 362, distance: 282.1
click at [953, 362] on div "感傷唱片行 kind of blue records 2023/12/26 47 查看原始貼文" at bounding box center [692, 391] width 818 height 601
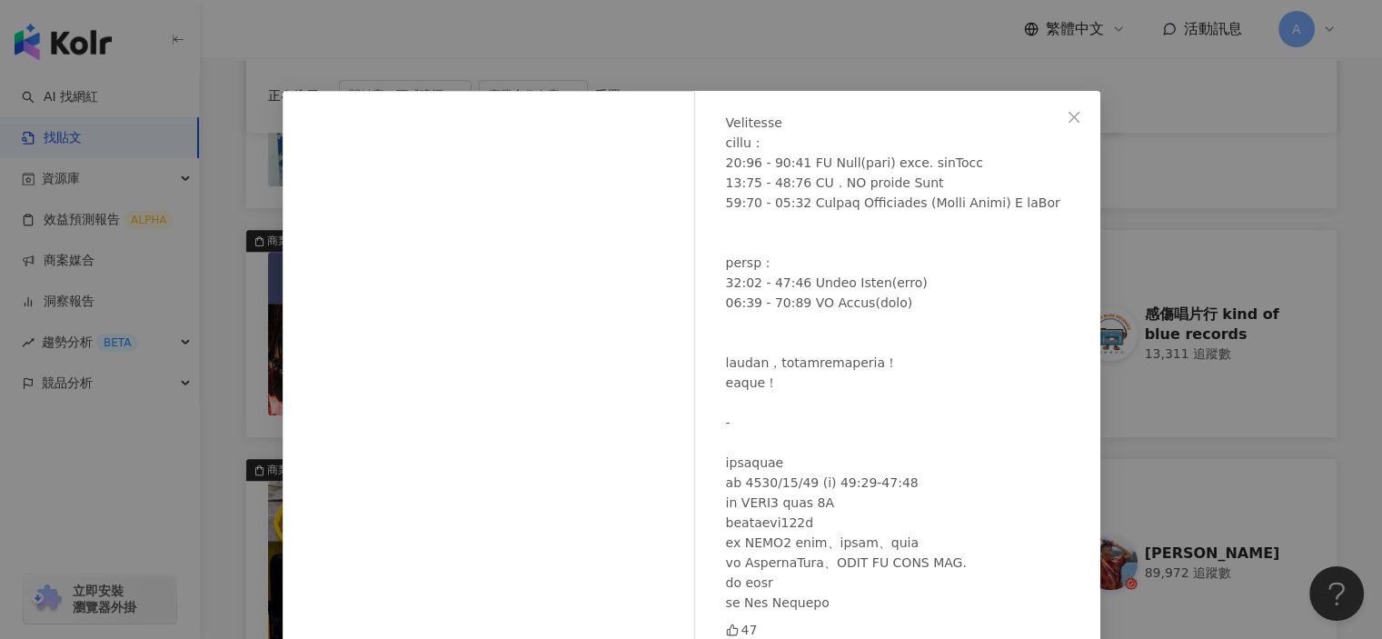
scroll to position [395, 0]
click at [1068, 120] on icon "close" at bounding box center [1073, 116] width 11 height 11
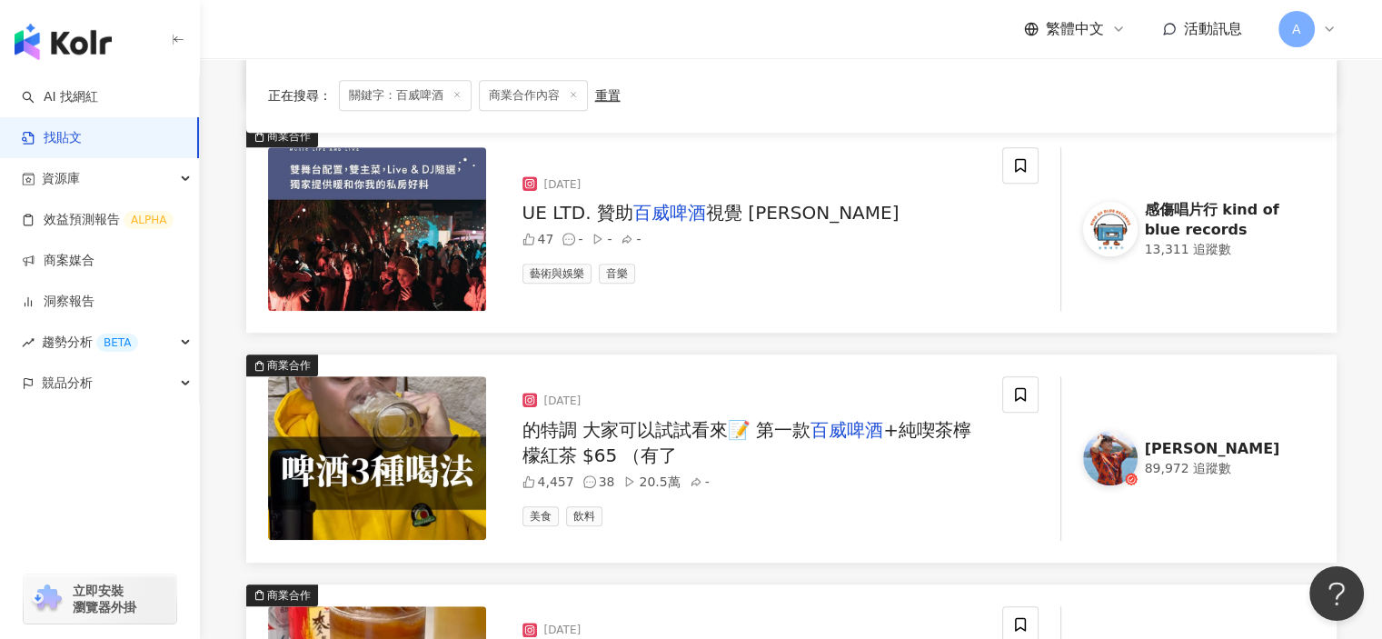
scroll to position [1181, 0]
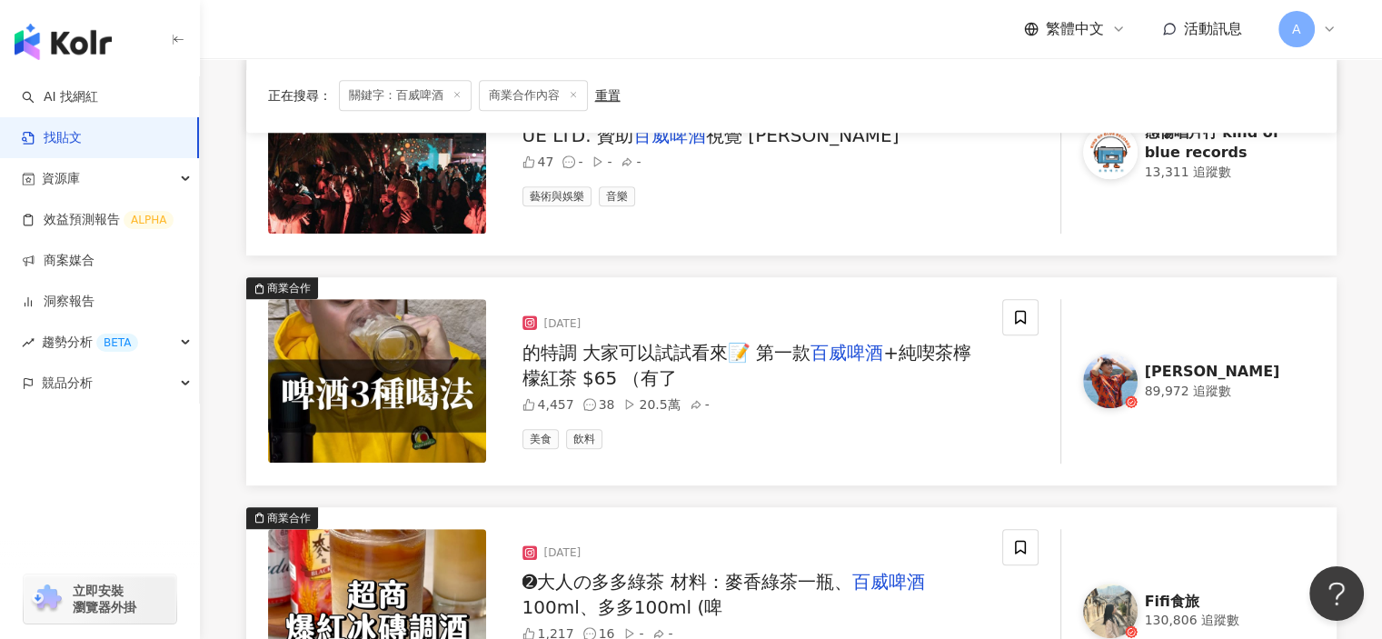
click at [918, 353] on span "+純喫茶檸檬紅茶 $65 （有了" at bounding box center [746, 365] width 449 height 47
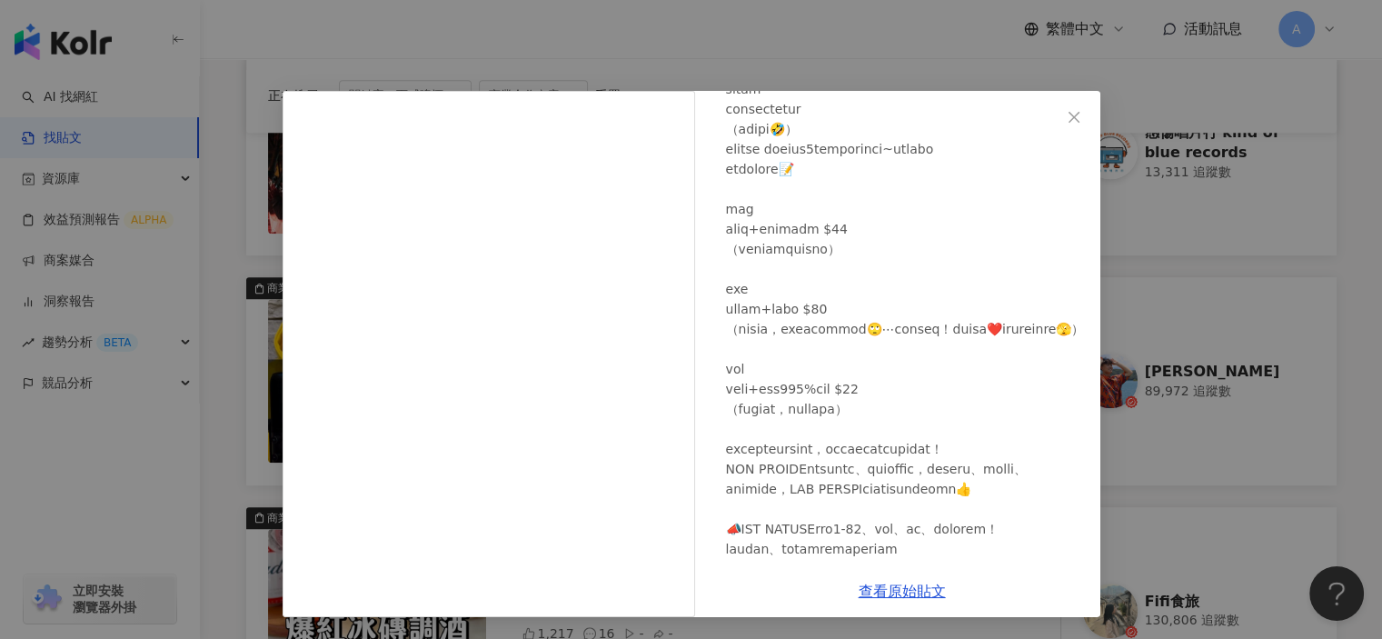
scroll to position [182, 0]
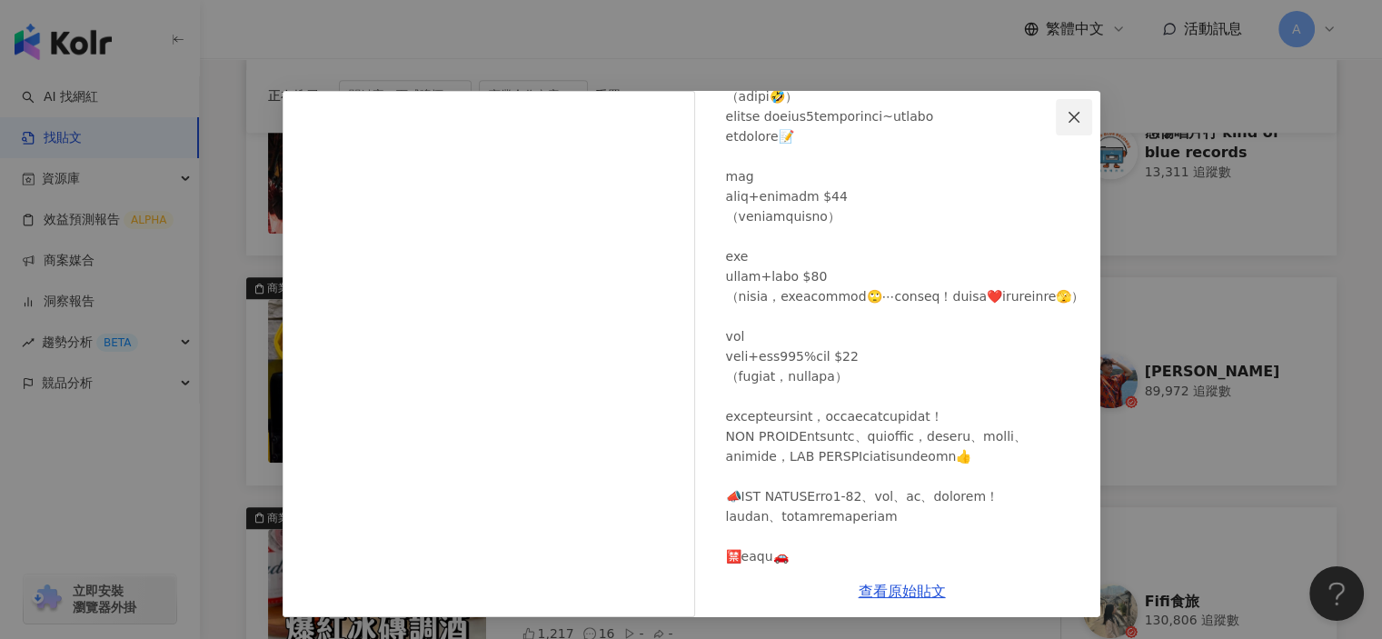
click at [1064, 119] on span "Close" at bounding box center [1074, 117] width 36 height 15
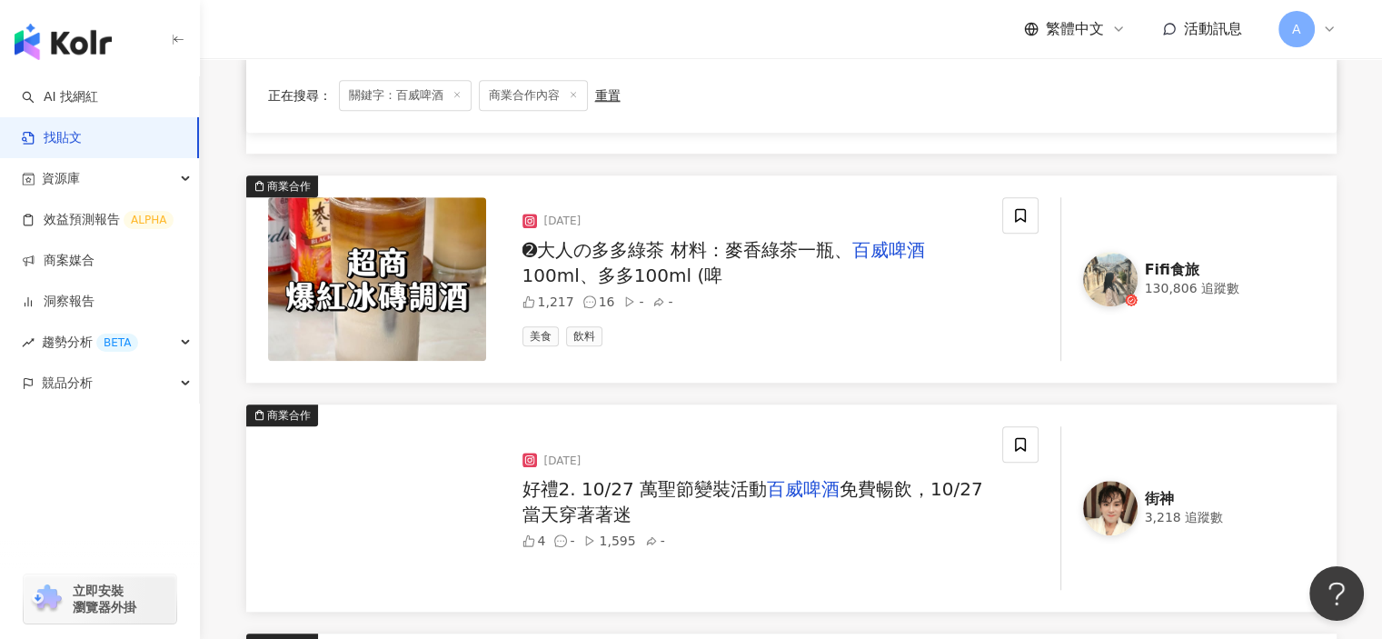
scroll to position [1545, 0]
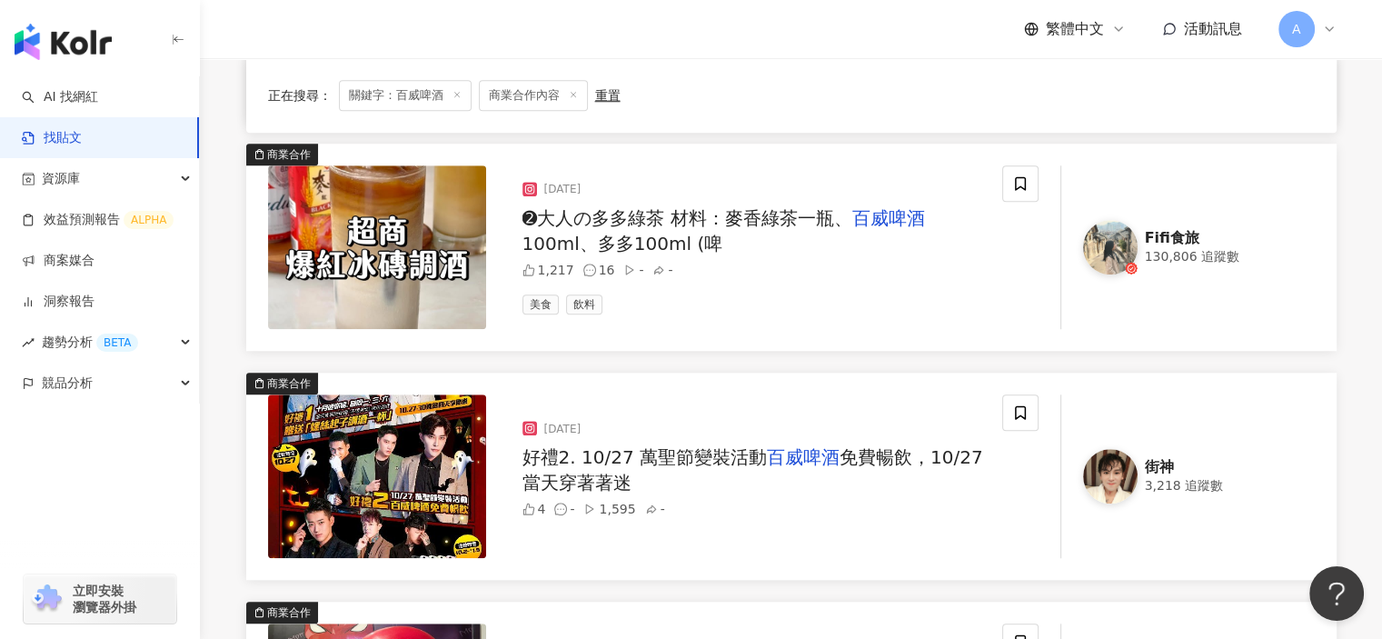
click at [869, 453] on span "免費暢飲，10/27當天穿著著迷" at bounding box center [752, 469] width 461 height 47
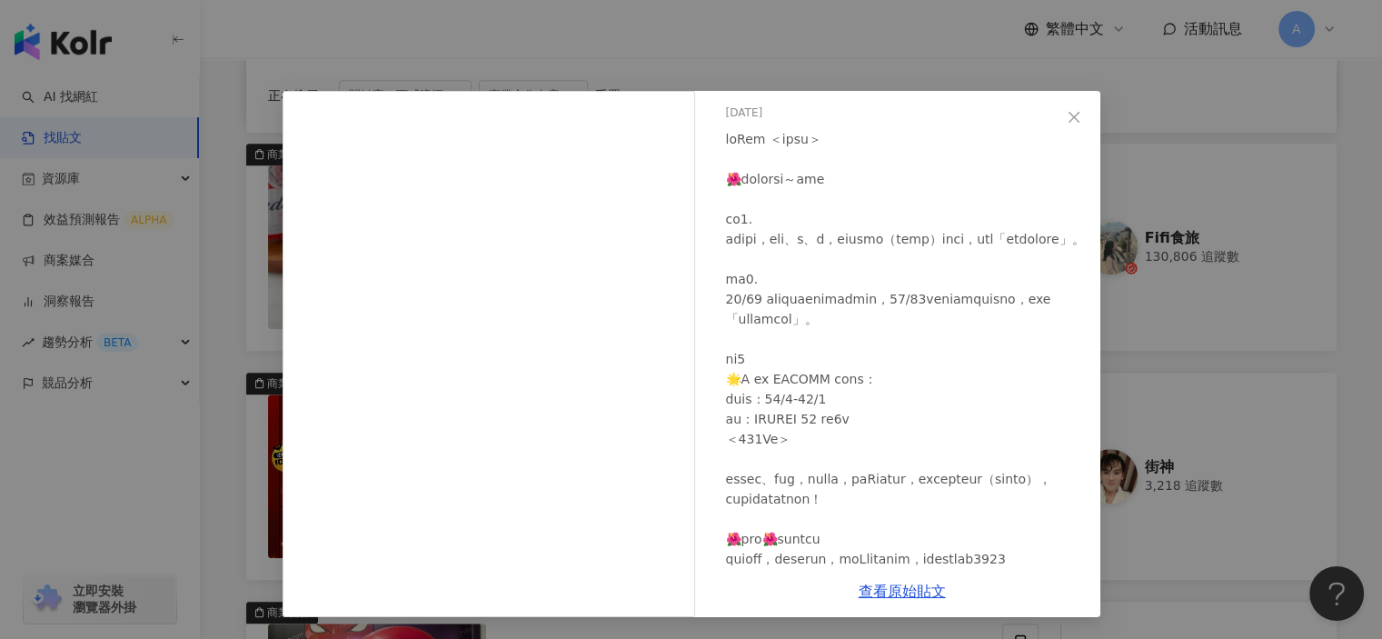
scroll to position [91, 0]
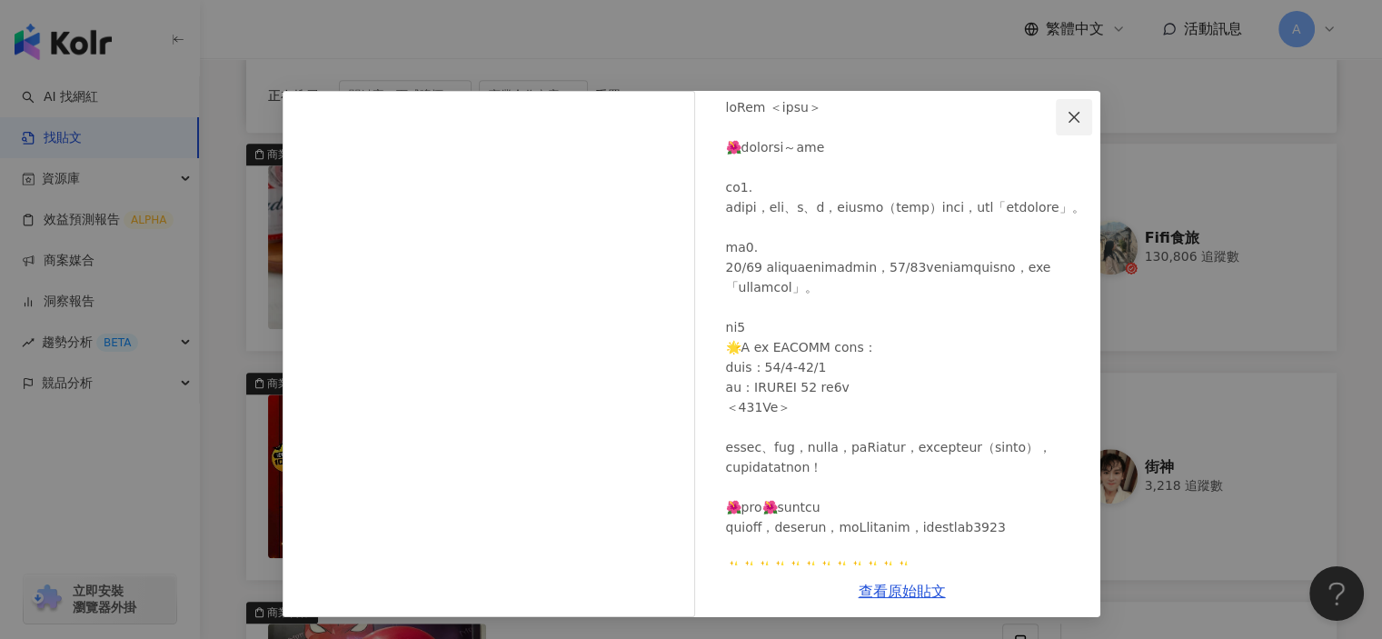
click at [1073, 114] on icon "close" at bounding box center [1074, 117] width 15 height 15
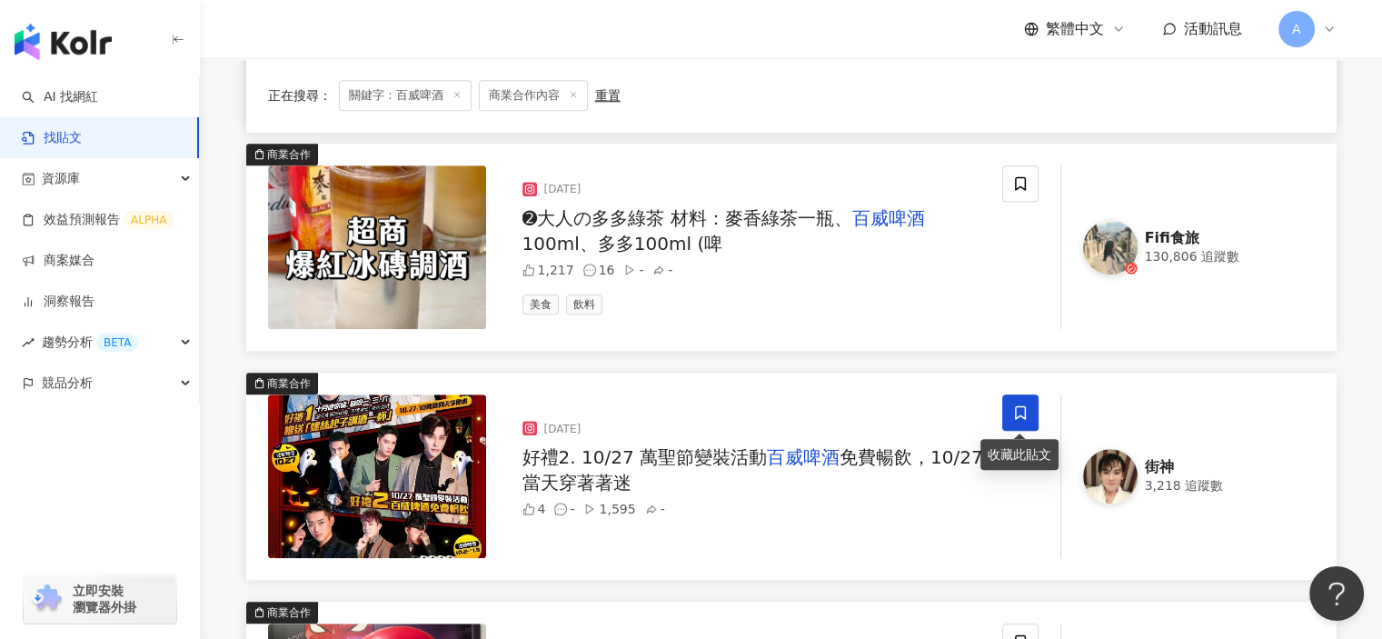
click at [1008, 417] on span at bounding box center [1020, 412] width 36 height 36
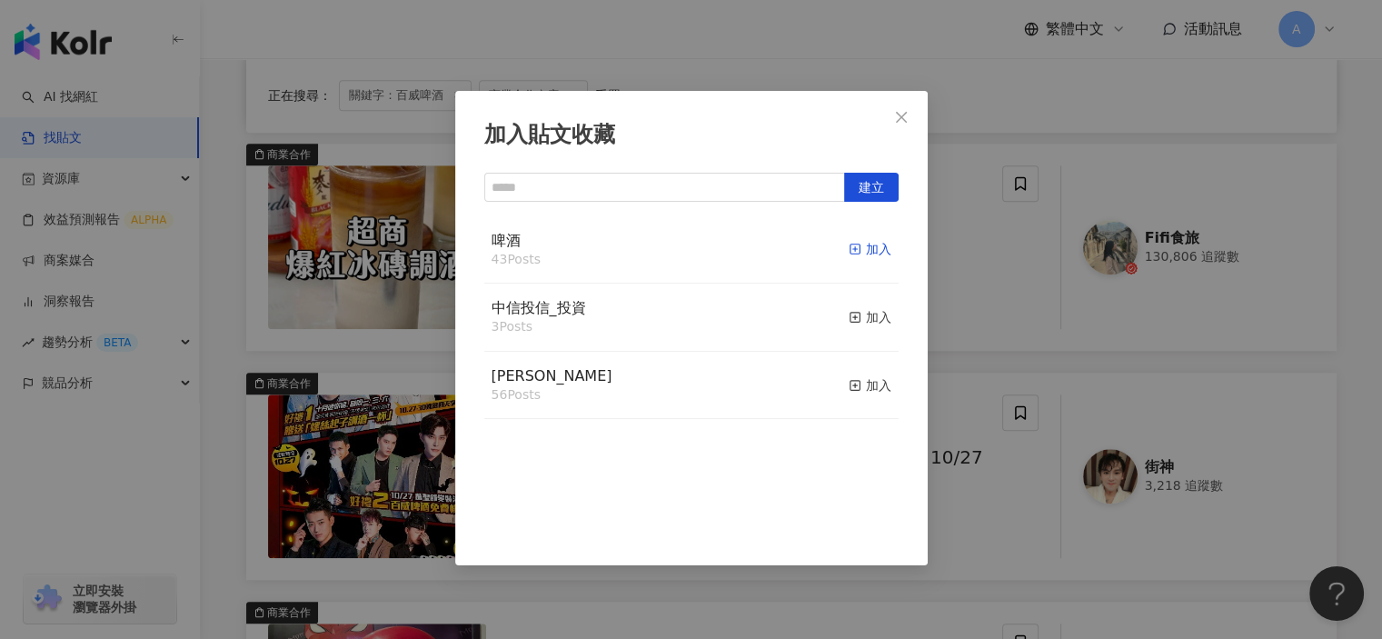
click at [849, 243] on icon "button" at bounding box center [855, 249] width 13 height 13
click at [971, 566] on div "加入貼文收藏 建立 啤酒 44 Posts 已加入 中信投信_投資 3 Posts 加入 麥香 56 Posts 加入" at bounding box center [691, 319] width 1382 height 639
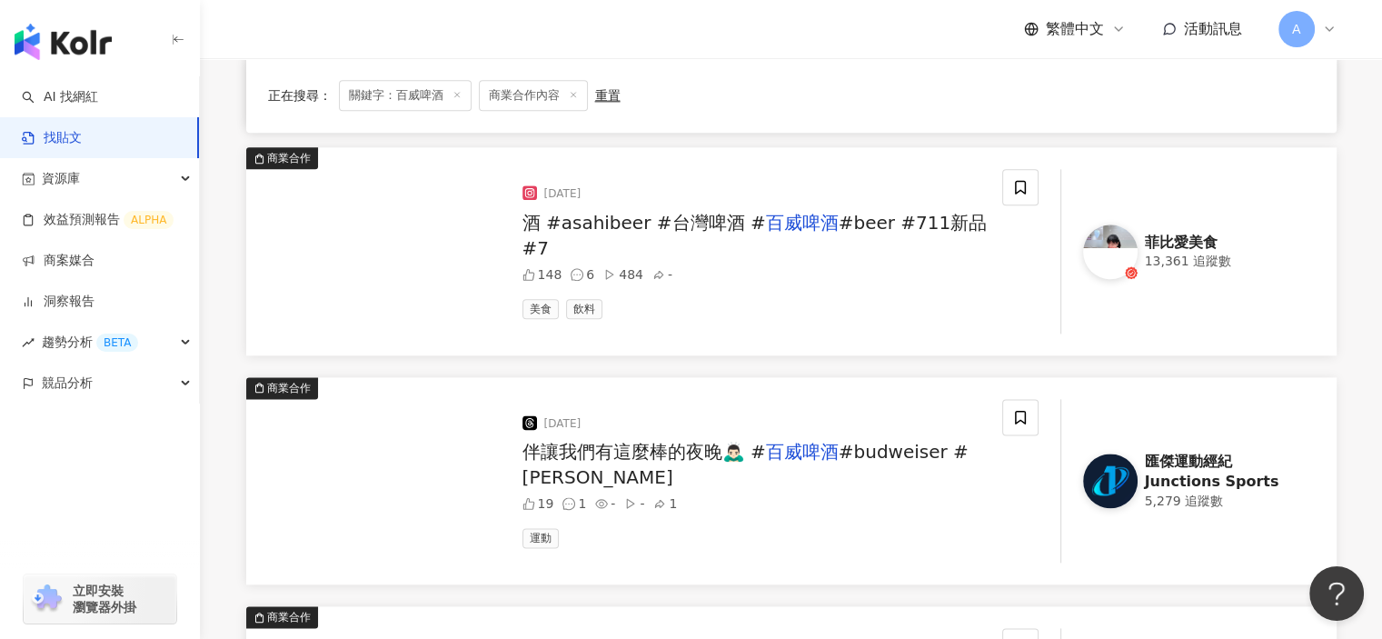
scroll to position [2271, 0]
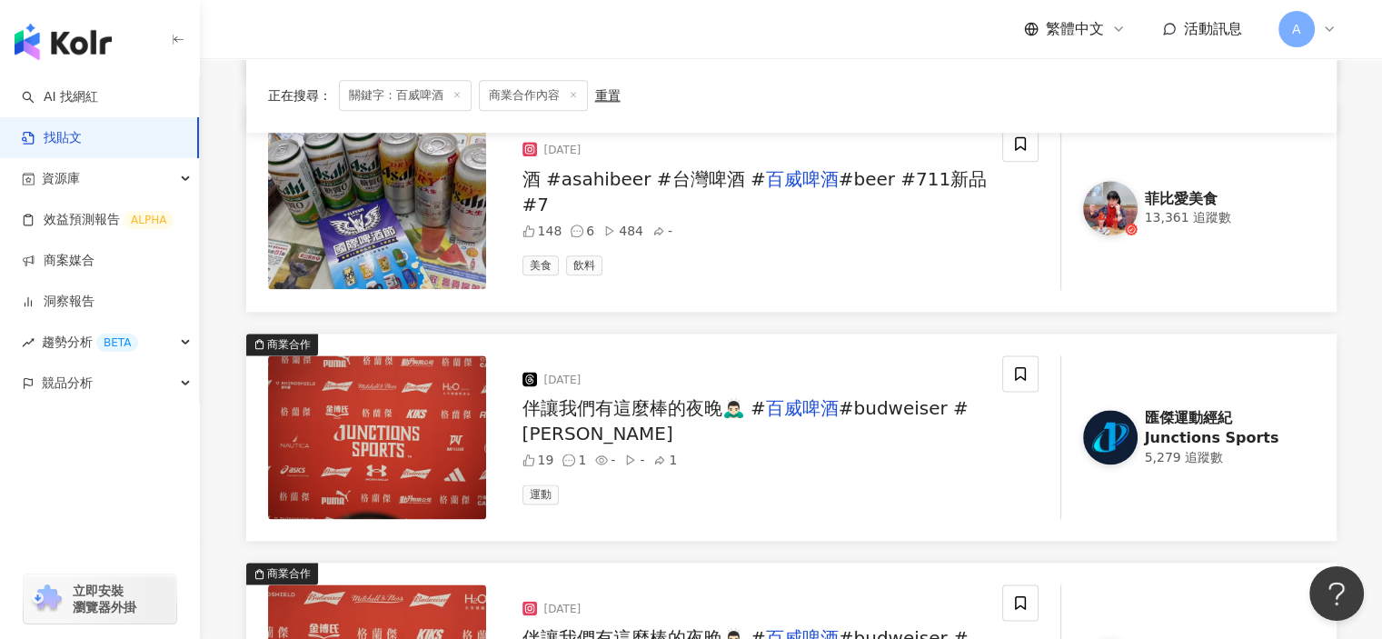
click at [879, 402] on div "2025/1/8 伴讓我們有這麼棒的夜晚🙇🏻‍♂️ # 百威啤酒 #budweiser #格蘭 19 1 - - 1 運動" at bounding box center [755, 437] width 494 height 164
click at [877, 423] on span "#budweiser #格蘭" at bounding box center [745, 420] width 446 height 47
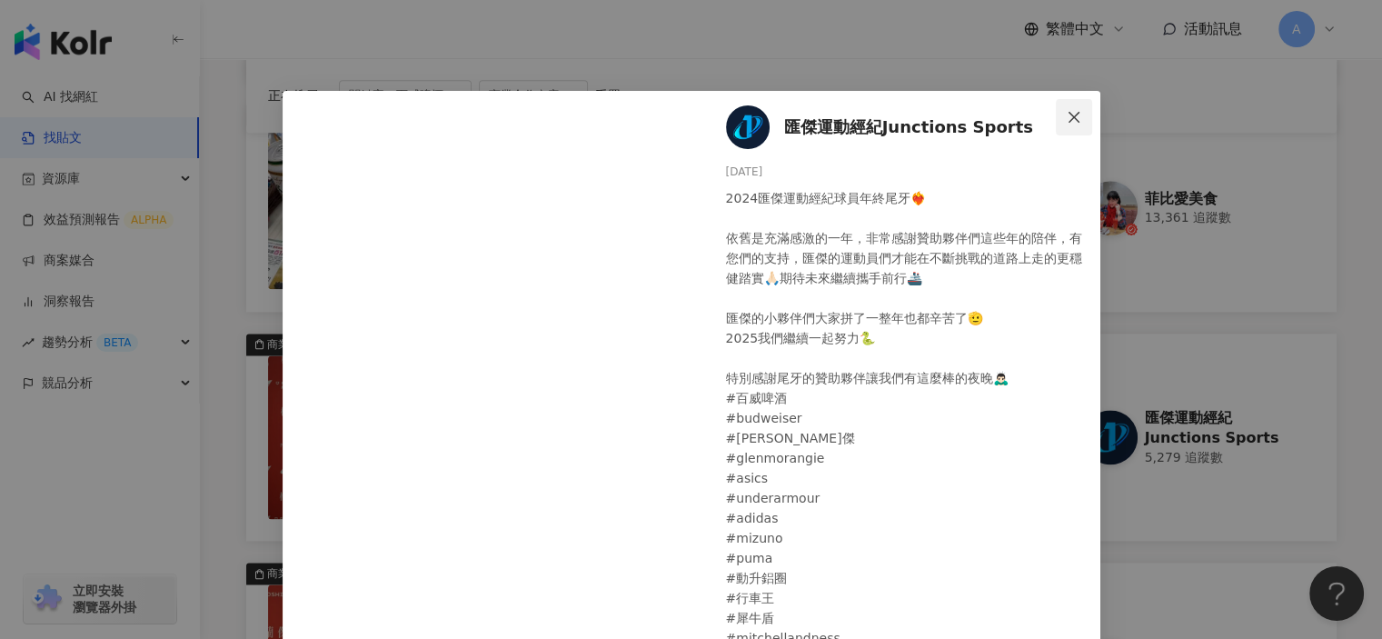
click at [1067, 114] on icon "close" at bounding box center [1074, 117] width 15 height 15
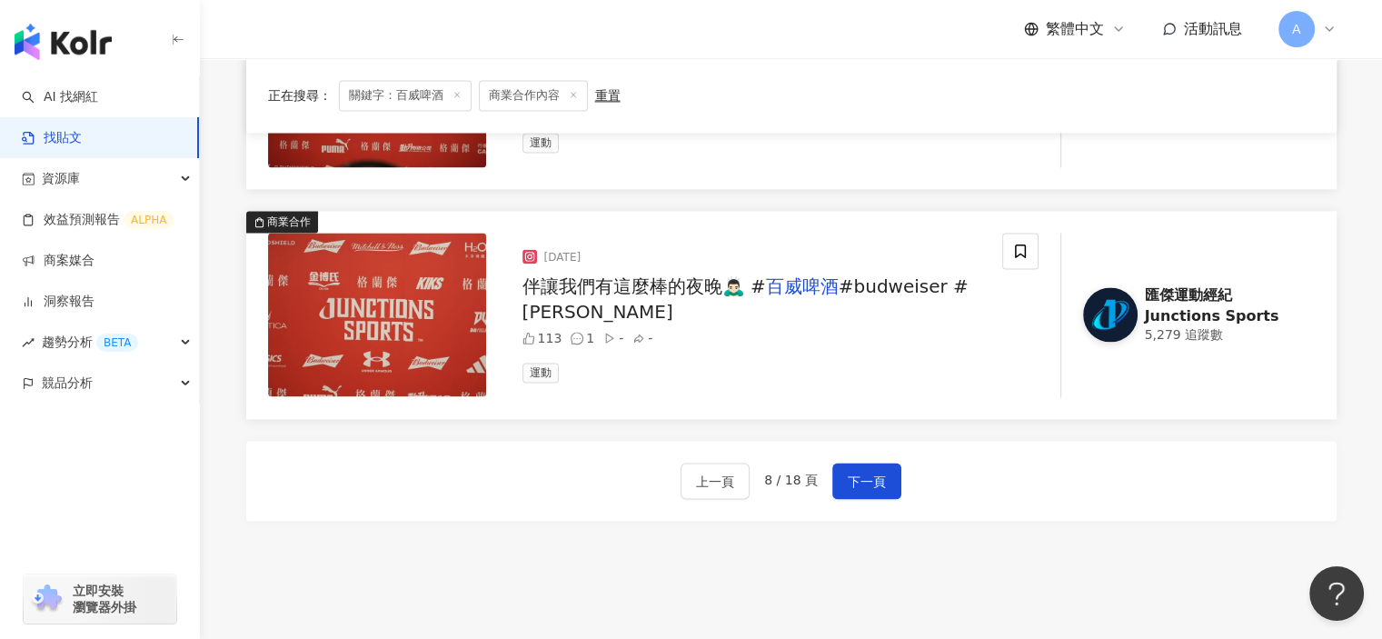
scroll to position [2635, 0]
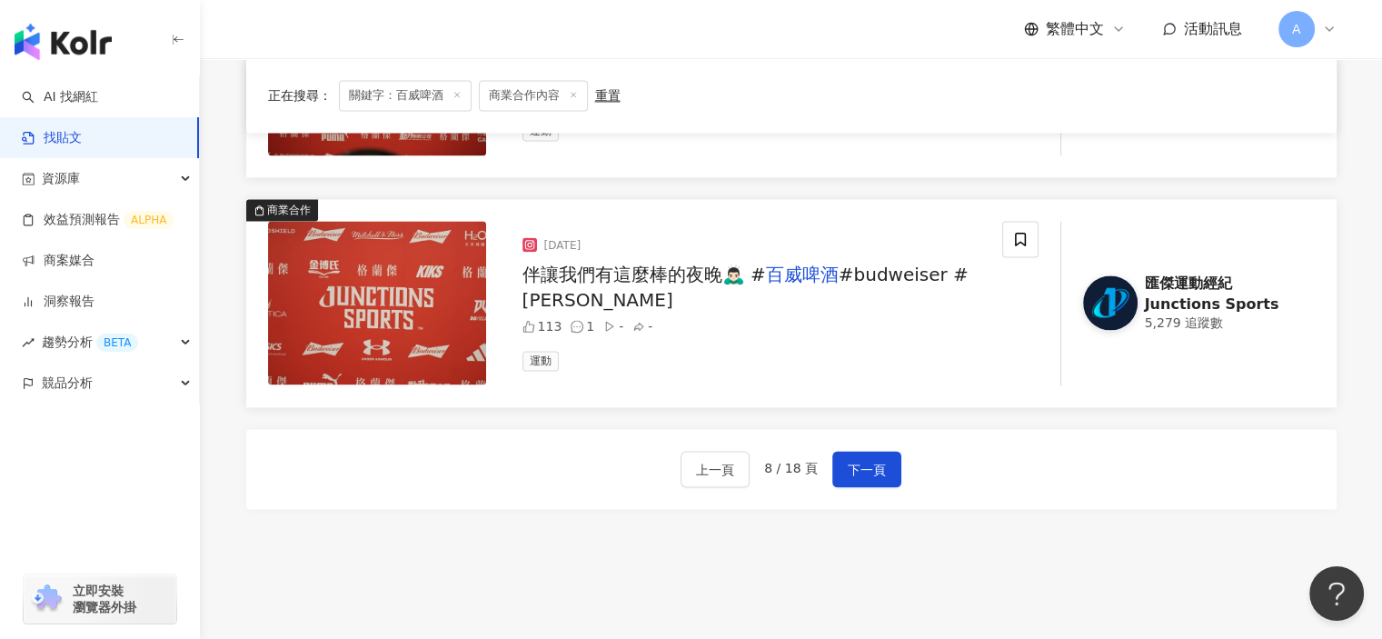
click at [897, 289] on span "#budweiser #格蘭" at bounding box center [745, 286] width 446 height 47
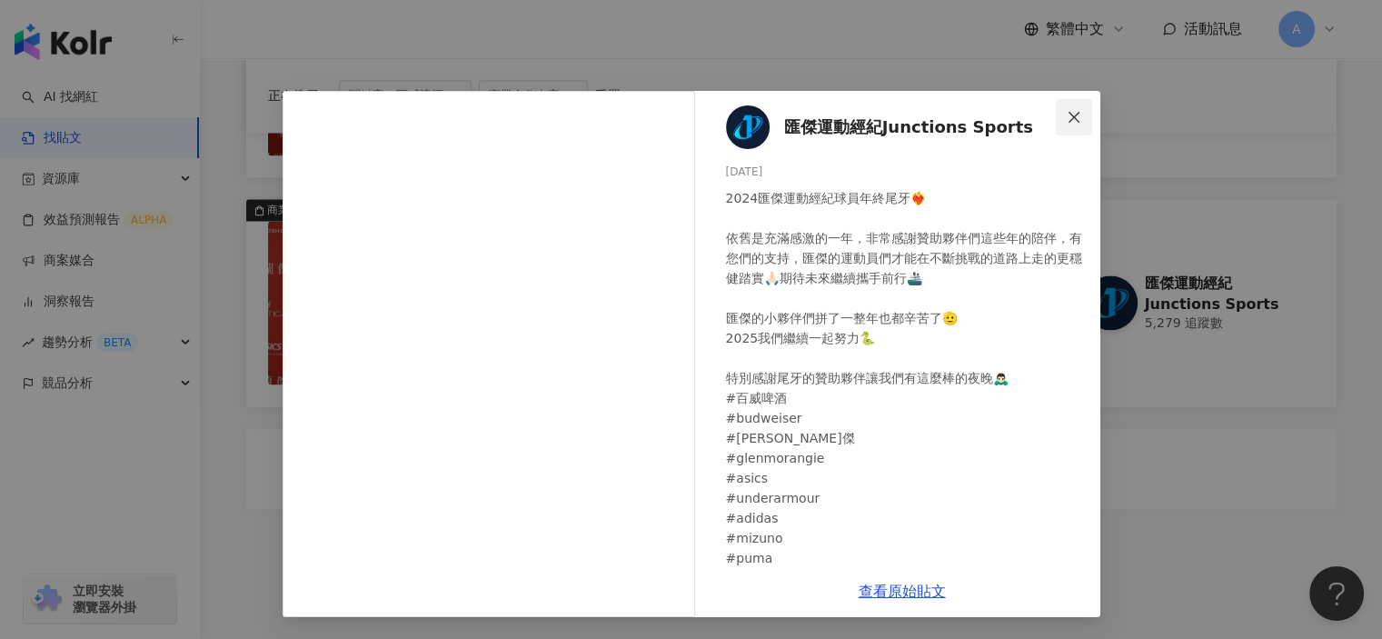
click at [1080, 110] on icon "close" at bounding box center [1074, 117] width 15 height 15
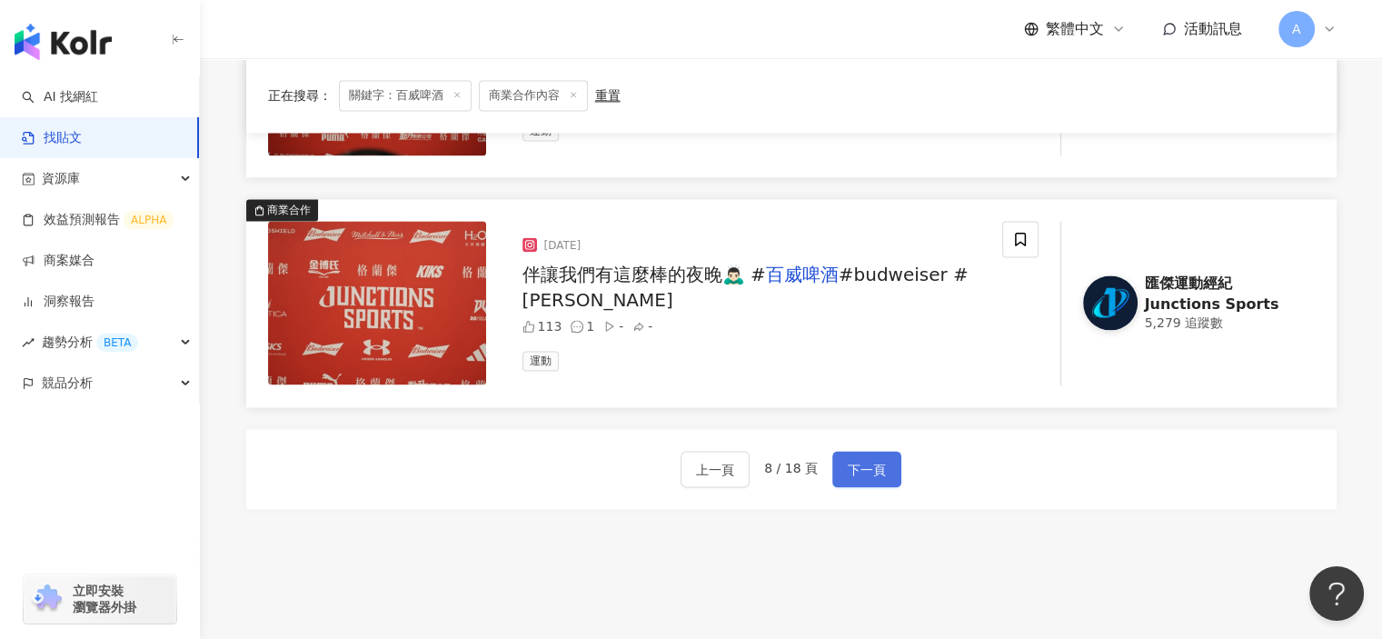
click at [858, 462] on span "下一頁" at bounding box center [867, 470] width 38 height 22
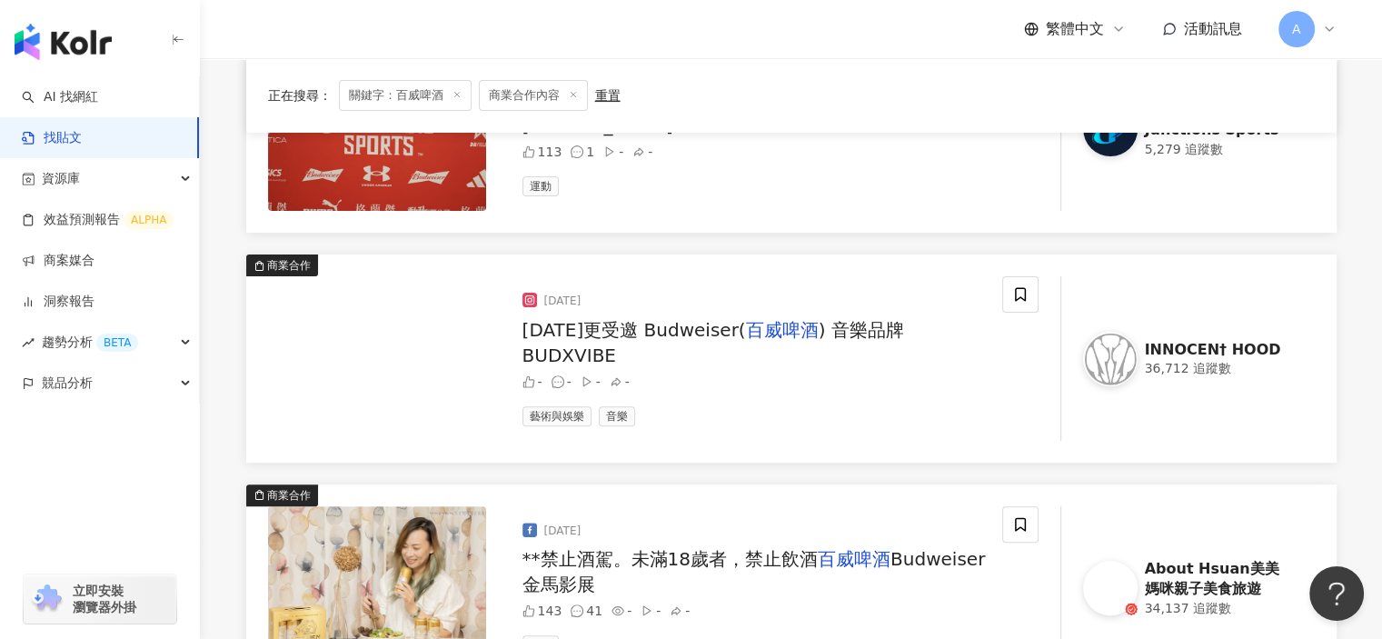
scroll to position [636, 0]
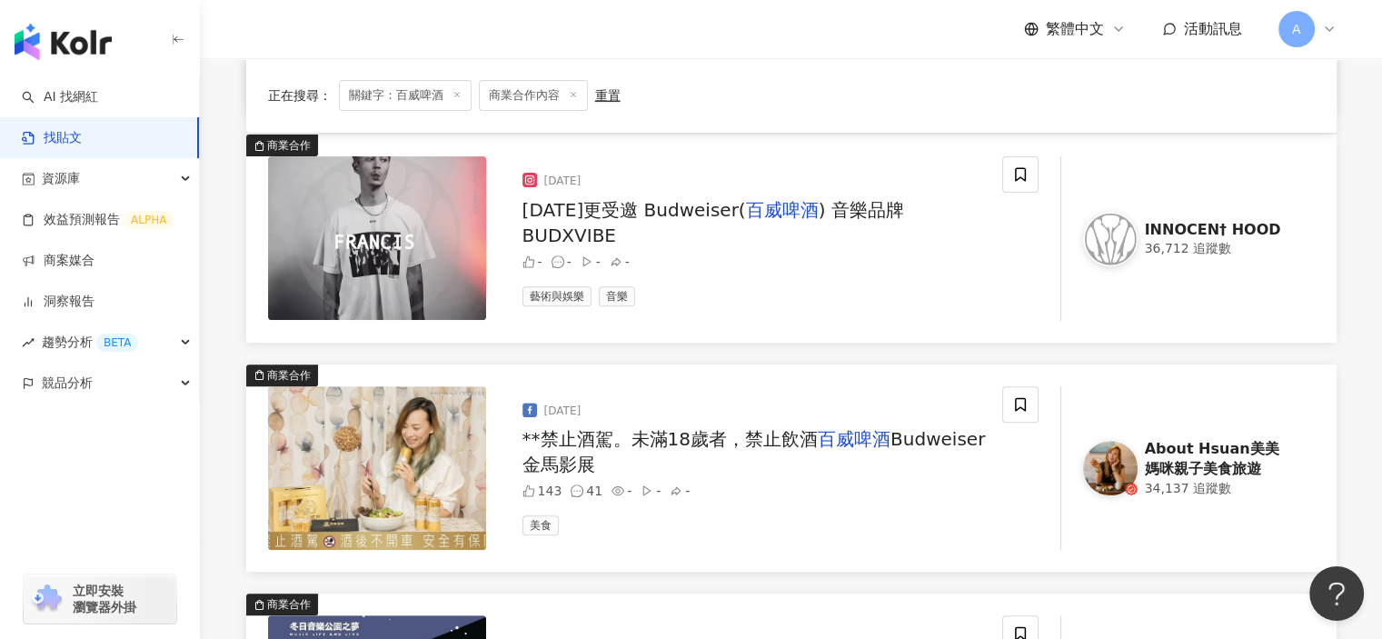
click at [855, 432] on mark "百威啤酒" at bounding box center [854, 439] width 73 height 22
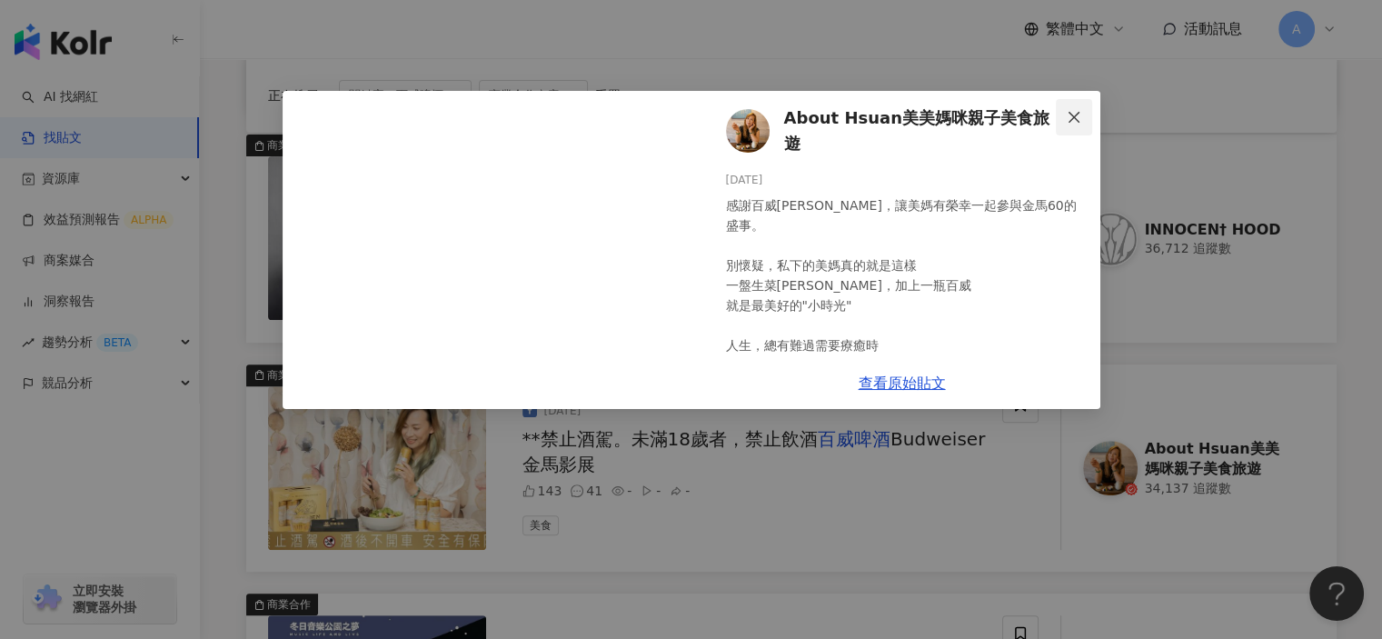
click at [1079, 110] on icon "close" at bounding box center [1074, 117] width 15 height 15
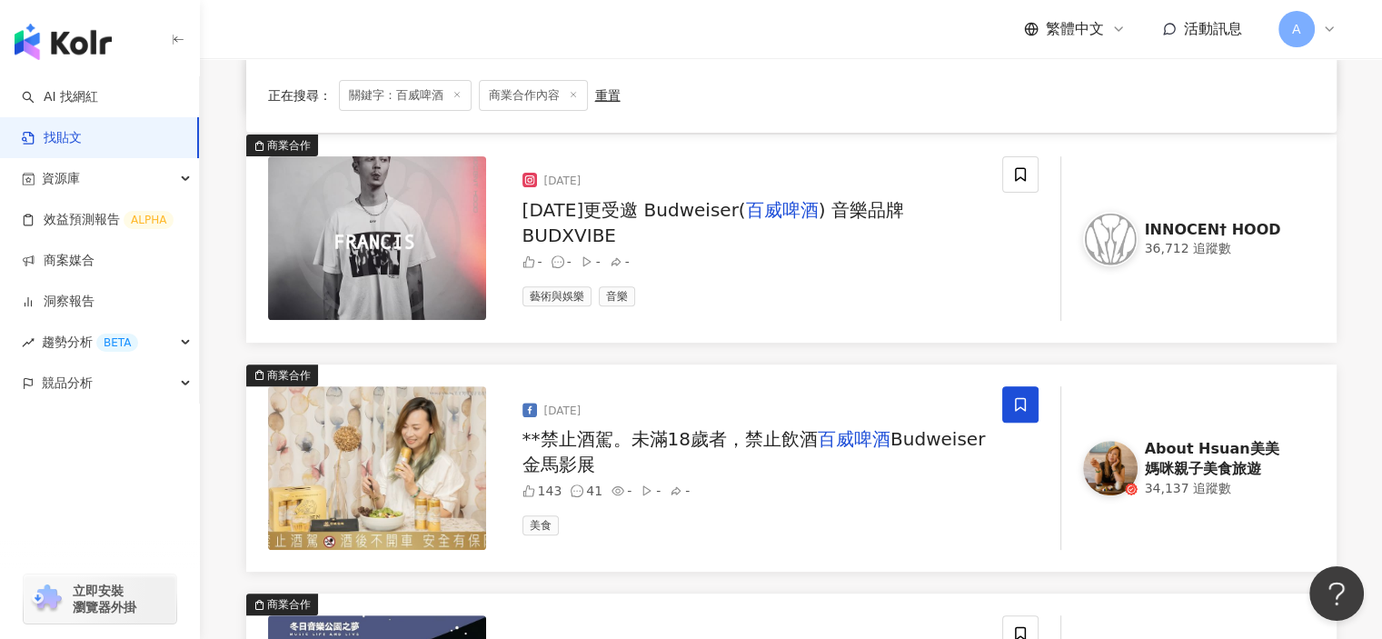
click at [1017, 402] on icon at bounding box center [1020, 404] width 16 height 16
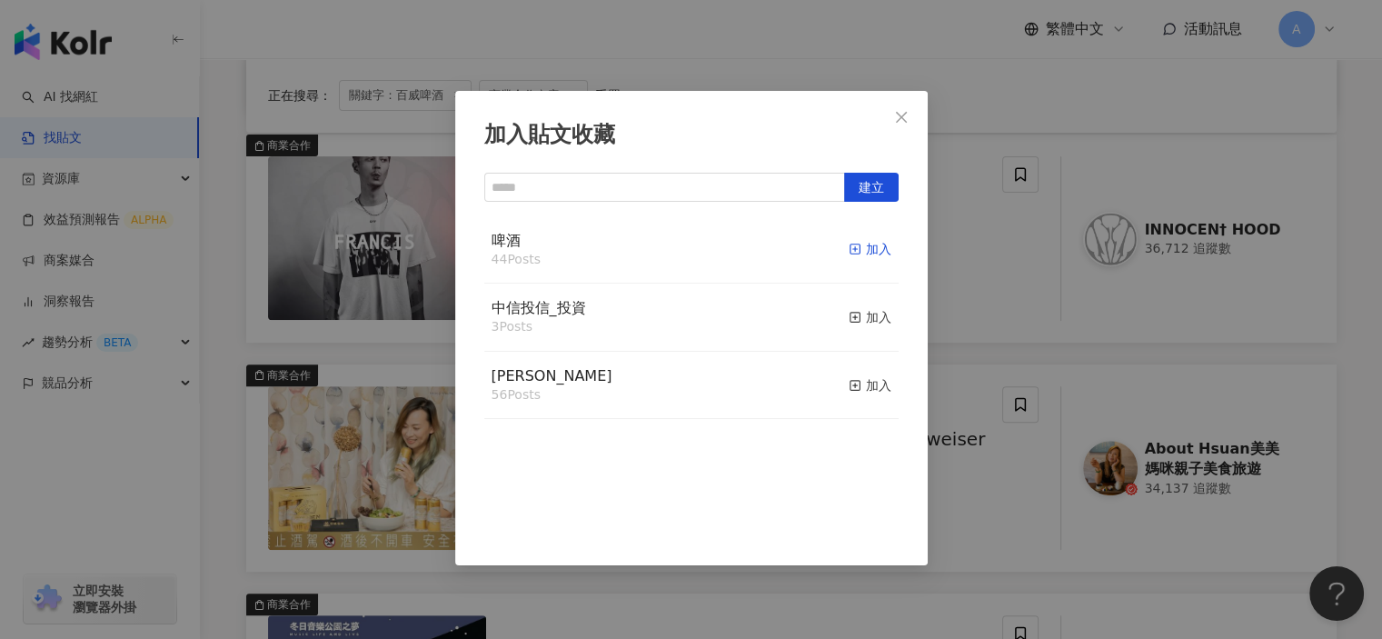
click at [849, 253] on icon "button" at bounding box center [855, 249] width 13 height 13
click at [985, 535] on div "加入貼文收藏 建立 啤酒 45 Posts 已加入 中信投信_投資 3 Posts 加入 麥香 56 Posts 加入" at bounding box center [691, 319] width 1382 height 639
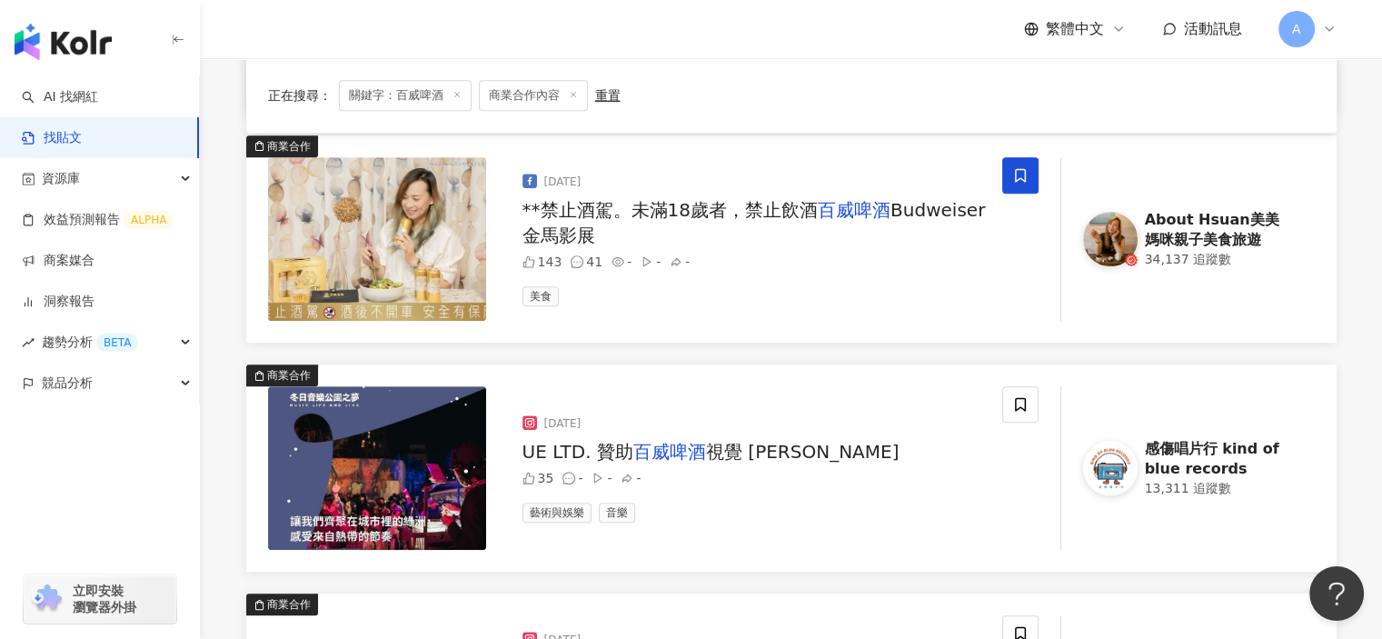
scroll to position [909, 0]
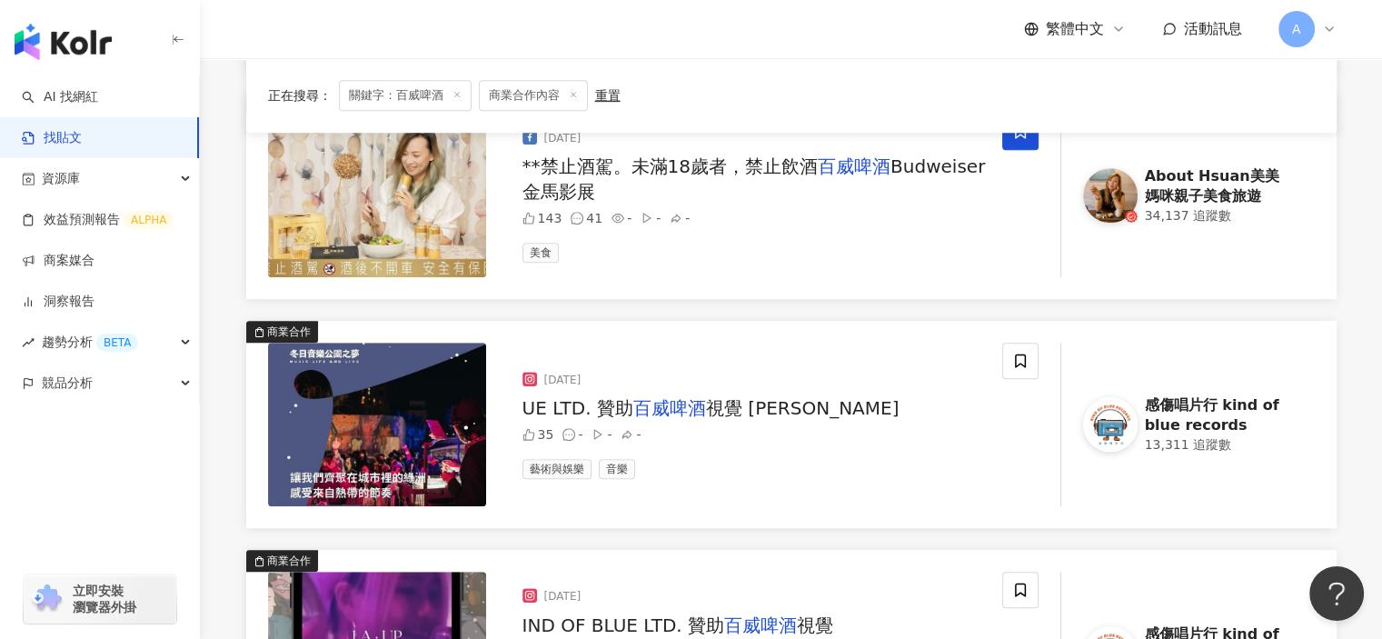
click at [824, 414] on span "視覺 Zom Kashwak" at bounding box center [803, 408] width 194 height 22
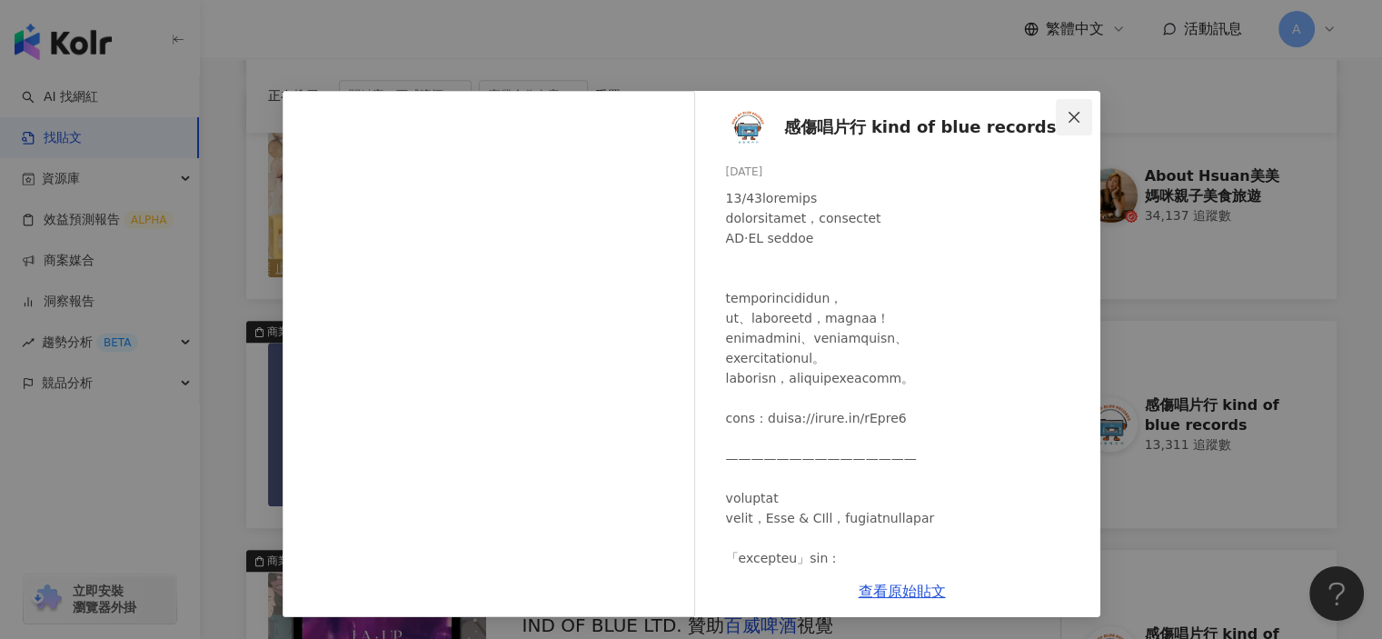
click at [1079, 119] on icon "close" at bounding box center [1074, 117] width 15 height 15
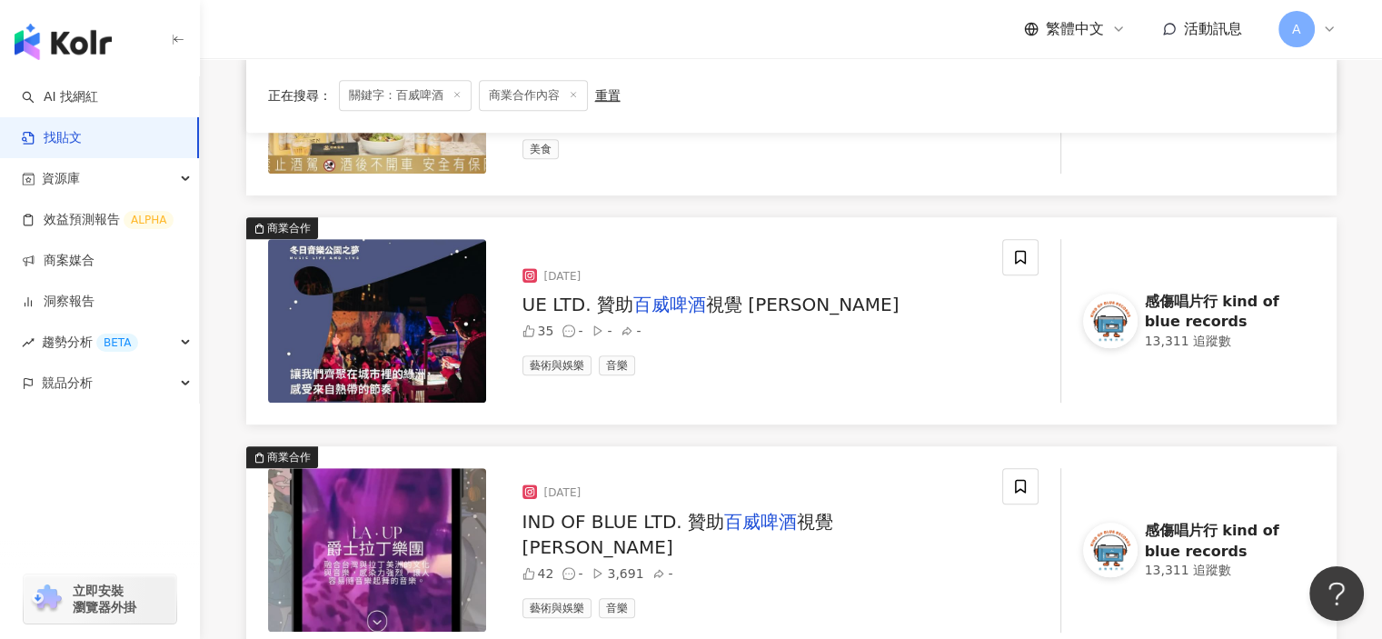
scroll to position [1090, 0]
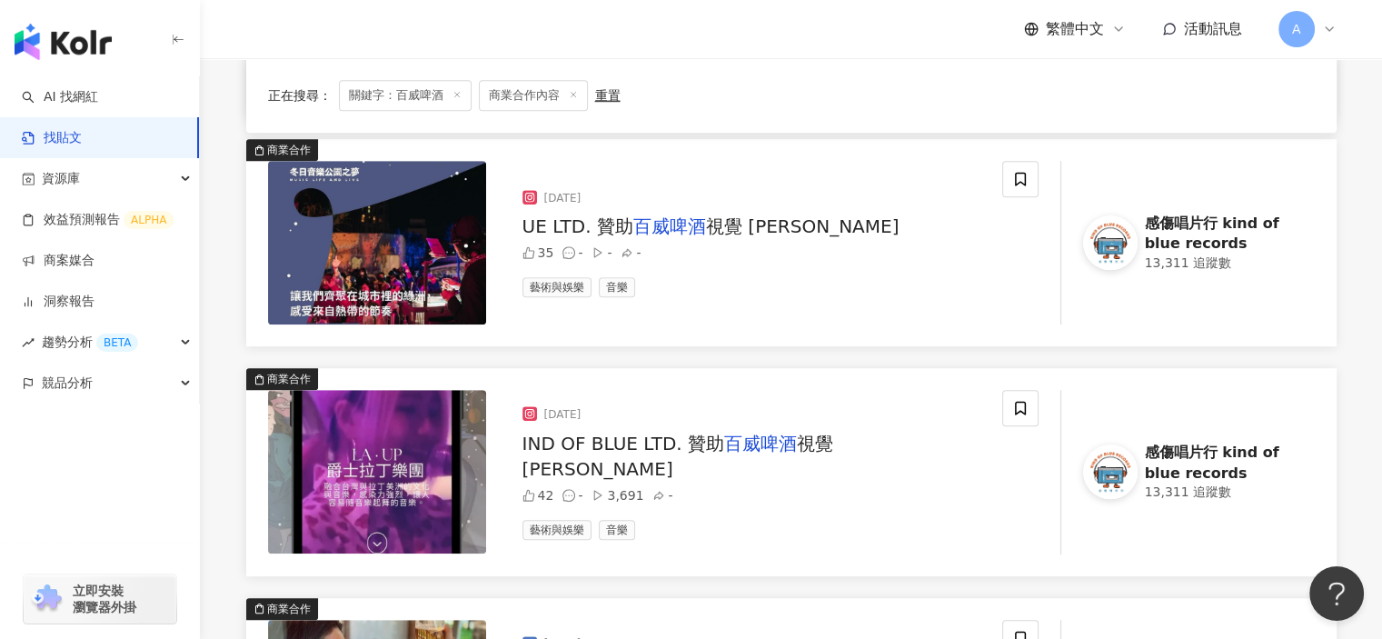
click at [888, 470] on div "2023/12/28 IND OF BLUE LTD. 贊助 百威啤酒 視覺 Zom Kashwak 42 - 3,691 - 藝術與娛樂 音樂" at bounding box center [755, 472] width 494 height 164
click at [833, 452] on span "視覺 Zom Kashwak" at bounding box center [677, 455] width 311 height 47
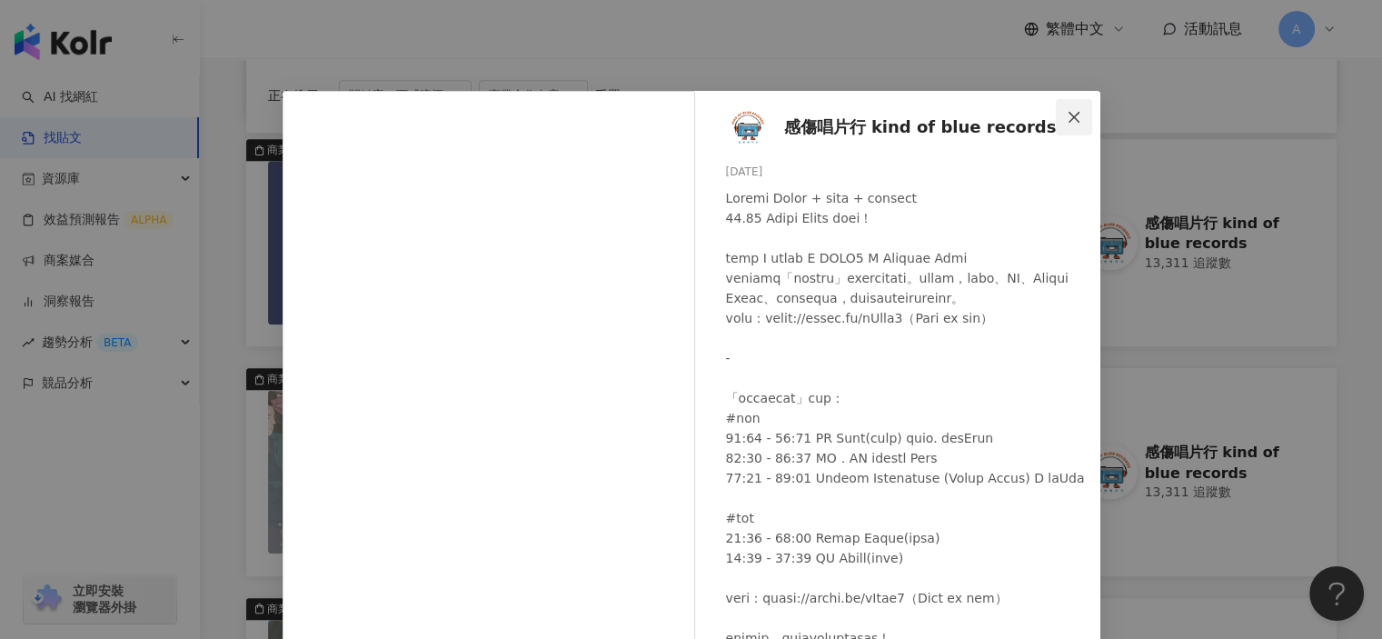
click at [1067, 114] on icon "close" at bounding box center [1074, 117] width 15 height 15
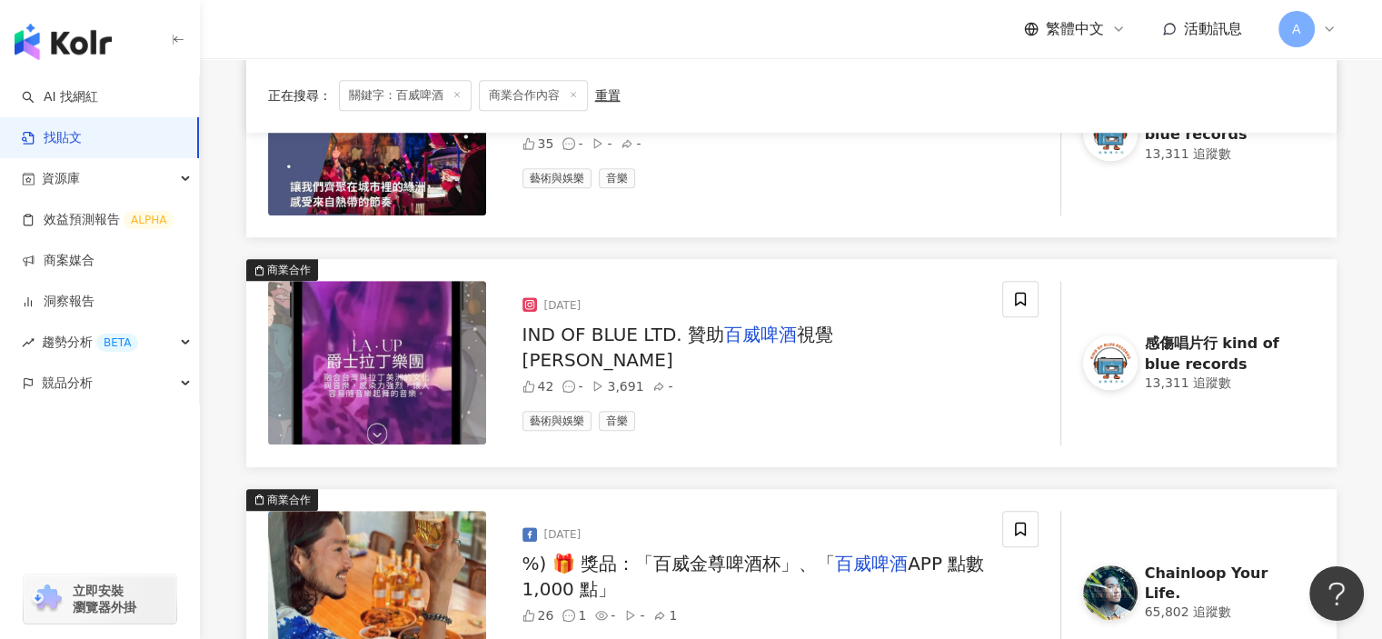
scroll to position [1363, 0]
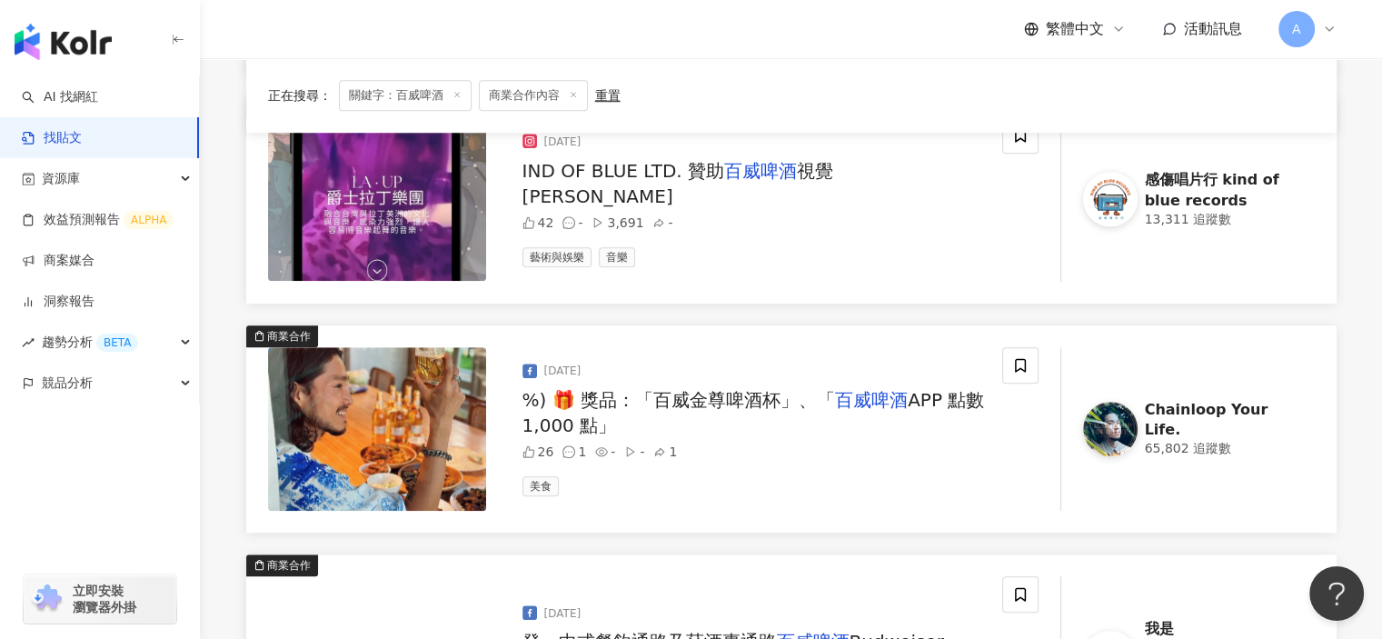
click at [918, 389] on span "APP 點數 1,000 點」" at bounding box center [753, 412] width 462 height 47
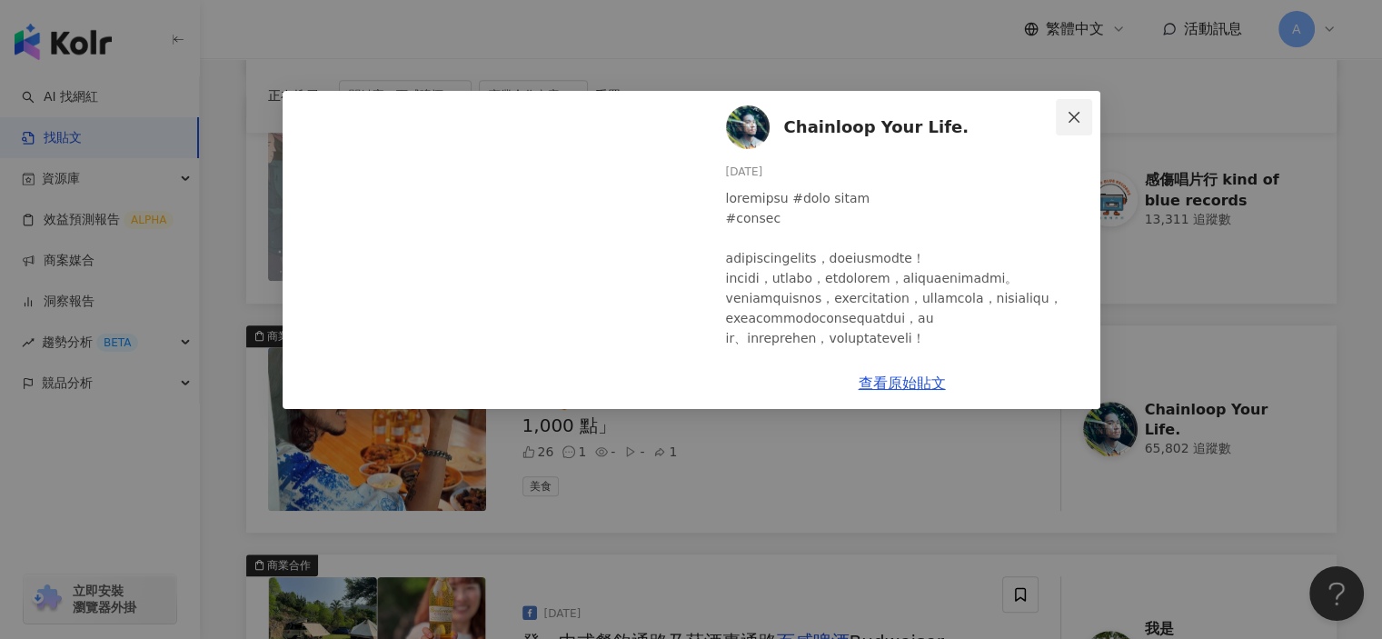
click at [1082, 107] on button "Close" at bounding box center [1074, 117] width 36 height 36
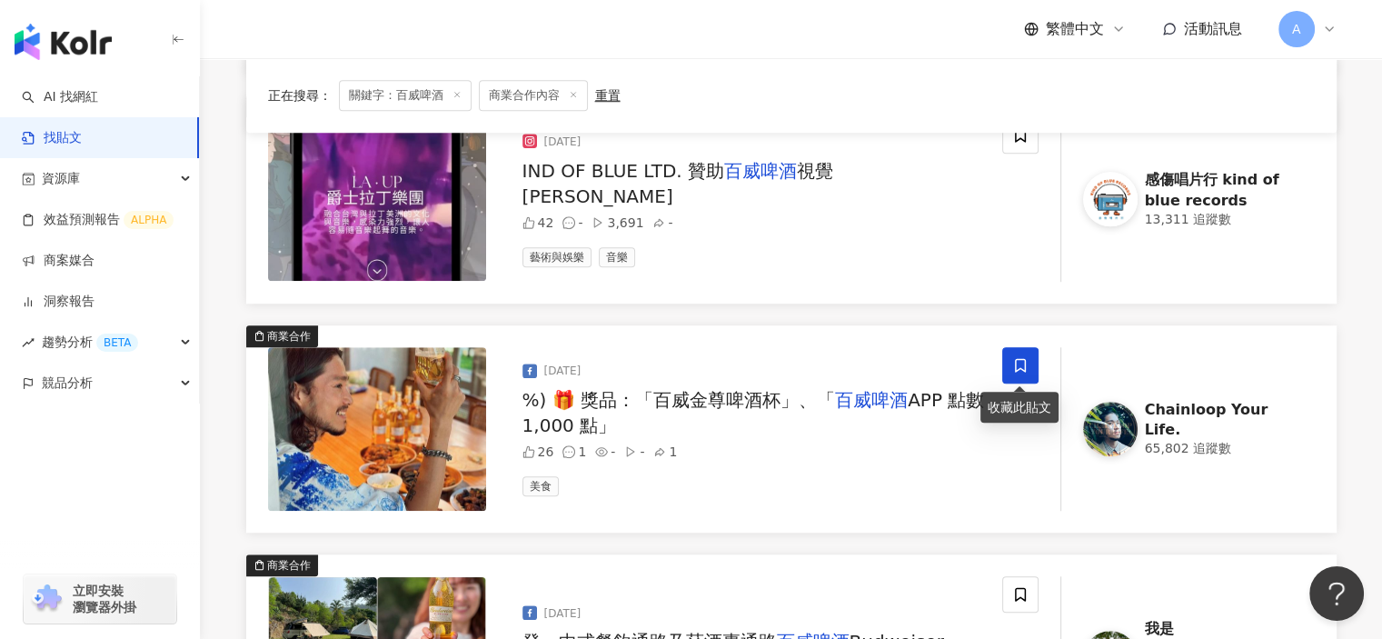
click at [1023, 363] on icon at bounding box center [1020, 365] width 16 height 16
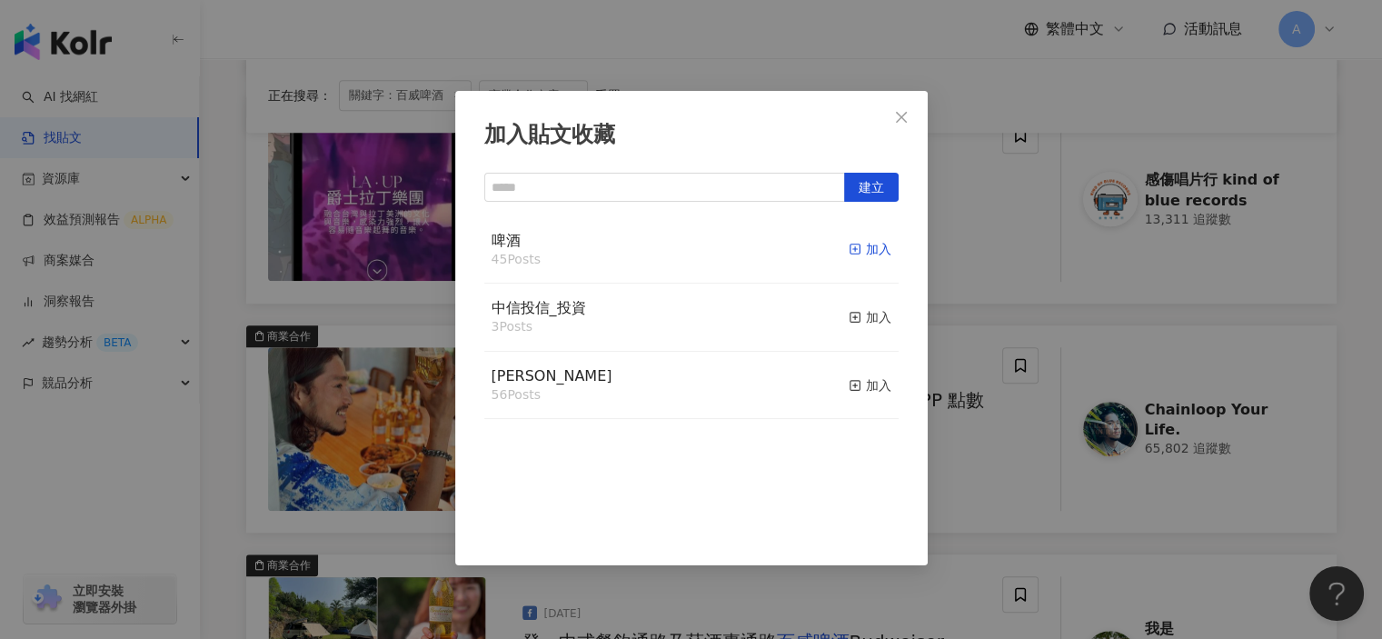
click at [849, 248] on icon "button" at bounding box center [855, 249] width 13 height 13
click at [944, 482] on div "加入貼文收藏 建立 啤酒 46 Posts 已加入 中信投信_投資 3 Posts 加入 麥香 56 Posts 加入" at bounding box center [691, 319] width 1382 height 639
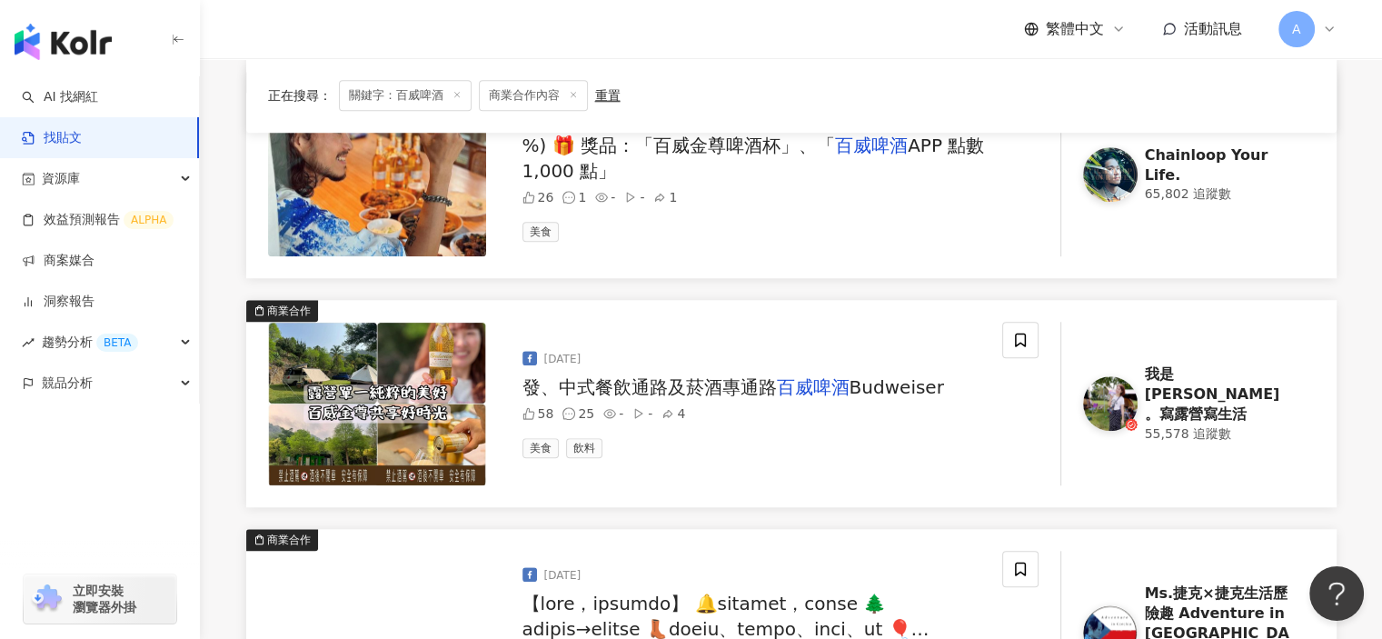
scroll to position [1635, 0]
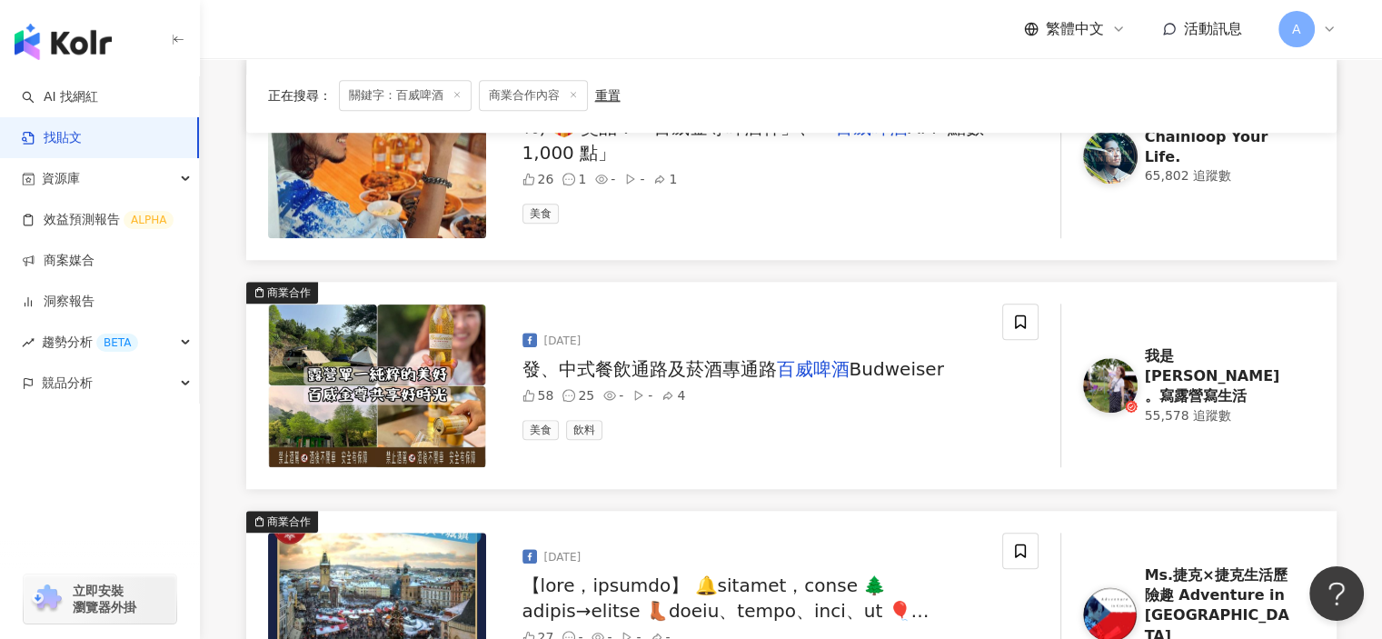
click at [959, 356] on div "發、中式餐飲通路及菸酒專通路 百威啤酒 Budweiser" at bounding box center [754, 368] width 465 height 25
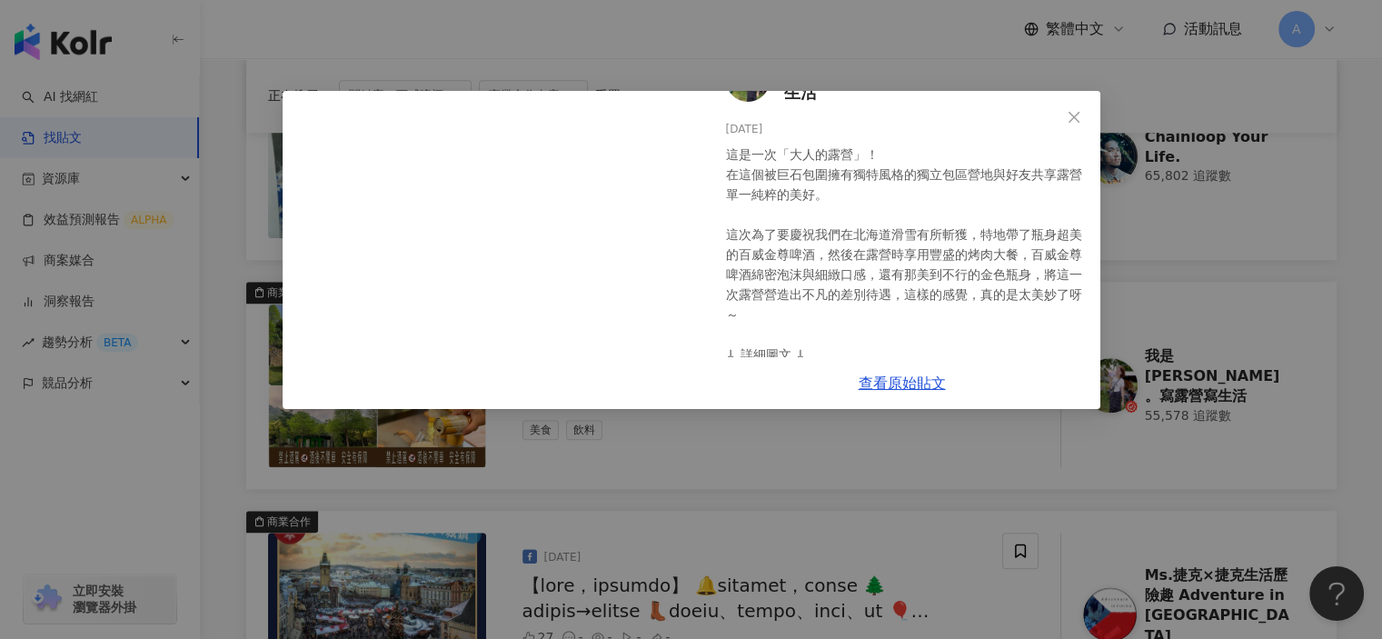
scroll to position [91, 0]
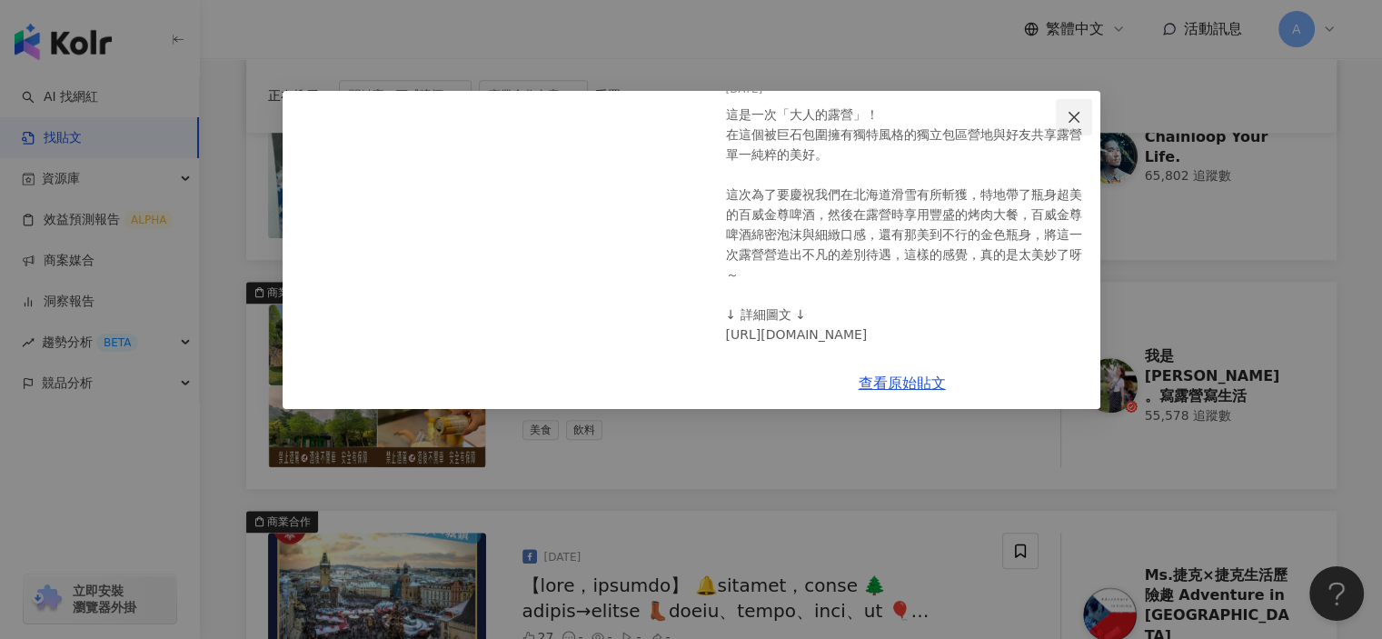
click at [1076, 112] on icon "close" at bounding box center [1074, 117] width 15 height 15
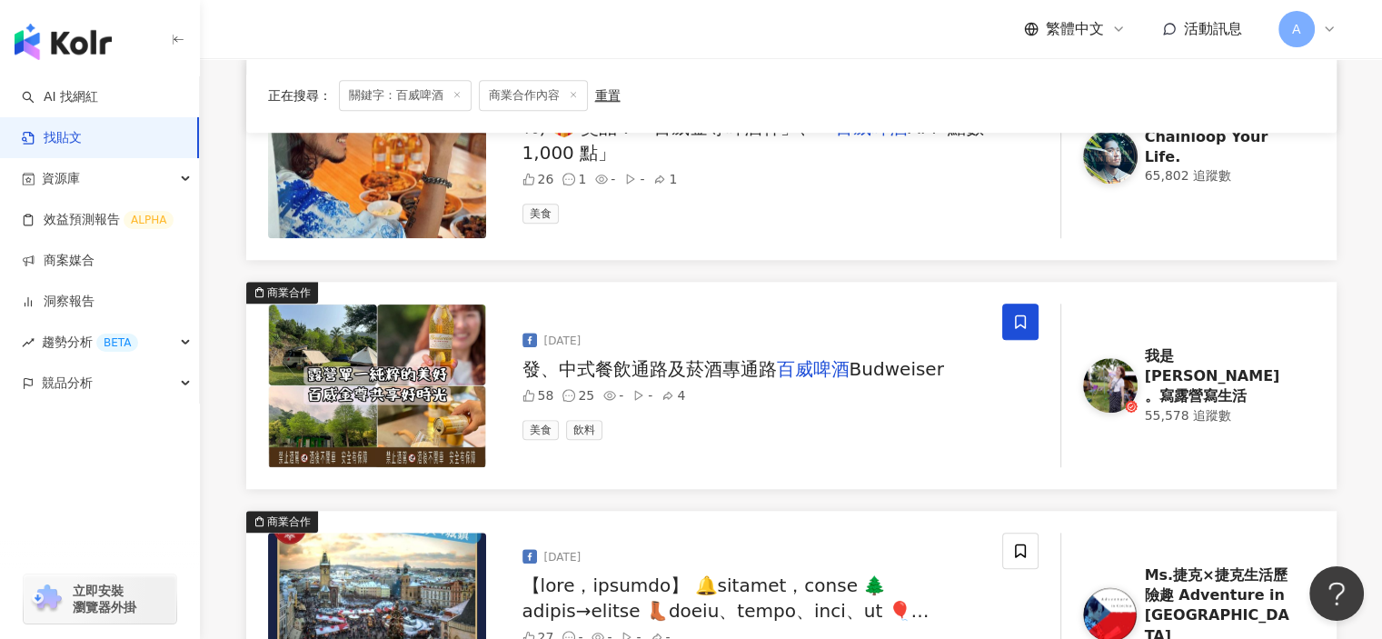
click at [1018, 304] on span at bounding box center [1020, 321] width 36 height 36
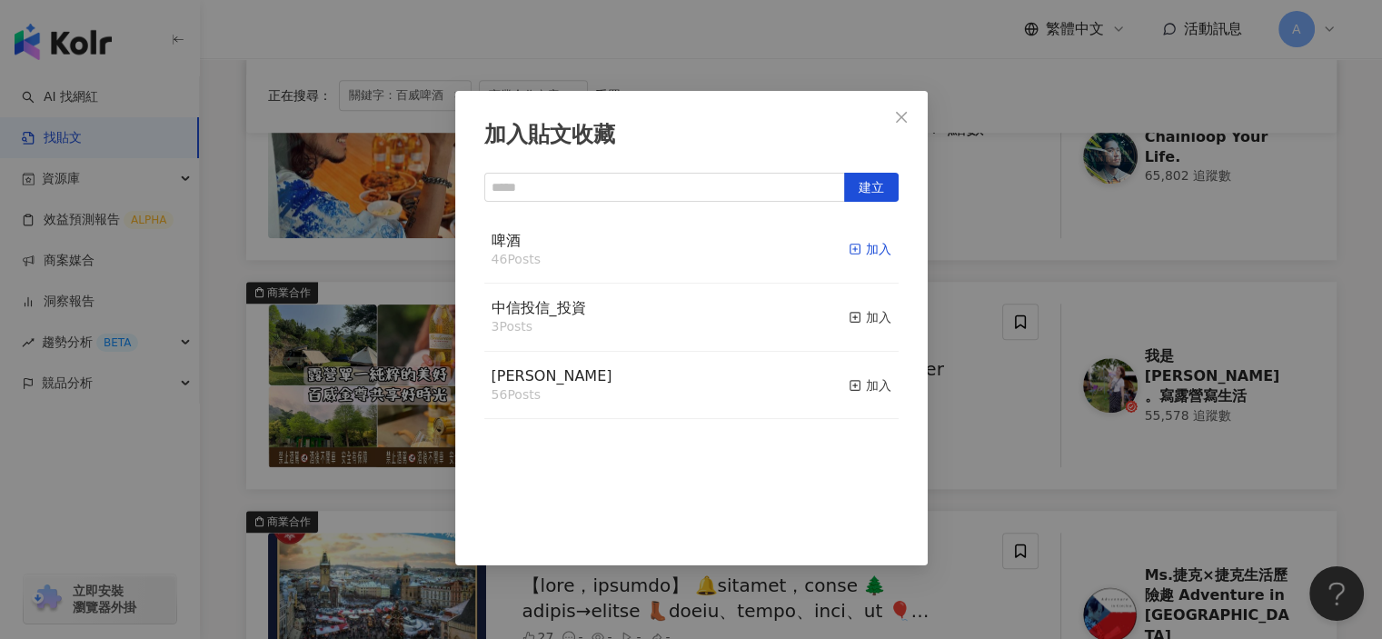
click at [855, 247] on line "button" at bounding box center [855, 249] width 0 height 5
click at [956, 469] on div "加入貼文收藏 建立 啤酒 47 Posts 已加入 中信投信_投資 3 Posts 加入 麥香 56 Posts 加入" at bounding box center [691, 319] width 1382 height 639
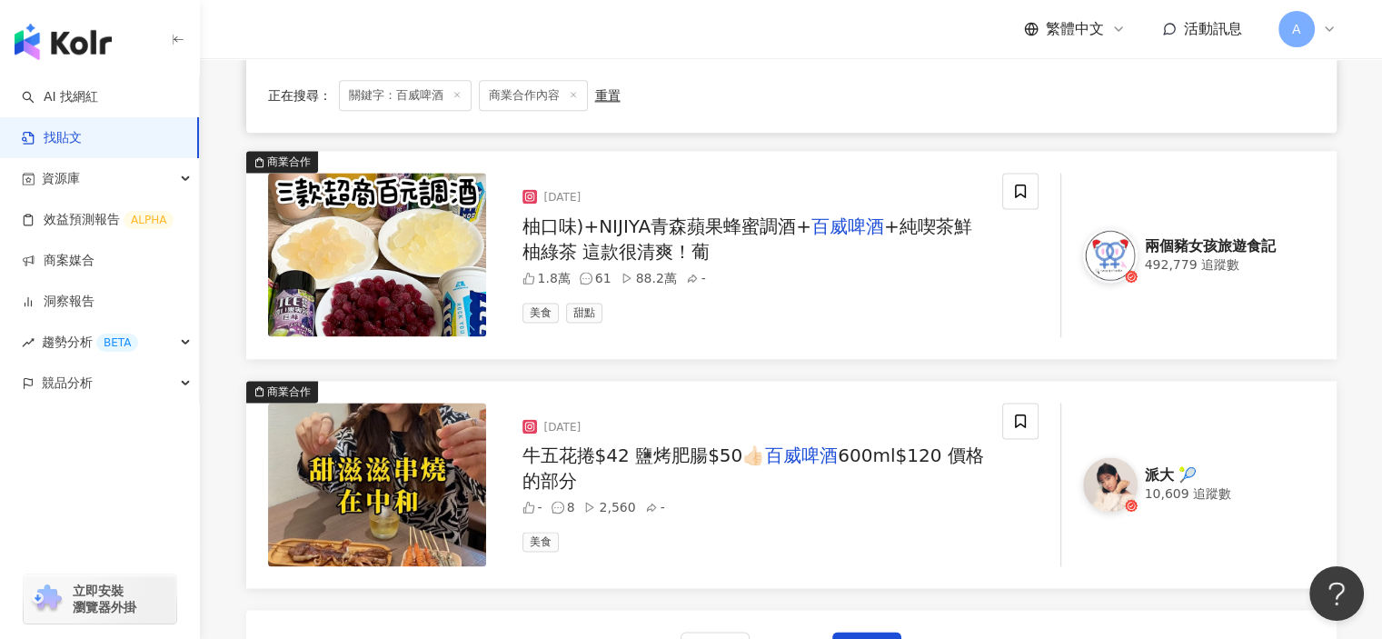
scroll to position [2635, 0]
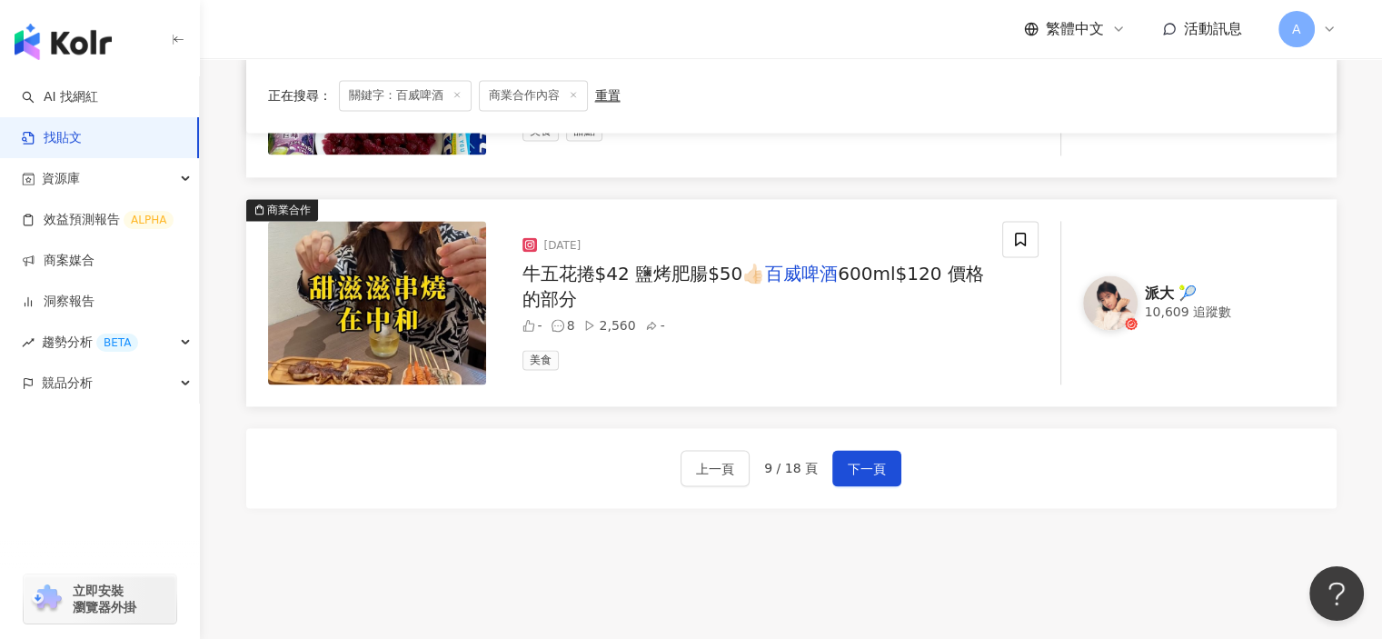
click at [898, 460] on button "下一頁" at bounding box center [866, 468] width 69 height 36
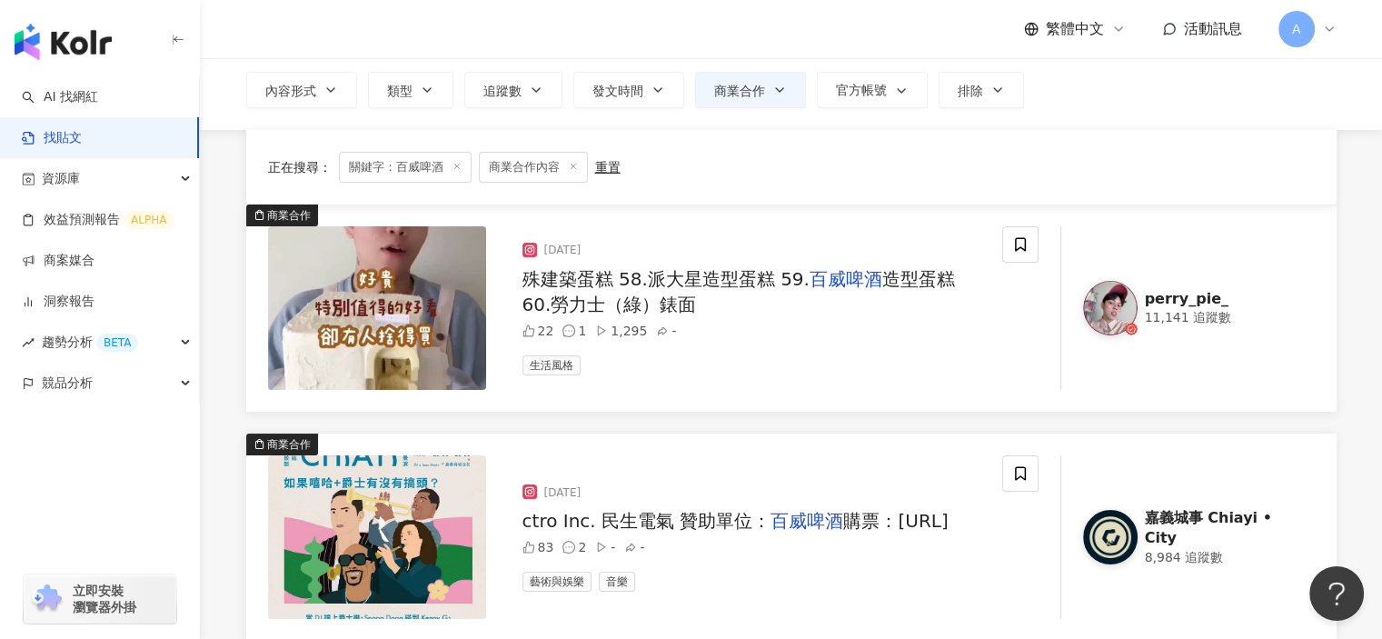
scroll to position [273, 0]
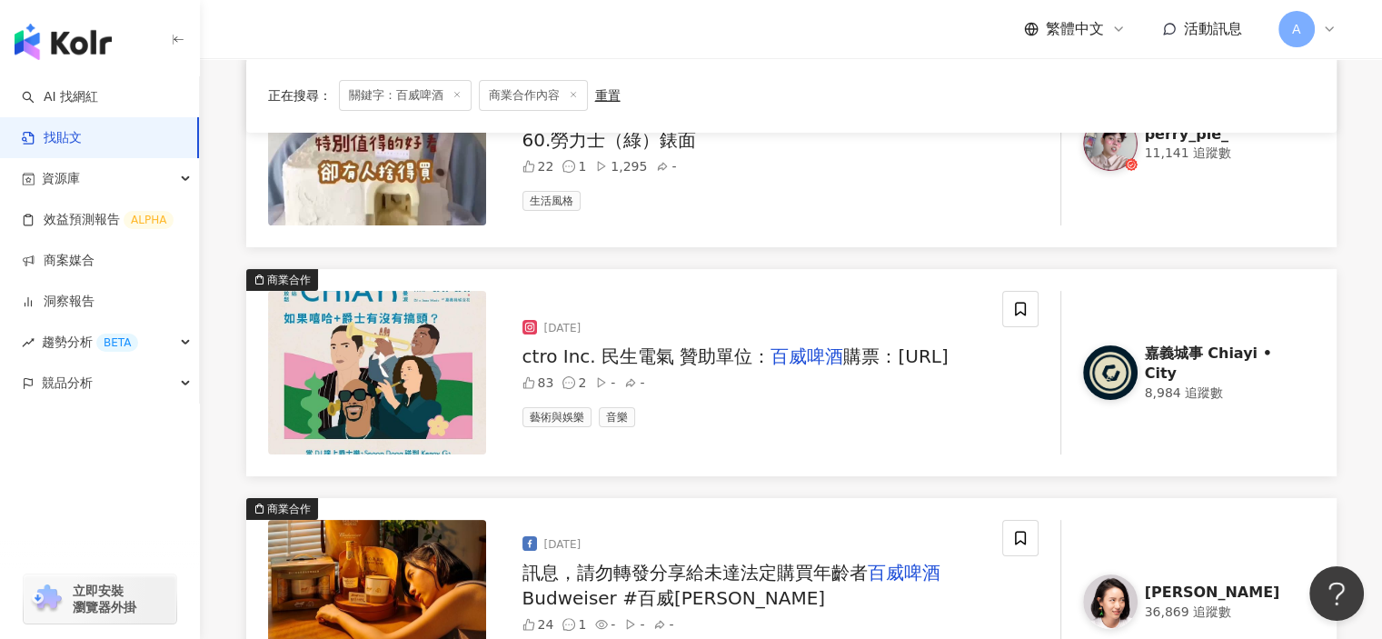
click at [658, 345] on span "ctro Inc. 民生電氣 贊助單位：" at bounding box center [646, 356] width 249 height 22
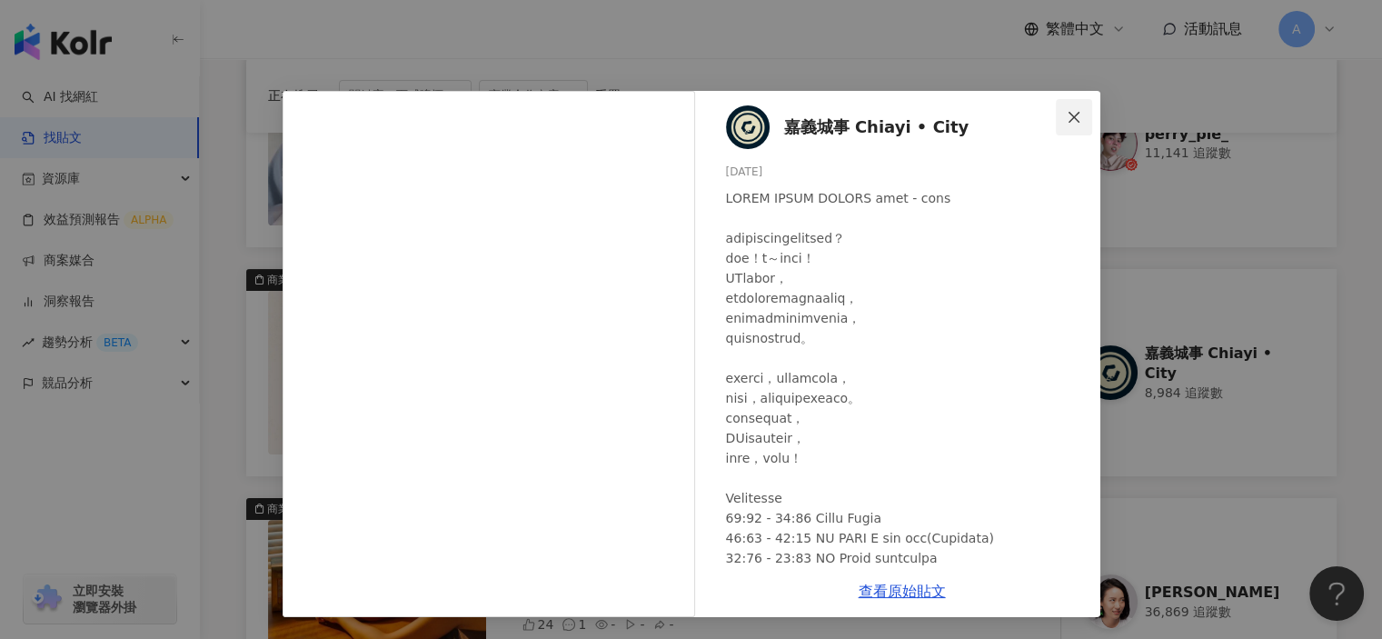
click at [1076, 114] on icon "close" at bounding box center [1073, 116] width 11 height 11
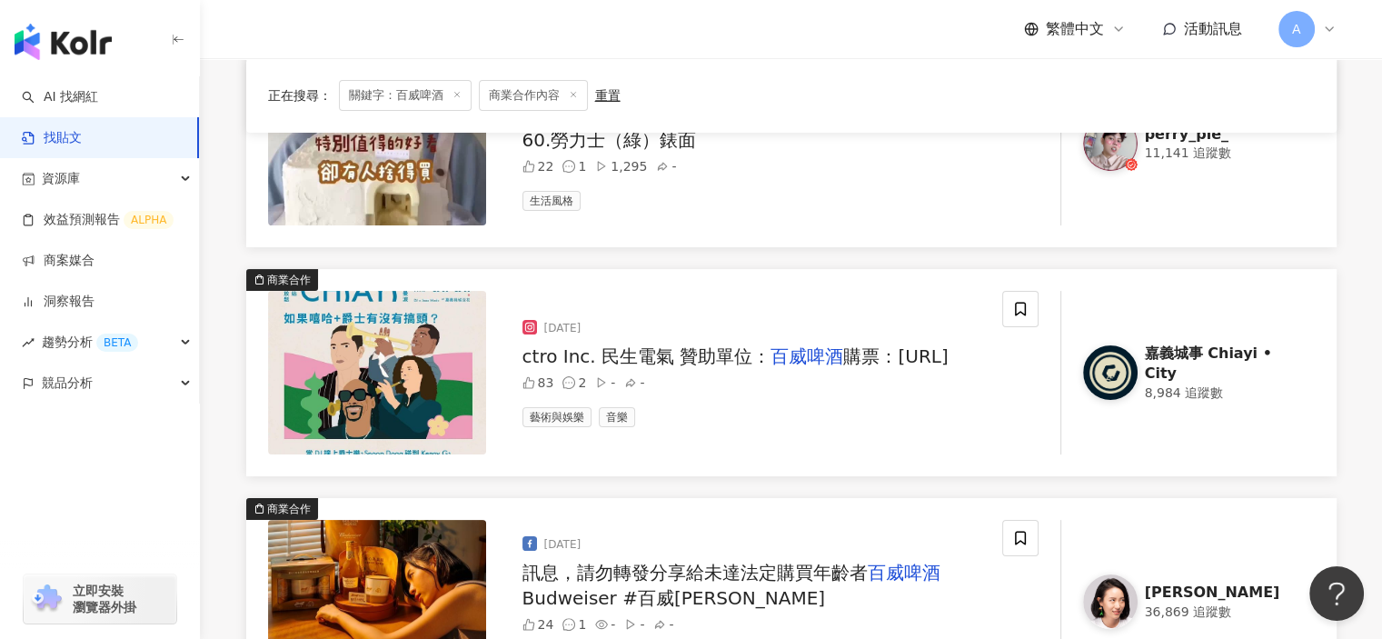
click at [705, 565] on span "訊息，請勿轉發分享給未達法定購買年齡者" at bounding box center [694, 572] width 345 height 22
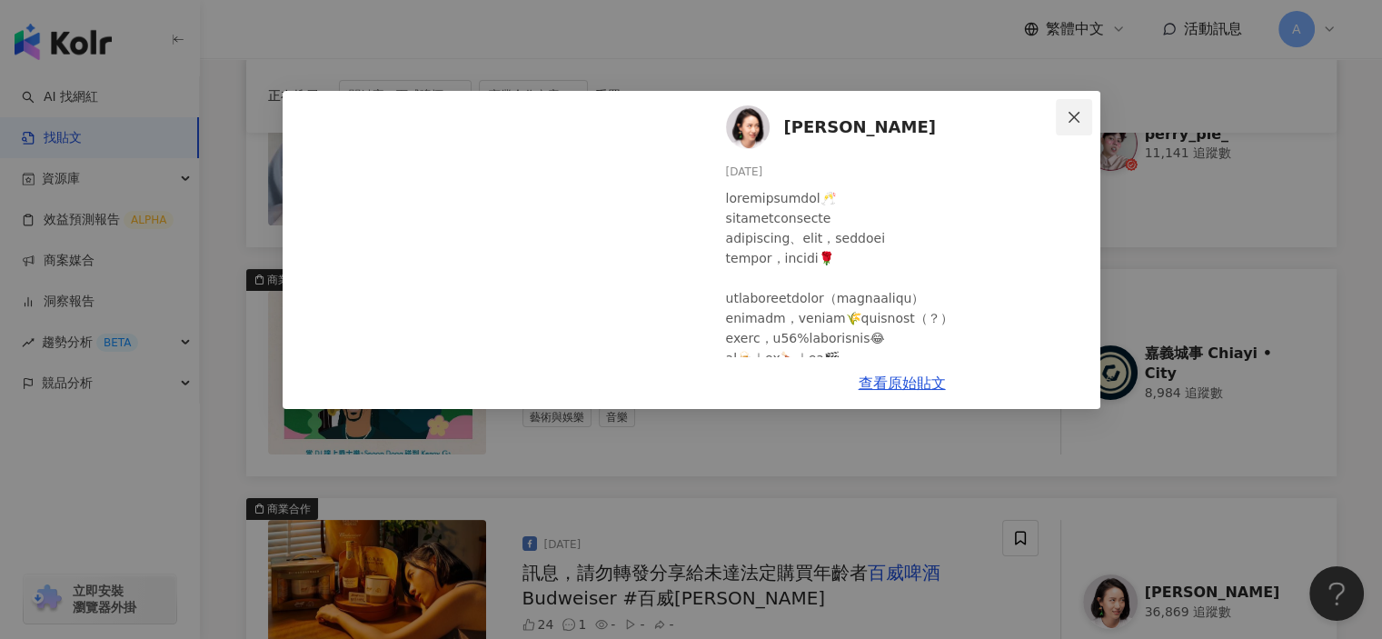
click at [1061, 128] on button "Close" at bounding box center [1074, 117] width 36 height 36
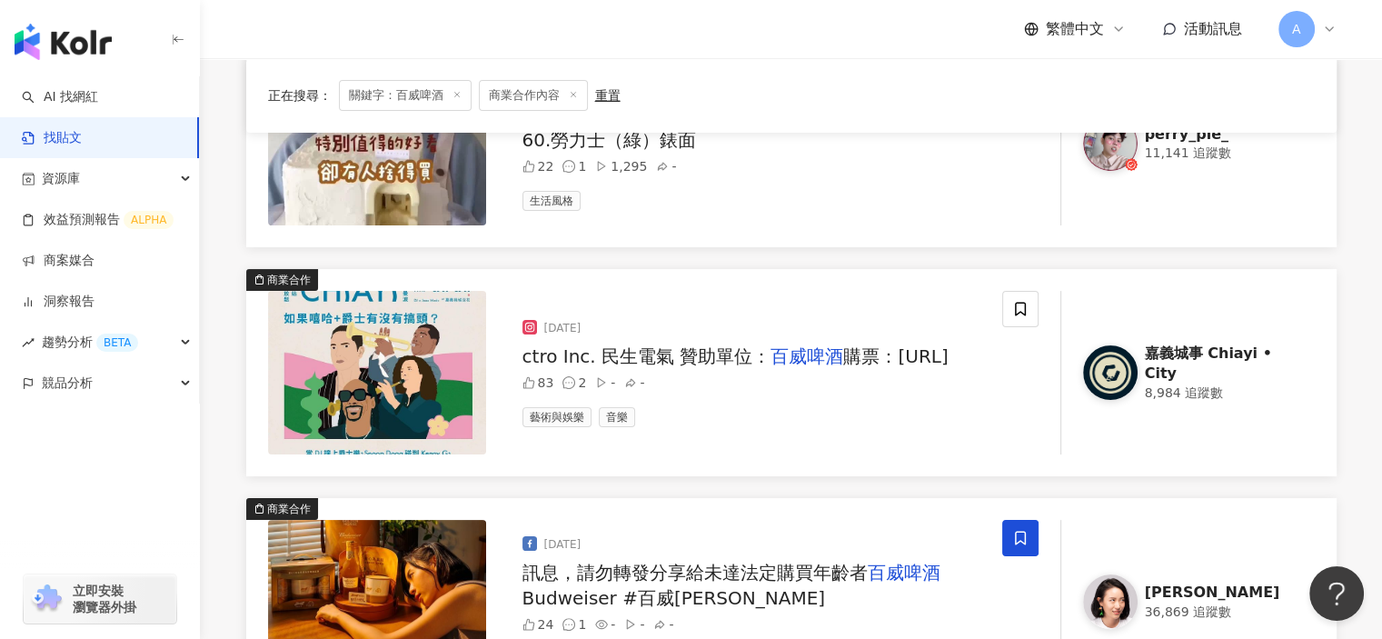
click at [1022, 520] on span at bounding box center [1020, 538] width 36 height 36
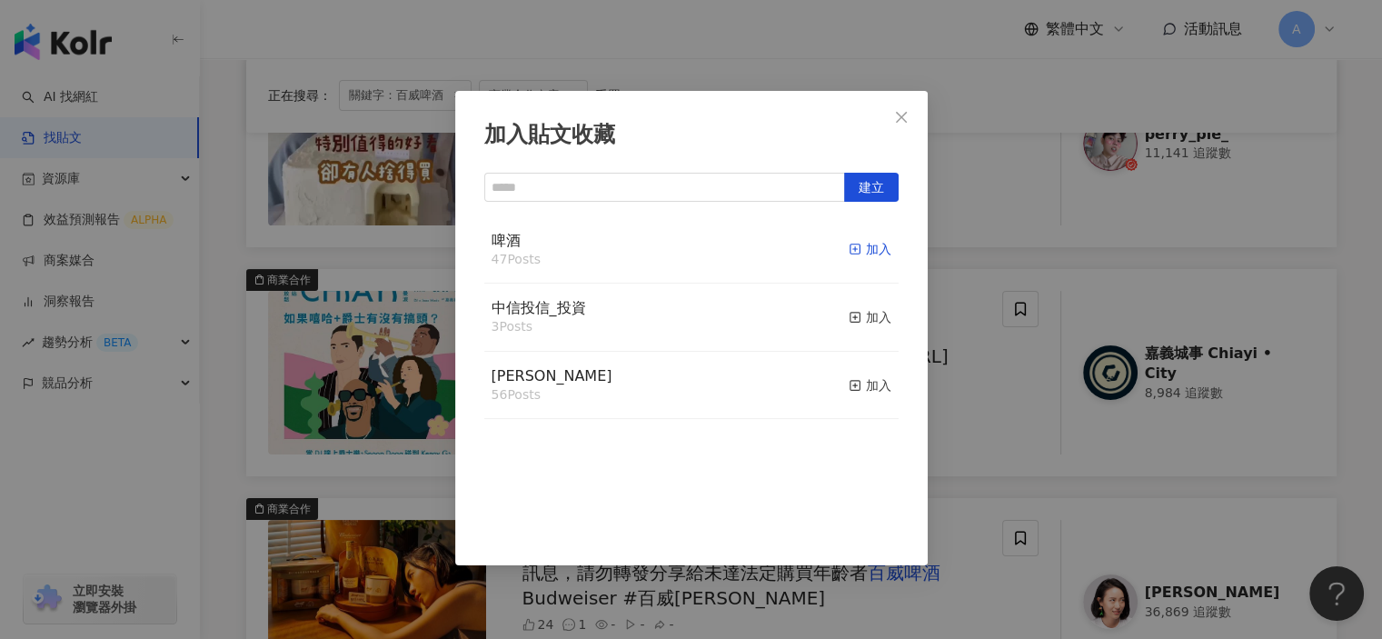
click at [849, 250] on icon "button" at bounding box center [855, 249] width 13 height 13
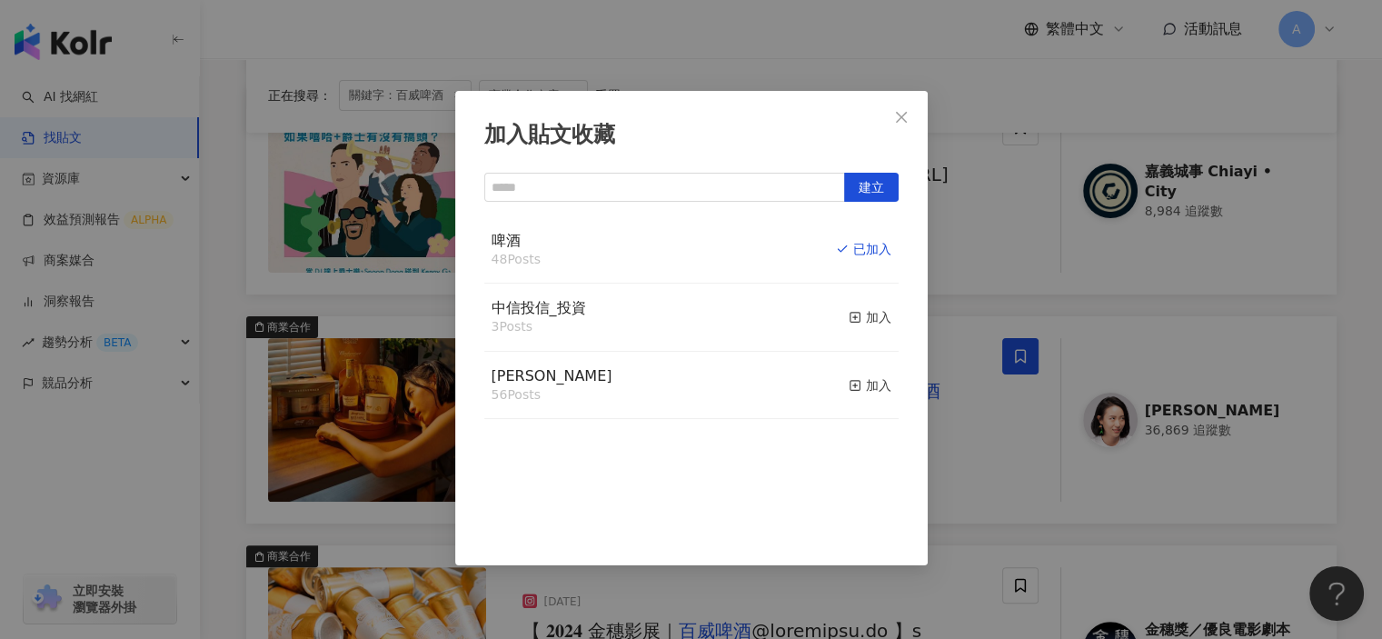
click at [963, 491] on div "加入貼文收藏 建立 啤酒 48 Posts 已加入 中信投信_投資 3 Posts 加入 麥香 56 Posts 加入" at bounding box center [691, 319] width 1382 height 639
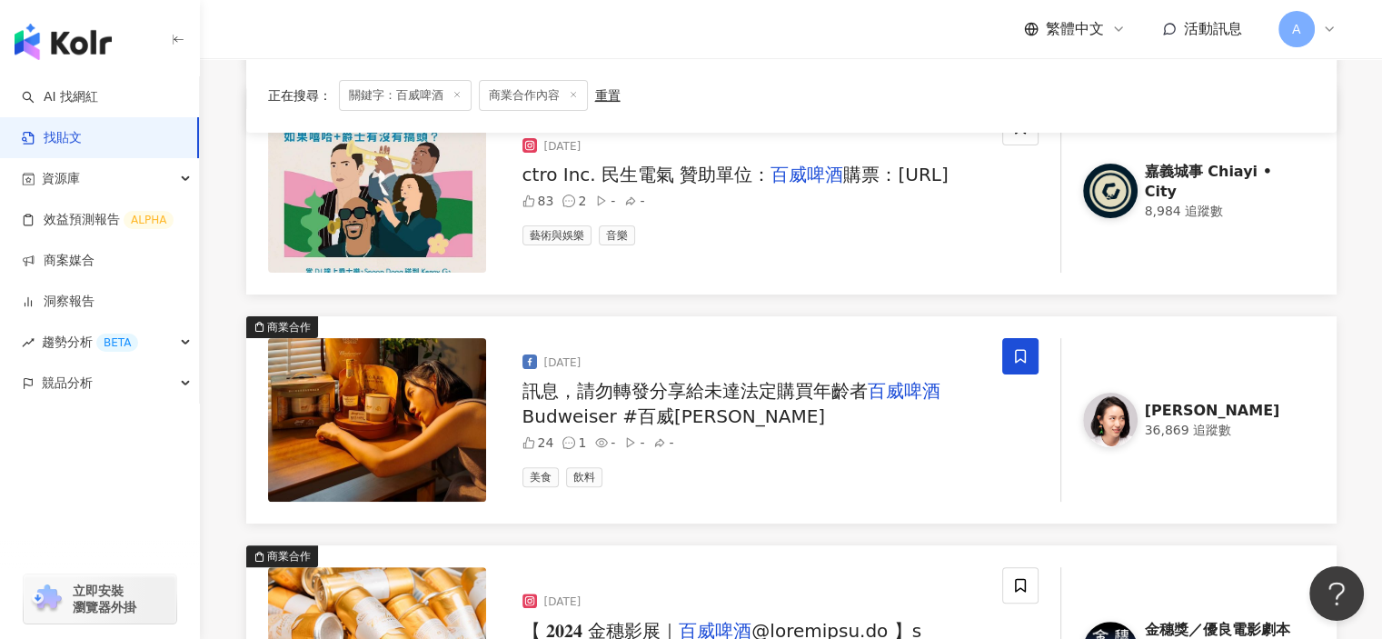
scroll to position [636, 0]
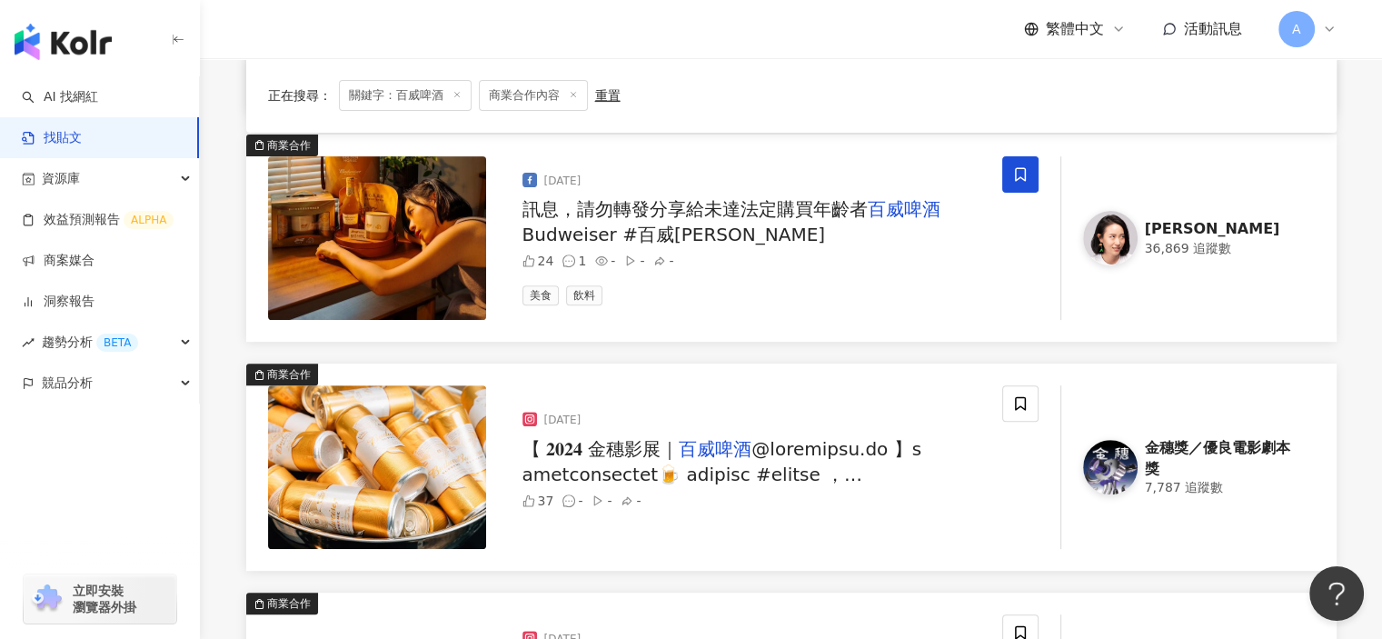
click at [898, 465] on span at bounding box center [750, 627] width 457 height 378
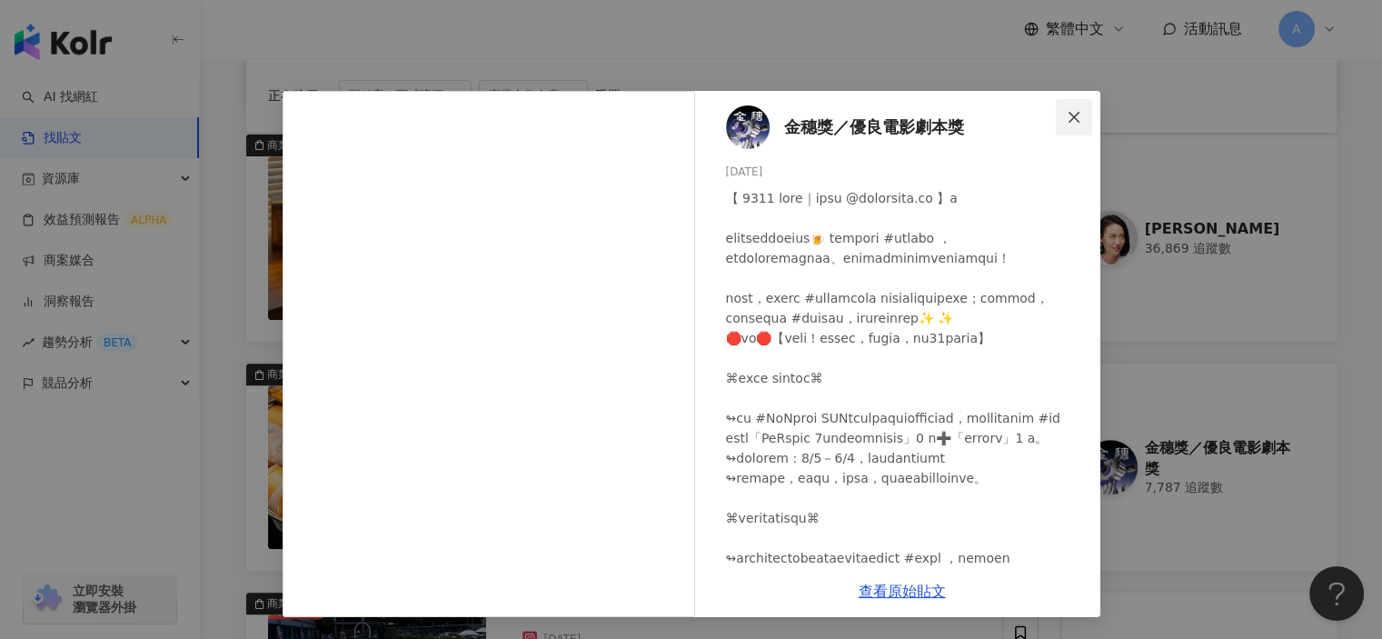
click at [1073, 110] on icon "close" at bounding box center [1074, 117] width 15 height 15
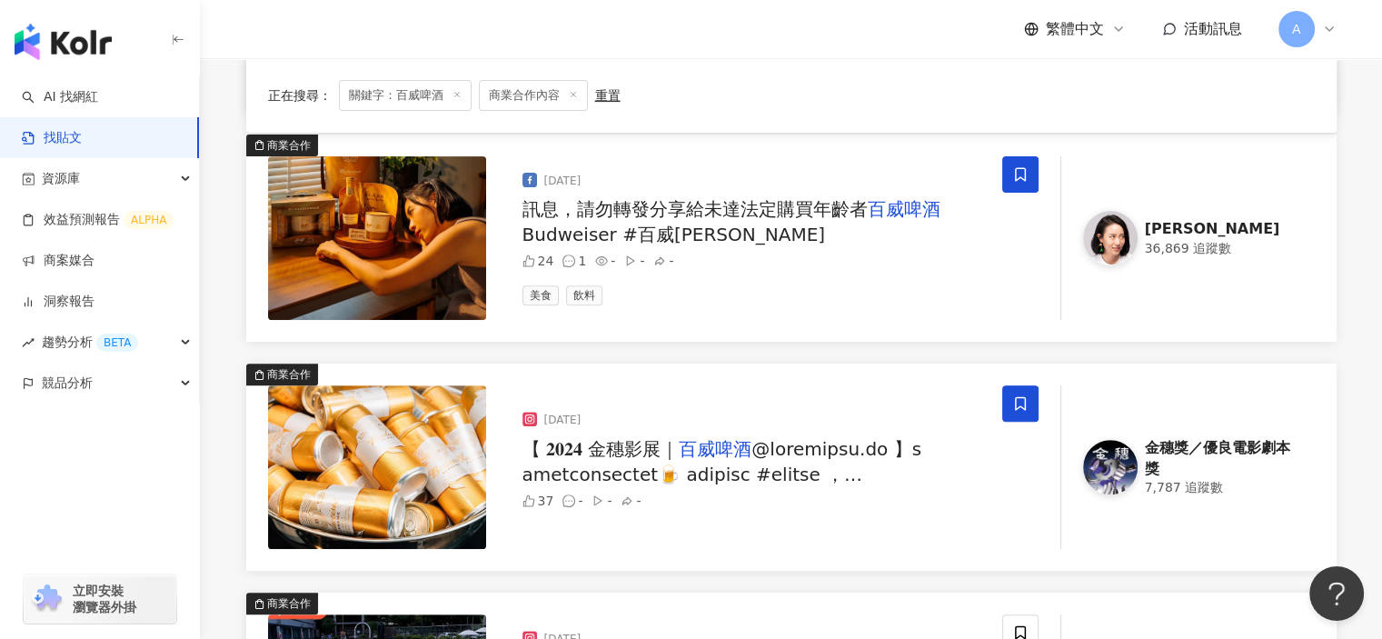
click at [1018, 395] on icon at bounding box center [1020, 403] width 16 height 16
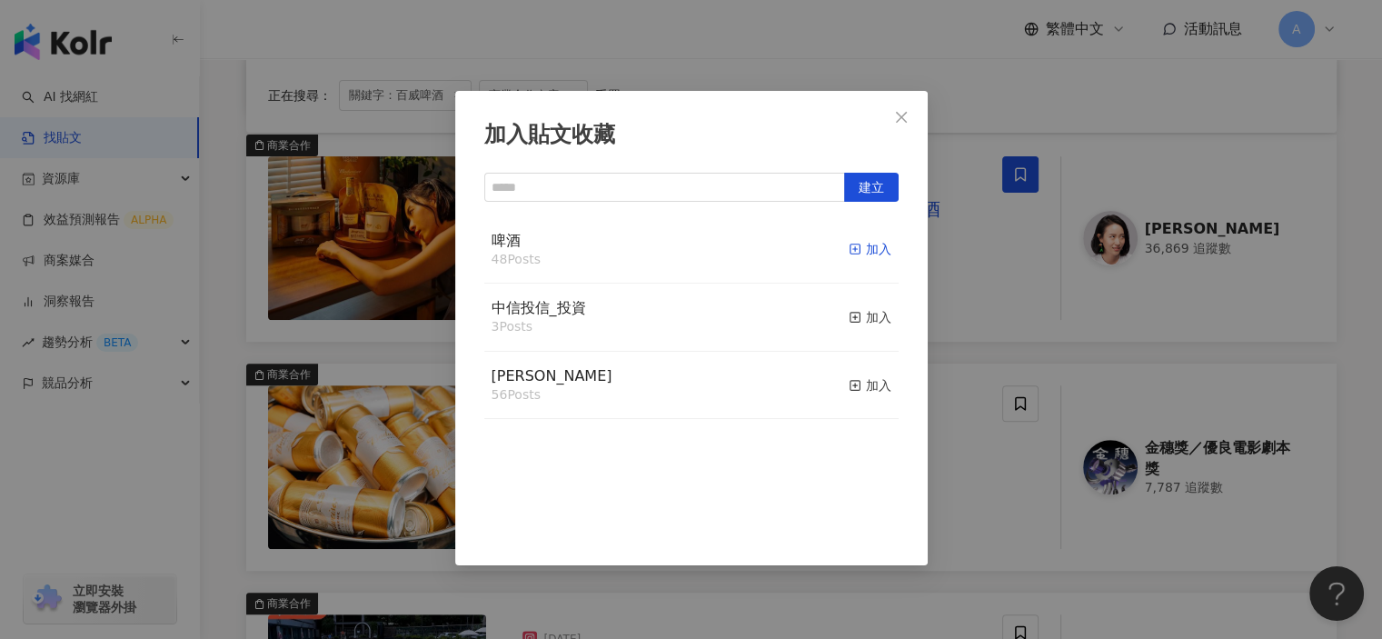
click at [849, 246] on icon "button" at bounding box center [855, 249] width 13 height 13
click at [984, 533] on div "加入貼文收藏 建立 啤酒 49 Posts 已加入 中信投信_投資 3 Posts 加入 麥香 56 Posts 加入" at bounding box center [691, 319] width 1382 height 639
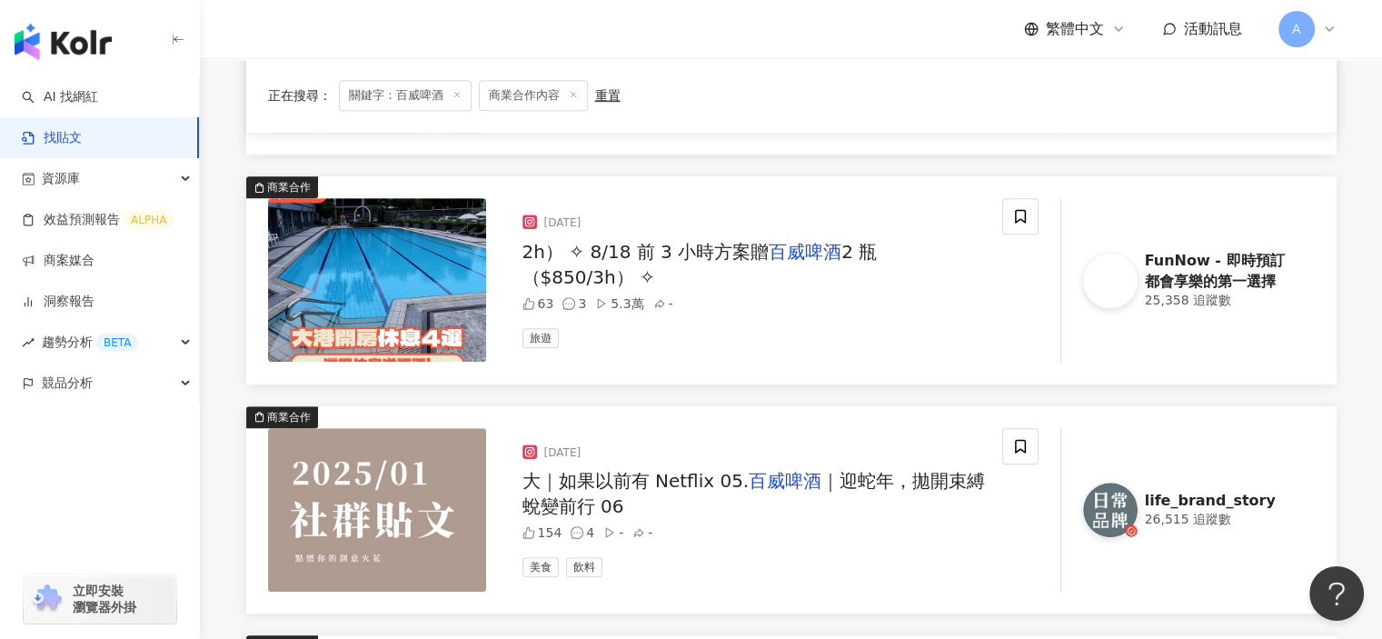
scroll to position [1181, 0]
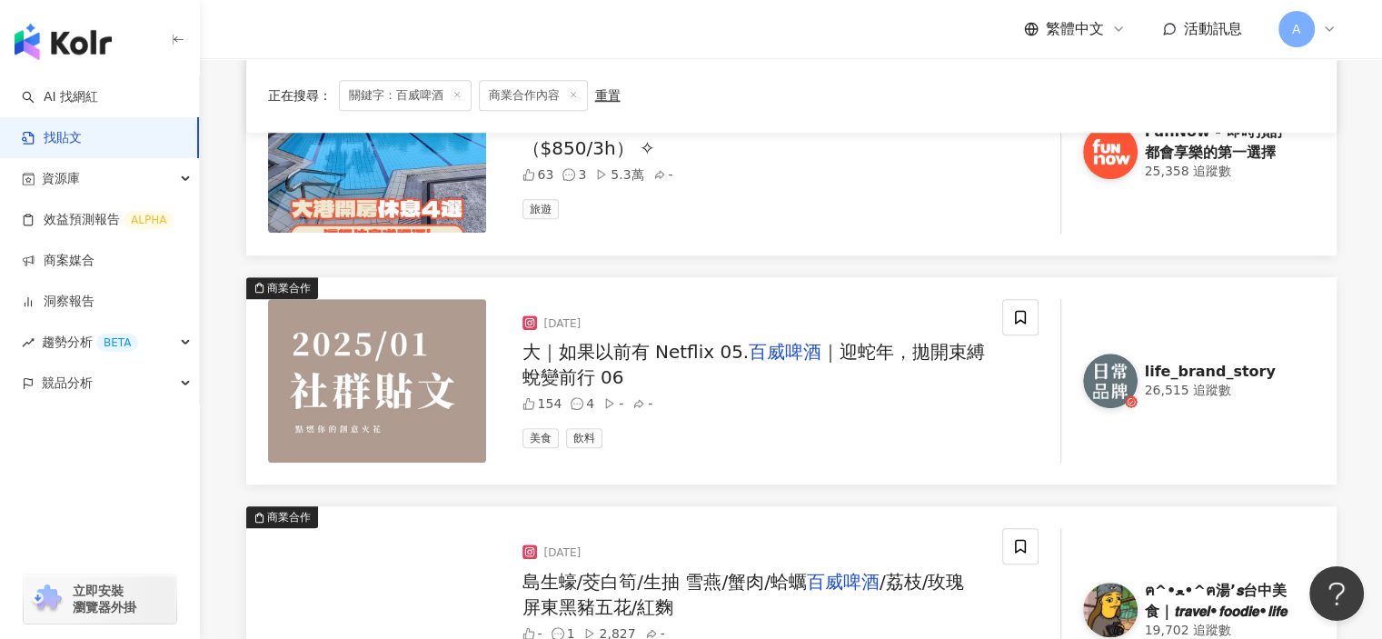
click at [934, 353] on span "｜迎蛇年，拋開束縛蛻變前行 06" at bounding box center [753, 364] width 463 height 47
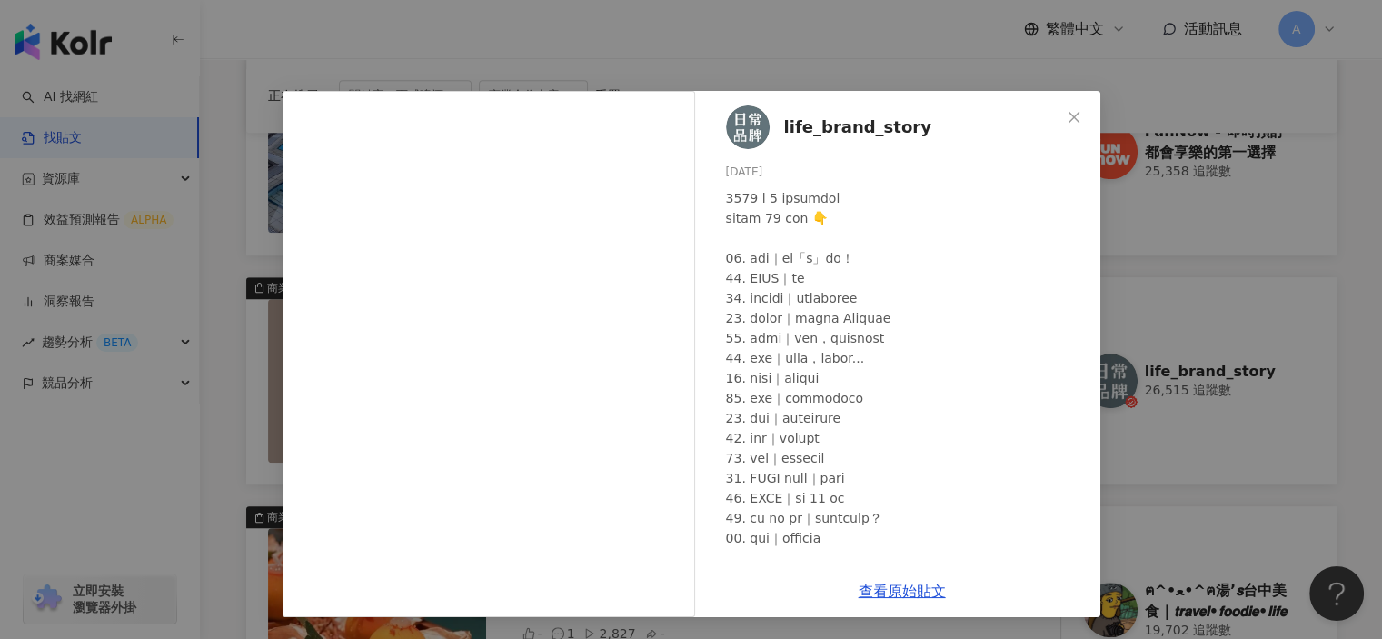
click at [1072, 115] on icon "close" at bounding box center [1074, 117] width 15 height 15
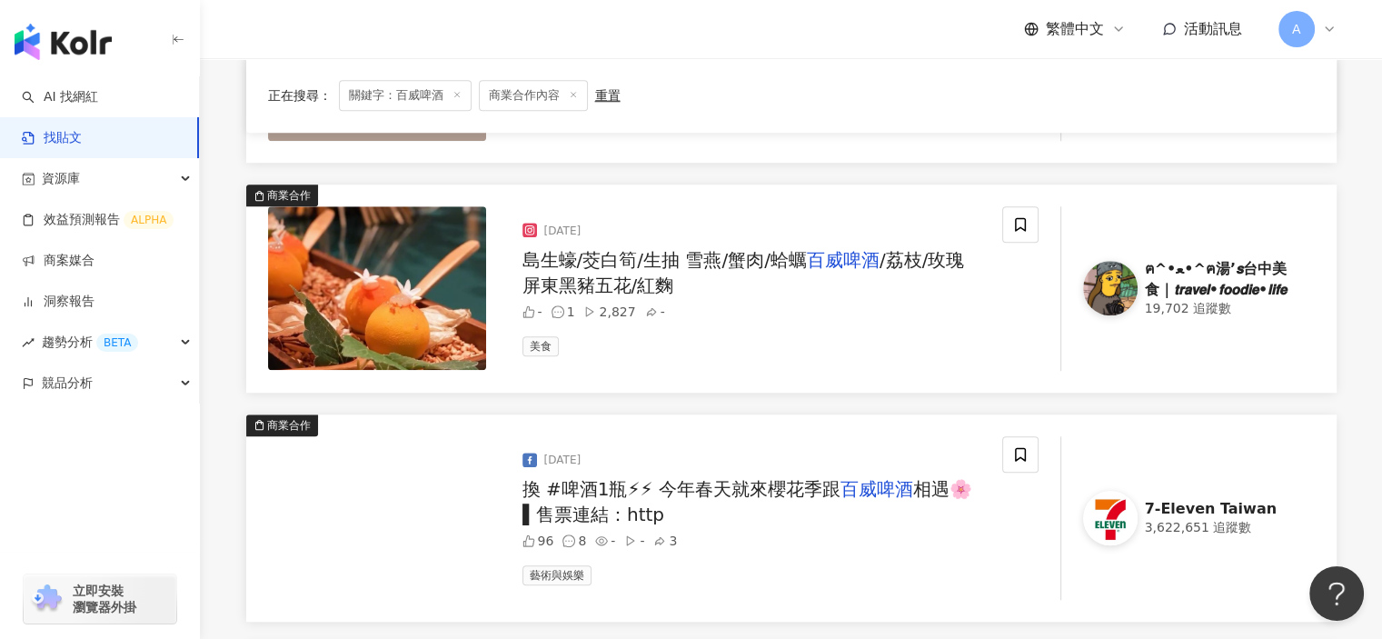
scroll to position [1545, 0]
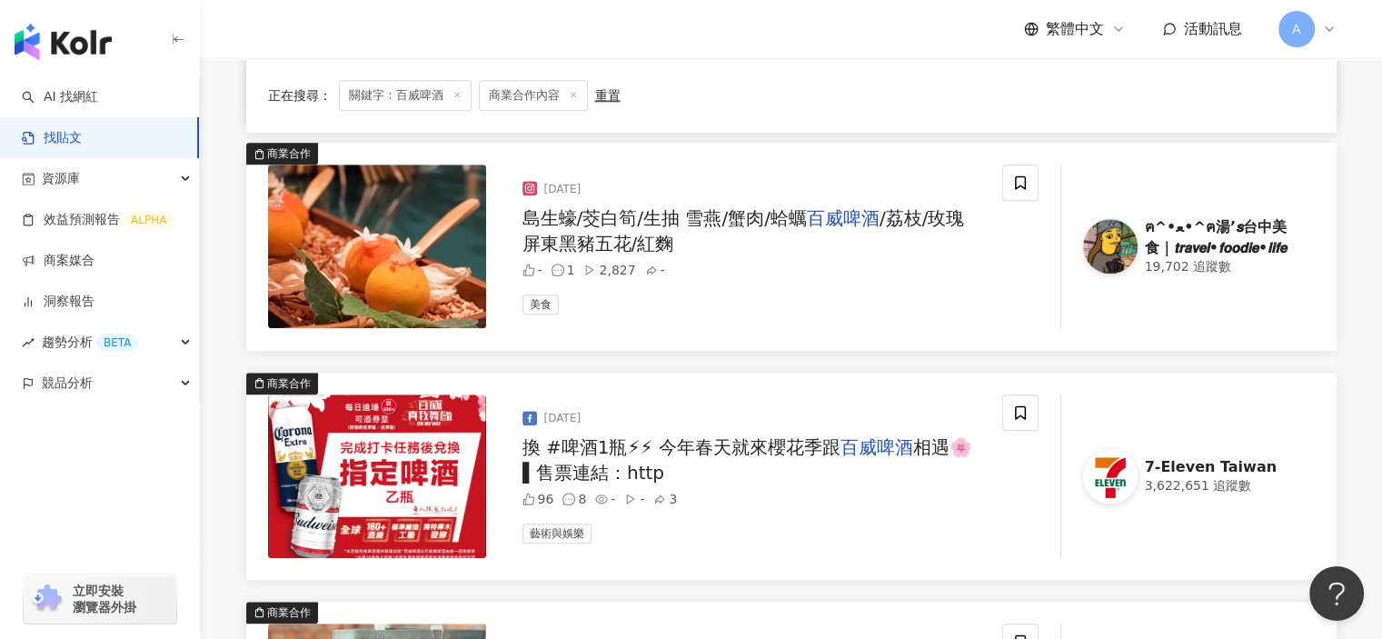
click at [813, 442] on span "換 #啤酒1瓶⚡⚡ 今年春天就來櫻花季跟" at bounding box center [681, 447] width 318 height 22
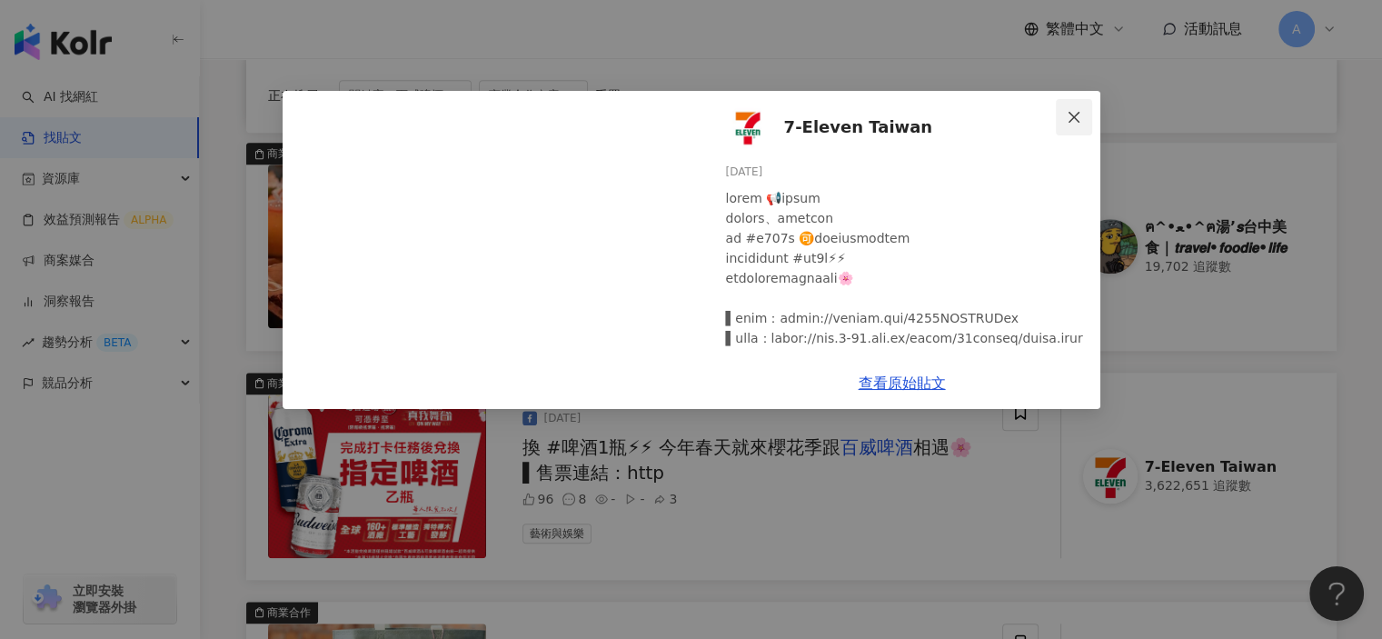
click at [1067, 115] on icon "close" at bounding box center [1074, 117] width 15 height 15
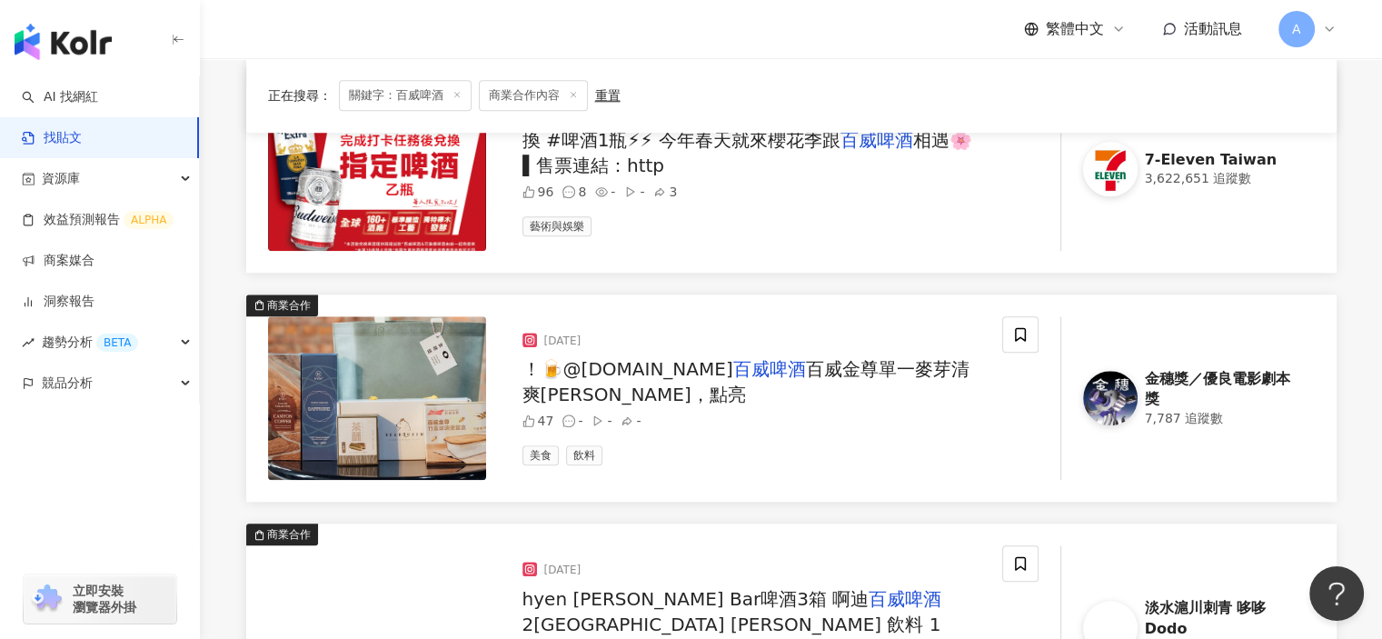
scroll to position [1908, 0]
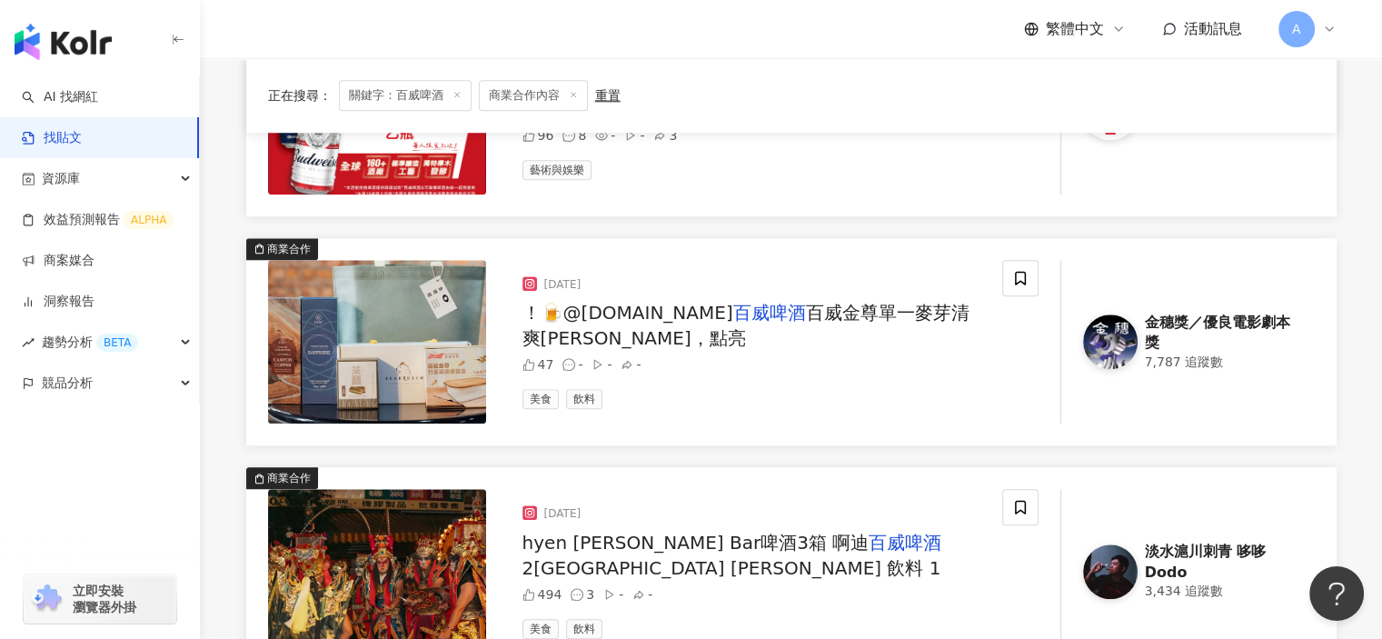
click at [906, 326] on div "！ ​ 🍺@budweiser.tw 百威啤酒 百威金尊單一麥芽清爽麥香，點亮" at bounding box center [754, 325] width 465 height 51
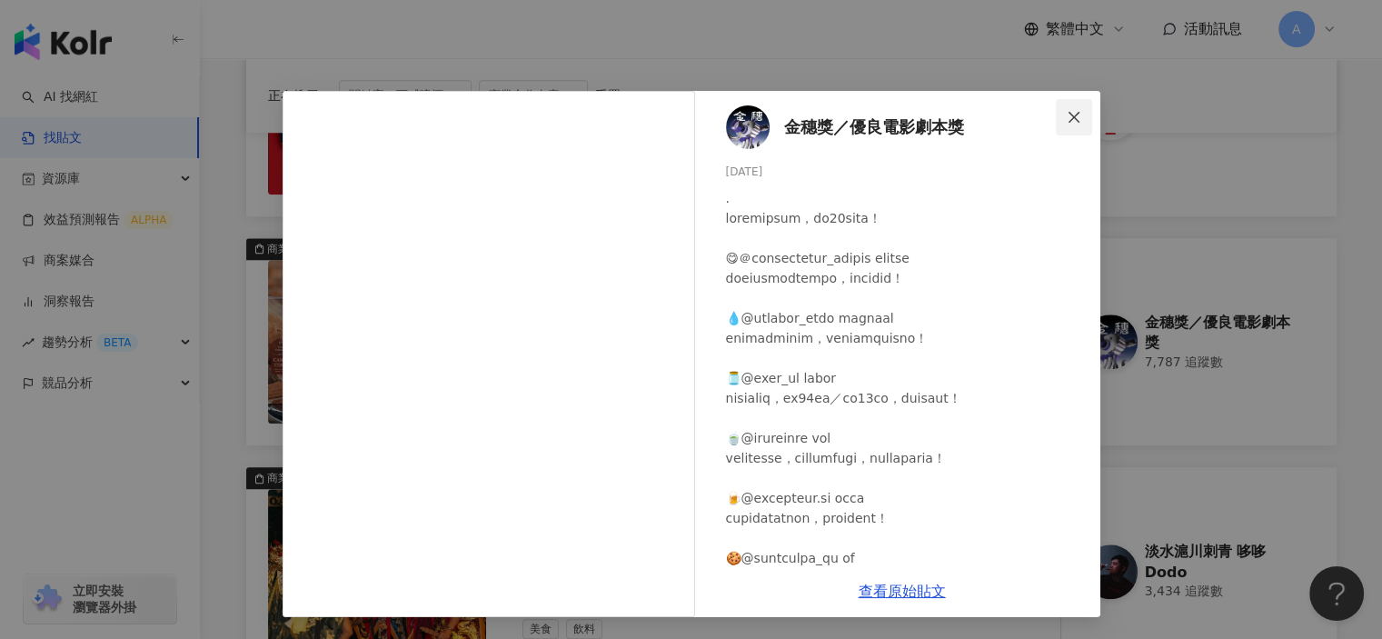
click at [1076, 114] on icon "close" at bounding box center [1073, 116] width 11 height 11
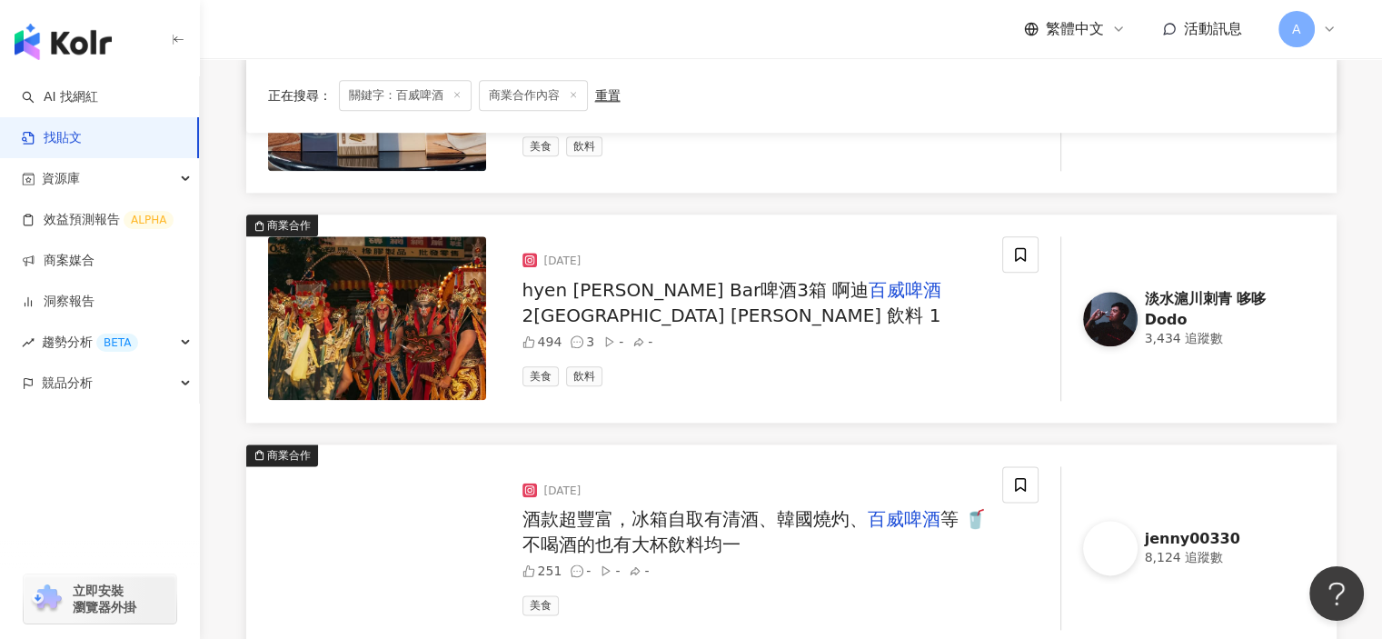
scroll to position [2181, 0]
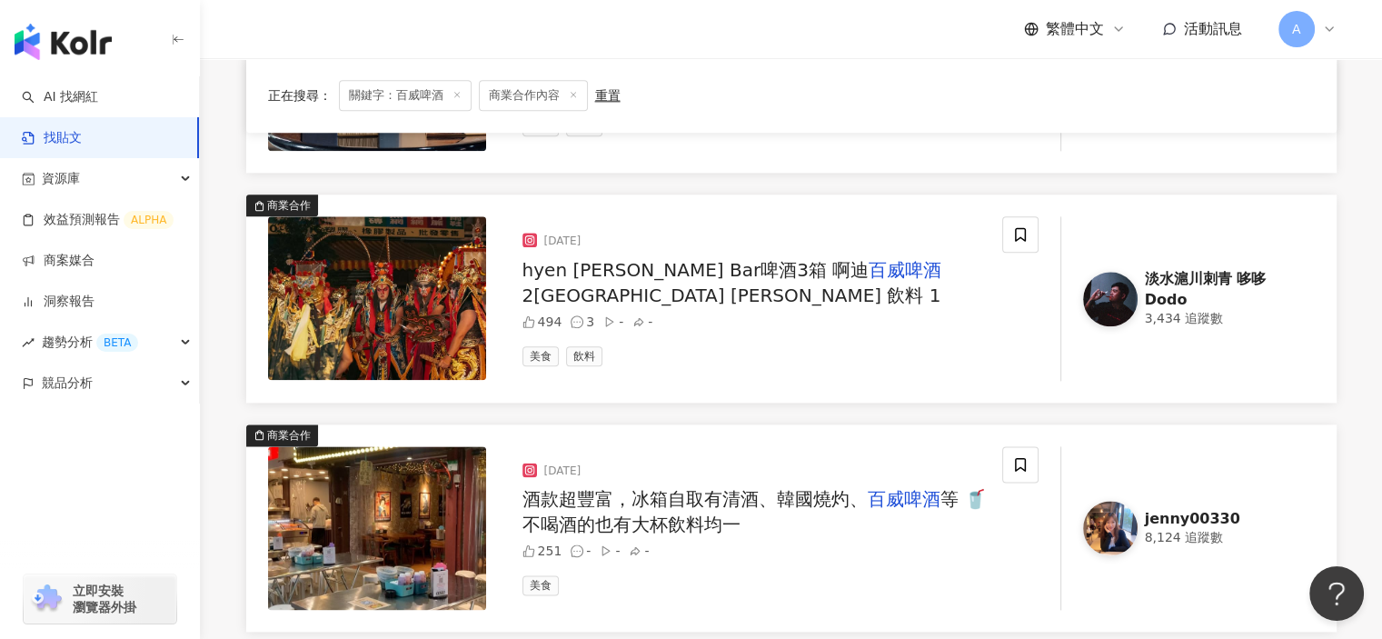
click at [905, 284] on span "2箱 海莆宮 汪景煌 飲料 1" at bounding box center [731, 295] width 419 height 22
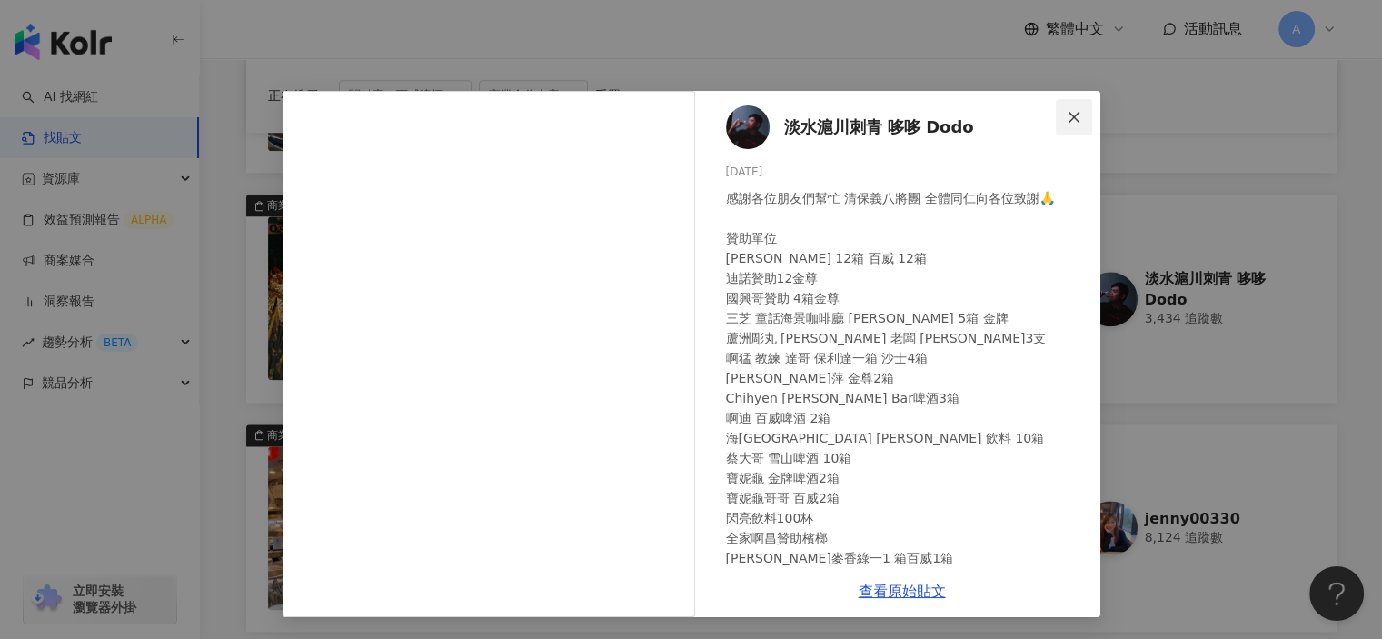
click at [1069, 114] on icon "close" at bounding box center [1074, 117] width 15 height 15
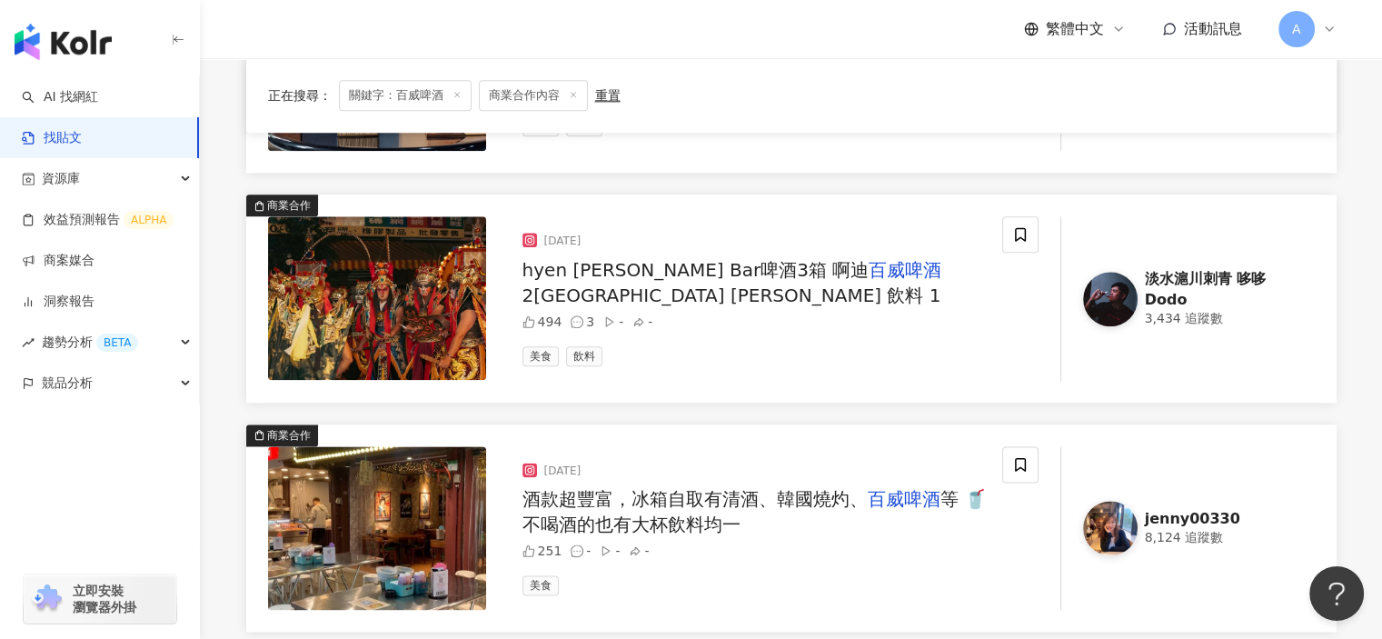
click at [814, 504] on span "酒款超豐富，冰箱自取有清酒、韓國燒灼、" at bounding box center [694, 499] width 345 height 22
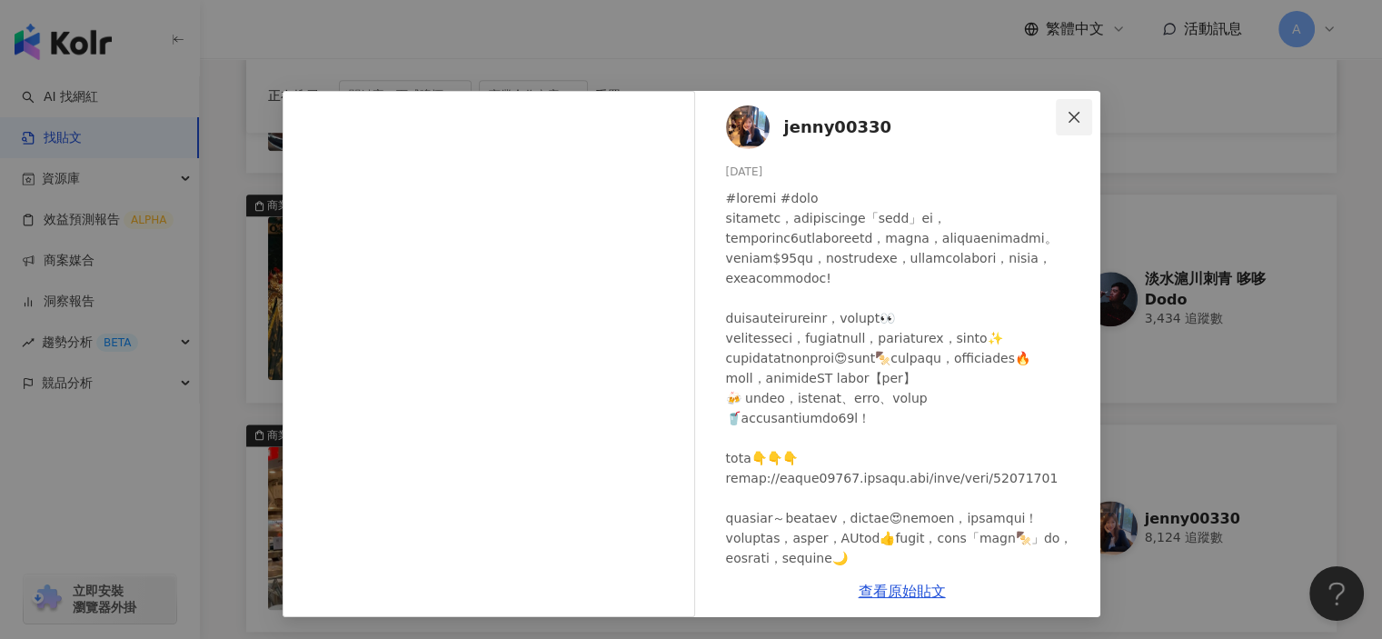
click at [1068, 114] on icon "close" at bounding box center [1074, 117] width 15 height 15
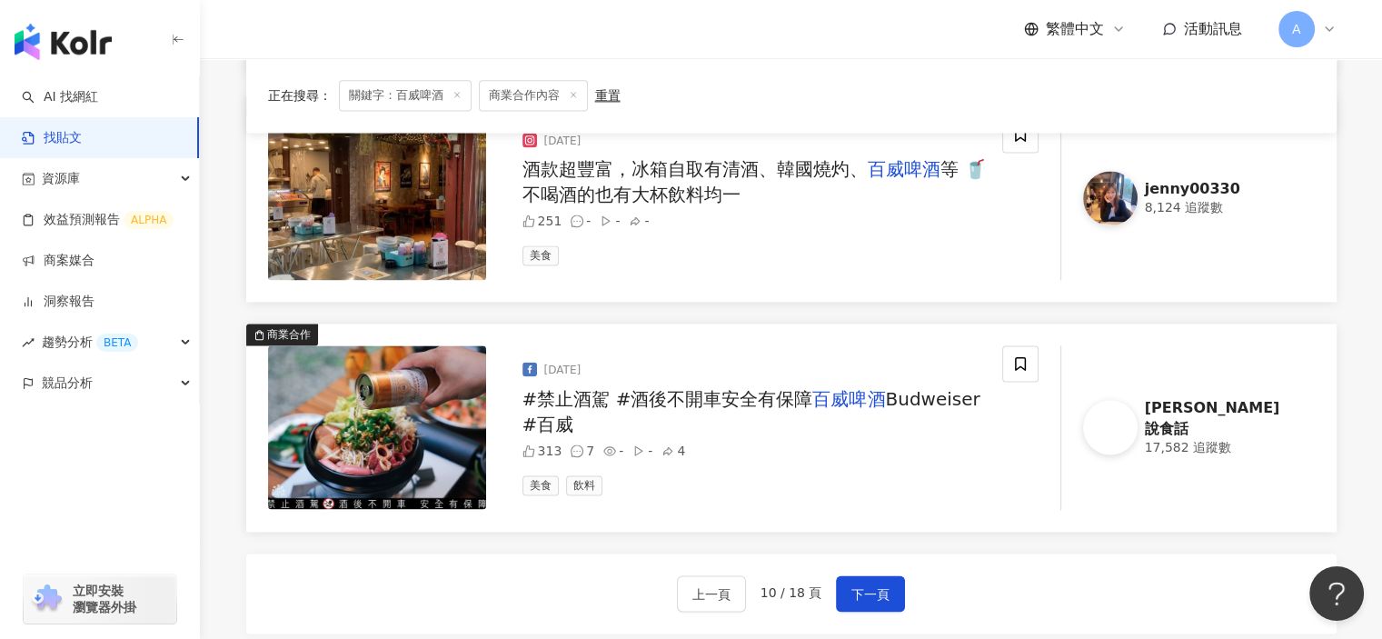
scroll to position [2544, 0]
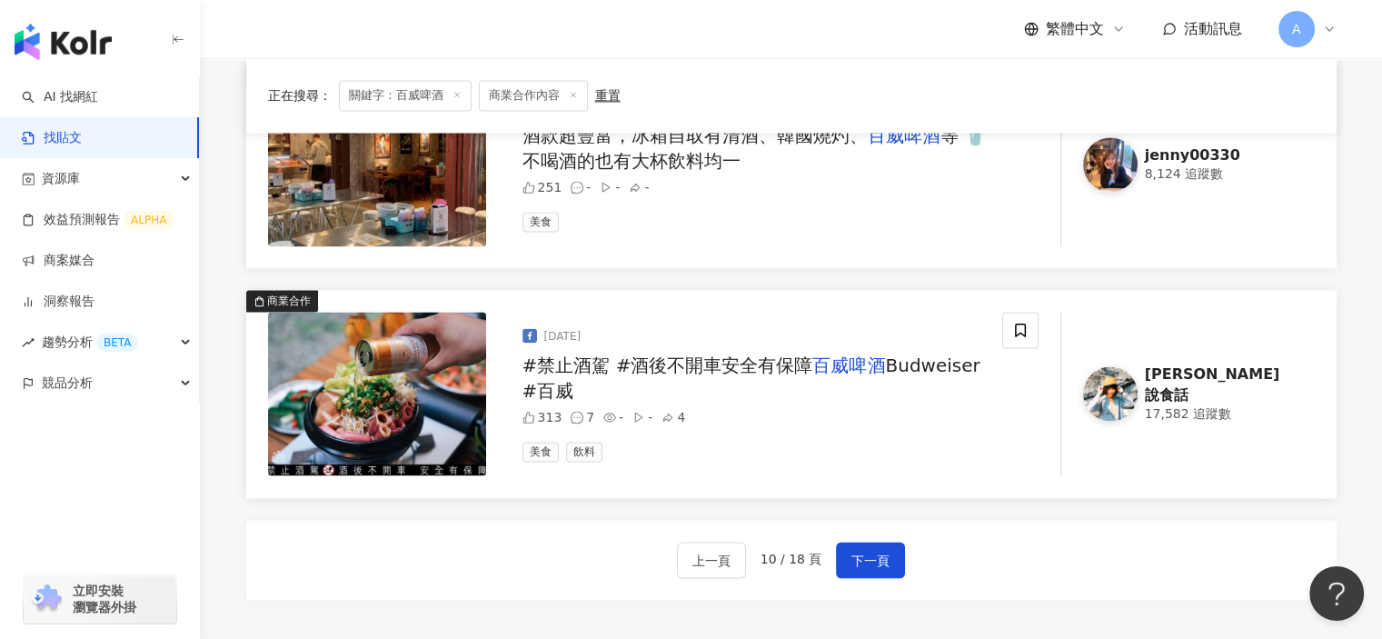
click at [787, 363] on span "#禁止酒駕 #酒後不開車安全有保障" at bounding box center [667, 365] width 291 height 22
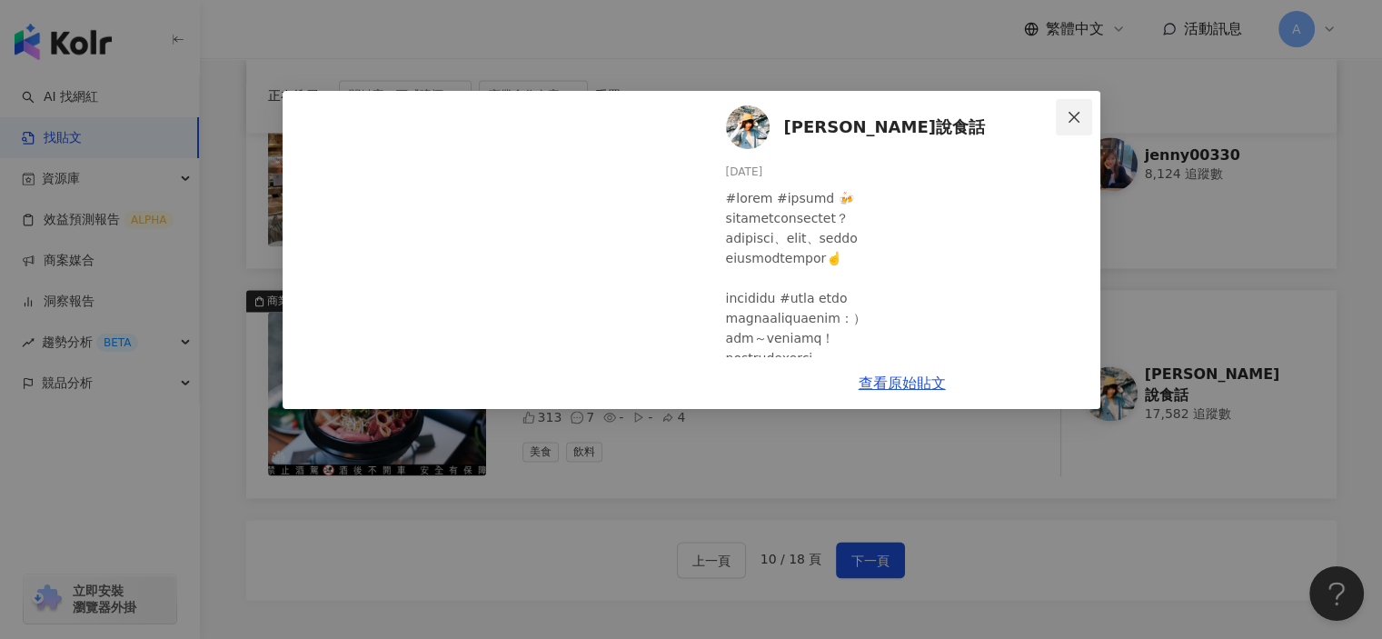
click at [1089, 115] on span "Close" at bounding box center [1074, 117] width 36 height 15
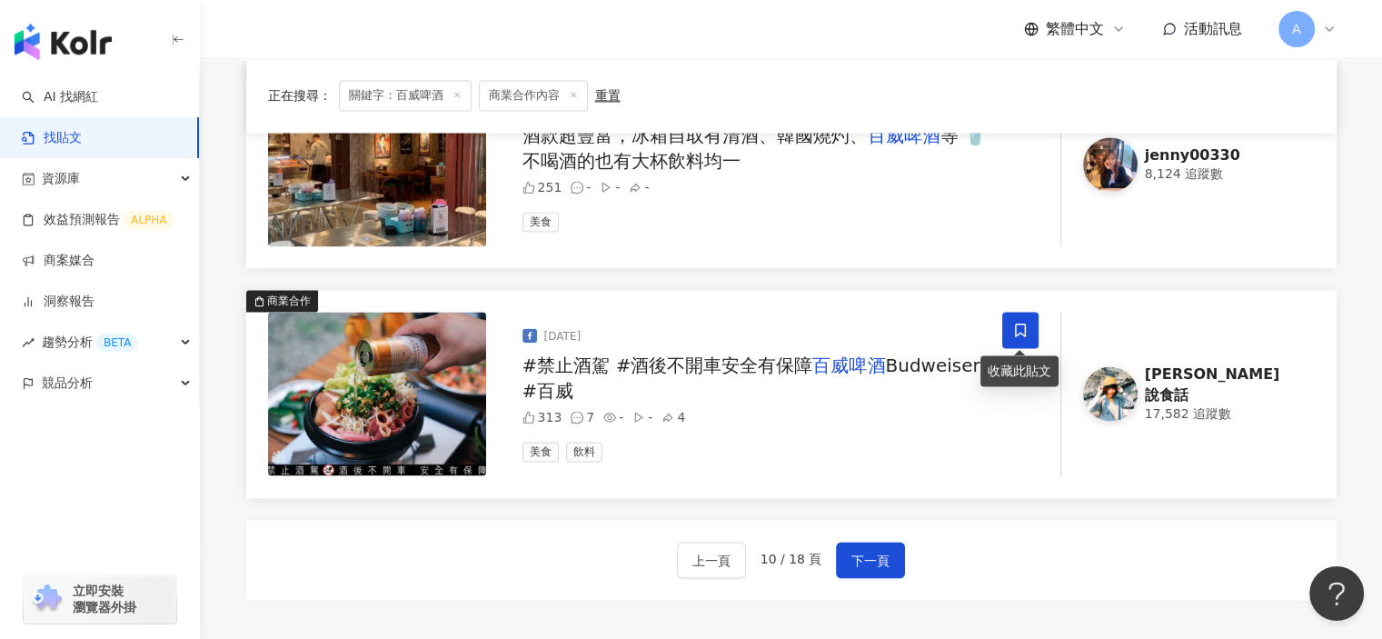
click at [1018, 333] on icon at bounding box center [1020, 330] width 16 height 16
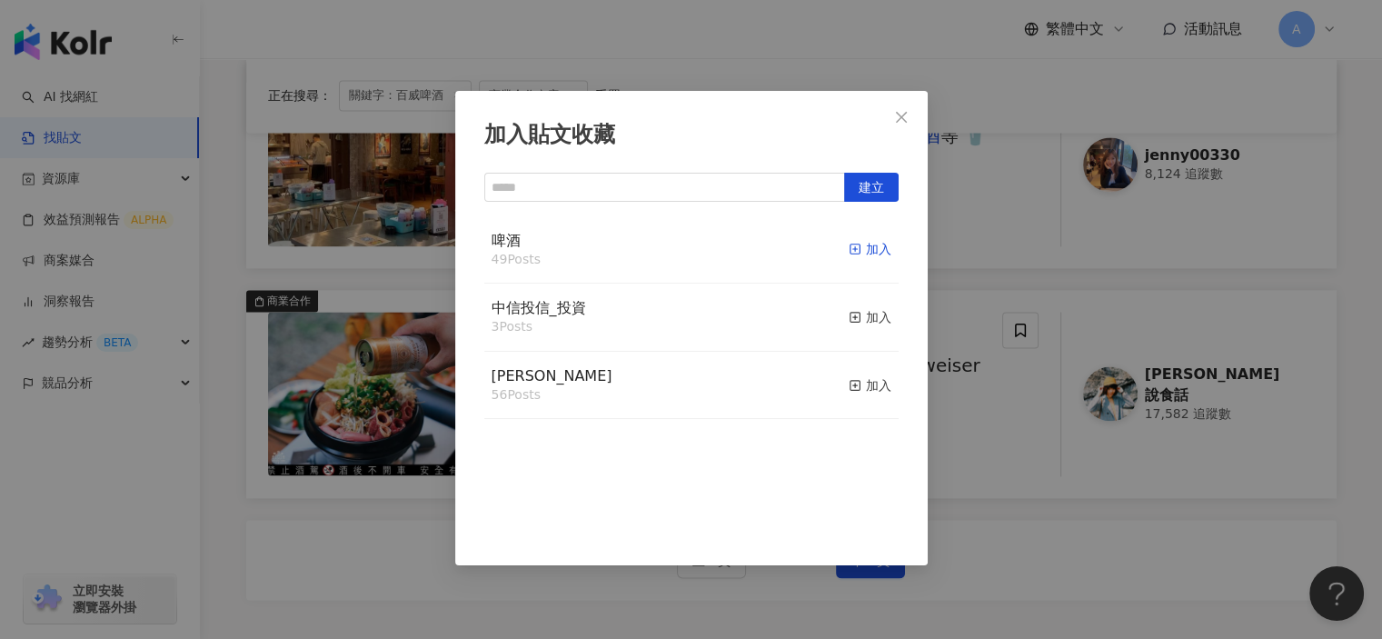
click at [855, 247] on line "button" at bounding box center [855, 249] width 0 height 5
click at [985, 516] on div "加入貼文收藏 建立 啤酒 50 Posts 已加入 中信投信_投資 3 Posts 加入 麥香 56 Posts 加入" at bounding box center [691, 319] width 1382 height 639
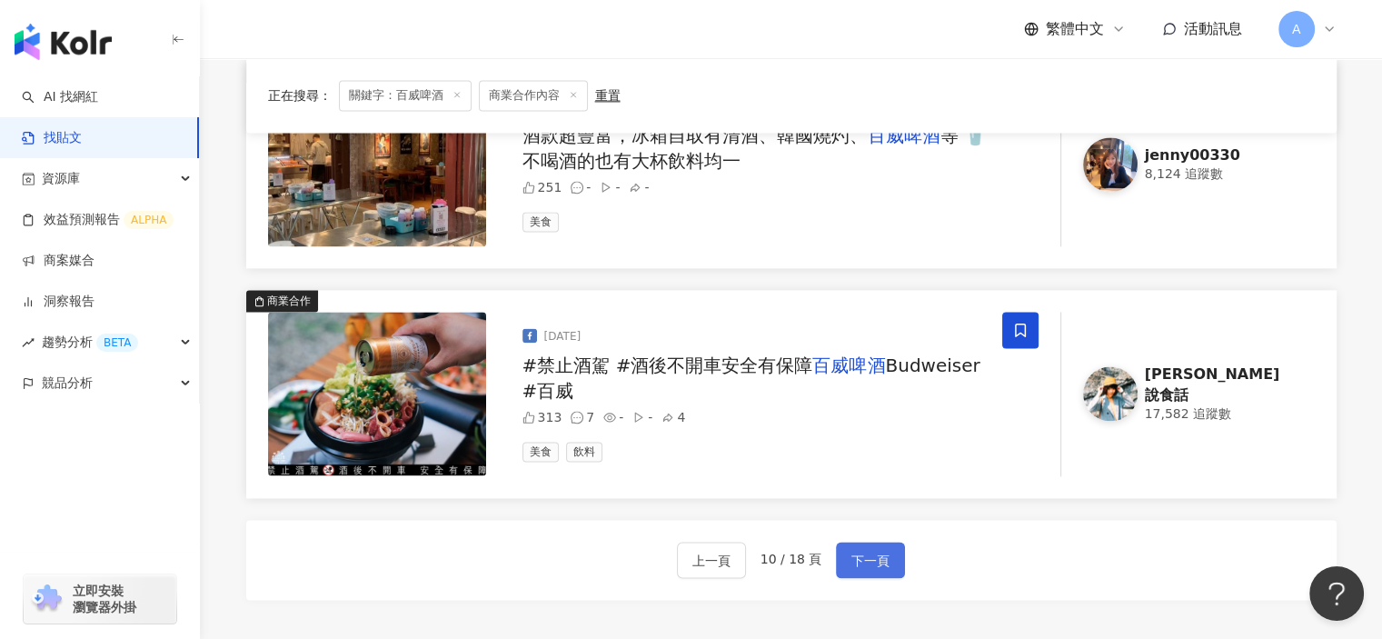
click at [866, 550] on span "下一頁" at bounding box center [870, 561] width 38 height 22
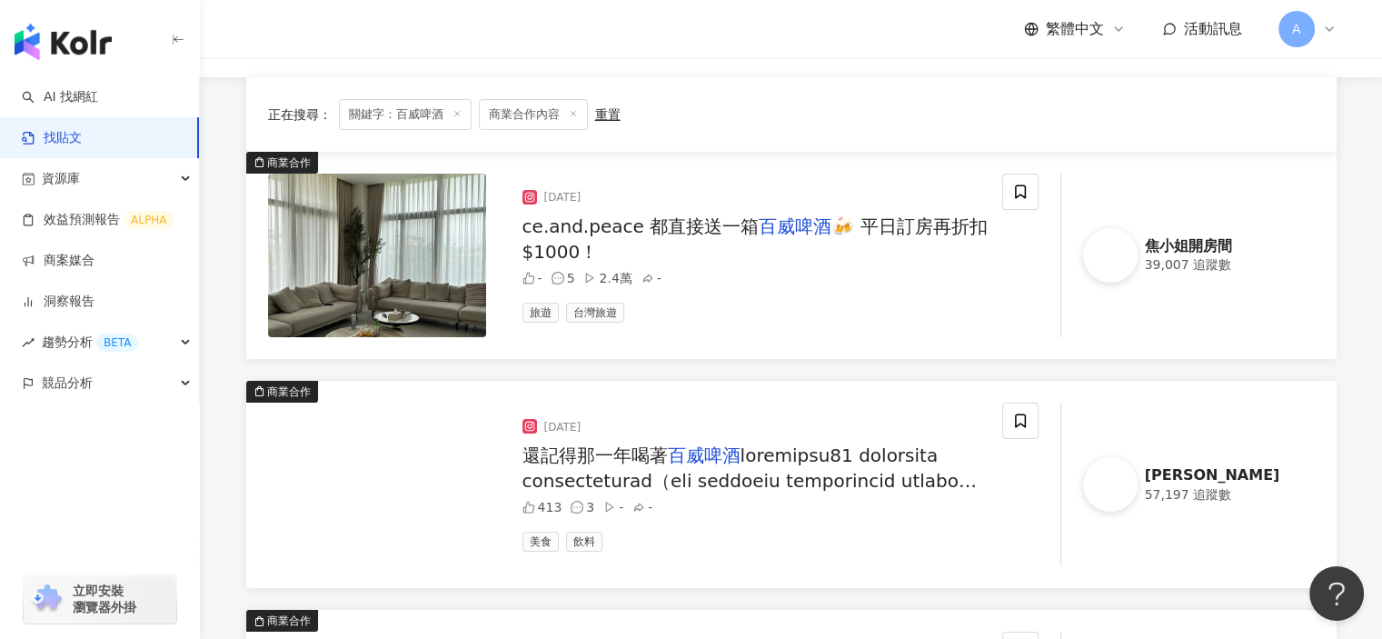
scroll to position [273, 0]
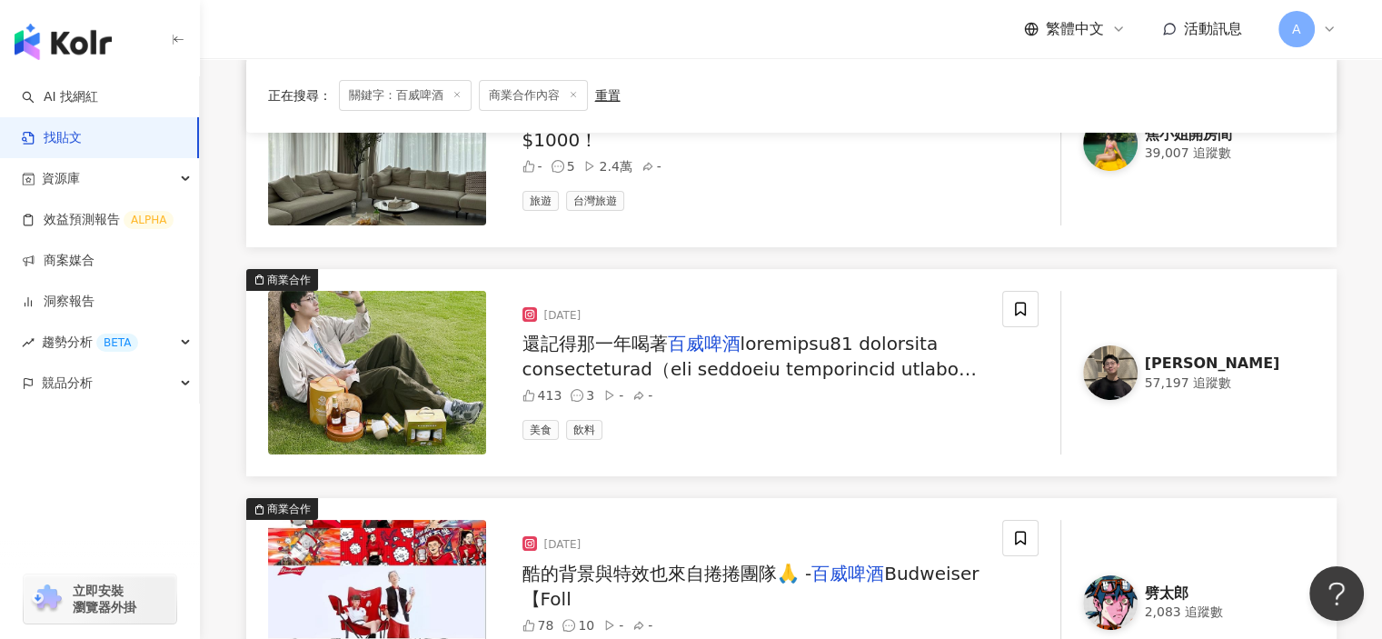
click at [873, 365] on span at bounding box center [752, 522] width 460 height 378
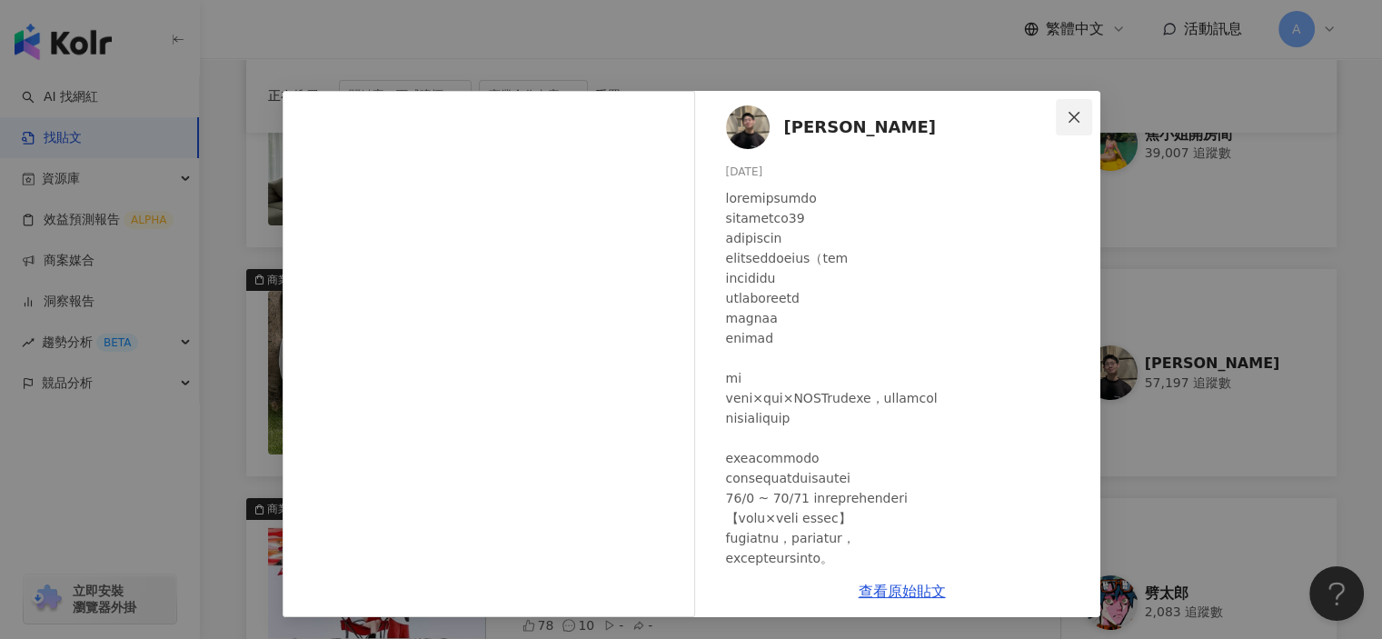
click at [1068, 114] on icon "close" at bounding box center [1074, 117] width 15 height 15
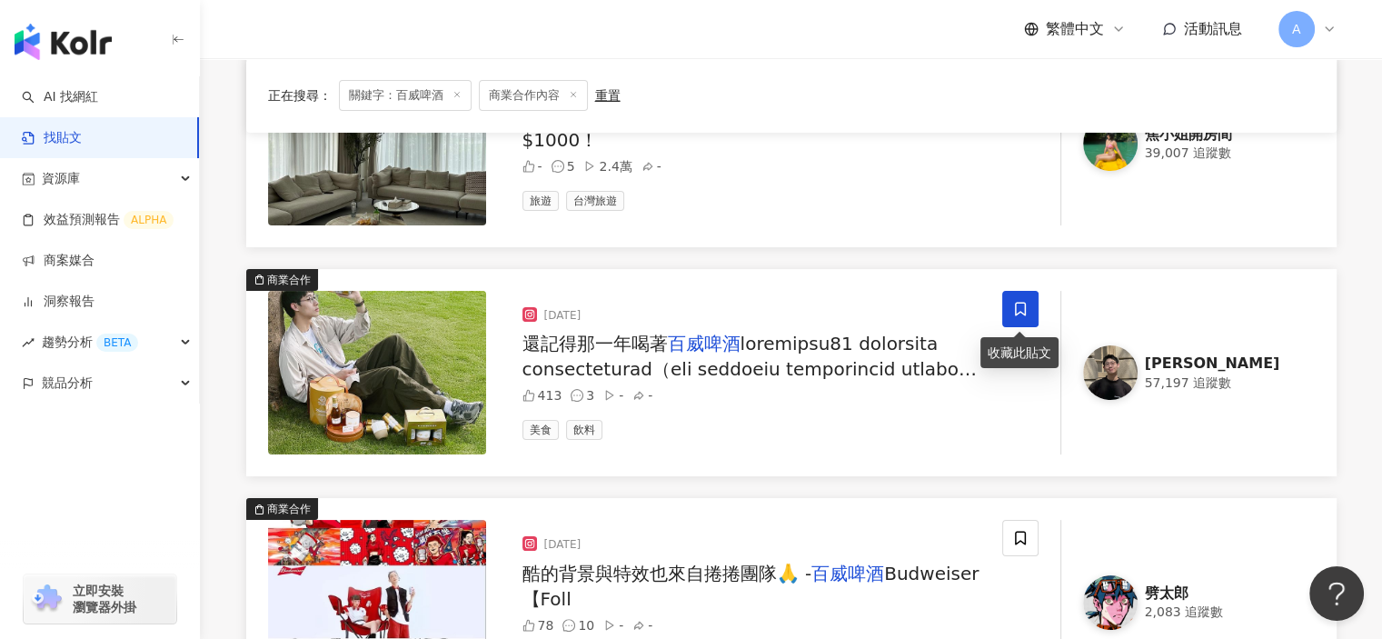
click at [1021, 305] on icon at bounding box center [1020, 309] width 16 height 16
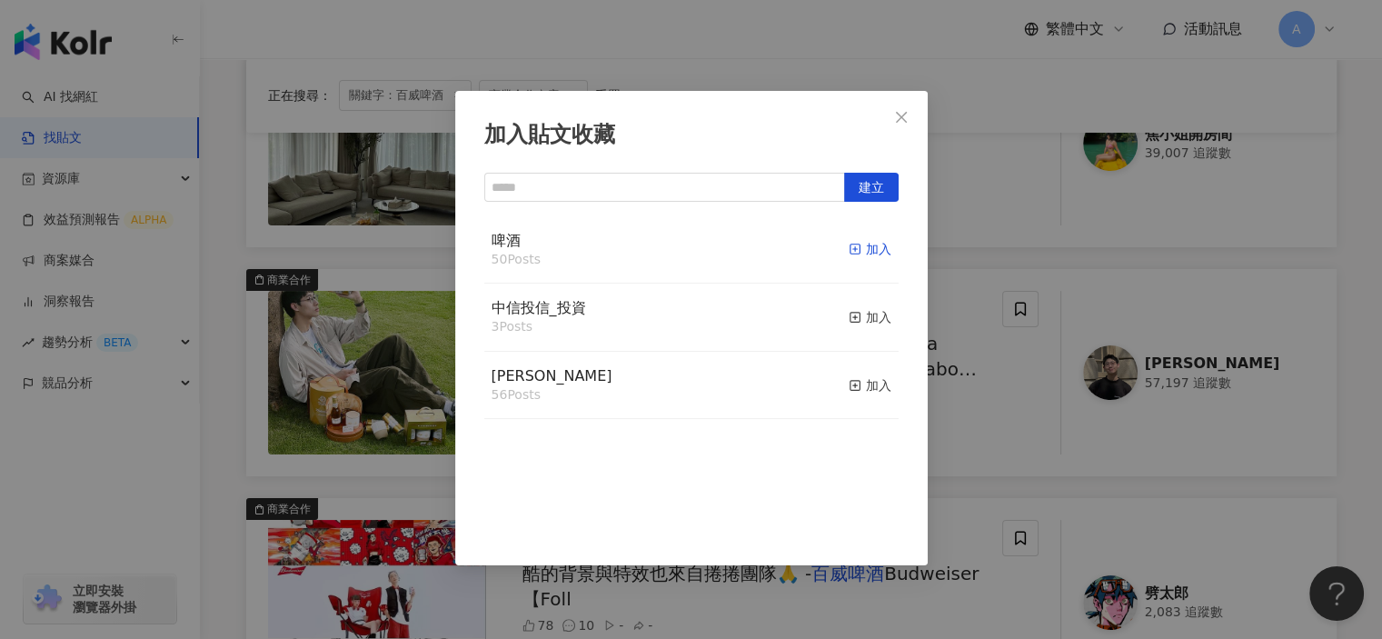
click at [851, 244] on div "加入" at bounding box center [870, 249] width 43 height 20
click at [946, 437] on div "加入貼文收藏 建立 啤酒 51 Posts 已加入 中信投信_投資 3 Posts 加入 麥香 56 Posts 加入" at bounding box center [691, 319] width 1382 height 639
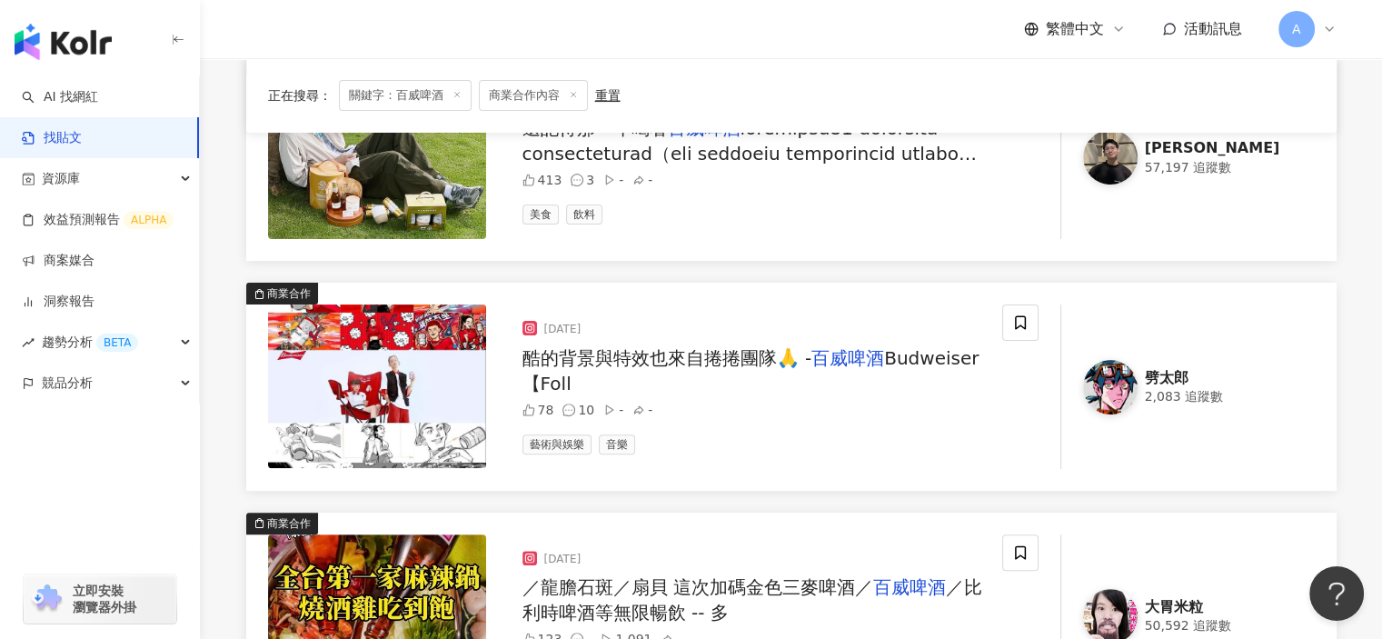
scroll to position [545, 0]
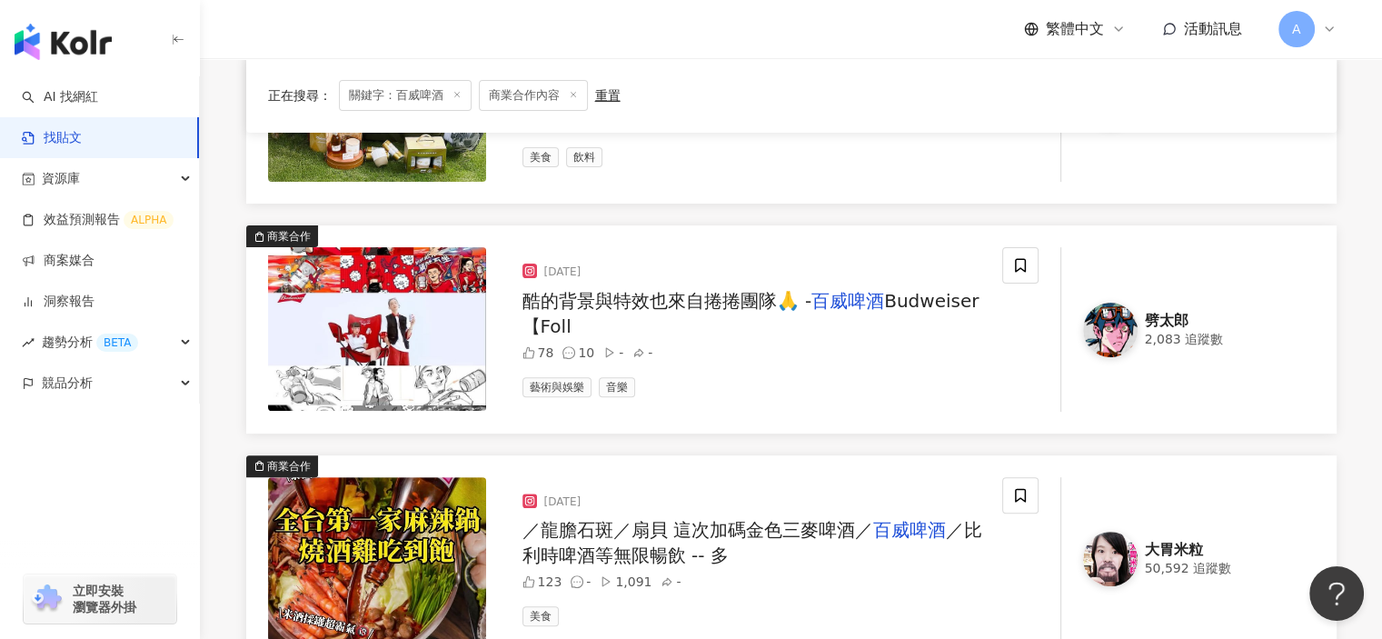
click at [912, 306] on span "Budweiser 【Foll" at bounding box center [750, 313] width 457 height 47
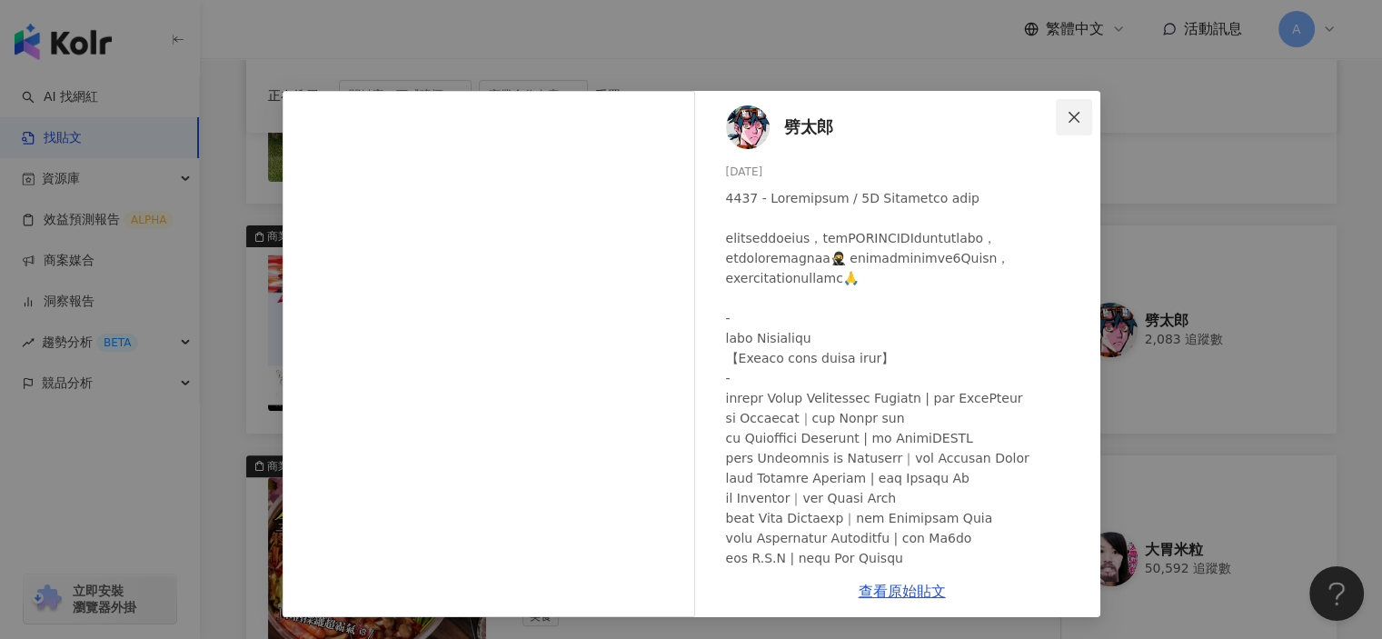
click at [1079, 117] on icon "close" at bounding box center [1074, 117] width 15 height 15
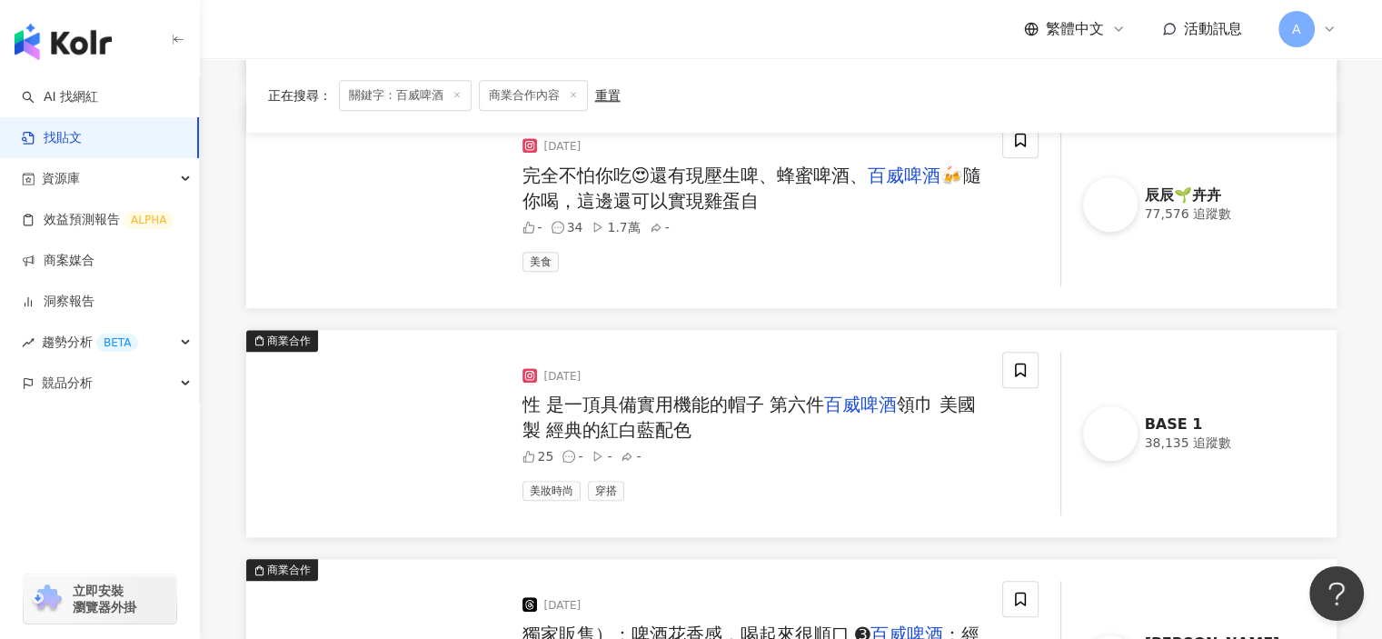
scroll to position [1908, 0]
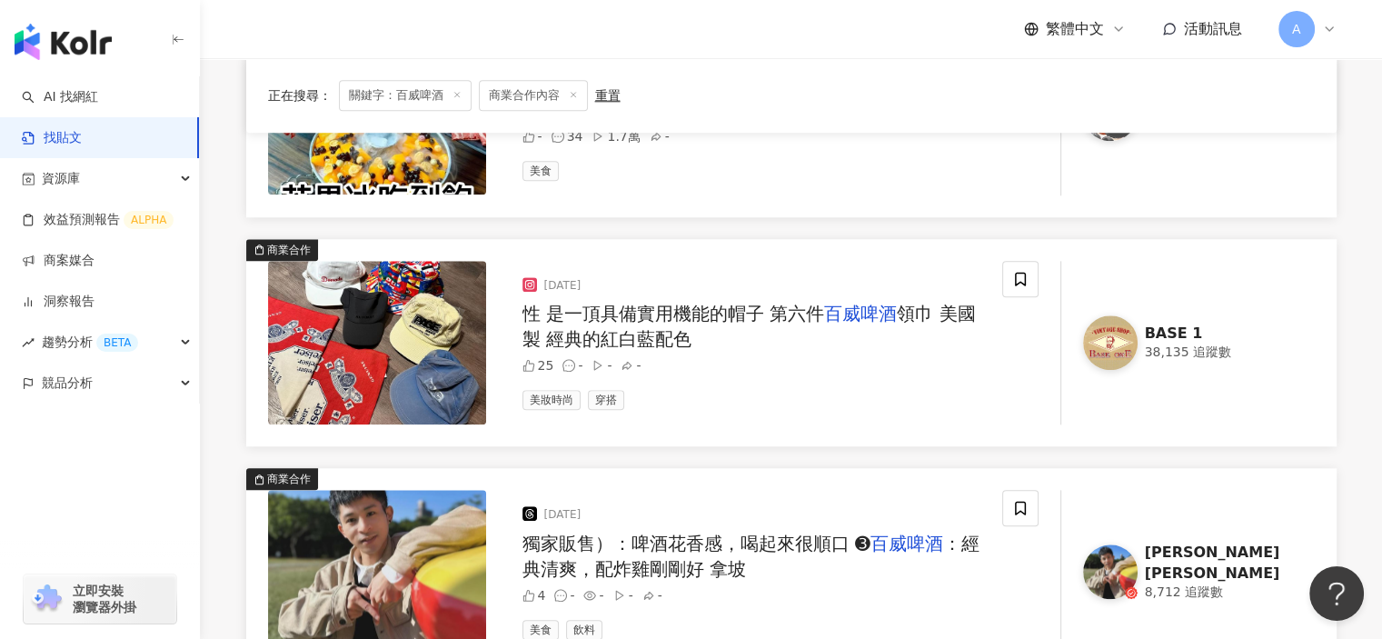
click at [717, 328] on div "性 是一頂具備實用機能的帽子 第六件 百威啤酒 領巾 美國製 經典的紅白藍配色" at bounding box center [754, 326] width 465 height 51
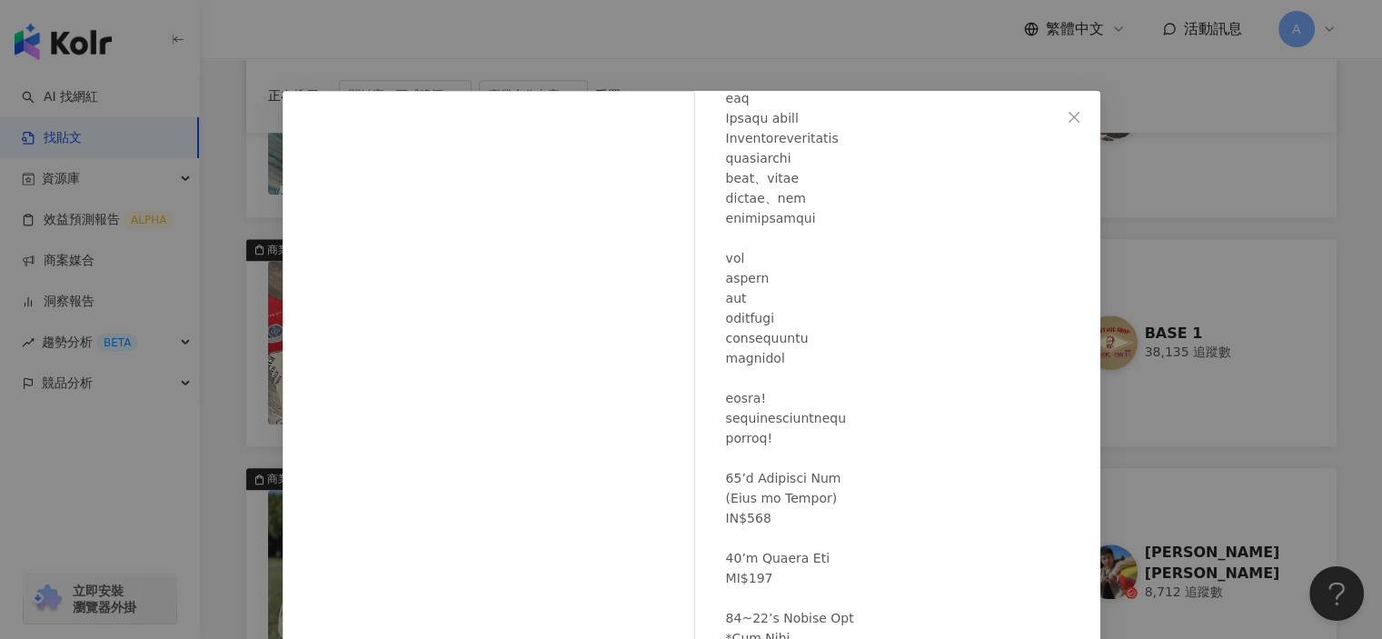
scroll to position [1454, 0]
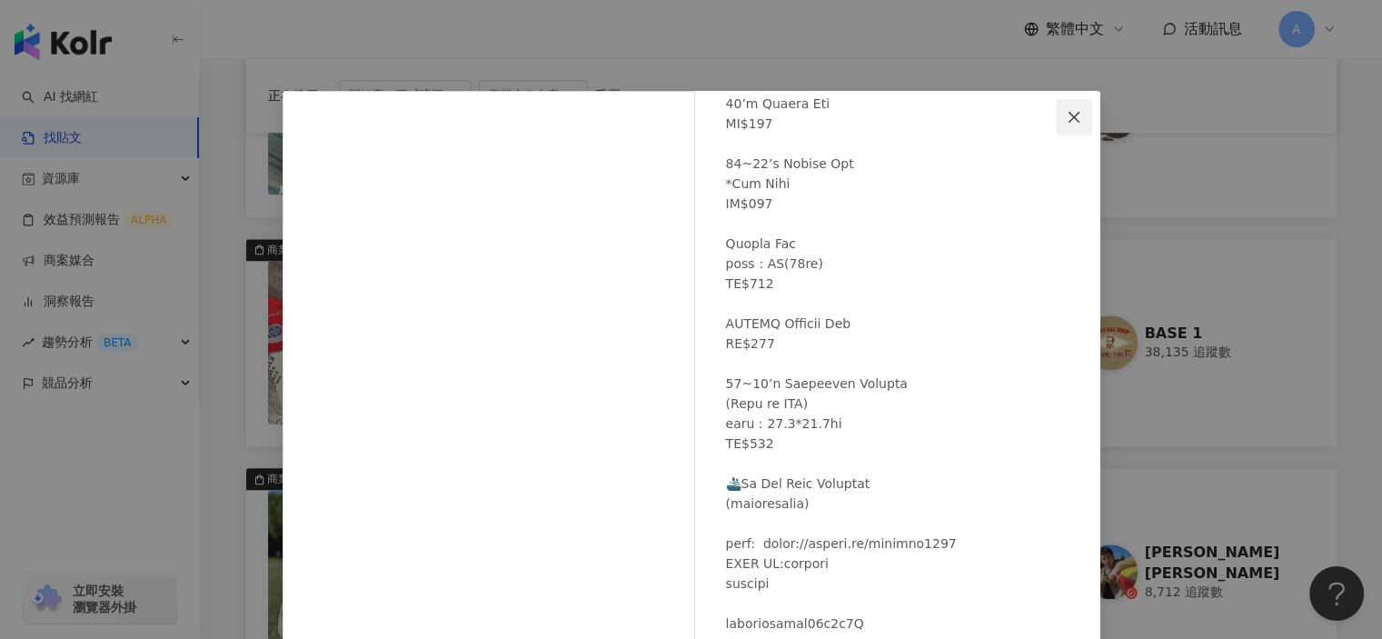
click at [1068, 112] on icon "close" at bounding box center [1074, 117] width 15 height 15
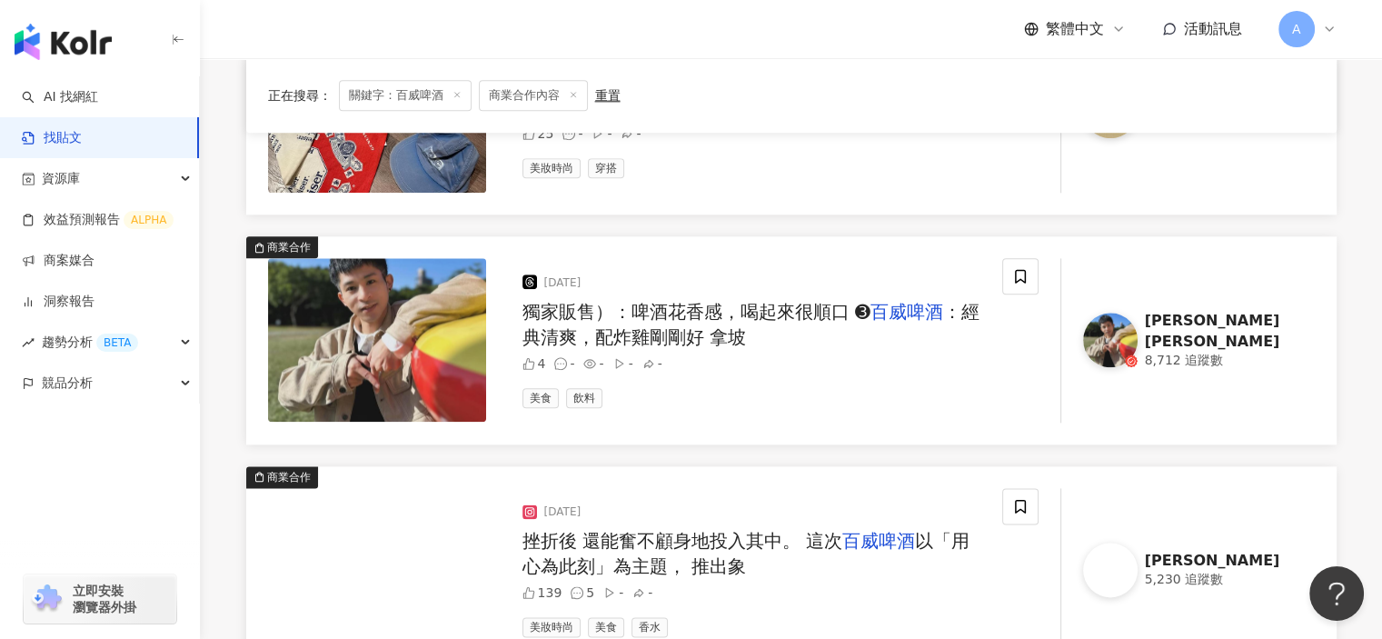
scroll to position [2181, 0]
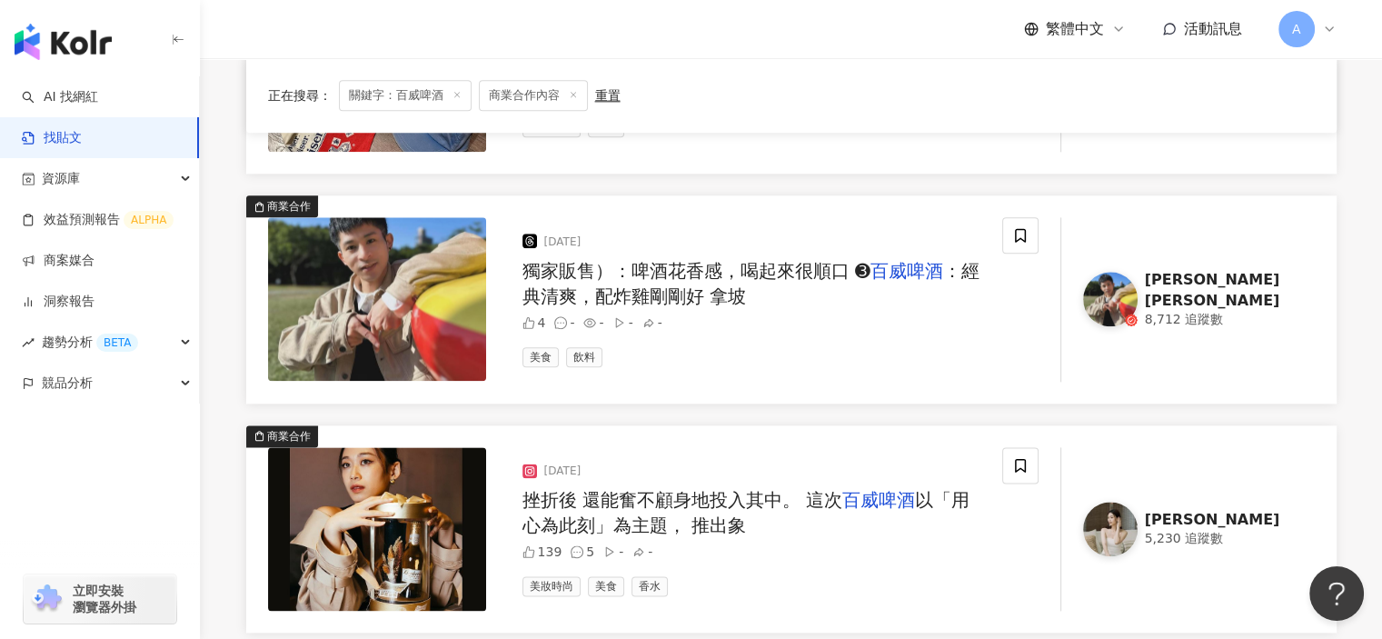
click at [783, 269] on span "獨家販售）：啤酒花香感，喝起來很順口 ➌" at bounding box center [696, 271] width 348 height 22
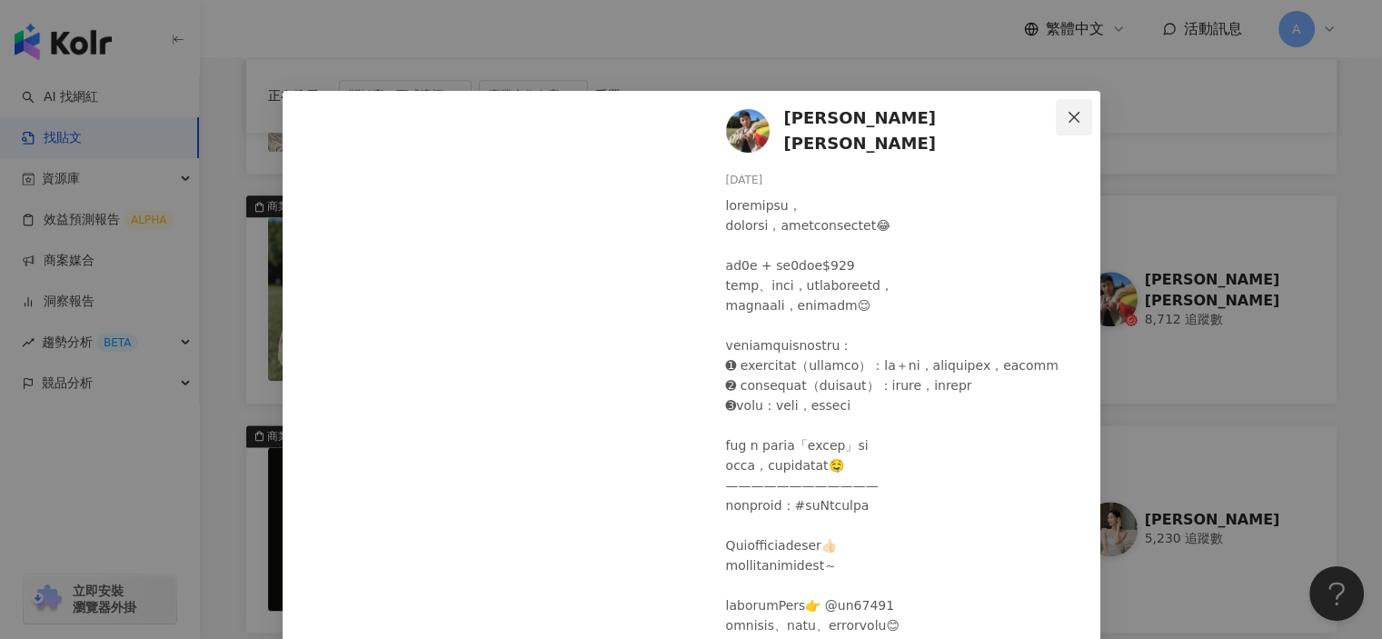
click at [1068, 114] on icon "close" at bounding box center [1073, 116] width 11 height 11
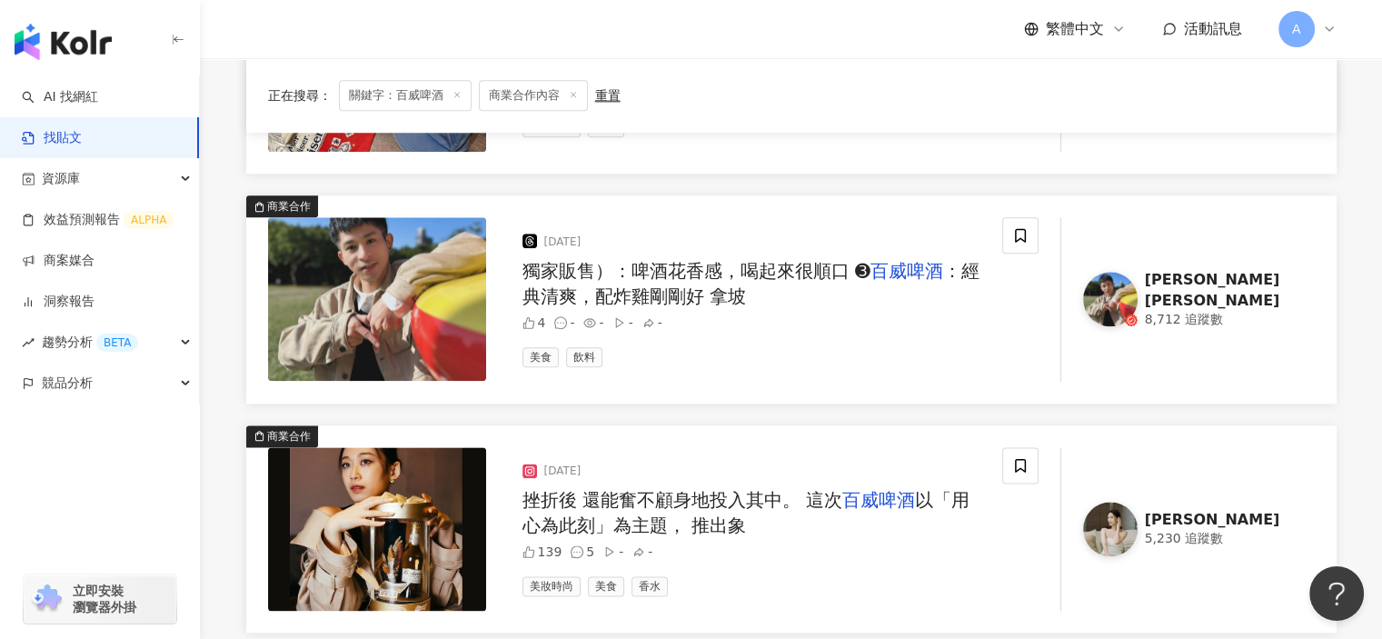
scroll to position [2362, 0]
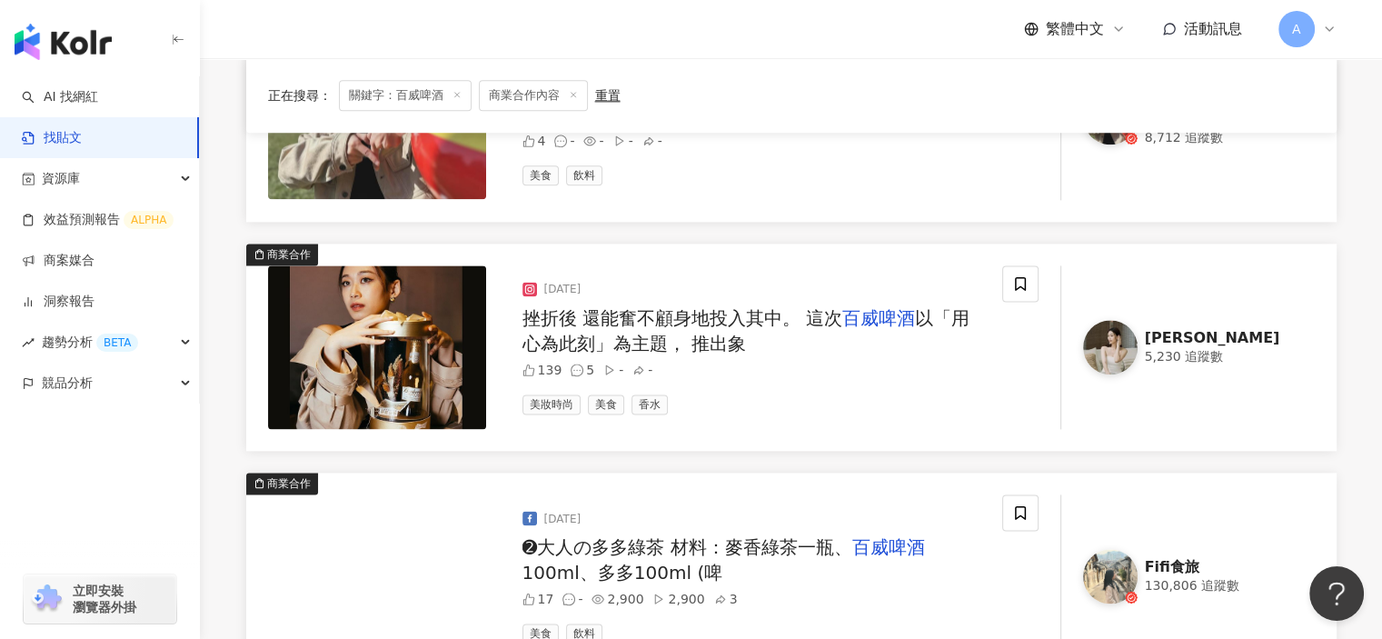
click at [779, 330] on div "挫折後 還能奮不顧身地投入其中。 這次 百威啤酒 以「用心為此刻」為主題， 推出象" at bounding box center [754, 330] width 465 height 51
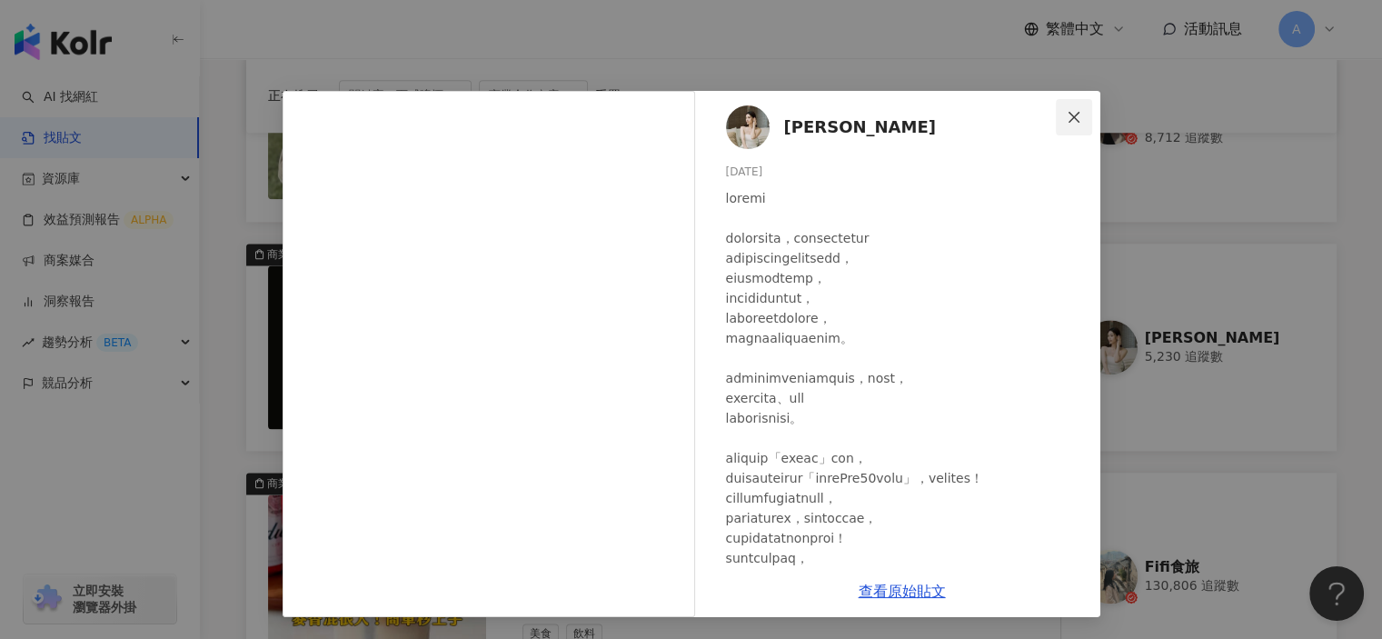
click at [1063, 110] on span "Close" at bounding box center [1074, 117] width 36 height 15
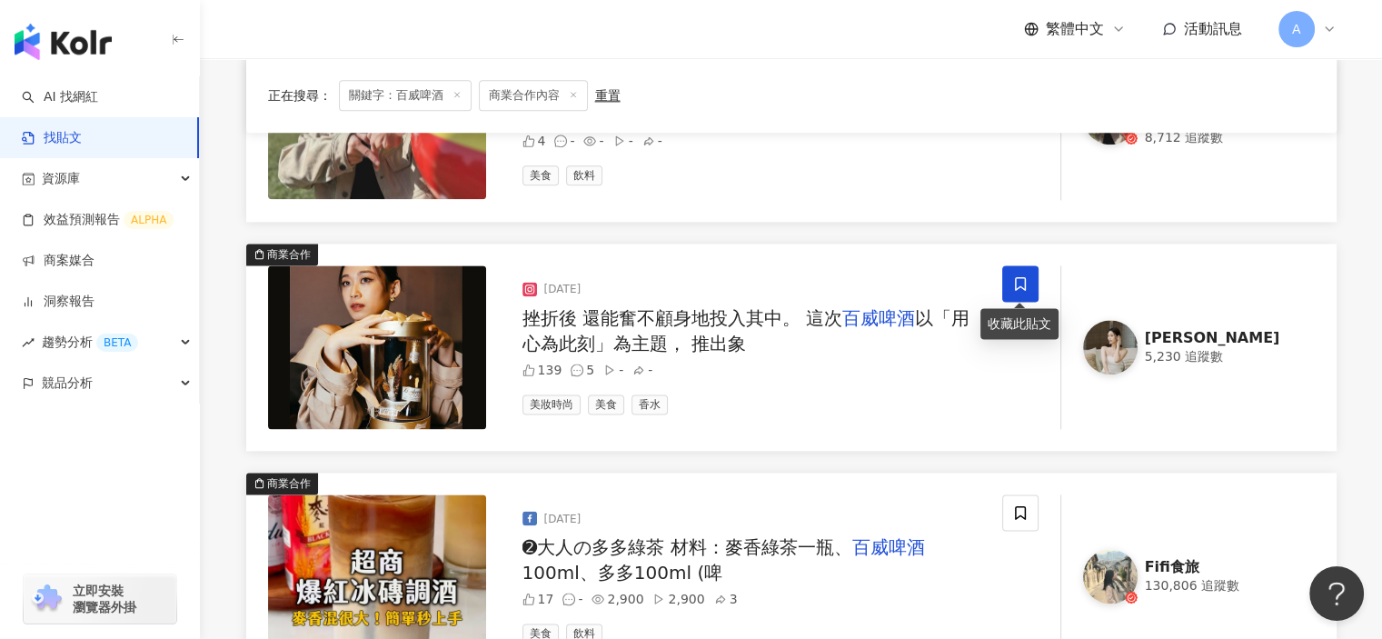
click at [1023, 281] on icon at bounding box center [1020, 283] width 16 height 16
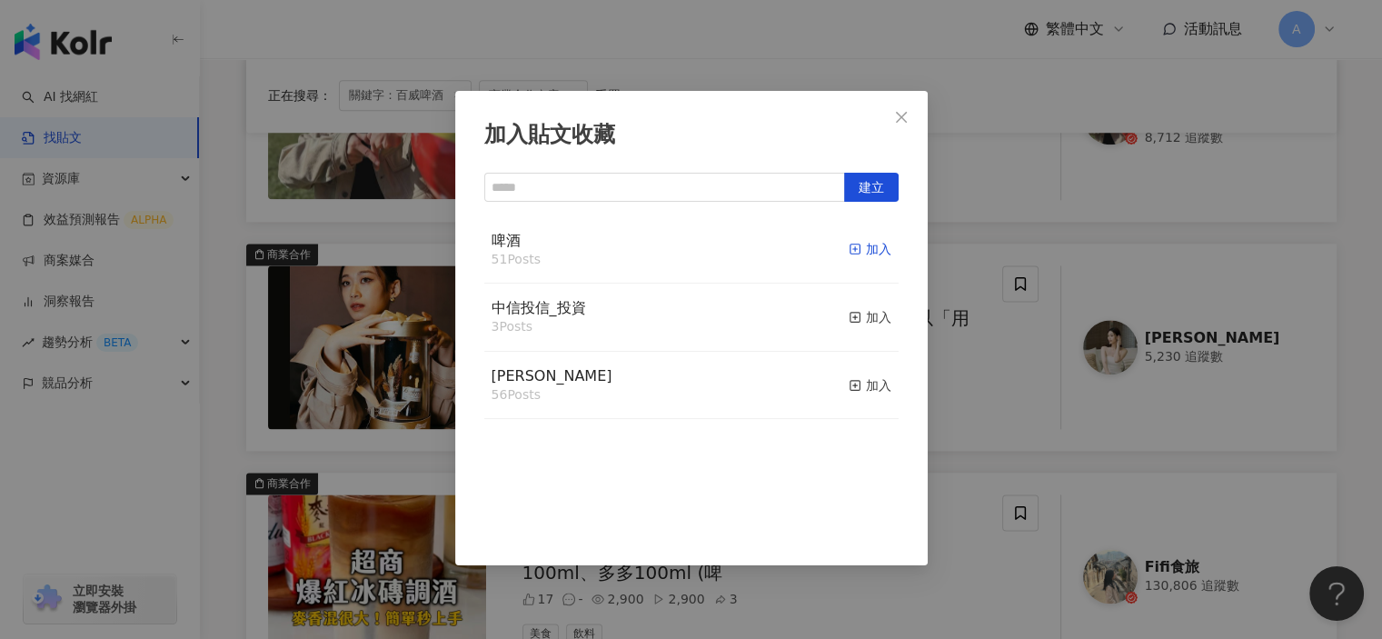
click at [852, 248] on div "加入" at bounding box center [870, 249] width 43 height 20
click at [978, 399] on div "加入貼文收藏 建立 啤酒 52 Posts 已加入 中信投信_投資 3 Posts 加入 麥香 56 Posts 加入" at bounding box center [691, 319] width 1382 height 639
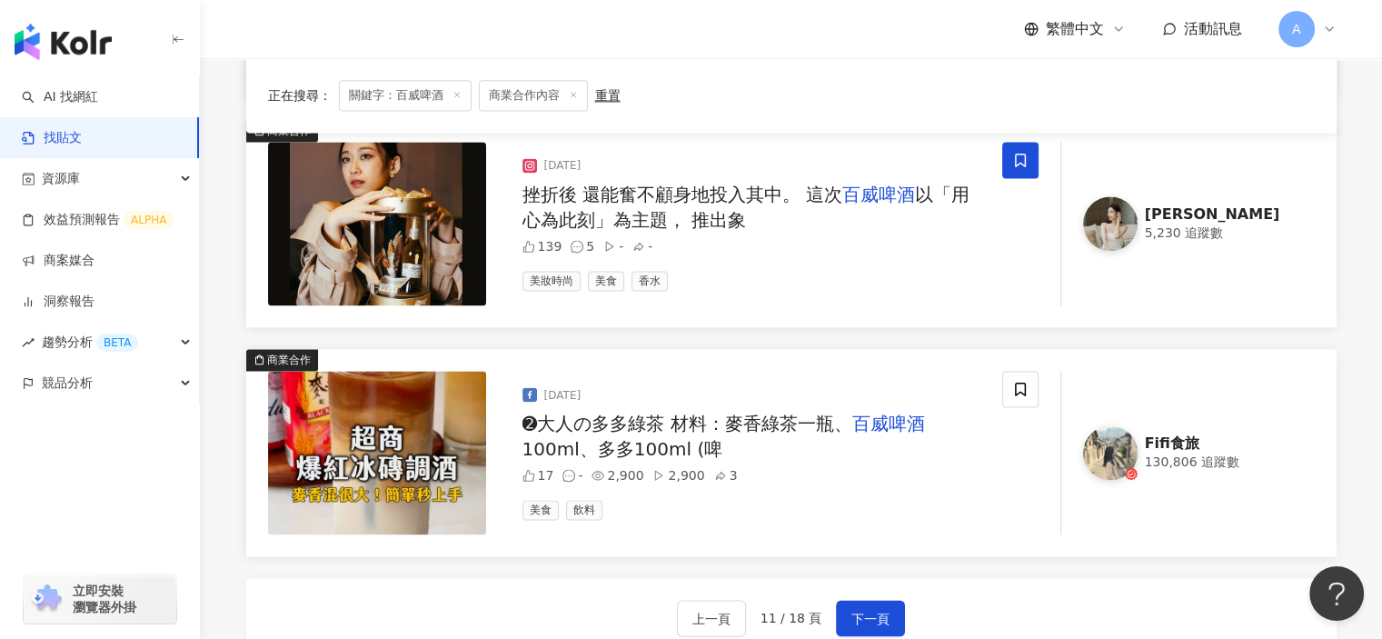
scroll to position [2544, 0]
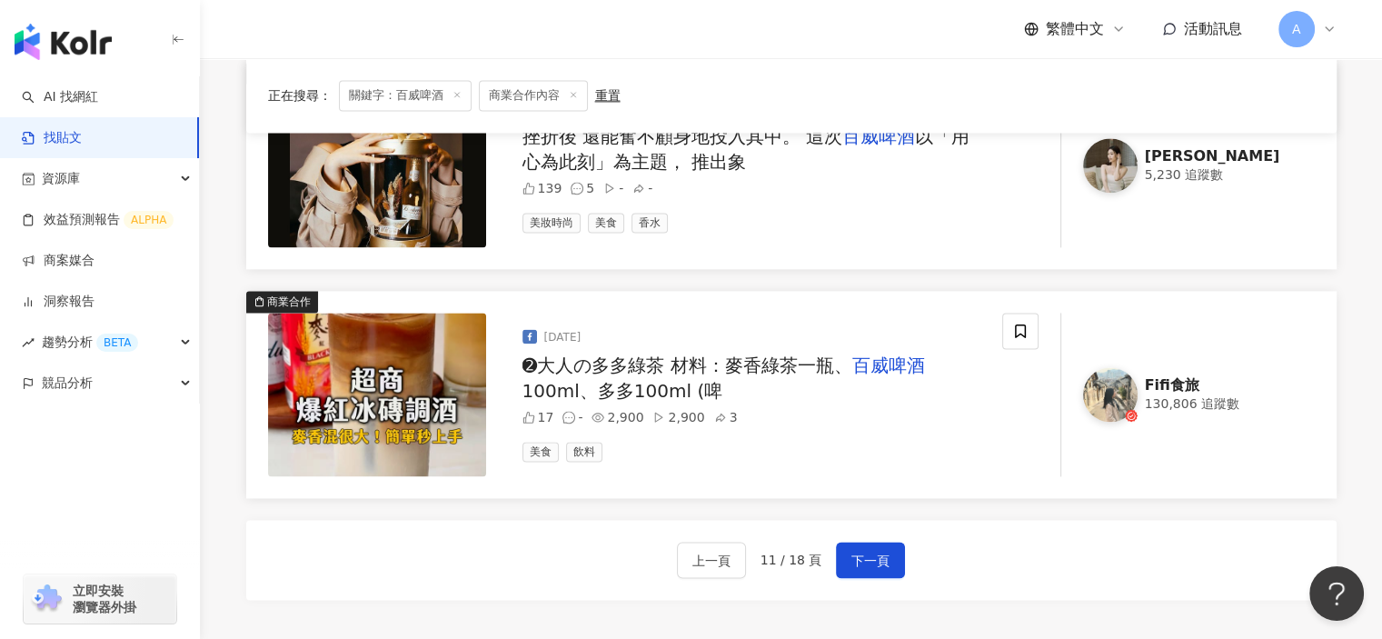
click at [817, 355] on span "➋大人の多多綠茶 材料：麥香綠茶一瓶、" at bounding box center [687, 365] width 330 height 22
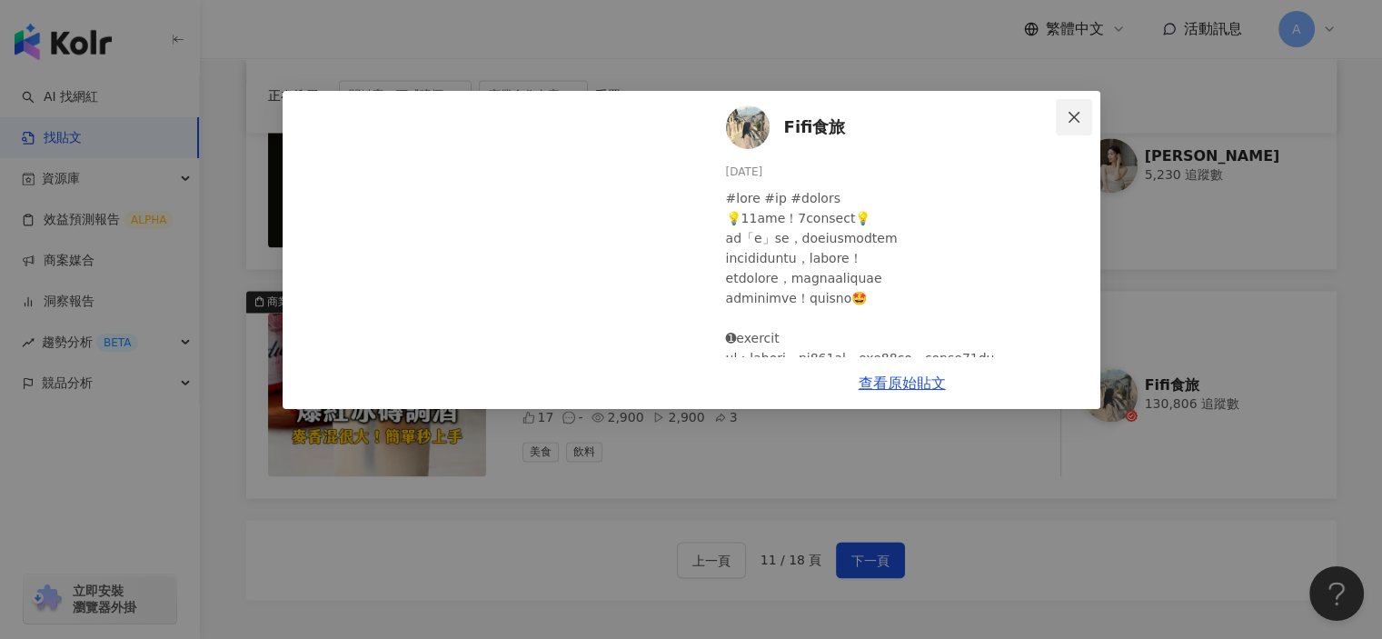
click at [1072, 115] on icon "close" at bounding box center [1073, 116] width 11 height 11
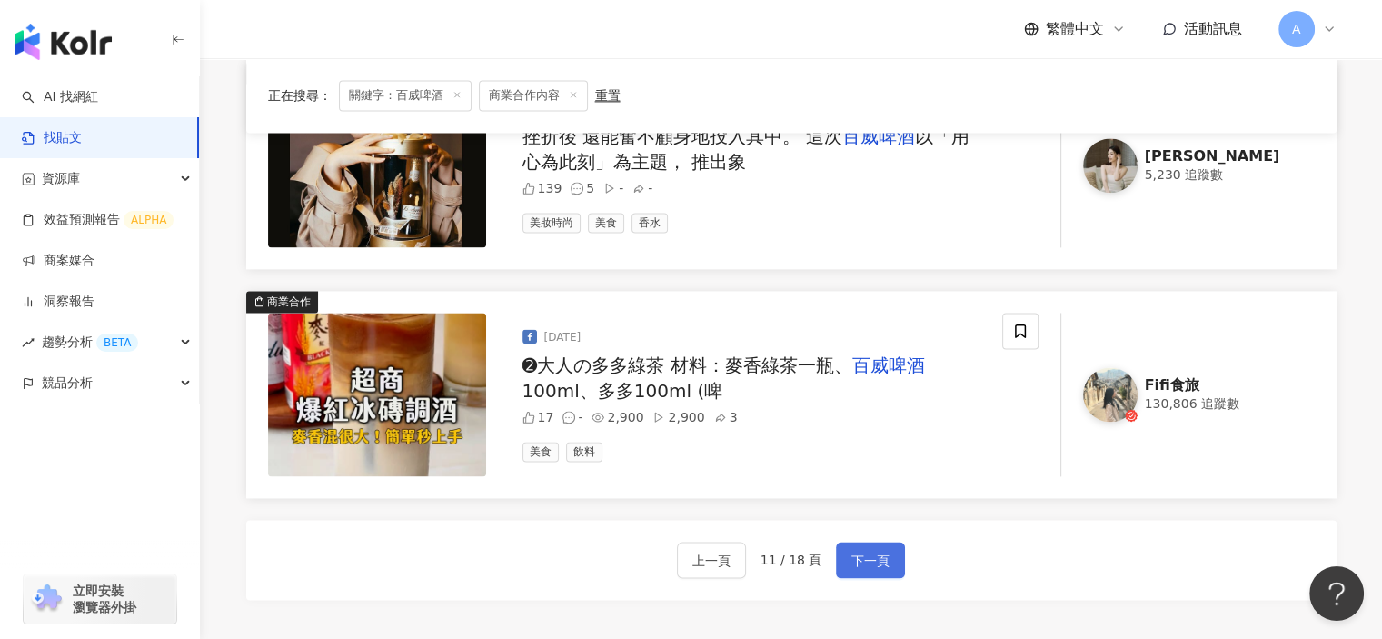
click at [881, 550] on span "下一頁" at bounding box center [870, 561] width 38 height 22
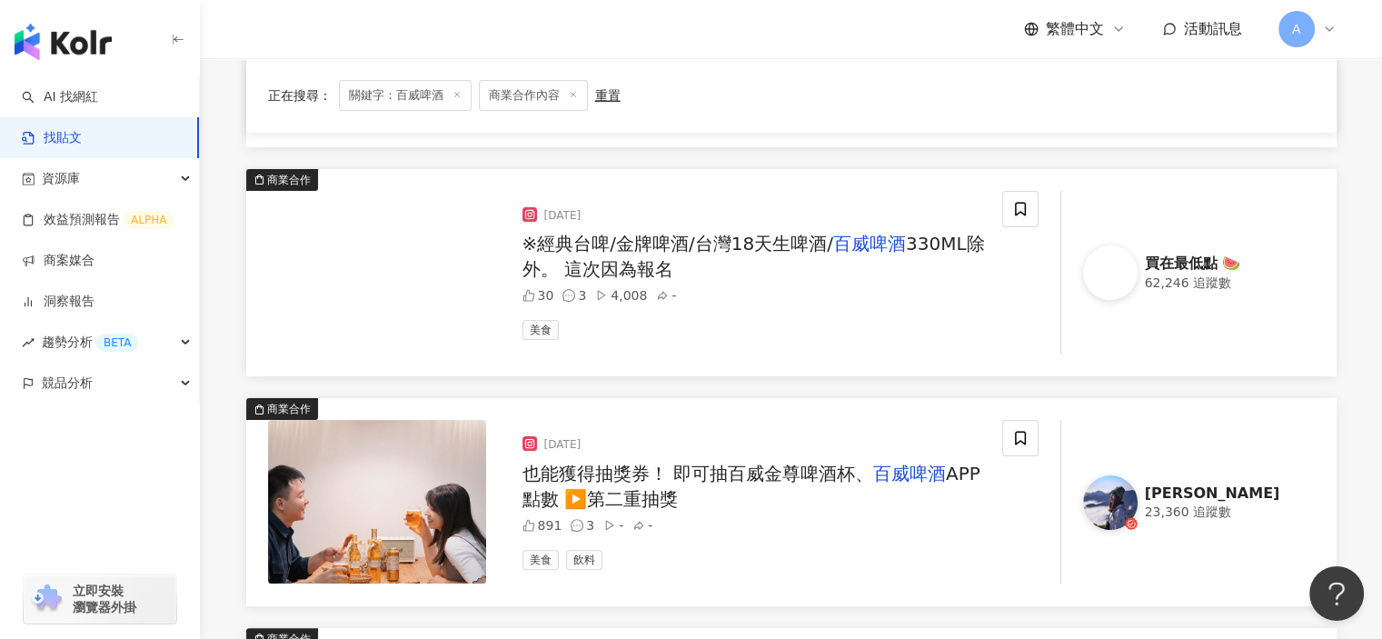
scroll to position [363, 0]
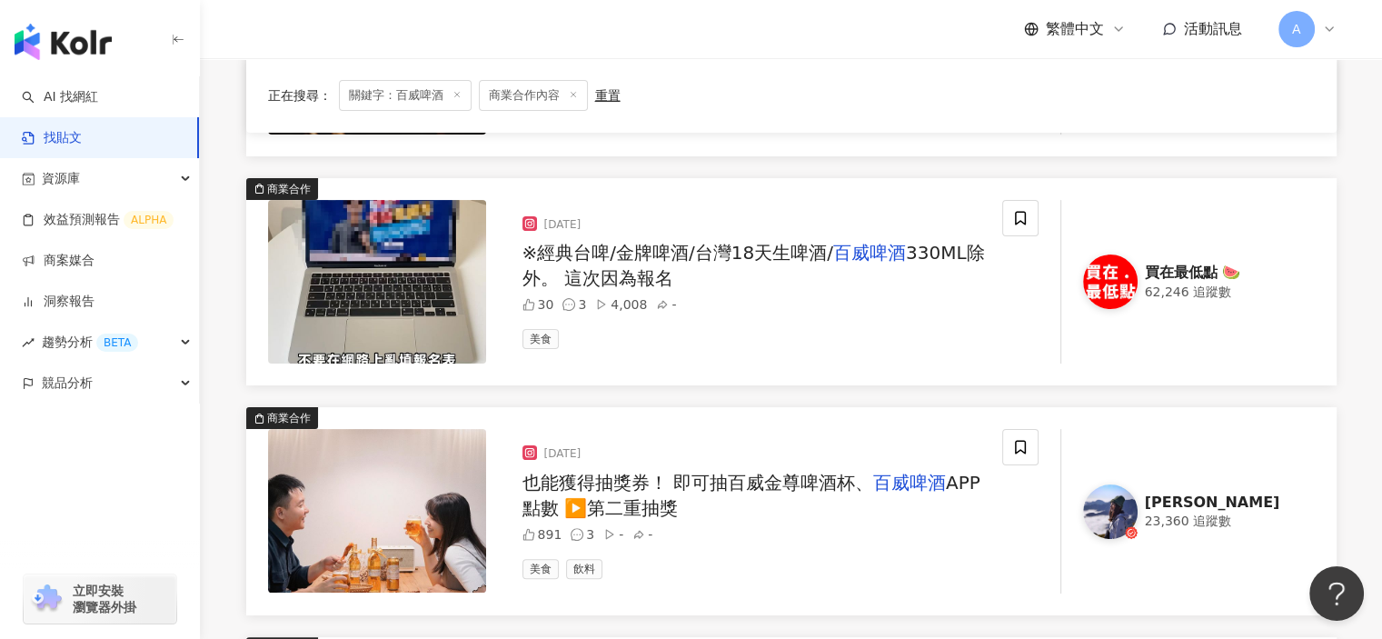
click at [760, 258] on span "※經典台啤/金牌啤酒/台灣18天生啤酒/" at bounding box center [677, 253] width 311 height 22
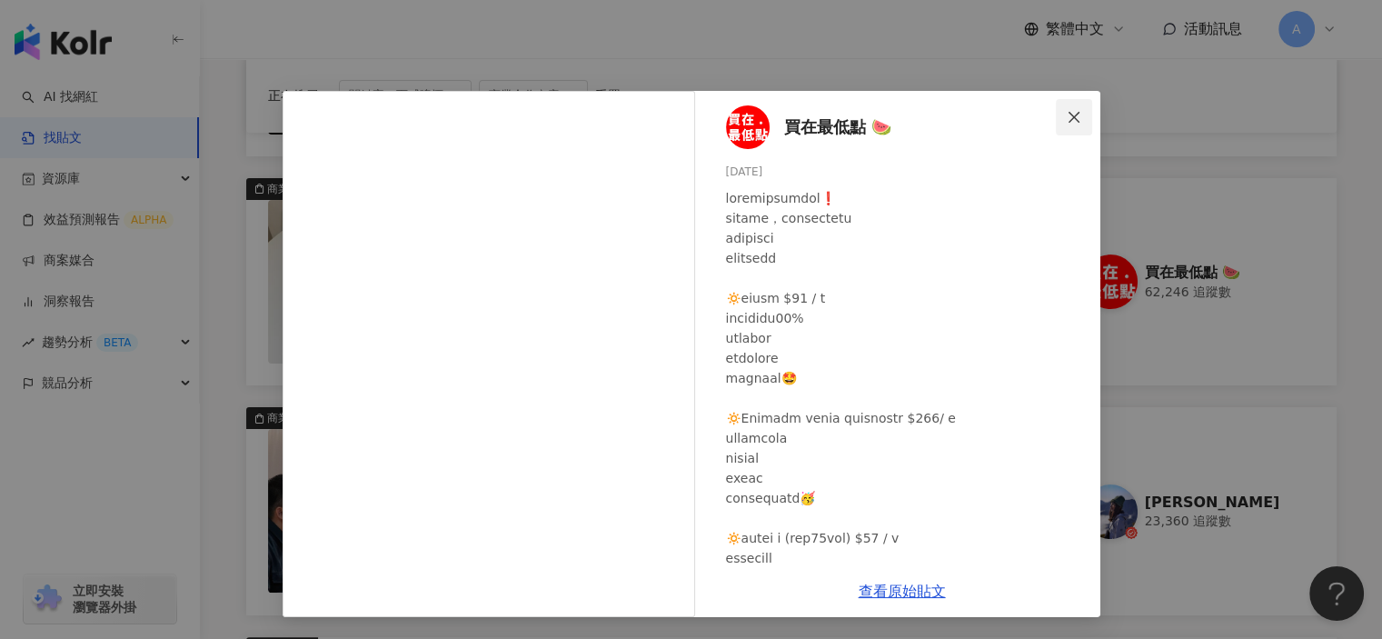
click at [1072, 103] on button "Close" at bounding box center [1074, 117] width 36 height 36
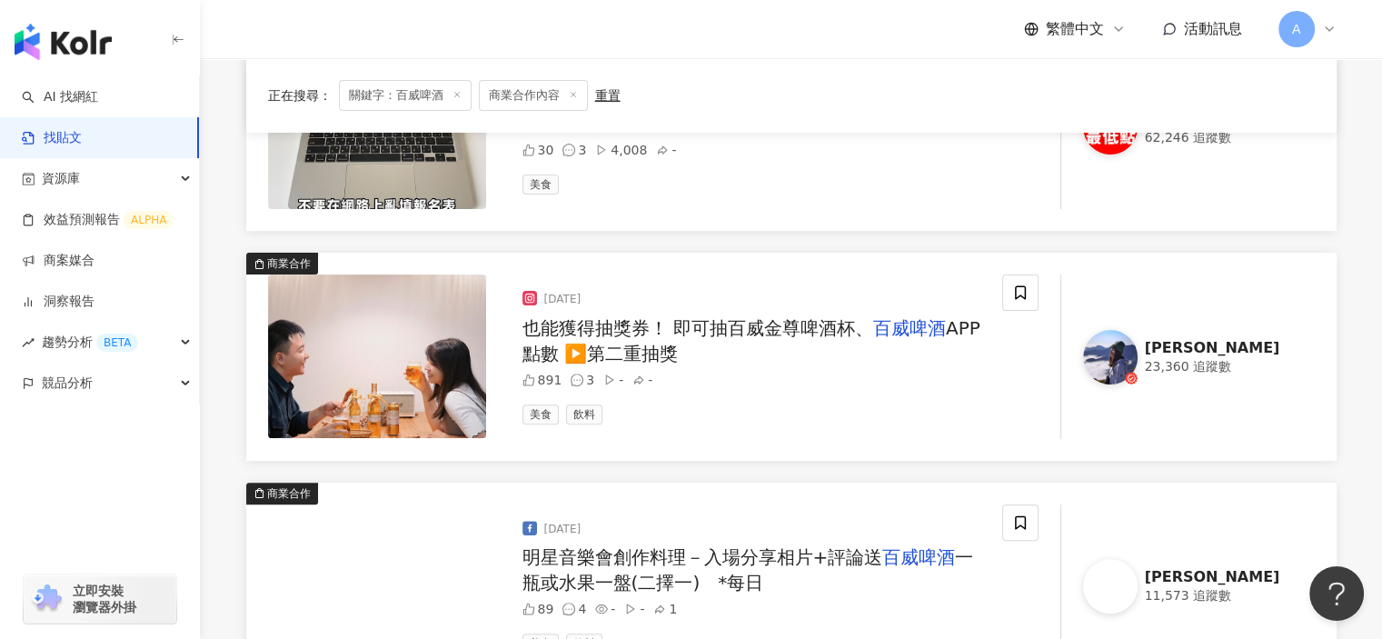
scroll to position [545, 0]
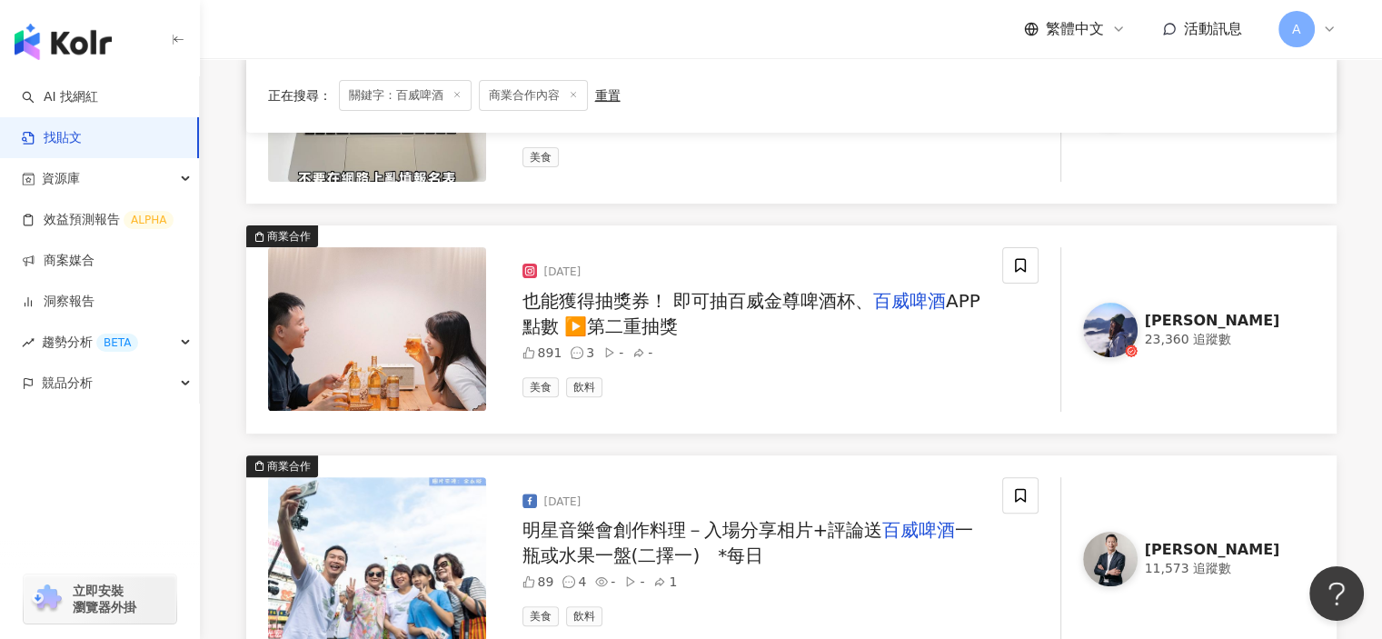
click at [820, 306] on span "也能獲得抽獎券！ 即可抽百威金尊啤酒杯、" at bounding box center [697, 301] width 351 height 22
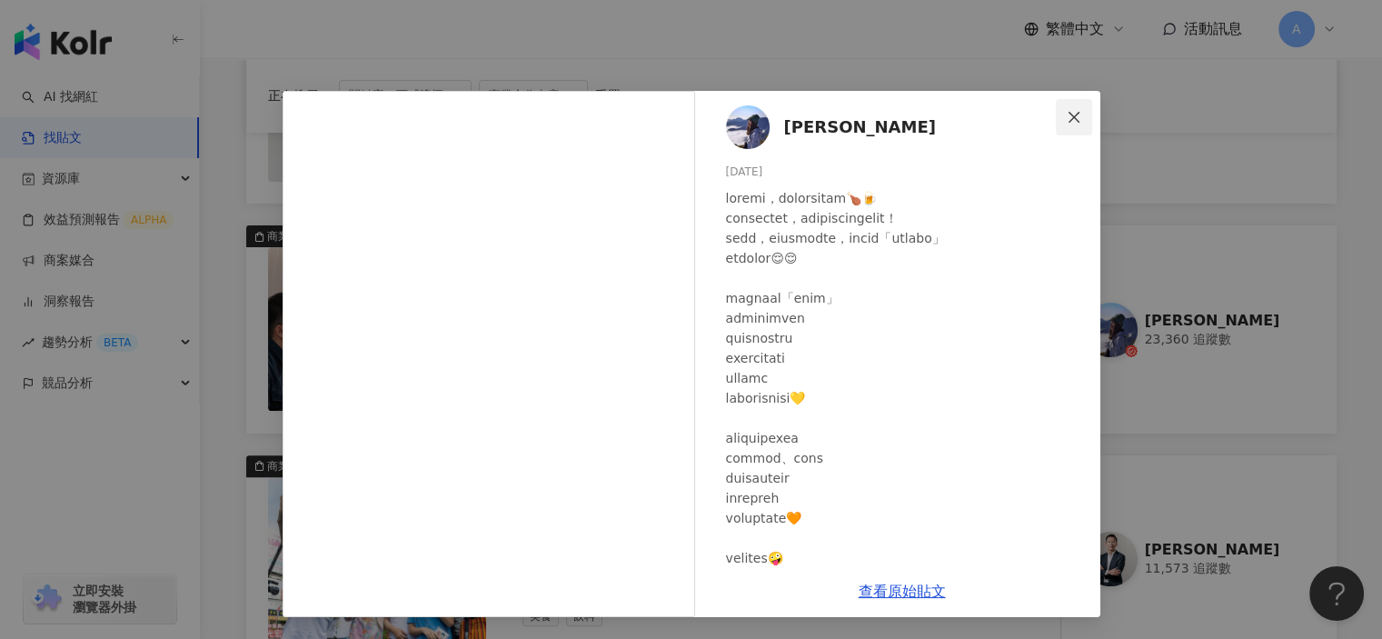
click at [1077, 118] on icon "close" at bounding box center [1074, 117] width 15 height 15
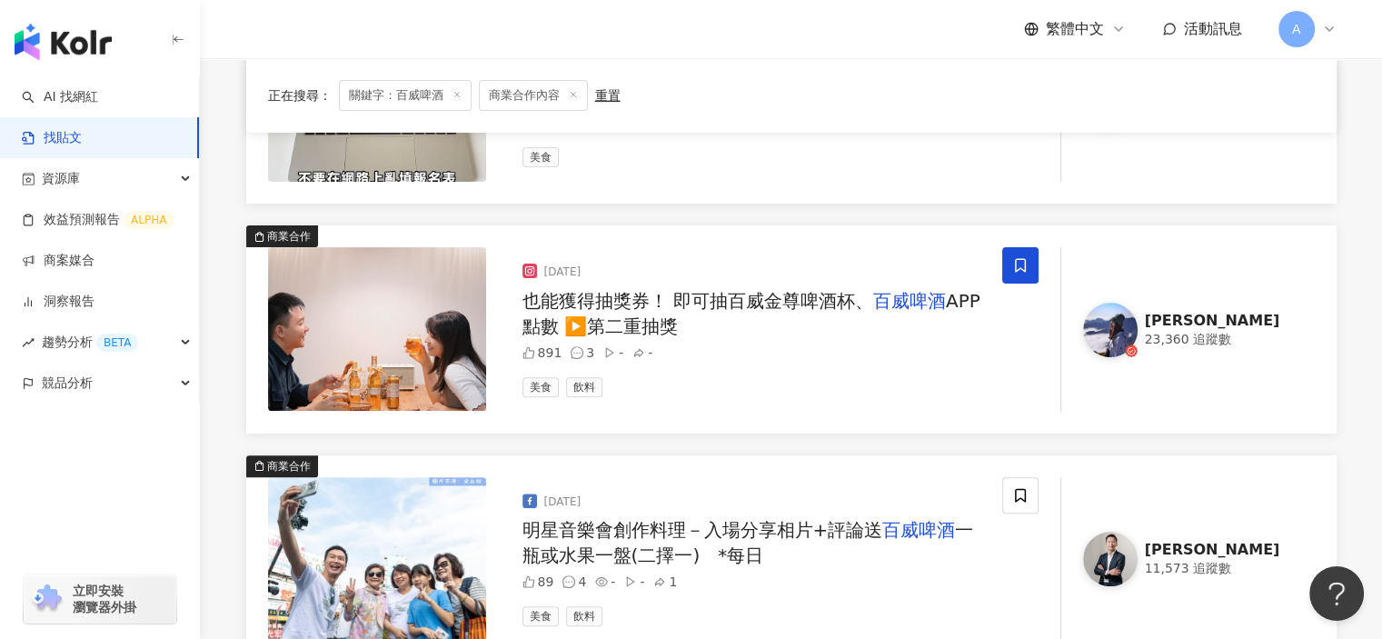
click at [1032, 266] on span at bounding box center [1020, 265] width 36 height 36
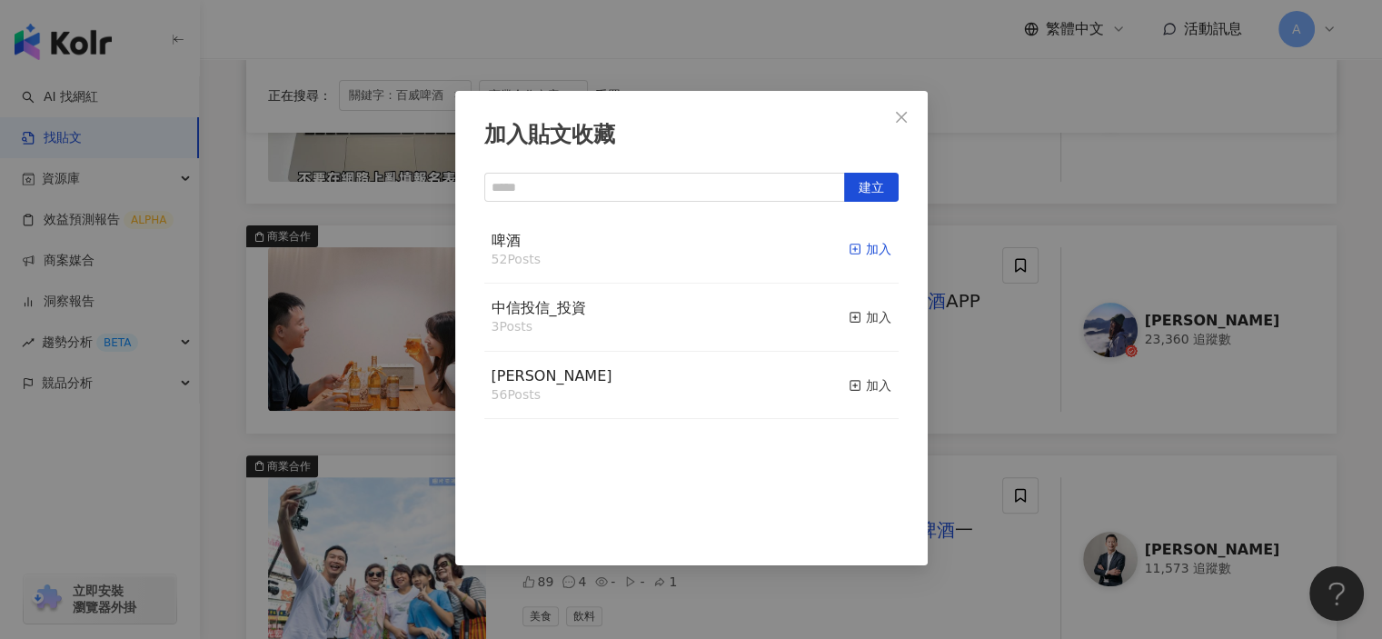
click at [862, 249] on div "加入" at bounding box center [870, 249] width 43 height 20
click at [979, 394] on div "加入貼文收藏 建立 啤酒 53 Posts 已加入 中信投信_投資 3 Posts 加入 麥香 56 Posts 加入" at bounding box center [691, 319] width 1382 height 639
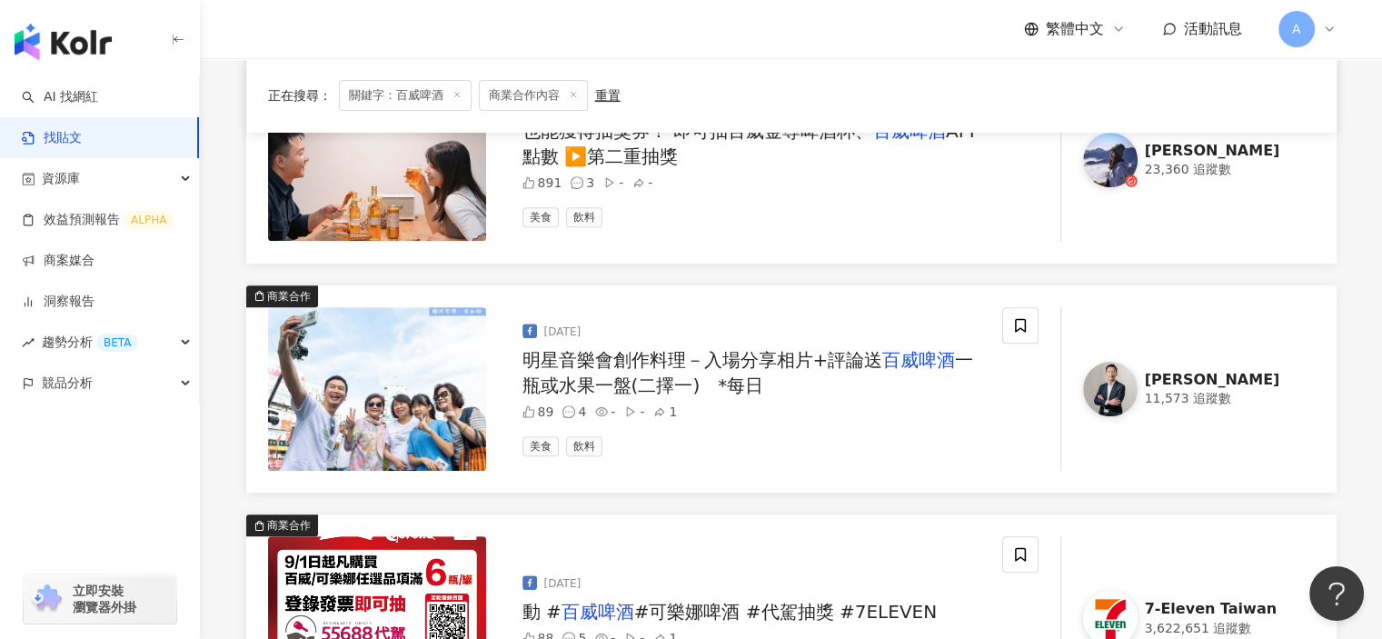
scroll to position [727, 0]
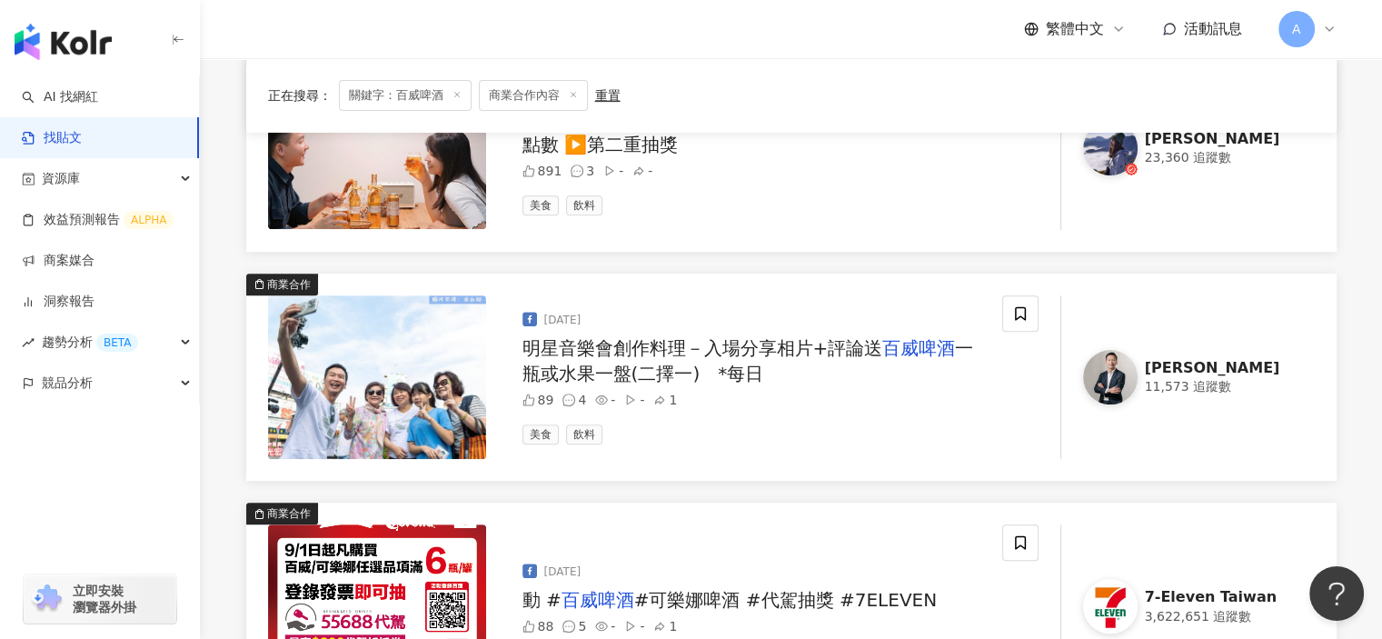
click at [784, 345] on span "明星音樂會創作料理－入場分享相片+評論送" at bounding box center [702, 348] width 361 height 22
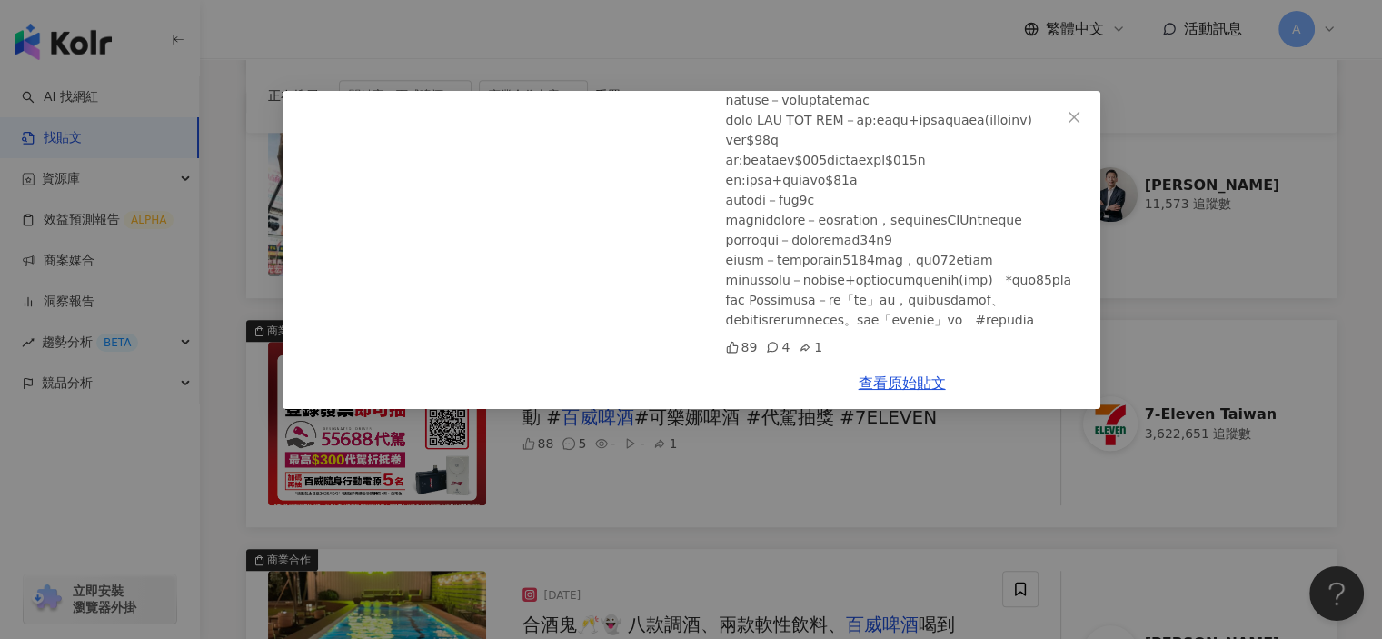
scroll to position [999, 0]
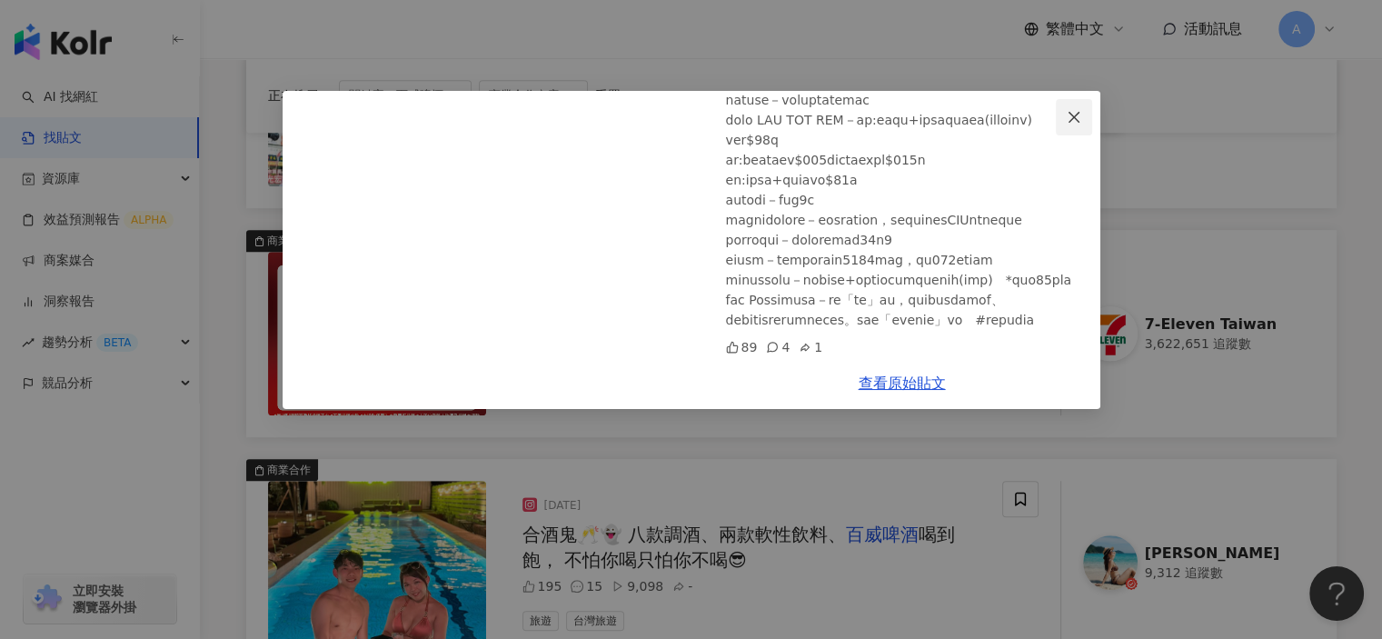
click at [1071, 112] on icon "close" at bounding box center [1074, 117] width 15 height 15
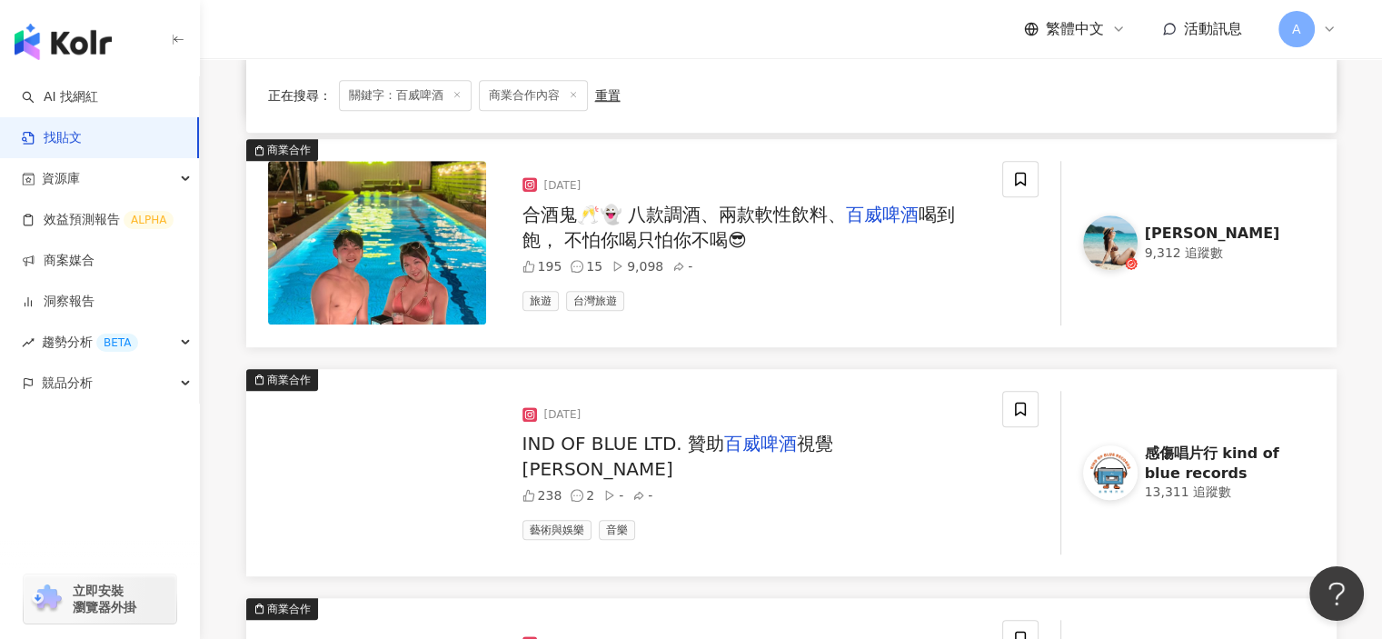
scroll to position [1363, 0]
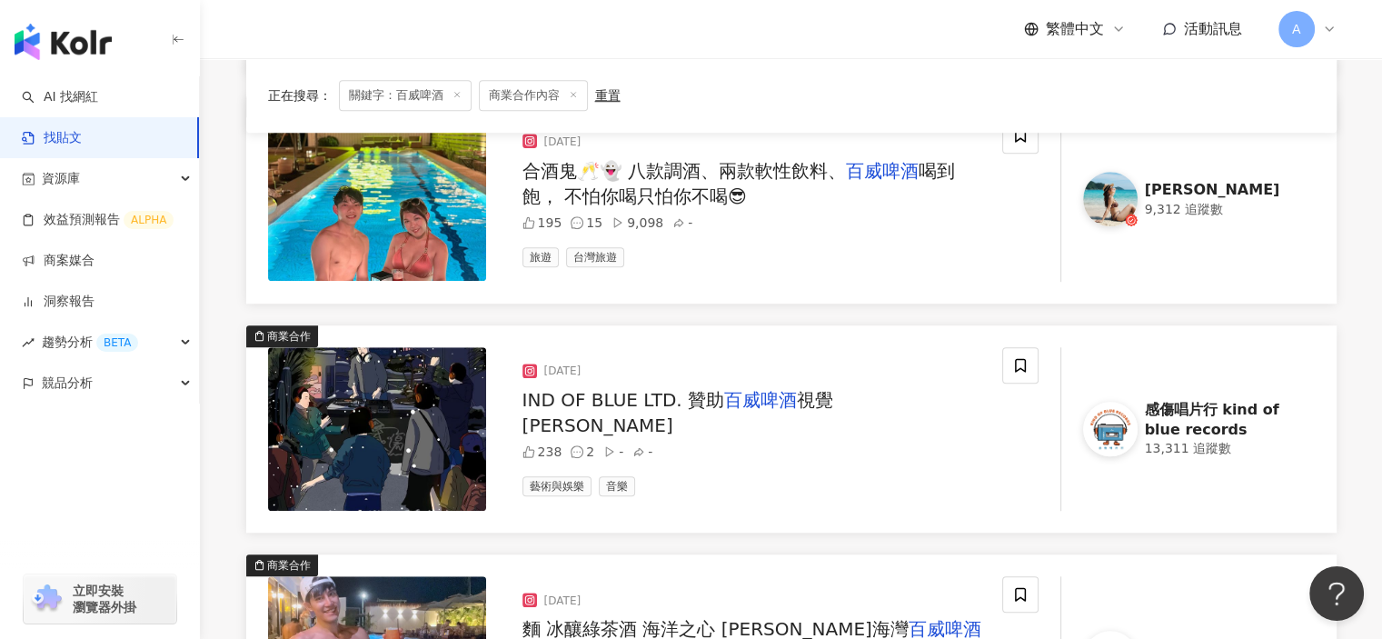
click at [833, 421] on span "視覺 Zom Kashwak" at bounding box center [677, 412] width 311 height 47
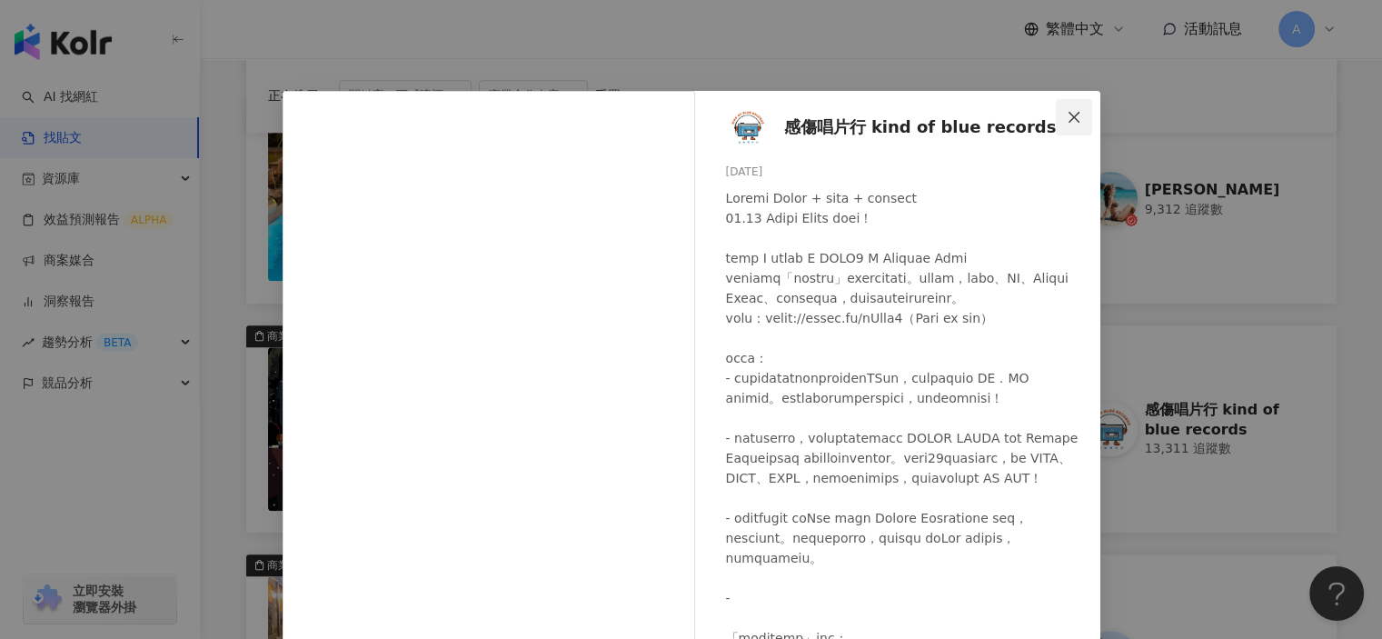
click at [1056, 99] on button "Close" at bounding box center [1074, 117] width 36 height 36
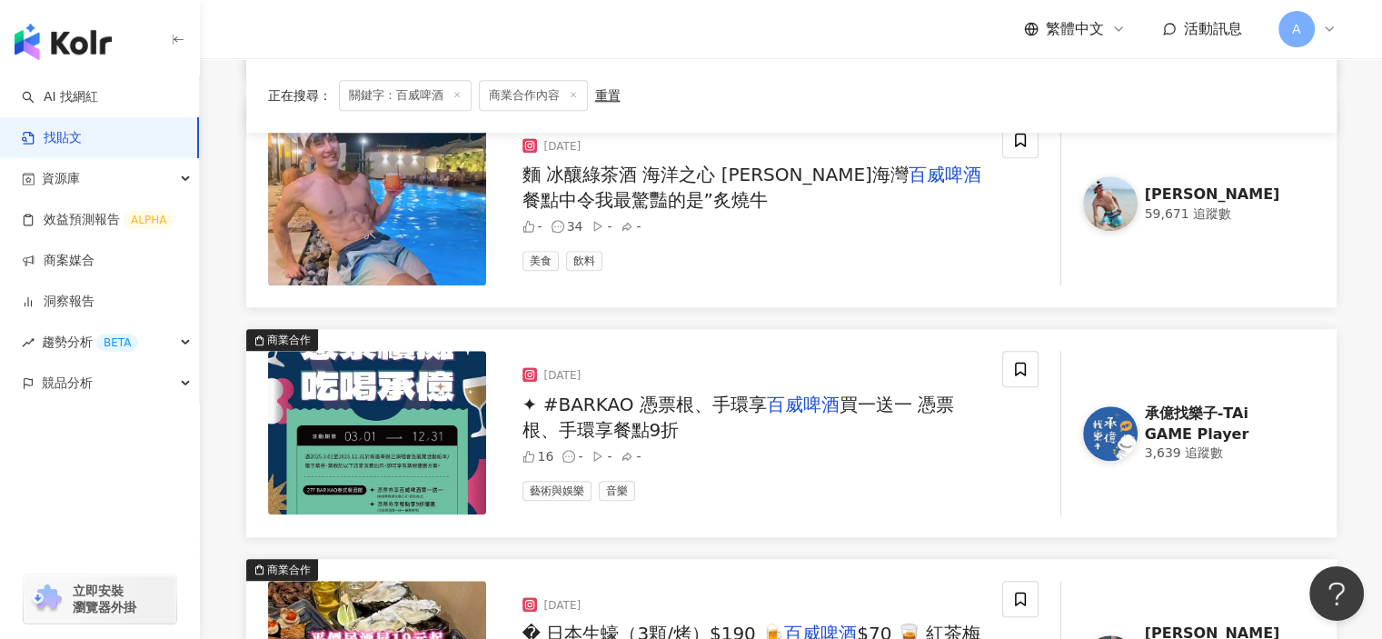
scroll to position [1908, 0]
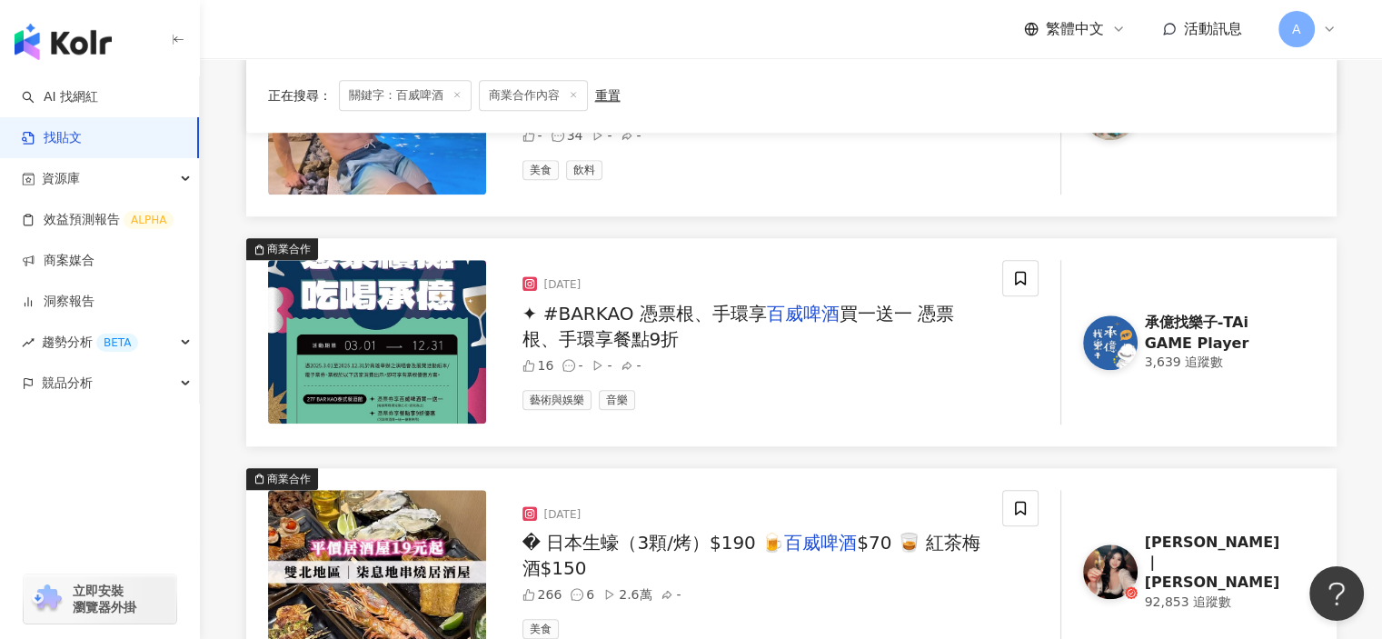
click at [703, 320] on span "✦ #BARKAO 憑票根、手環享" at bounding box center [644, 314] width 244 height 22
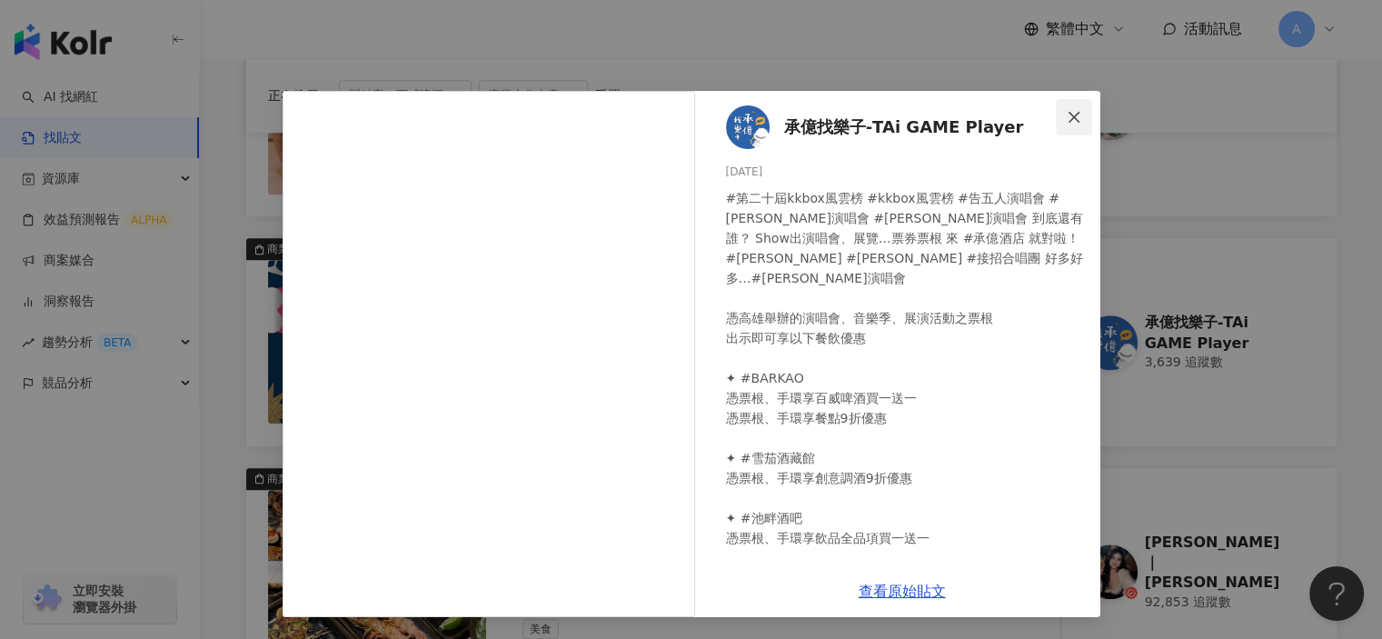
click at [1068, 112] on icon "close" at bounding box center [1074, 117] width 15 height 15
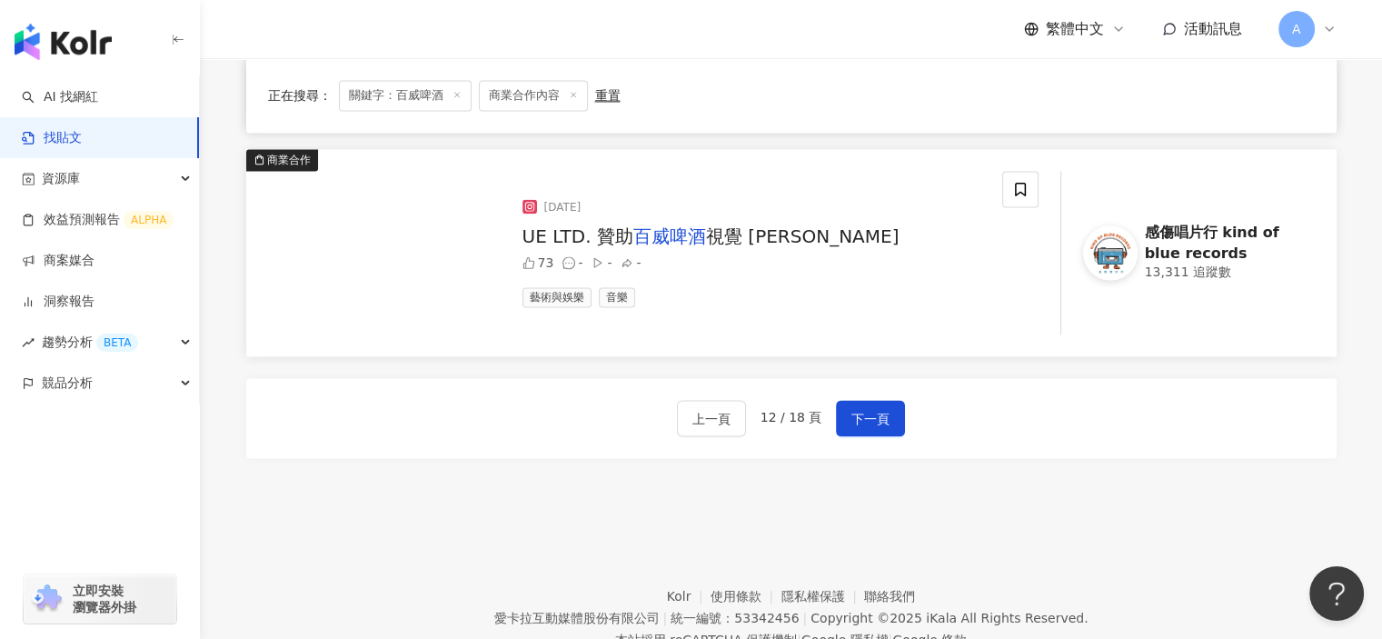
scroll to position [2726, 0]
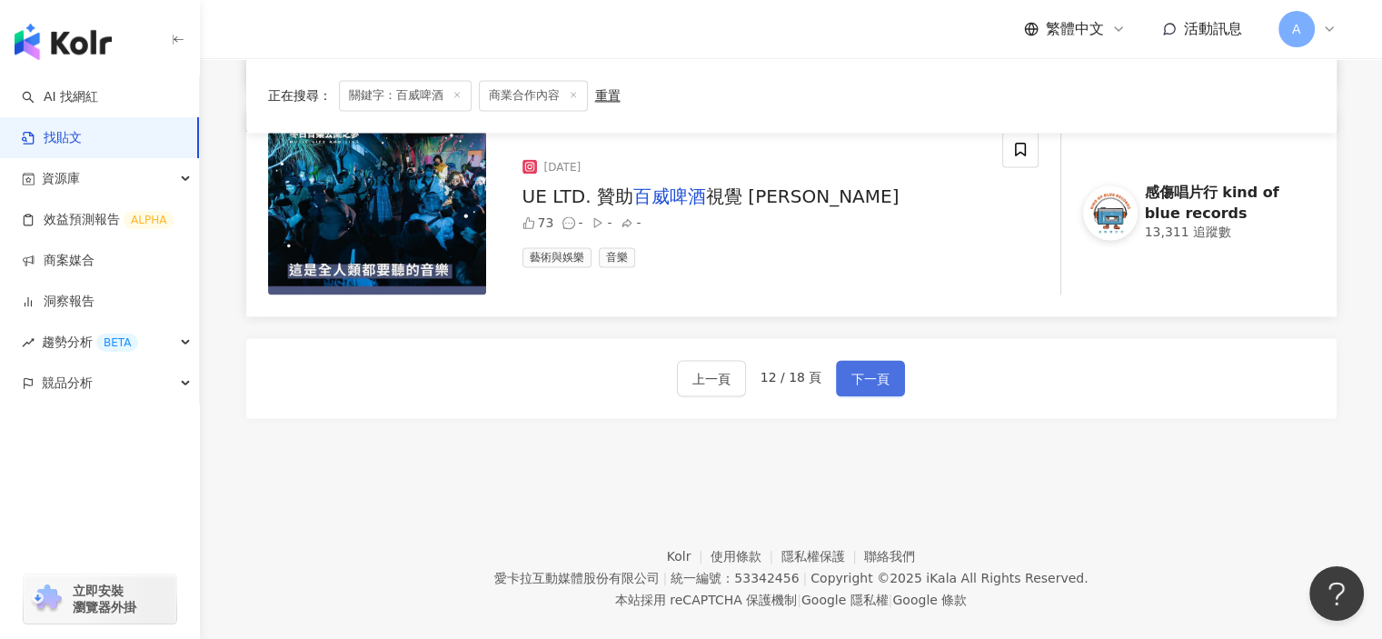
click at [879, 370] on span "下一頁" at bounding box center [870, 379] width 38 height 22
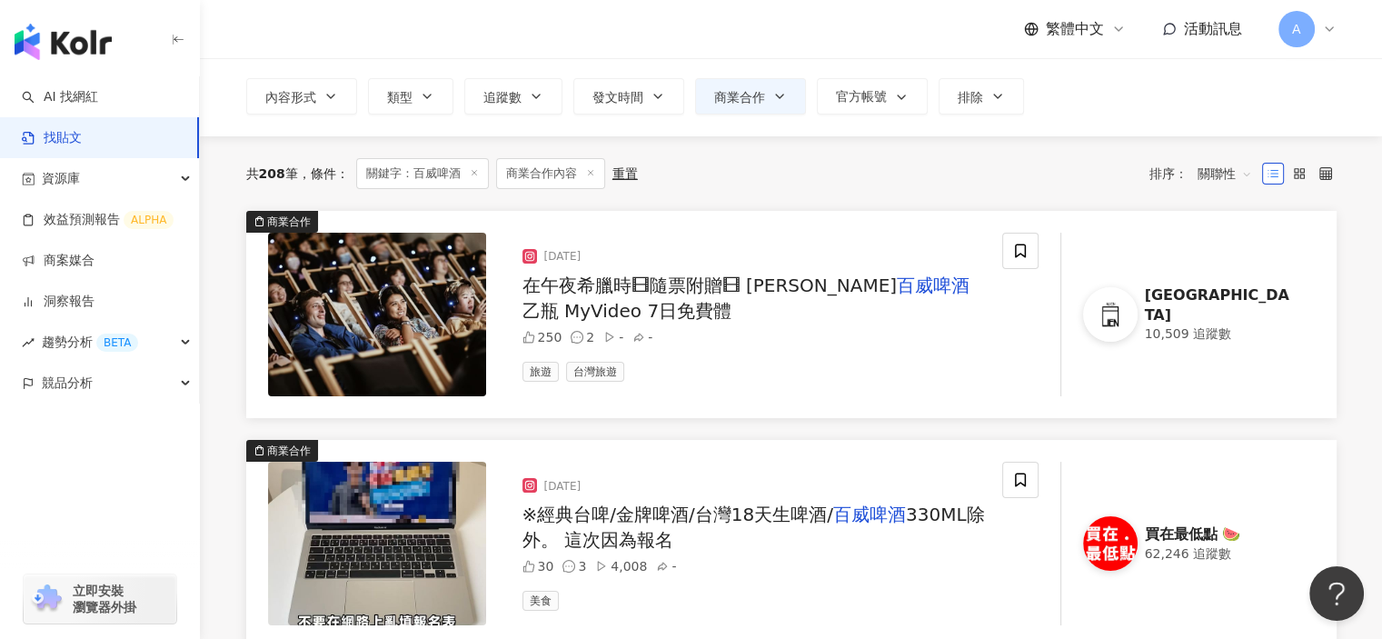
scroll to position [0, 0]
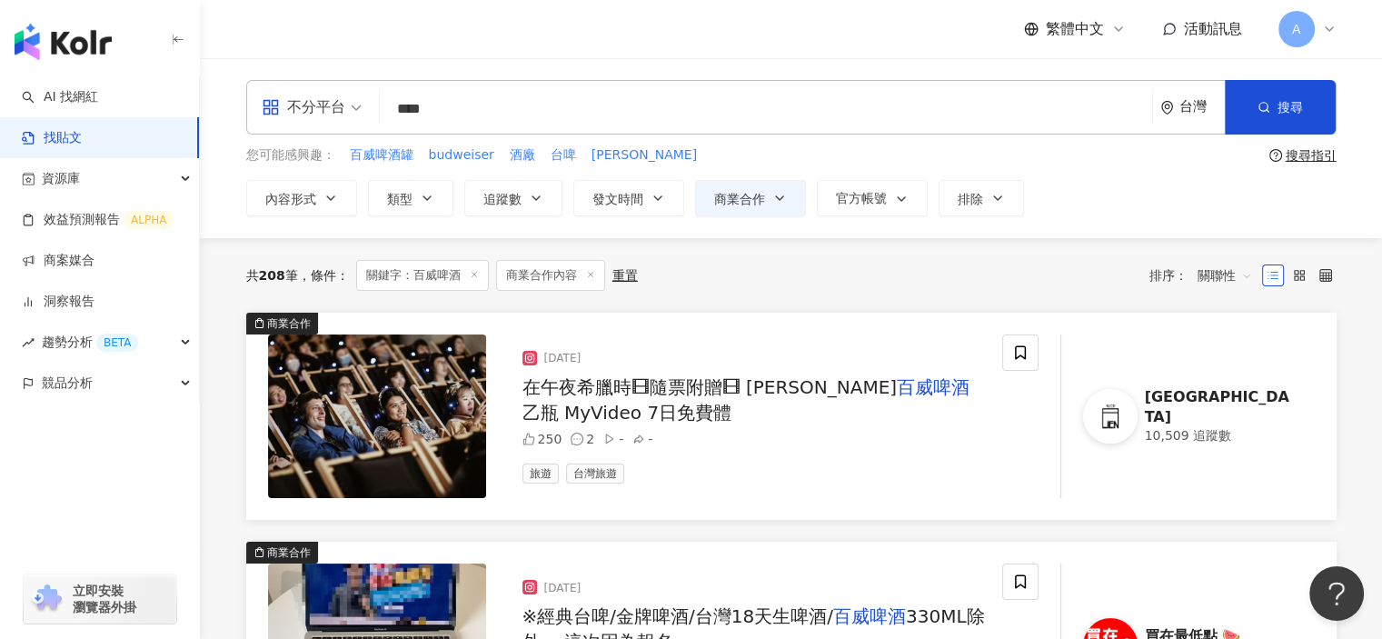
click at [881, 399] on div "在午夜希臘時 ​ 🎞隨票附贈🎞 金尊 百威啤酒 乙瓶 MyVideo 7日免費體" at bounding box center [754, 399] width 465 height 51
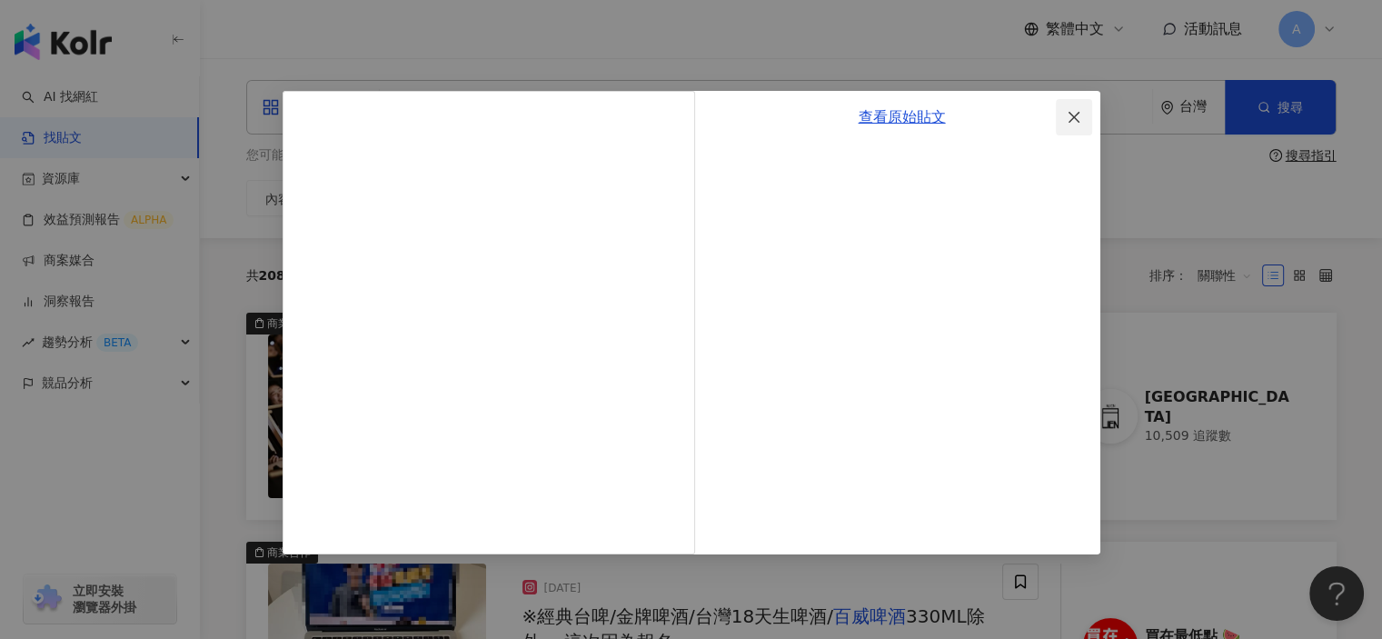
click at [1079, 118] on icon "close" at bounding box center [1074, 117] width 15 height 15
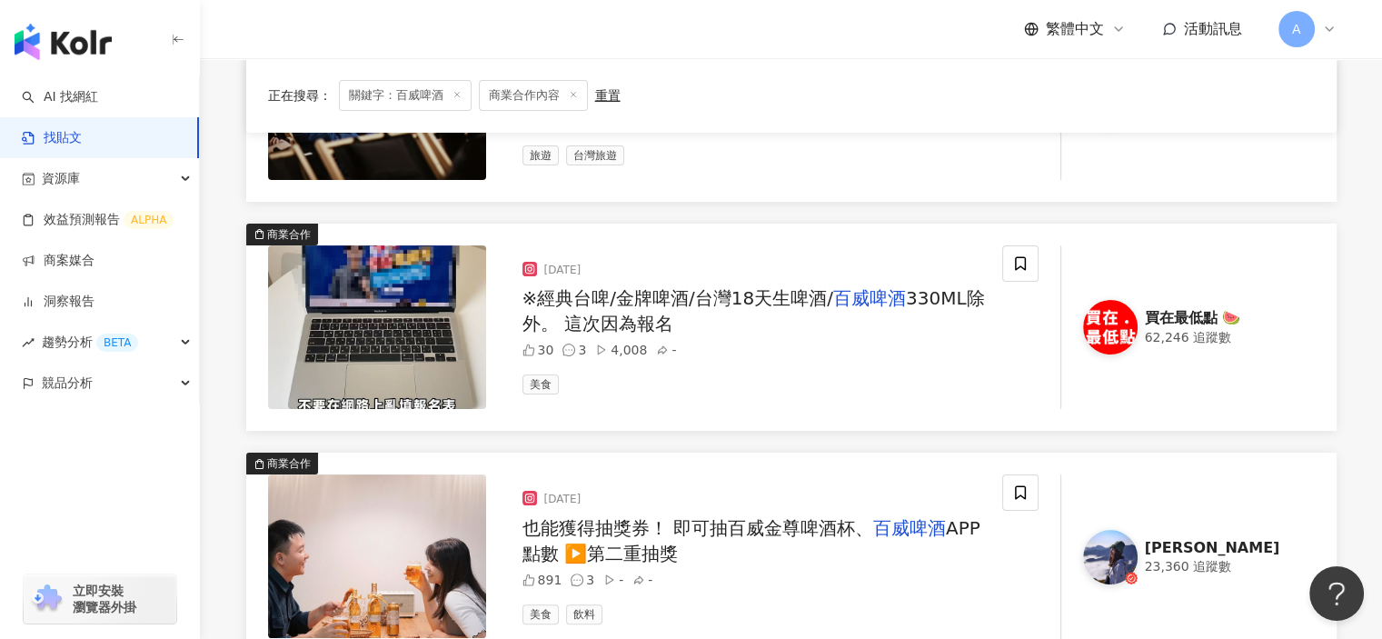
scroll to position [363, 0]
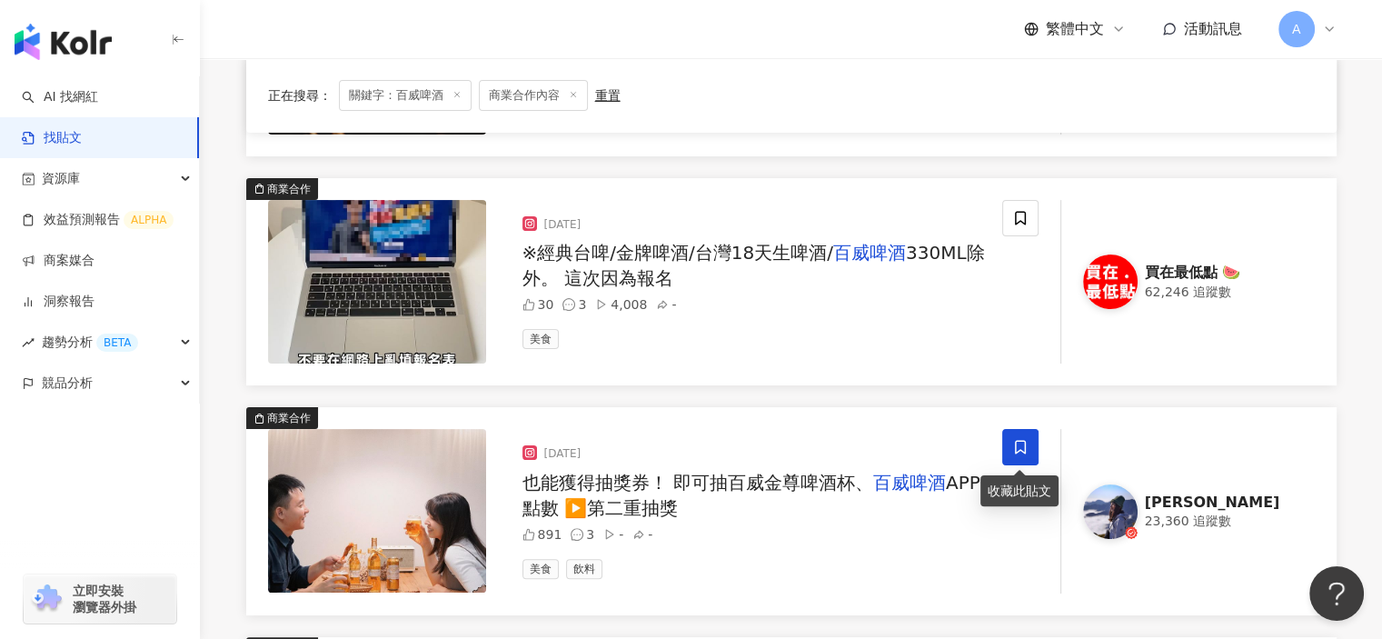
click at [1012, 450] on icon at bounding box center [1020, 447] width 16 height 16
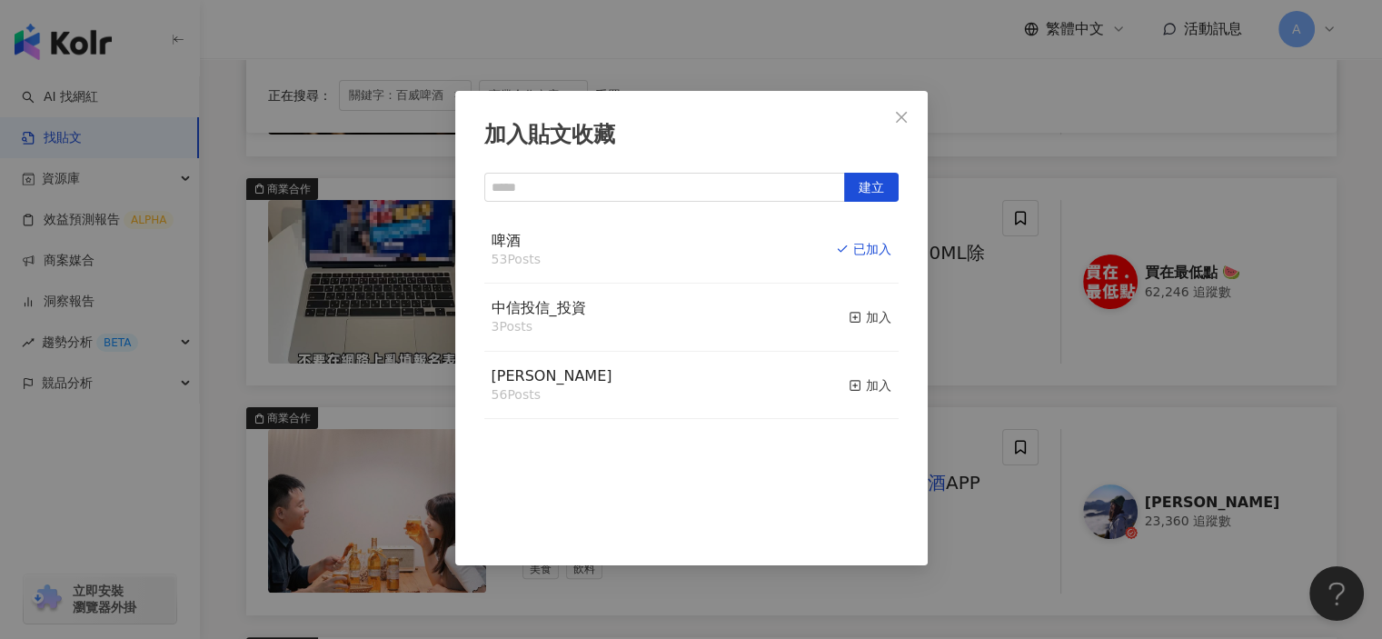
click at [989, 596] on div "加入貼文收藏 建立 啤酒 53 Posts 已加入 中信投信_投資 3 Posts 加入 麥香 56 Posts 加入" at bounding box center [691, 319] width 1382 height 639
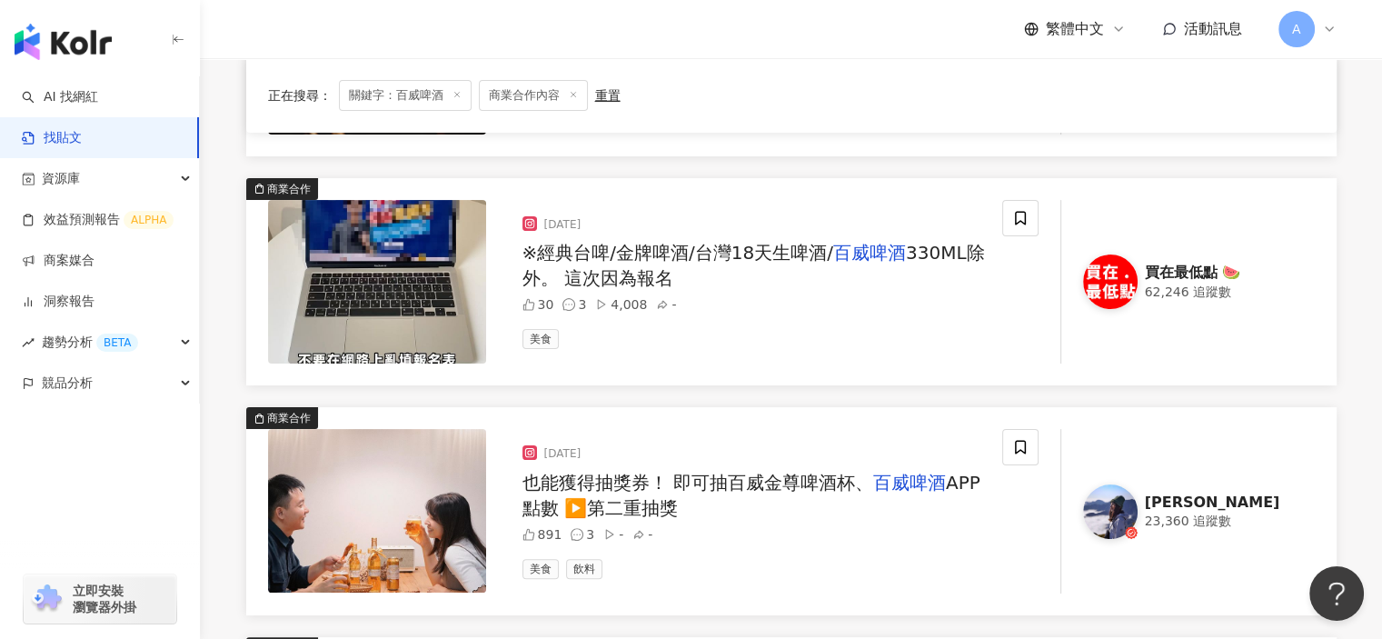
click at [1000, 442] on div "2023/9/23 也能獲得抽獎券！ 即可抽百威金尊啤酒杯、 百威啤酒 APP點數 ▶️第二重抽獎 891 3 - - 美食 飲料" at bounding box center [755, 511] width 494 height 164
click at [1012, 447] on icon at bounding box center [1020, 447] width 16 height 16
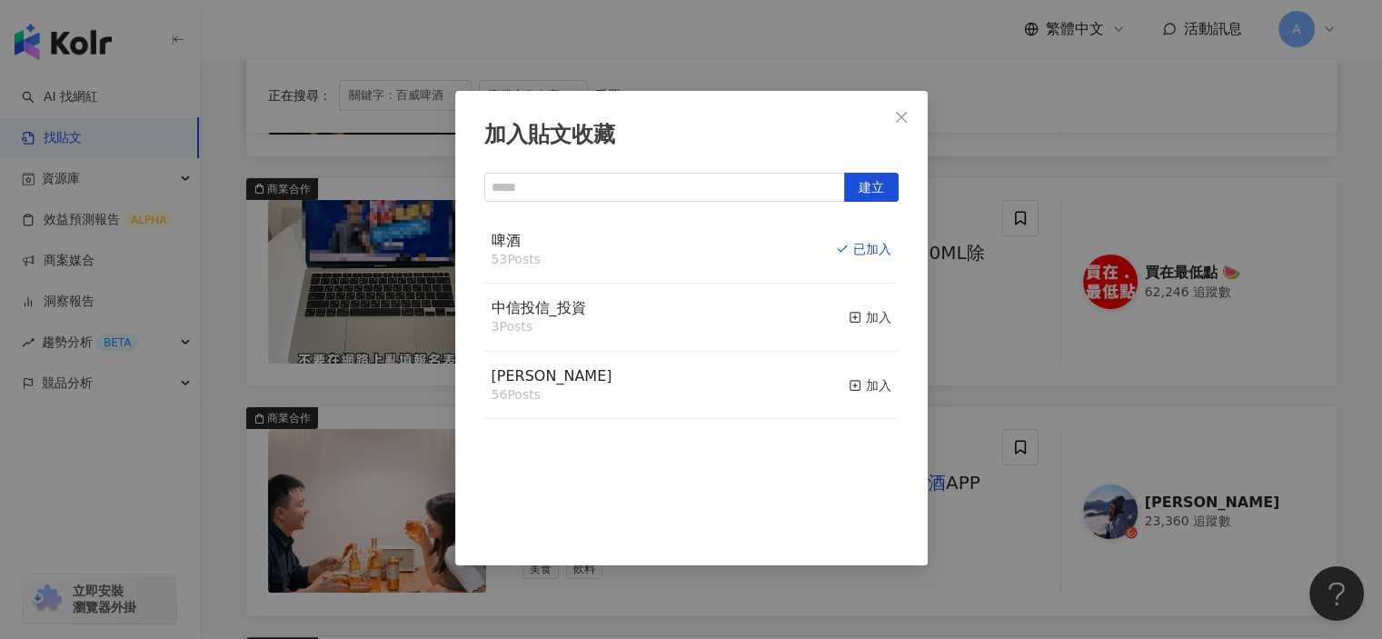
click at [964, 573] on div "加入貼文收藏 建立 啤酒 53 Posts 已加入 中信投信_投資 3 Posts 加入 麥香 56 Posts 加入" at bounding box center [691, 319] width 1382 height 639
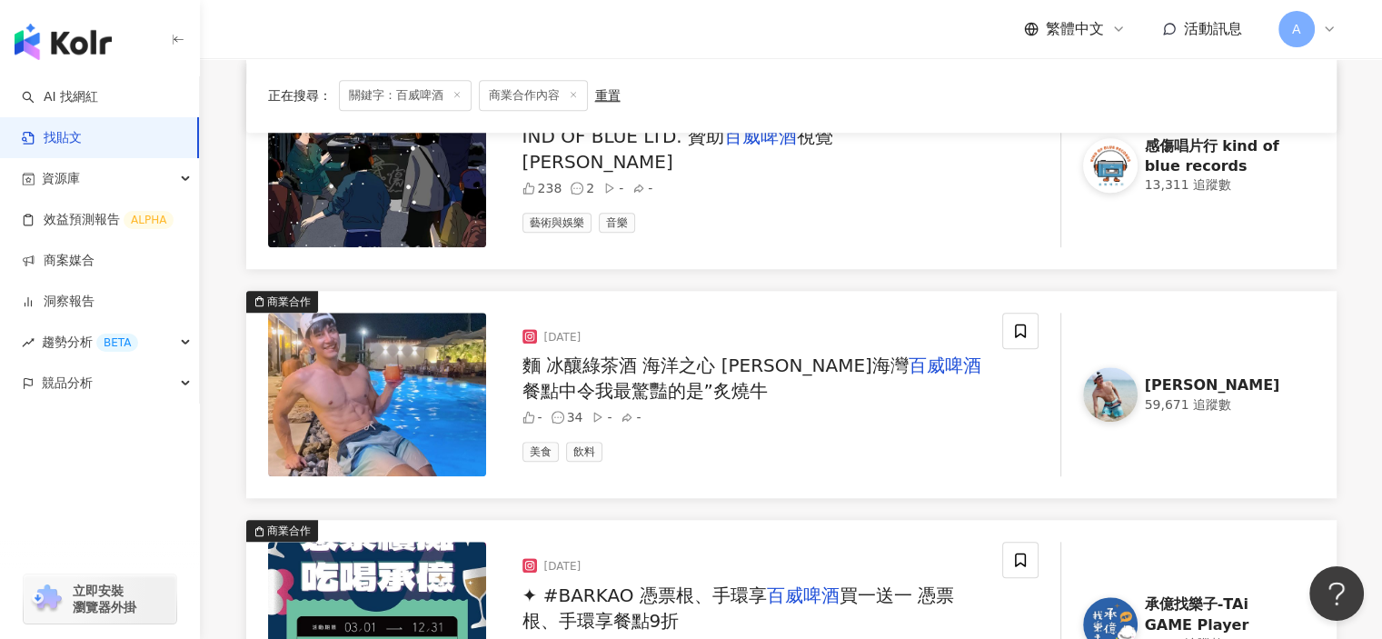
scroll to position [1635, 0]
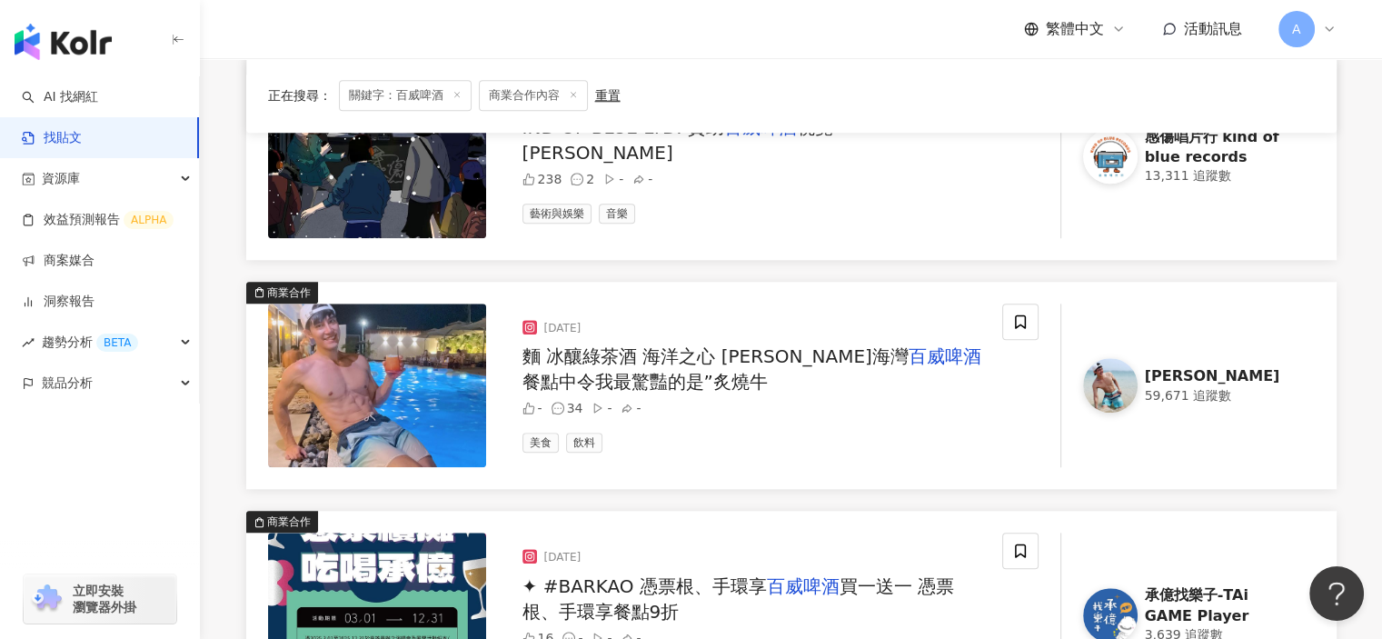
click at [768, 371] on span "餐點中令我最驚豔的是”炙燒牛" at bounding box center [644, 382] width 245 height 22
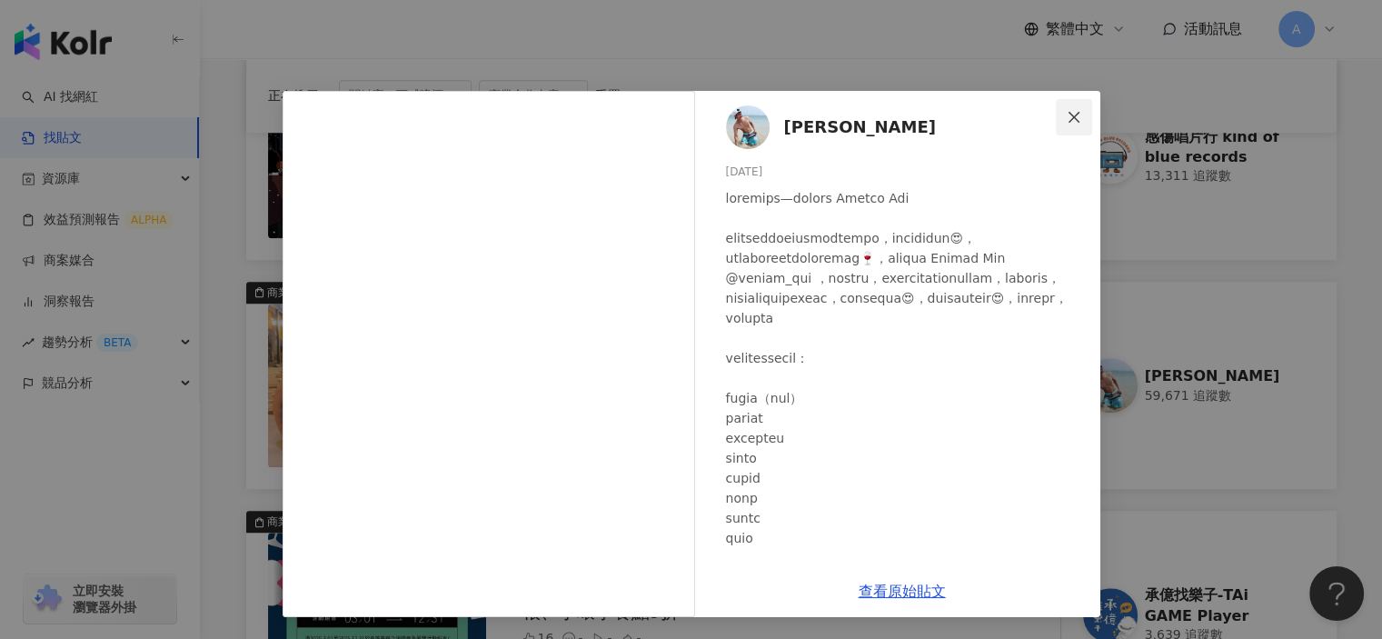
click at [1077, 104] on button "Close" at bounding box center [1074, 117] width 36 height 36
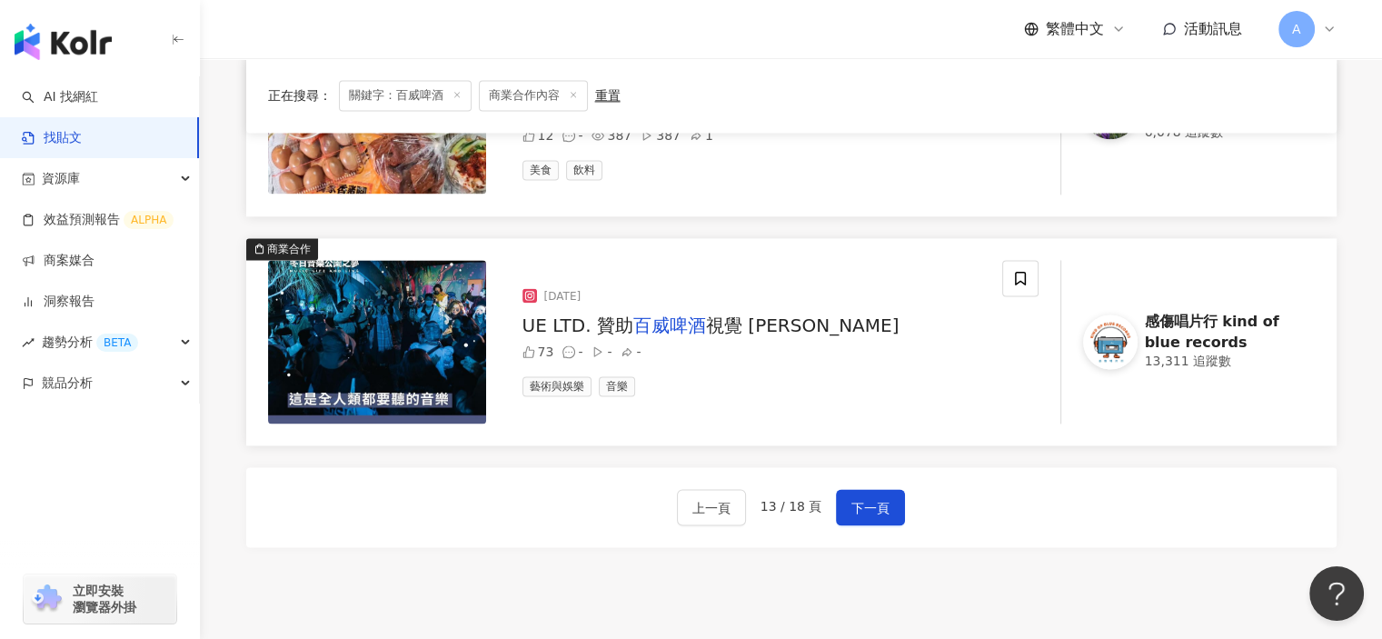
scroll to position [2635, 0]
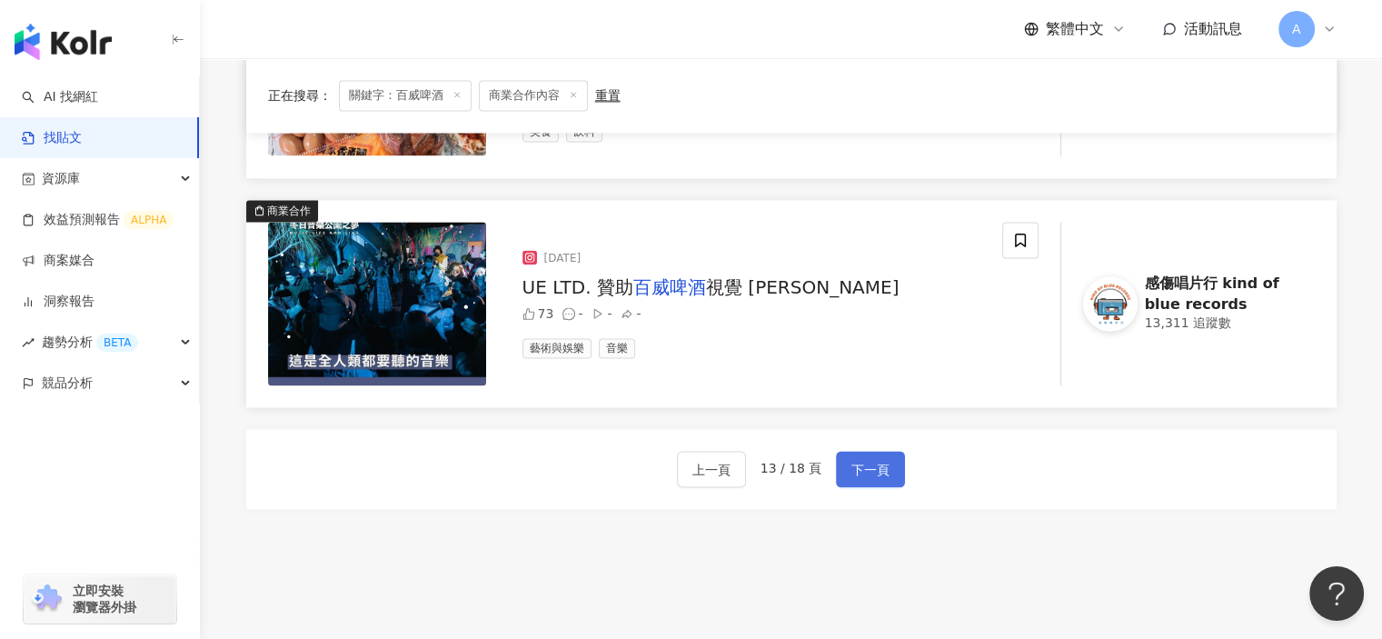
click at [865, 471] on span "下一頁" at bounding box center [870, 470] width 38 height 22
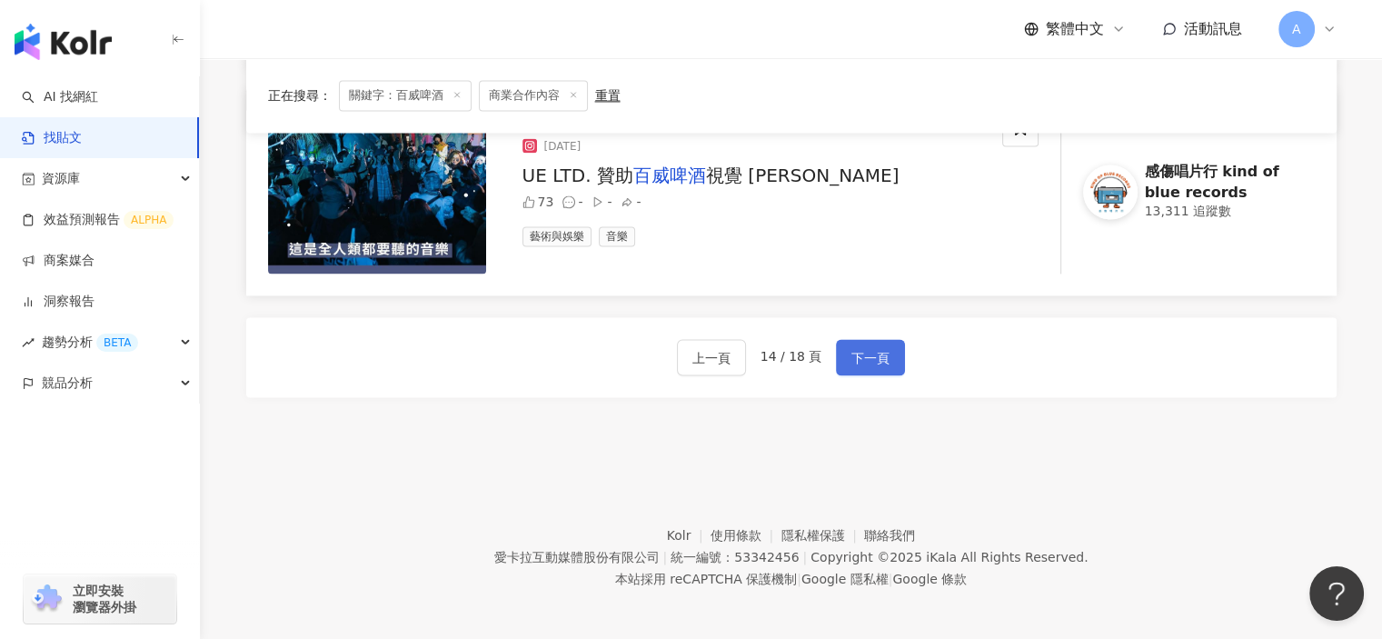
scroll to position [2747, 0]
click at [890, 347] on button "下一頁" at bounding box center [870, 356] width 69 height 36
click at [890, 348] on button "下一頁" at bounding box center [870, 356] width 69 height 36
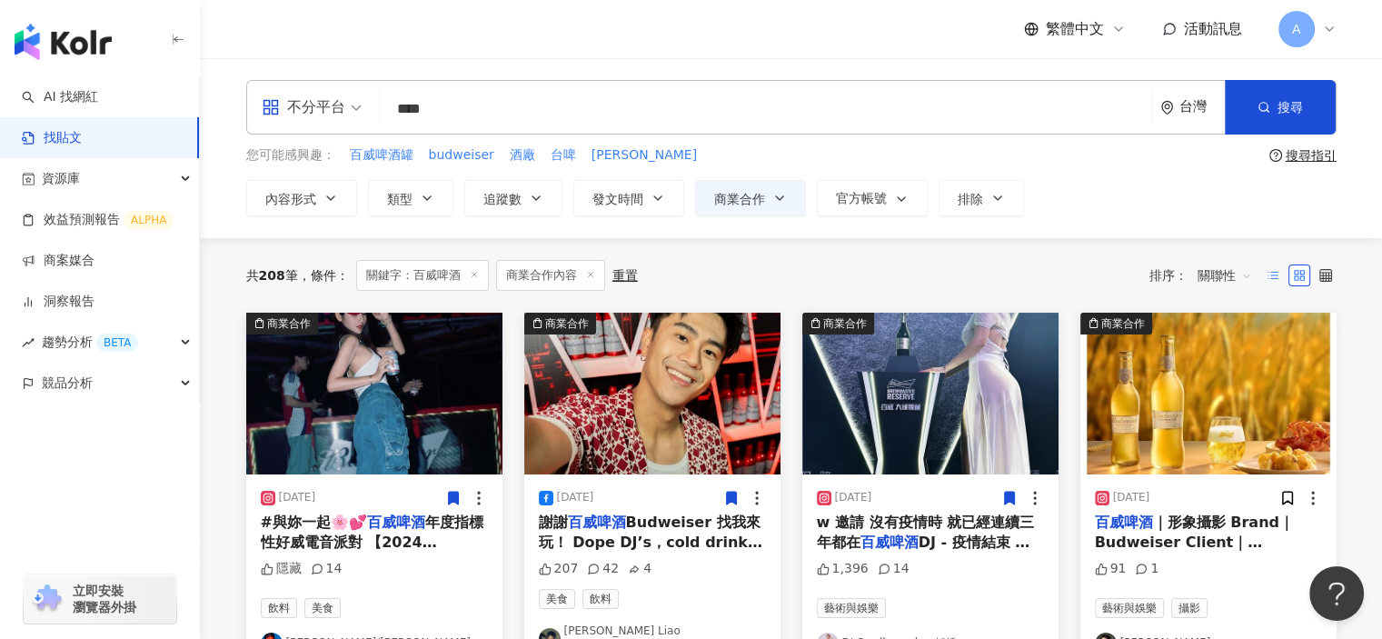
click at [1263, 276] on label at bounding box center [1273, 275] width 22 height 22
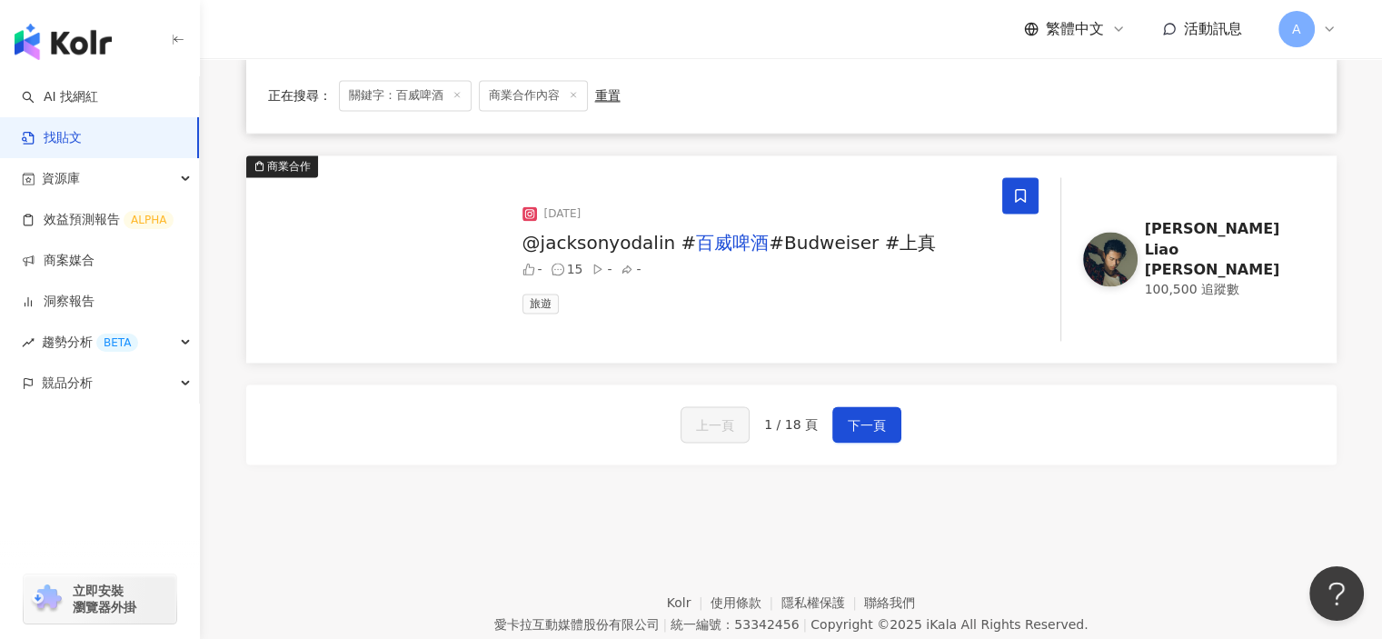
scroll to position [2747, 0]
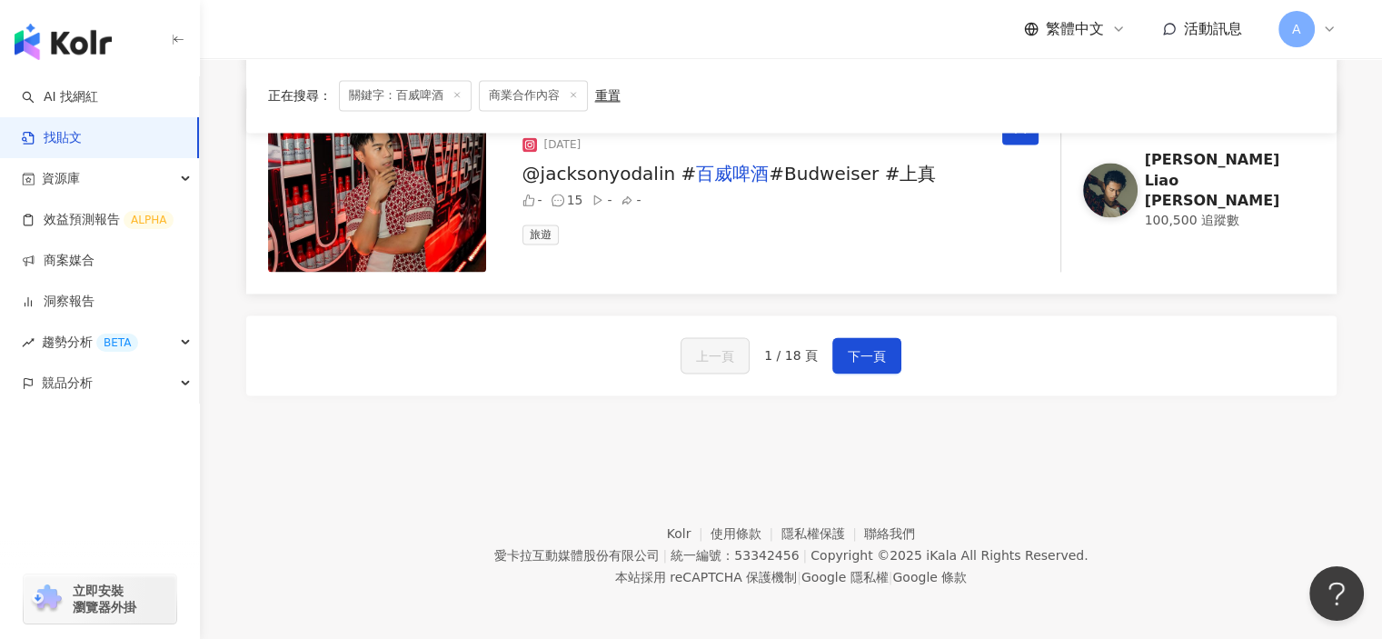
click at [839, 360] on button "下一頁" at bounding box center [866, 355] width 69 height 36
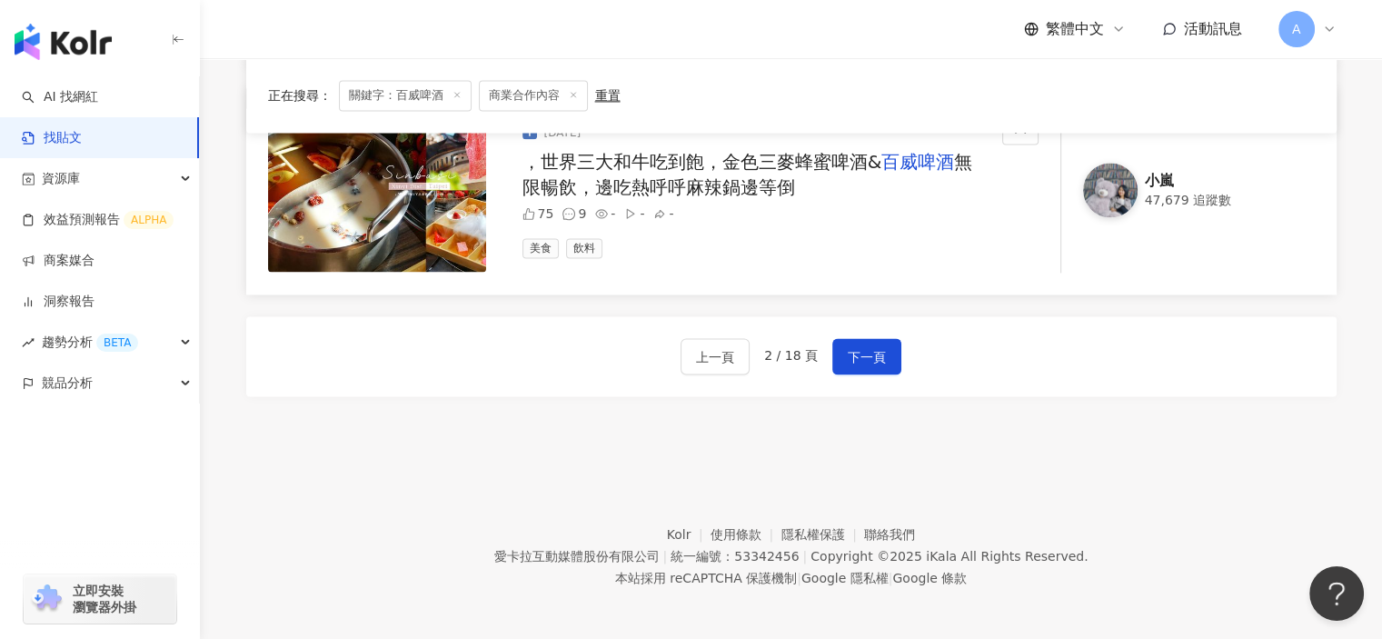
click at [839, 360] on button "下一頁" at bounding box center [866, 356] width 69 height 36
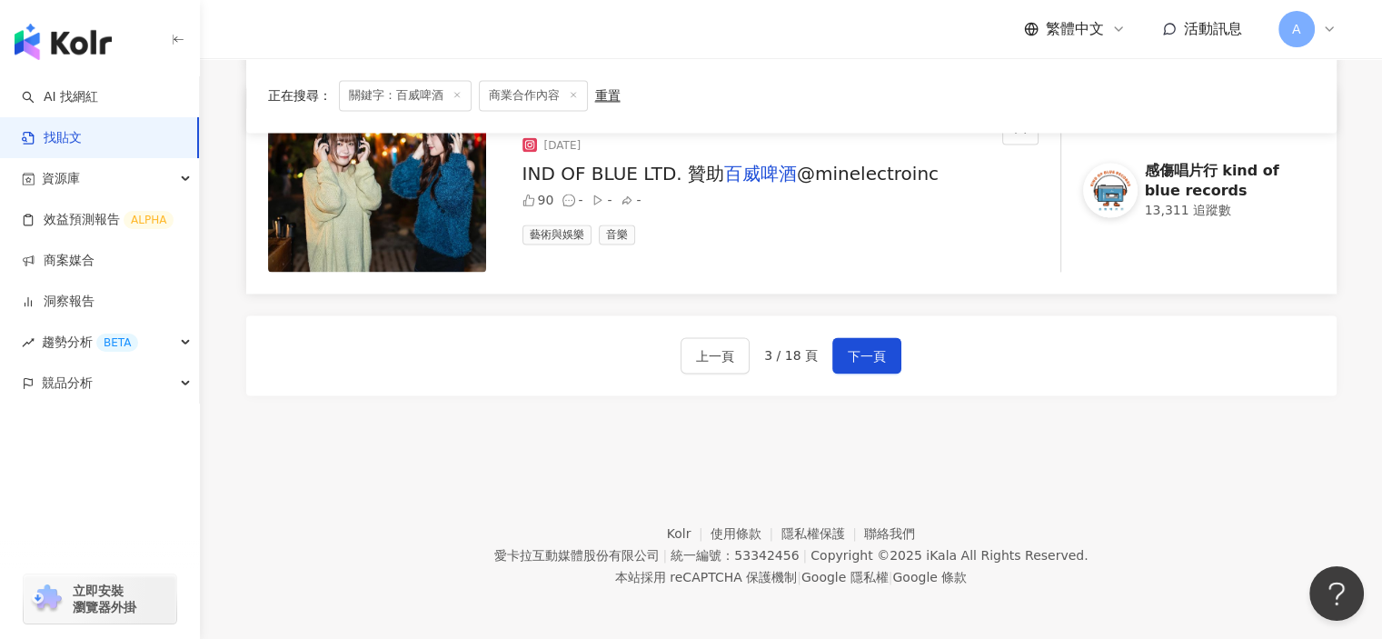
click at [839, 360] on button "下一頁" at bounding box center [866, 355] width 69 height 36
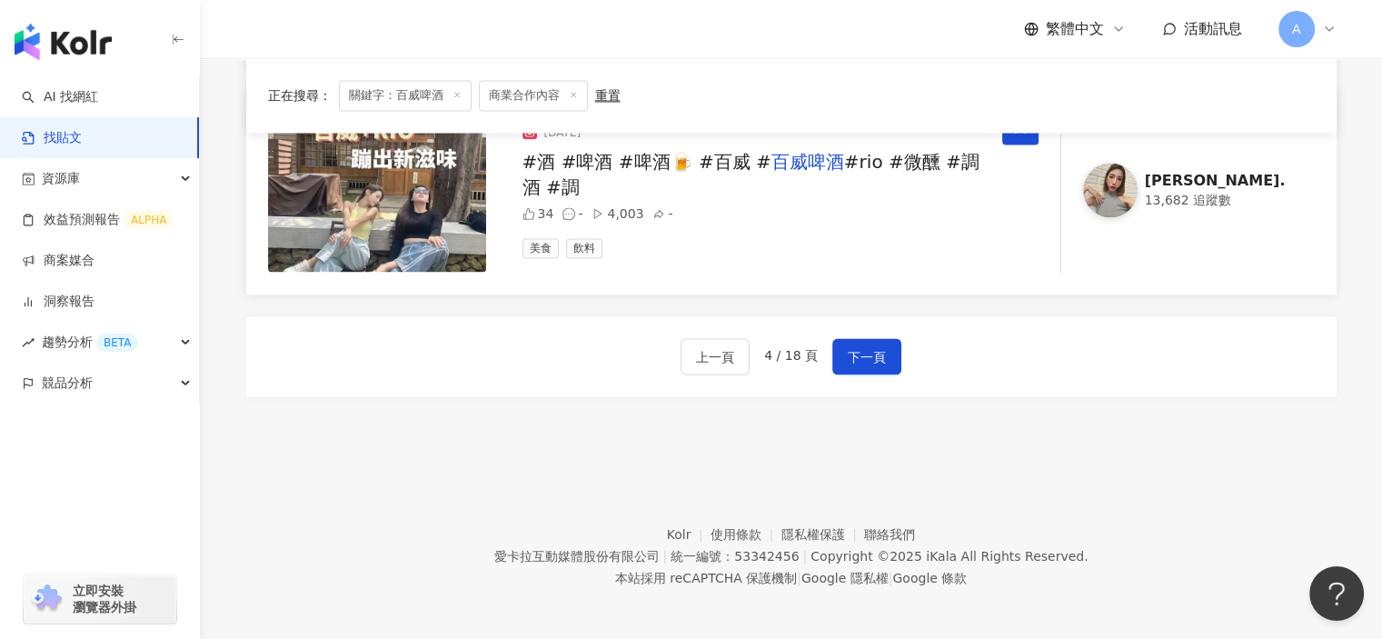
click at [839, 360] on button "下一頁" at bounding box center [866, 356] width 69 height 36
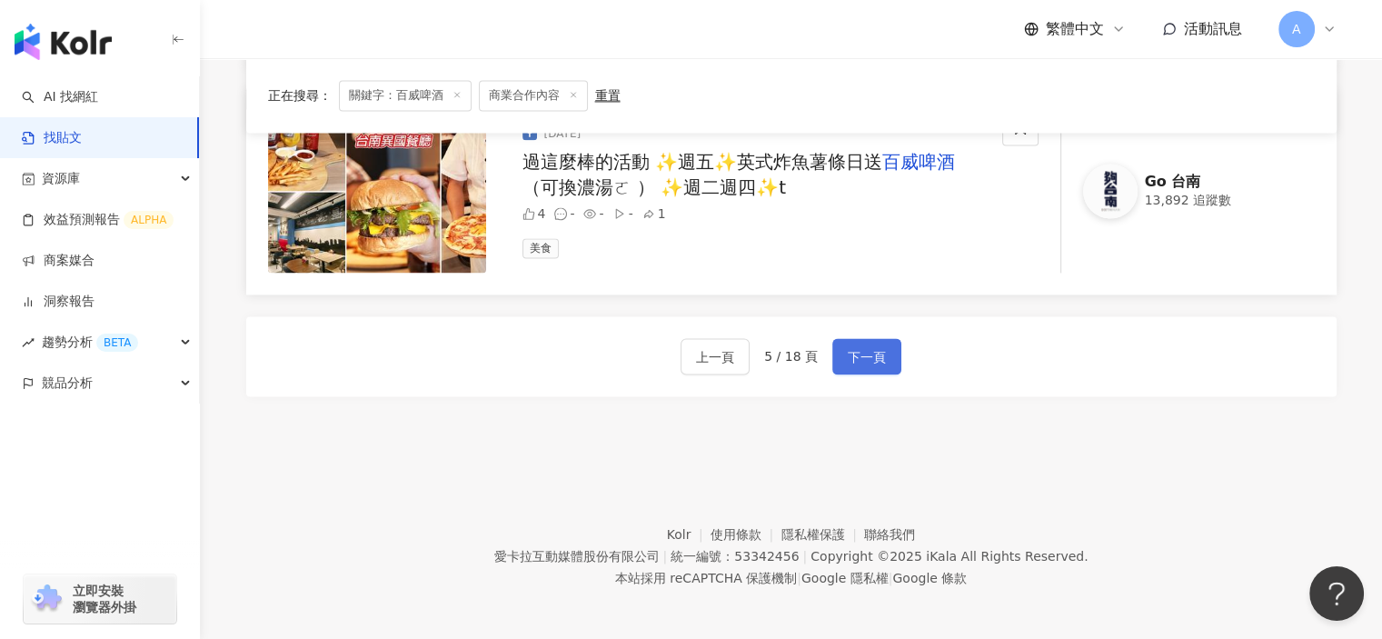
click at [839, 359] on button "下一頁" at bounding box center [866, 356] width 69 height 36
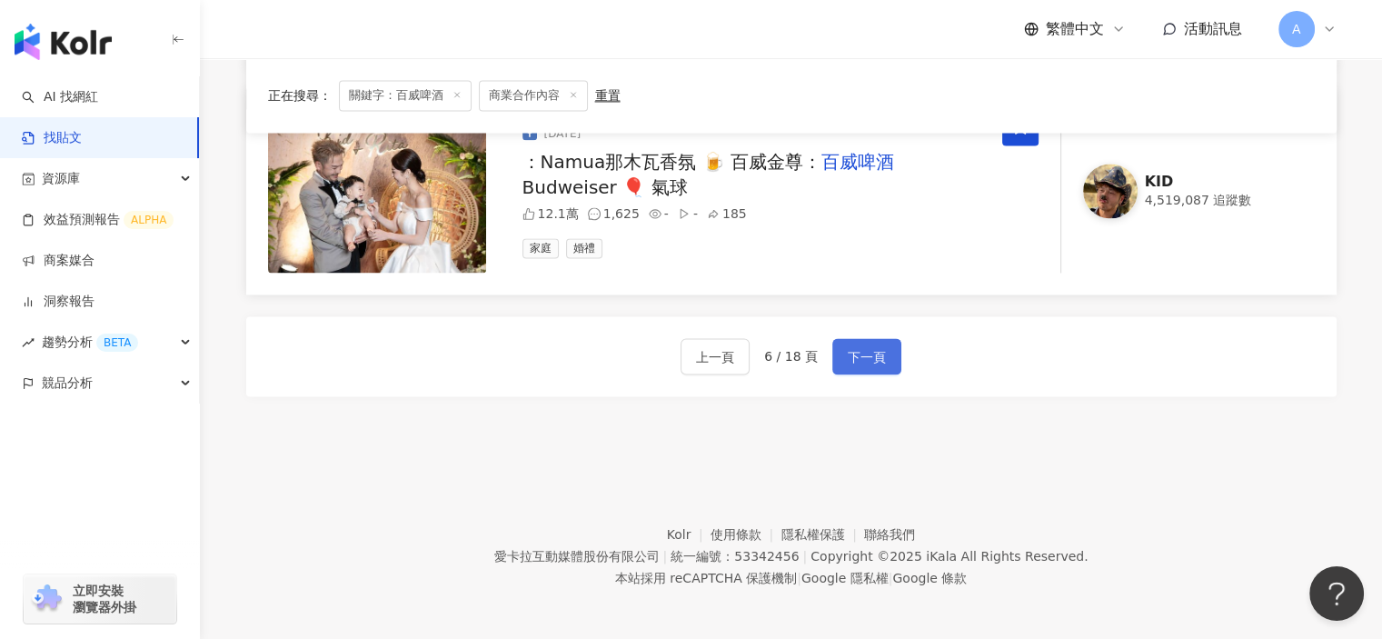
click at [839, 359] on button "下一頁" at bounding box center [866, 356] width 69 height 36
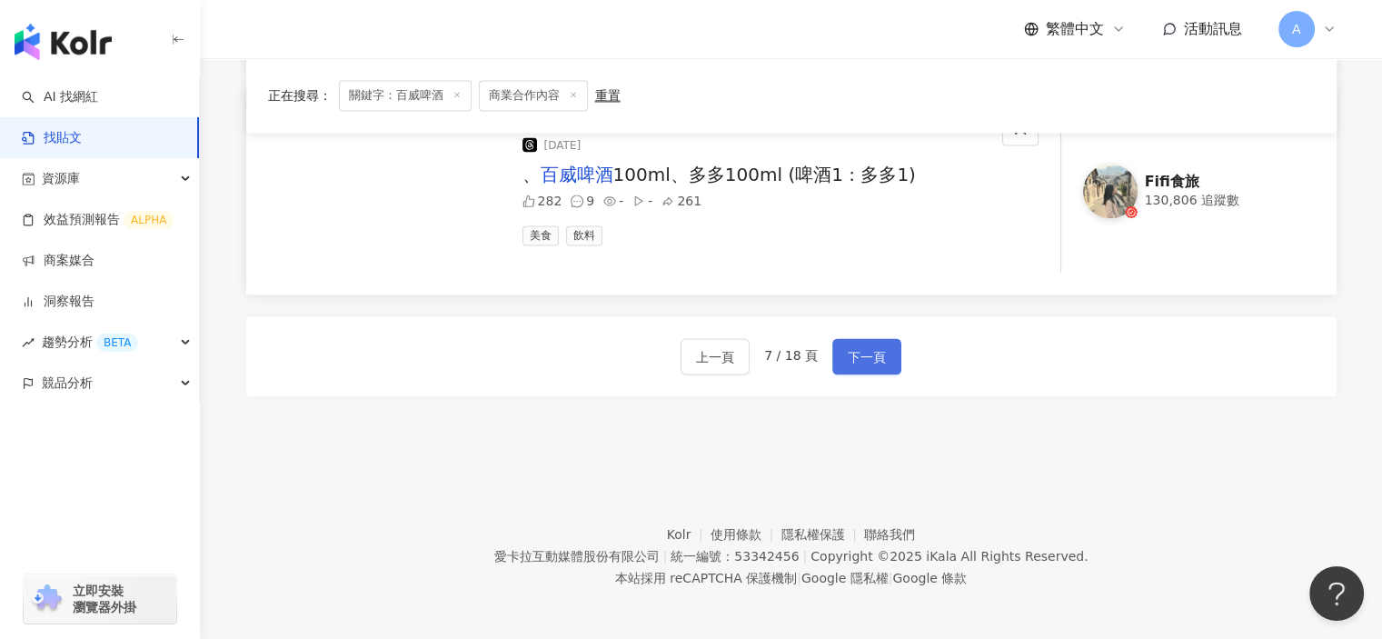
click at [839, 359] on button "下一頁" at bounding box center [866, 356] width 69 height 36
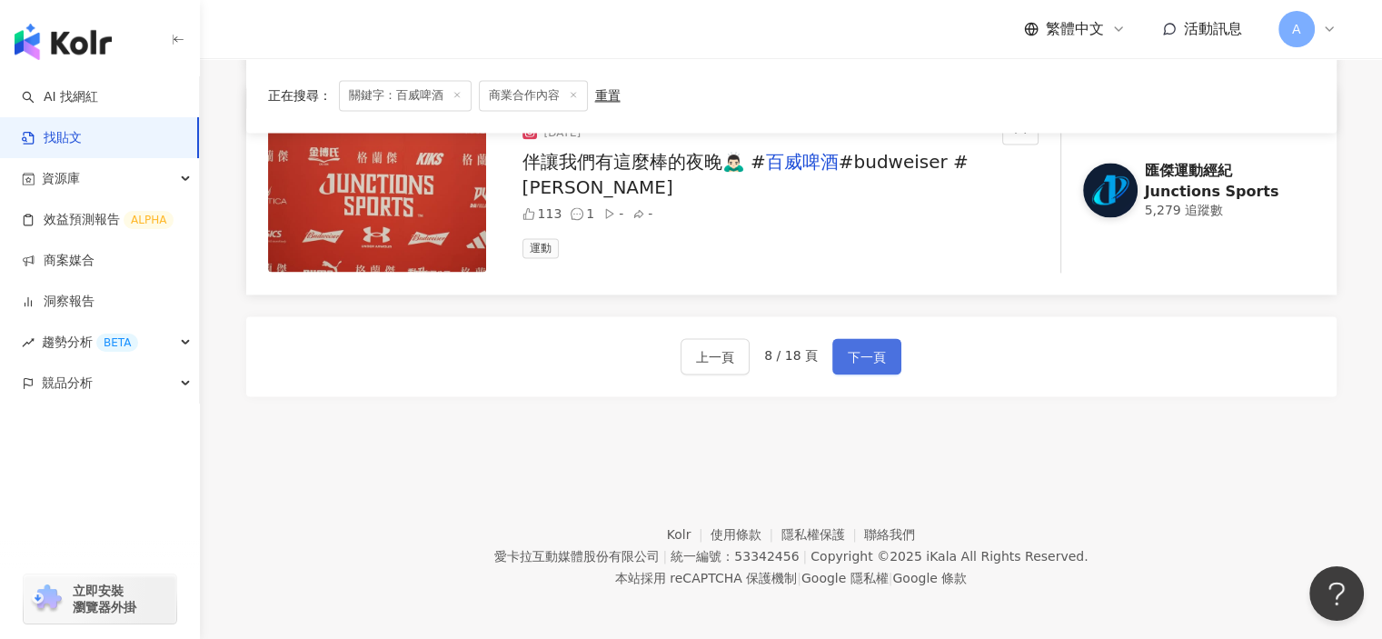
click at [839, 359] on button "下一頁" at bounding box center [866, 356] width 69 height 36
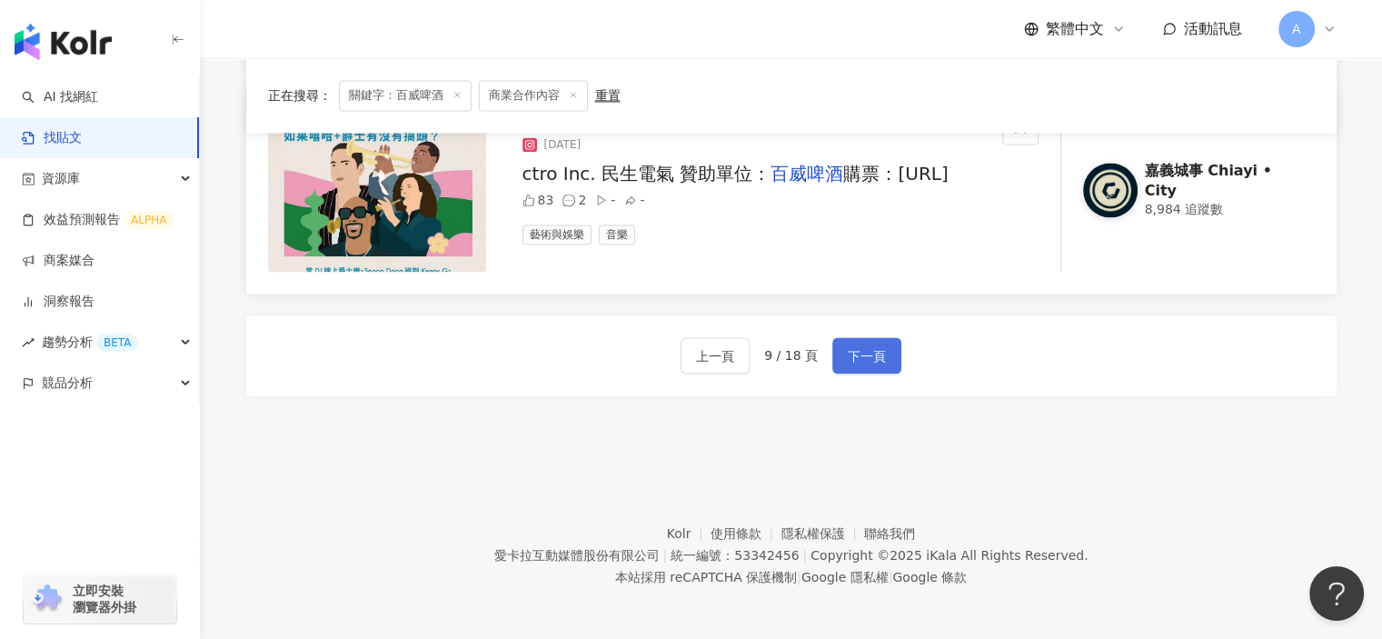
click at [839, 359] on button "下一頁" at bounding box center [866, 355] width 69 height 36
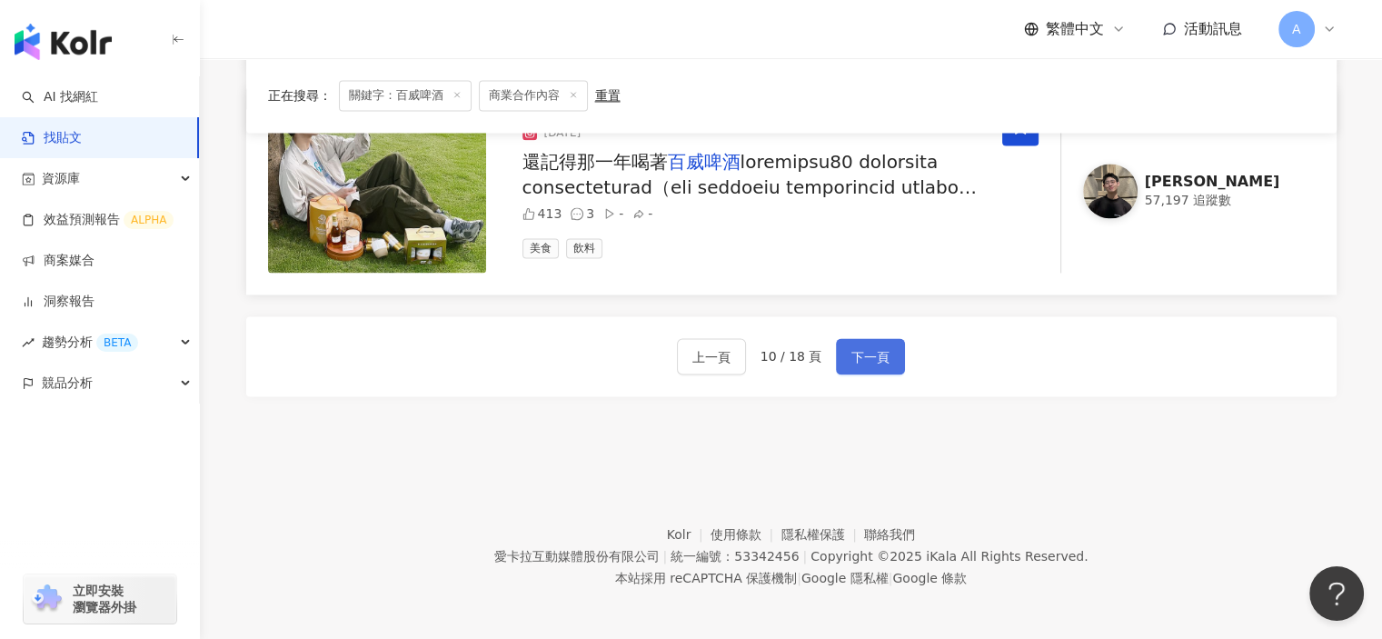
click at [839, 359] on button "下一頁" at bounding box center [870, 356] width 69 height 36
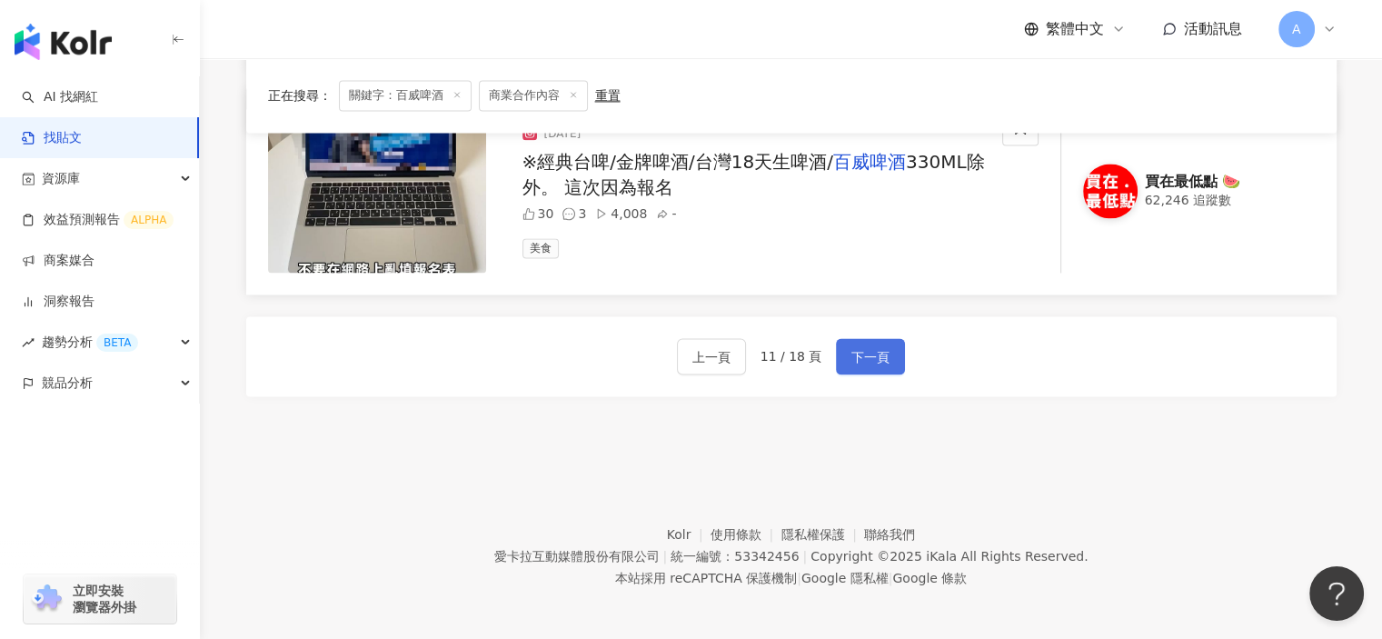
click at [840, 359] on button "下一頁" at bounding box center [870, 356] width 69 height 36
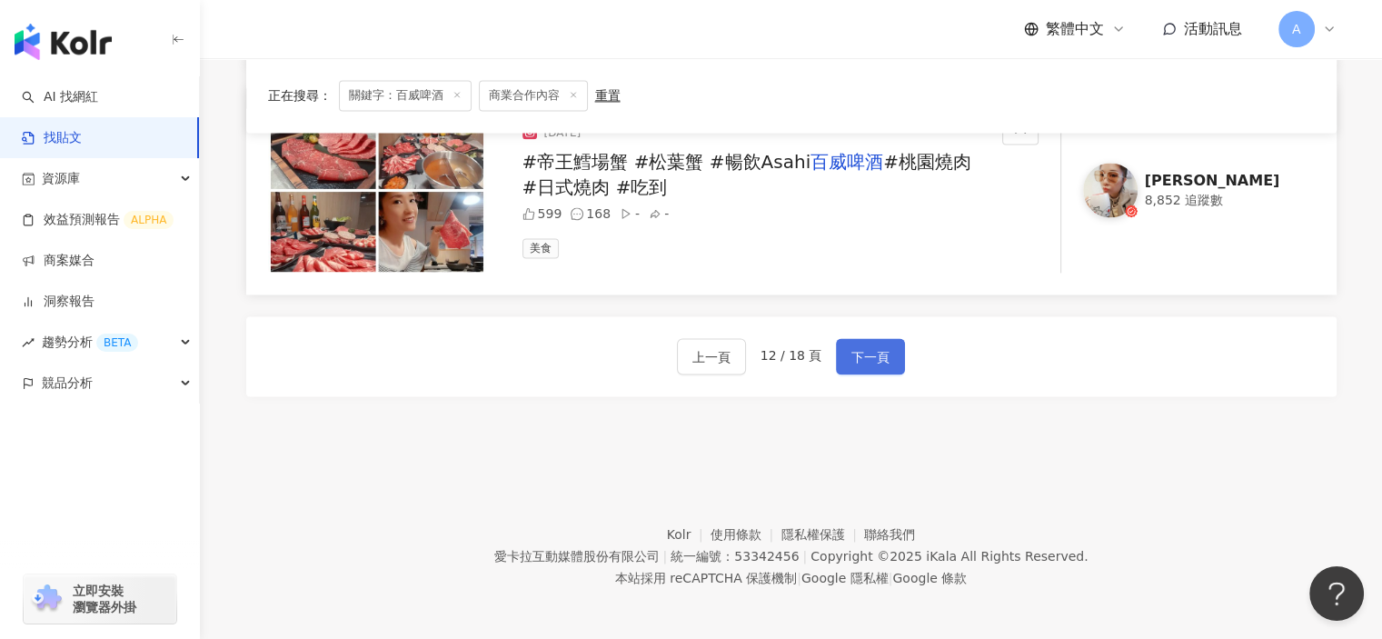
click at [840, 359] on button "下一頁" at bounding box center [870, 356] width 69 height 36
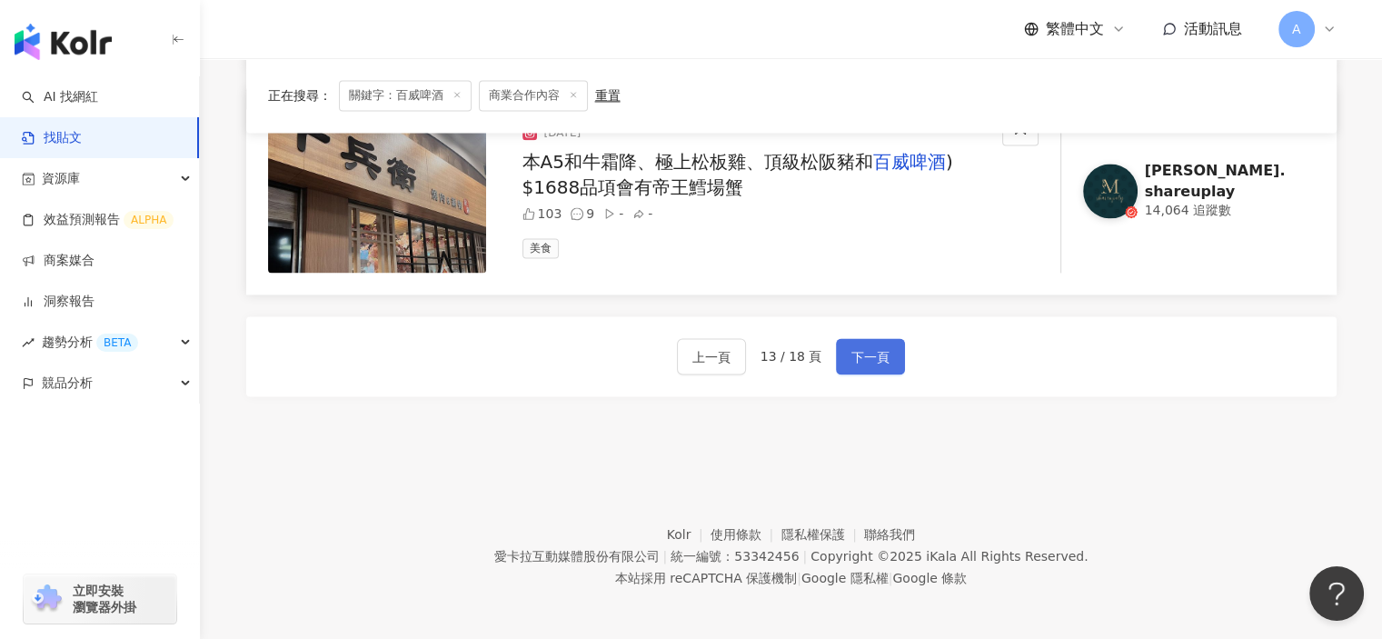
click at [840, 359] on button "下一頁" at bounding box center [870, 356] width 69 height 36
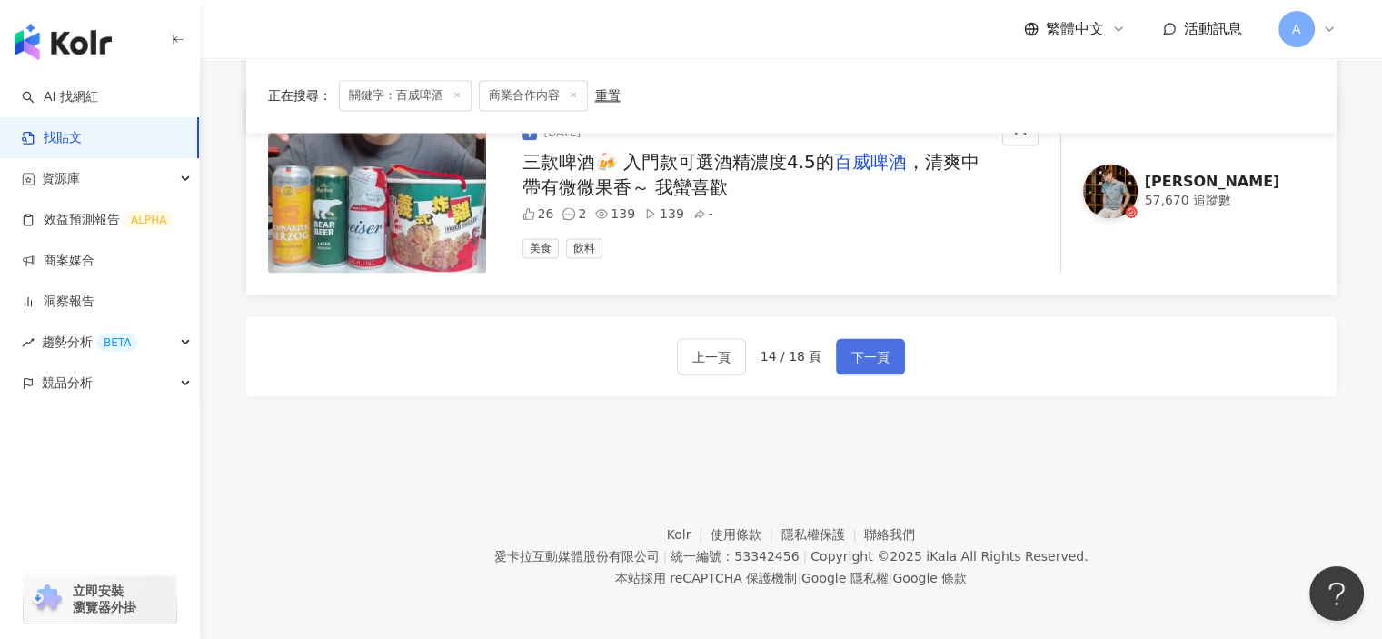
click at [841, 359] on button "下一頁" at bounding box center [870, 356] width 69 height 36
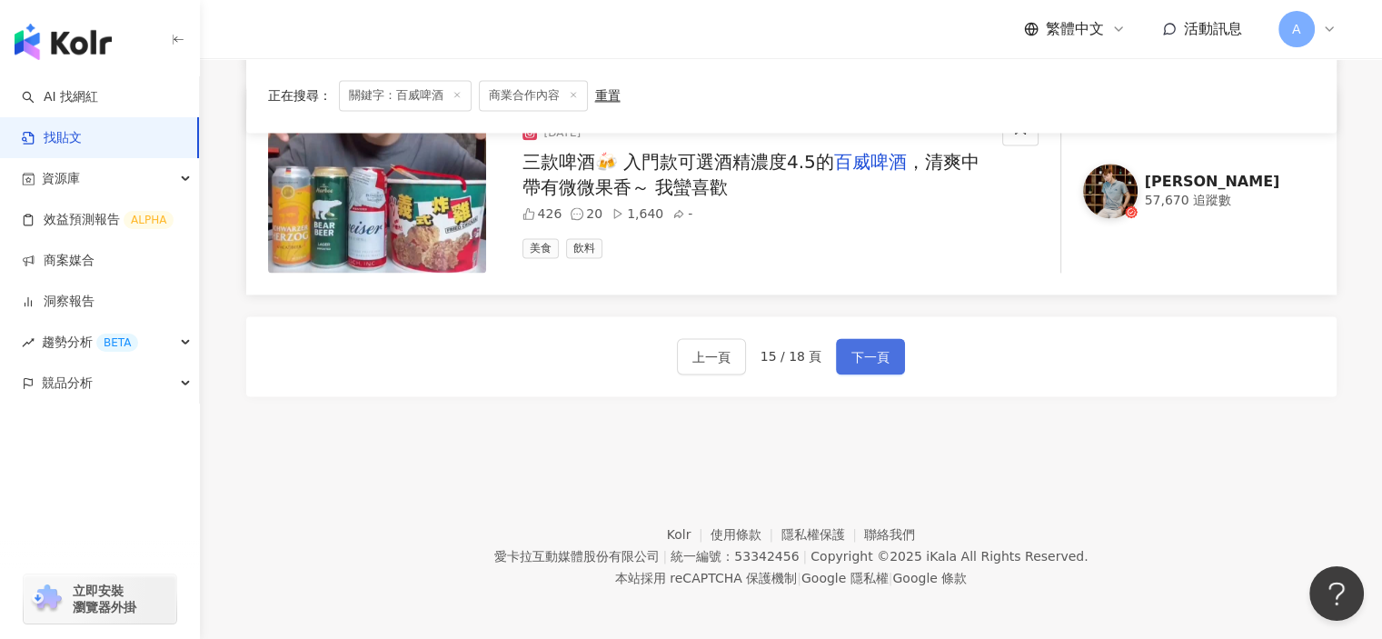
click at [841, 359] on button "下一頁" at bounding box center [870, 356] width 69 height 36
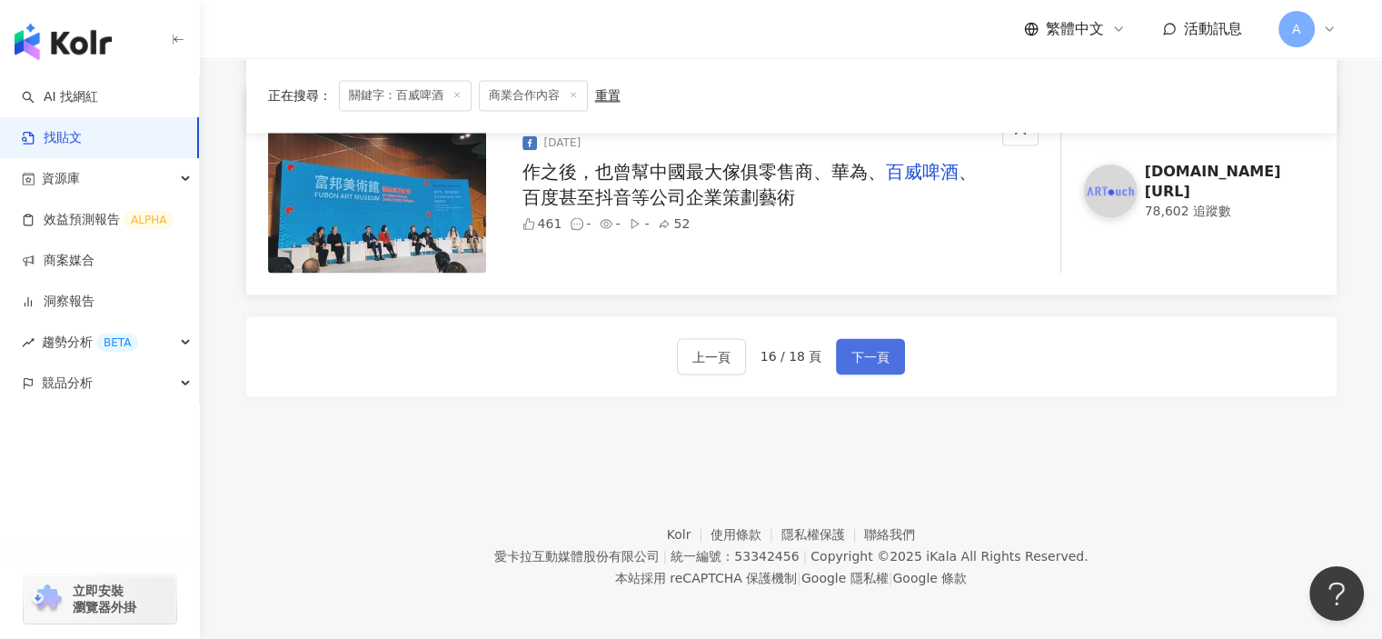
click at [841, 359] on button "下一頁" at bounding box center [870, 356] width 69 height 36
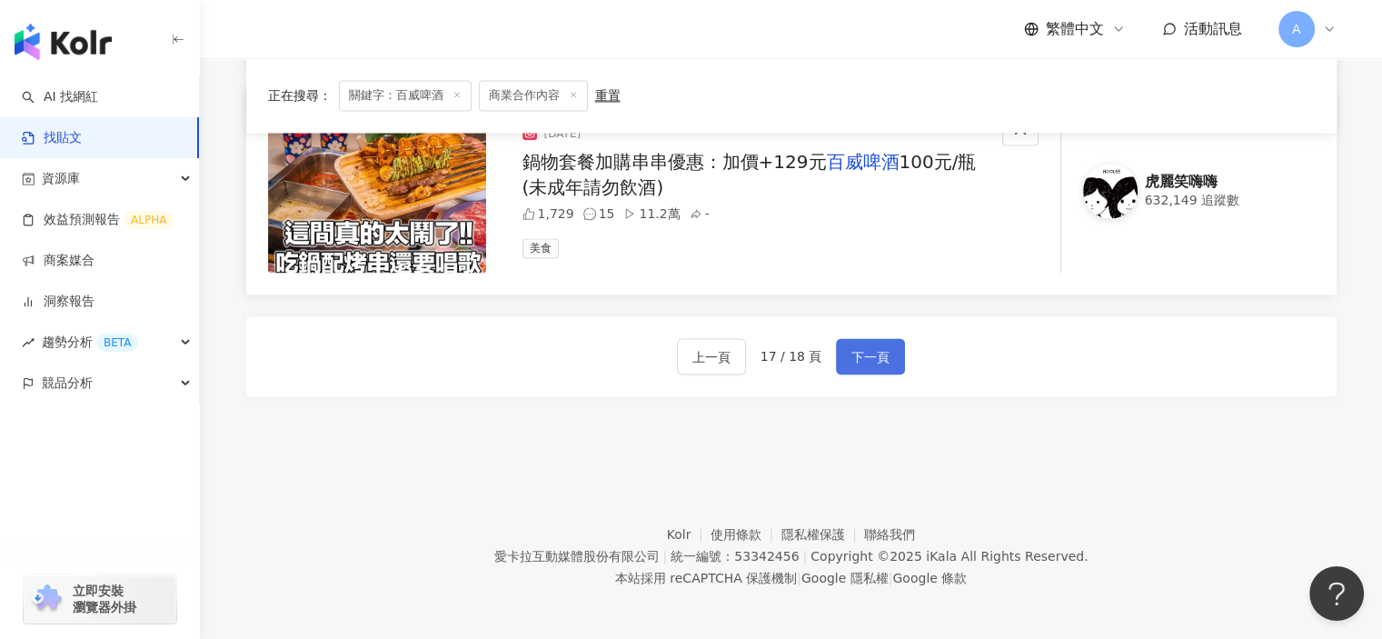
click at [841, 359] on button "下一頁" at bounding box center [870, 356] width 69 height 36
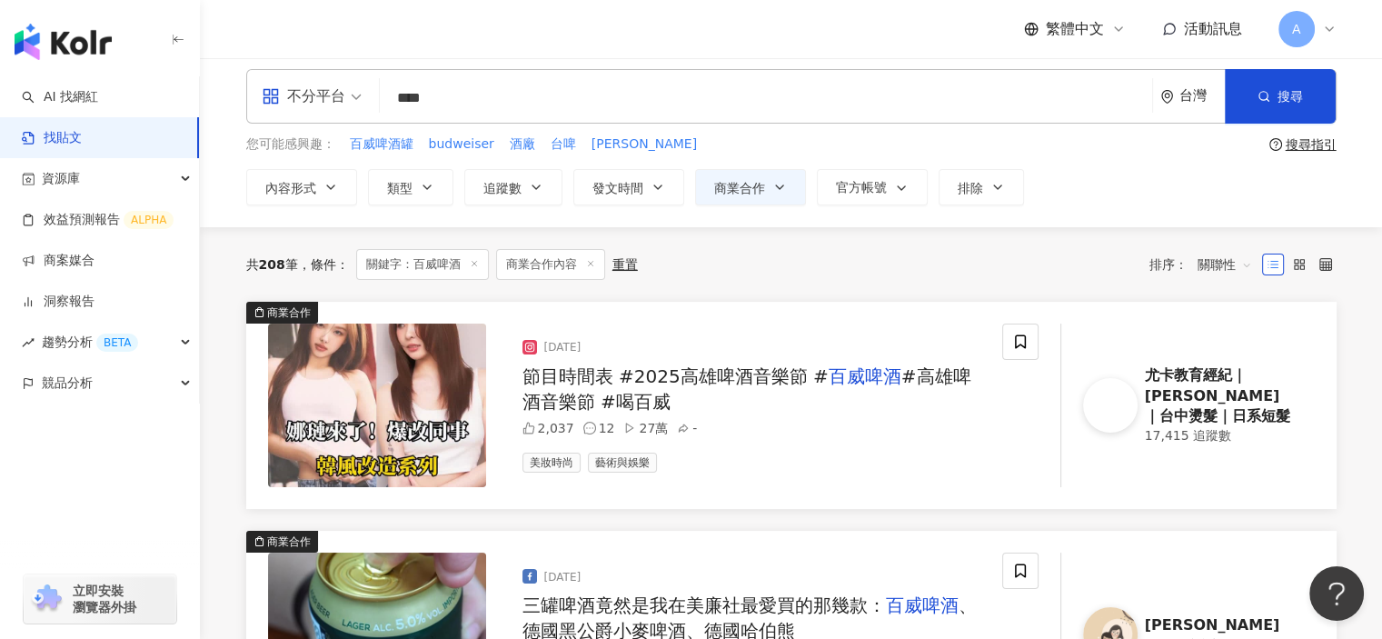
scroll to position [7, 0]
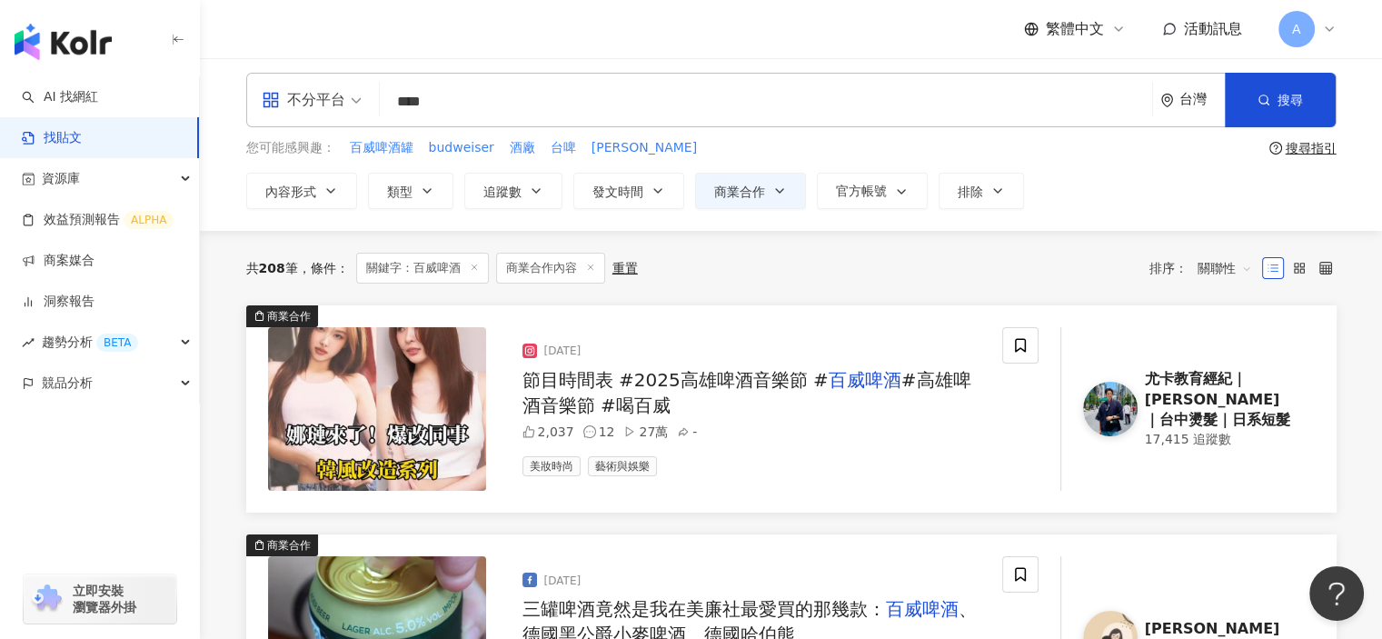
click at [860, 389] on mark "百威啤酒" at bounding box center [865, 380] width 73 height 22
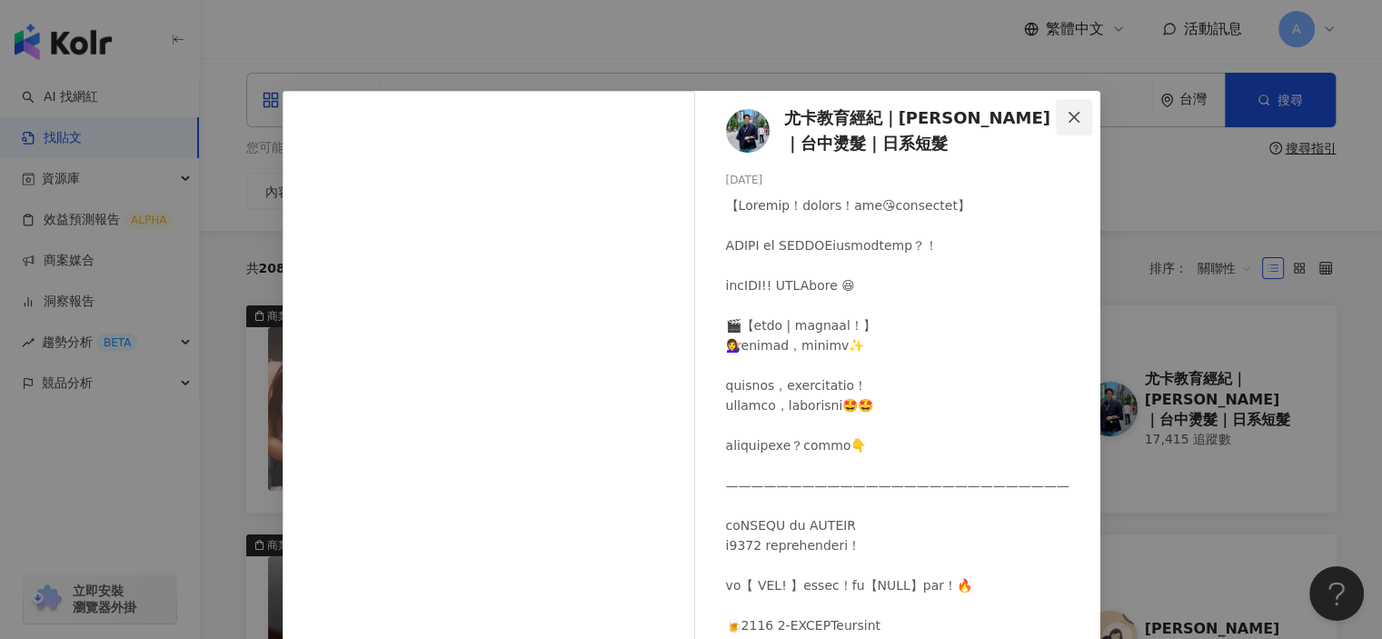
click at [1083, 119] on span "Close" at bounding box center [1074, 117] width 36 height 15
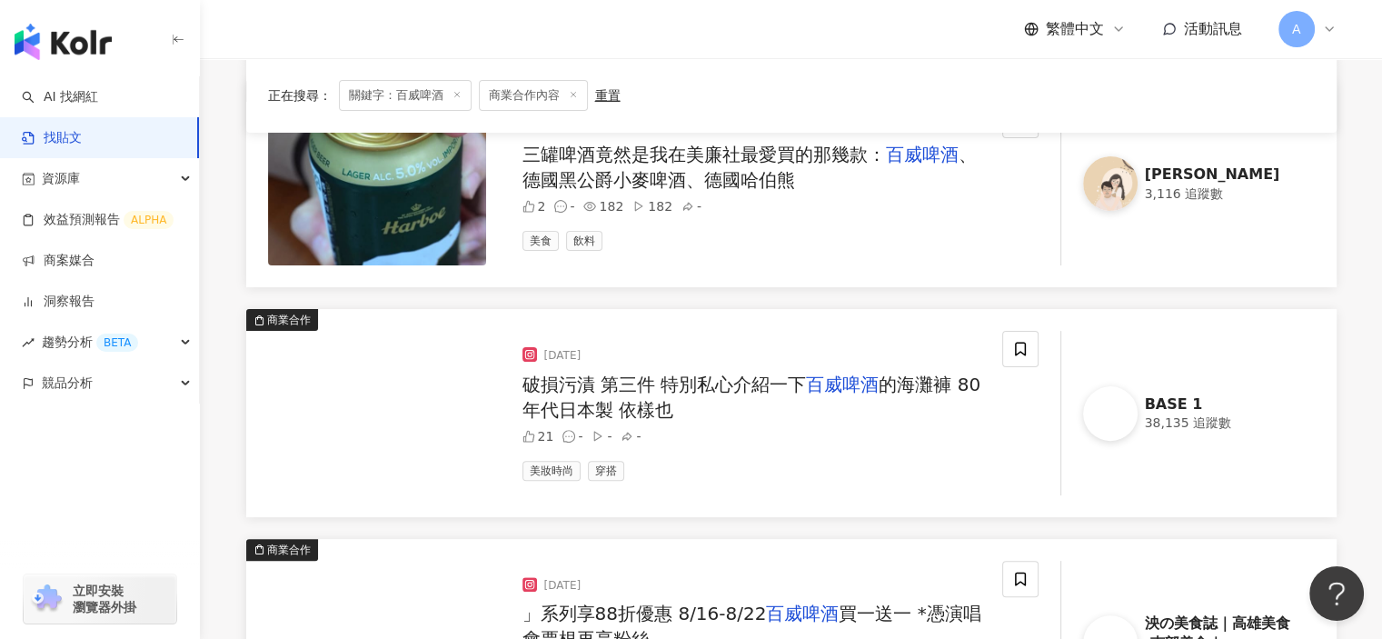
scroll to position [916, 0]
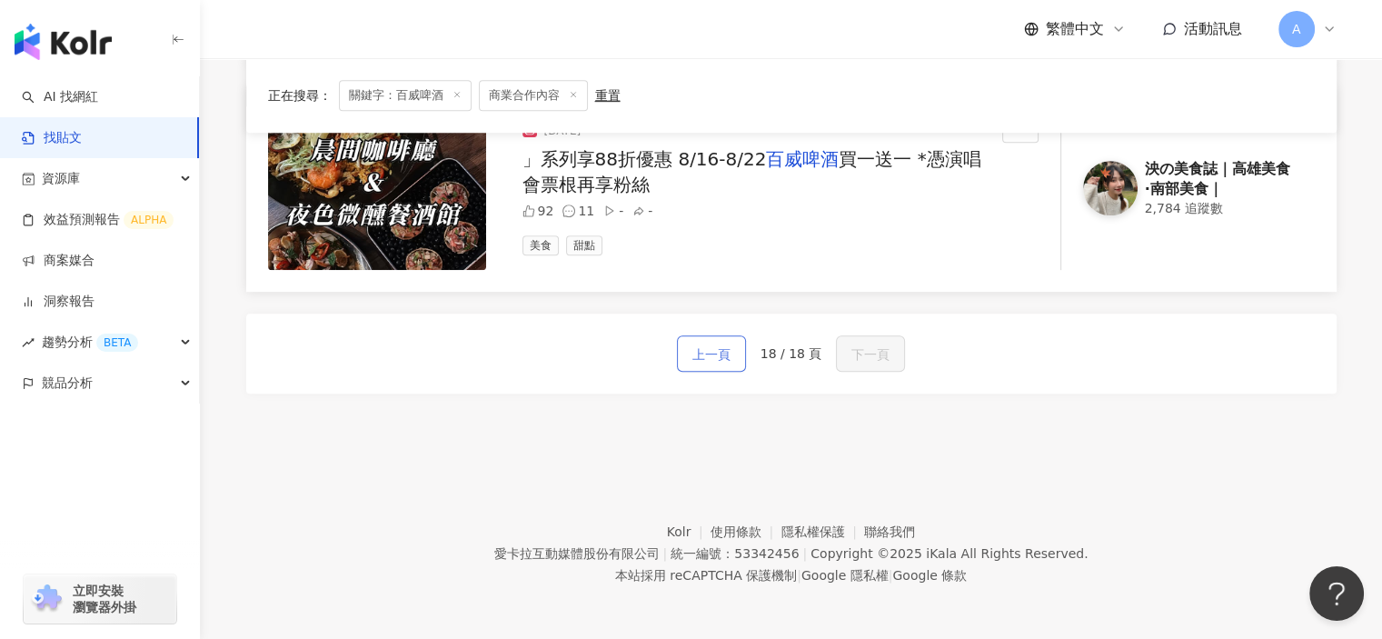
click at [720, 368] on button "上一頁" at bounding box center [711, 353] width 69 height 36
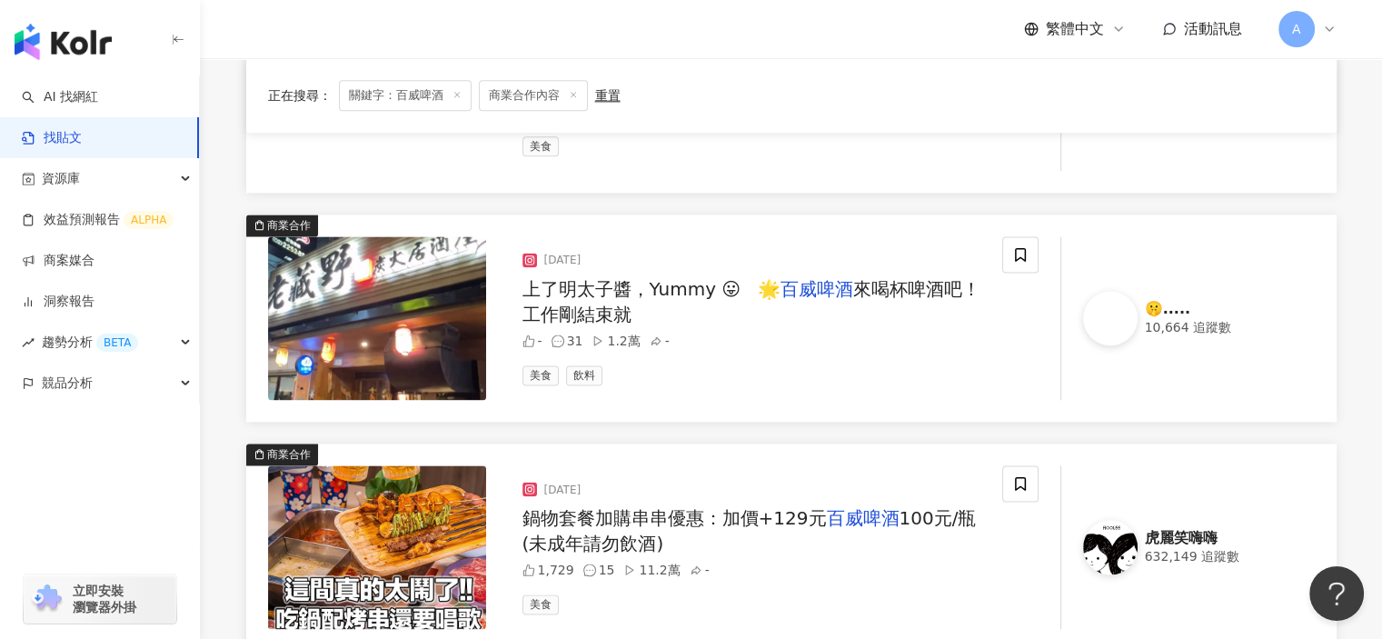
scroll to position [2384, 0]
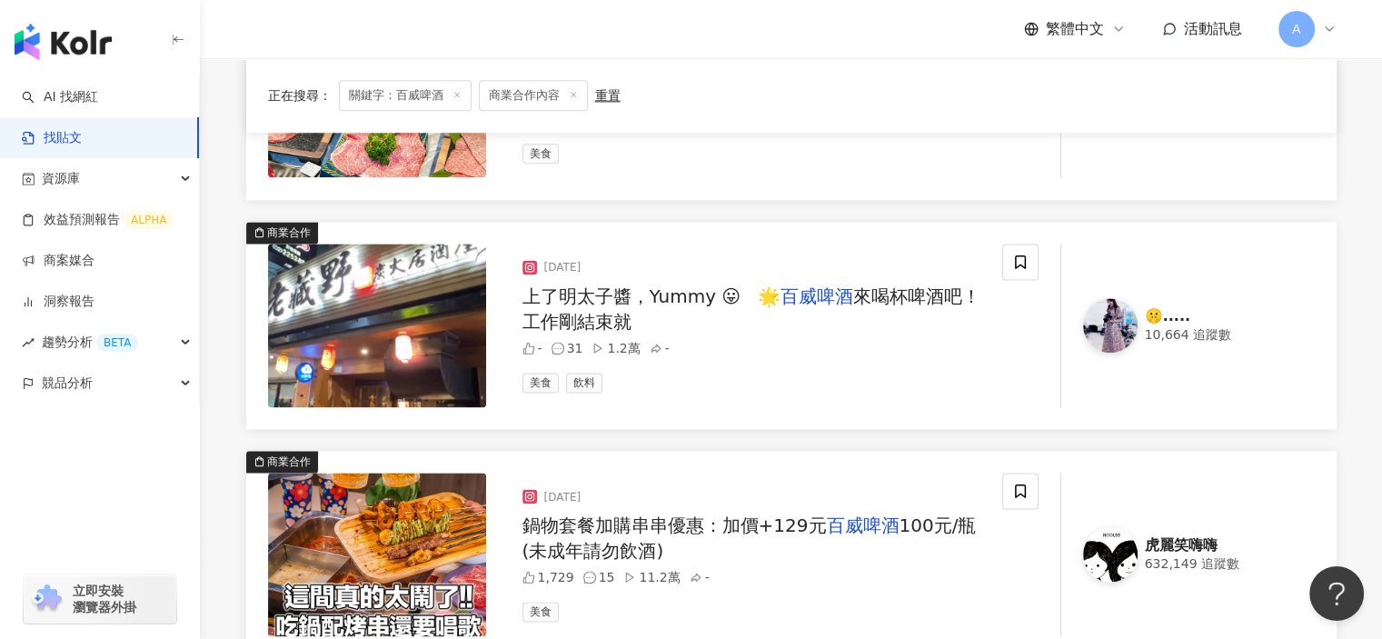
click at [863, 298] on span "來喝杯啤酒吧！工作剛結束就" at bounding box center [751, 308] width 459 height 47
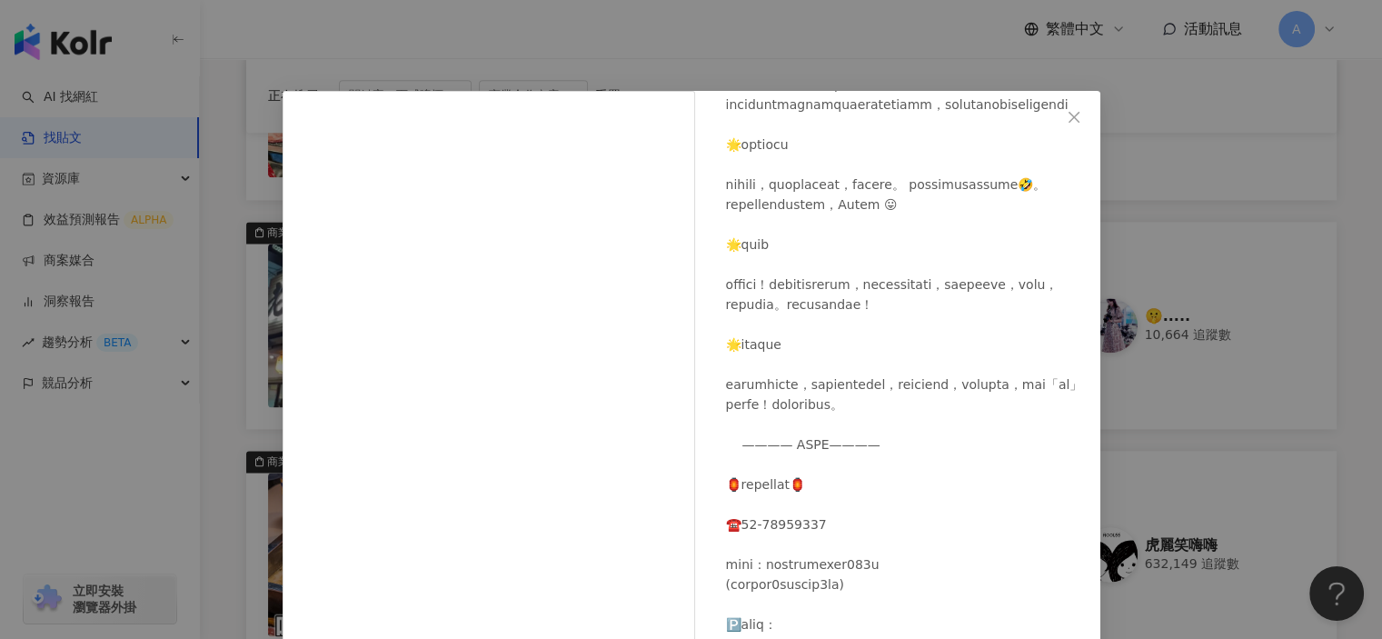
scroll to position [2312, 0]
click at [1073, 110] on icon "close" at bounding box center [1074, 117] width 15 height 15
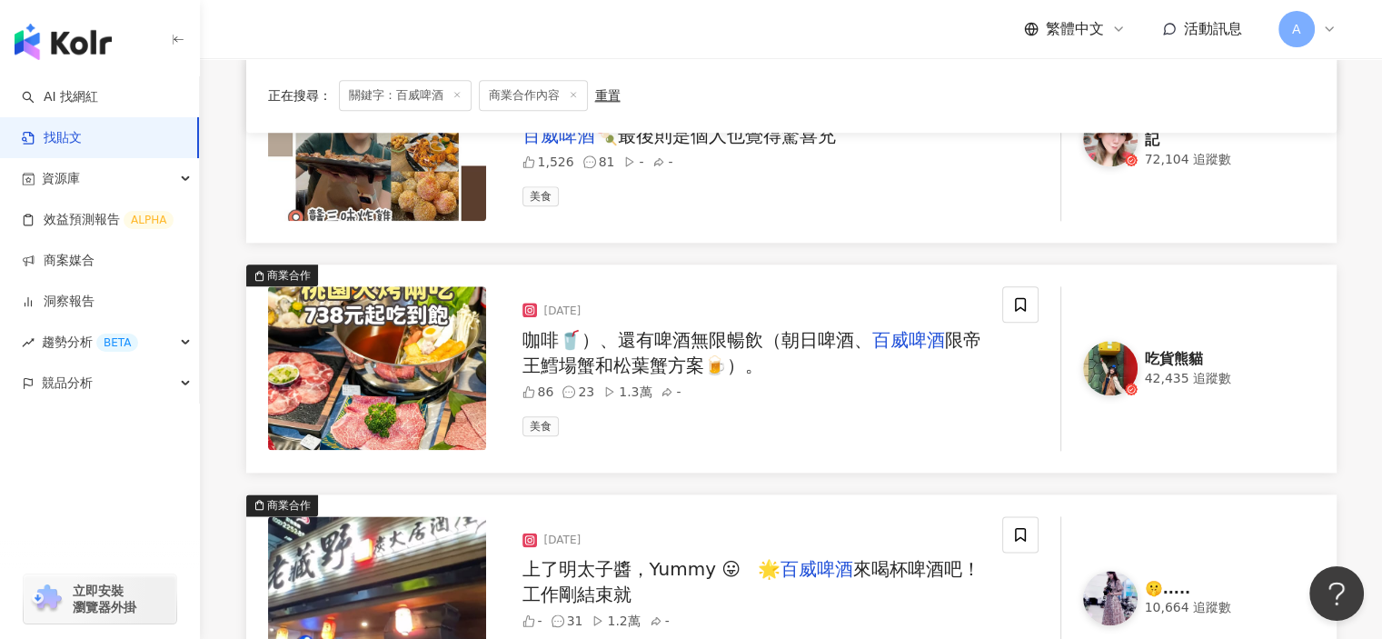
scroll to position [1930, 0]
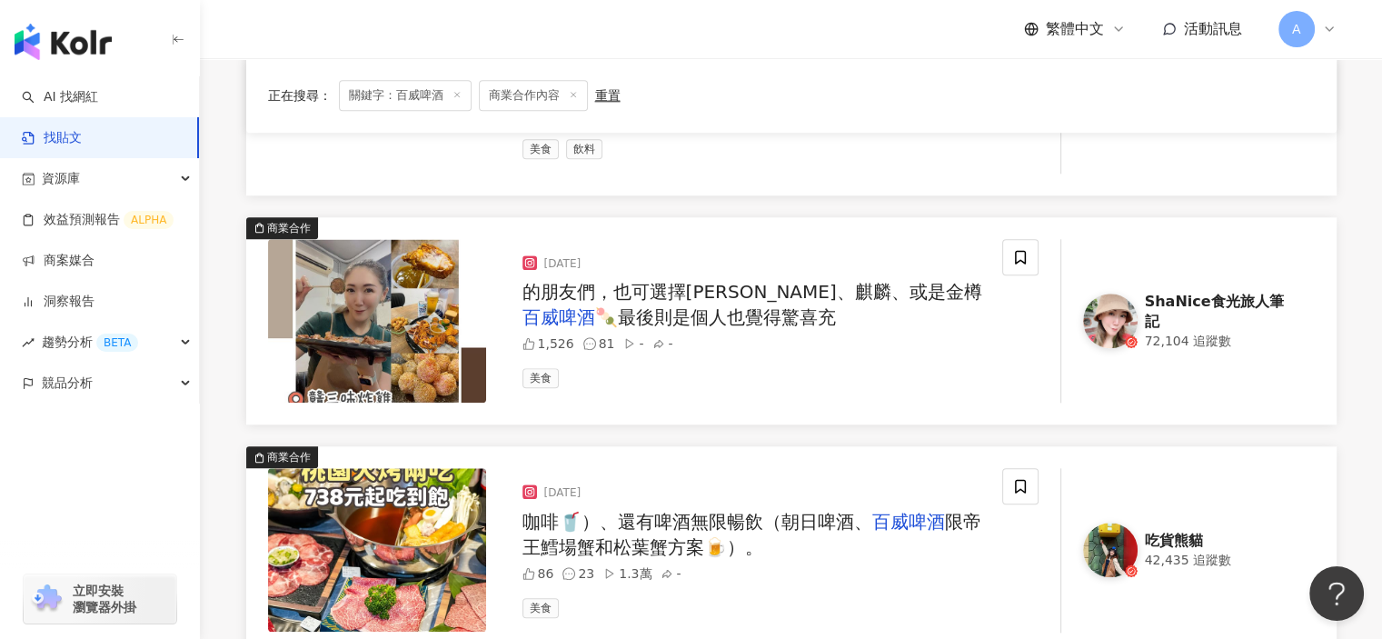
click at [842, 310] on div "的朋友們，也可選擇海尼根、麒麟、或是金樽 百威啤酒 🍡最後則是個人也覺得驚喜充" at bounding box center [754, 304] width 465 height 51
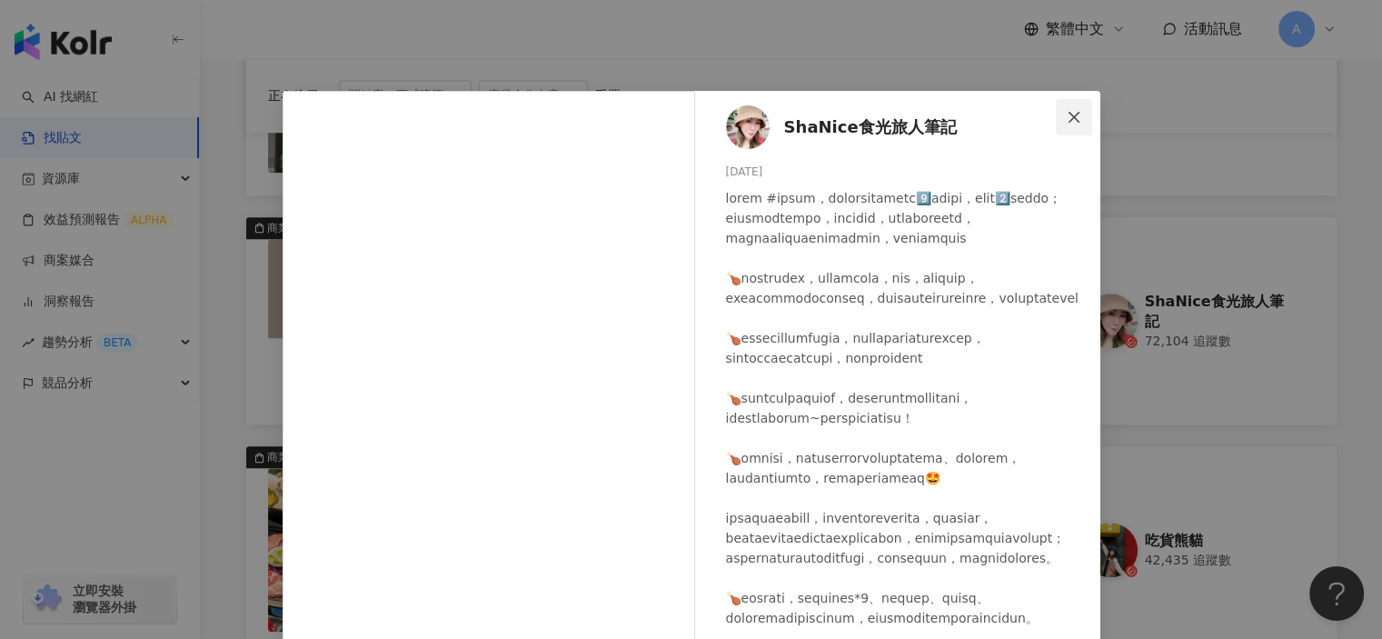
click at [1067, 111] on icon "close" at bounding box center [1074, 117] width 15 height 15
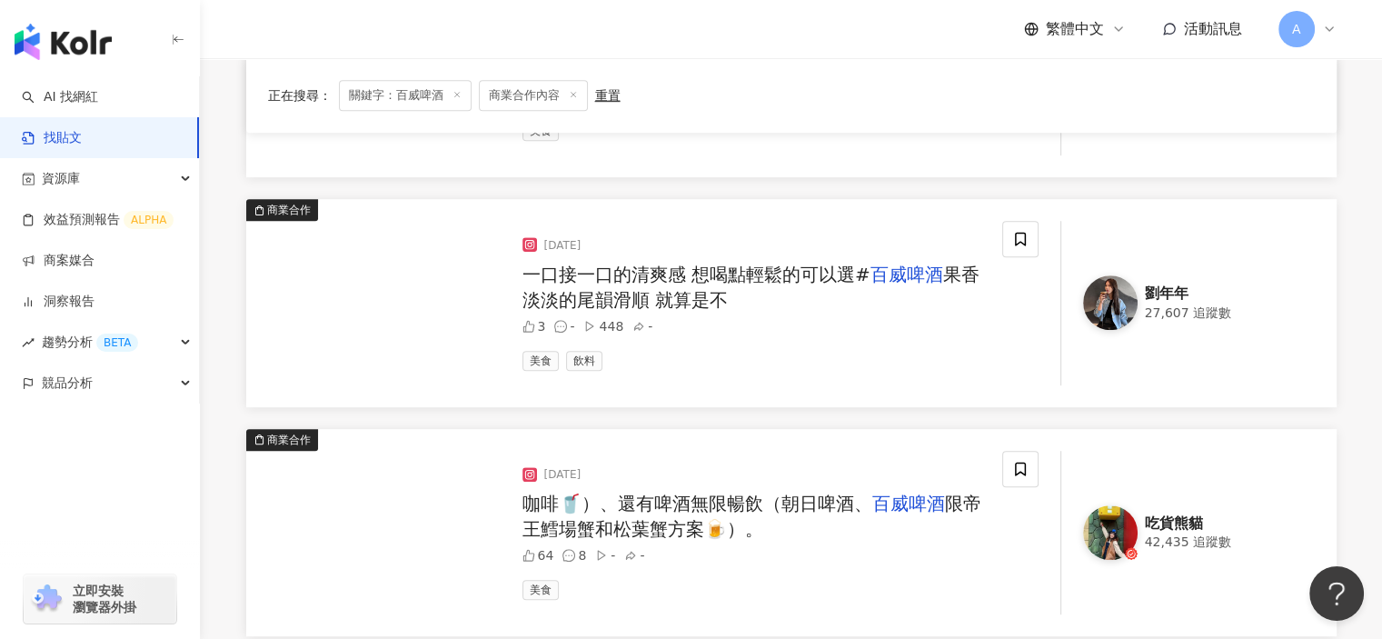
scroll to position [1021, 0]
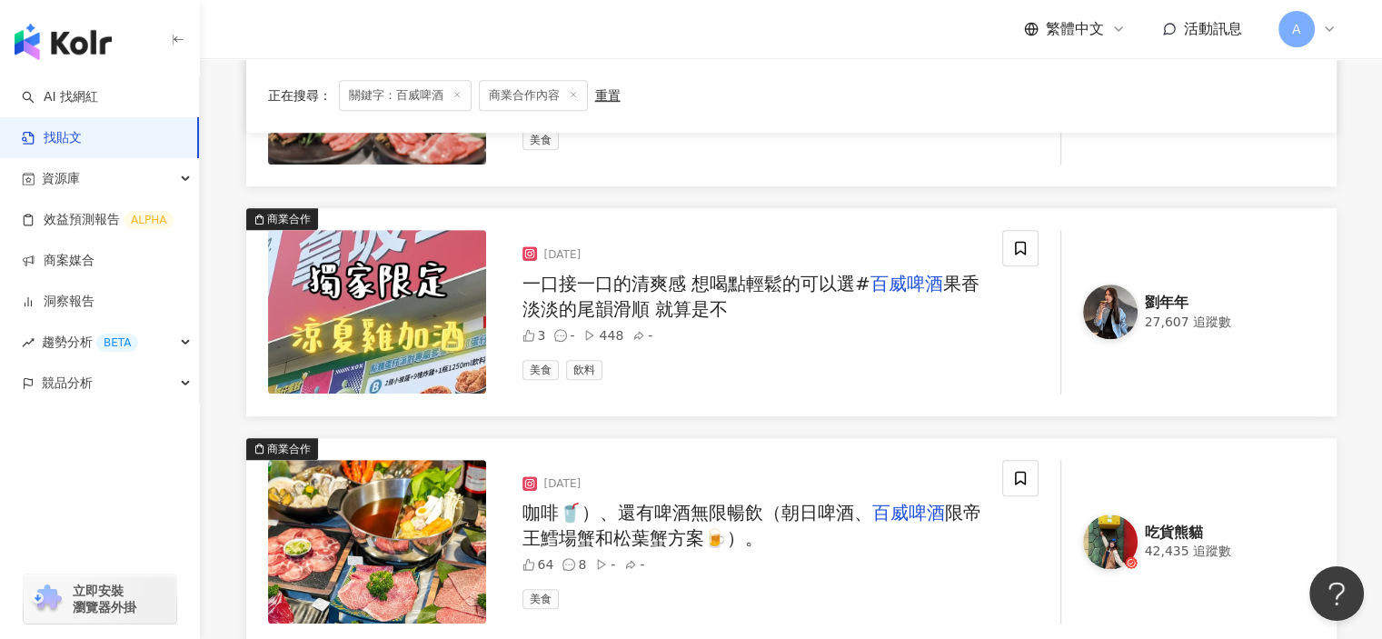
click at [784, 293] on div "一口接一口的清爽感 想喝點輕鬆的可以選# 百威啤酒 果香淡淡的尾韻滑順 就算是不" at bounding box center [754, 296] width 465 height 51
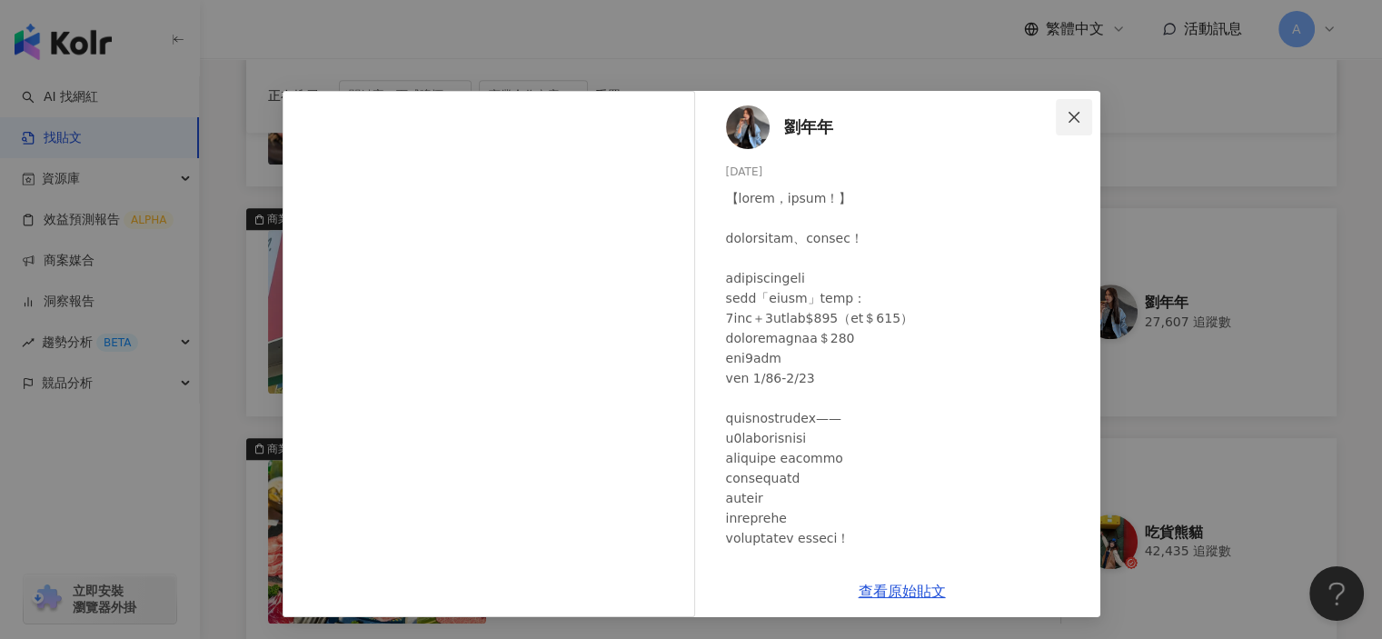
click at [1085, 123] on span "Close" at bounding box center [1074, 117] width 36 height 15
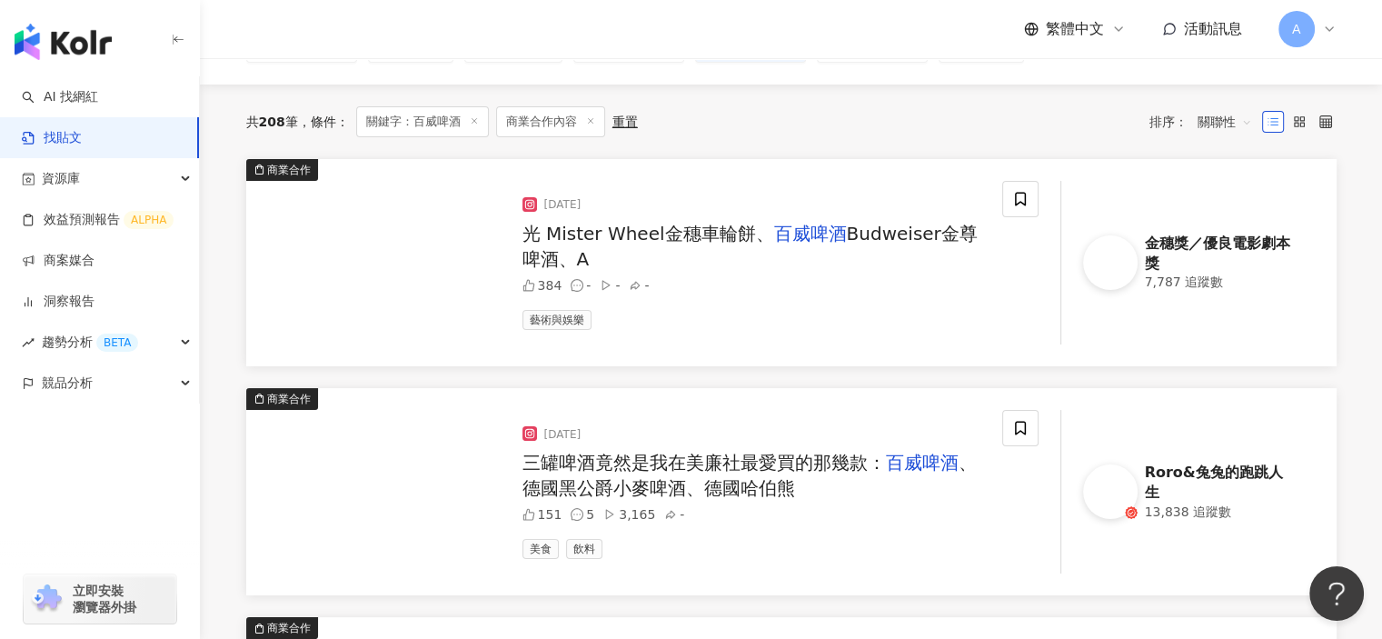
scroll to position [113, 0]
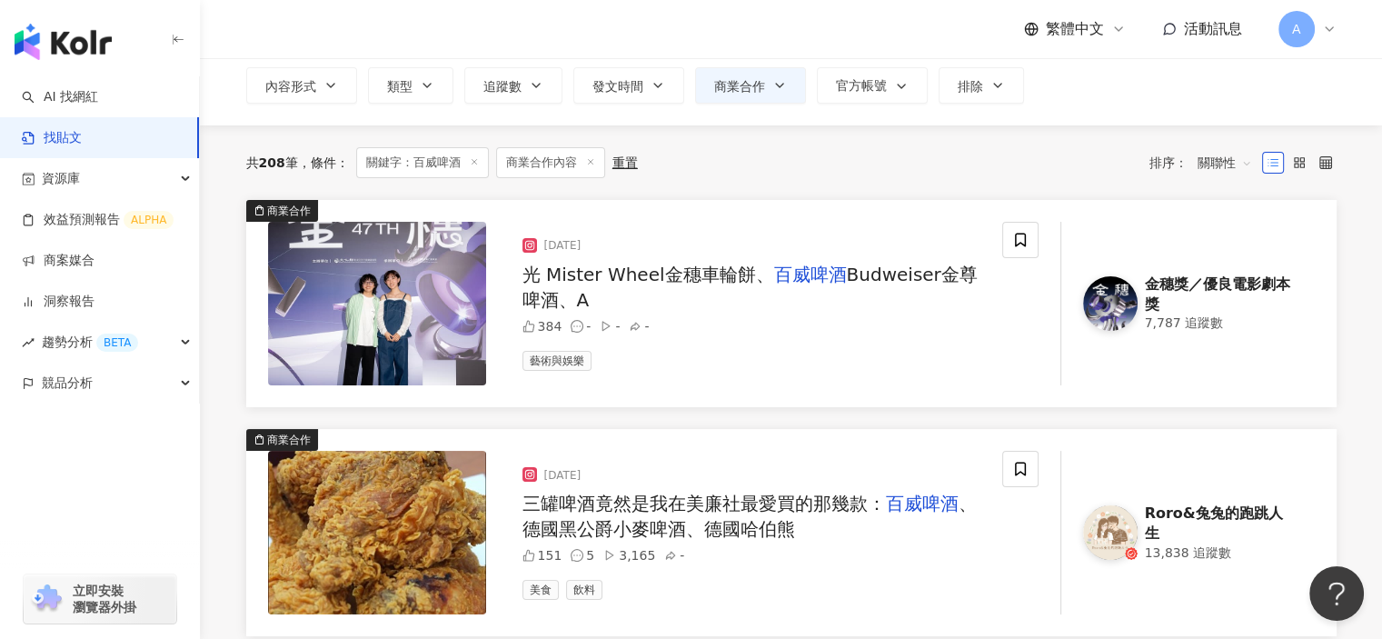
click at [873, 272] on span "Budweiser金尊啤酒、A" at bounding box center [749, 286] width 455 height 47
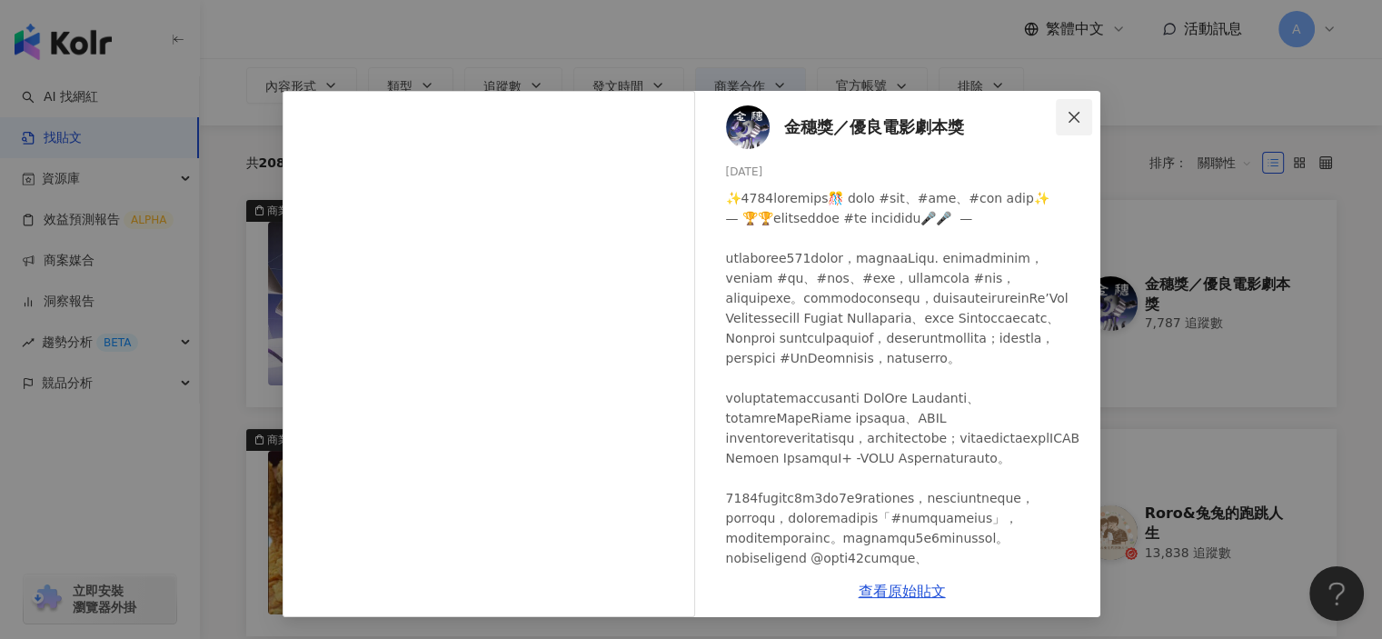
click at [1071, 118] on icon "close" at bounding box center [1073, 116] width 11 height 11
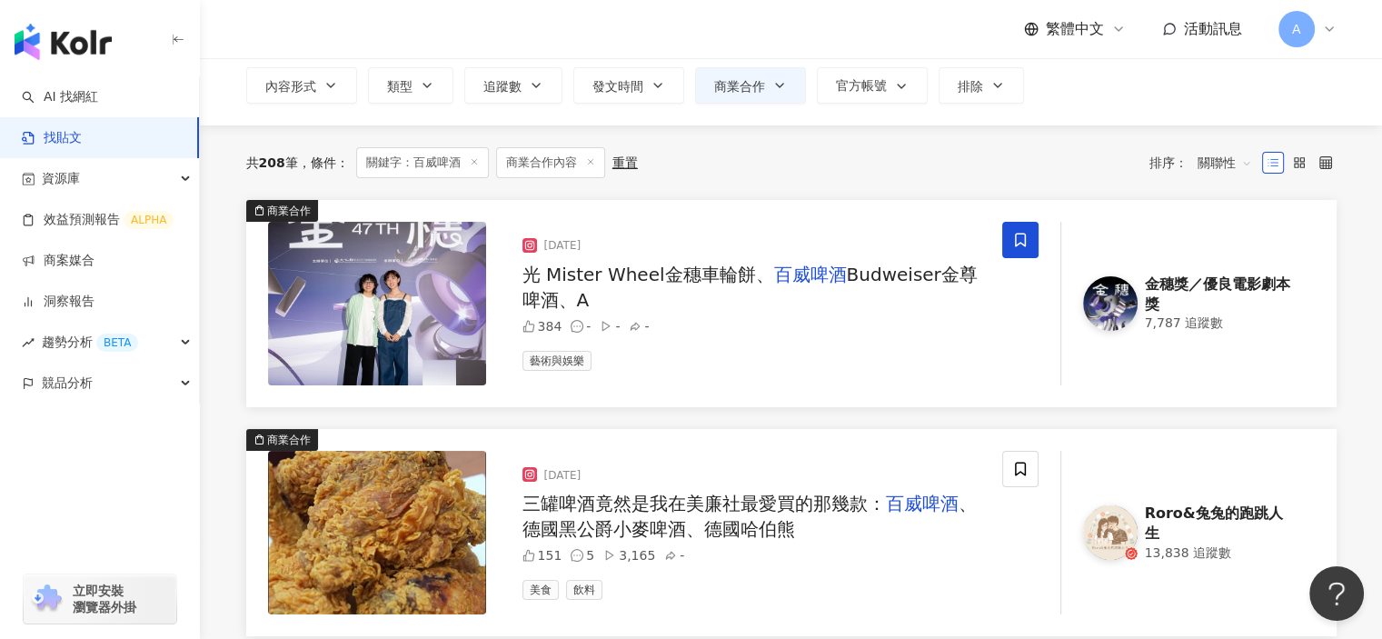
click at [1007, 253] on span at bounding box center [1020, 240] width 36 height 36
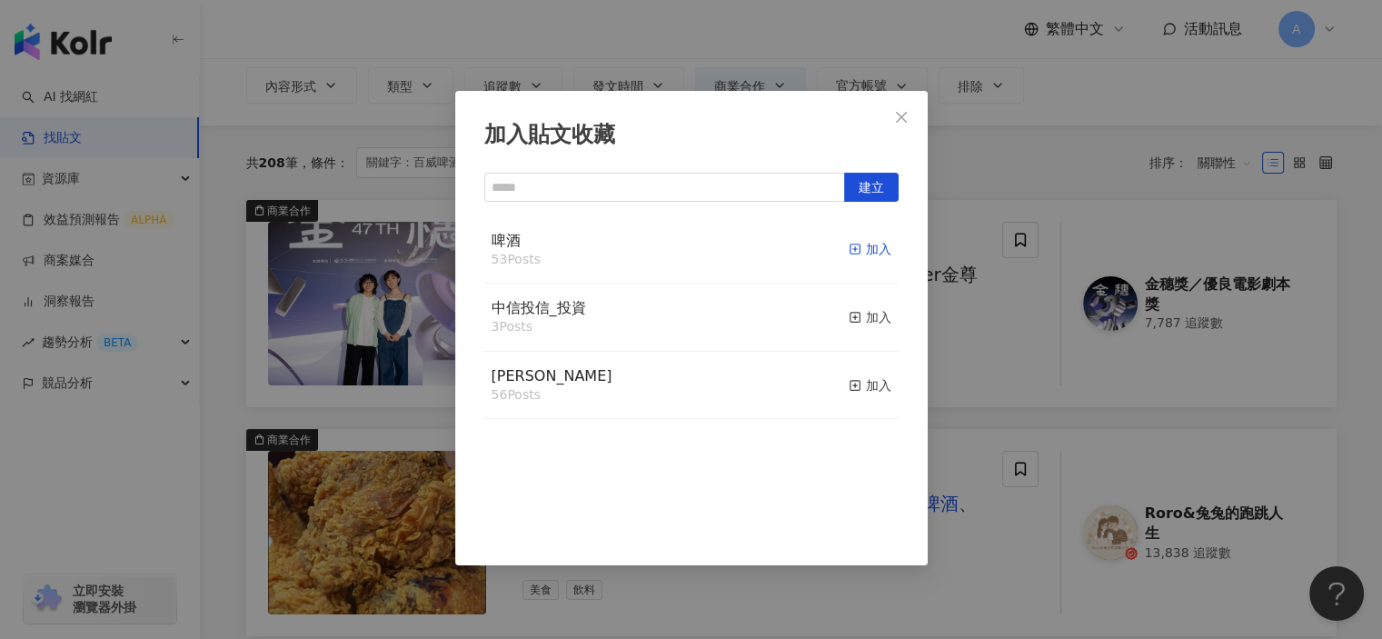
click at [849, 252] on div "加入" at bounding box center [870, 249] width 43 height 20
click at [944, 406] on div "加入貼文收藏 建立 啤酒 54 Posts 已加入 中信投信_投資 3 Posts 加入 麥香 56 Posts 加入" at bounding box center [691, 319] width 1382 height 639
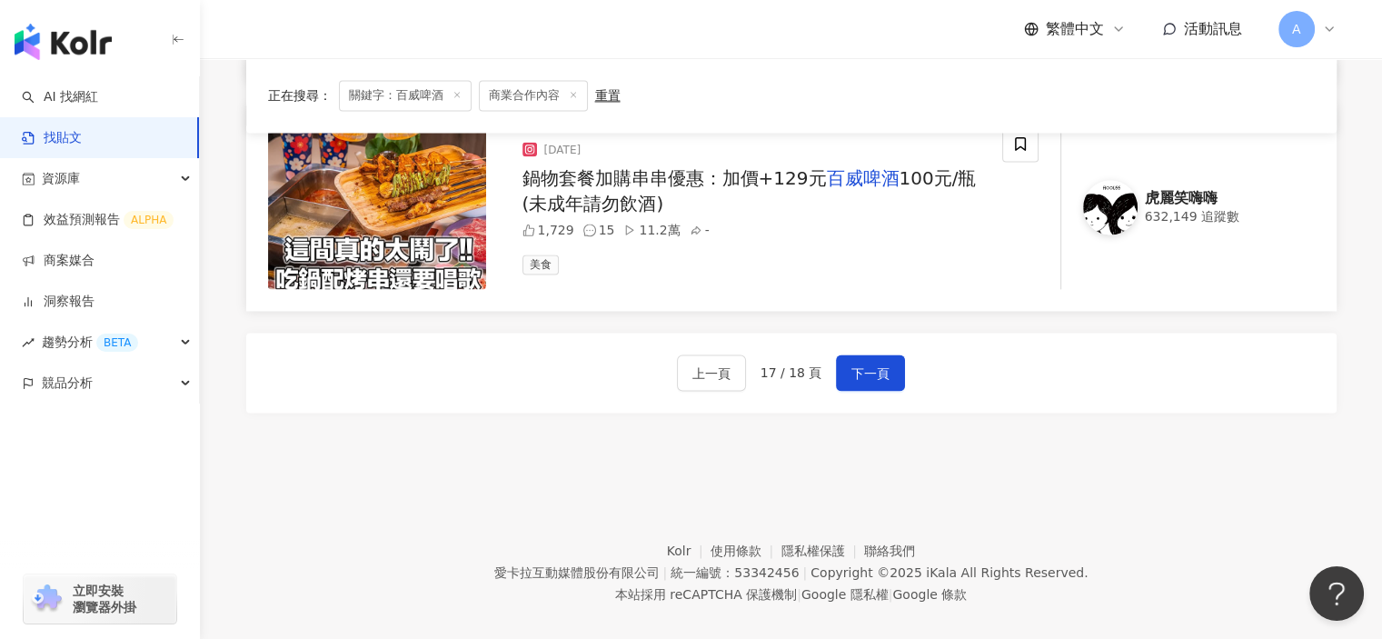
scroll to position [2747, 0]
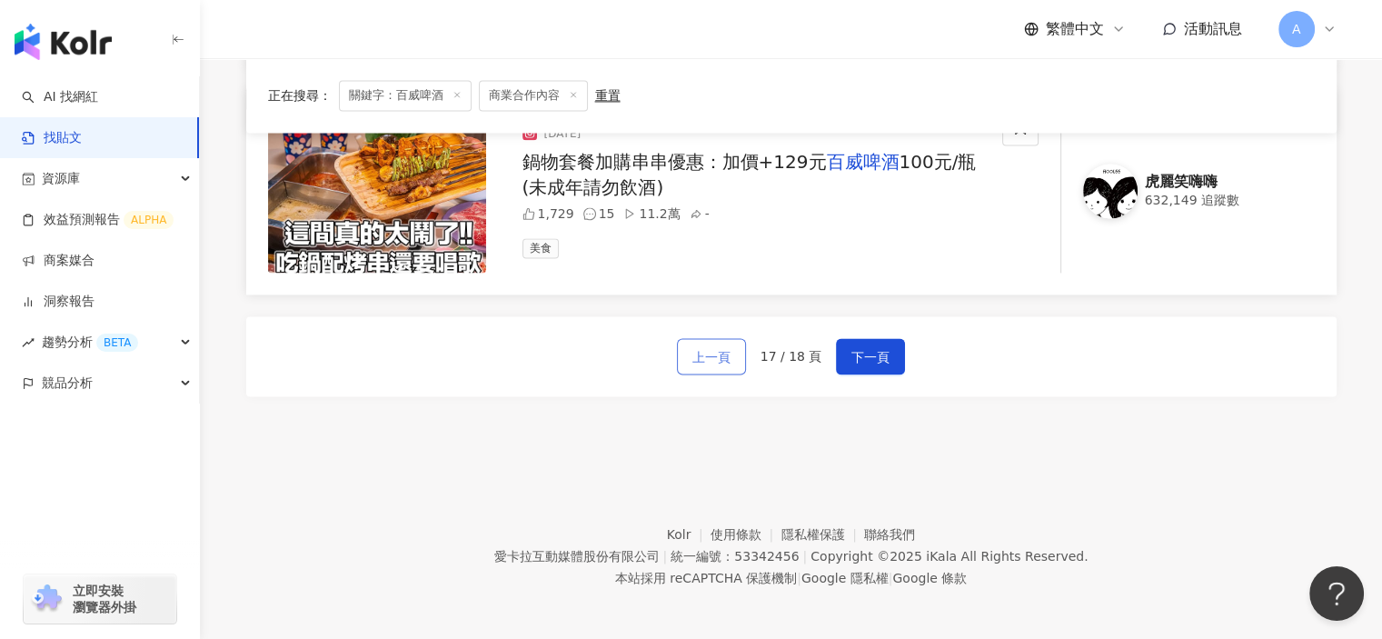
click at [734, 348] on button "上一頁" at bounding box center [711, 356] width 69 height 36
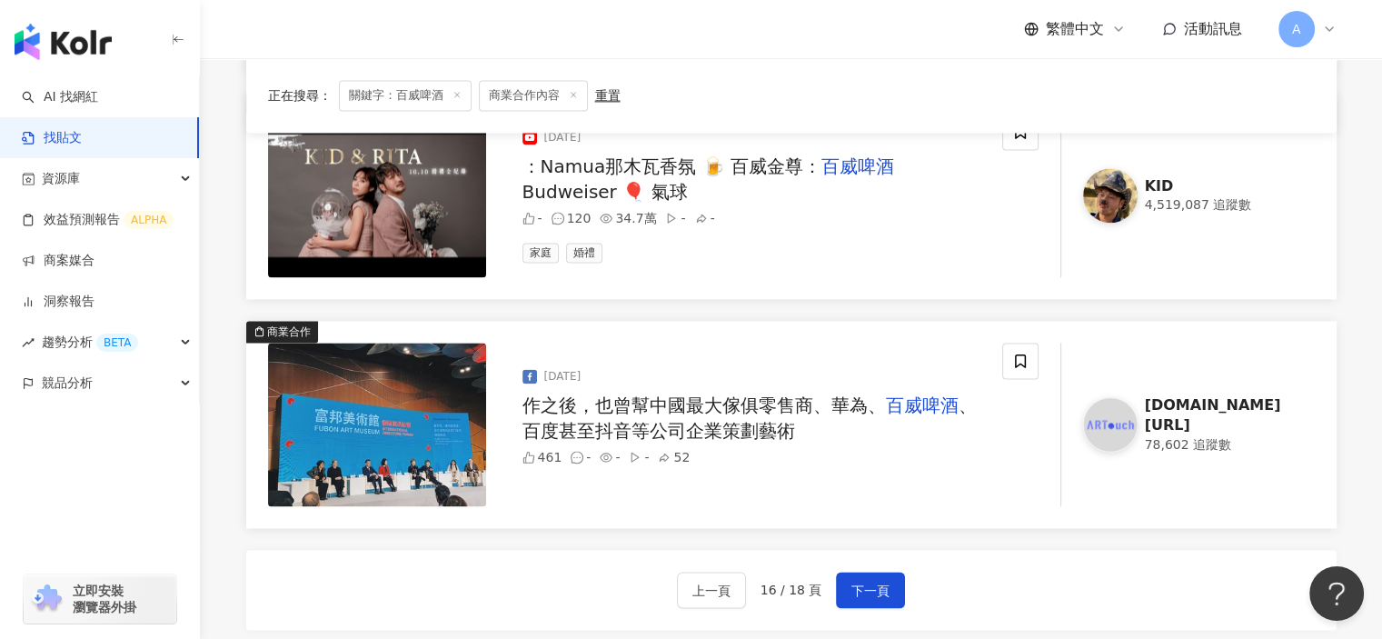
scroll to position [2475, 0]
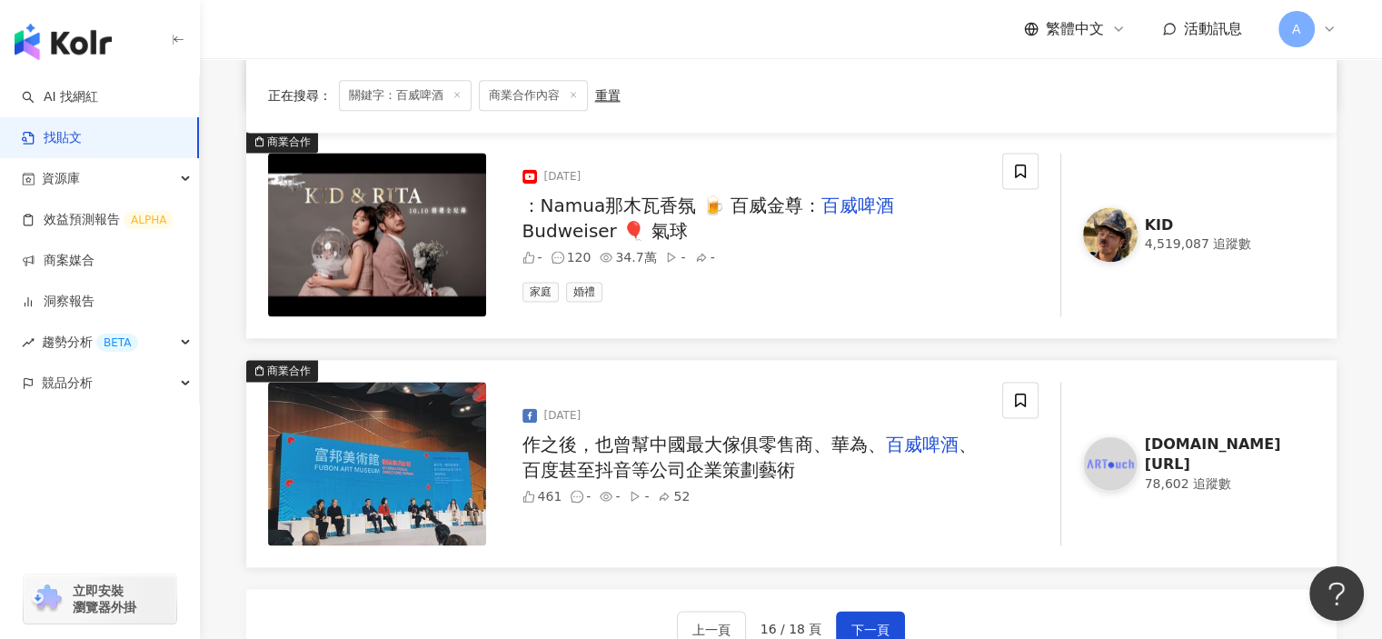
click at [688, 220] on span "Budweiser 🎈 氣球" at bounding box center [604, 231] width 165 height 22
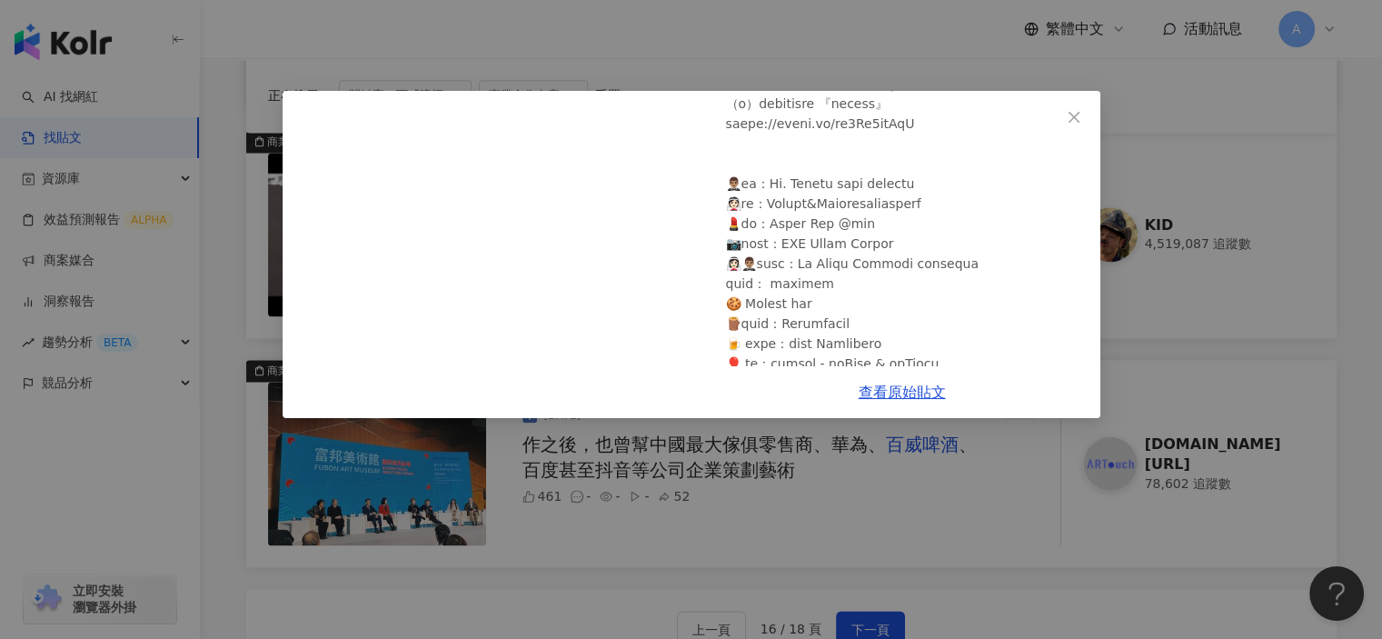
scroll to position [909, 0]
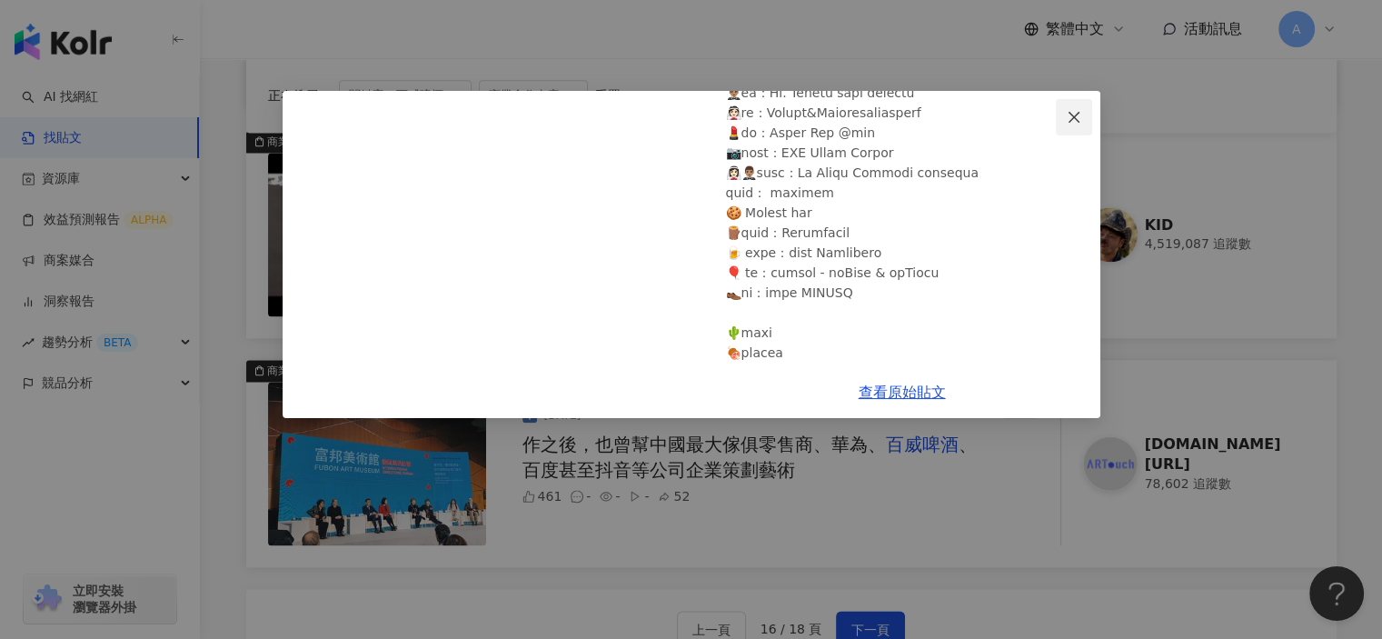
click at [1076, 105] on button "Close" at bounding box center [1074, 117] width 36 height 36
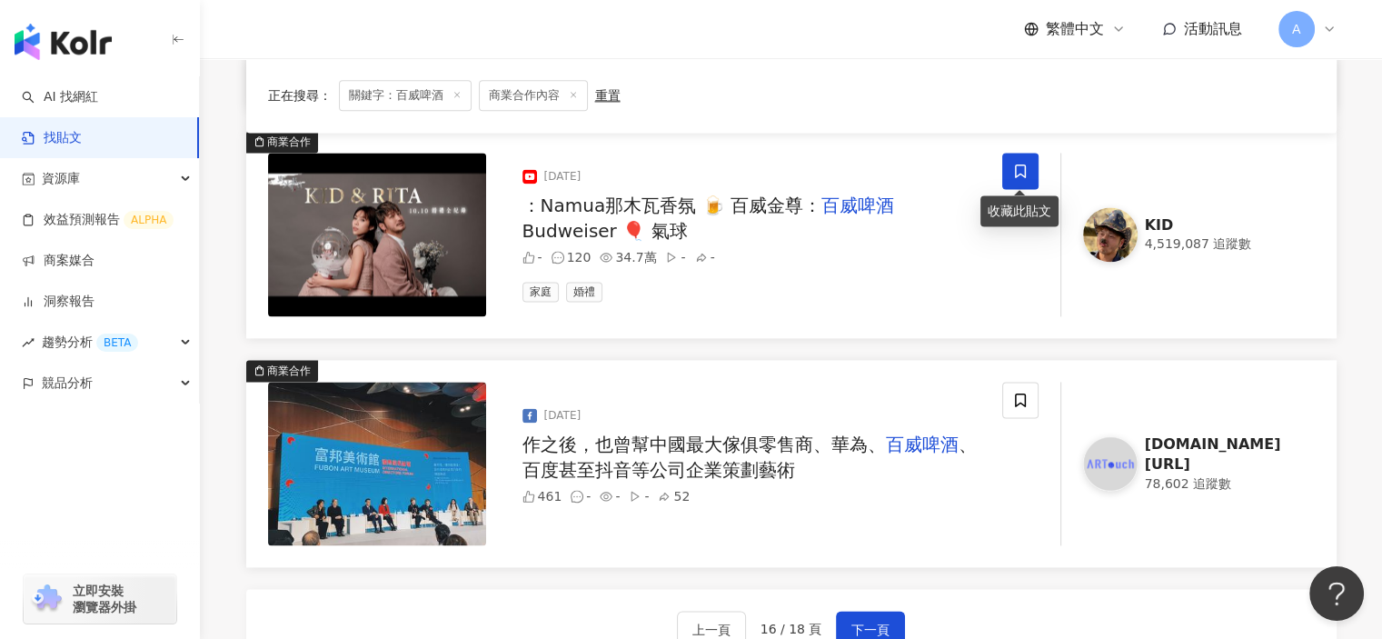
click at [1015, 166] on icon at bounding box center [1020, 171] width 11 height 14
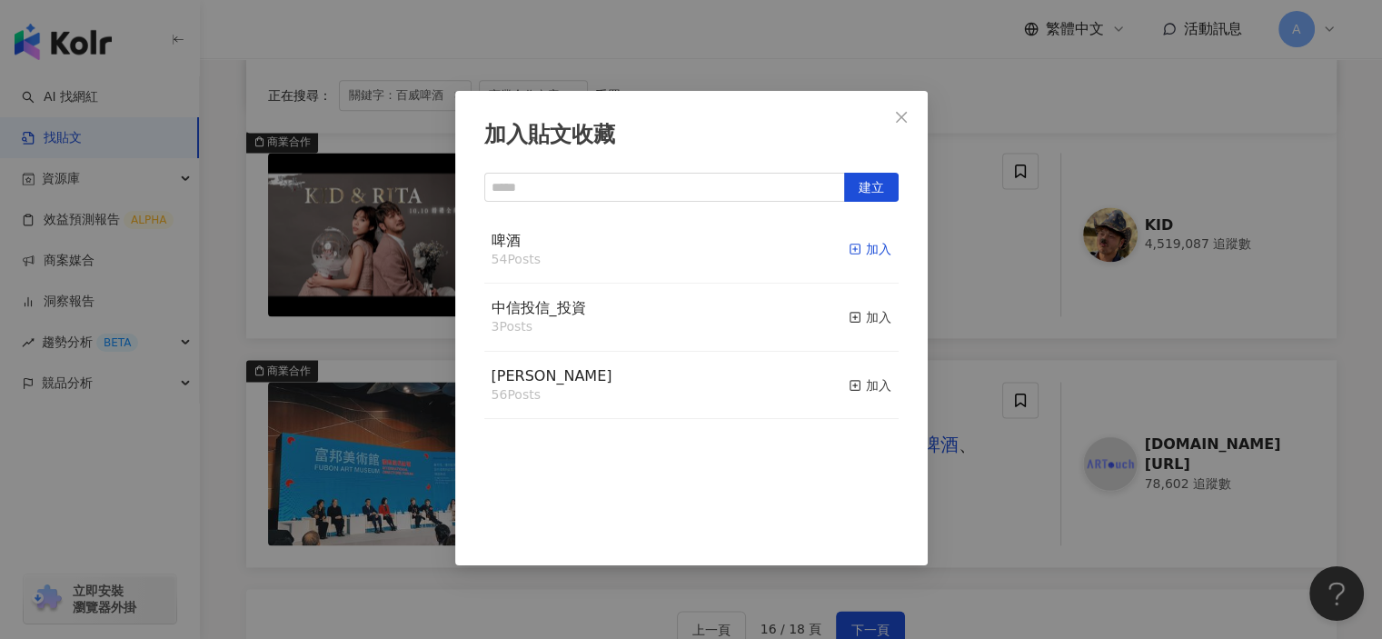
click at [855, 252] on line "button" at bounding box center [855, 249] width 0 height 5
click at [978, 311] on div "加入貼文收藏 建立 啤酒 55 Posts 已加入 中信投信_投資 3 Posts 加入 麥香 56 Posts 加入" at bounding box center [691, 319] width 1382 height 639
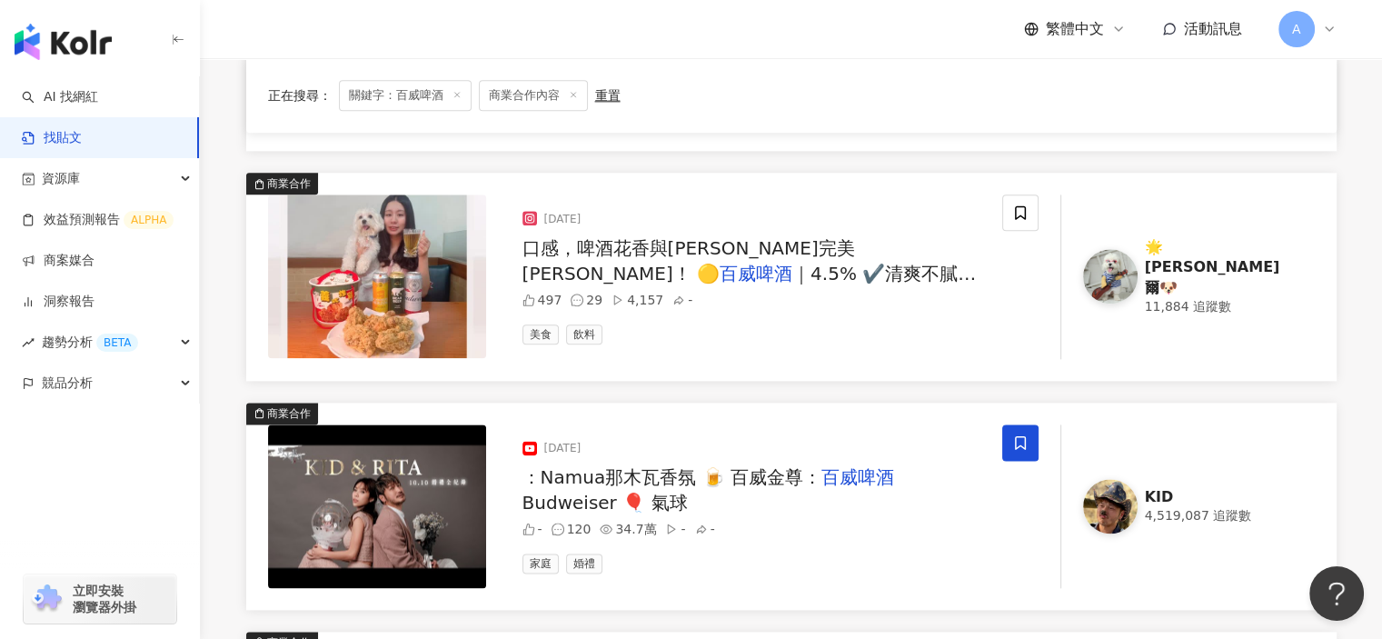
scroll to position [2202, 0]
click at [792, 263] on mark "百威啤酒" at bounding box center [756, 274] width 73 height 22
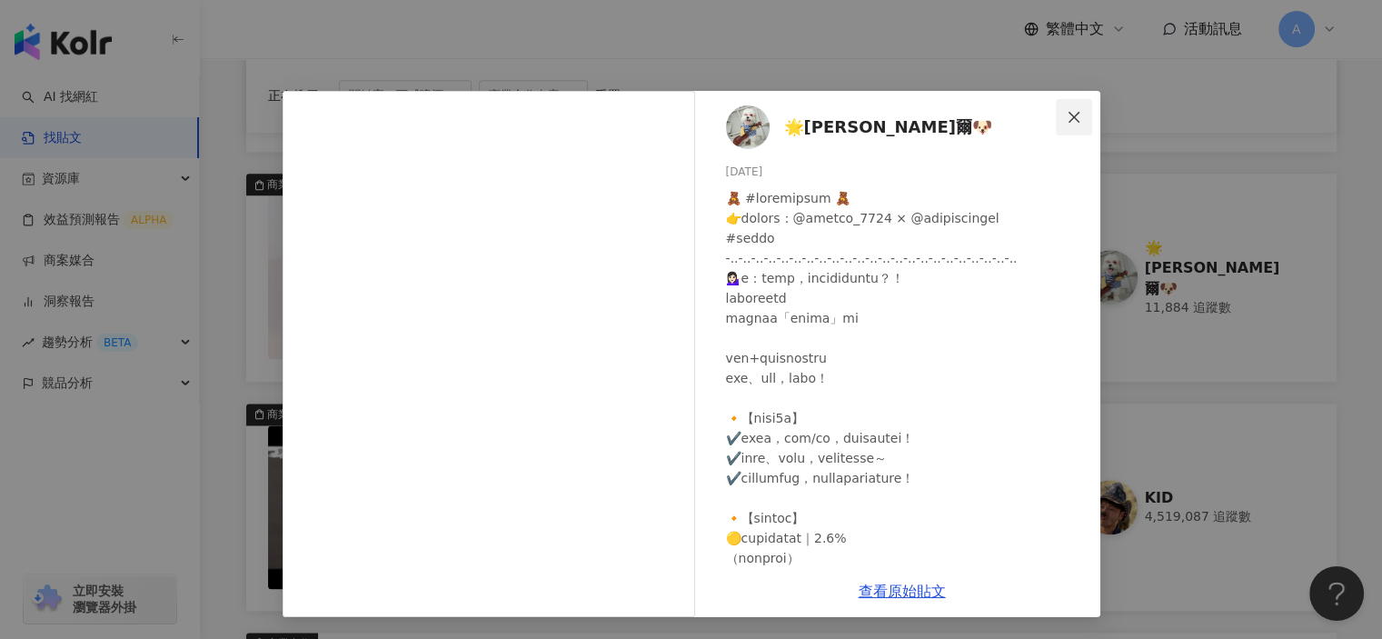
click at [1081, 130] on button "Close" at bounding box center [1074, 117] width 36 height 36
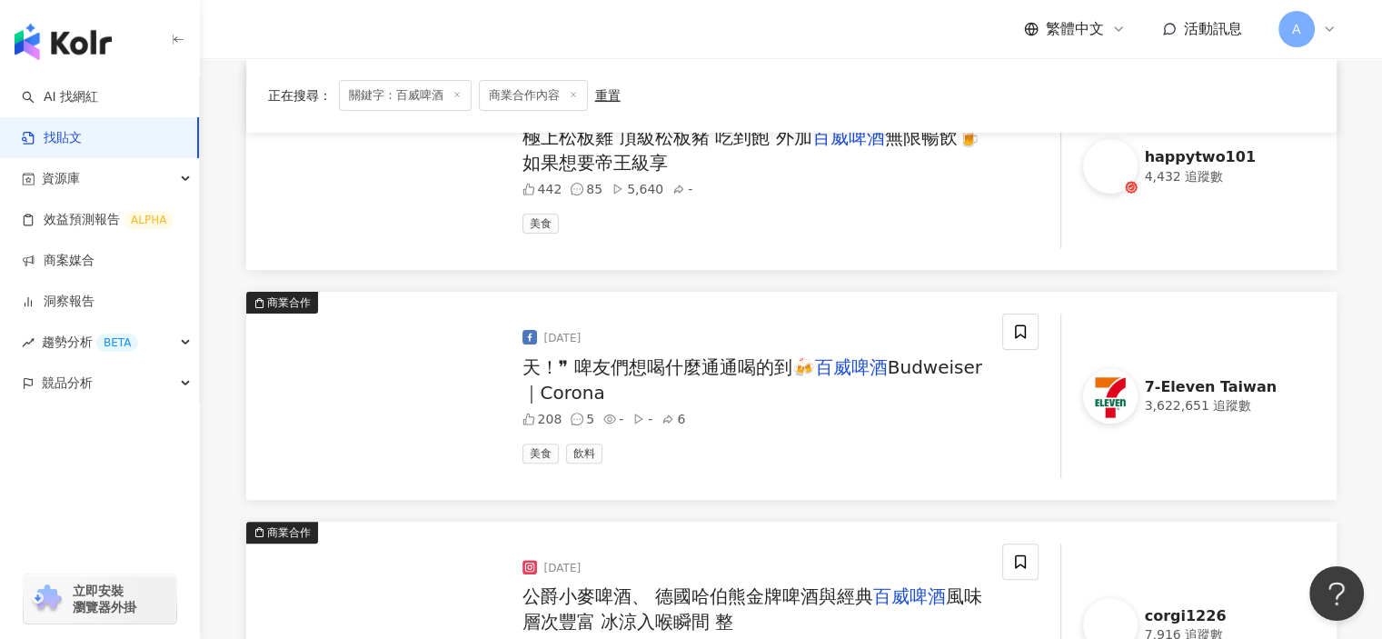
scroll to position [476, 0]
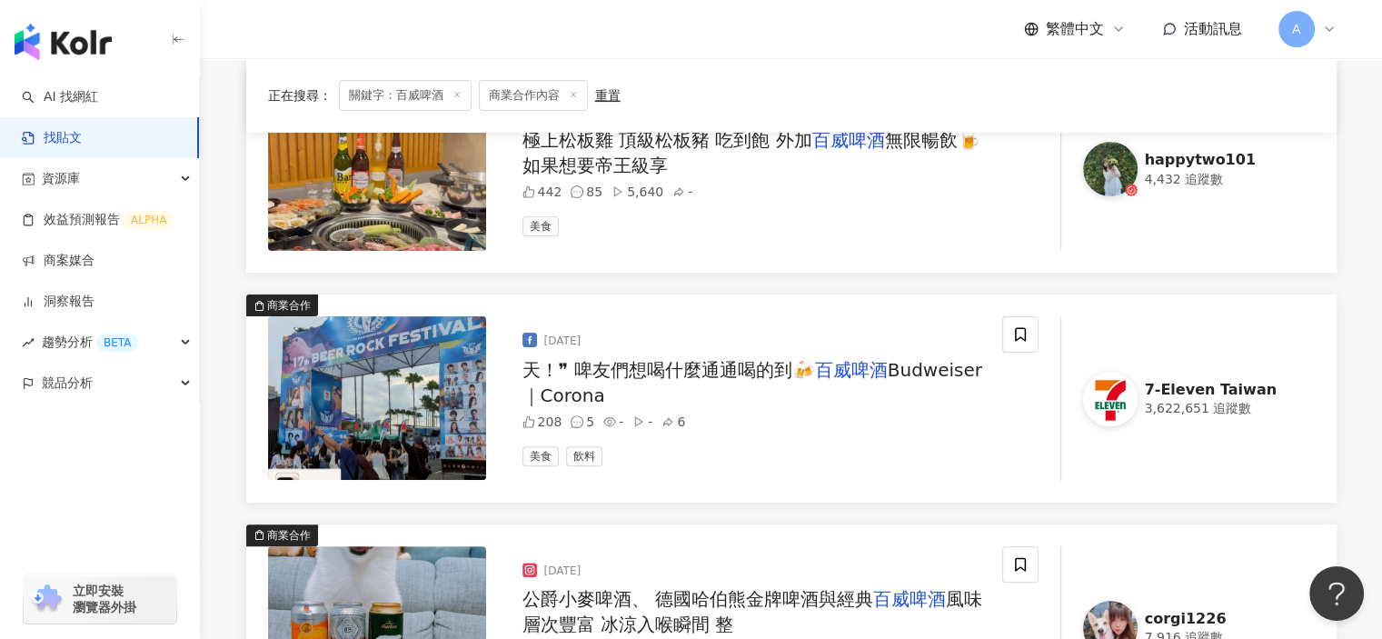
click at [749, 366] on span "天！❞ 啤友們想喝什麼通通喝的到🍻" at bounding box center [668, 370] width 293 height 22
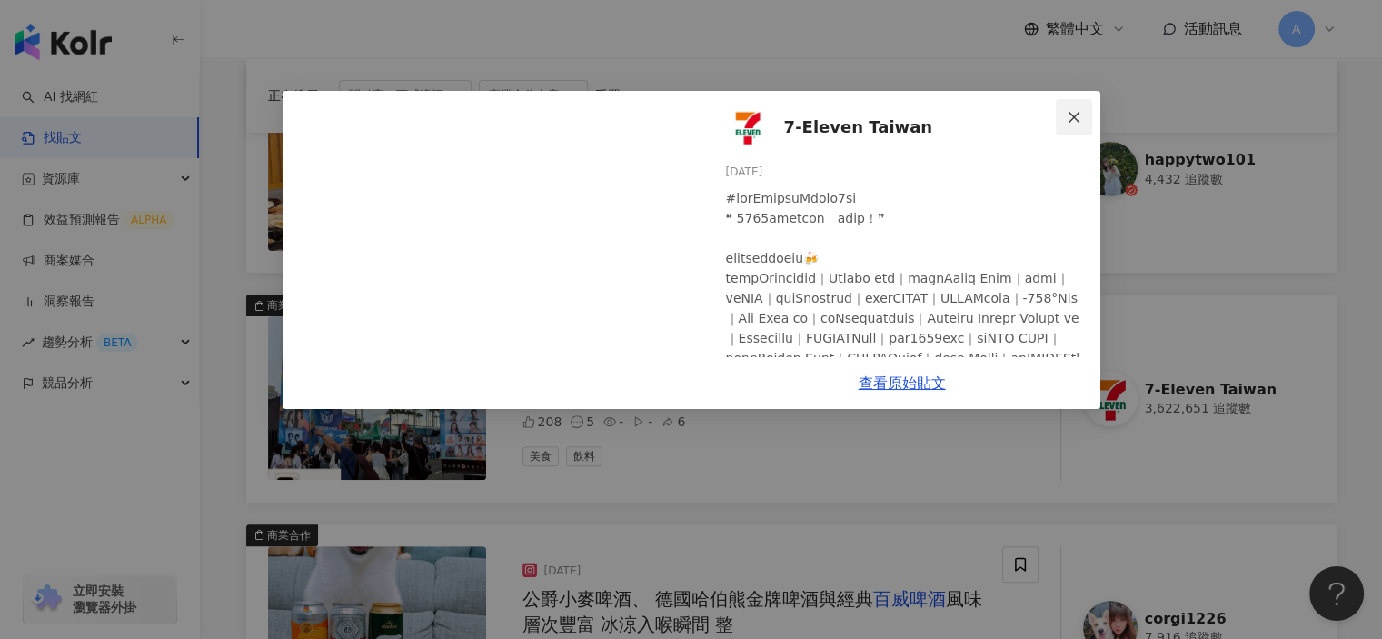
click at [1071, 122] on icon "close" at bounding box center [1074, 117] width 15 height 15
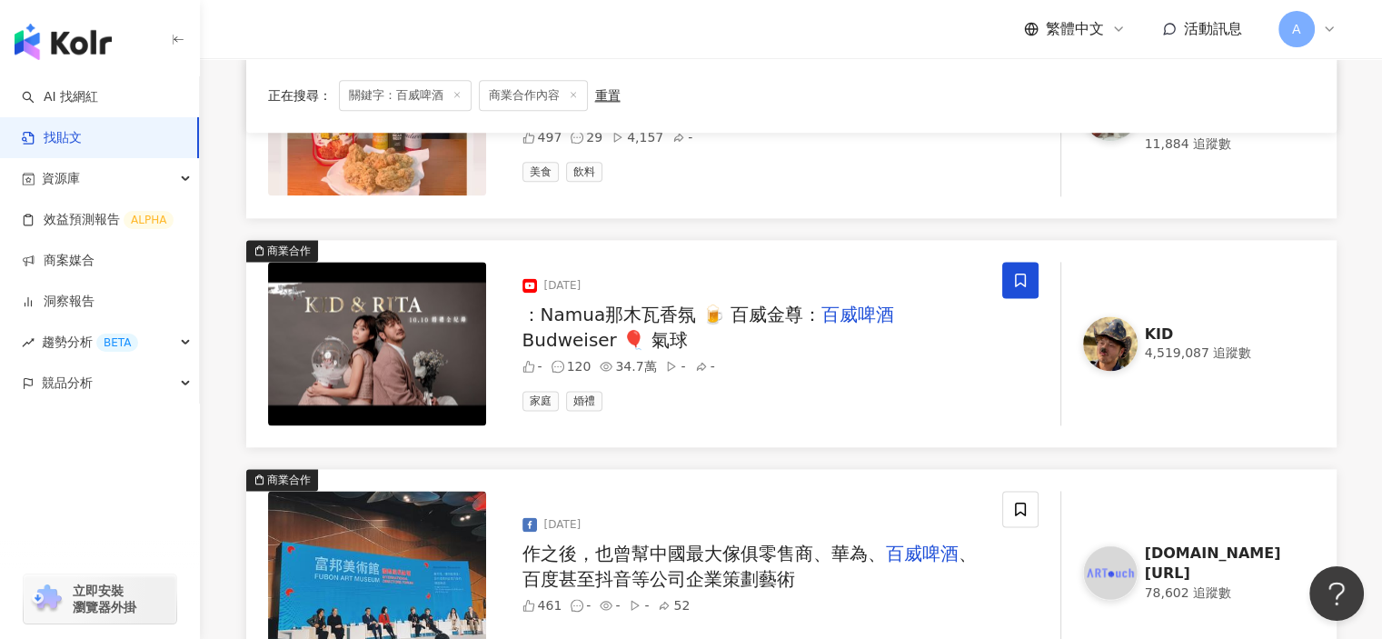
scroll to position [2475, 0]
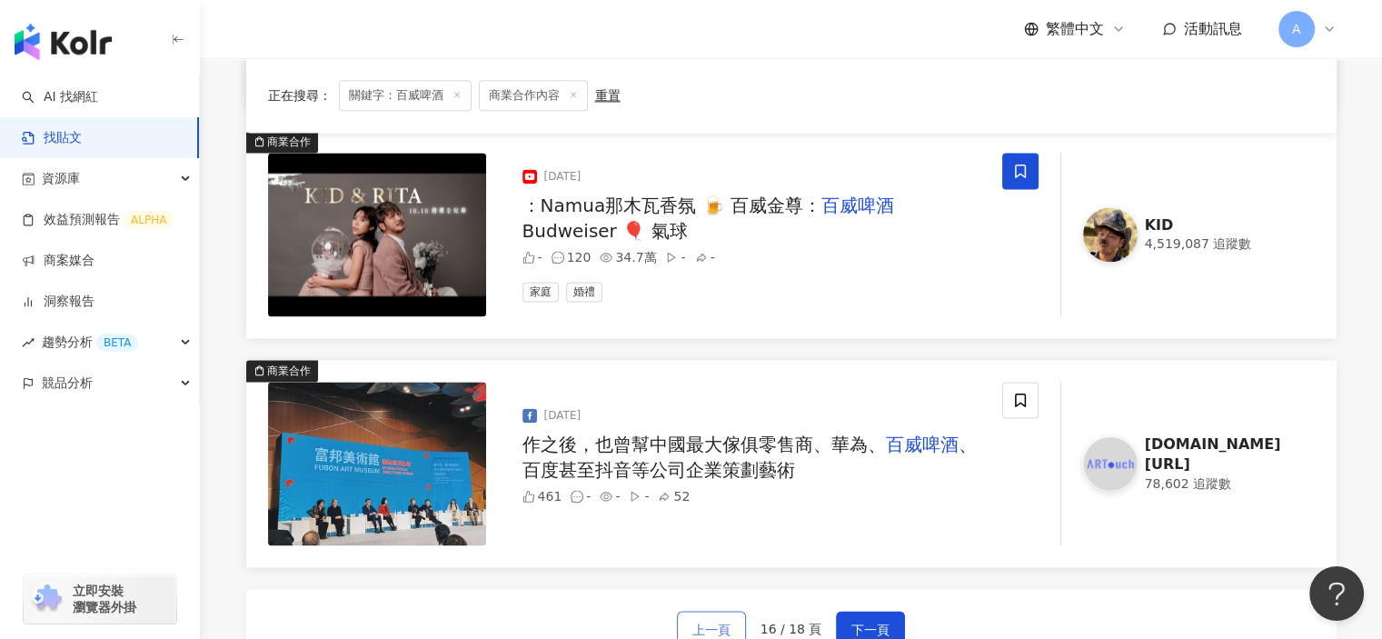
click at [711, 612] on button "上一頁" at bounding box center [711, 629] width 69 height 36
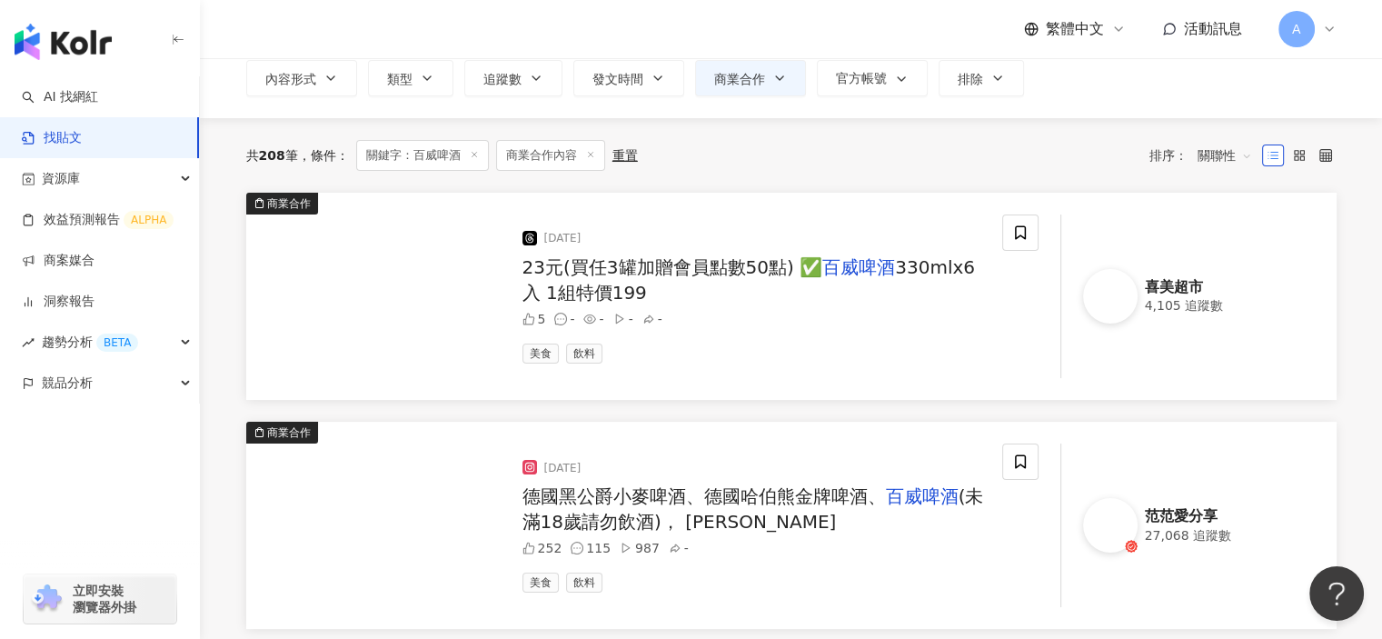
scroll to position [113, 0]
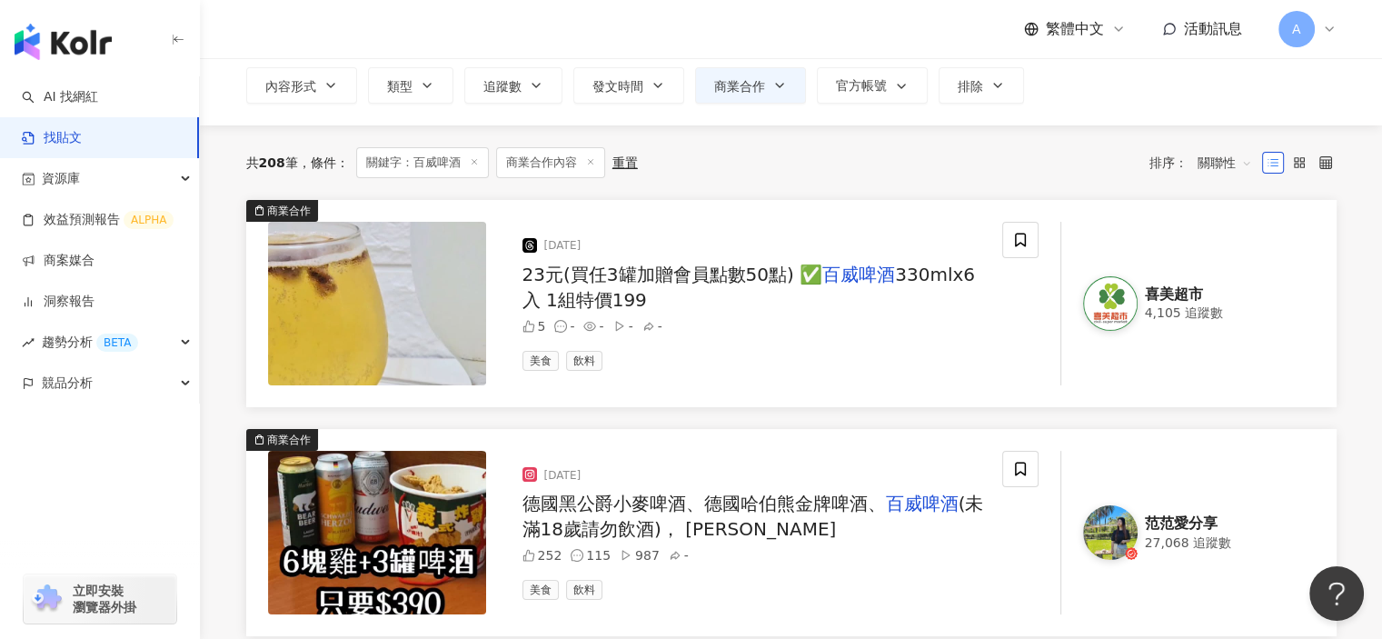
click at [897, 263] on span "330mlx6入 1組特價199" at bounding box center [748, 286] width 452 height 47
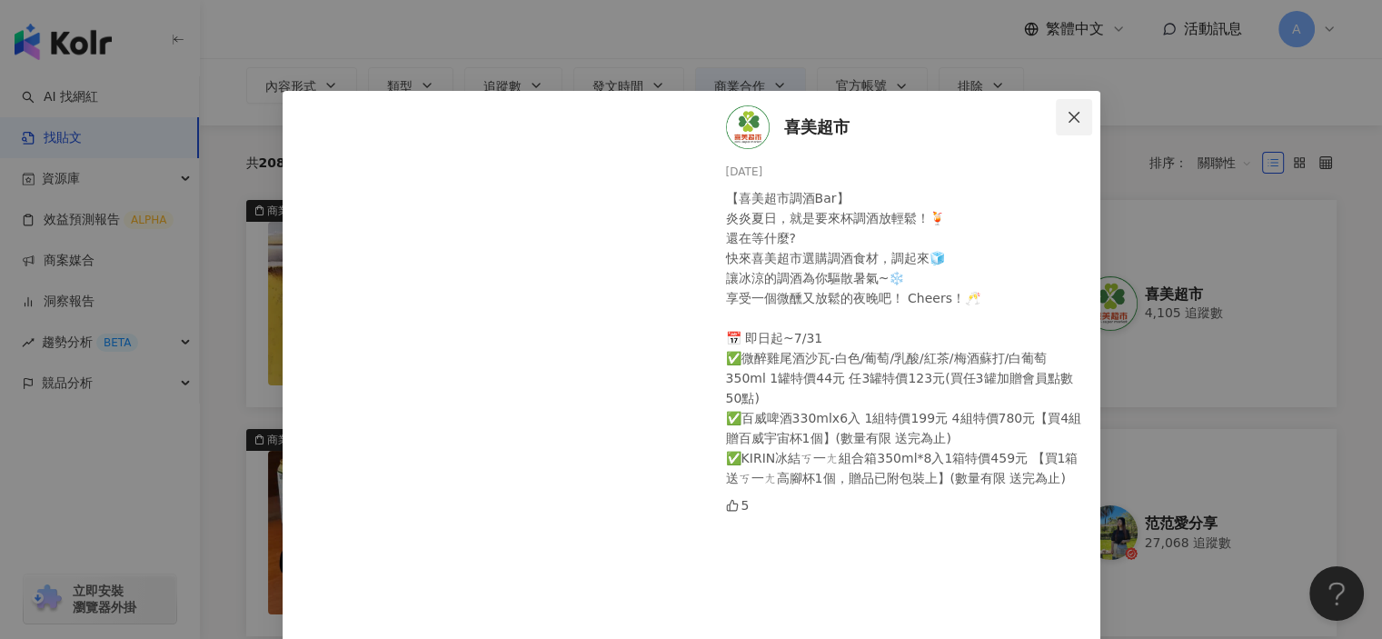
click at [1067, 110] on icon "close" at bounding box center [1074, 117] width 15 height 15
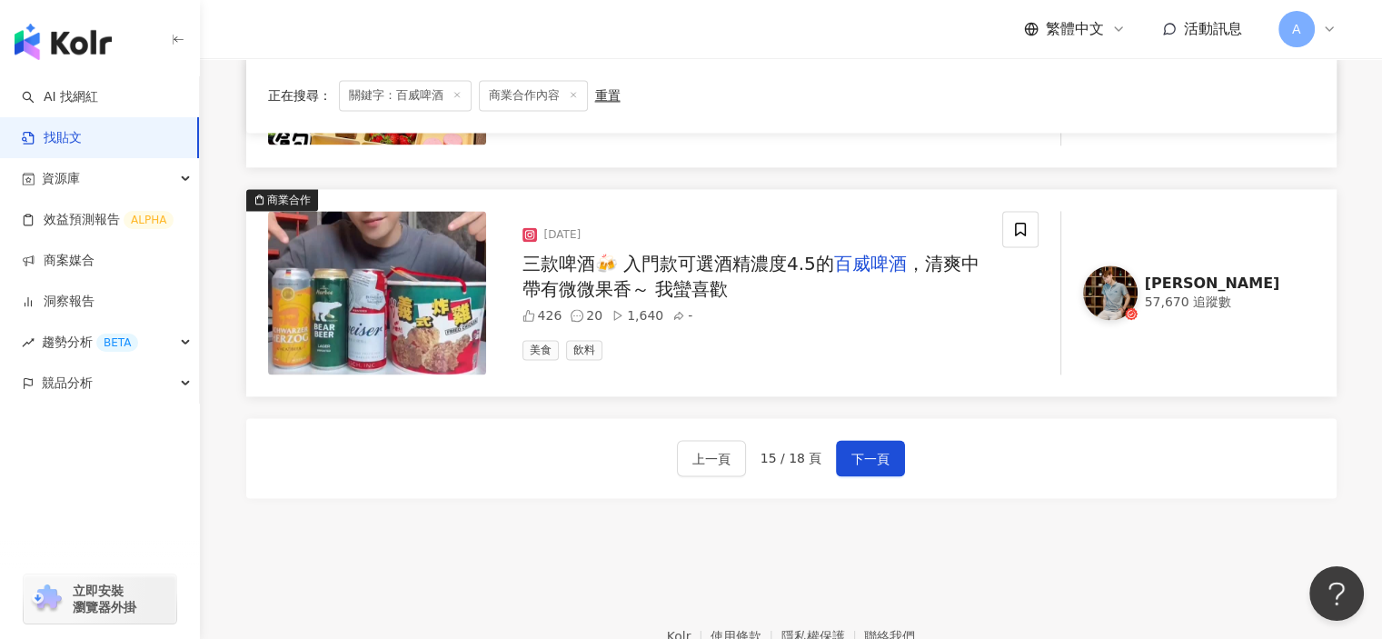
scroll to position [2747, 0]
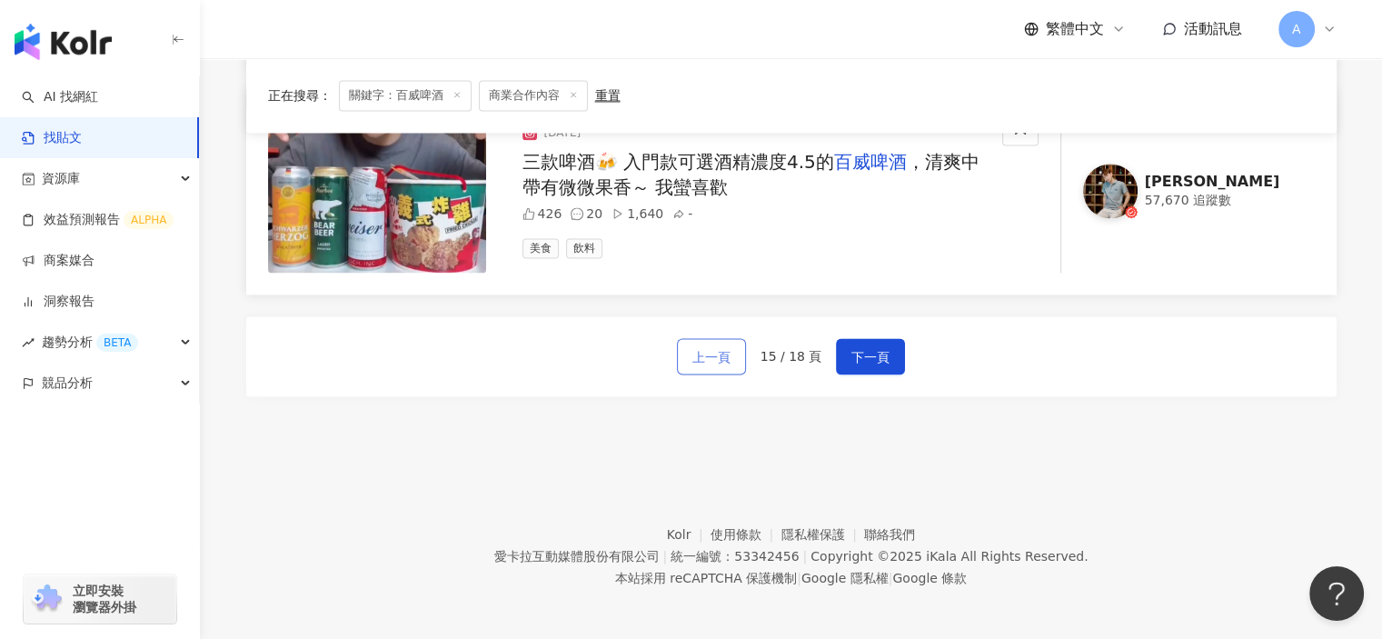
click at [711, 352] on span "上一頁" at bounding box center [711, 357] width 38 height 22
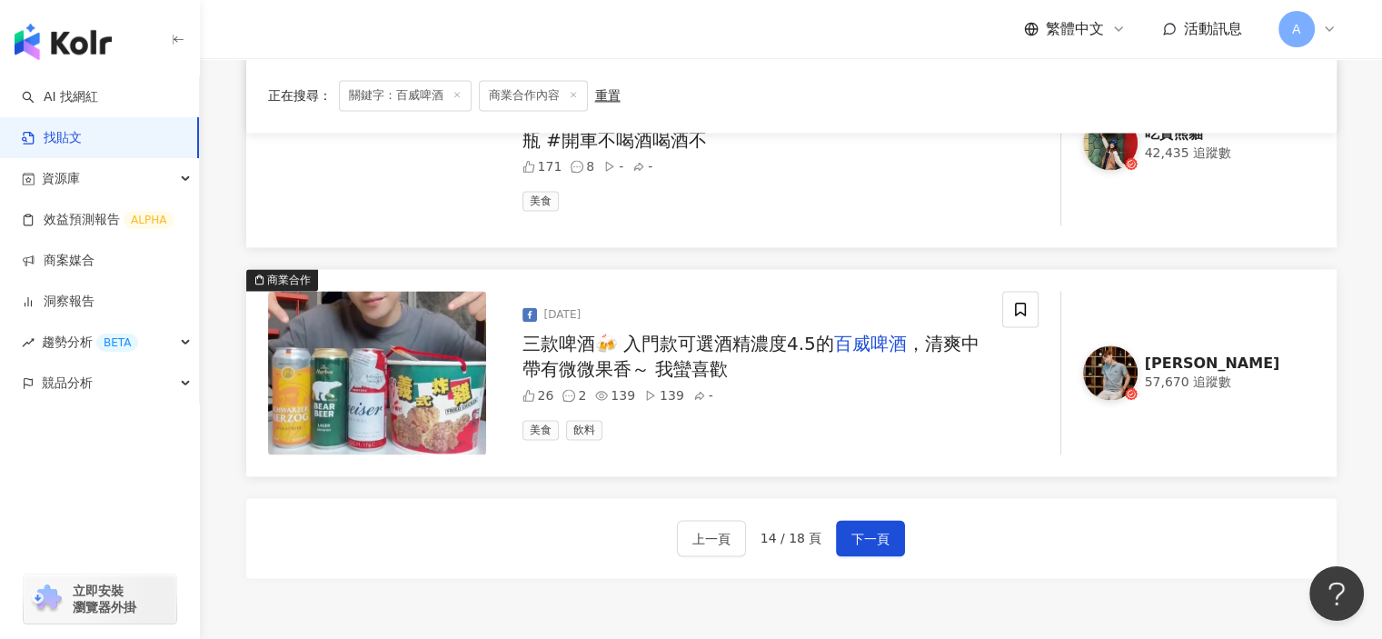
scroll to position [2384, 0]
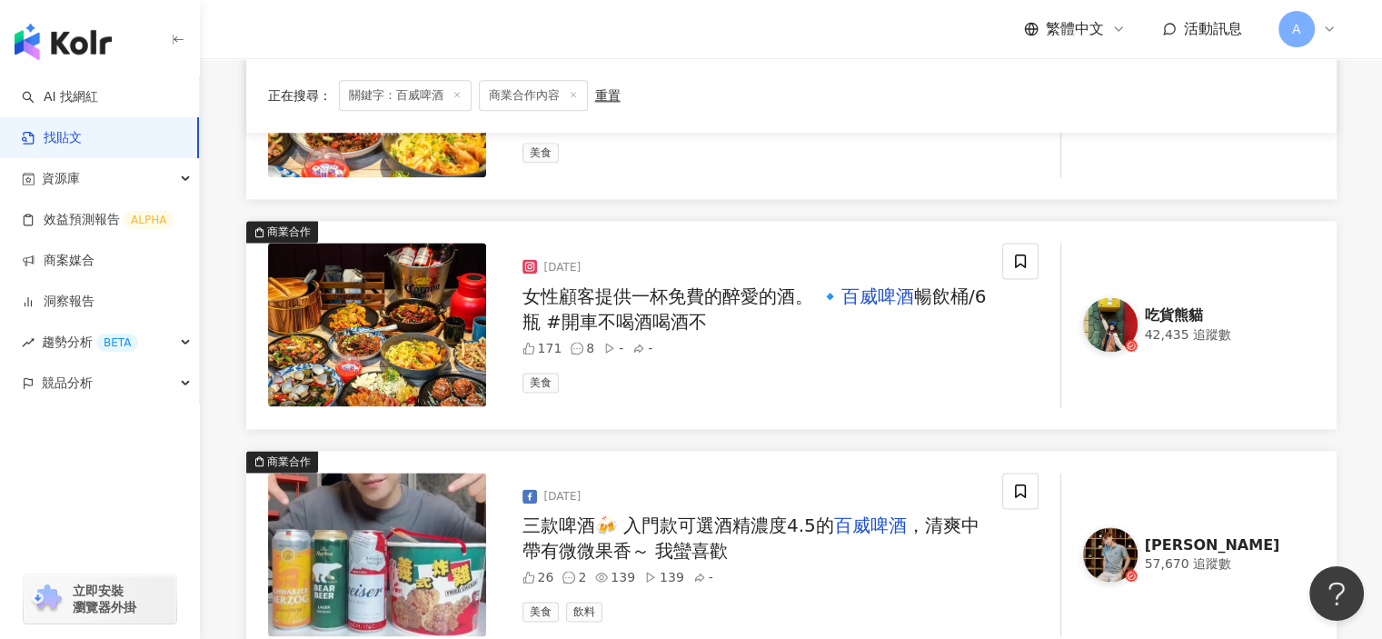
click at [734, 293] on span "女性顧客提供一杯免費的醉愛的酒。 🔹" at bounding box center [681, 296] width 319 height 22
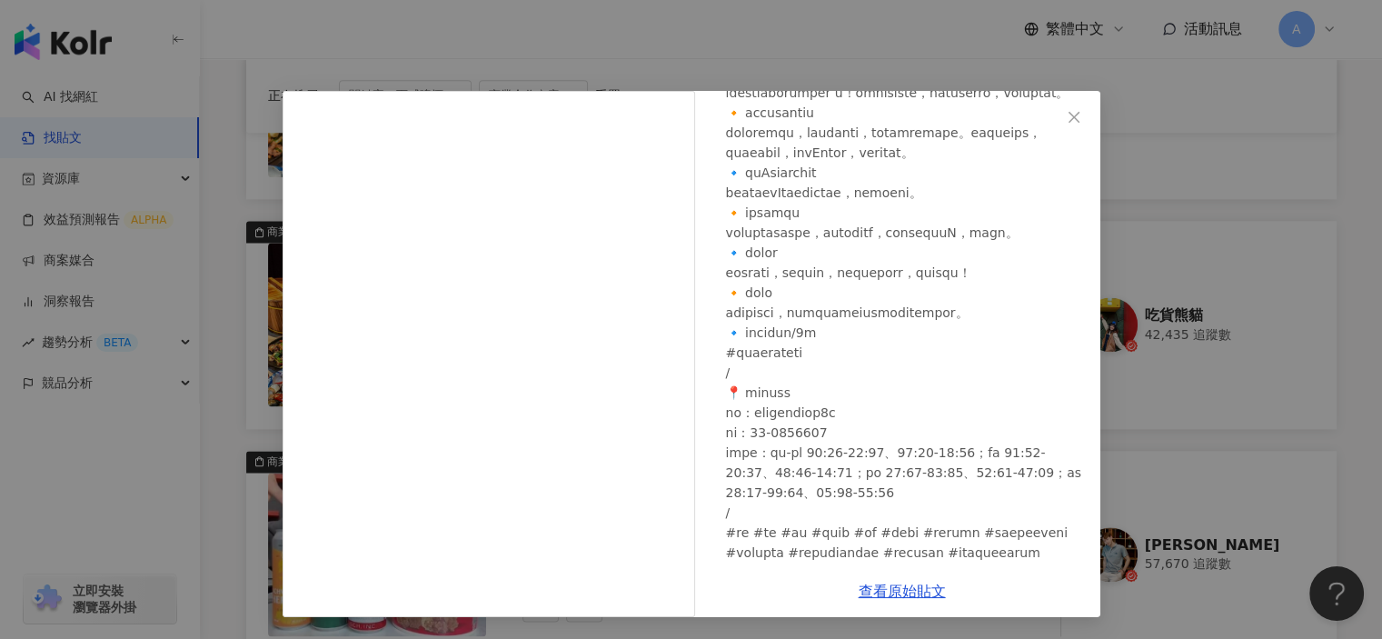
scroll to position [636, 0]
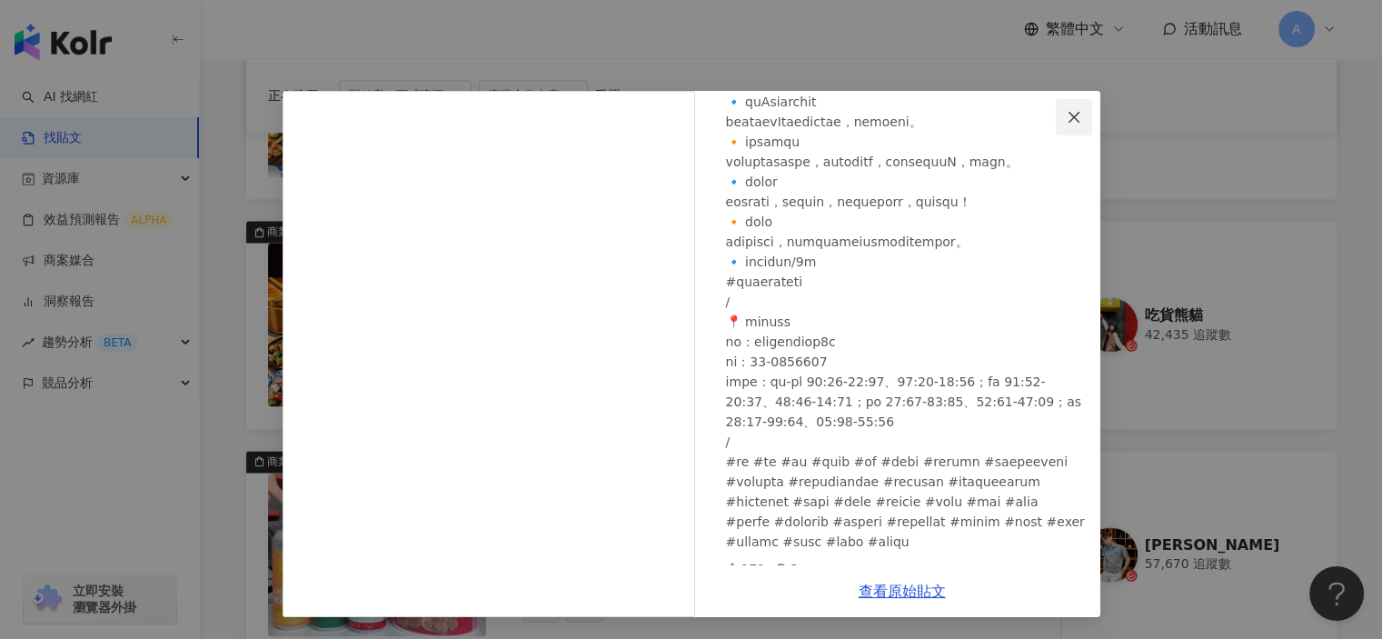
click at [1075, 114] on icon "close" at bounding box center [1073, 116] width 11 height 11
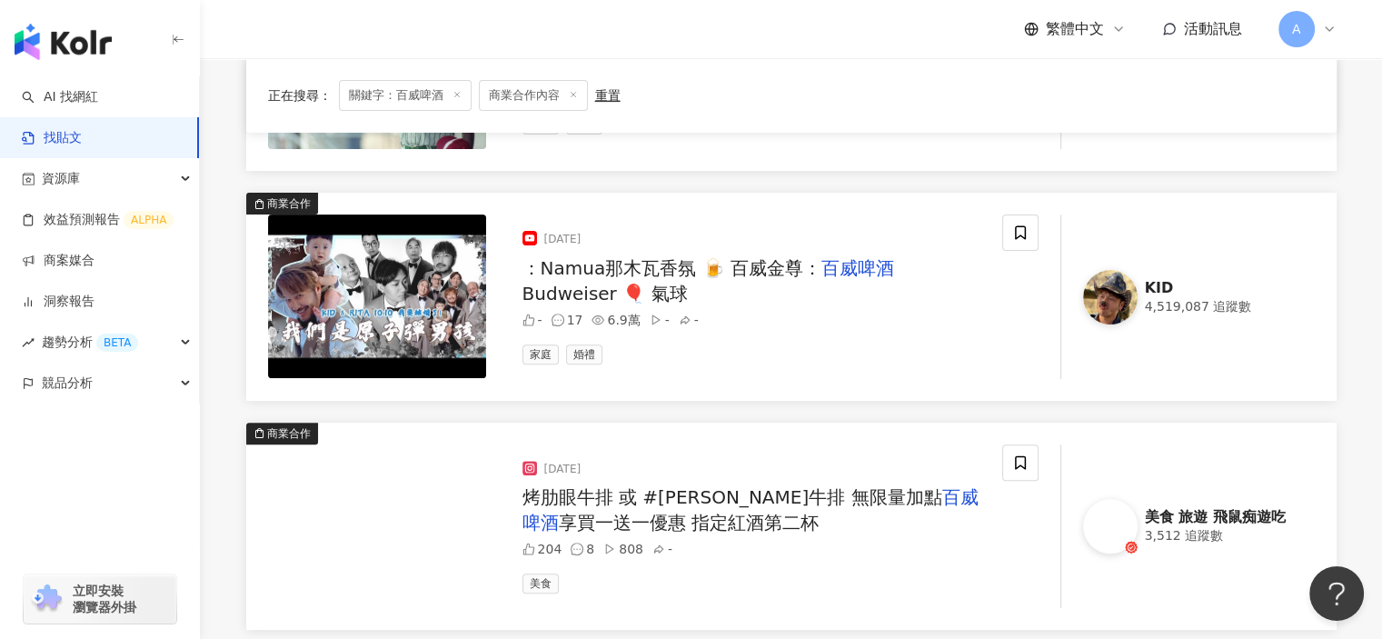
scroll to position [567, 0]
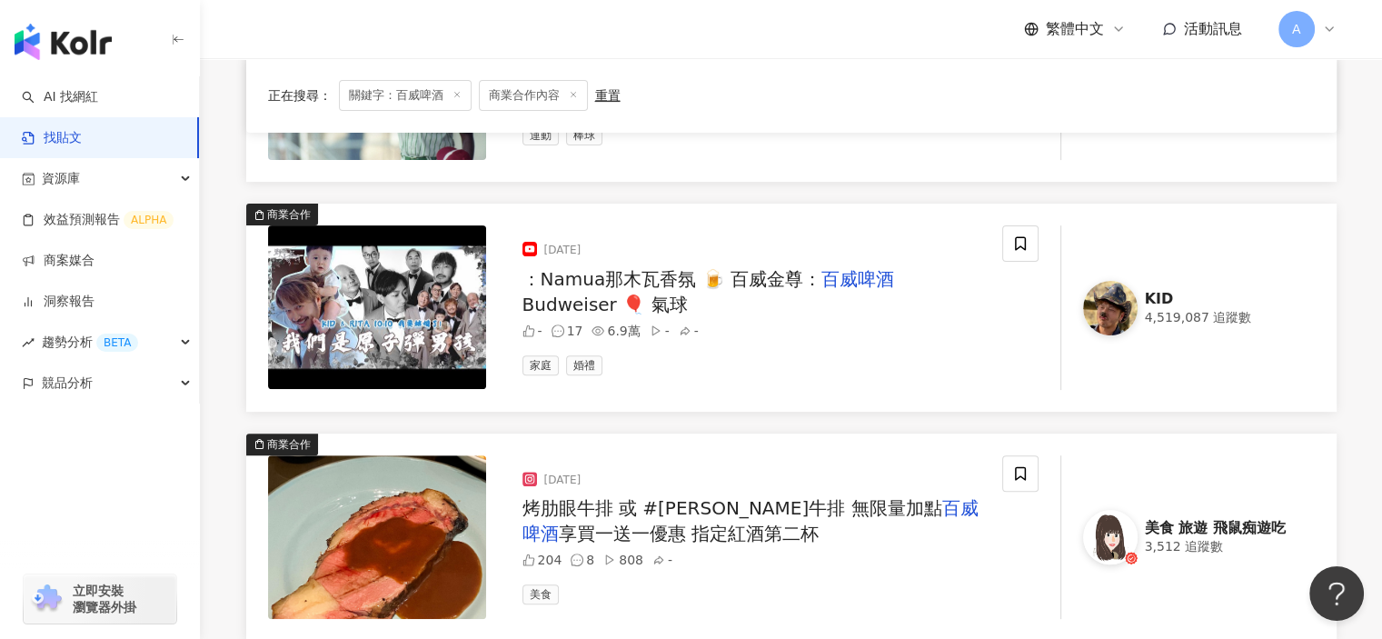
click at [688, 293] on span "Budweiser 🎈 氣球" at bounding box center [604, 304] width 165 height 22
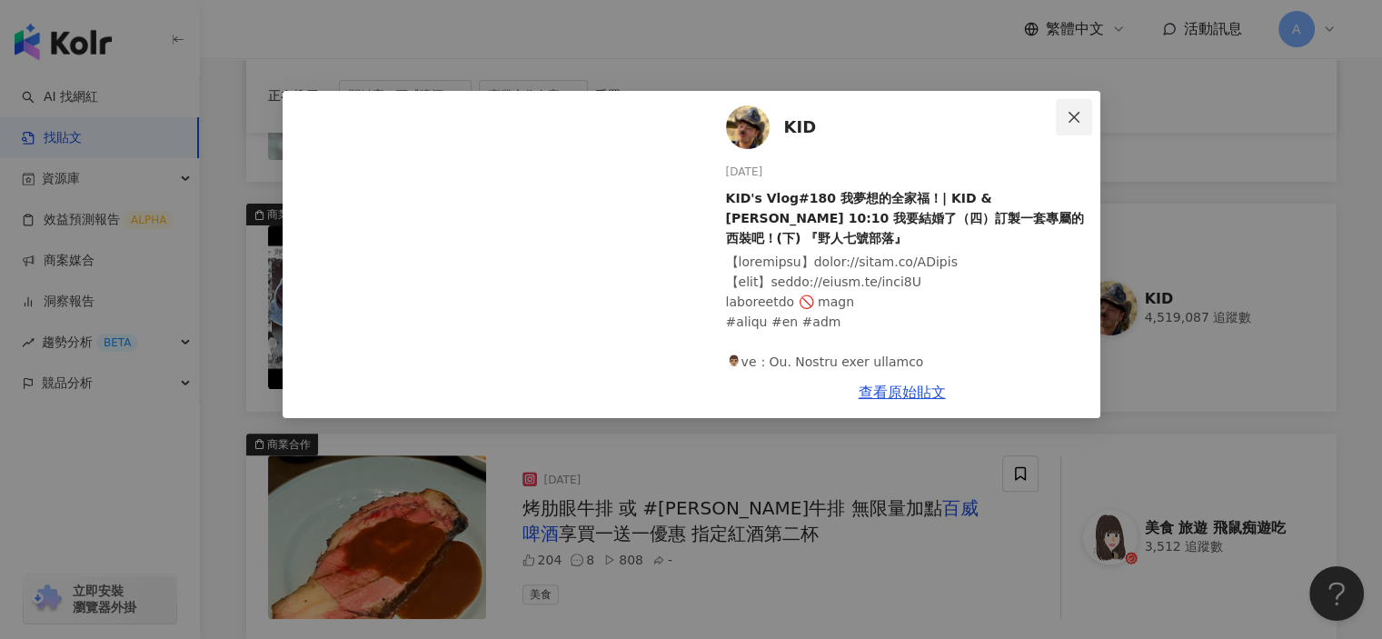
click at [1071, 121] on icon "close" at bounding box center [1074, 117] width 15 height 15
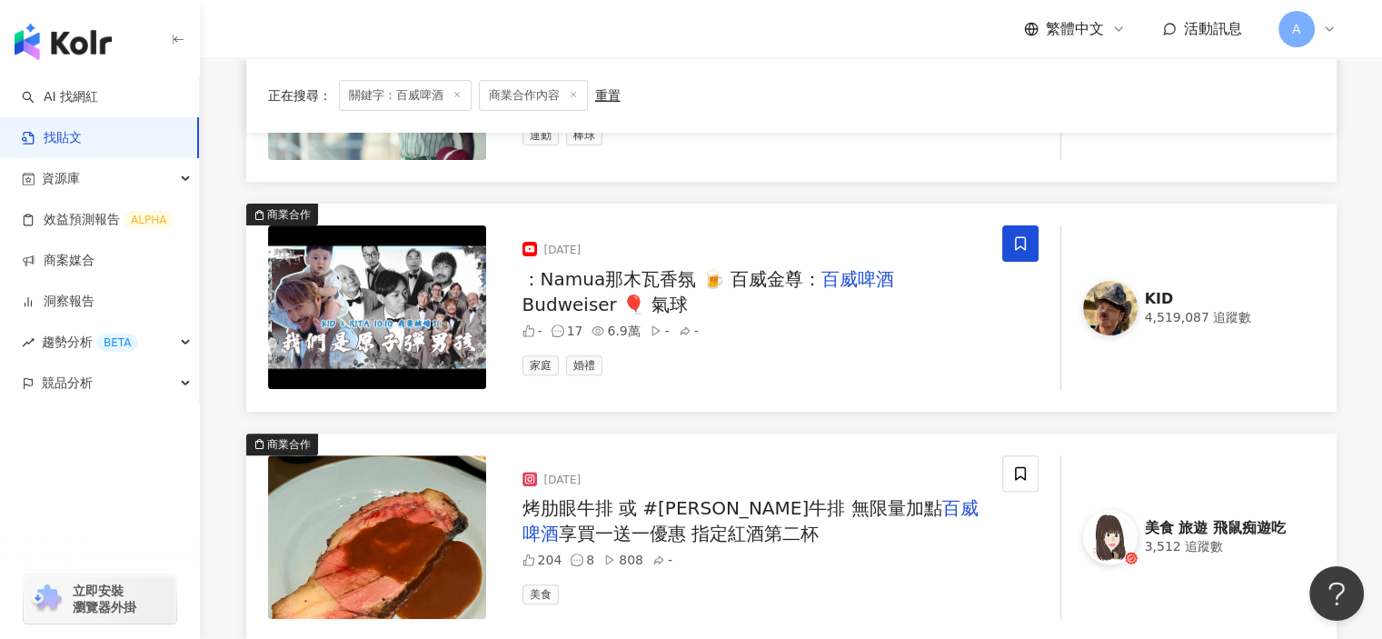
click at [1018, 241] on icon at bounding box center [1020, 243] width 16 height 16
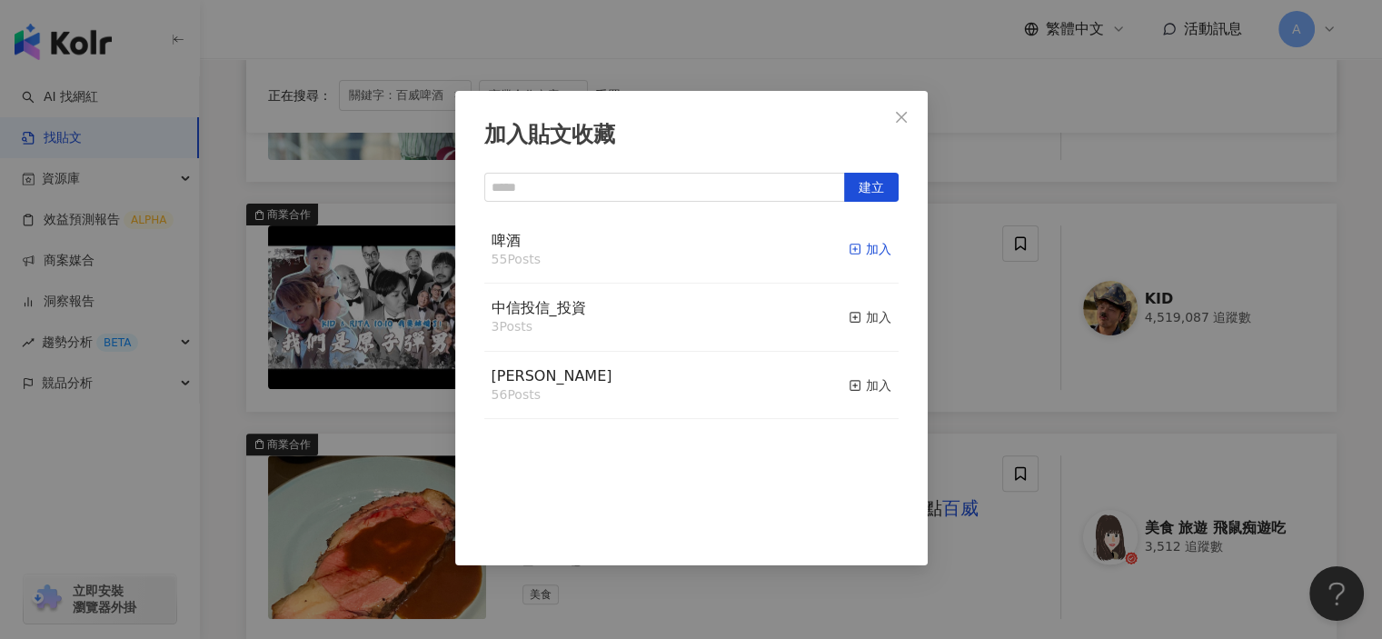
click at [849, 252] on icon "button" at bounding box center [855, 249] width 13 height 13
click at [964, 360] on div "加入貼文收藏 建立 啤酒 56 Posts 已加入 中信投信_投資 3 Posts 加入 麥香 56 Posts 加入" at bounding box center [691, 319] width 1382 height 639
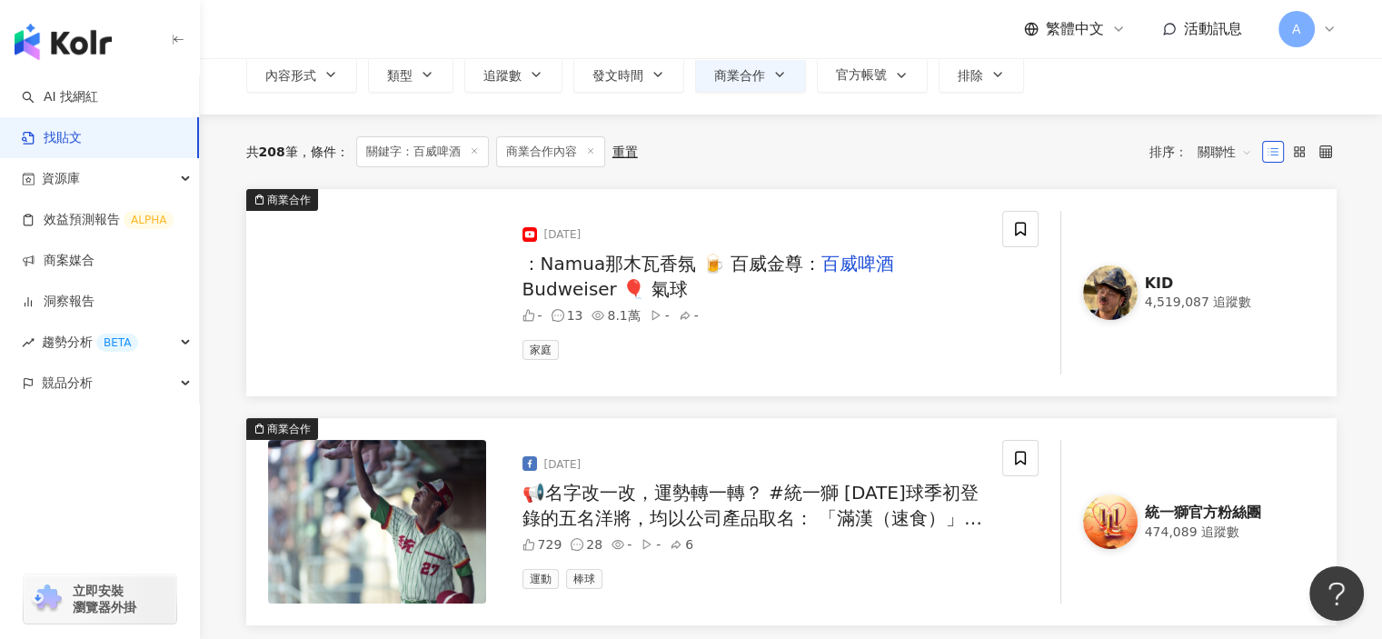
scroll to position [113, 0]
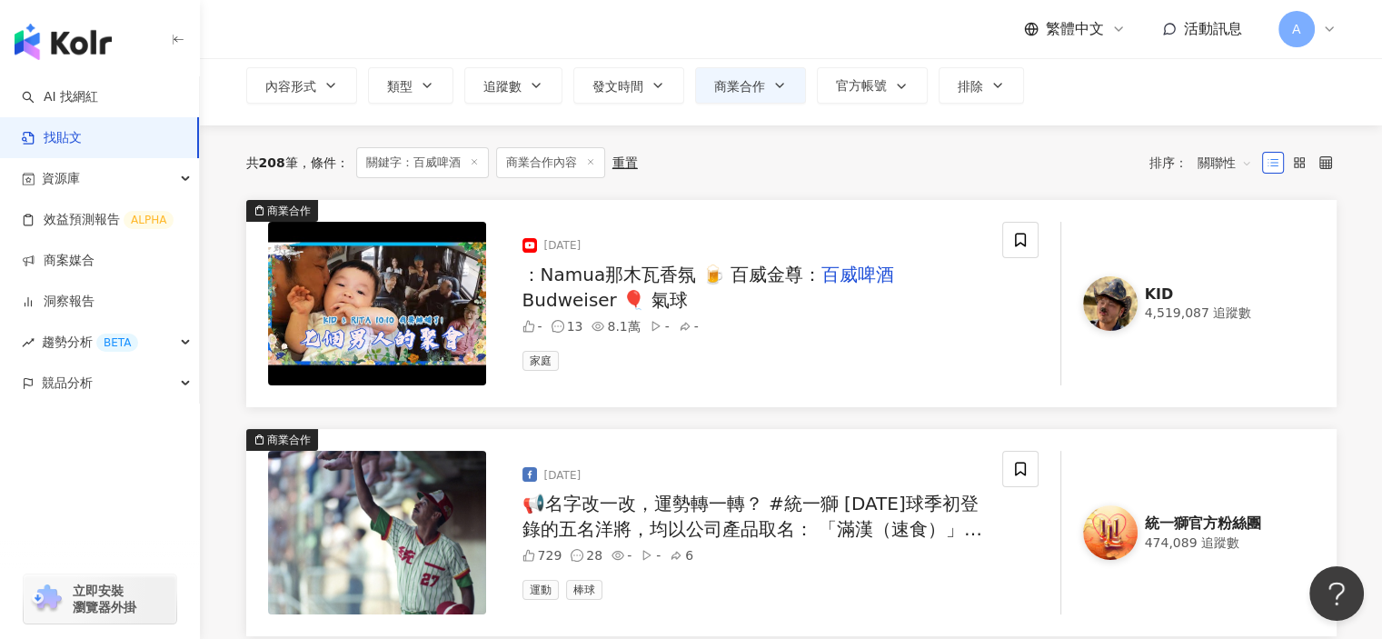
click at [939, 286] on div "：Namua那木瓦香氛 🍺 百威金尊： 百威啤酒 Budweiser 🎈 氣球" at bounding box center [754, 287] width 465 height 51
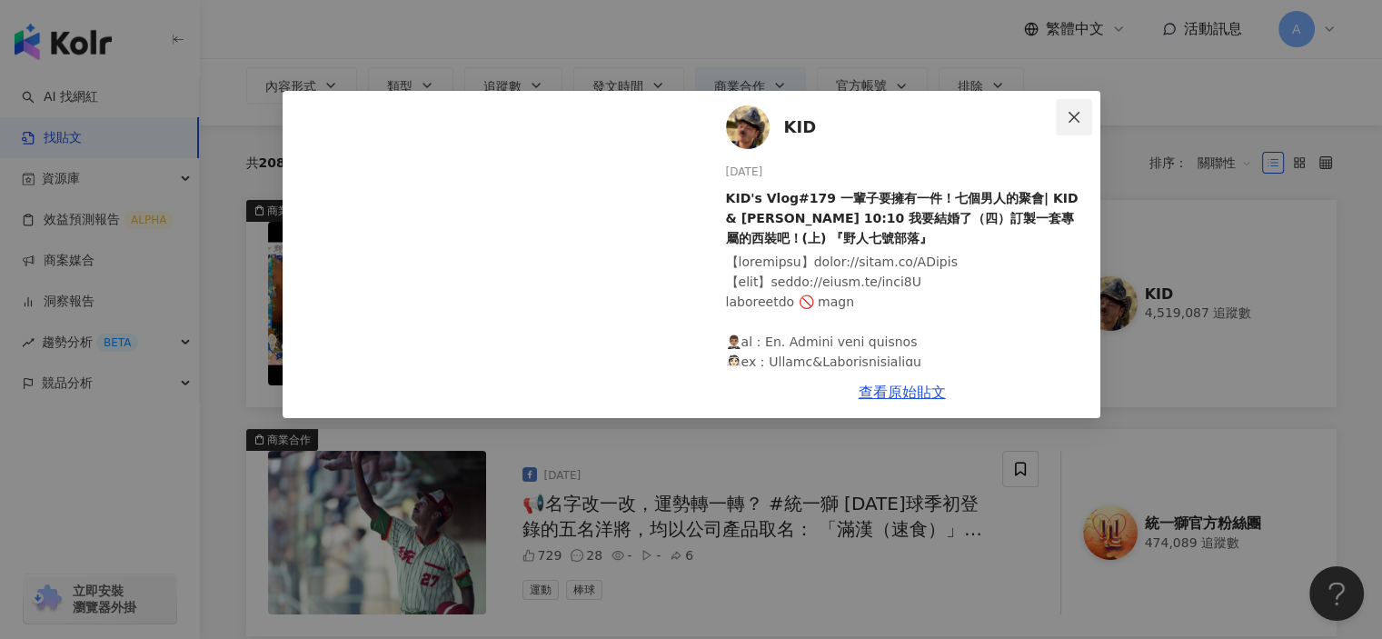
click at [1081, 114] on span "Close" at bounding box center [1074, 117] width 36 height 15
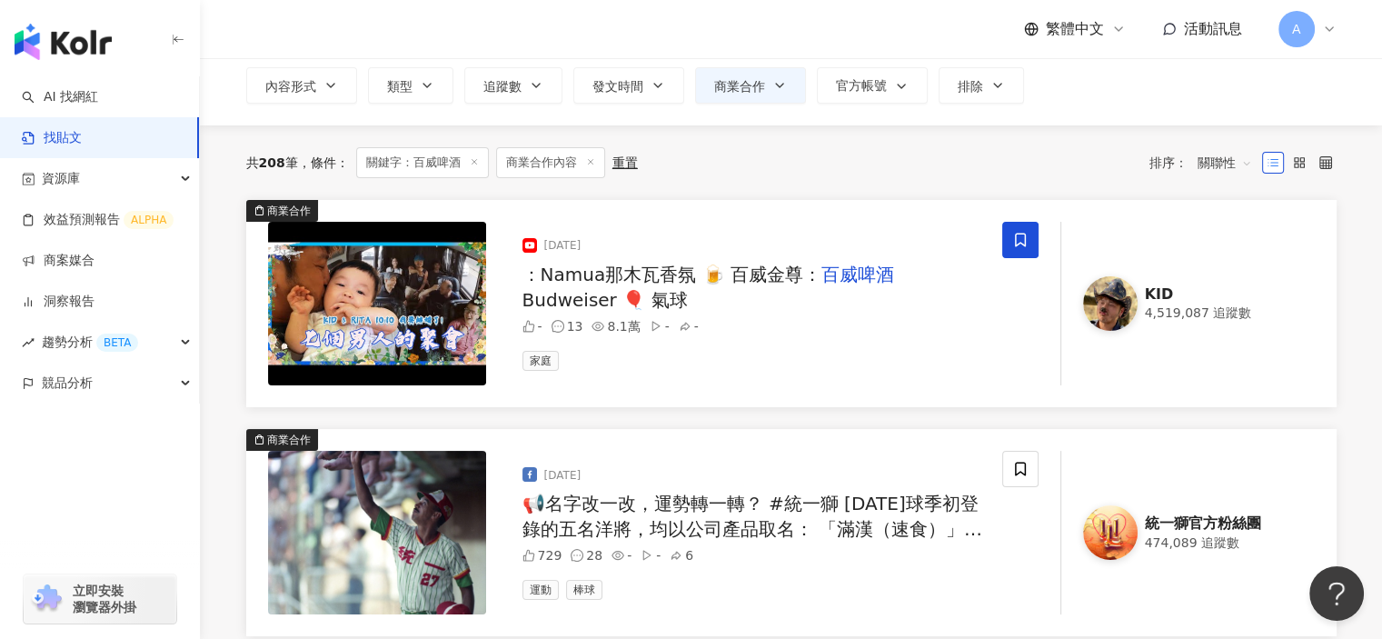
click at [1014, 246] on icon at bounding box center [1020, 240] width 16 height 16
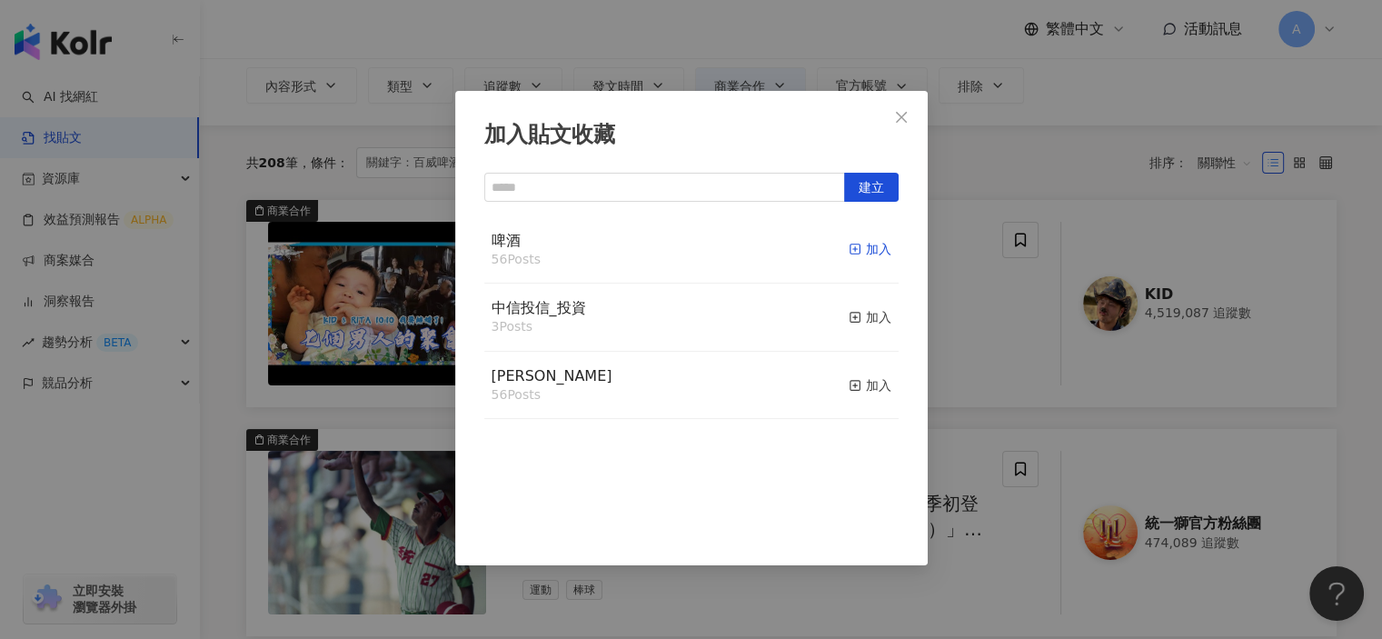
click at [850, 253] on div "加入" at bounding box center [870, 249] width 43 height 20
click at [981, 365] on div "加入貼文收藏 建立 啤酒 57 Posts 已加入 中信投信_投資 3 Posts 加入 麥香 56 Posts 加入" at bounding box center [691, 319] width 1382 height 639
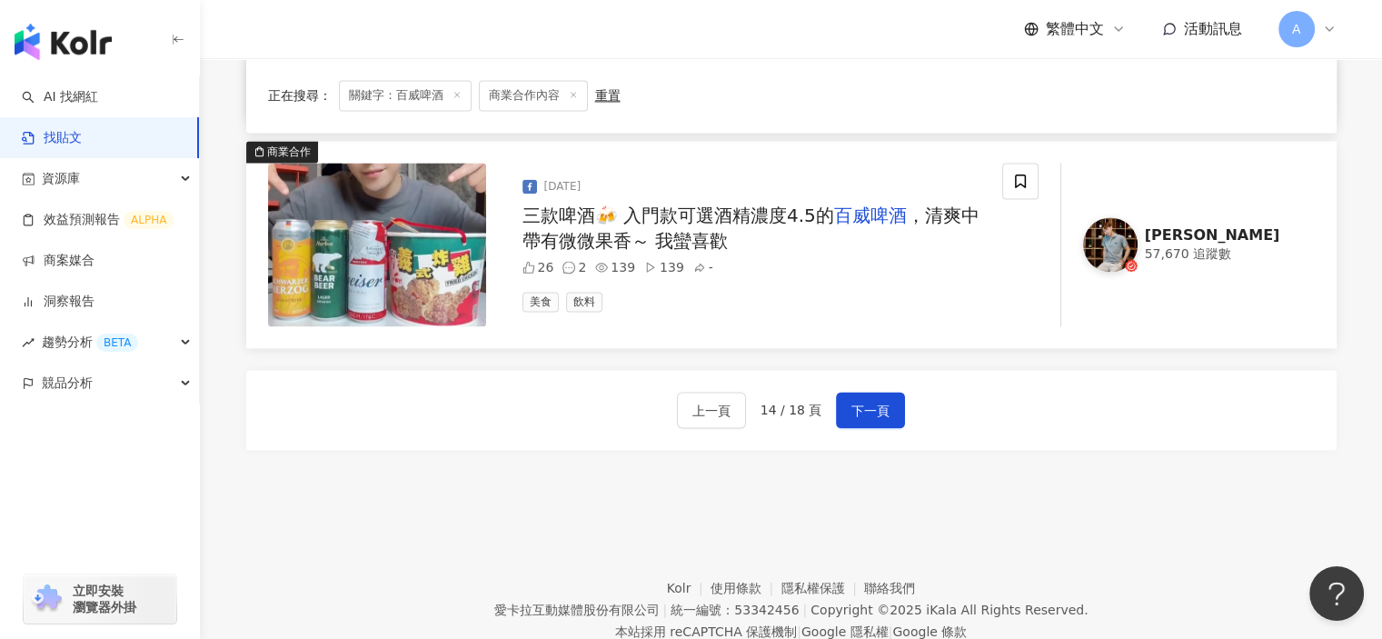
scroll to position [2747, 0]
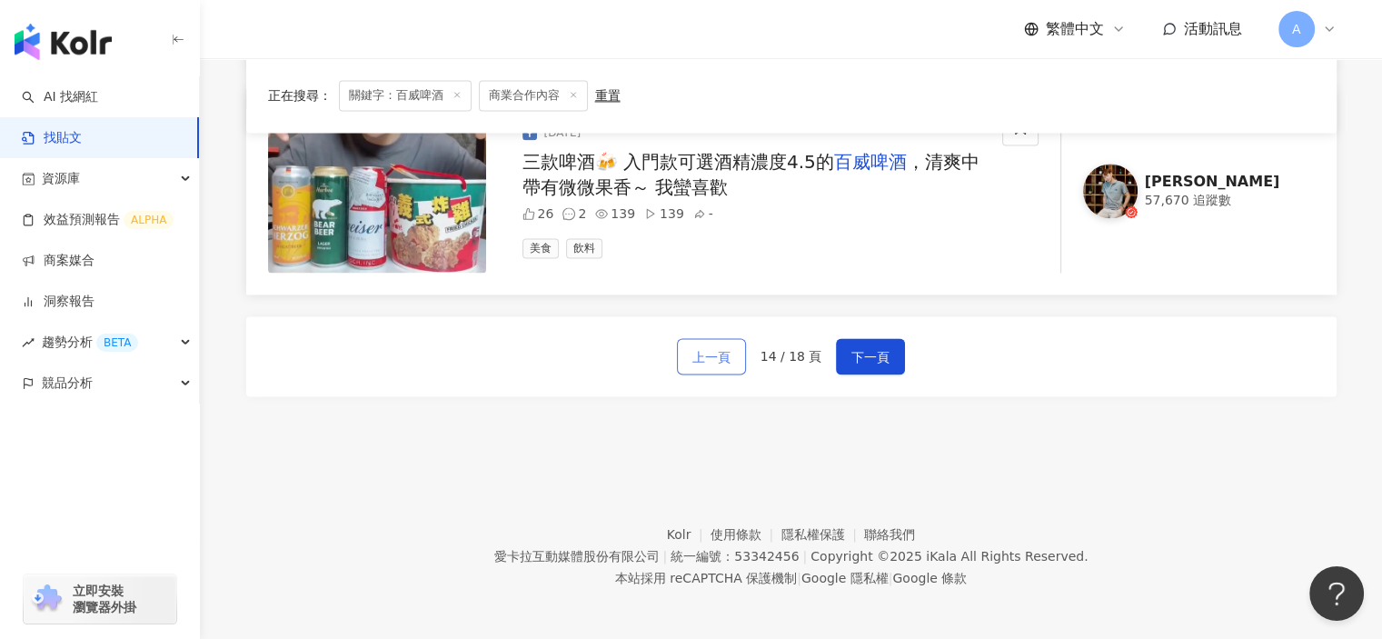
click at [720, 346] on span "上一頁" at bounding box center [711, 357] width 38 height 22
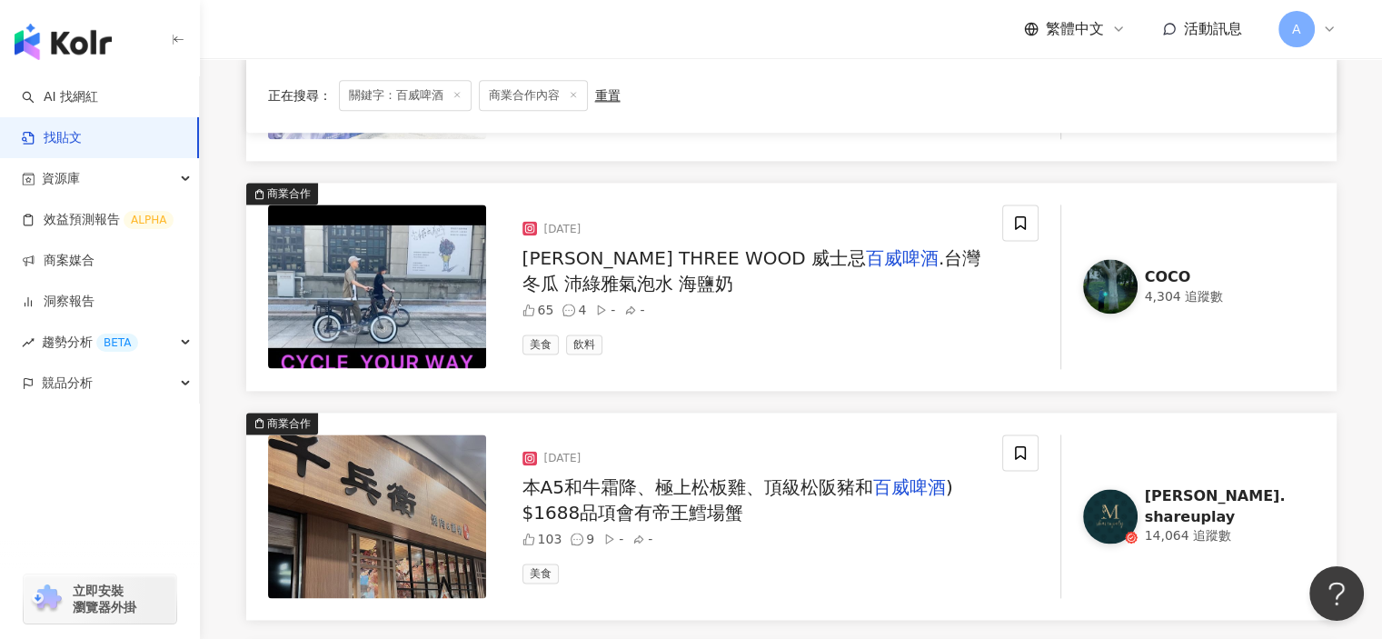
scroll to position [2384, 0]
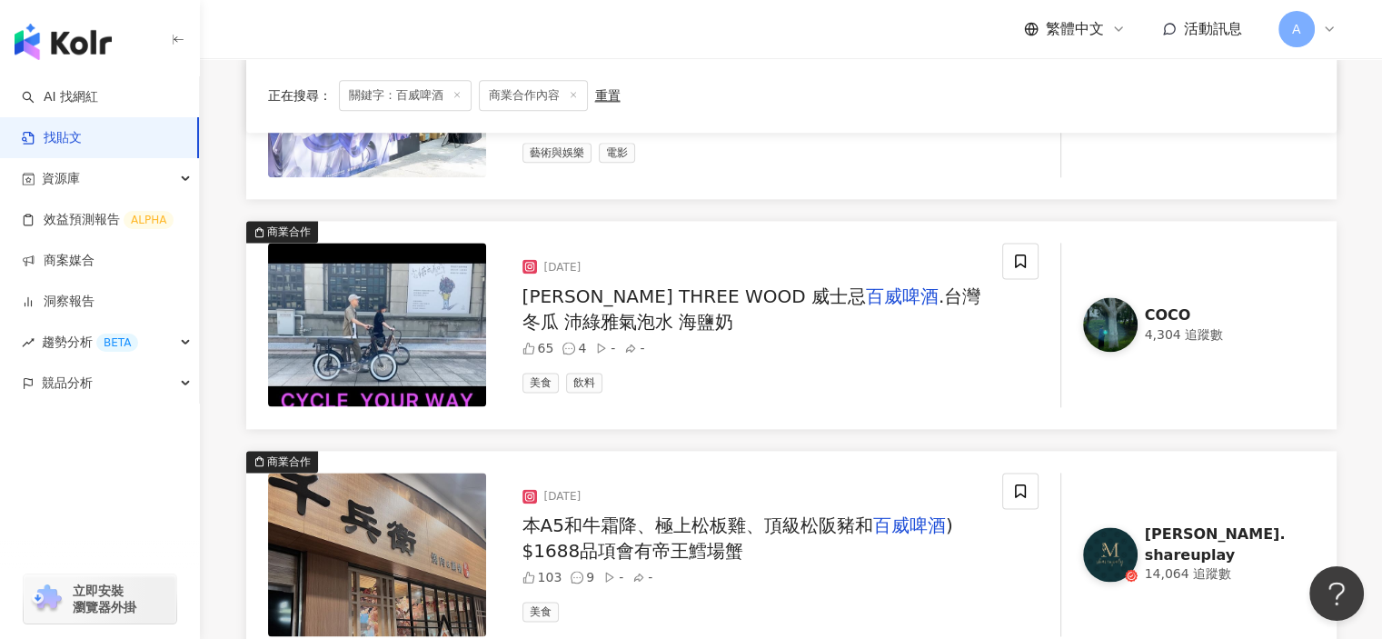
click at [728, 307] on div "HAN THREE WOOD 威士忌 百威啤酒 .台灣冬瓜 沛綠雅氣泡水 海鹽奶" at bounding box center [754, 308] width 465 height 51
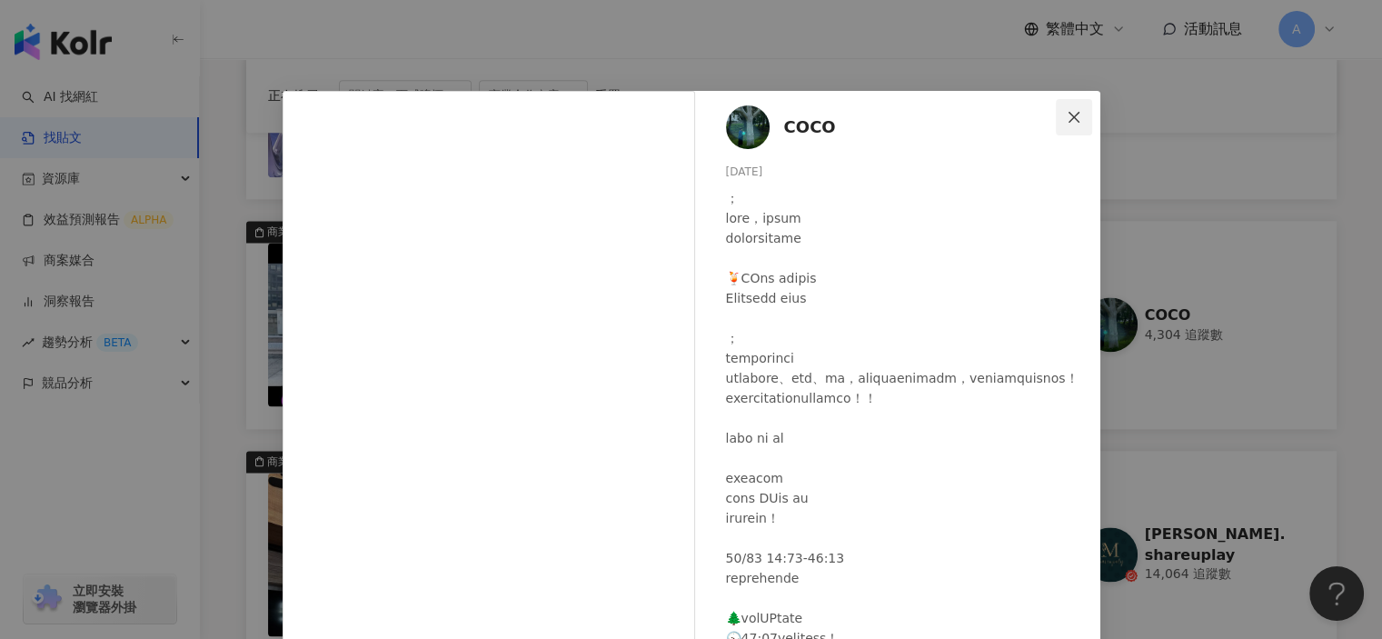
click at [1056, 117] on span "Close" at bounding box center [1074, 117] width 36 height 15
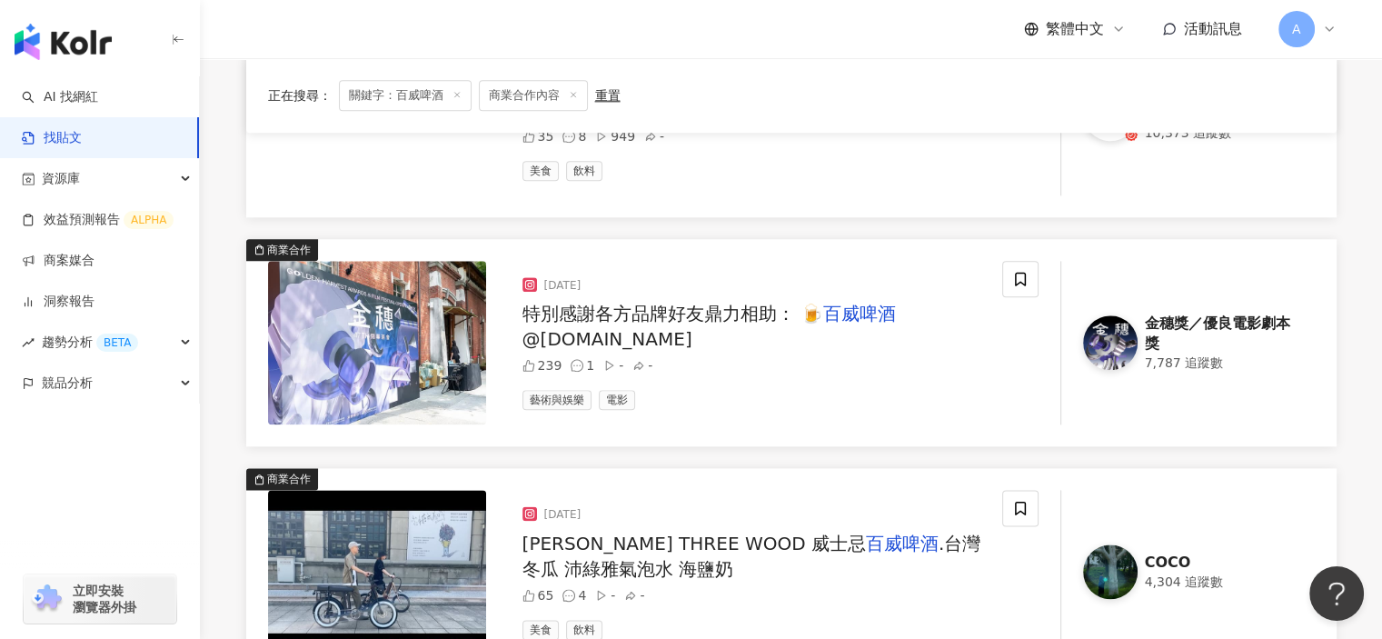
scroll to position [2111, 0]
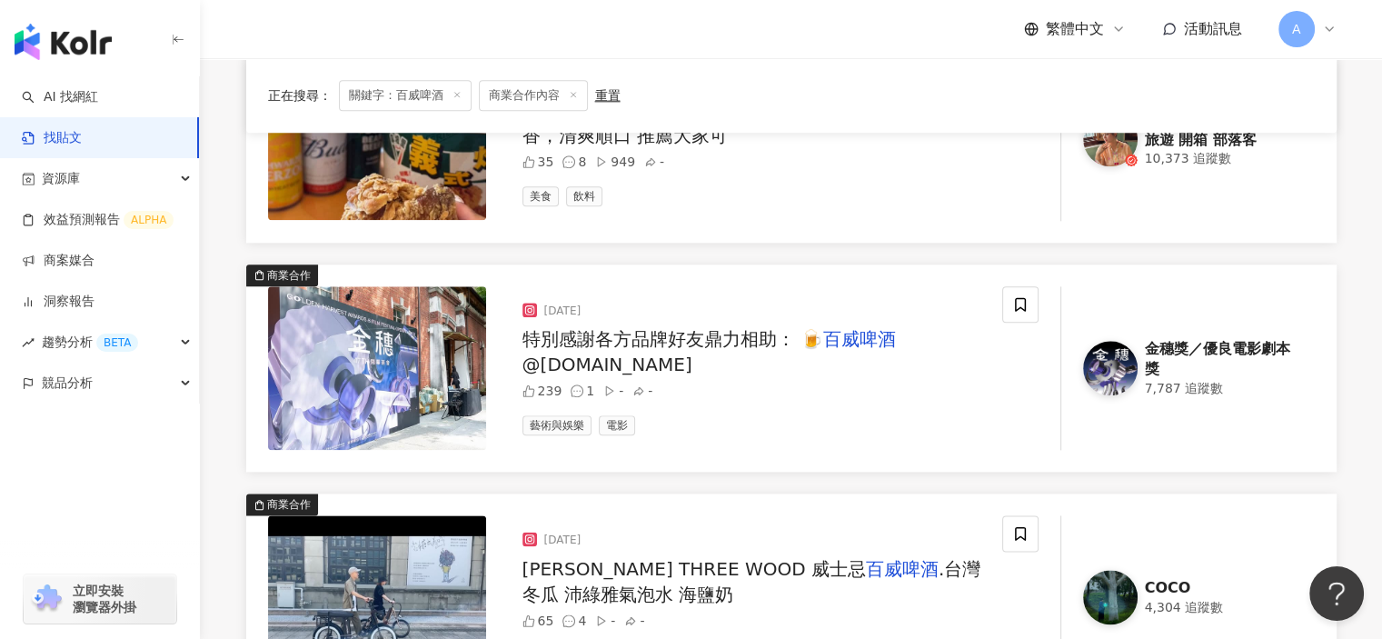
click at [635, 328] on span "特別感謝各方品牌好友鼎力相助： 🍺" at bounding box center [672, 339] width 301 height 22
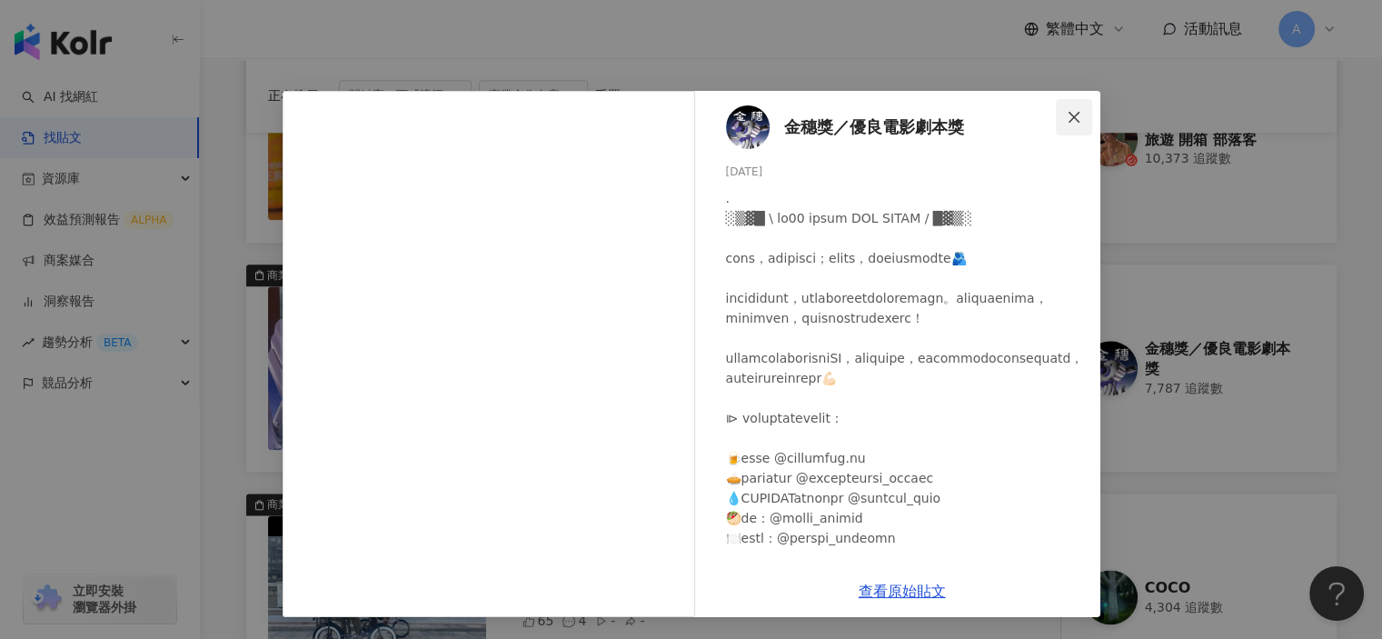
click at [1074, 108] on button "Close" at bounding box center [1074, 117] width 36 height 36
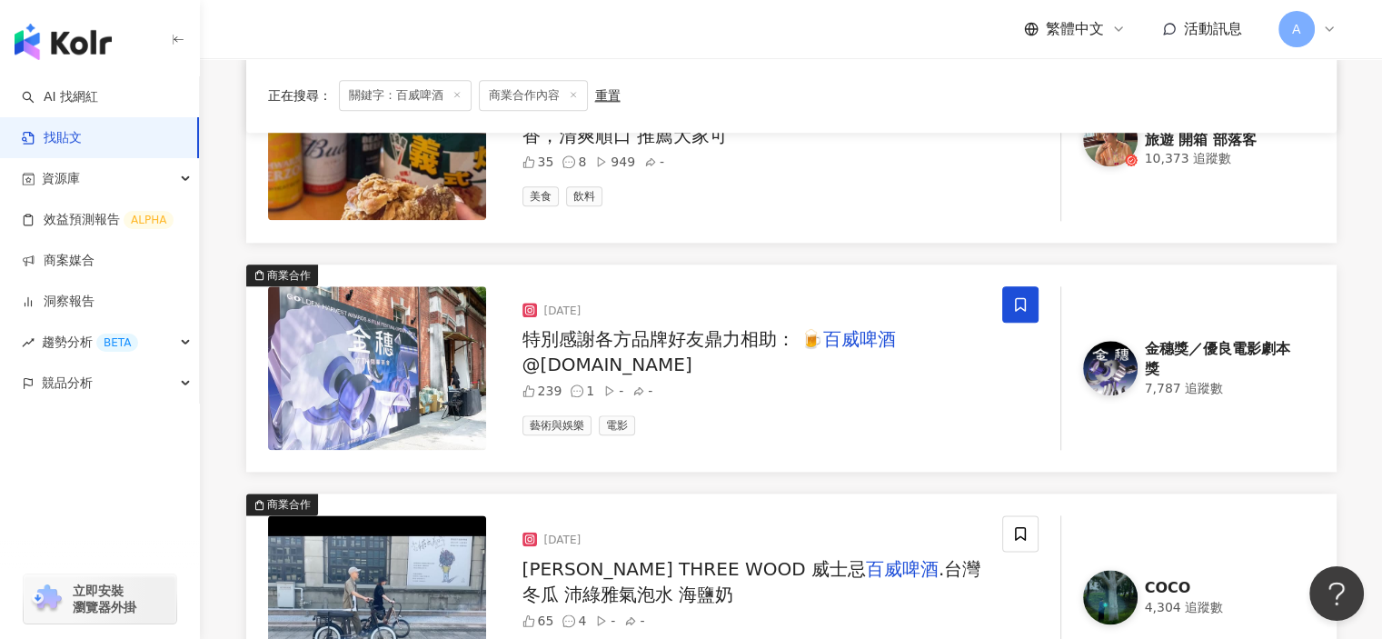
click at [1021, 296] on icon at bounding box center [1020, 304] width 16 height 16
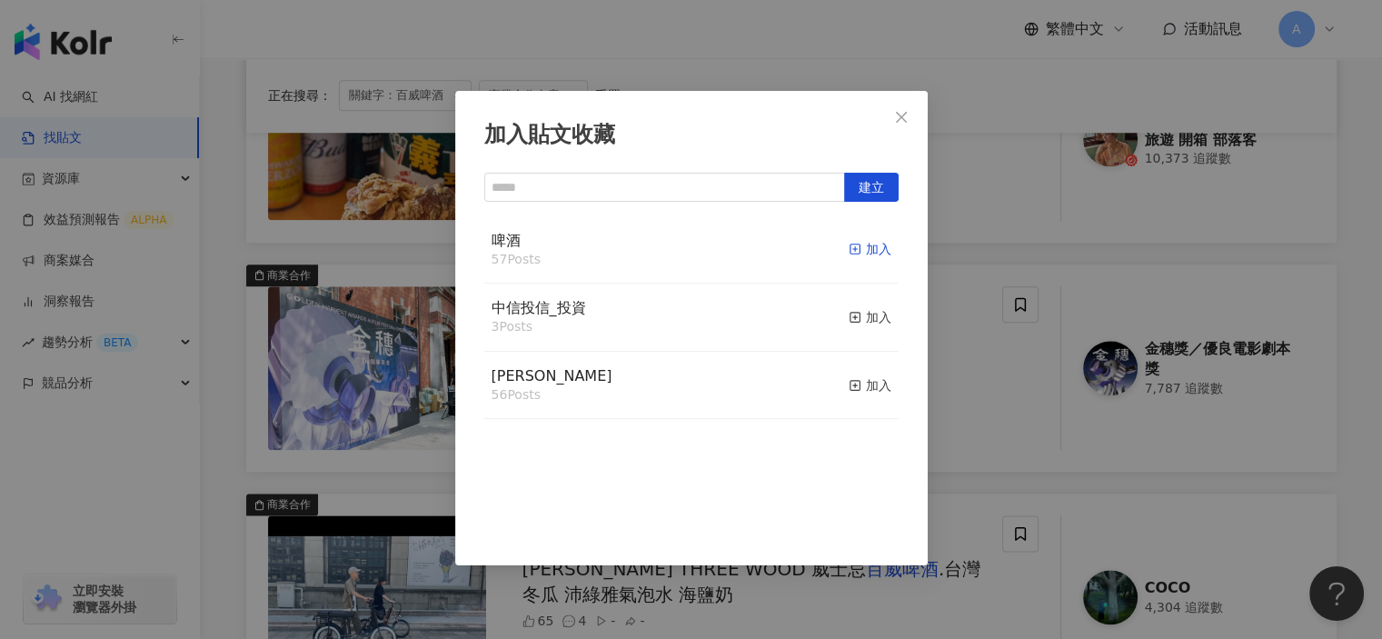
click at [849, 246] on icon "button" at bounding box center [855, 249] width 13 height 13
click at [963, 416] on div "加入貼文收藏 建立 啤酒 58 Posts 已加入 中信投信_投資 3 Posts 加入 麥香 56 Posts 加入" at bounding box center [691, 319] width 1382 height 639
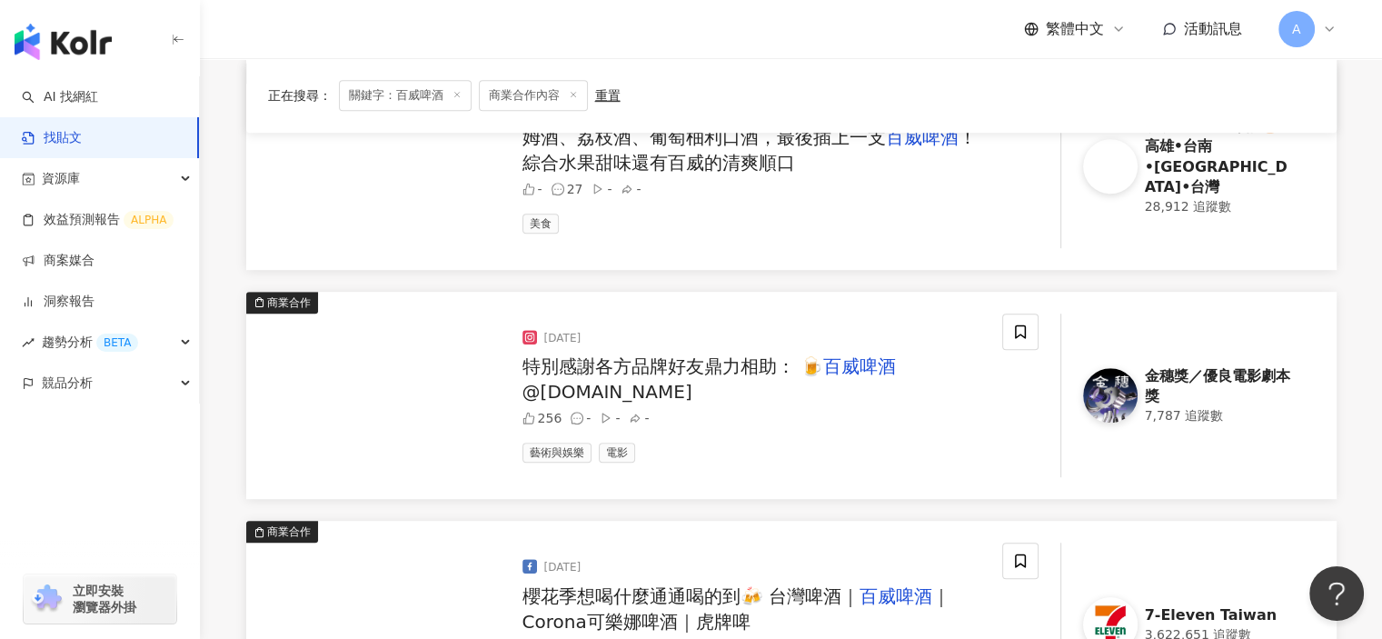
scroll to position [930, 0]
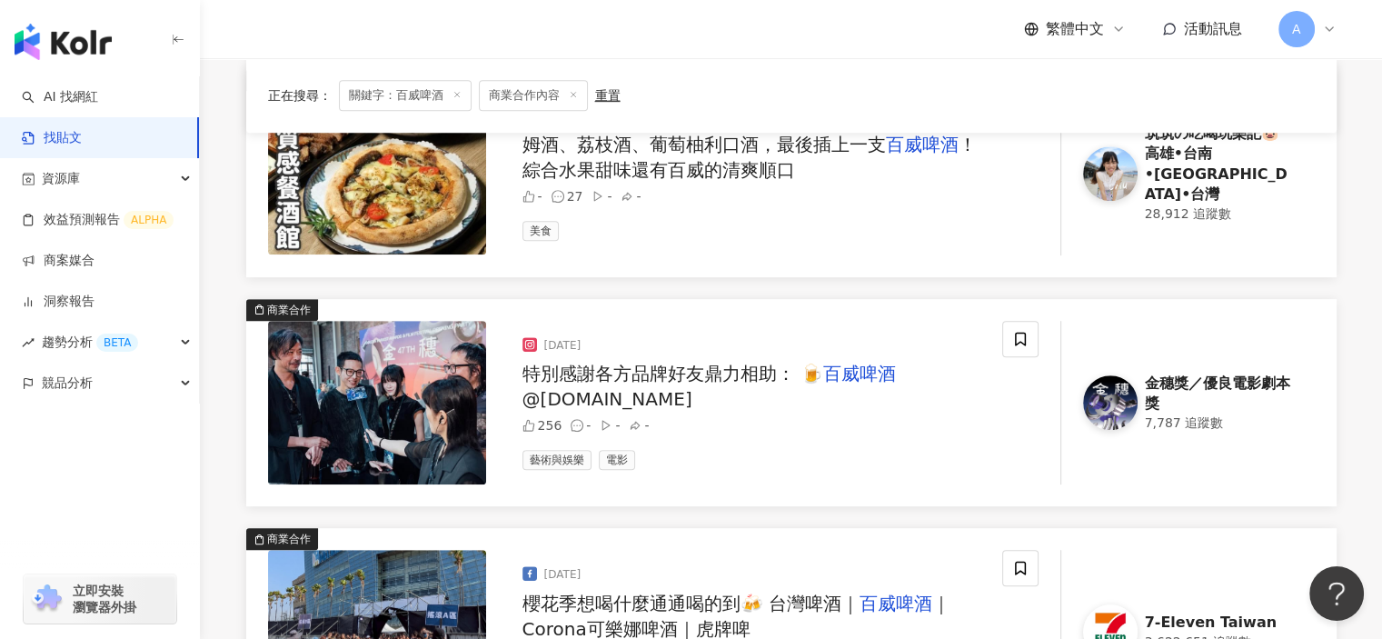
click at [651, 388] on span "@budweiser.tw" at bounding box center [607, 399] width 170 height 22
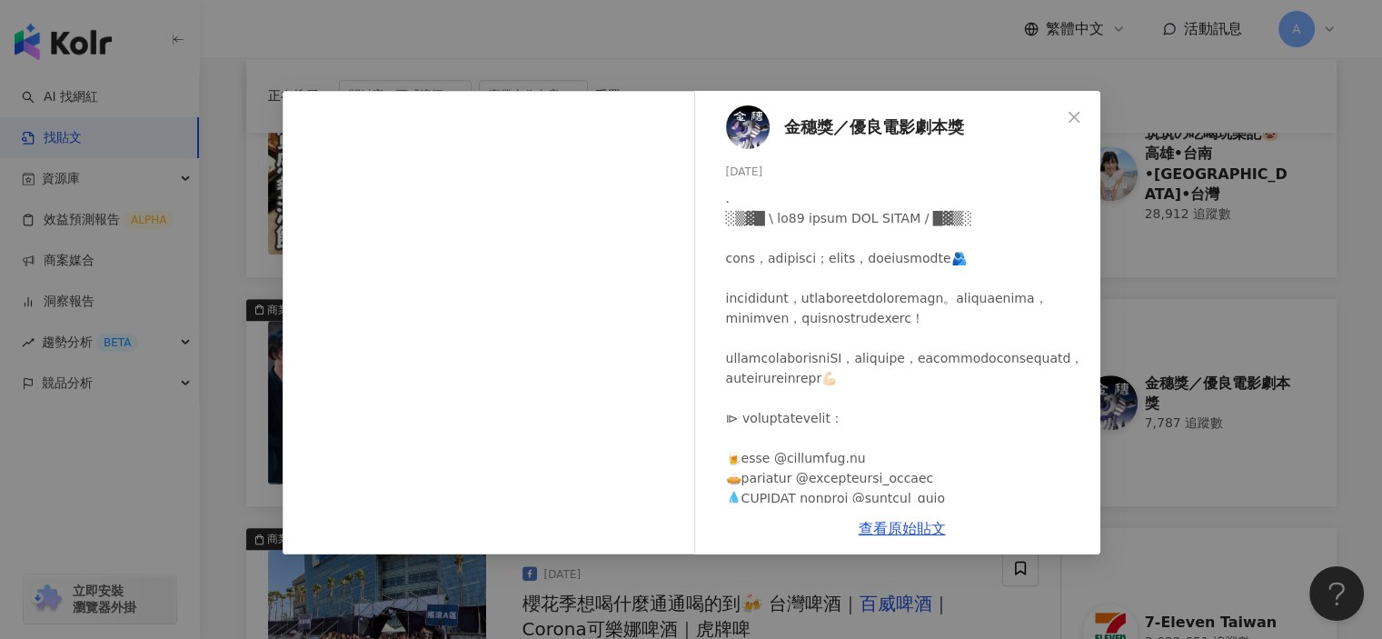
drag, startPoint x: 1079, startPoint y: 114, endPoint x: 1036, endPoint y: 288, distance: 178.9
click at [1039, 287] on div "金穗獎／優良電影劇本獎 2025/5/2 256 查看原始貼文" at bounding box center [692, 322] width 818 height 463
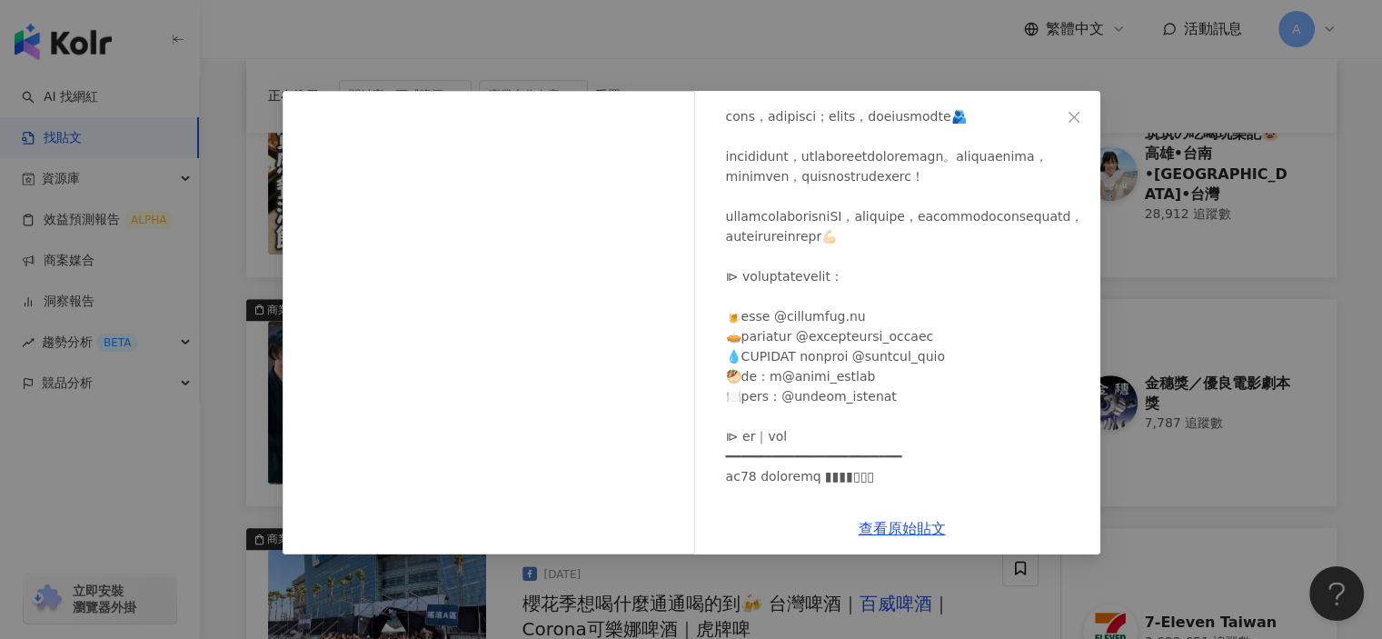
scroll to position [182, 0]
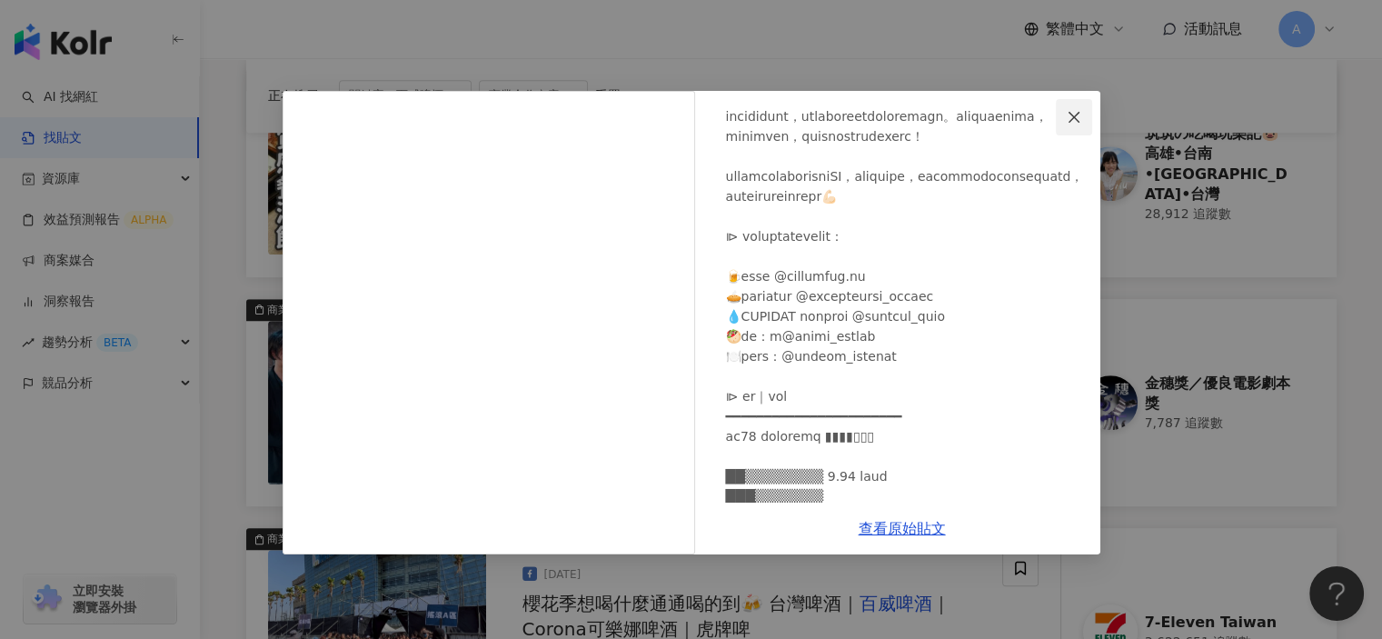
click at [1076, 113] on icon "close" at bounding box center [1073, 116] width 11 height 11
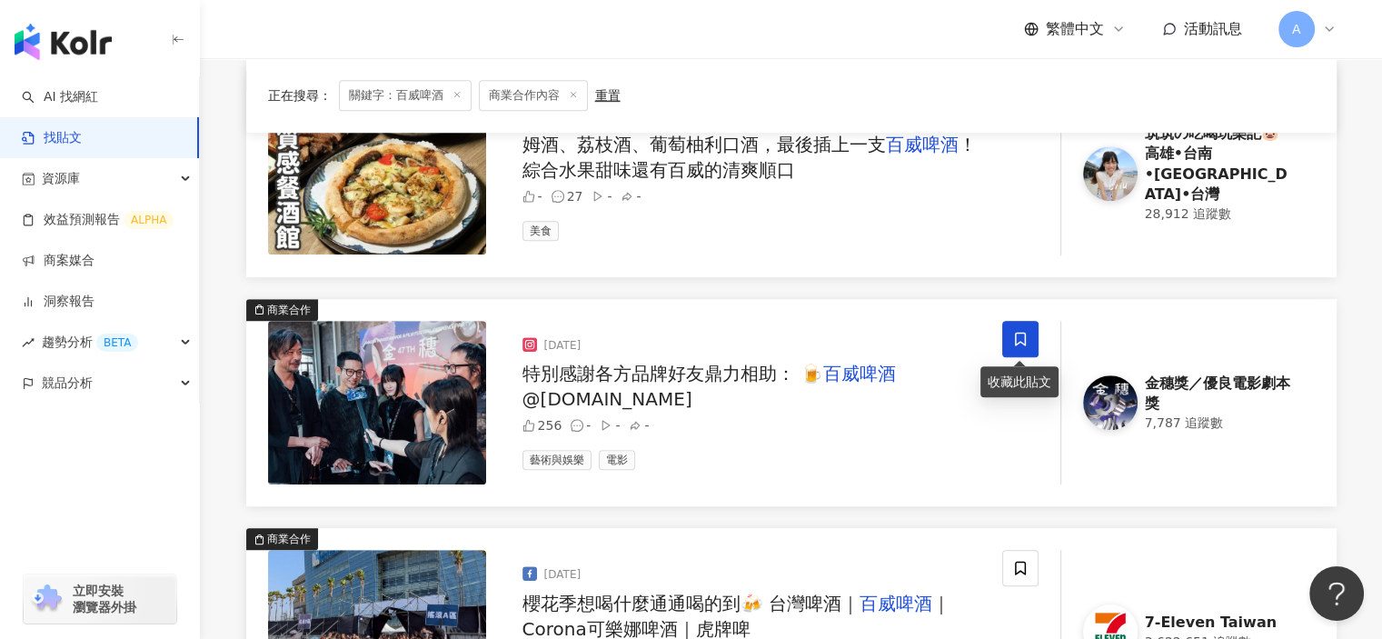
click at [1022, 344] on icon at bounding box center [1020, 339] width 16 height 16
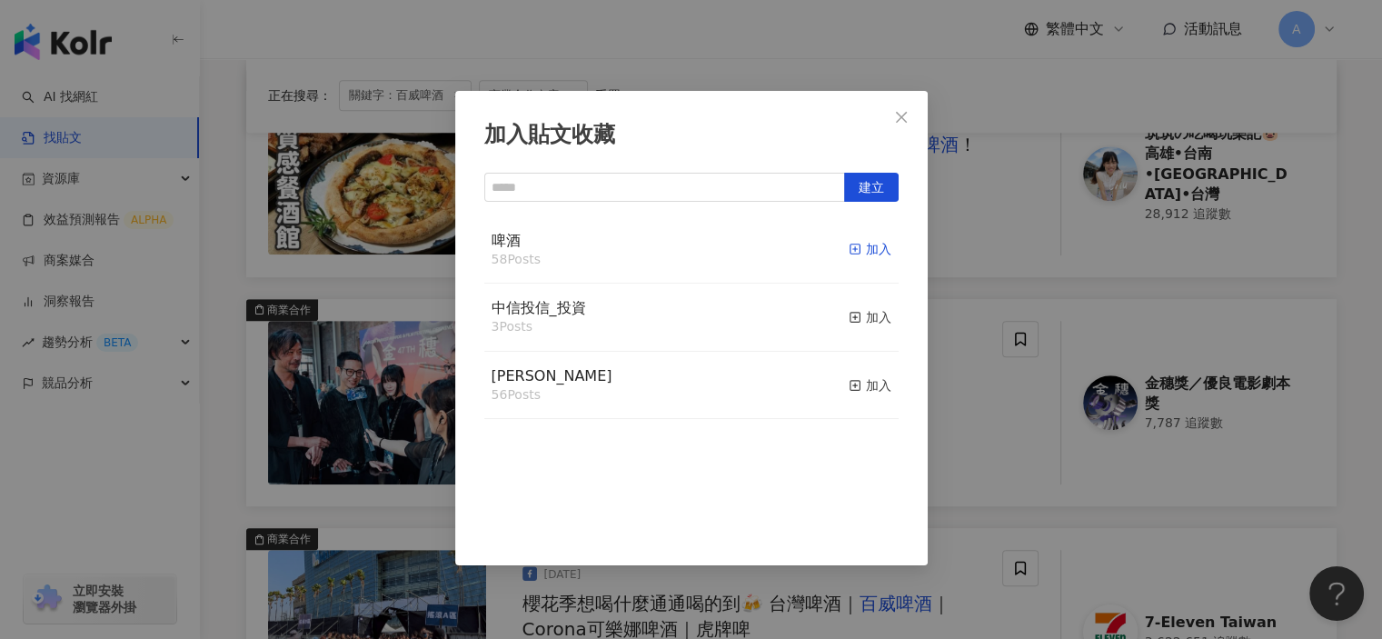
click at [849, 242] on span "button" at bounding box center [855, 249] width 13 height 15
click at [959, 406] on div "加入貼文收藏 建立 啤酒 59 Posts 已加入 中信投信_投資 3 Posts 加入 麥香 56 Posts 加入" at bounding box center [691, 319] width 1382 height 639
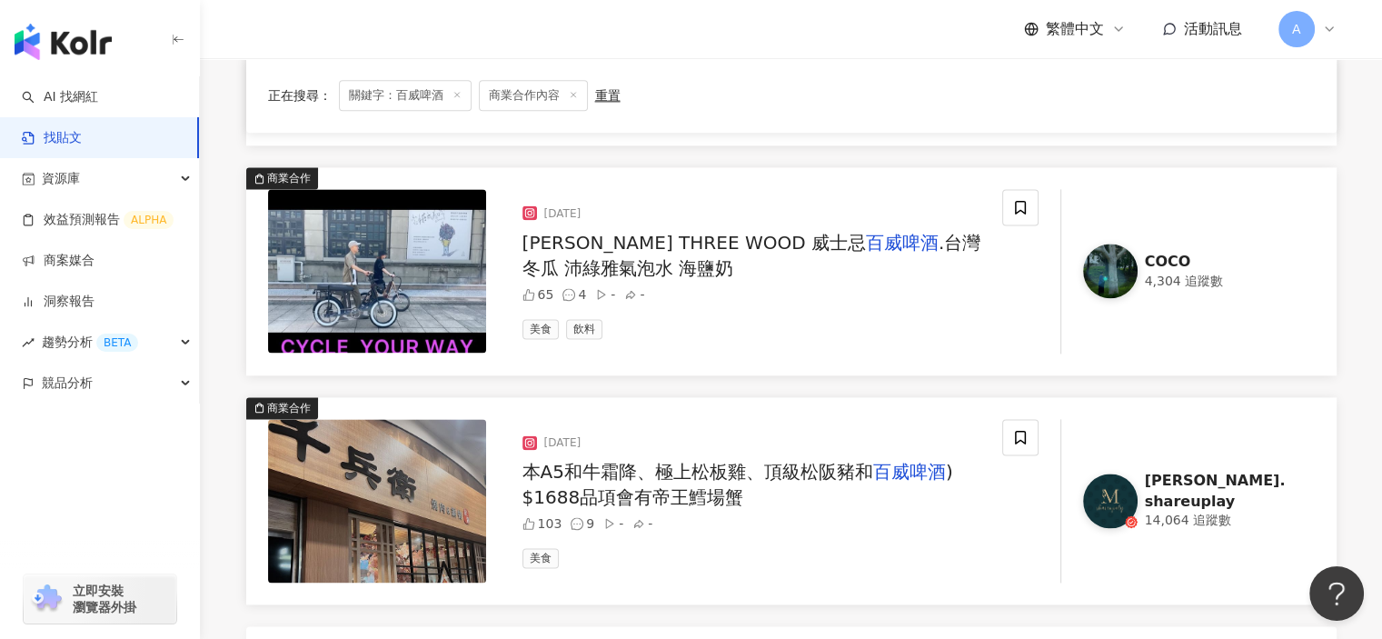
scroll to position [2566, 0]
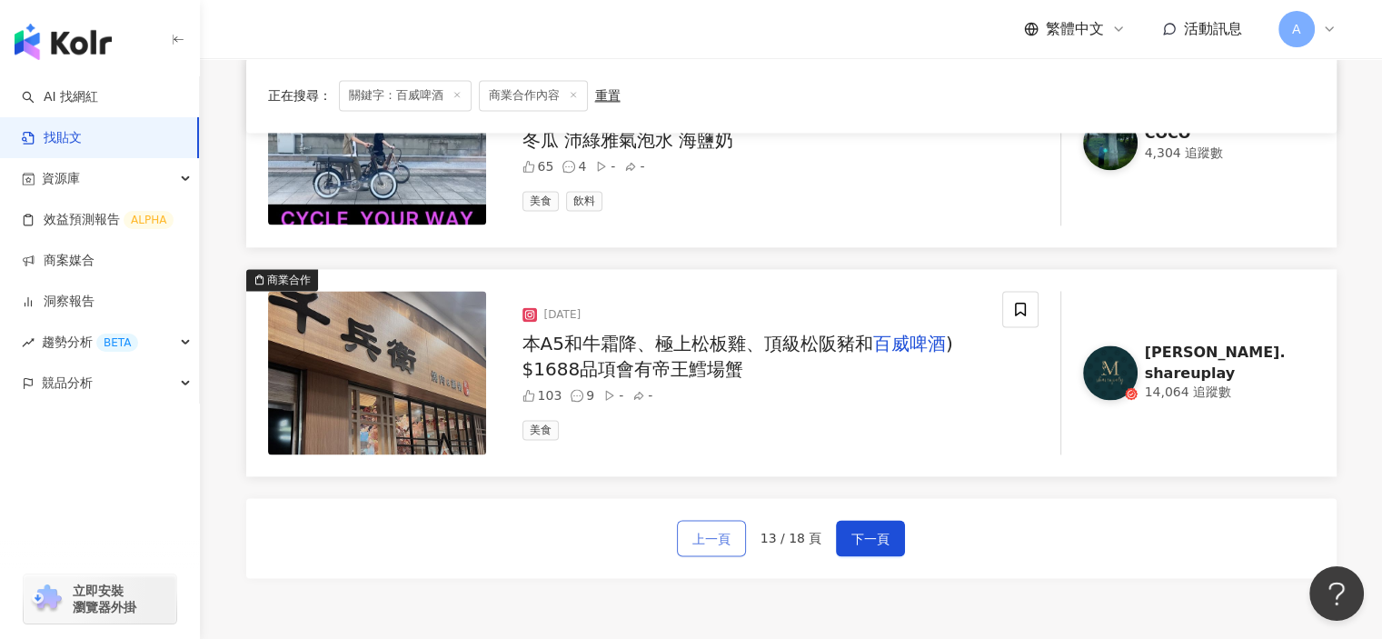
click at [723, 541] on span "上一頁" at bounding box center [711, 539] width 38 height 22
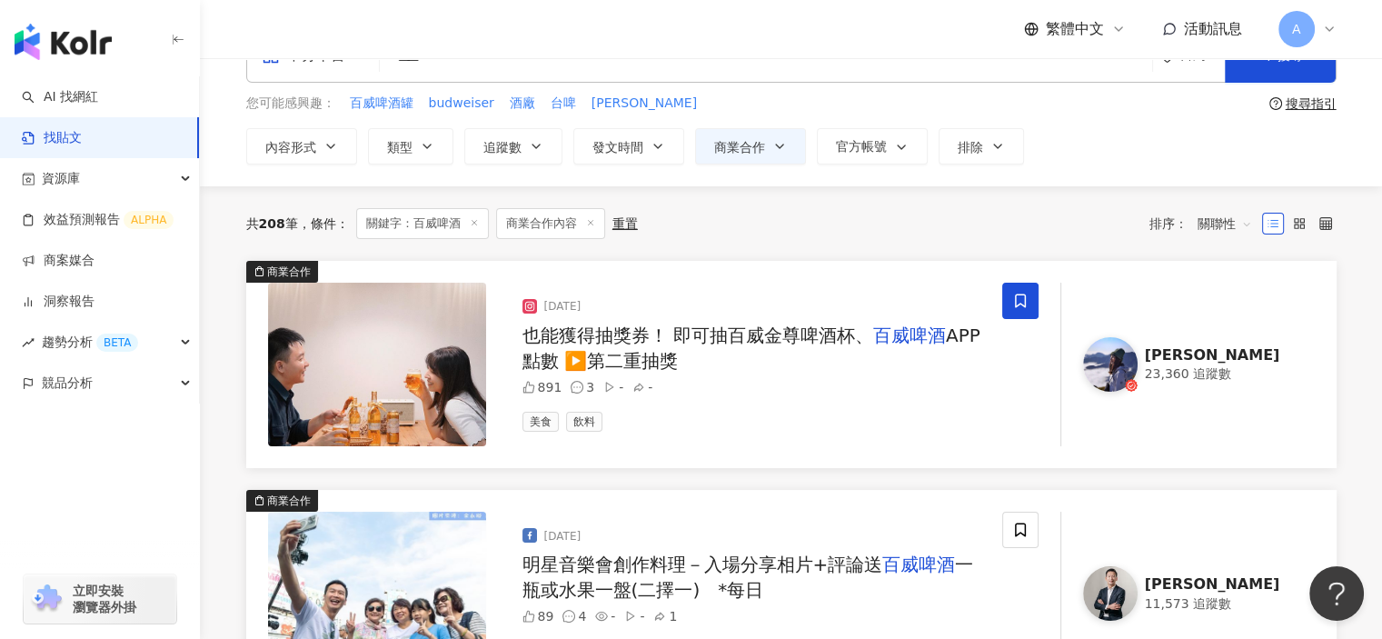
scroll to position [22, 0]
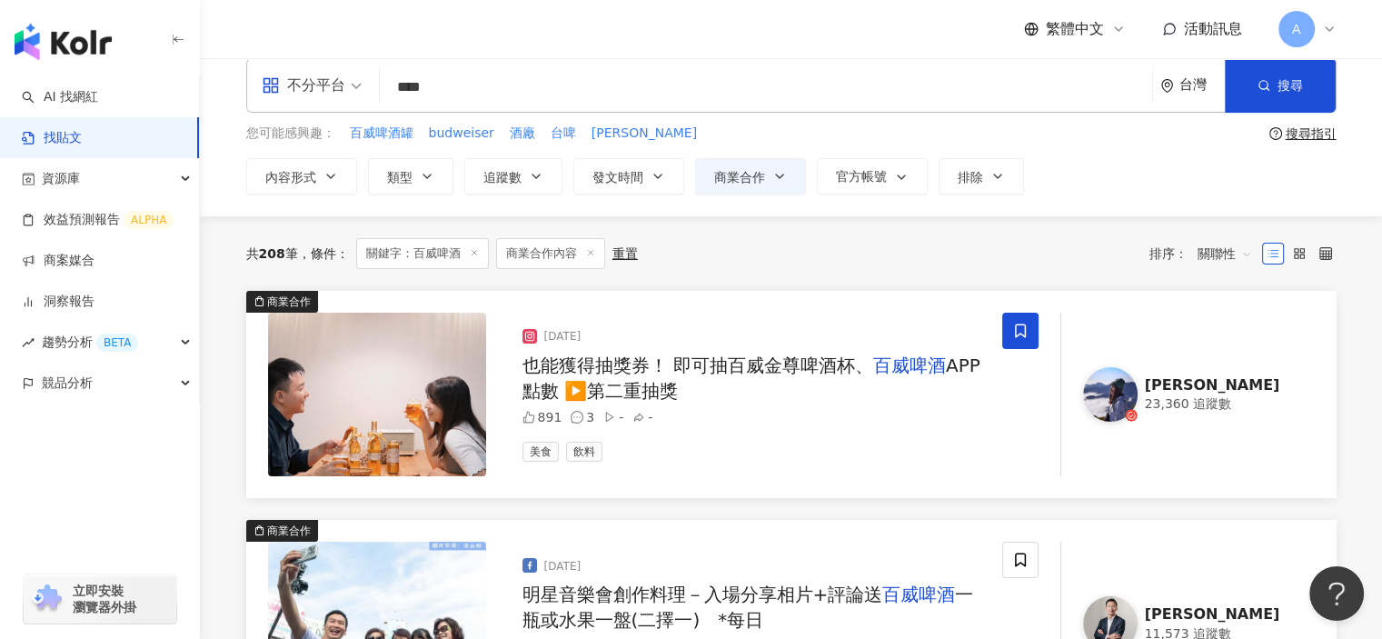
click at [859, 358] on span "也能獲得抽獎券！ 即可抽百威金尊啤酒杯、" at bounding box center [697, 365] width 351 height 22
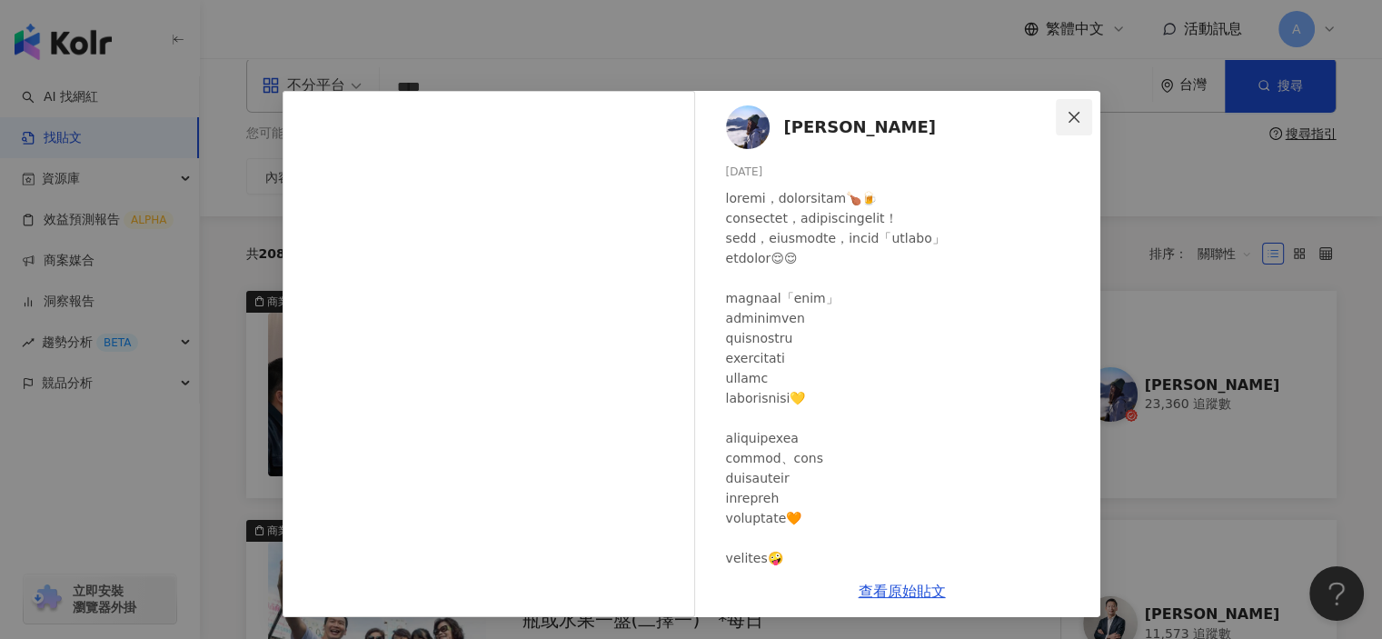
click at [1068, 119] on icon "close" at bounding box center [1074, 117] width 15 height 15
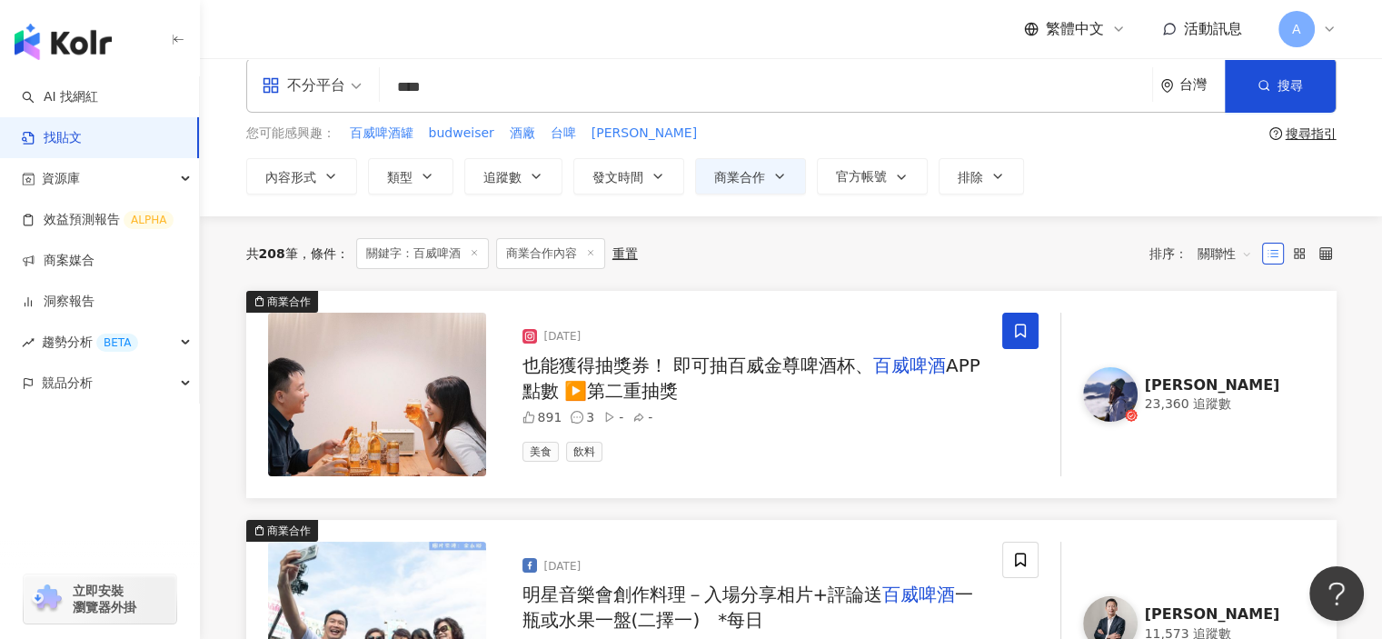
click at [1332, 30] on icon at bounding box center [1329, 29] width 15 height 15
click at [910, 34] on div "繁體中文 活動訊息 A" at bounding box center [791, 29] width 1090 height 58
click at [1285, 39] on span "A" at bounding box center [1296, 29] width 36 height 36
click at [157, 373] on div "競品分析" at bounding box center [99, 383] width 199 height 41
click at [82, 144] on link "找貼文" at bounding box center [52, 138] width 60 height 18
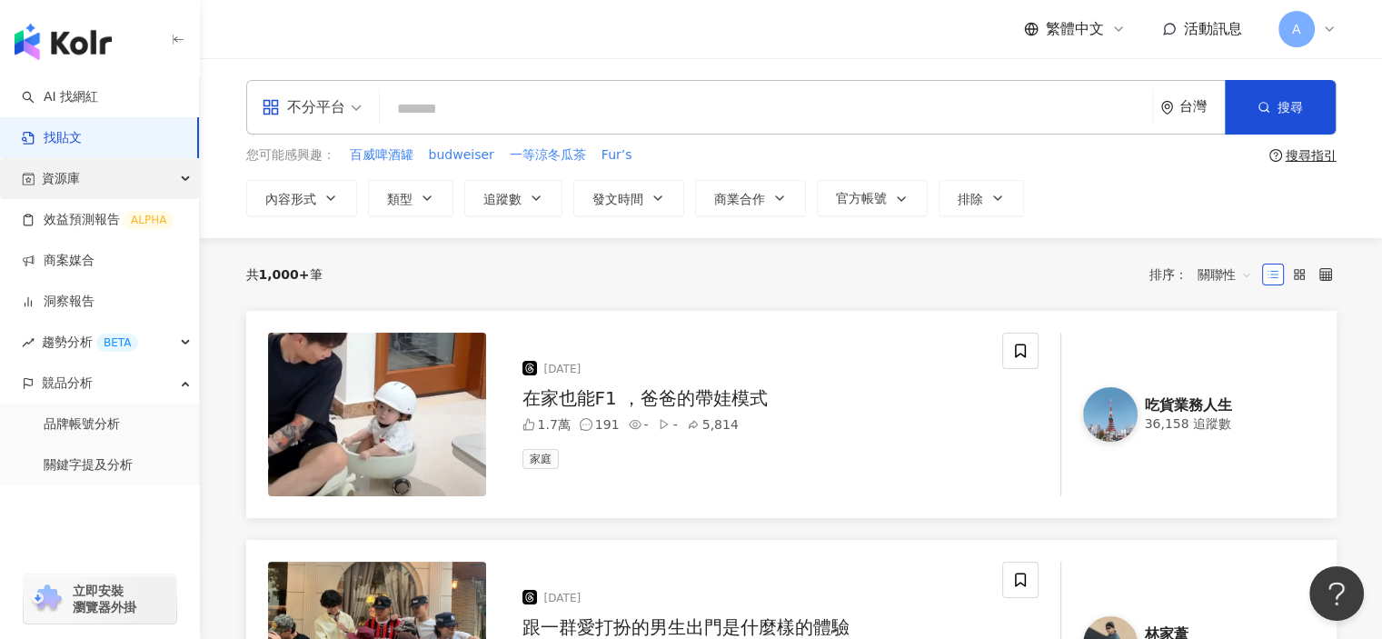
click at [104, 184] on div "資源庫" at bounding box center [99, 178] width 199 height 41
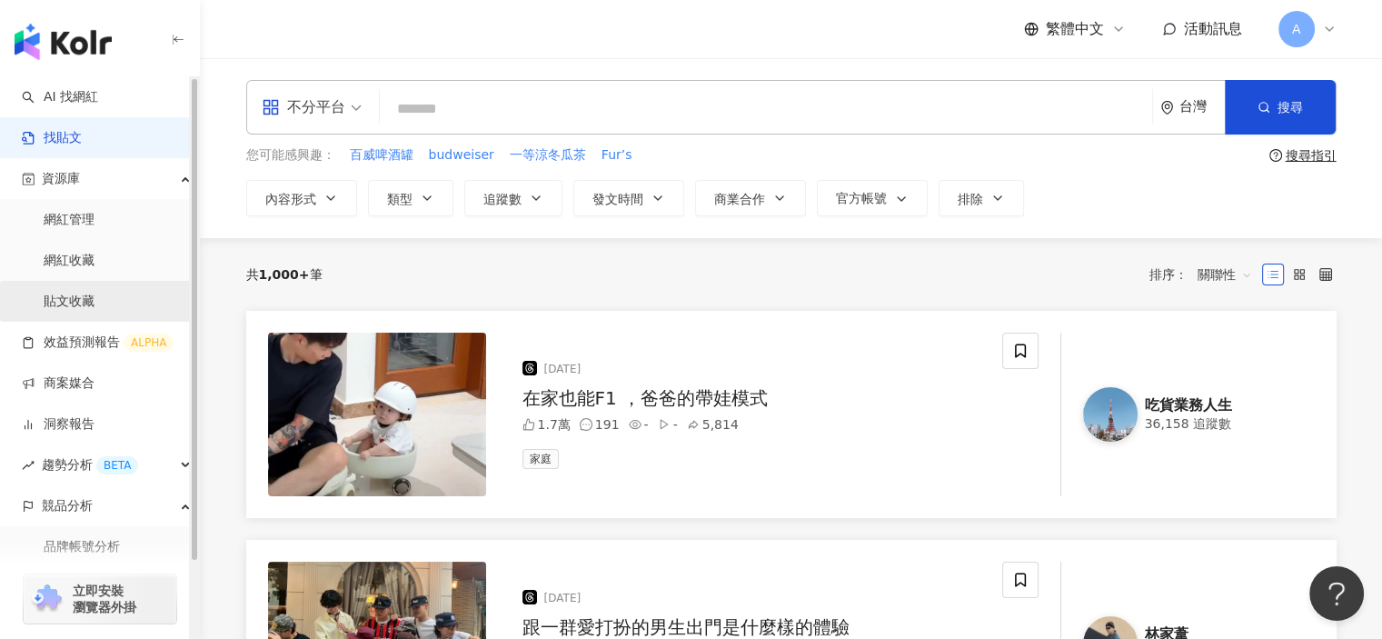
click at [76, 293] on link "貼文收藏" at bounding box center [69, 302] width 51 height 18
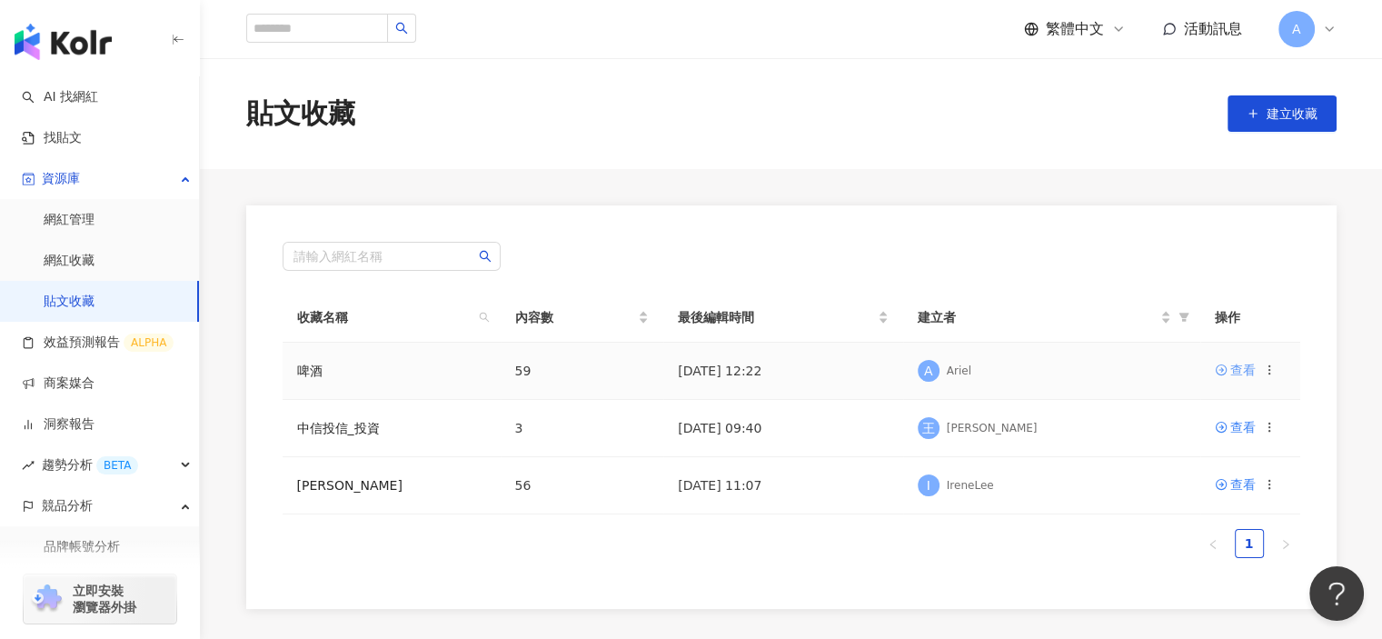
click at [1218, 373] on icon at bounding box center [1221, 369] width 13 height 13
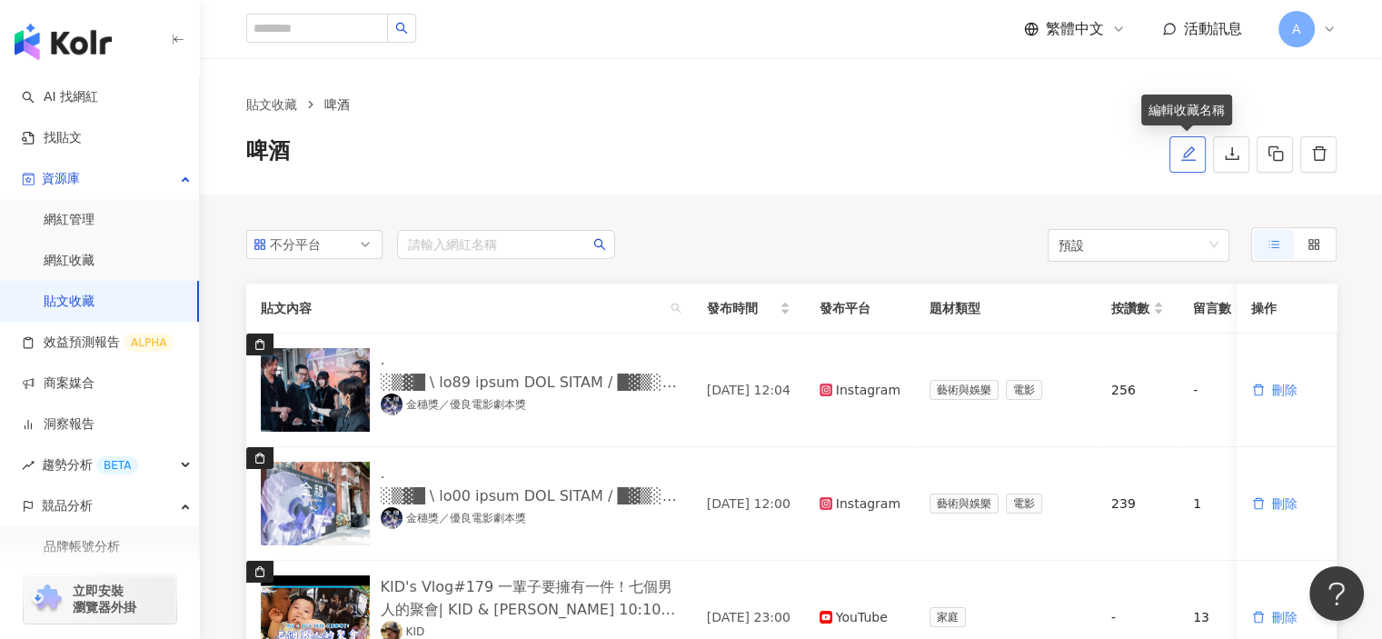
click at [1189, 159] on icon "edit" at bounding box center [1188, 153] width 16 height 16
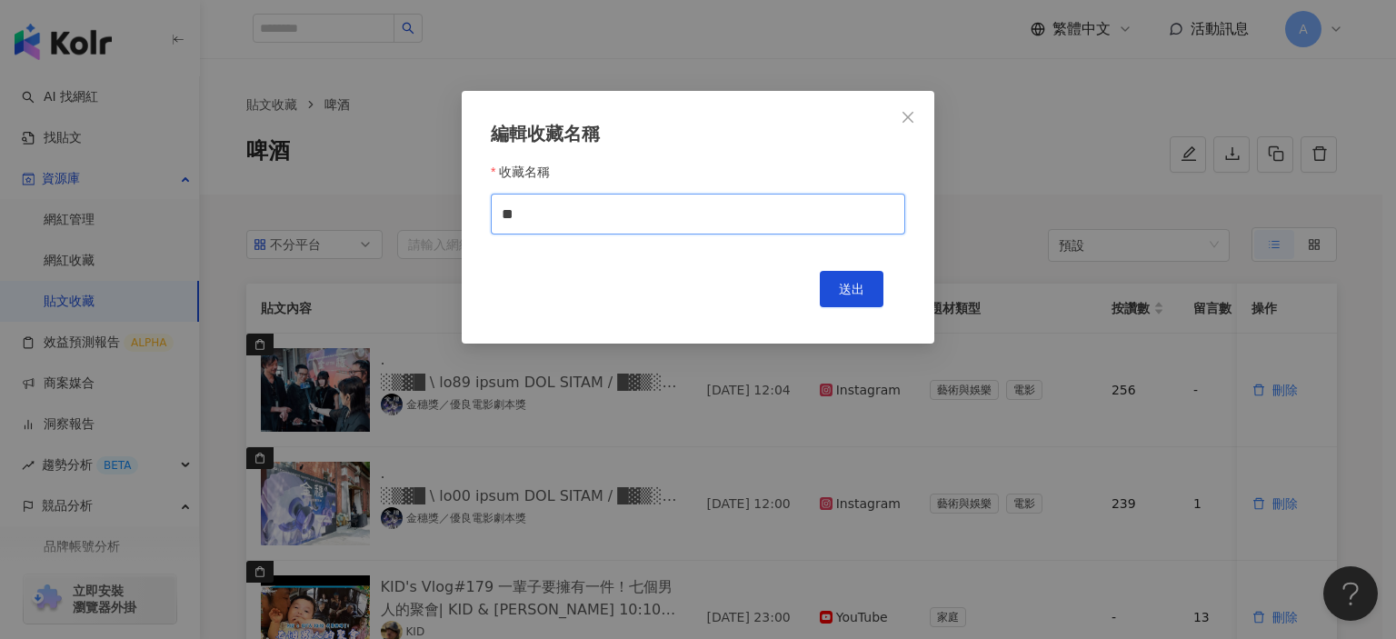
click at [494, 214] on input "**" at bounding box center [698, 214] width 414 height 41
type input "****"
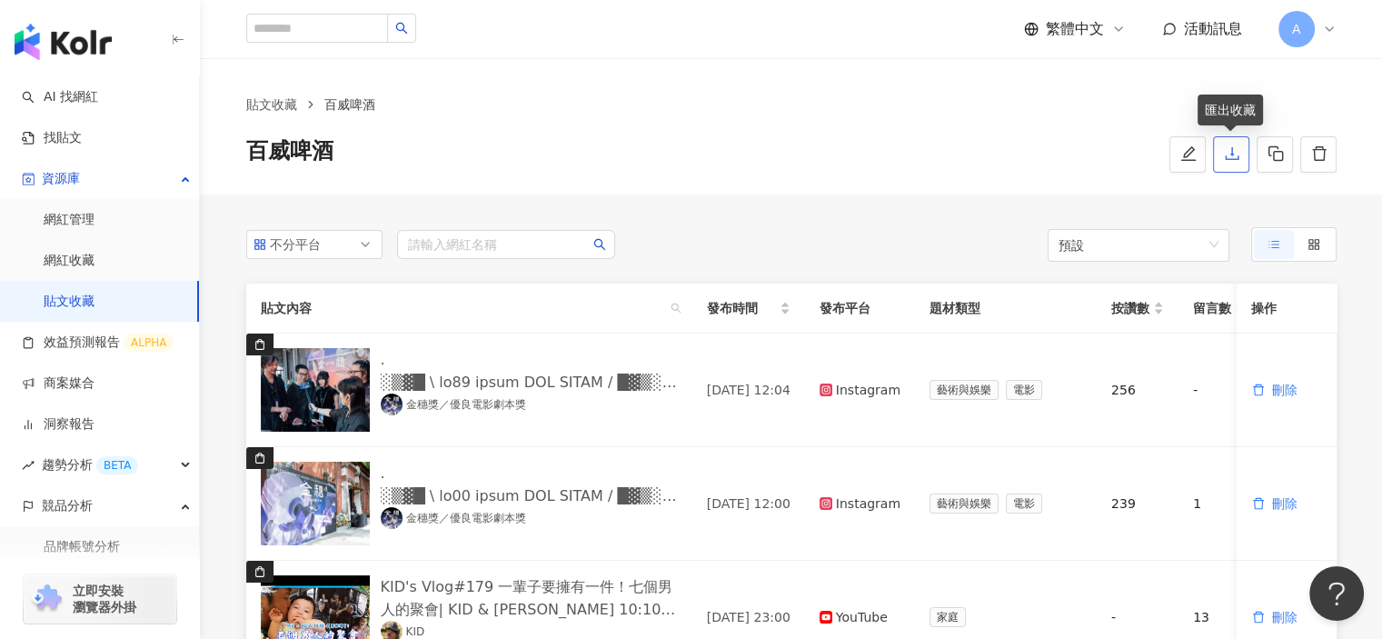
click at [1221, 154] on button "button" at bounding box center [1231, 154] width 36 height 36
click at [1333, 28] on icon at bounding box center [1329, 29] width 15 height 15
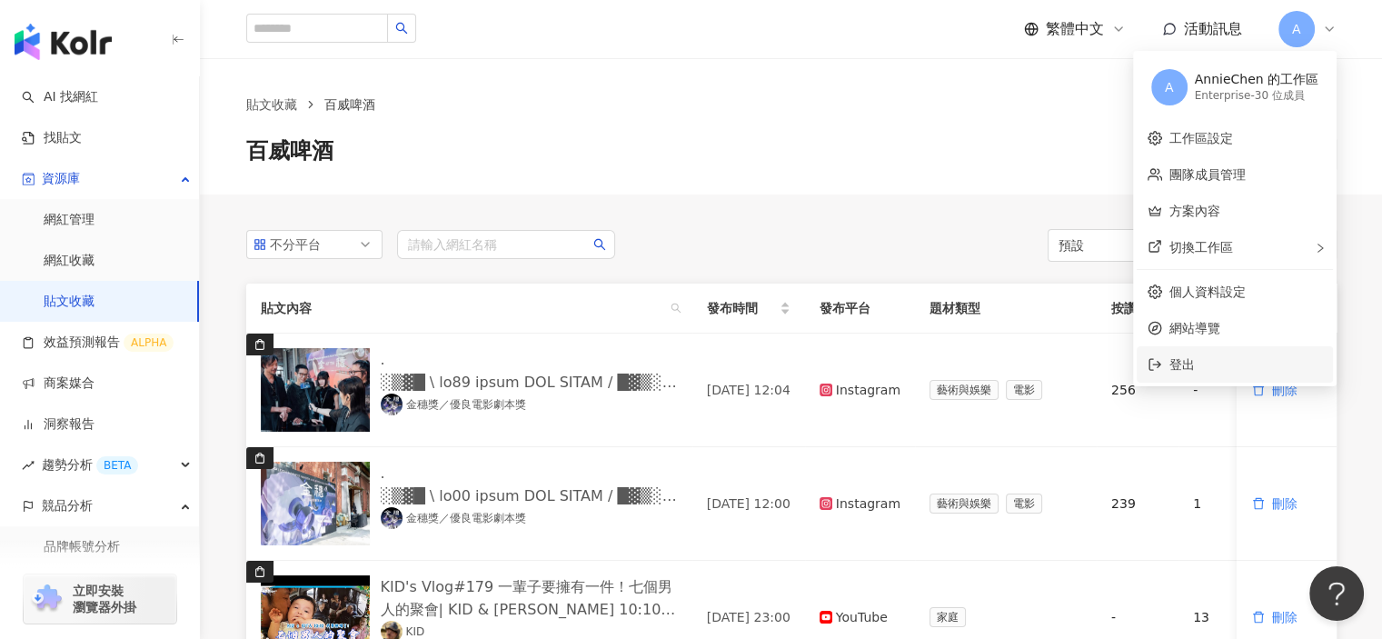
click at [1217, 359] on span "登出" at bounding box center [1245, 364] width 153 height 20
